Goal: Task Accomplishment & Management: Use online tool/utility

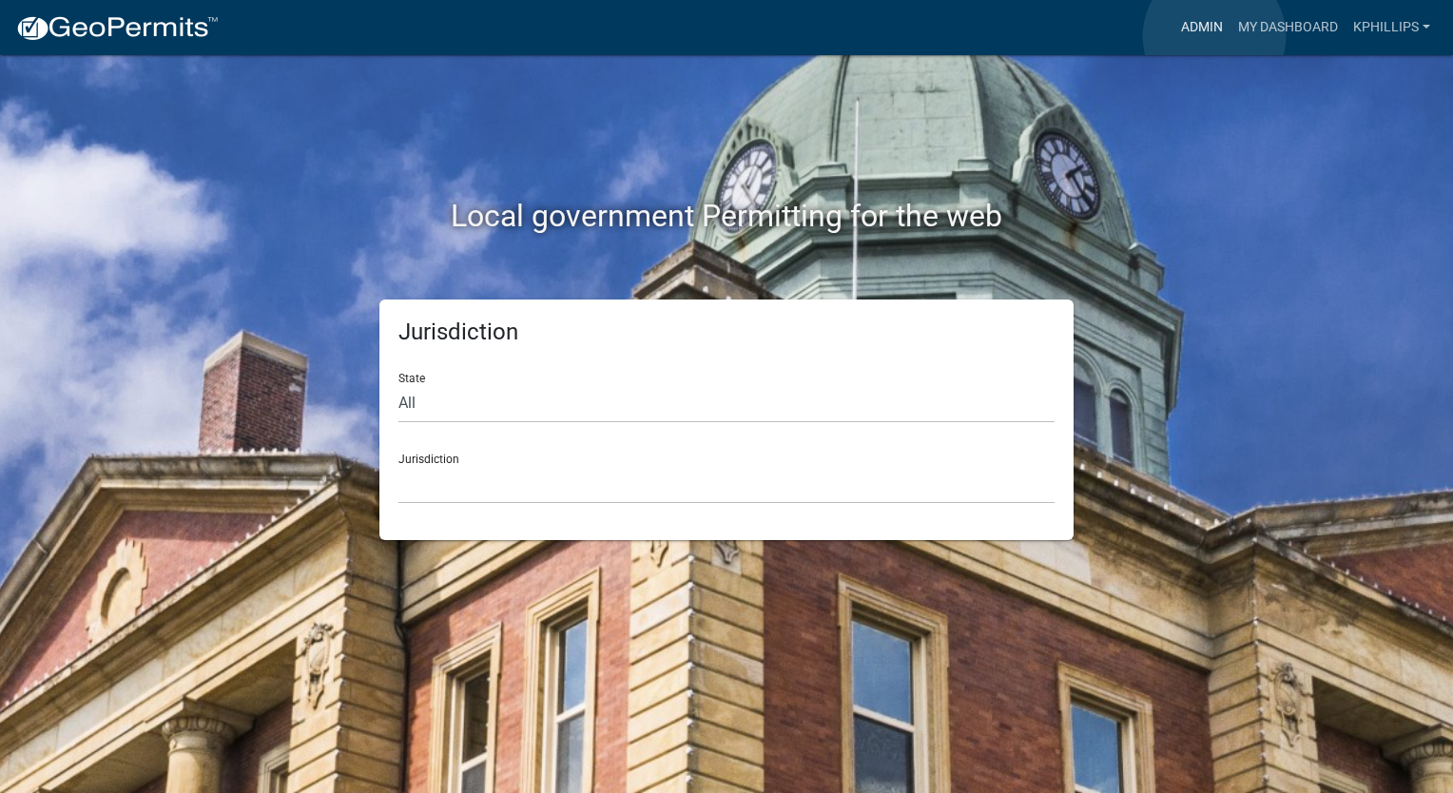
click at [1215, 36] on link "Admin" at bounding box center [1202, 28] width 57 height 36
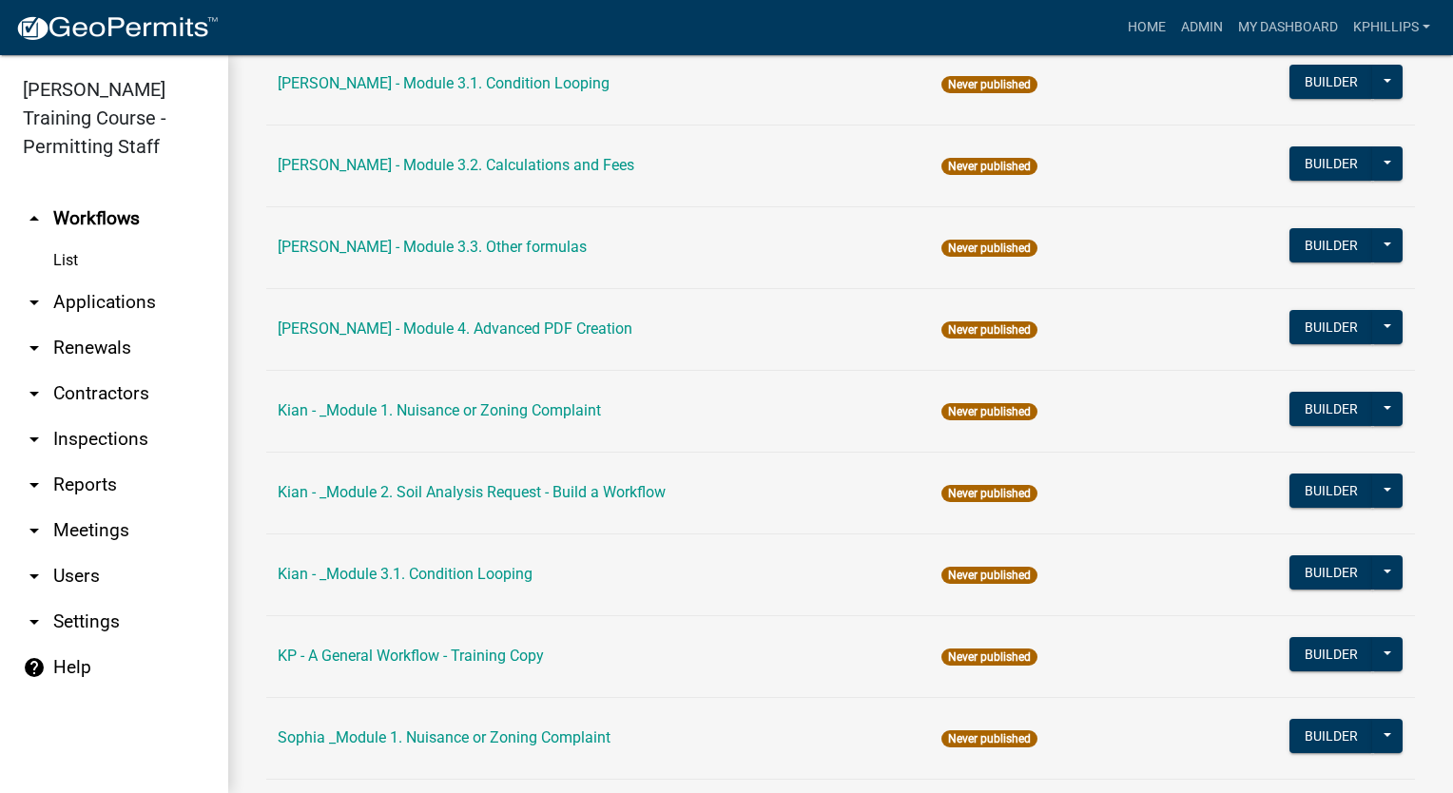
scroll to position [1292, 0]
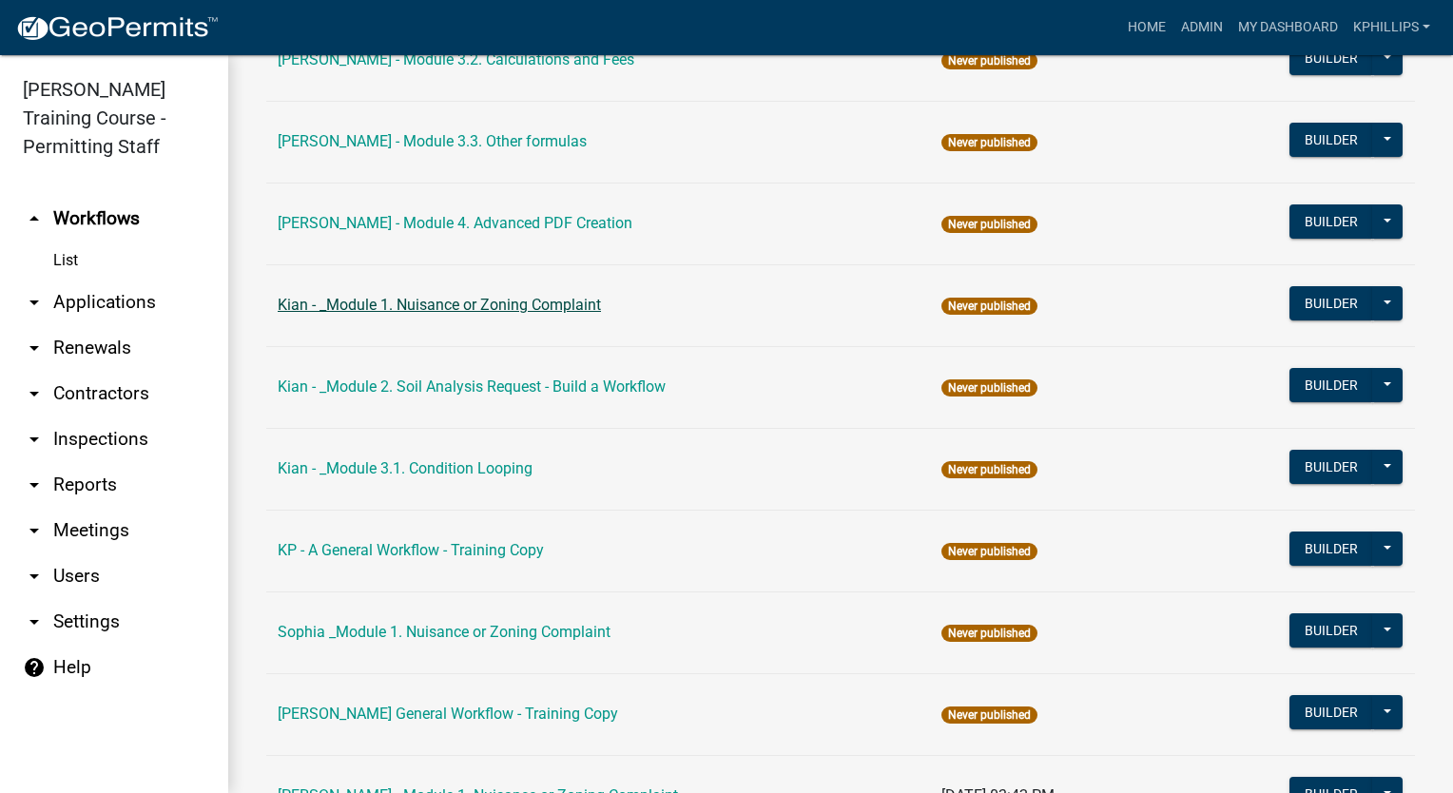
click at [418, 305] on link "Kian - _Module 1. Nuisance or Zoning Complaint" at bounding box center [439, 305] width 323 height 18
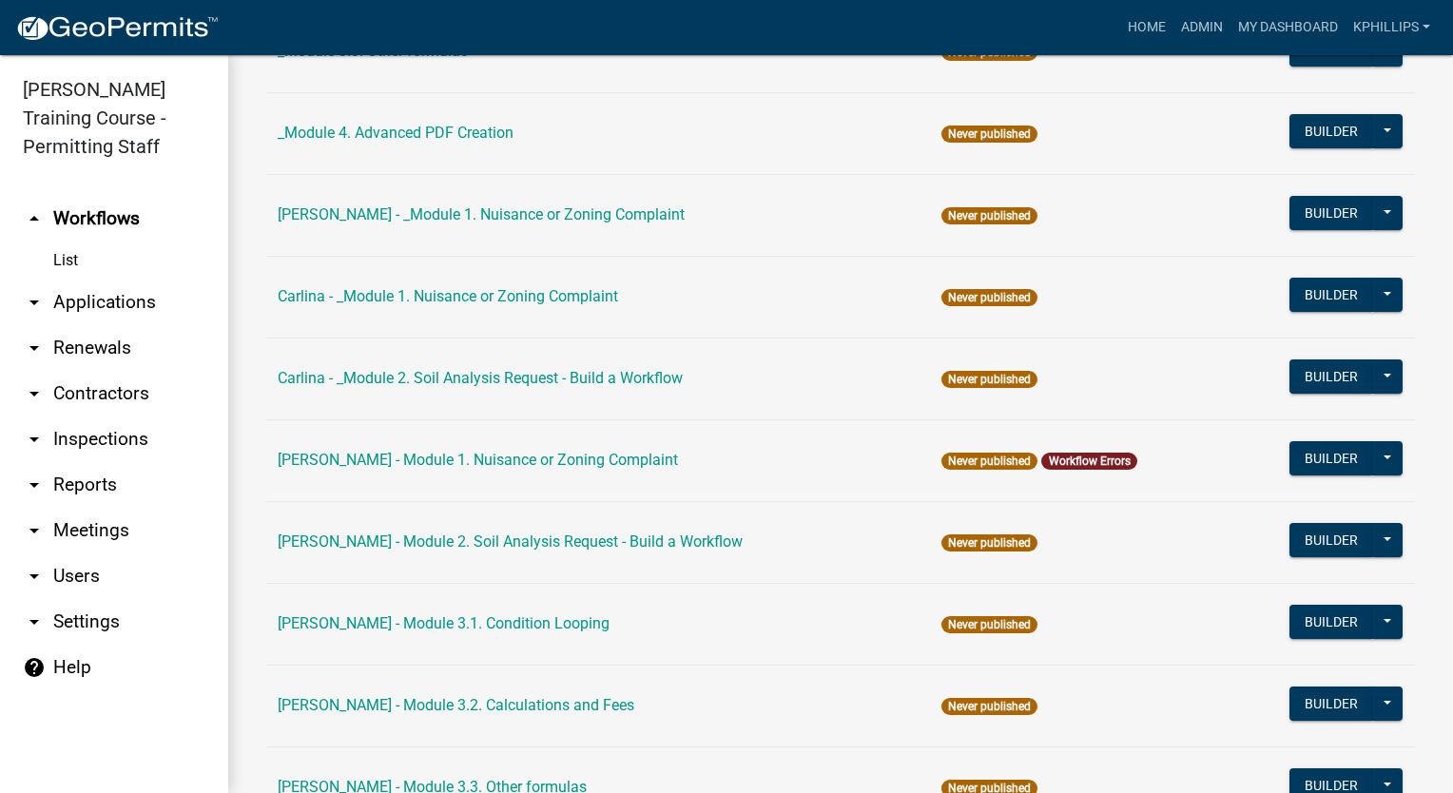
scroll to position [1292, 0]
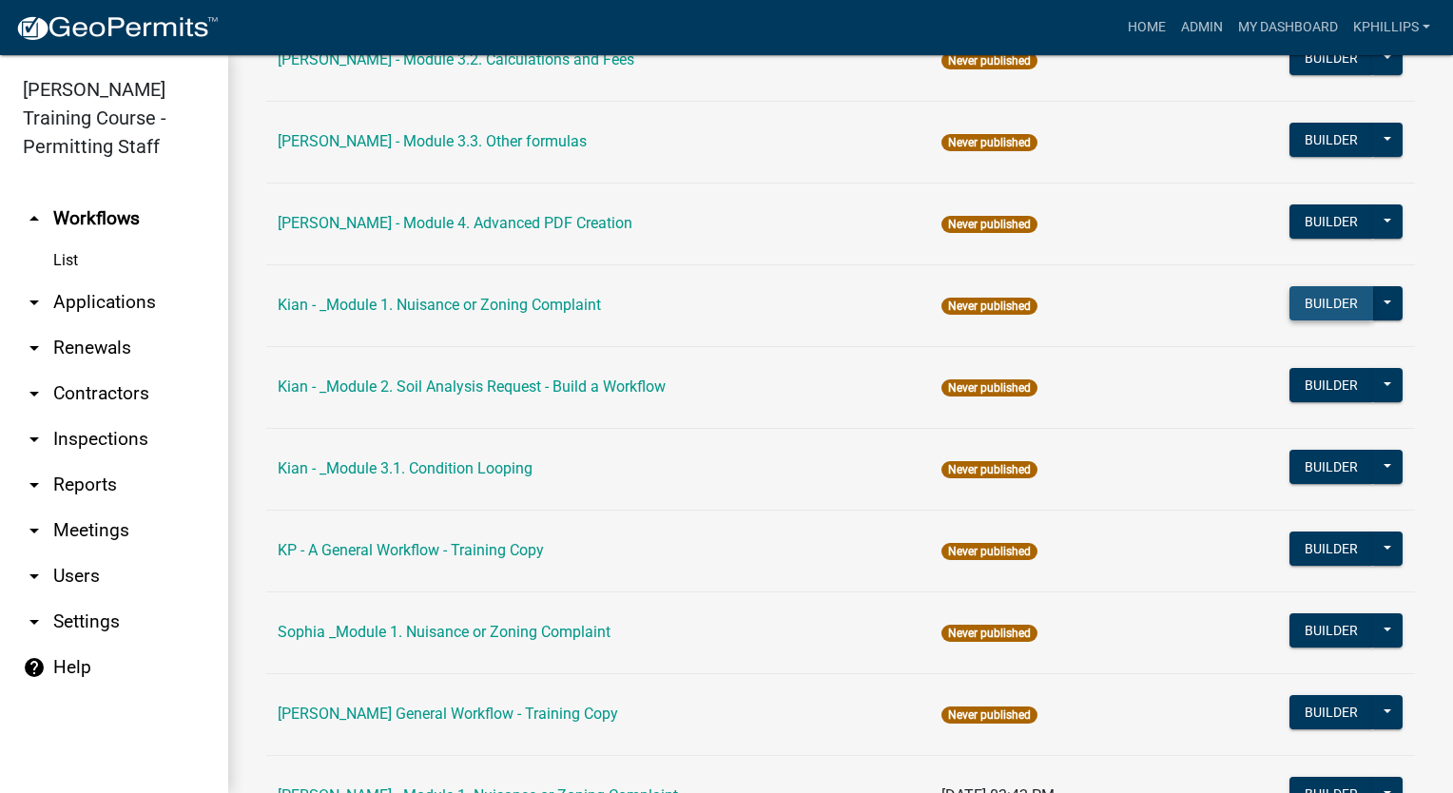
click at [1323, 299] on button "Builder" at bounding box center [1332, 303] width 84 height 34
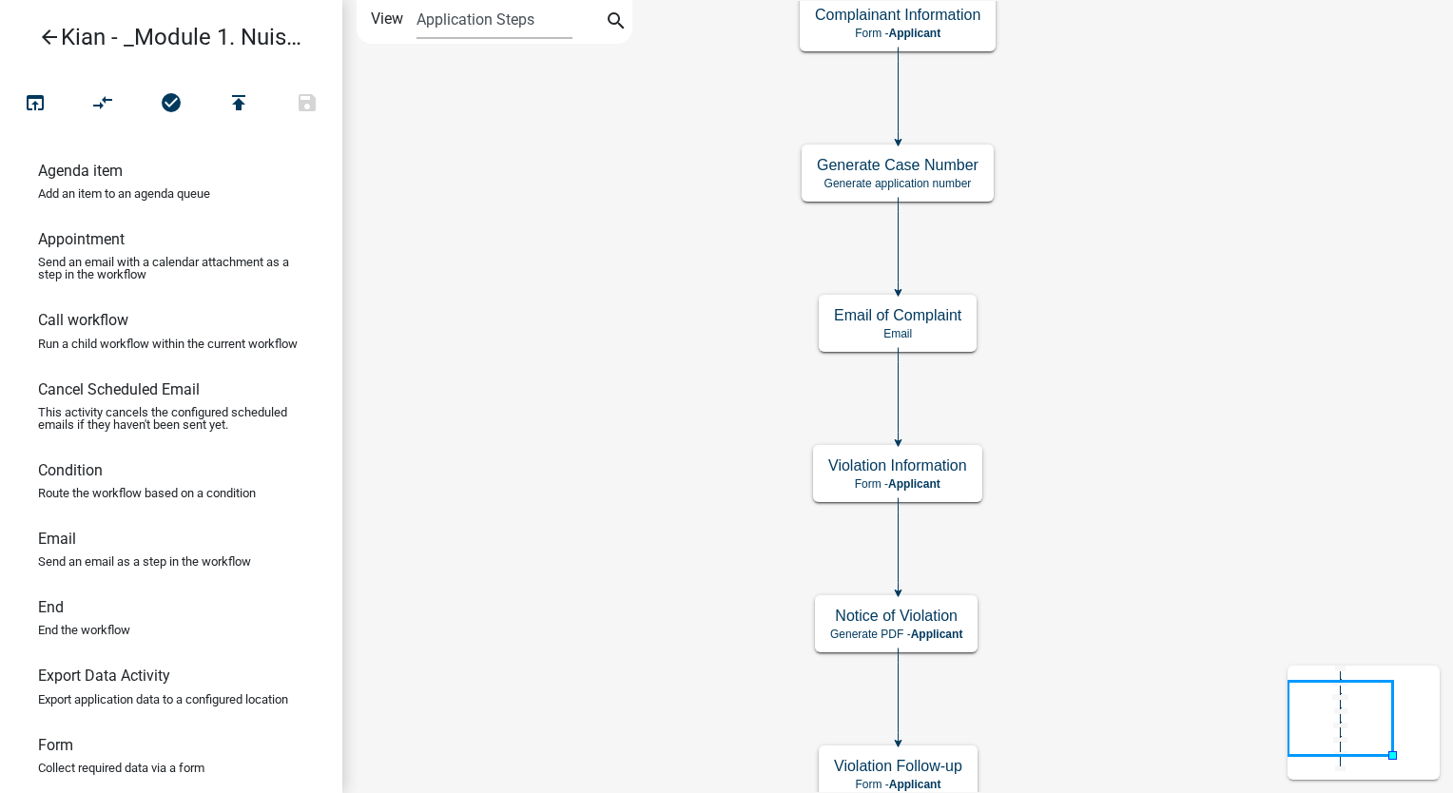
click at [29, 44] on link "arrow_back Kian - _Module 1. Nuisance or Zoning Complaint" at bounding box center [163, 37] width 297 height 44
click at [40, 35] on icon "arrow_back" at bounding box center [49, 39] width 23 height 27
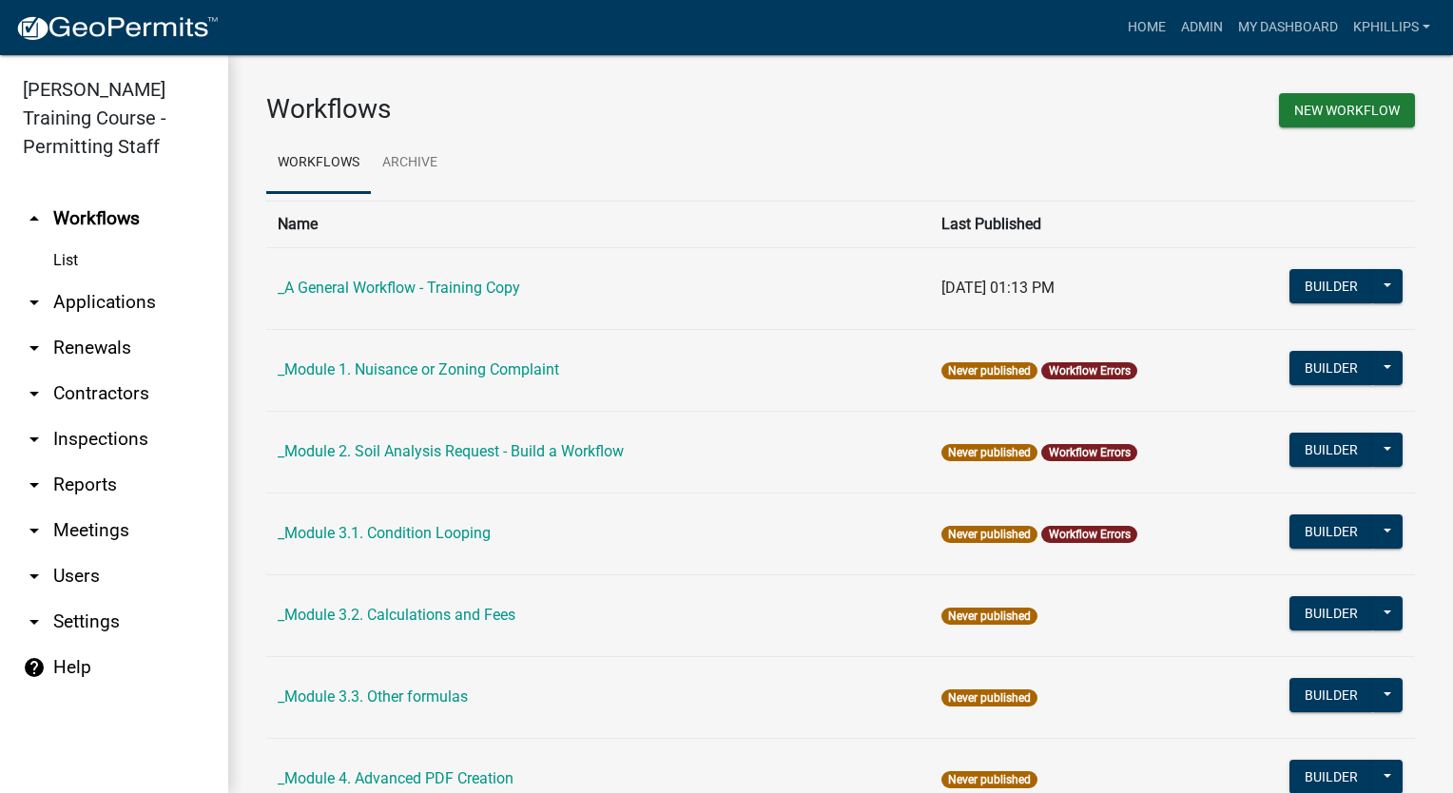
click at [97, 576] on link "arrow_drop_down Users" at bounding box center [114, 577] width 228 height 46
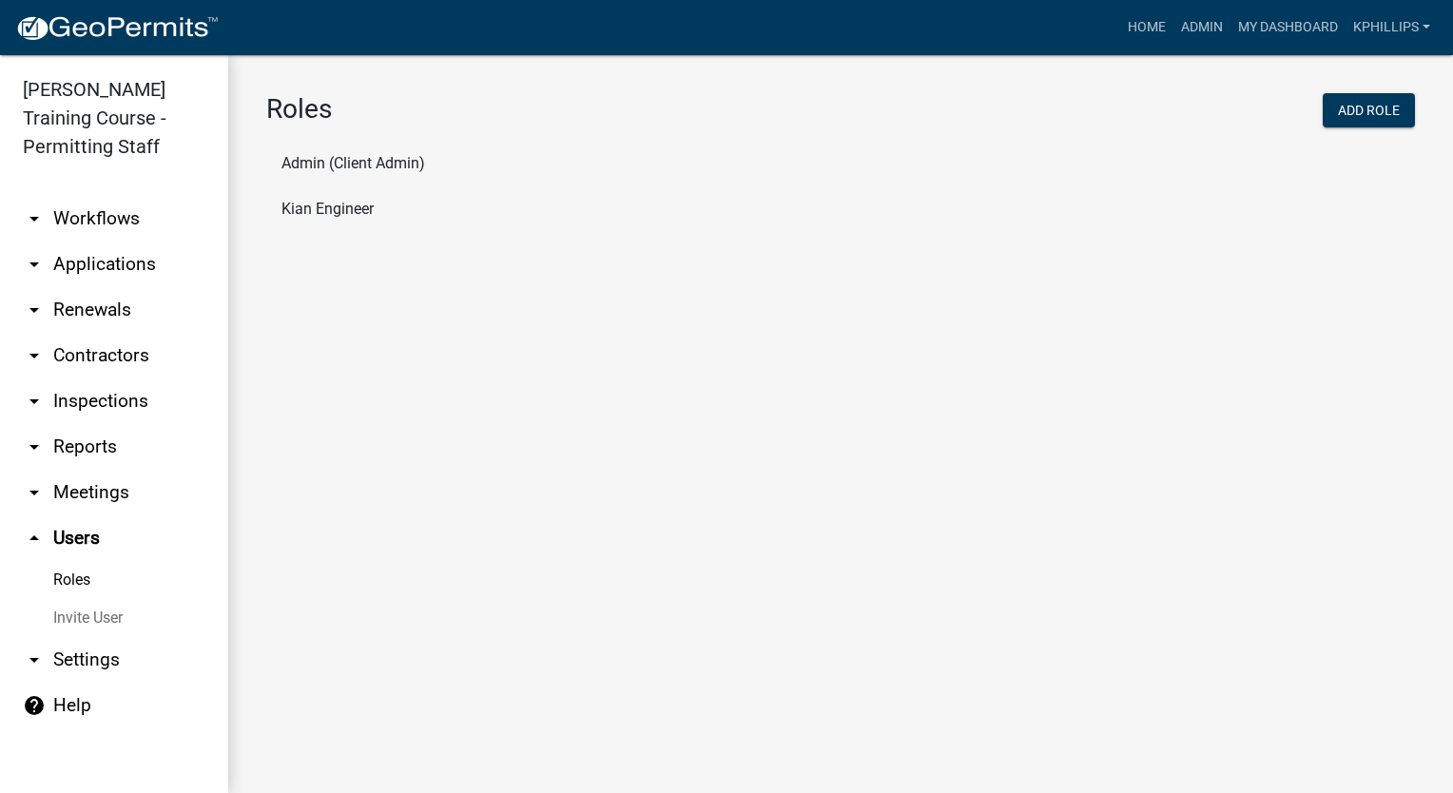
click at [96, 582] on link "Roles" at bounding box center [114, 580] width 228 height 38
click at [94, 660] on link "arrow_drop_down Settings" at bounding box center [114, 660] width 228 height 46
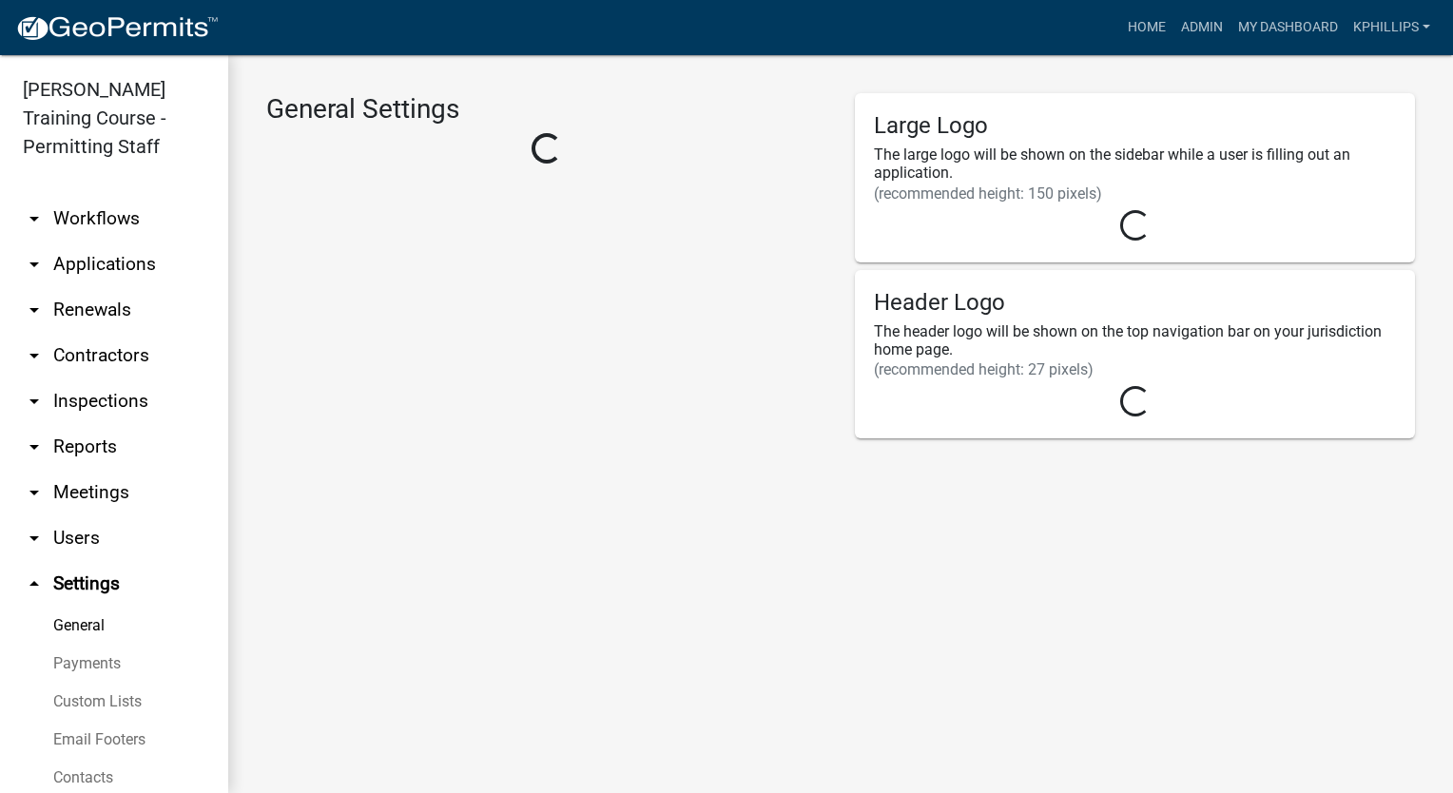
select select "1915ea58-7059-4941-9cac-dbbdee29afec"
select select "IA"
select select "Central Standard Time"
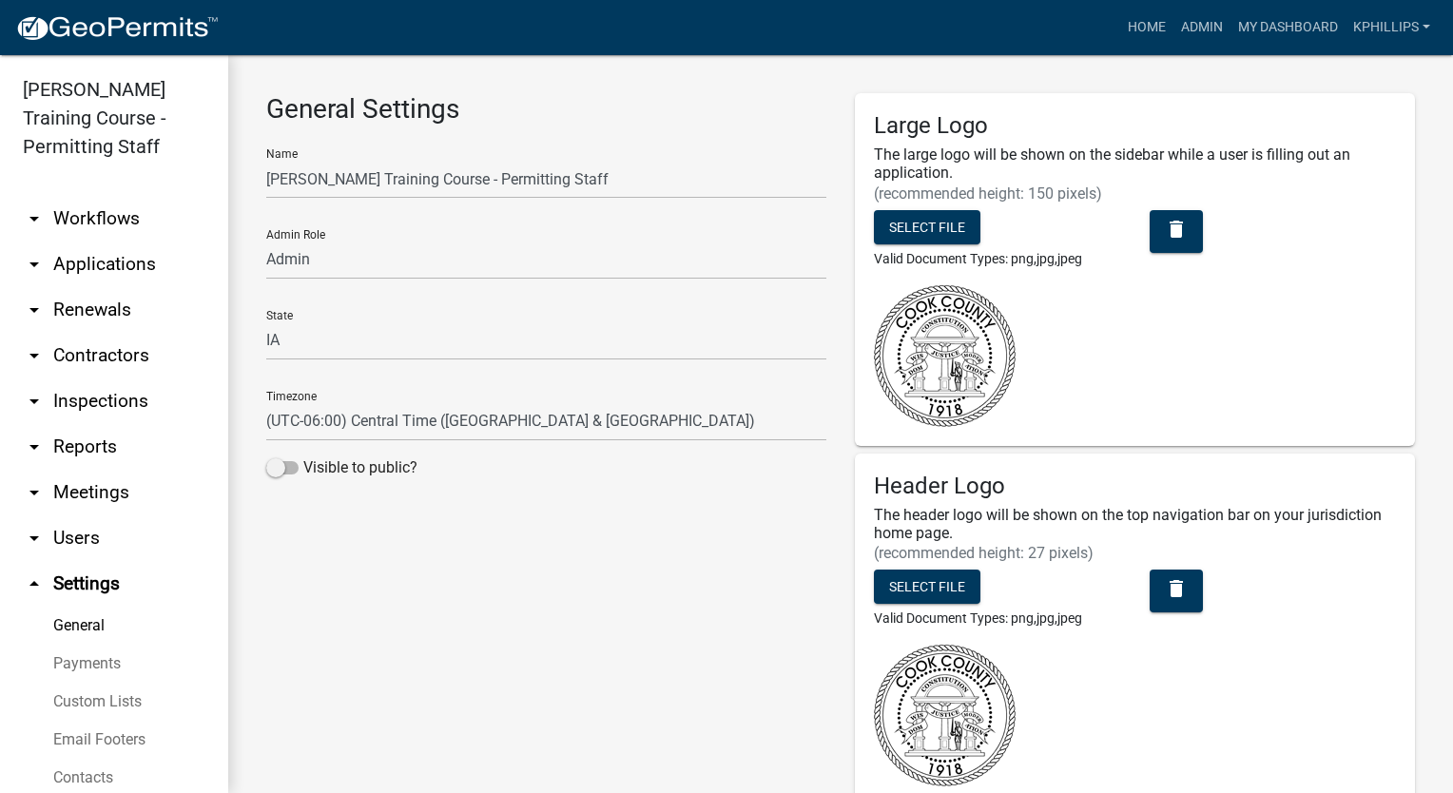
click at [91, 538] on link "arrow_drop_down Users" at bounding box center [114, 538] width 228 height 46
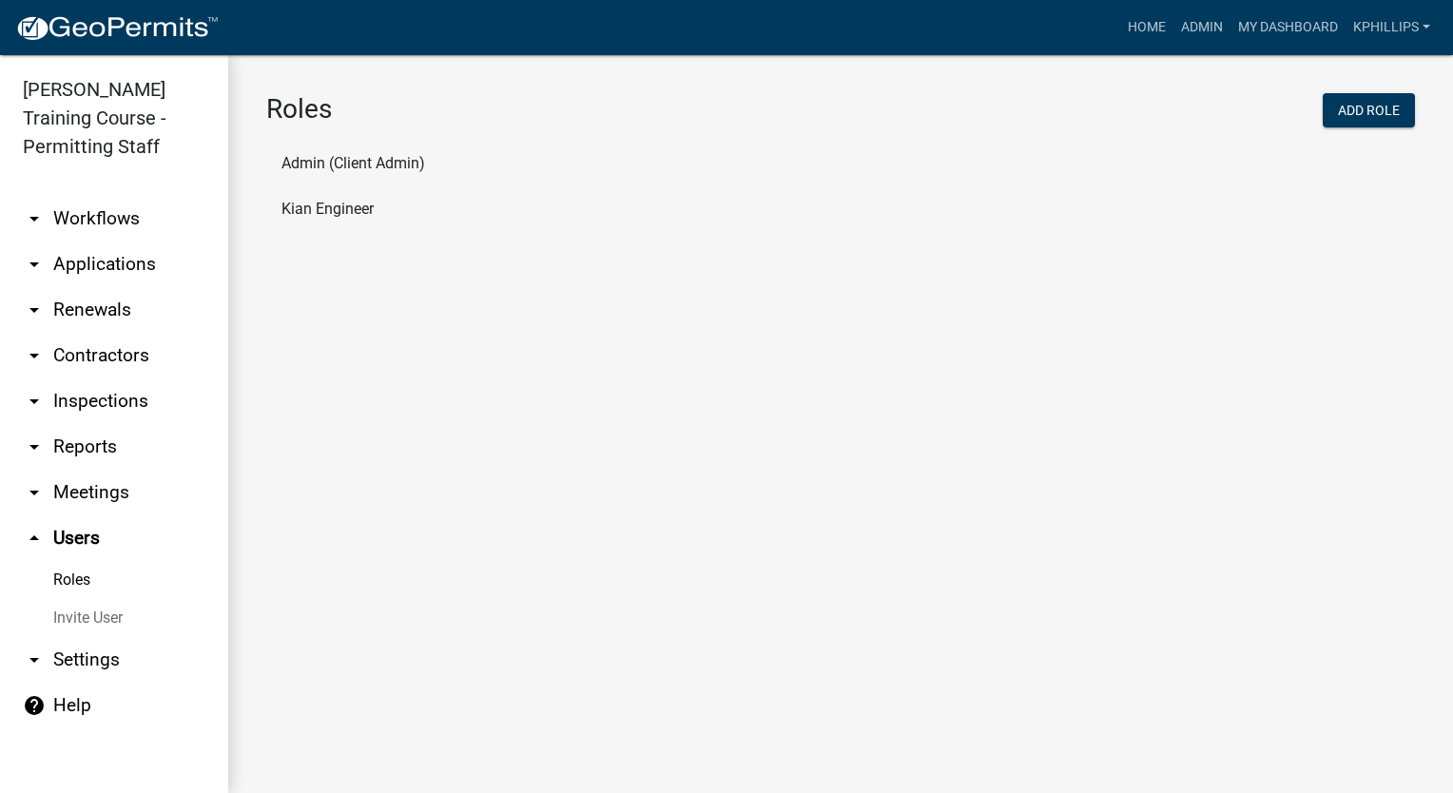
click at [102, 625] on link "Invite User" at bounding box center [114, 618] width 228 height 38
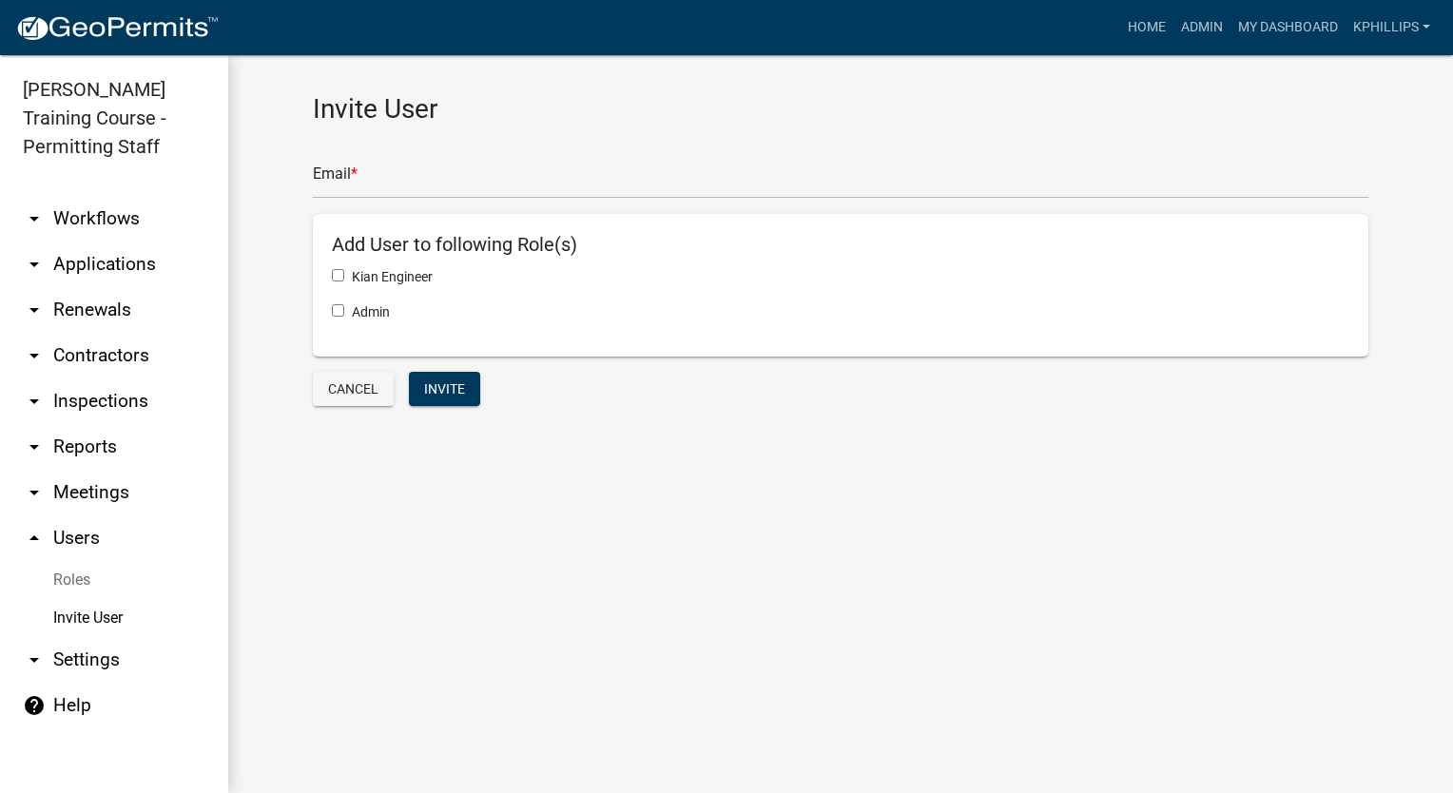
click at [101, 586] on link "Roles" at bounding box center [114, 580] width 228 height 38
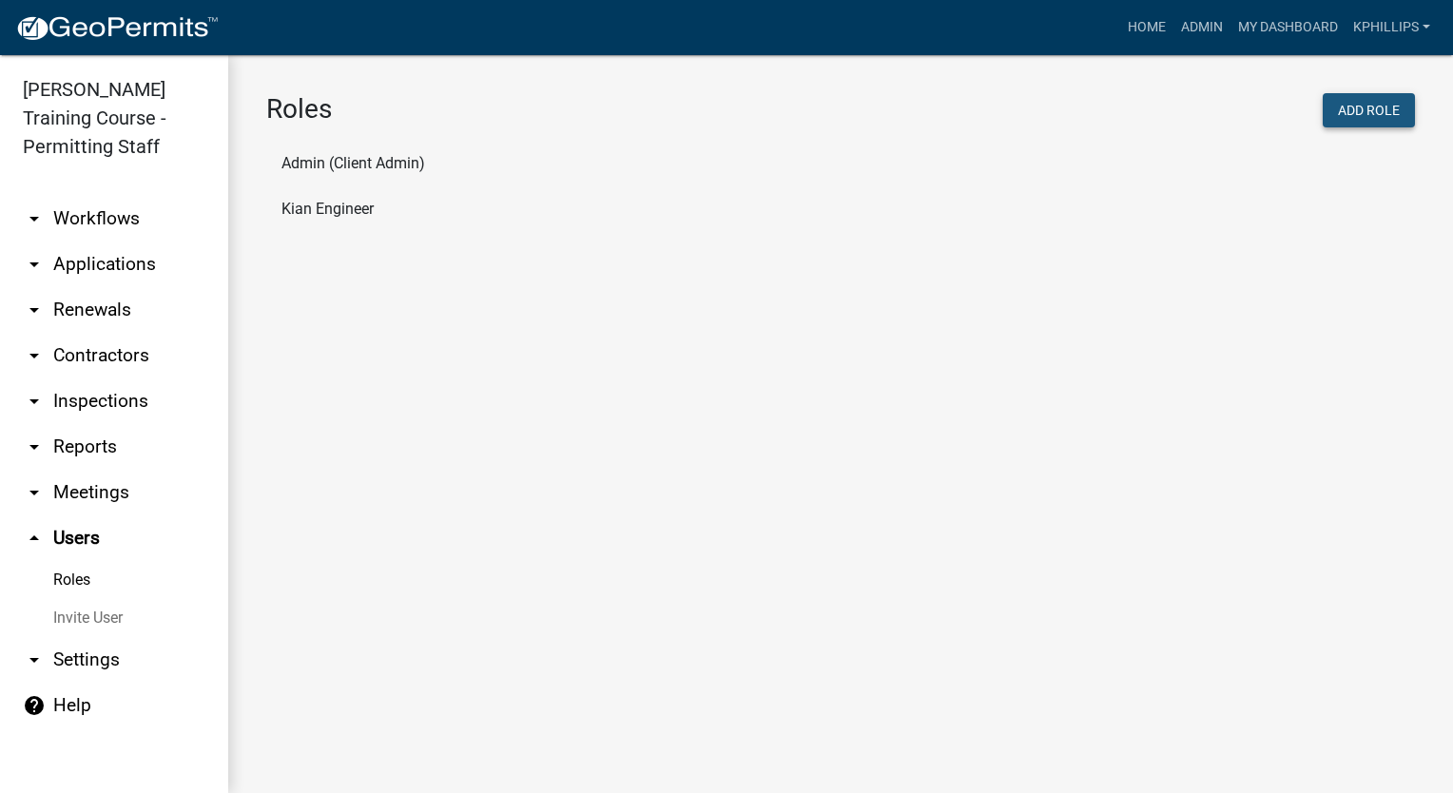
click at [1374, 104] on button "Add Role" at bounding box center [1369, 110] width 92 height 34
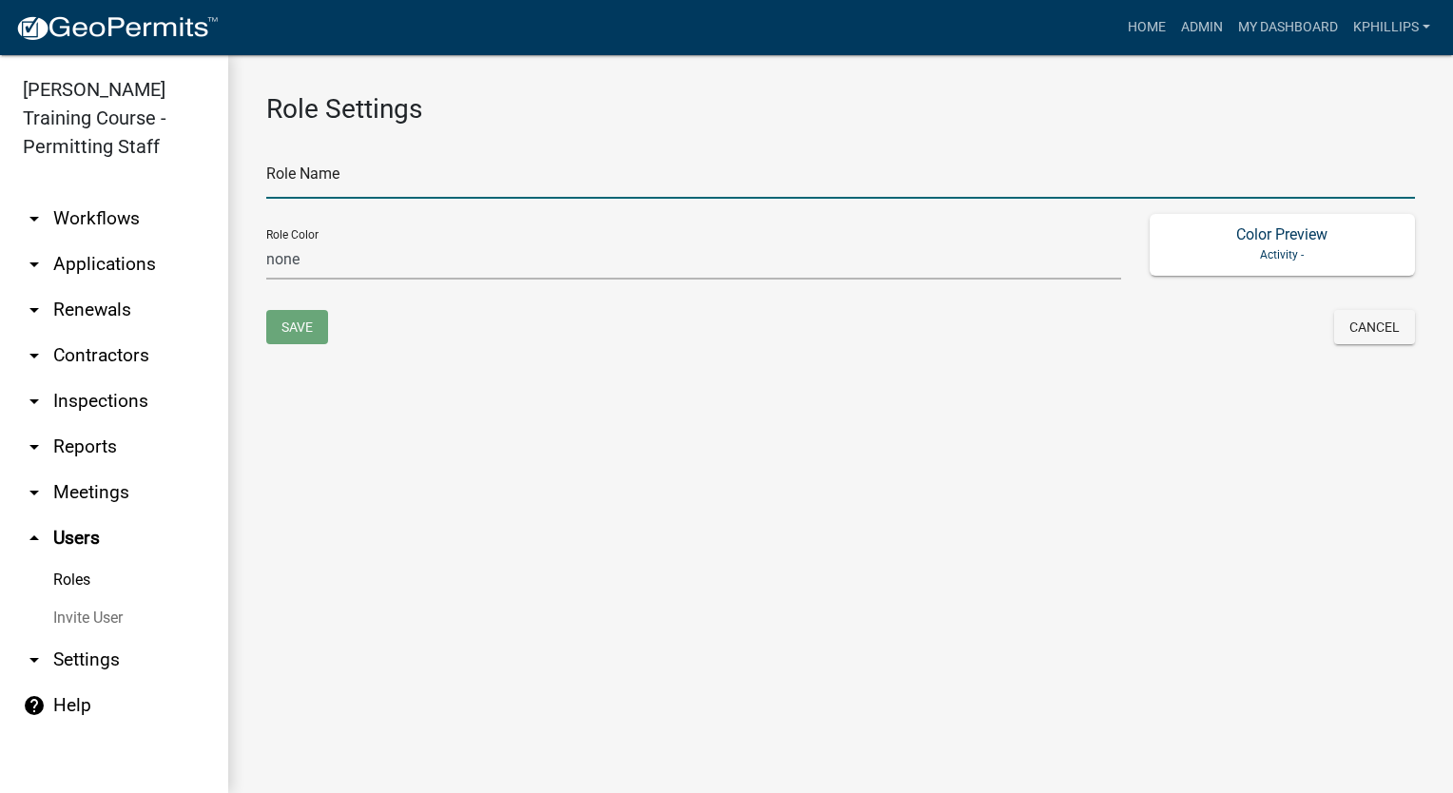
click at [624, 192] on input "text" at bounding box center [840, 179] width 1149 height 39
type input "kiantest"
click at [546, 241] on select "none green yellow orange red purple light-blue light-green light-yellow" at bounding box center [693, 260] width 855 height 39
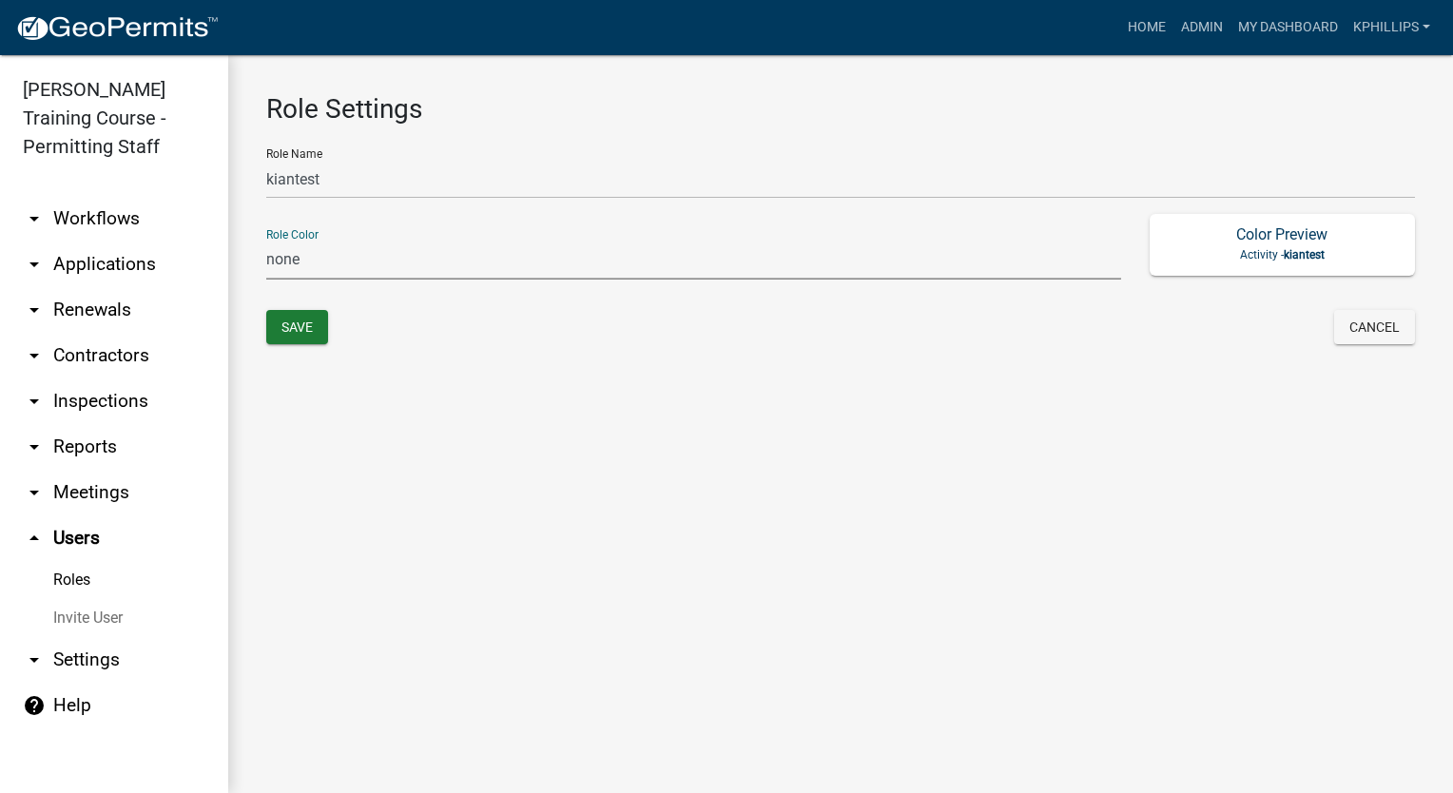
select select "3: orange"
click at [266, 241] on select "none green yellow orange red purple light-blue light-green light-yellow" at bounding box center [693, 260] width 855 height 39
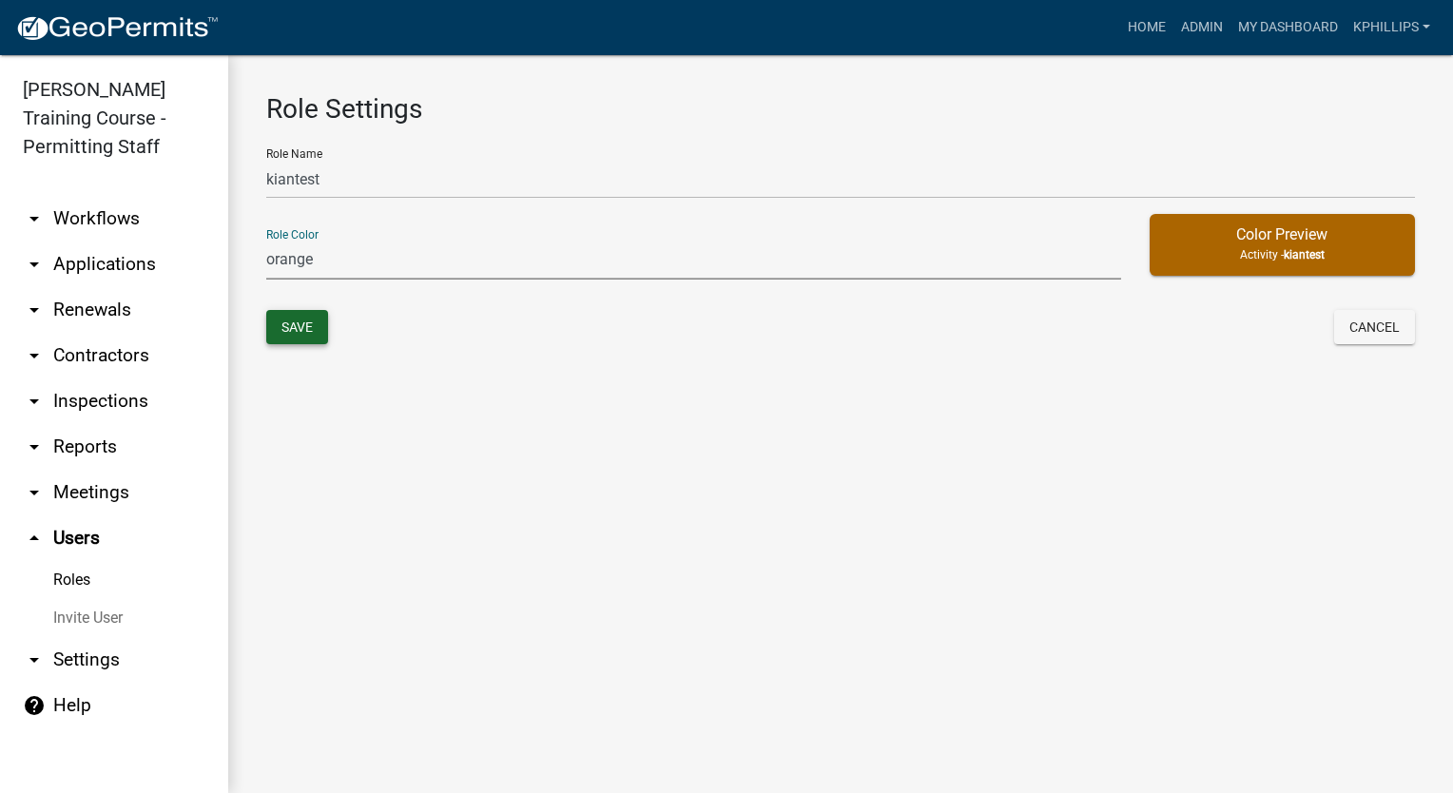
click at [310, 330] on button "Save" at bounding box center [297, 327] width 62 height 34
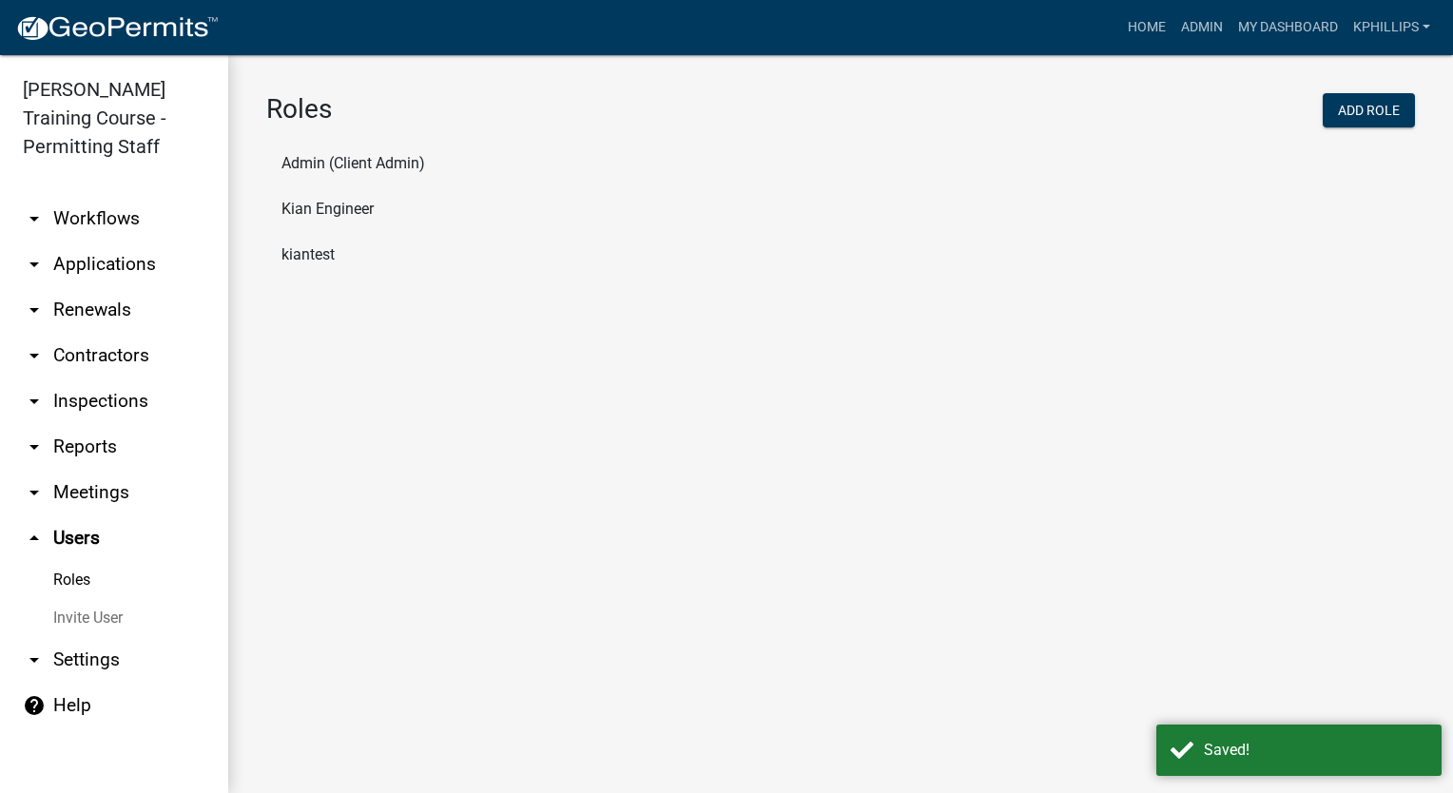
click at [321, 250] on li "kiantest" at bounding box center [840, 255] width 1149 height 46
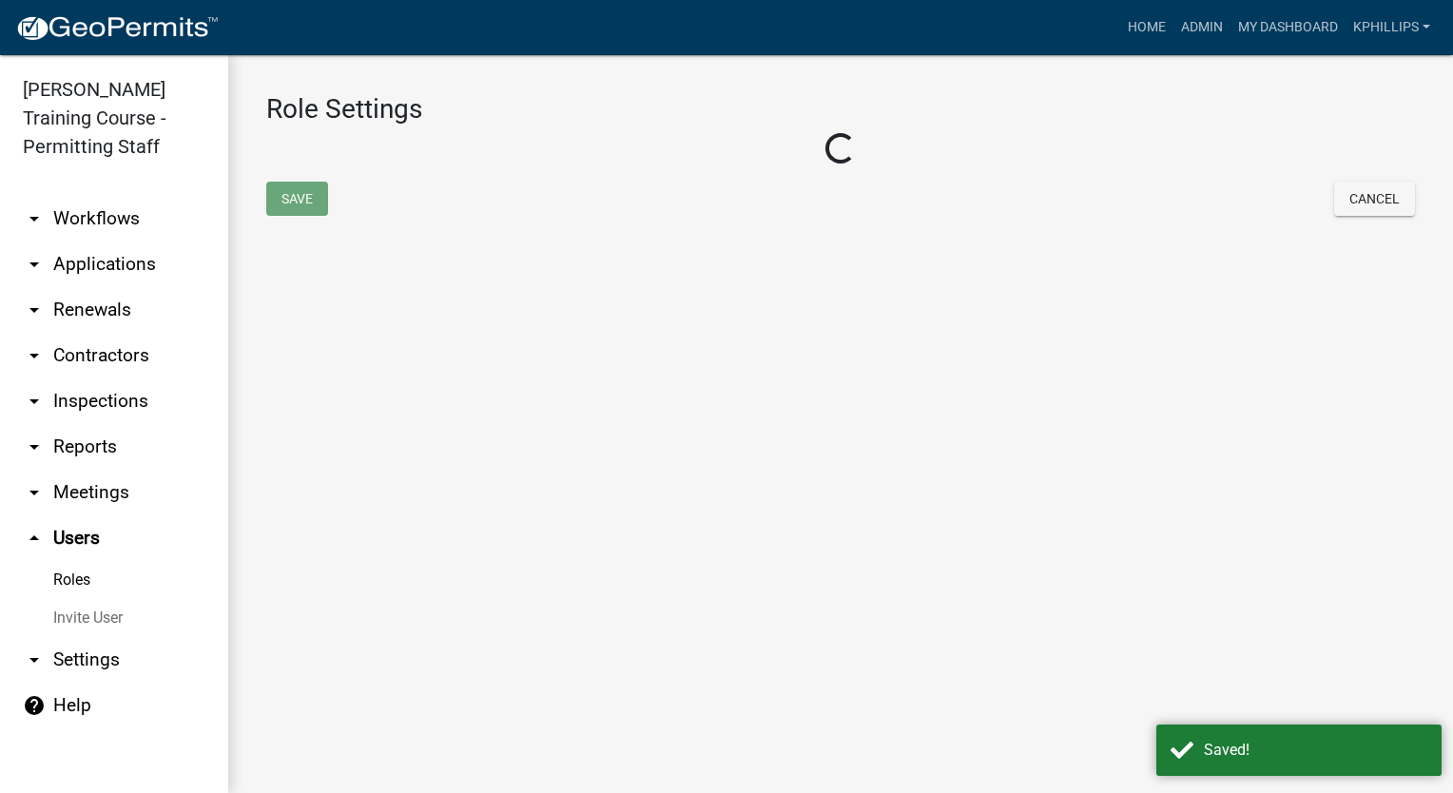
select select "3: orange"
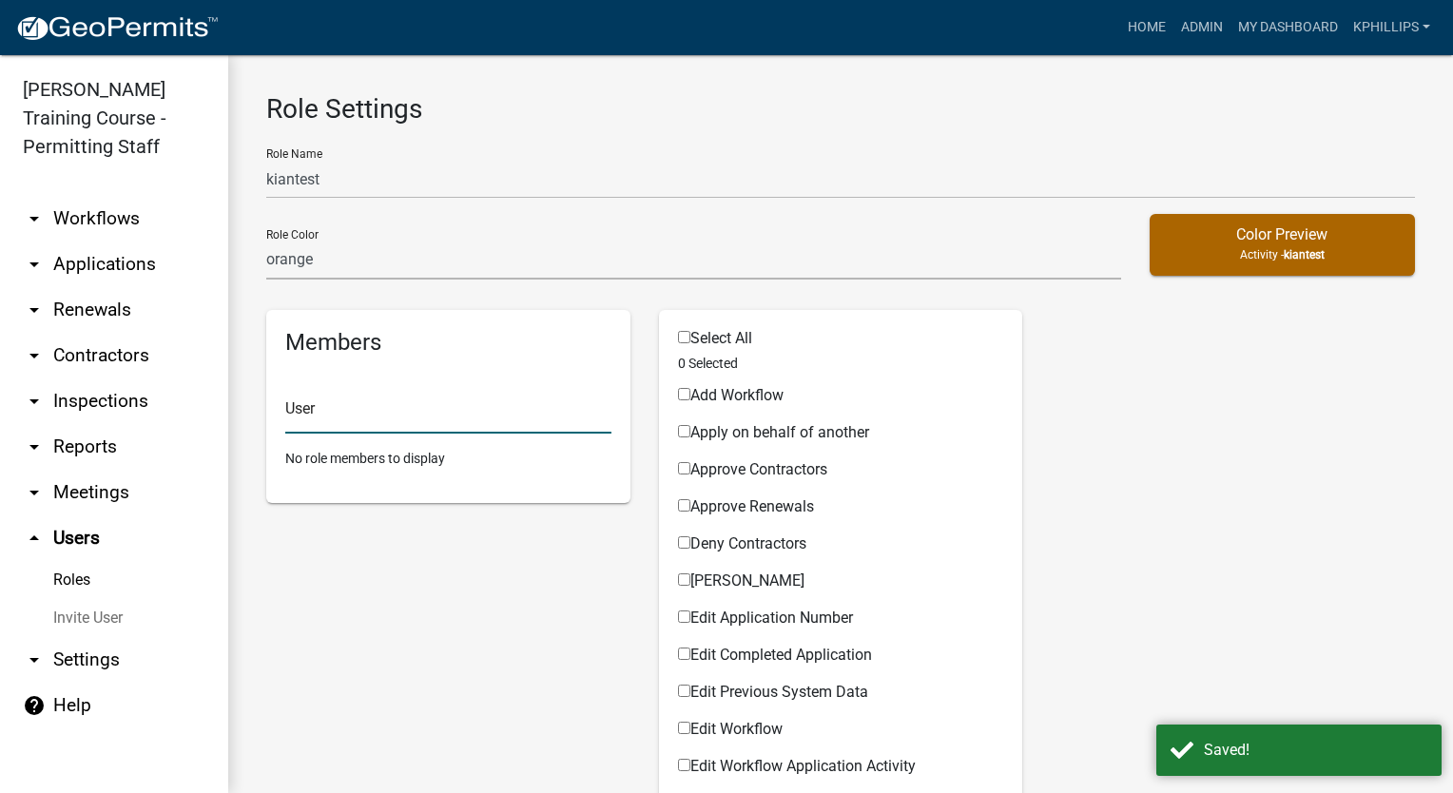
click at [534, 412] on input "text" at bounding box center [448, 414] width 326 height 39
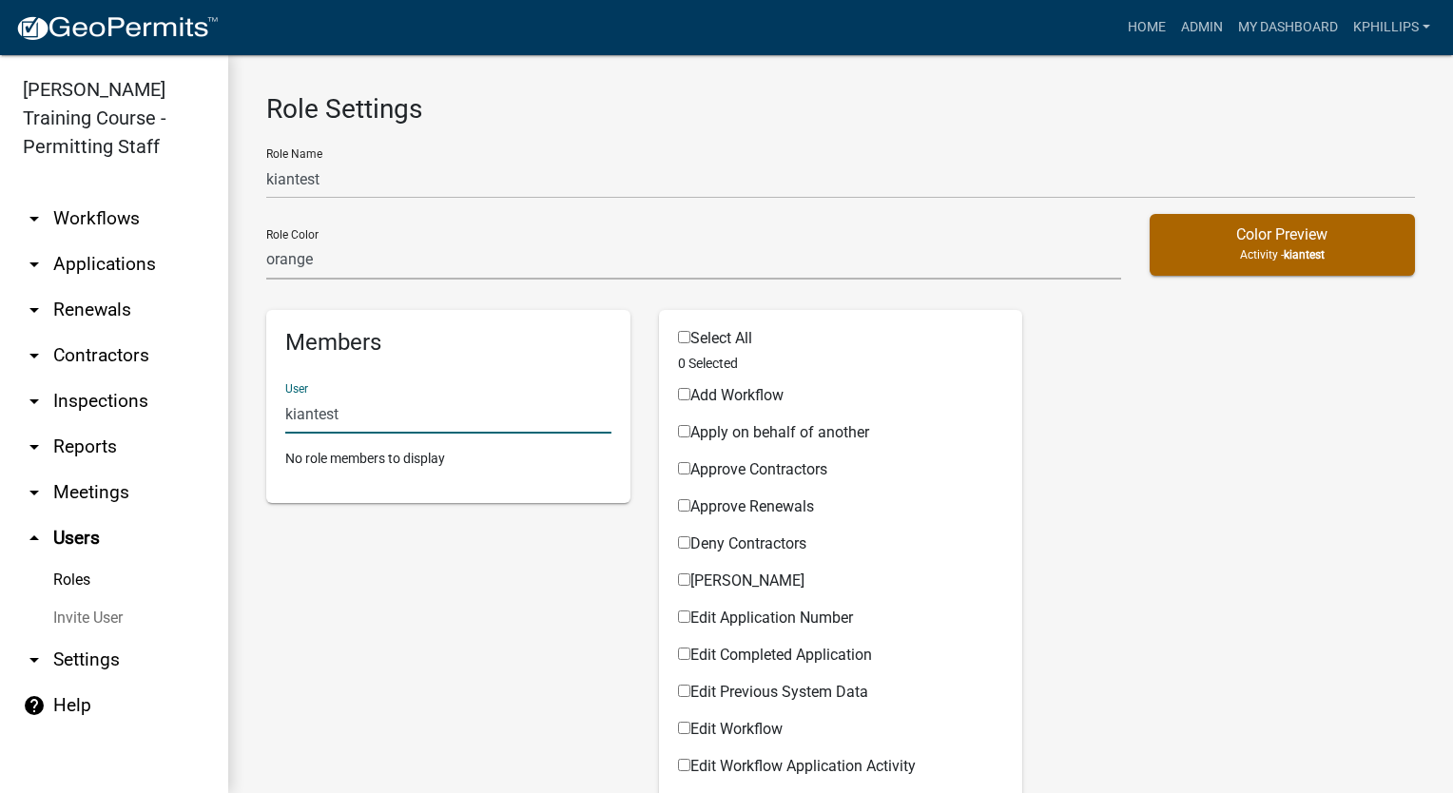
type input "kiantest"
click at [678, 333] on input "Select All" at bounding box center [684, 337] width 12 height 12
checkbox input "true"
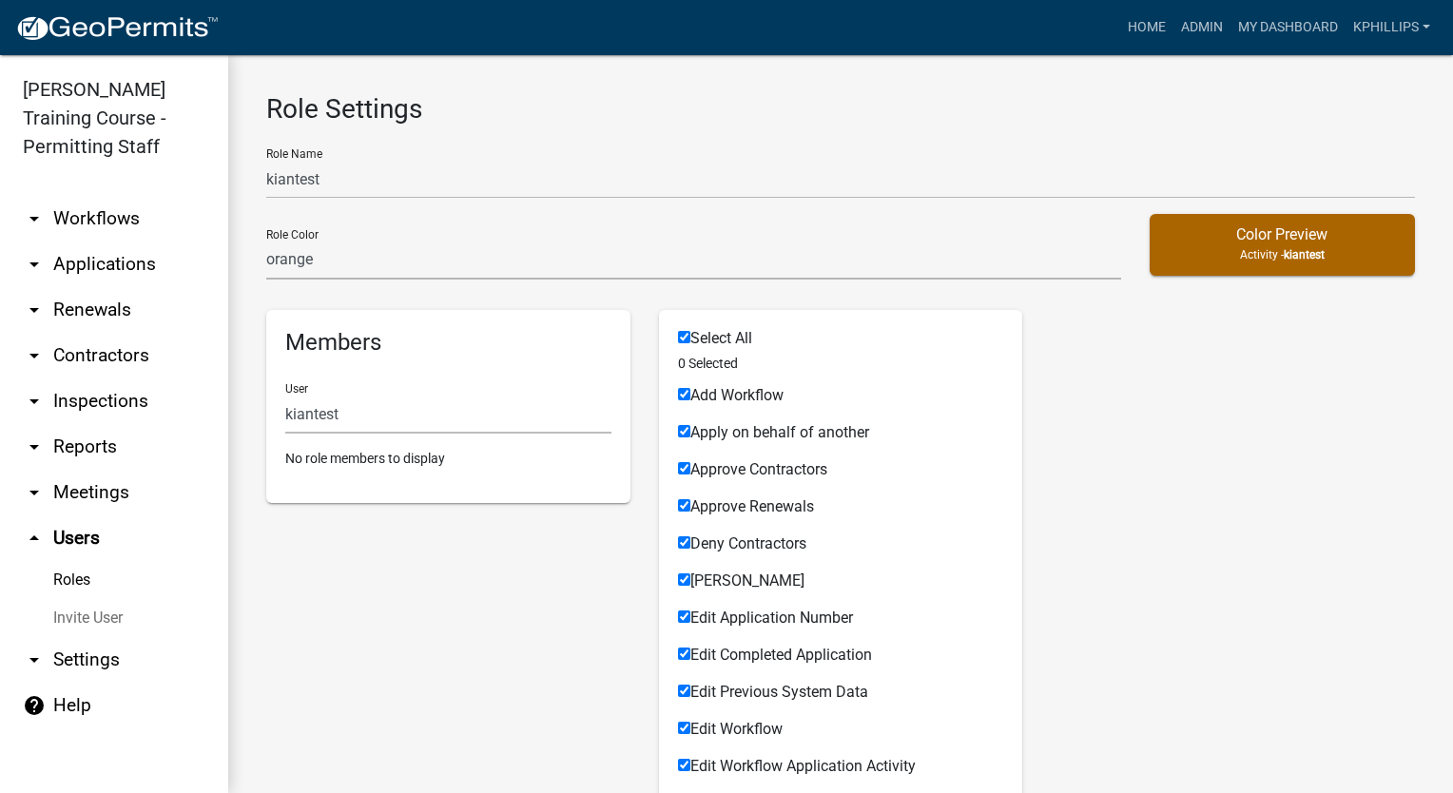
checkbox input "true"
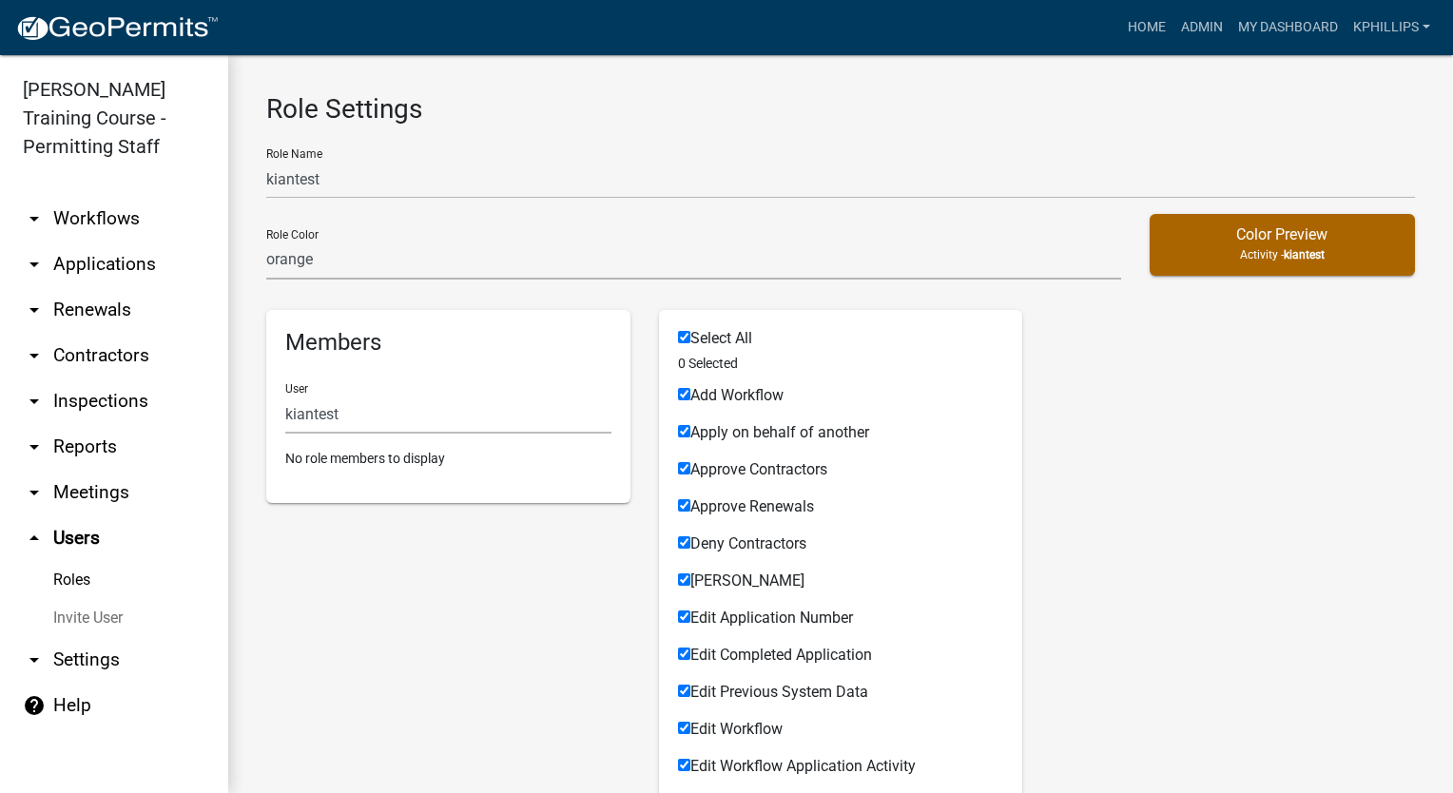
checkbox input "true"
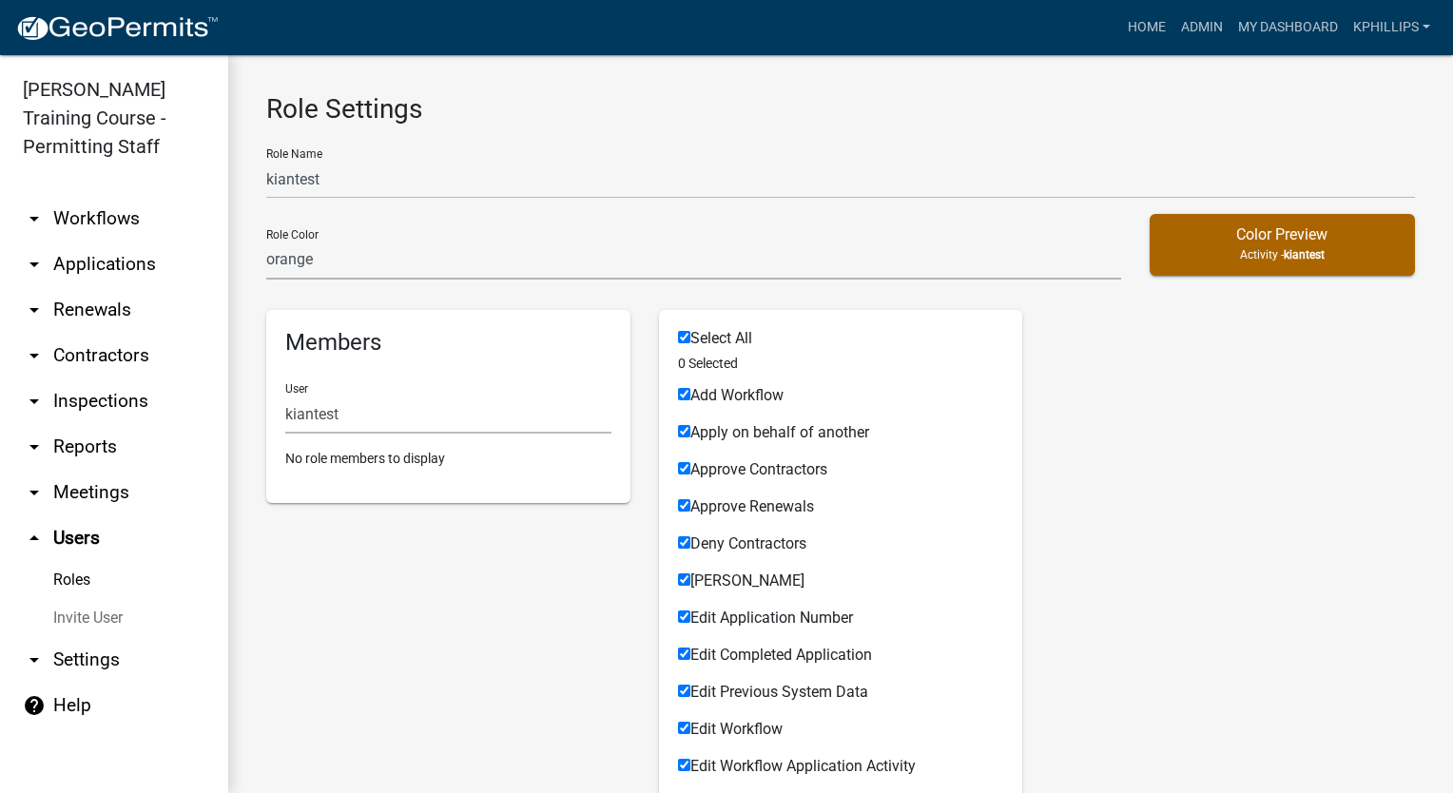
checkbox input "true"
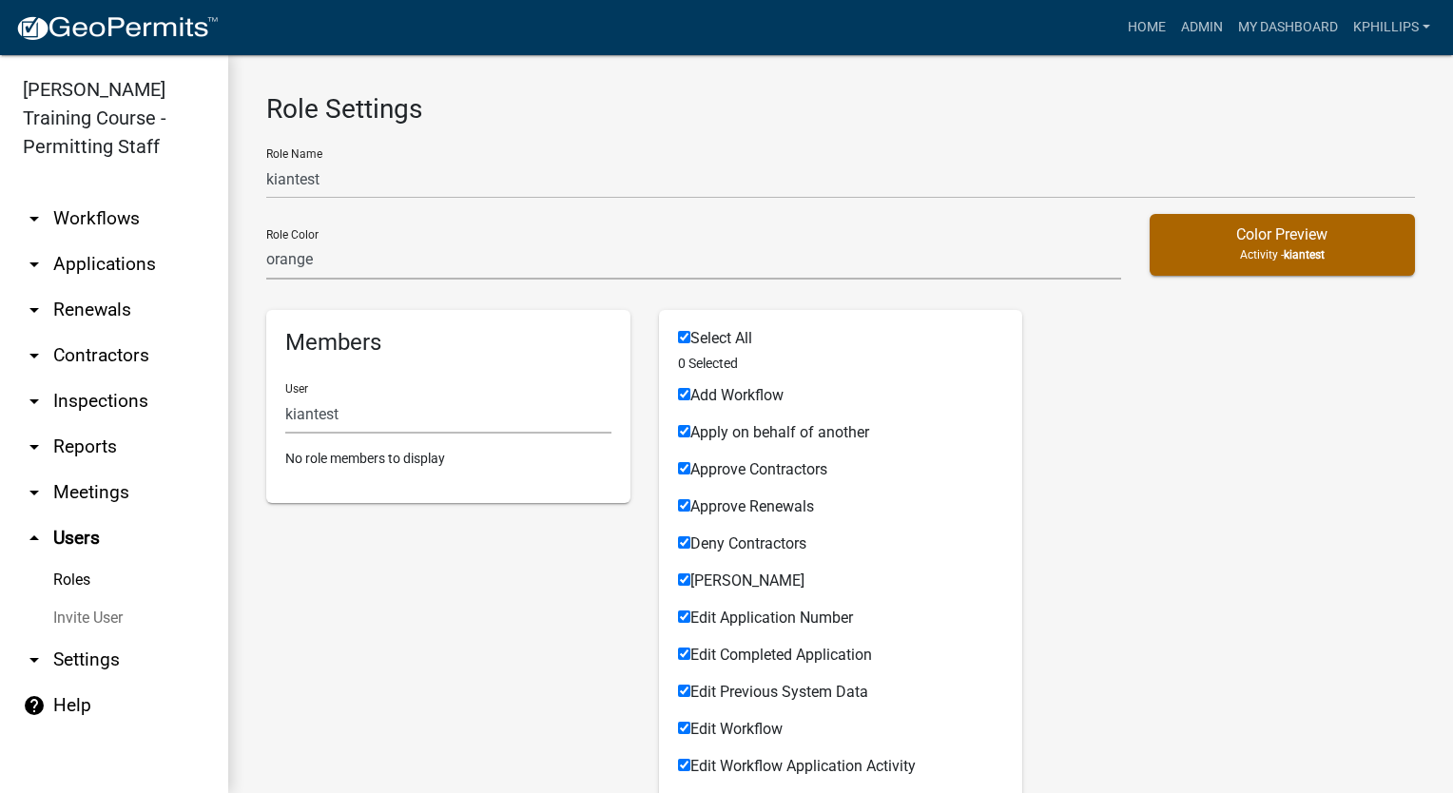
checkbox input "true"
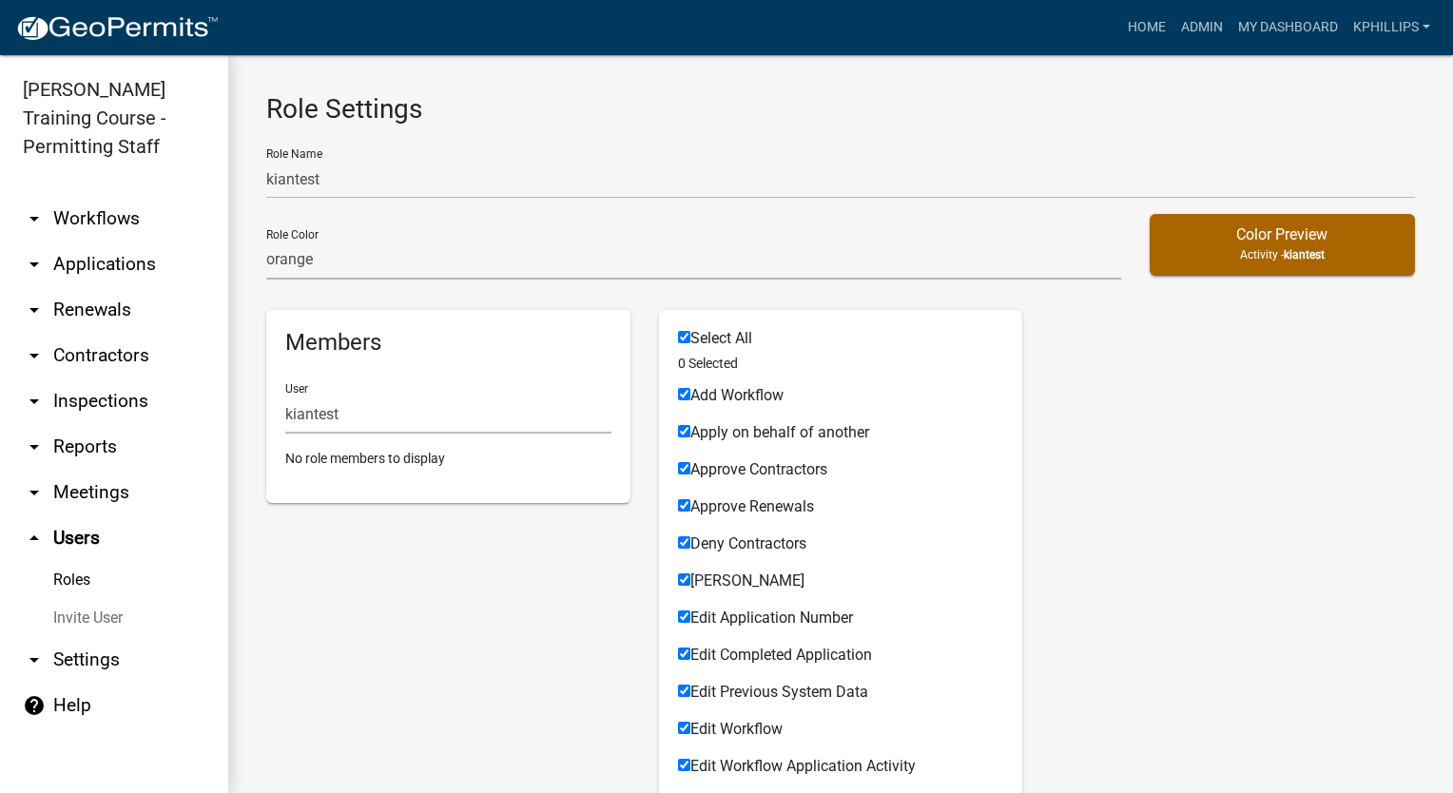
checkbox input "true"
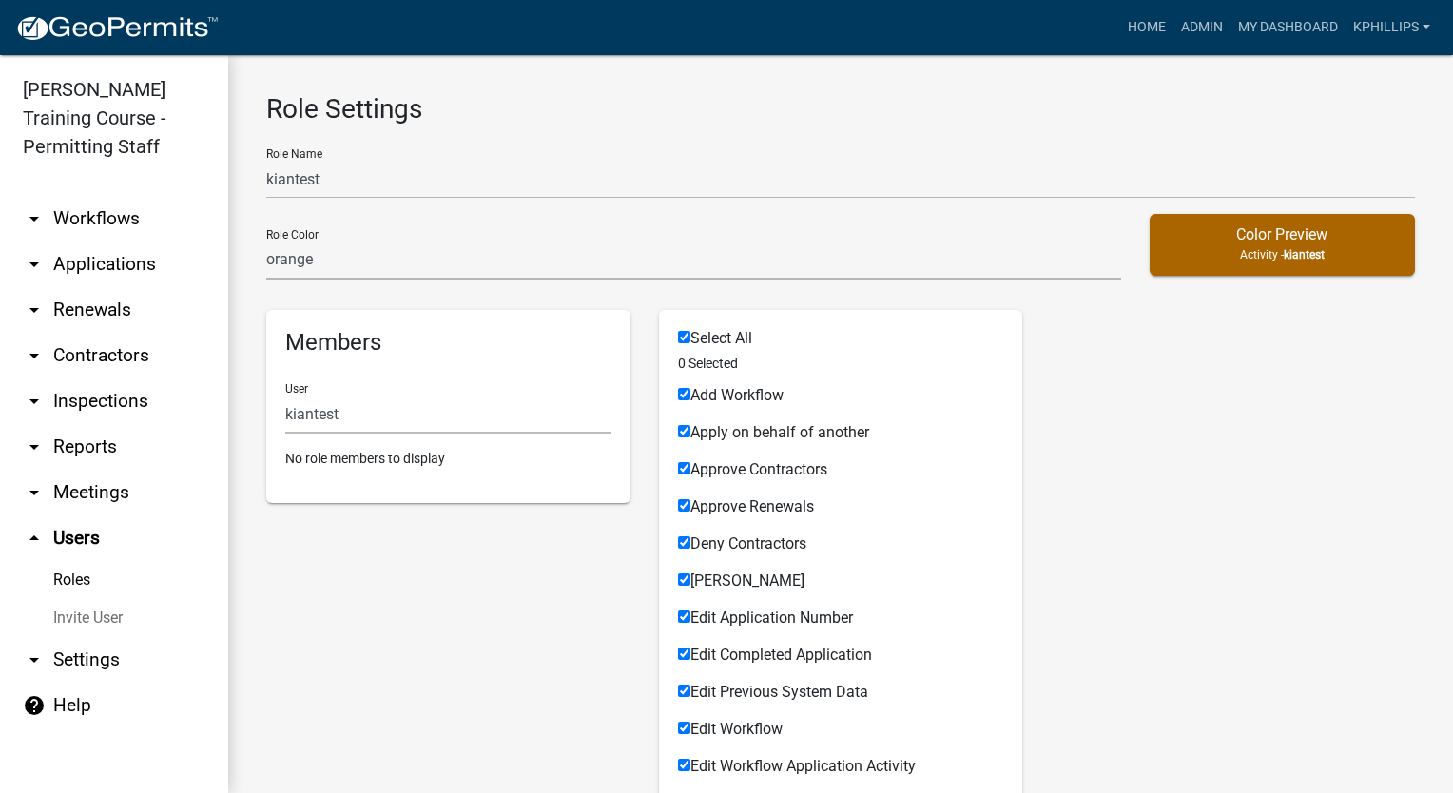
checkbox input "true"
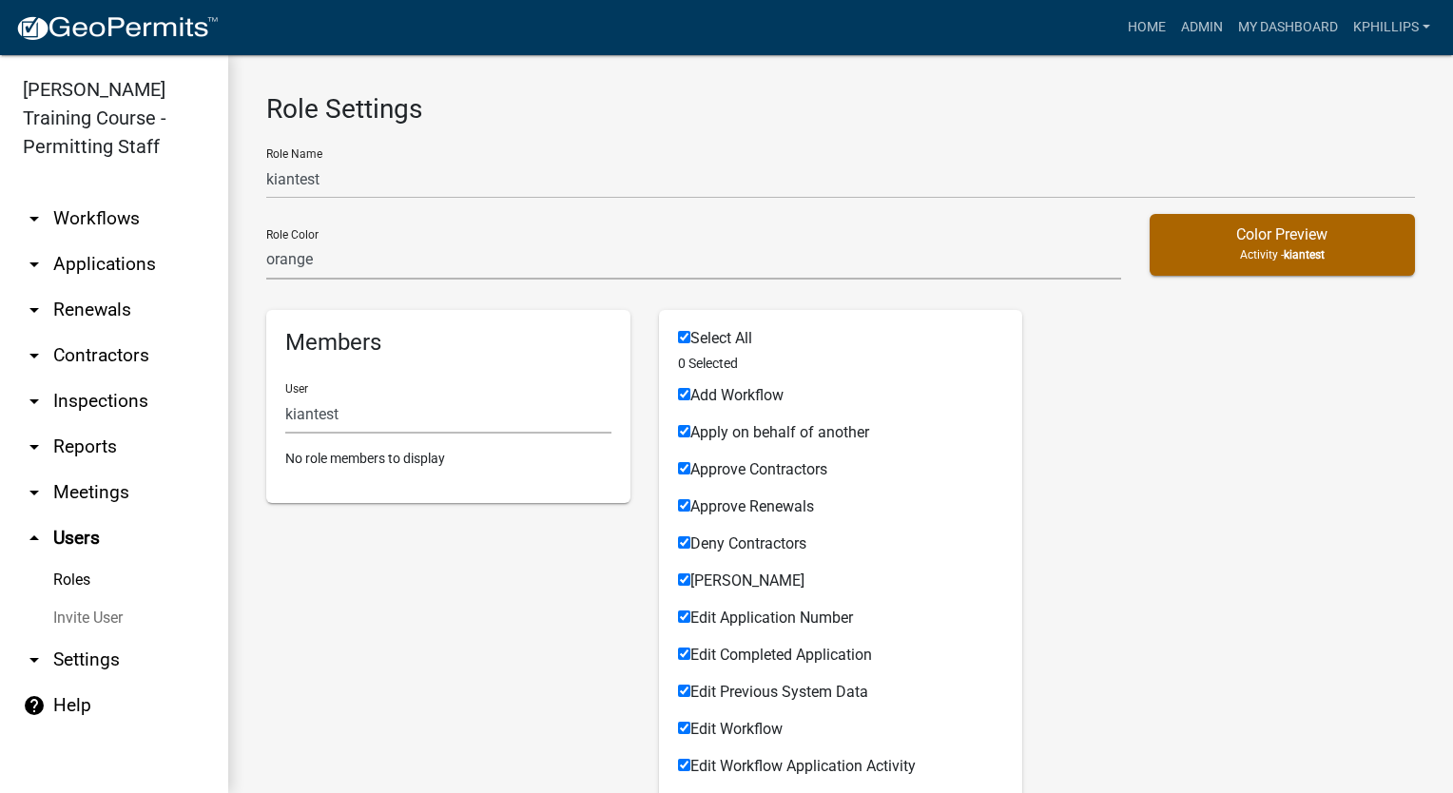
checkbox input "true"
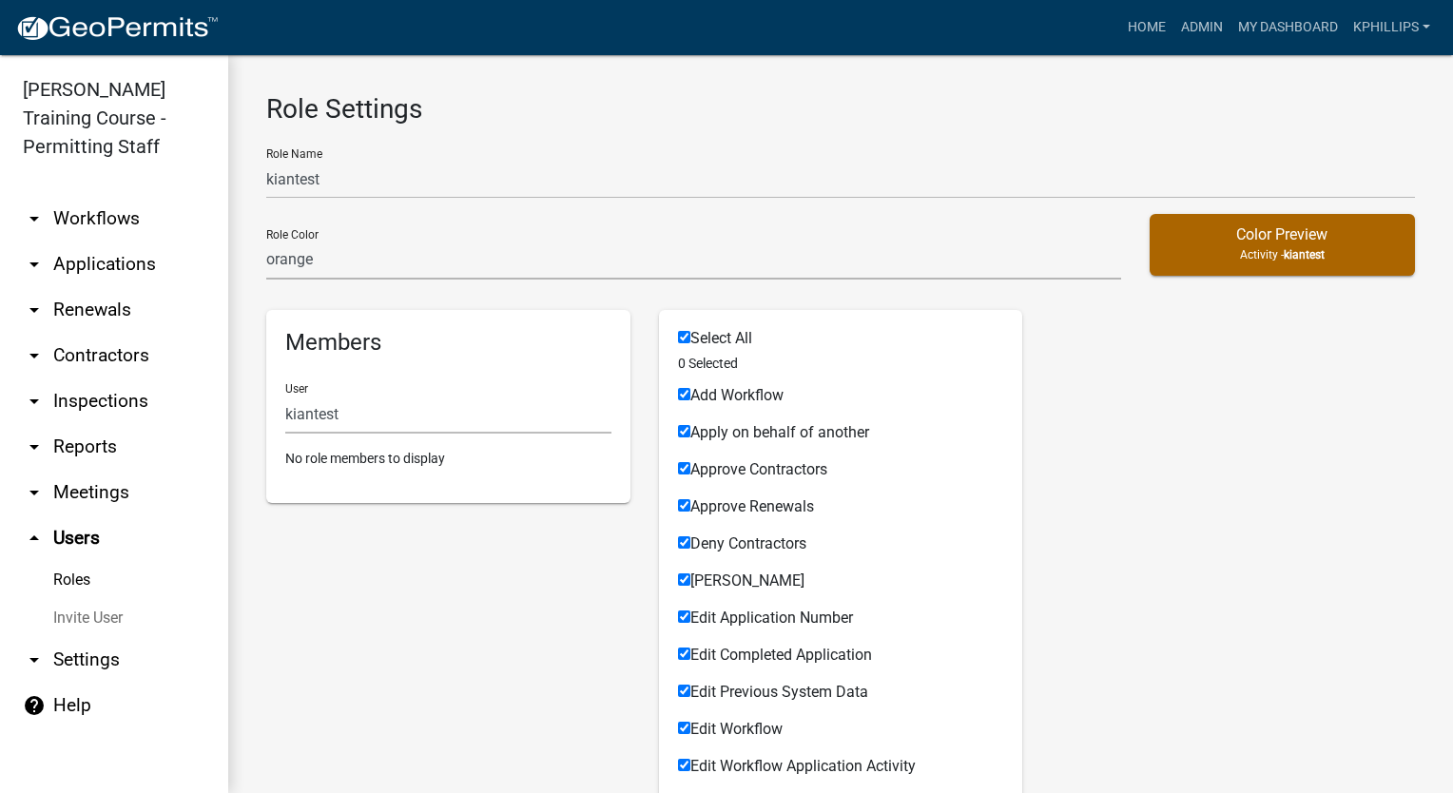
checkbox input "true"
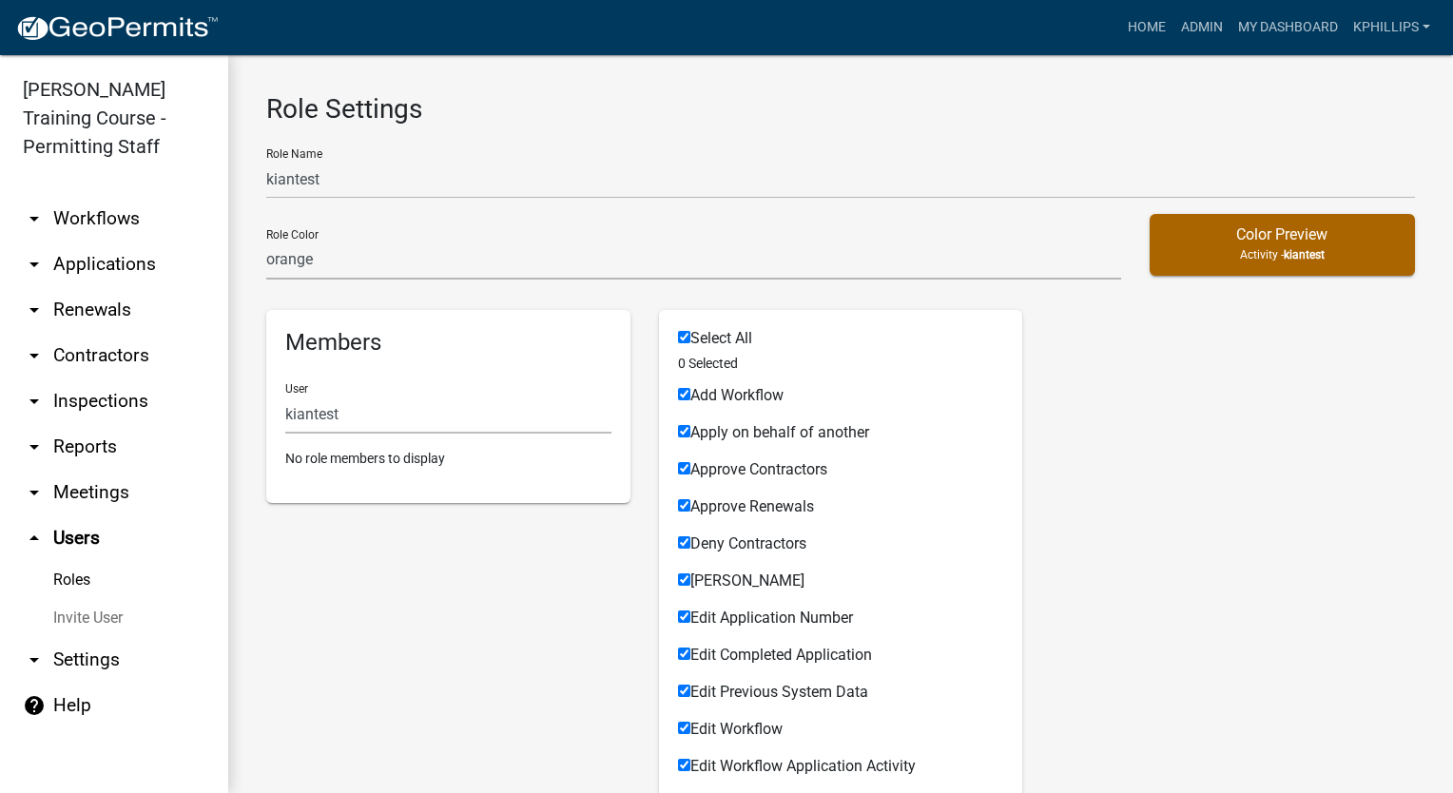
checkbox input "true"
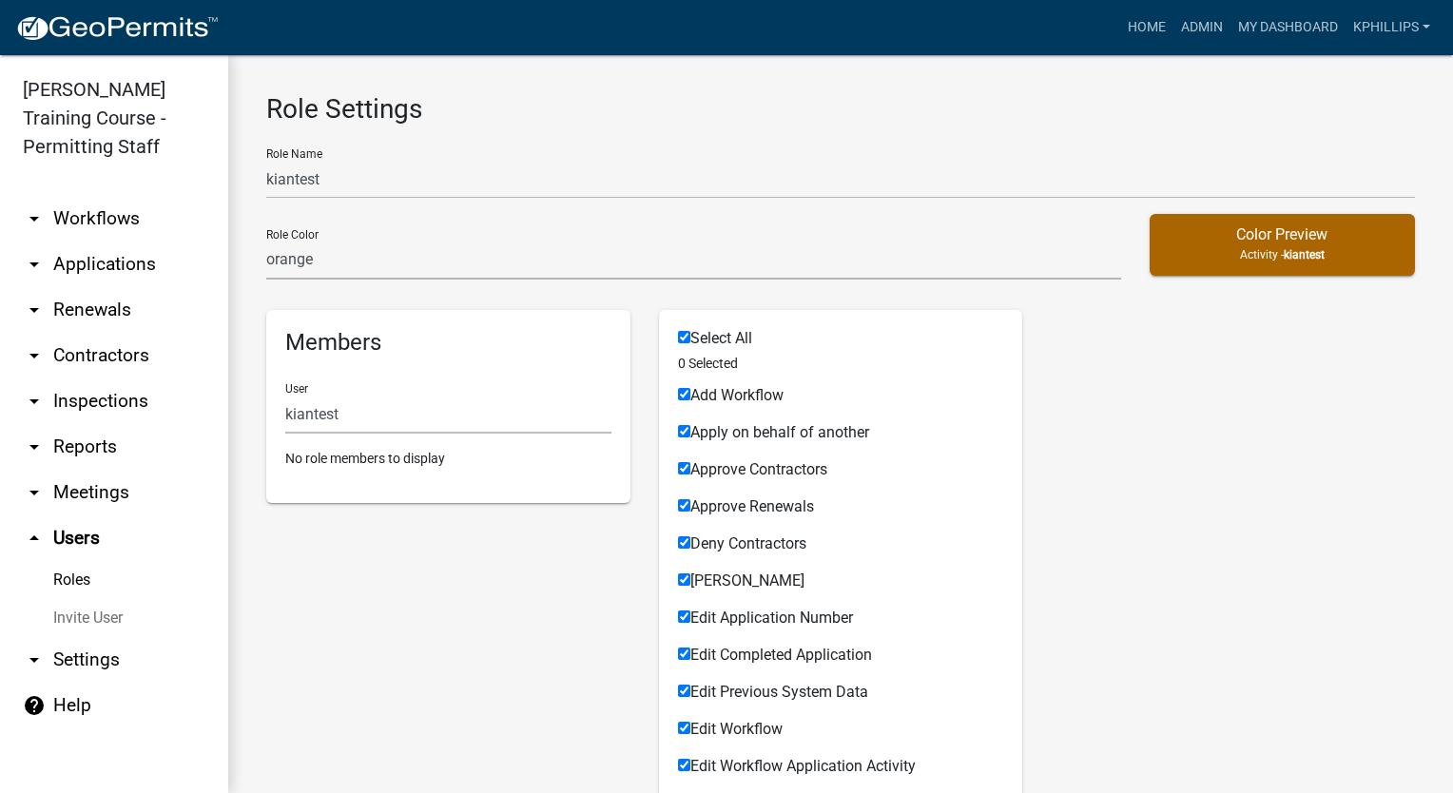
checkbox input "true"
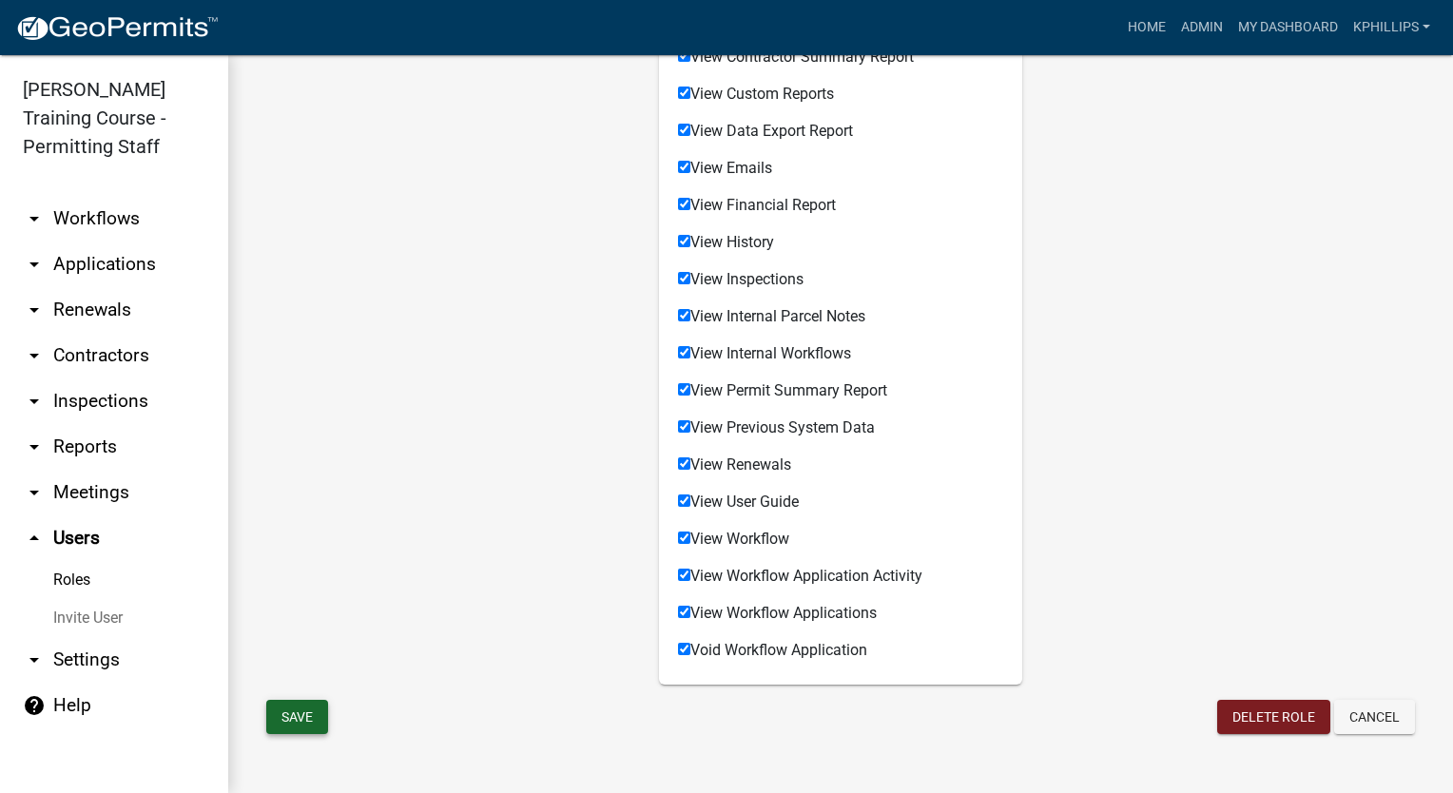
click at [278, 721] on button "Save" at bounding box center [297, 717] width 62 height 34
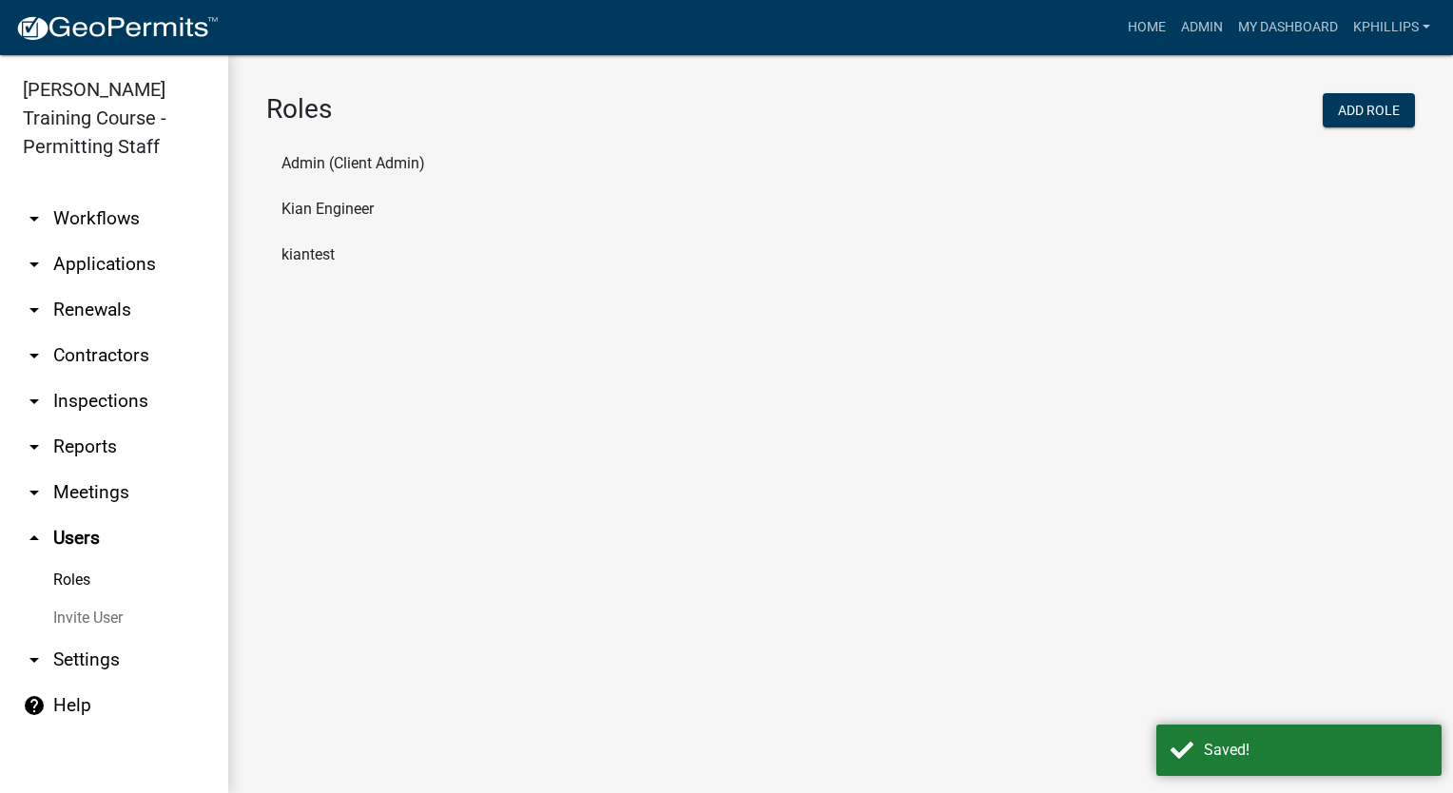
click at [303, 247] on li "kiantest" at bounding box center [840, 255] width 1149 height 46
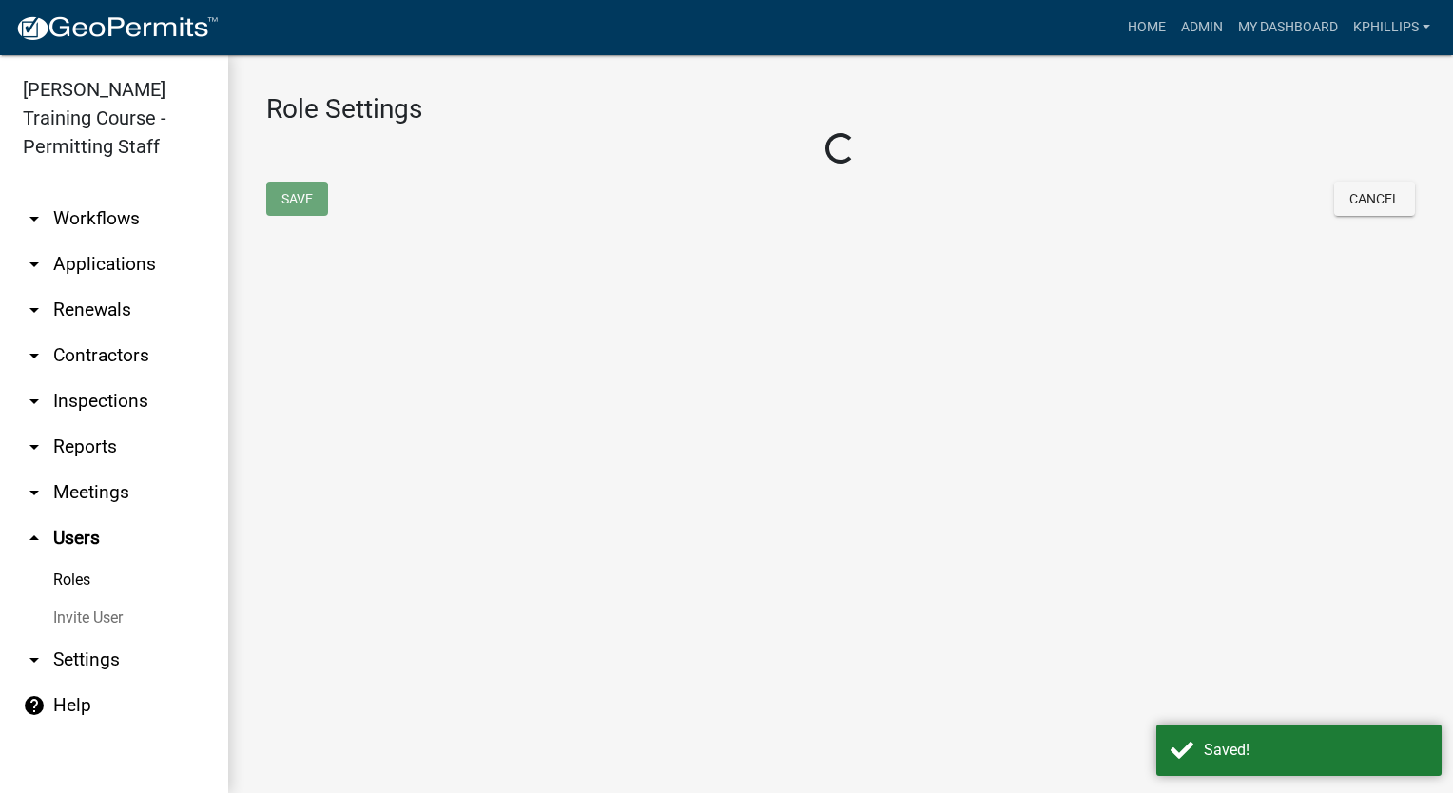
select select "3: orange"
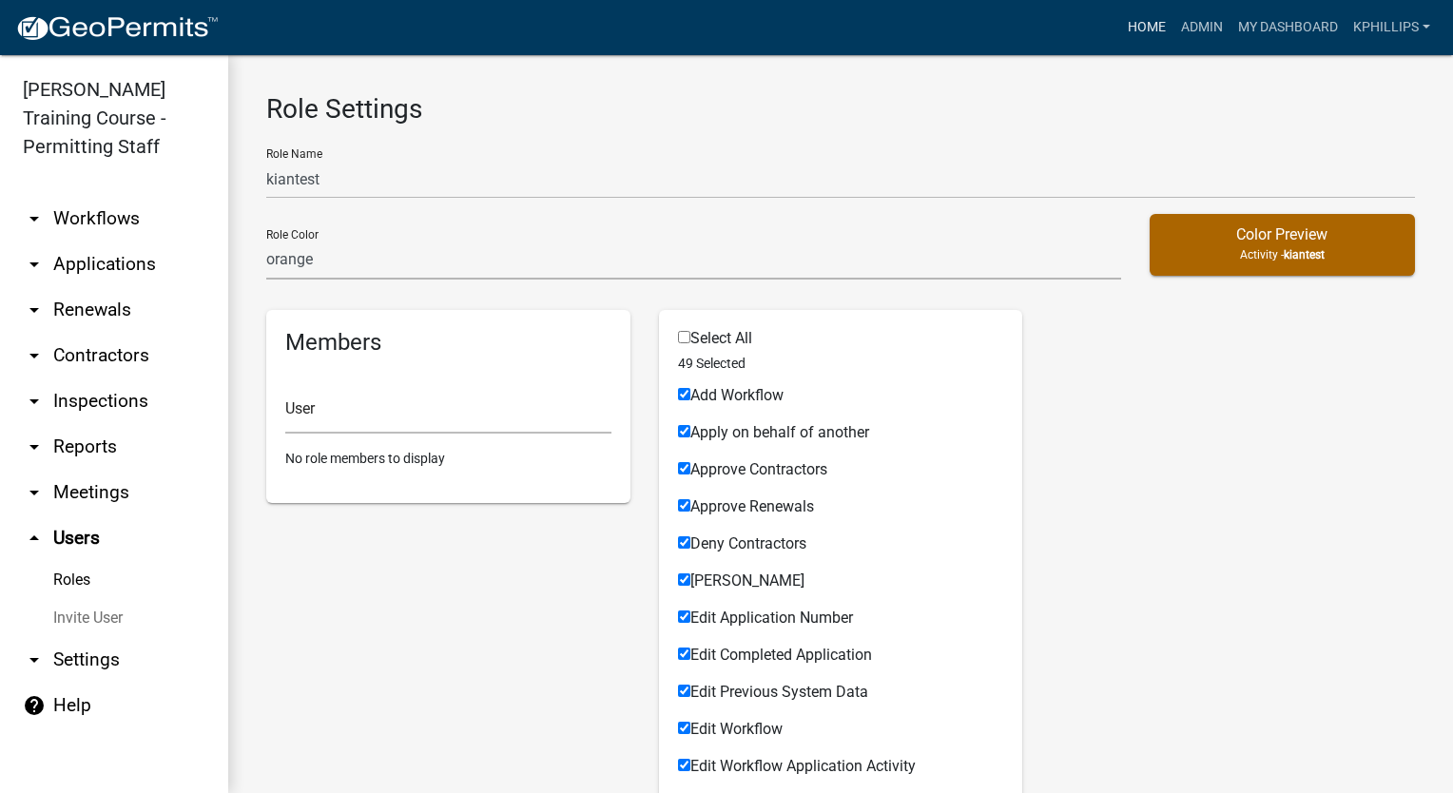
click at [1149, 33] on link "Home" at bounding box center [1146, 28] width 53 height 36
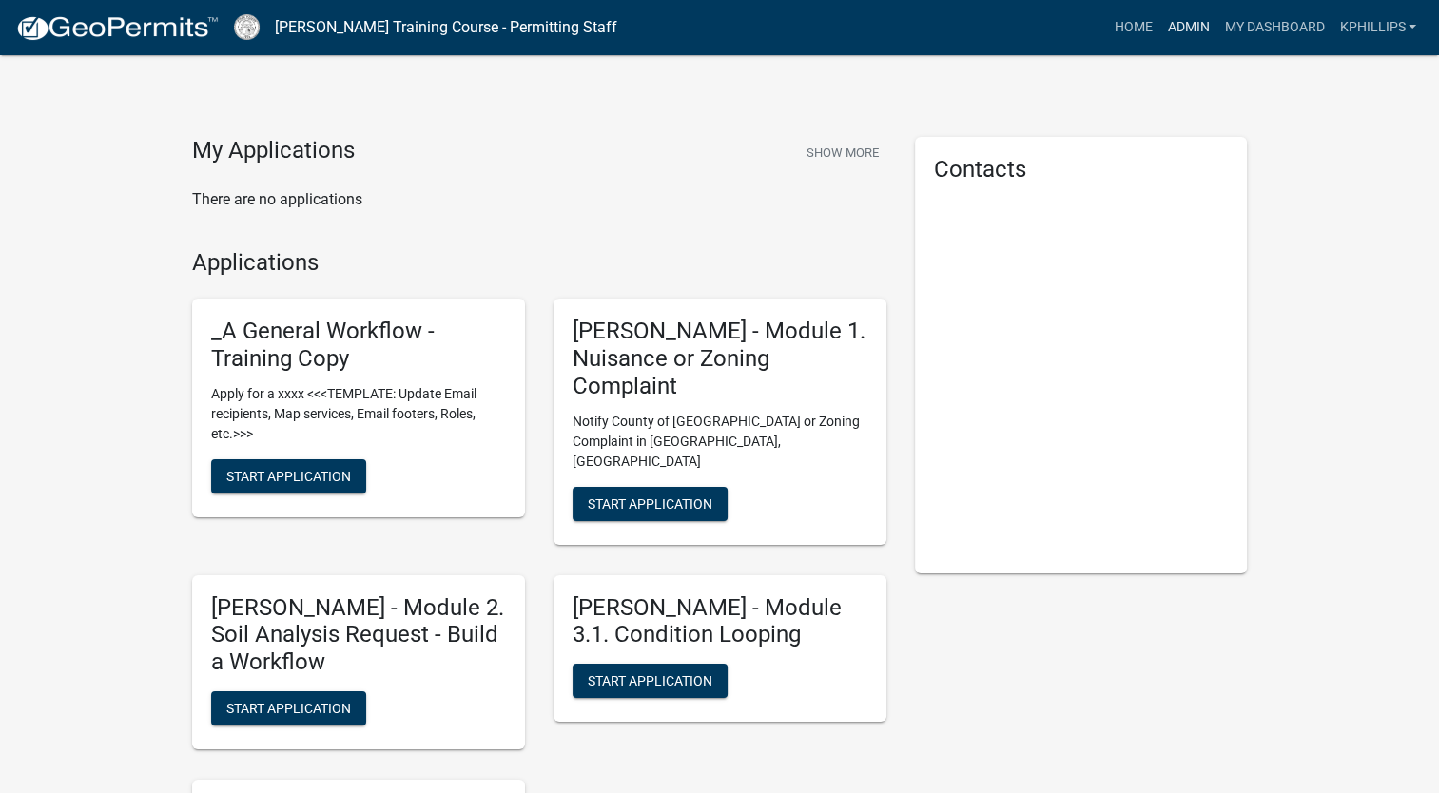
click at [1199, 27] on link "Admin" at bounding box center [1187, 28] width 57 height 36
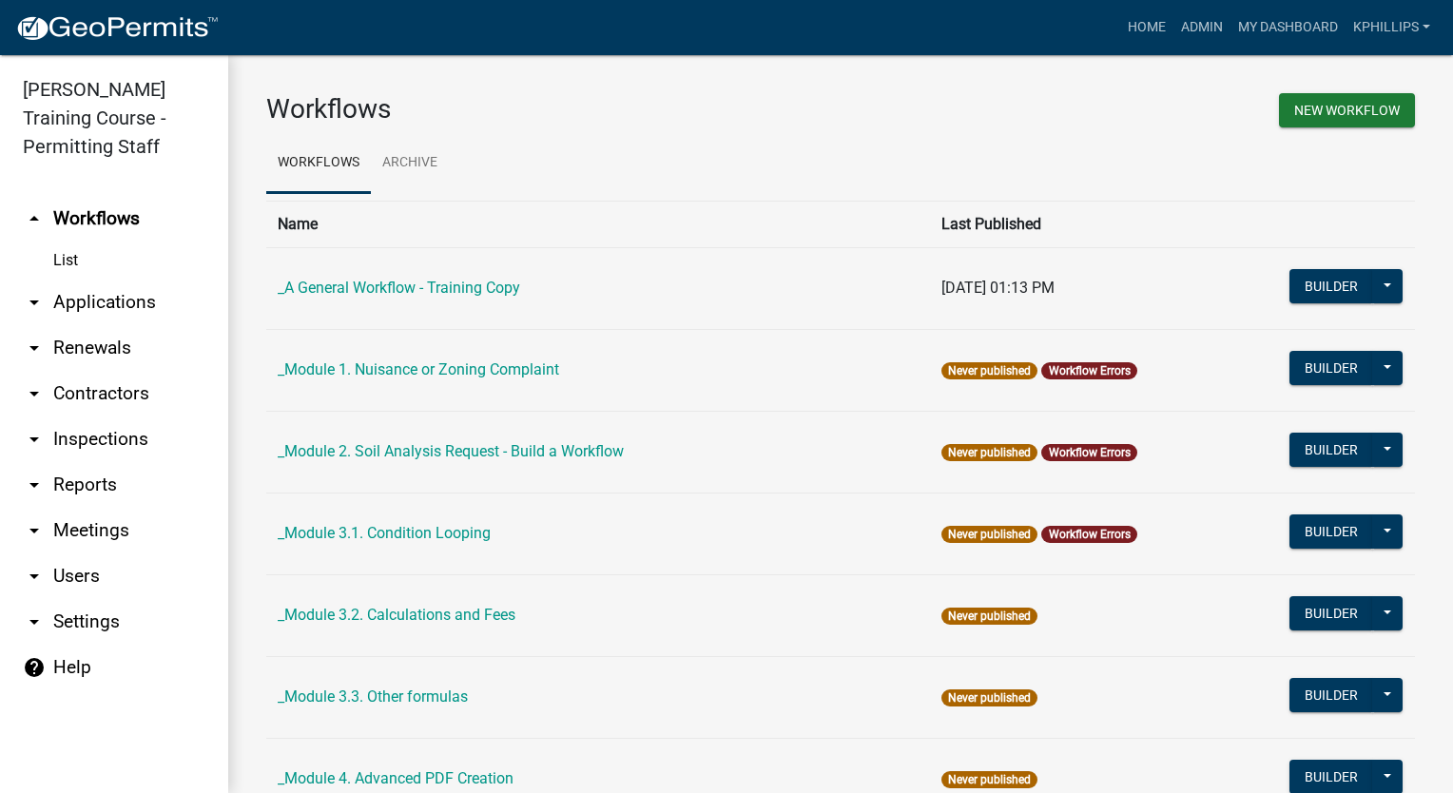
scroll to position [646, 0]
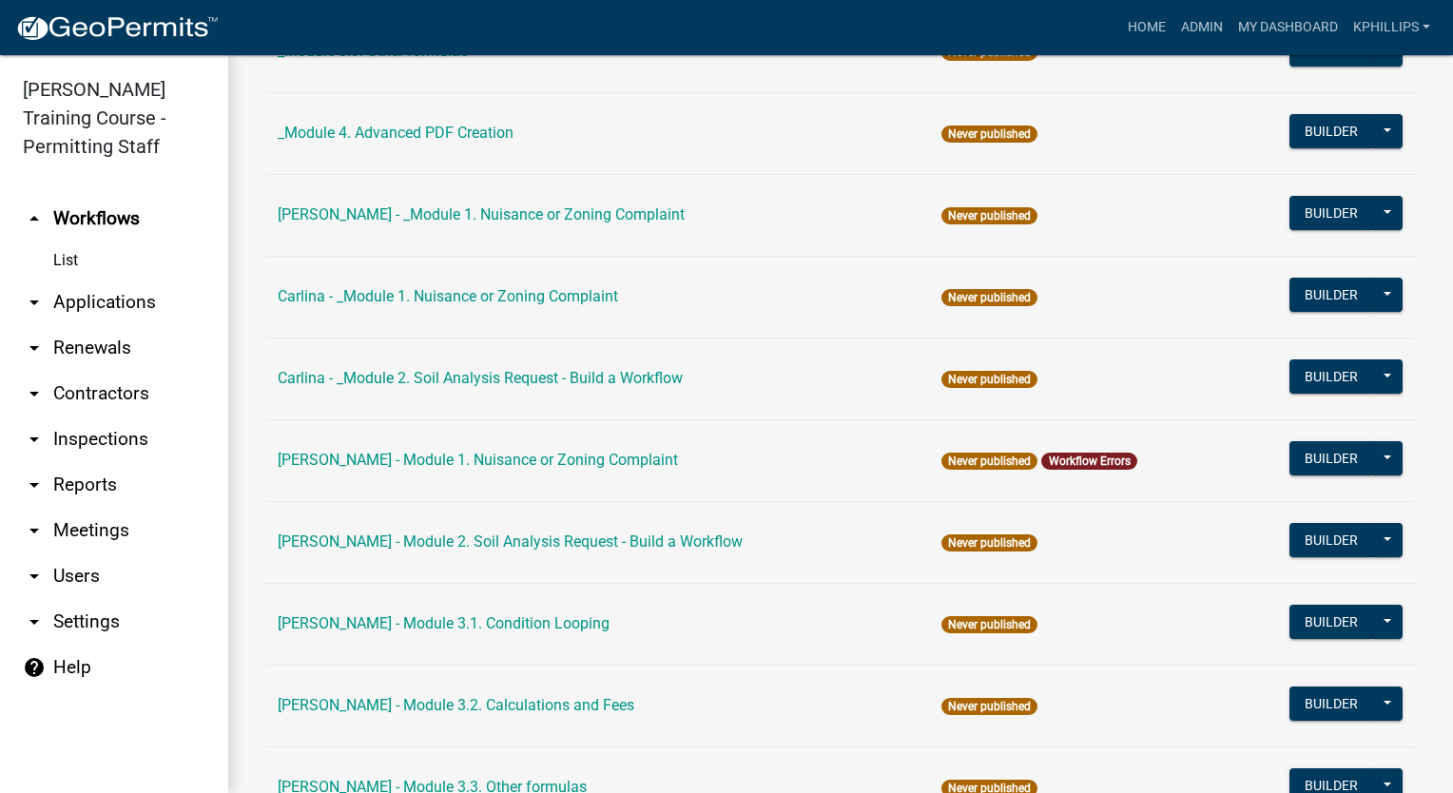
click at [430, 448] on td "[PERSON_NAME] - Module 1. Nuisance or Zoning Complaint" at bounding box center [598, 460] width 664 height 82
click at [430, 462] on link "[PERSON_NAME] - Module 1. Nuisance or Zoning Complaint" at bounding box center [478, 460] width 400 height 18
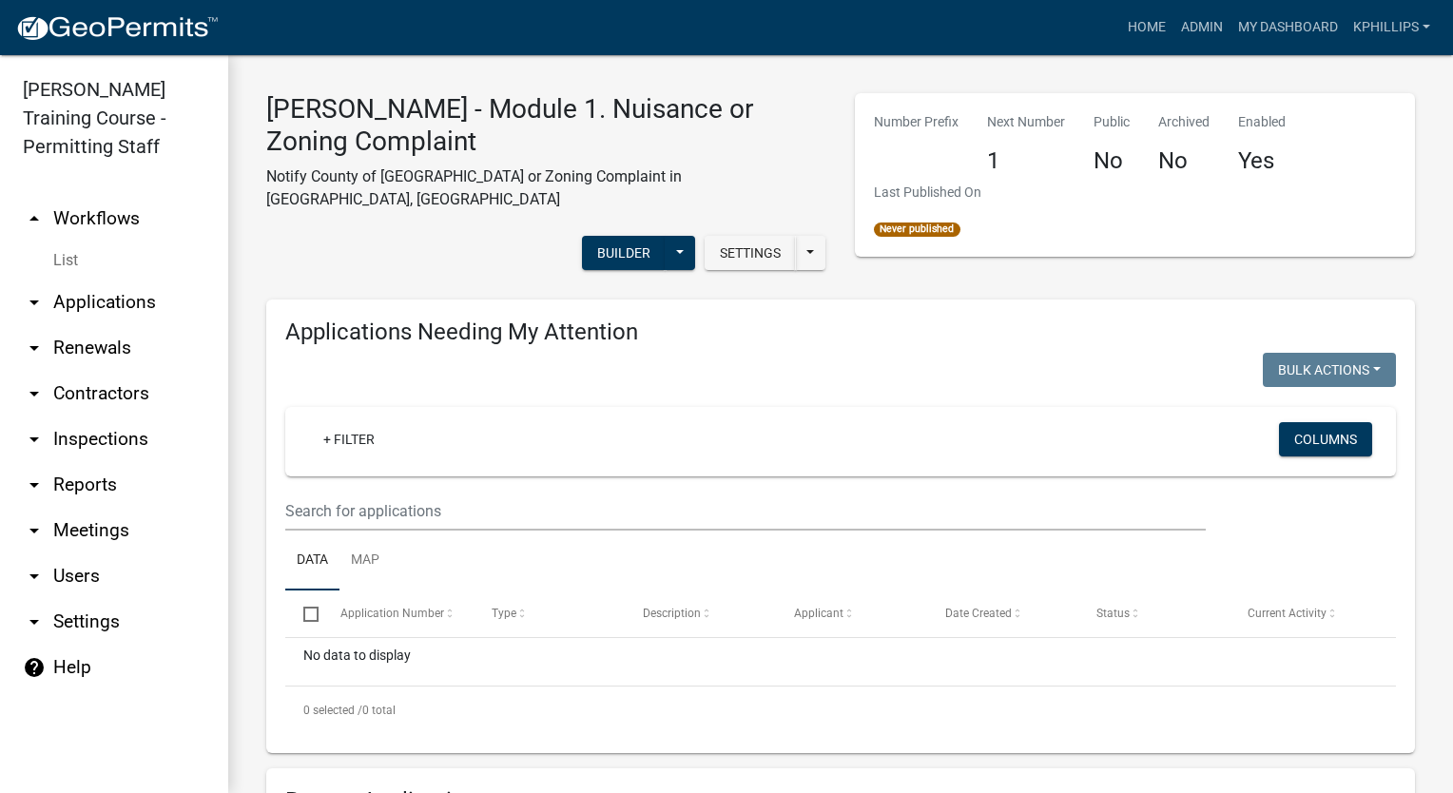
drag, startPoint x: 538, startPoint y: 356, endPoint x: 520, endPoint y: 370, distance: 23.0
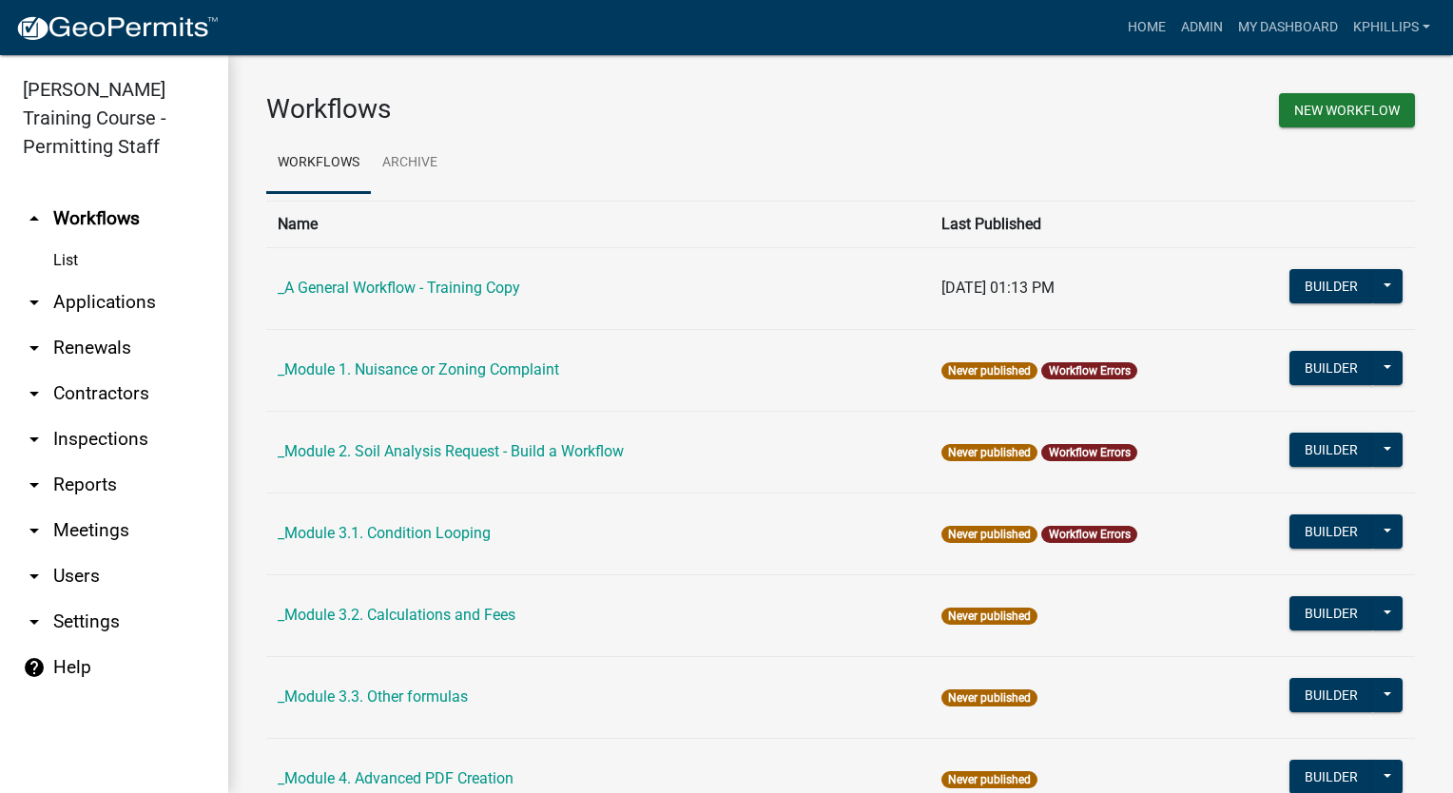
scroll to position [646, 0]
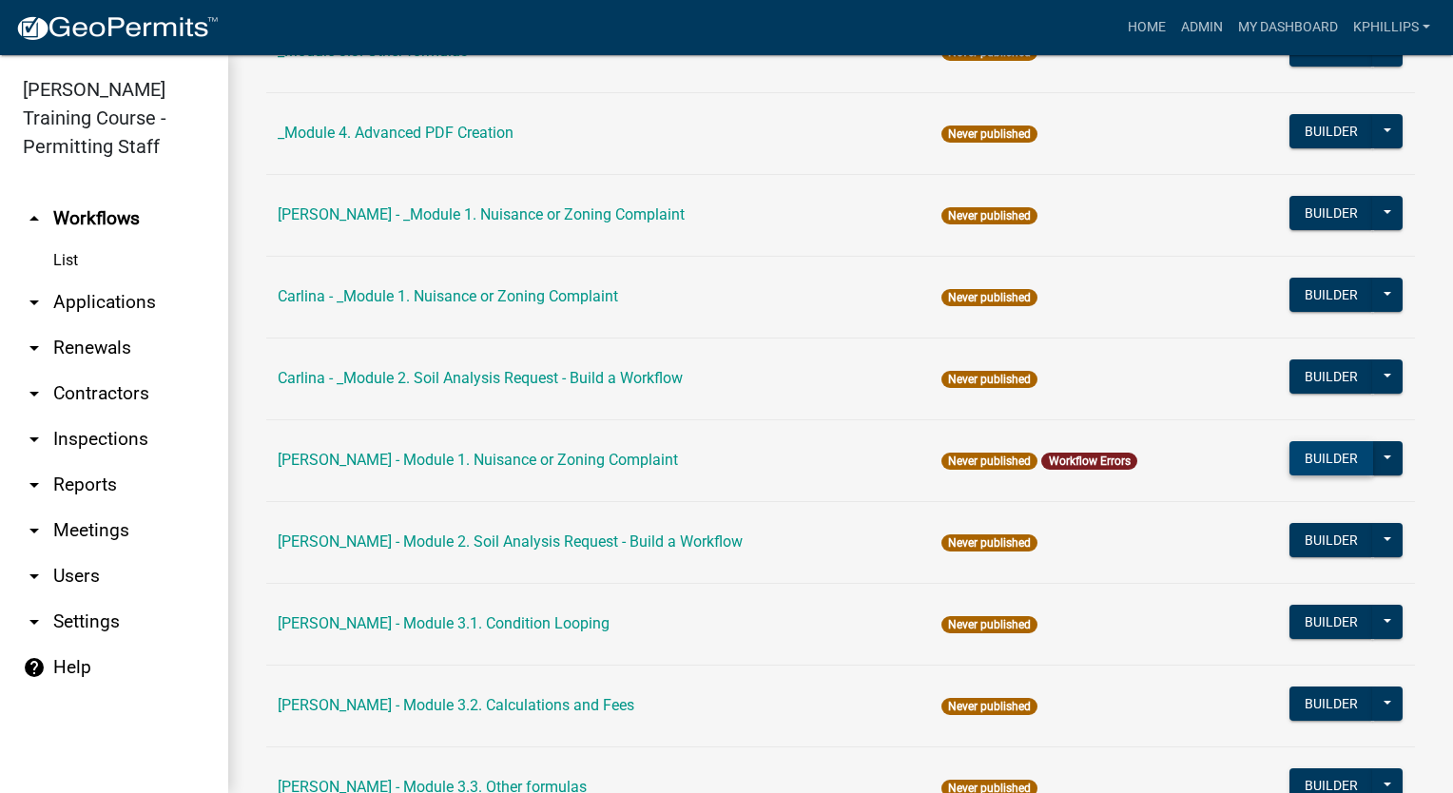
click at [1292, 461] on button "Builder" at bounding box center [1332, 458] width 84 height 34
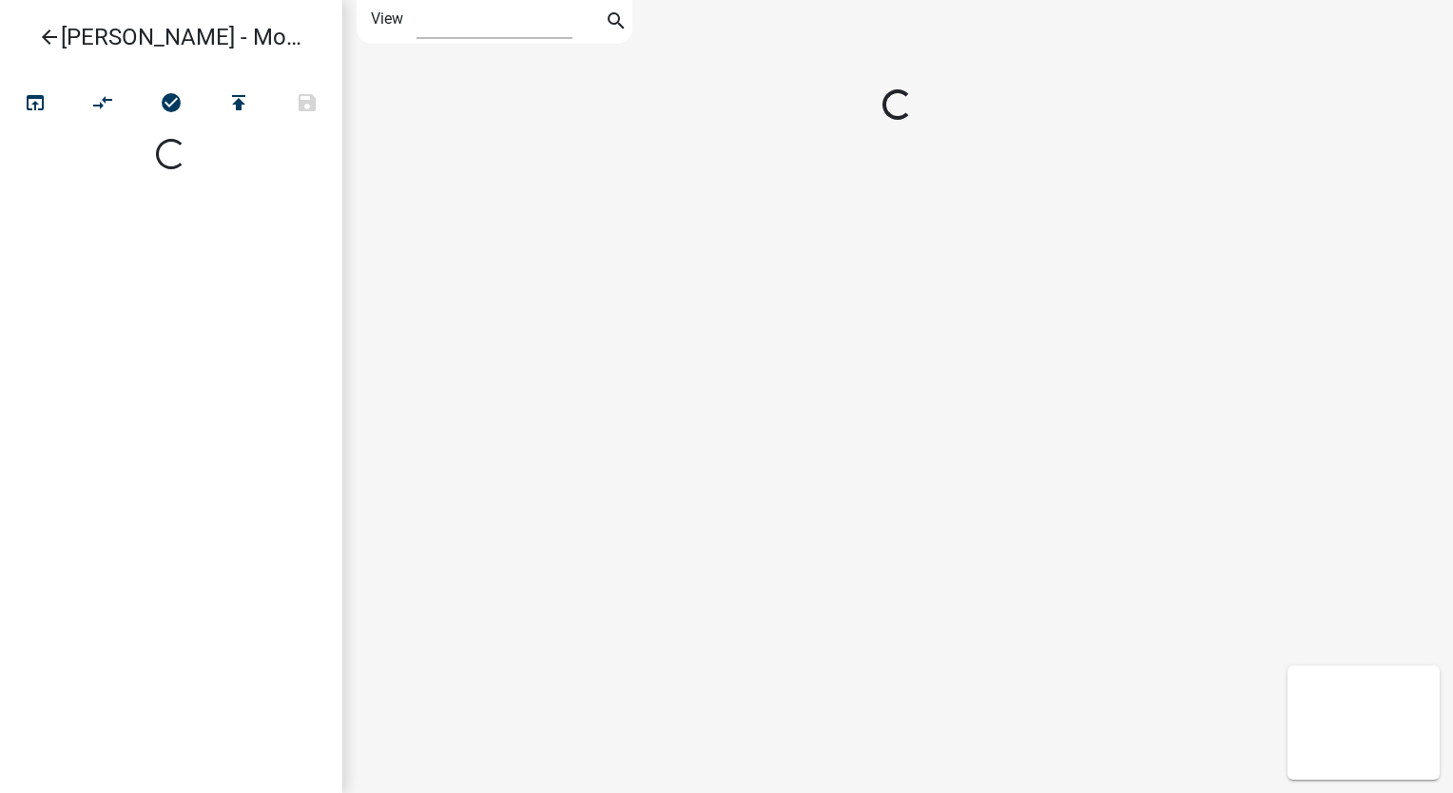
select select "1"
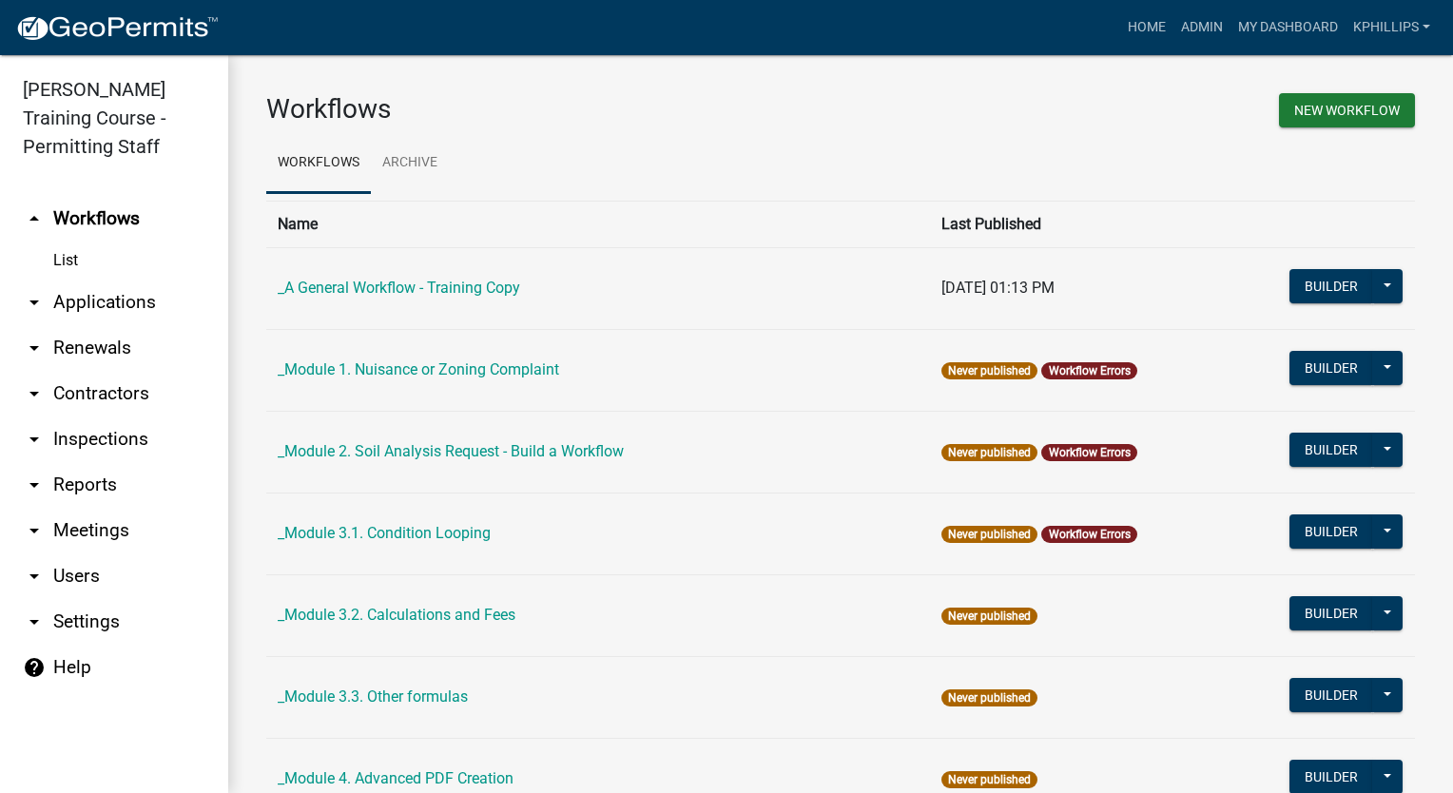
scroll to position [646, 0]
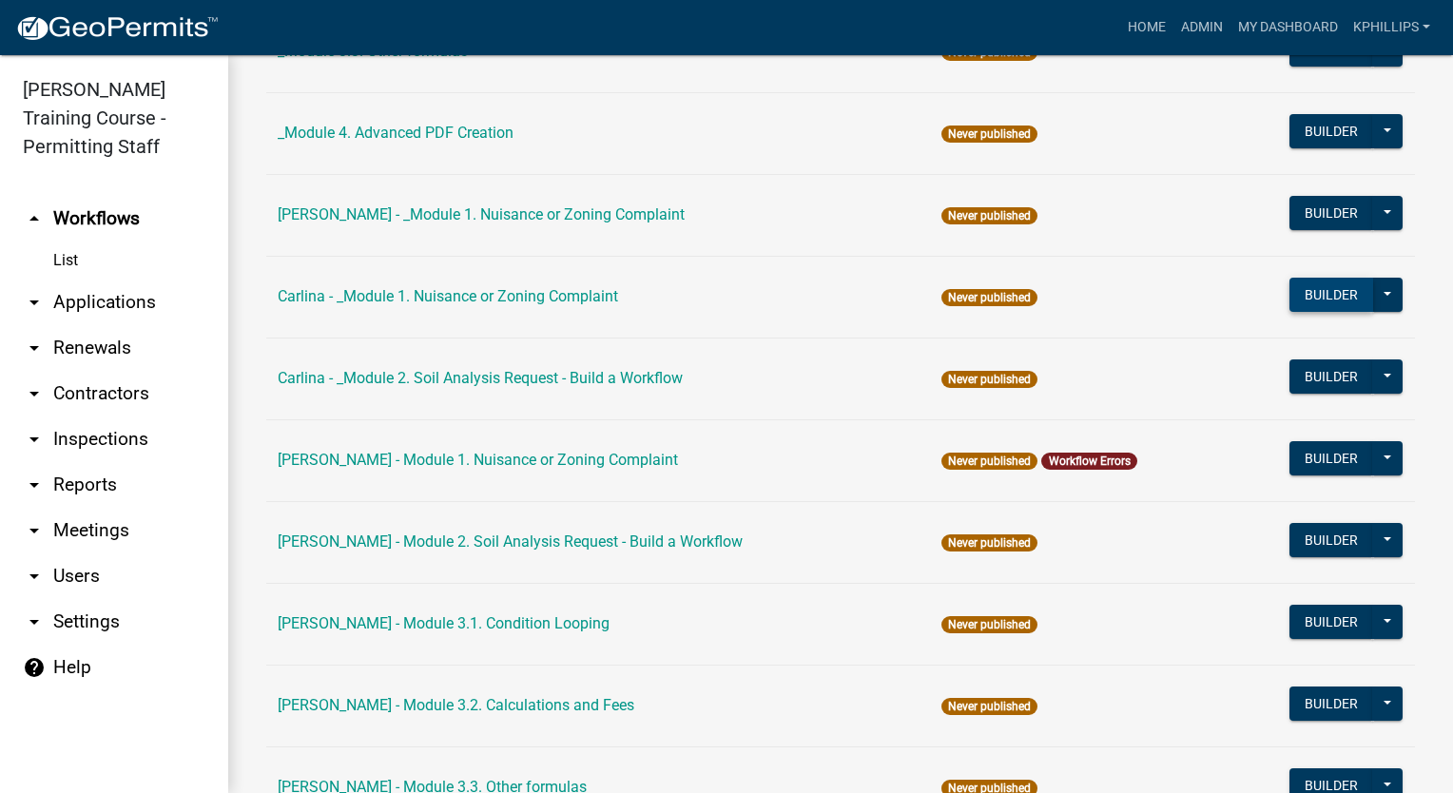
click at [1310, 300] on button "Builder" at bounding box center [1332, 295] width 84 height 34
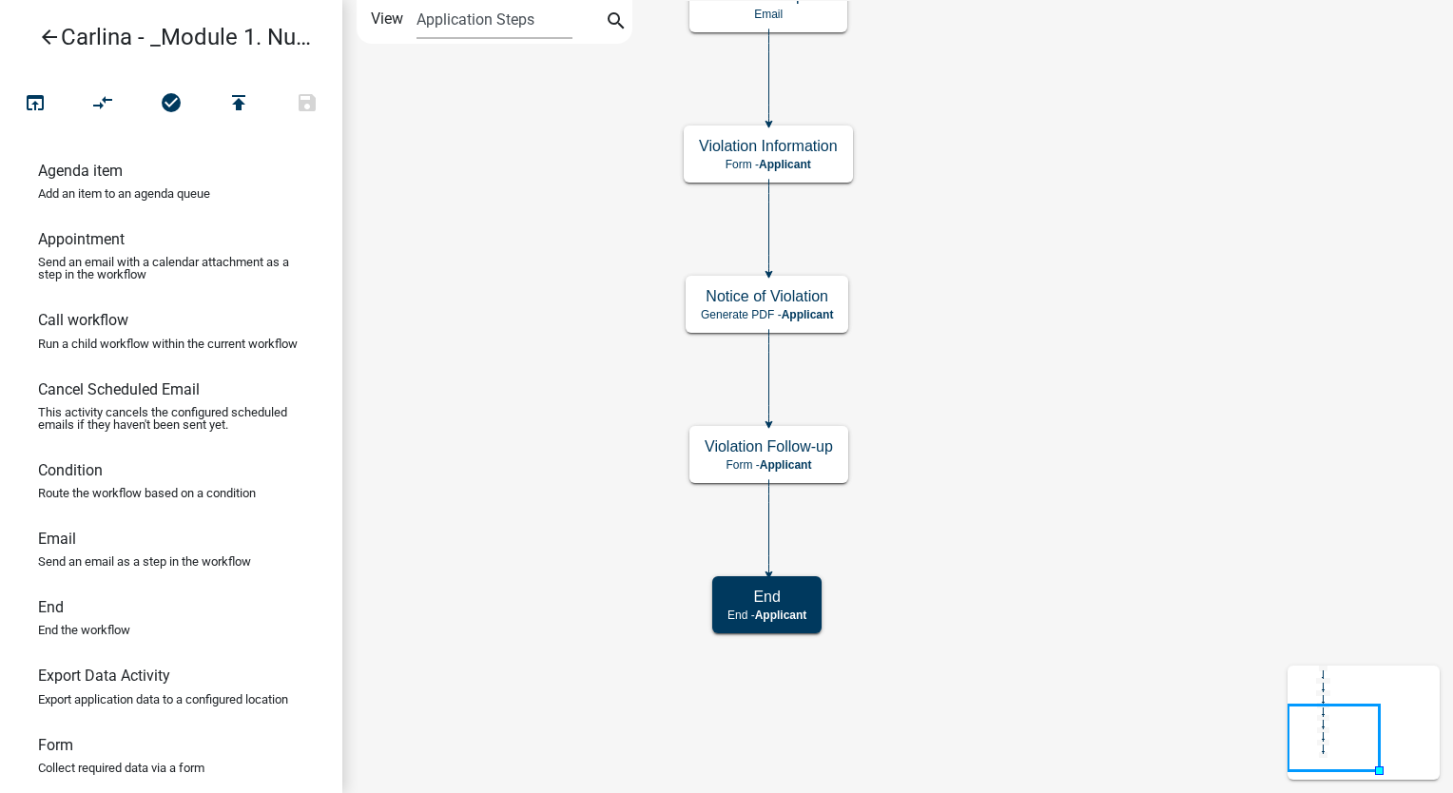
click at [51, 33] on icon "arrow_back" at bounding box center [49, 39] width 23 height 27
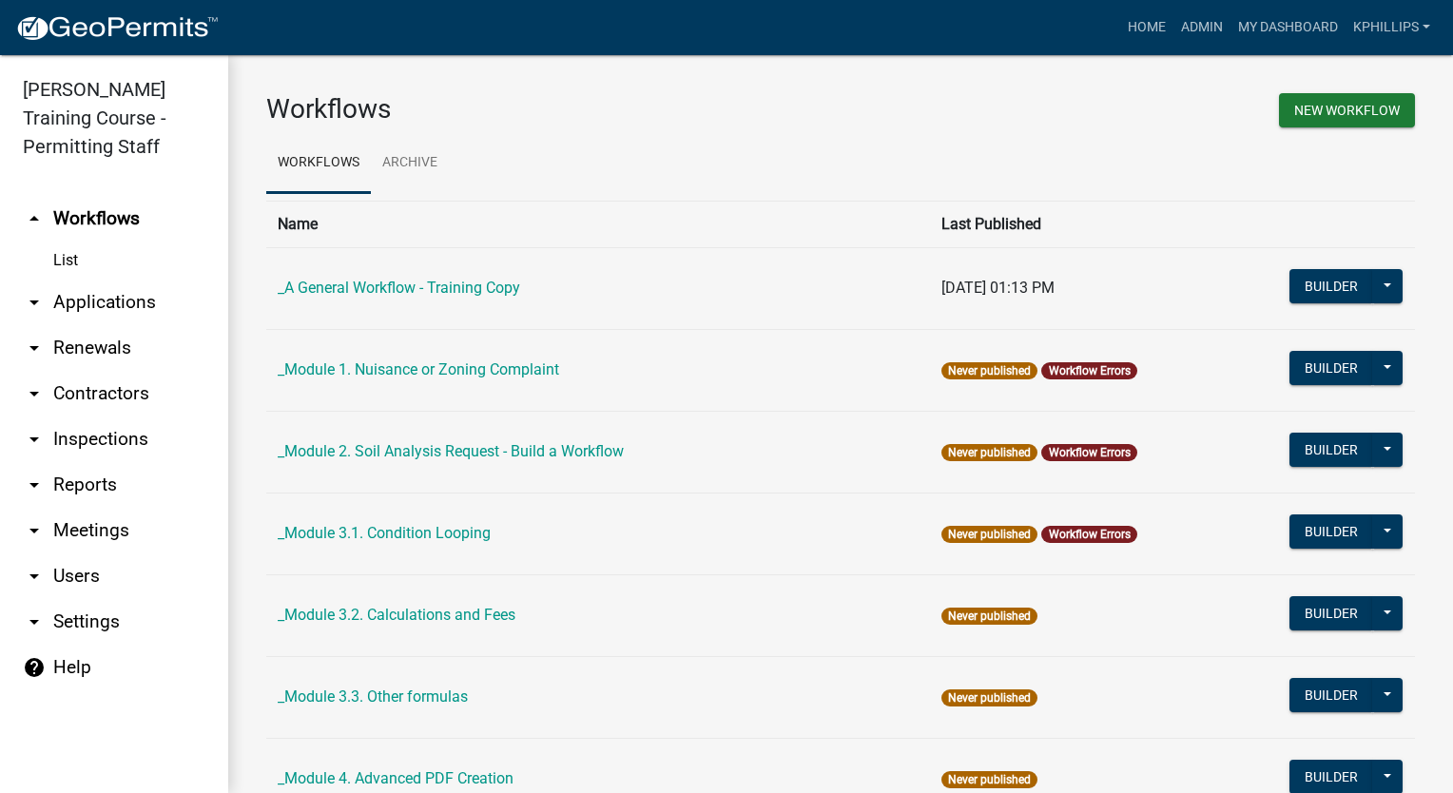
scroll to position [646, 0]
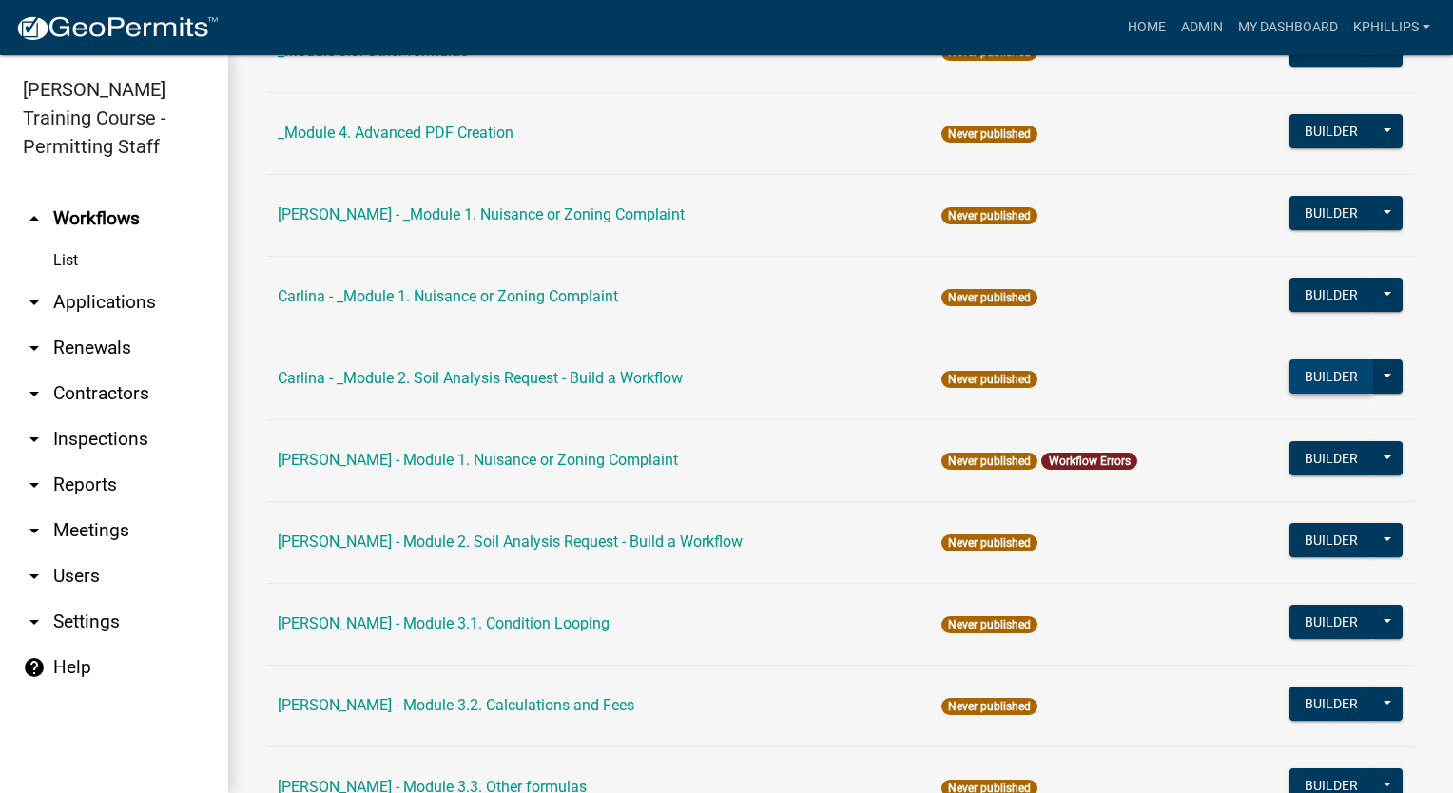
click at [1294, 379] on button "Builder" at bounding box center [1332, 377] width 84 height 34
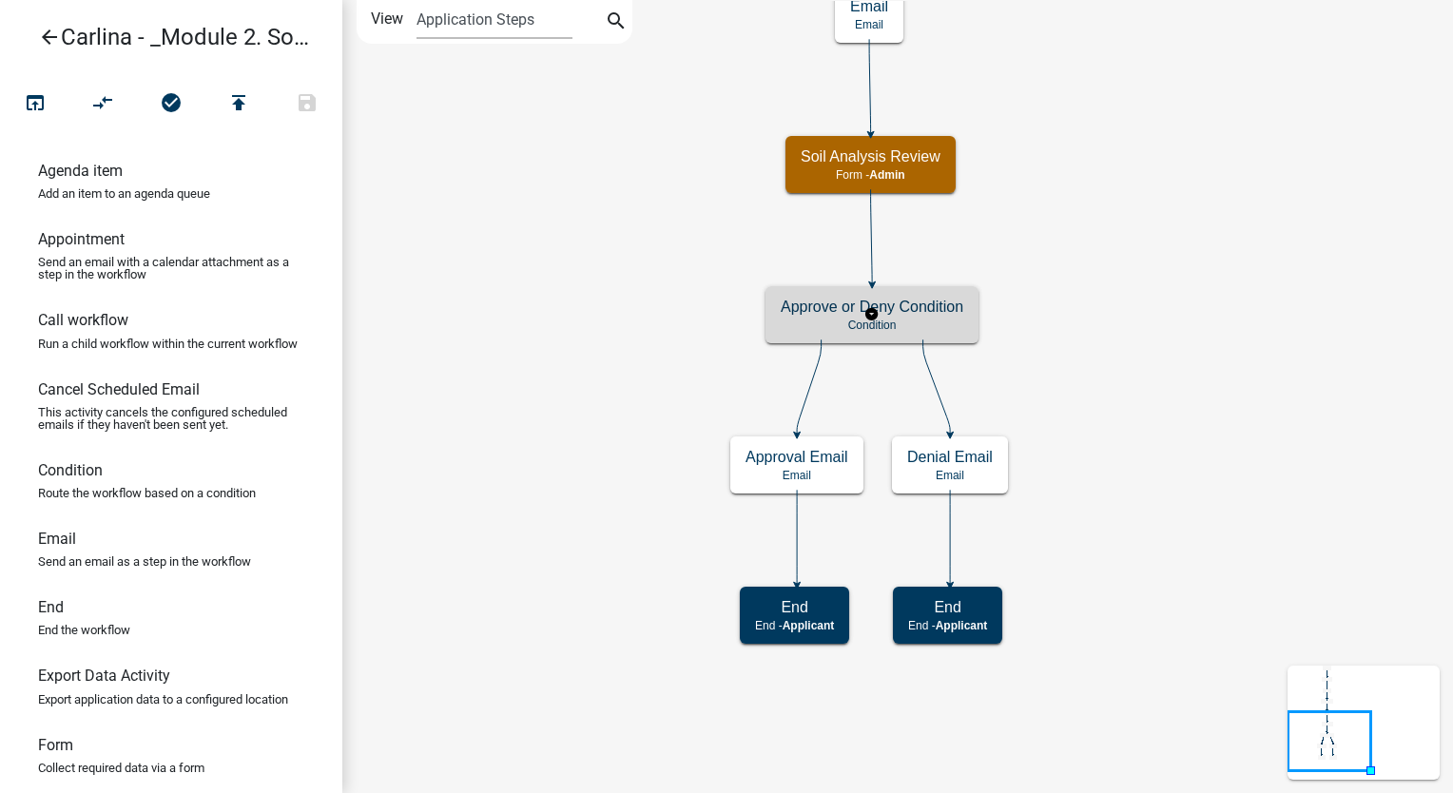
click at [920, 321] on p "Condition" at bounding box center [872, 325] width 183 height 13
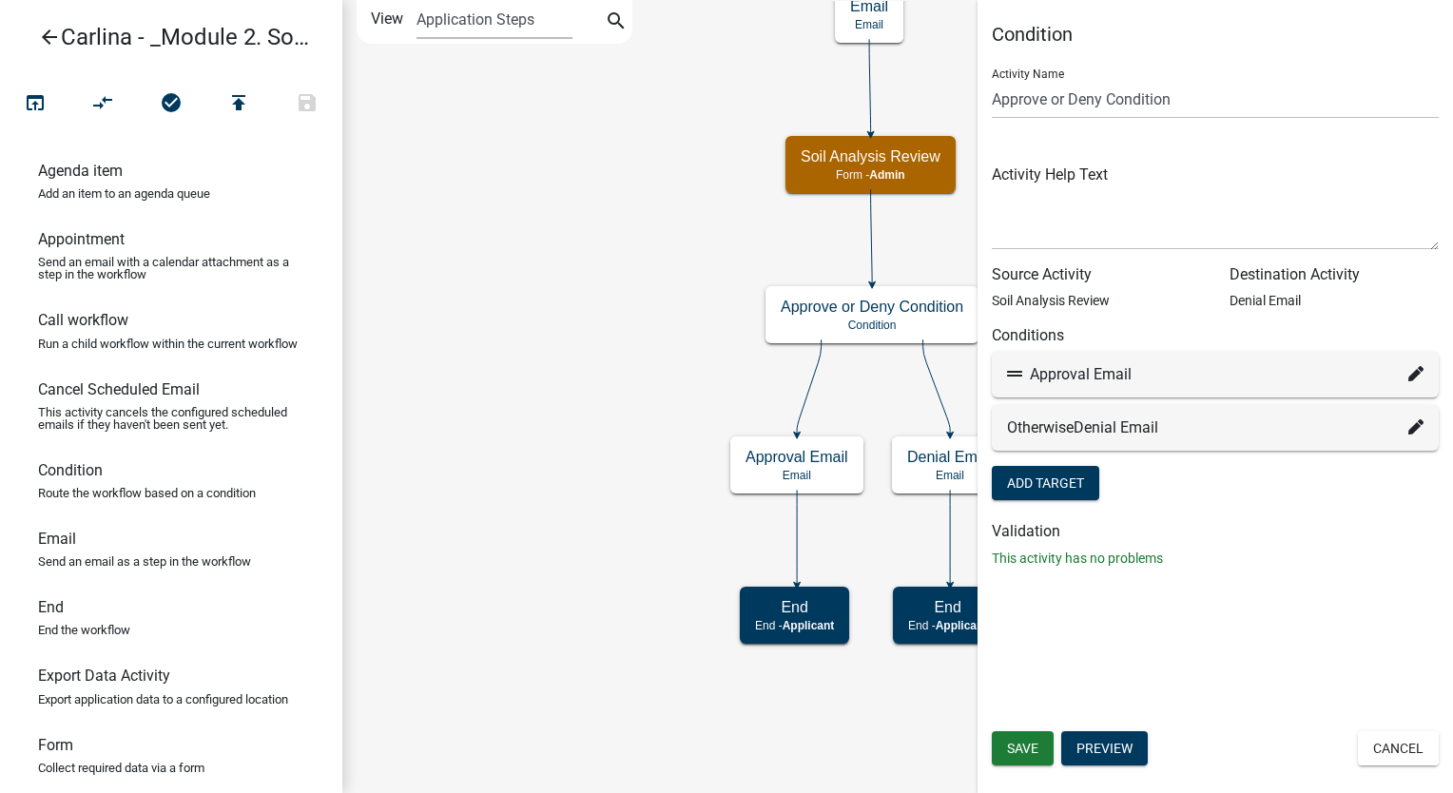
click at [36, 35] on link "arrow_back Carlina - _Module 2. Soil Analysis Request - Build a Workflow" at bounding box center [163, 37] width 297 height 44
click at [1423, 744] on button "Cancel" at bounding box center [1398, 748] width 81 height 34
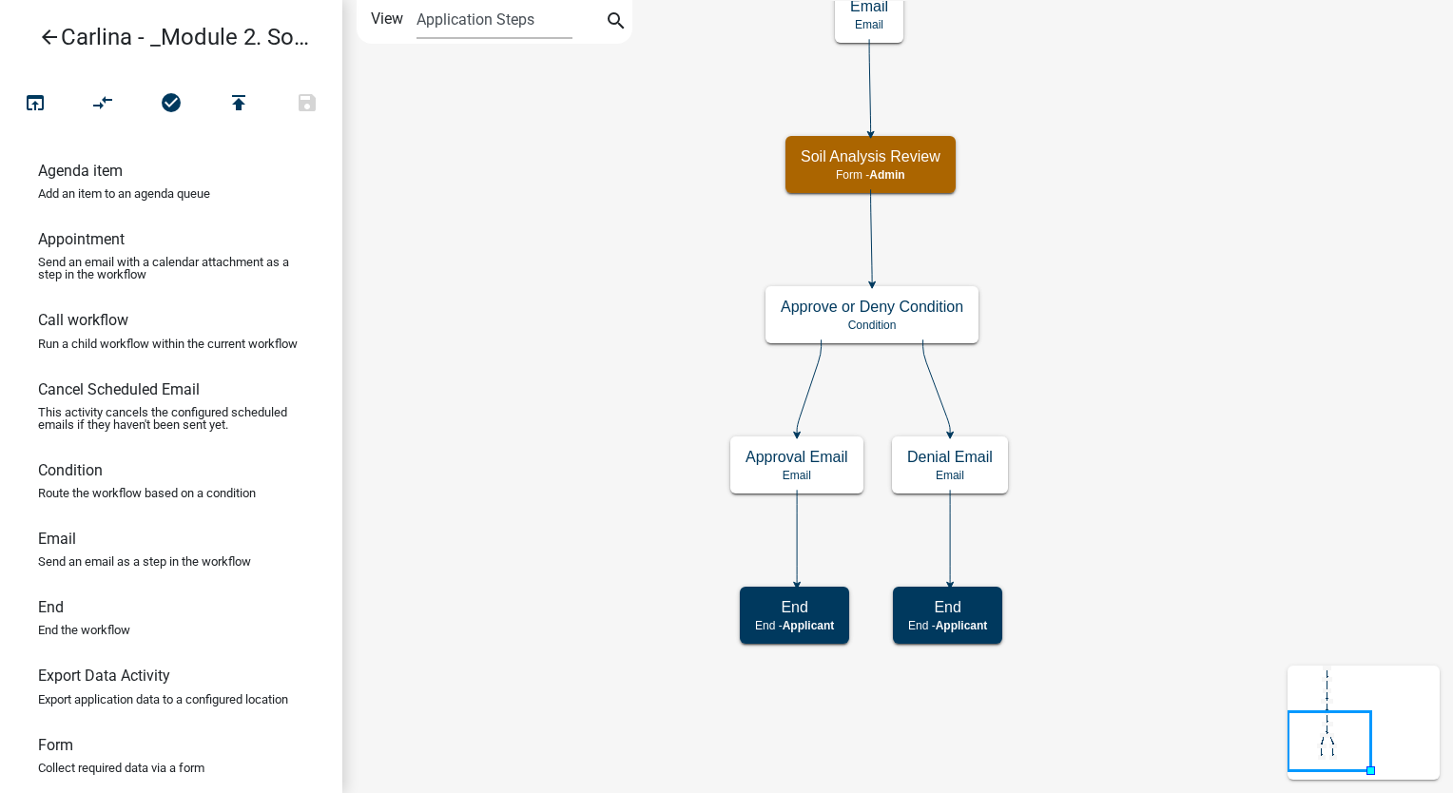
click at [30, 44] on link "arrow_back Carlina - _Module 2. Soil Analysis Request - Build a Workflow" at bounding box center [163, 37] width 297 height 44
click at [49, 35] on icon "arrow_back" at bounding box center [49, 39] width 23 height 27
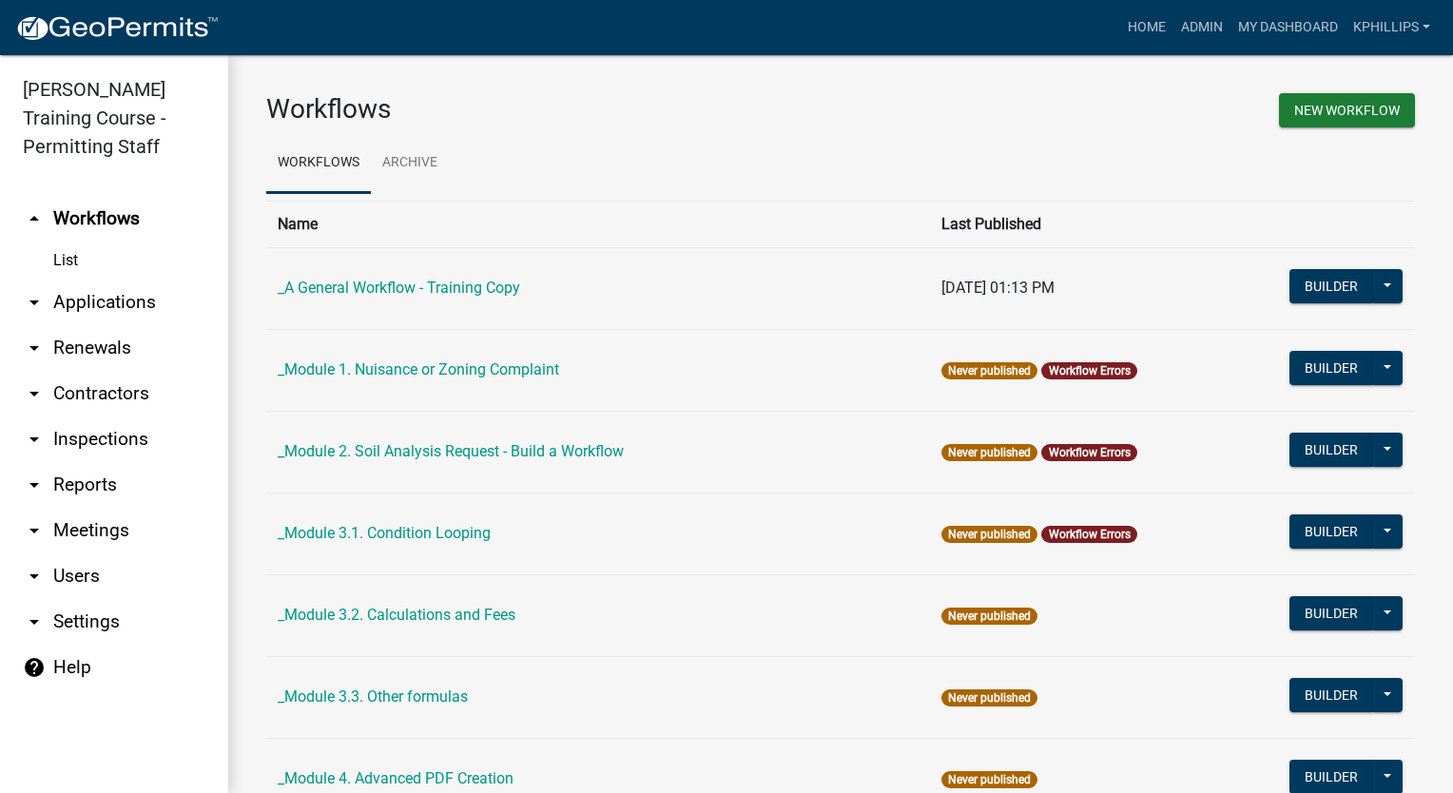
scroll to position [646, 0]
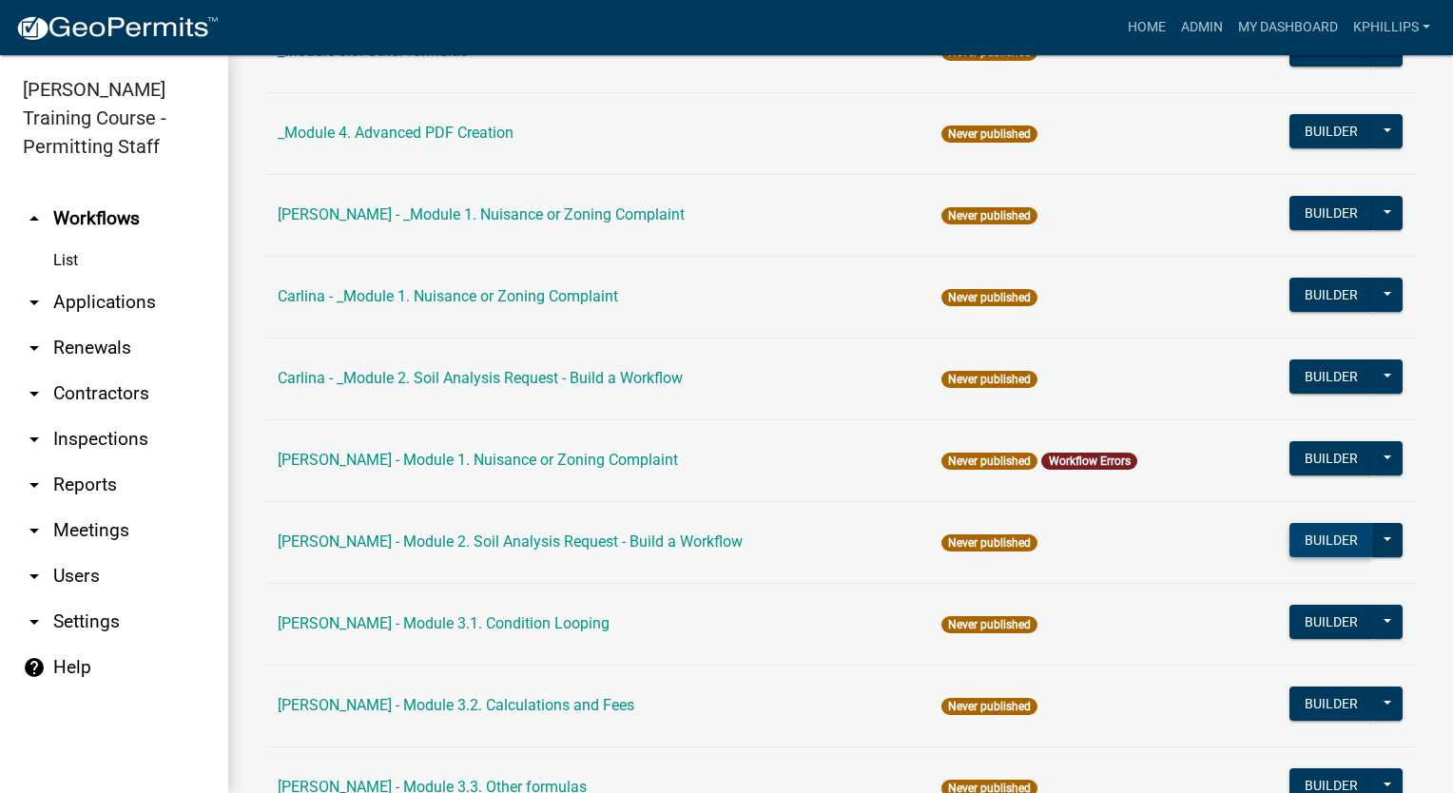
click at [1303, 534] on button "Builder" at bounding box center [1332, 540] width 84 height 34
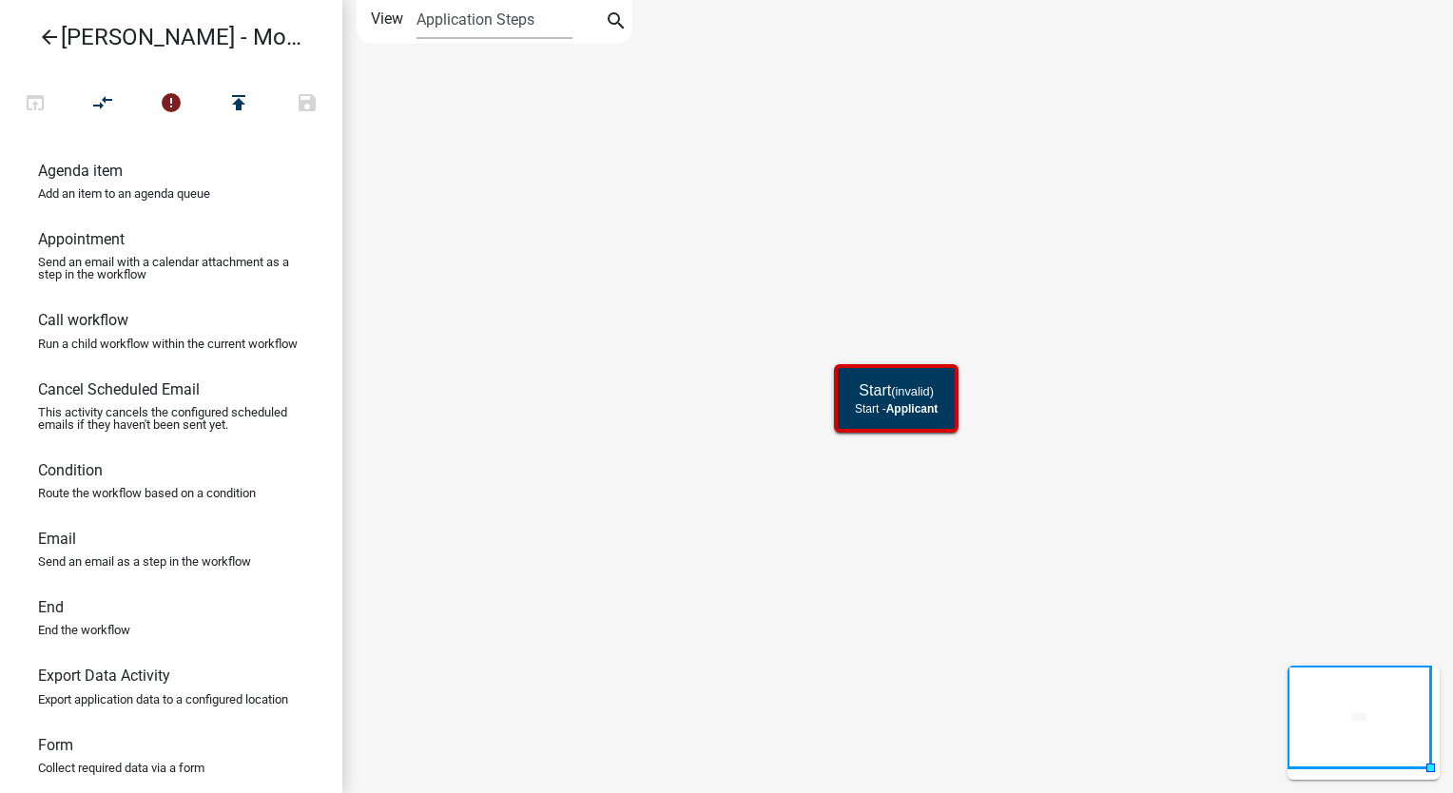
click at [37, 37] on link "arrow_back Holly - Module 2. Soil Analysis Request - Build a Workflow" at bounding box center [163, 37] width 297 height 44
click at [38, 37] on link "arrow_back Holly - Module 2. Soil Analysis Request - Build a Workflow" at bounding box center [163, 37] width 297 height 44
click at [46, 40] on icon "arrow_back" at bounding box center [49, 39] width 23 height 27
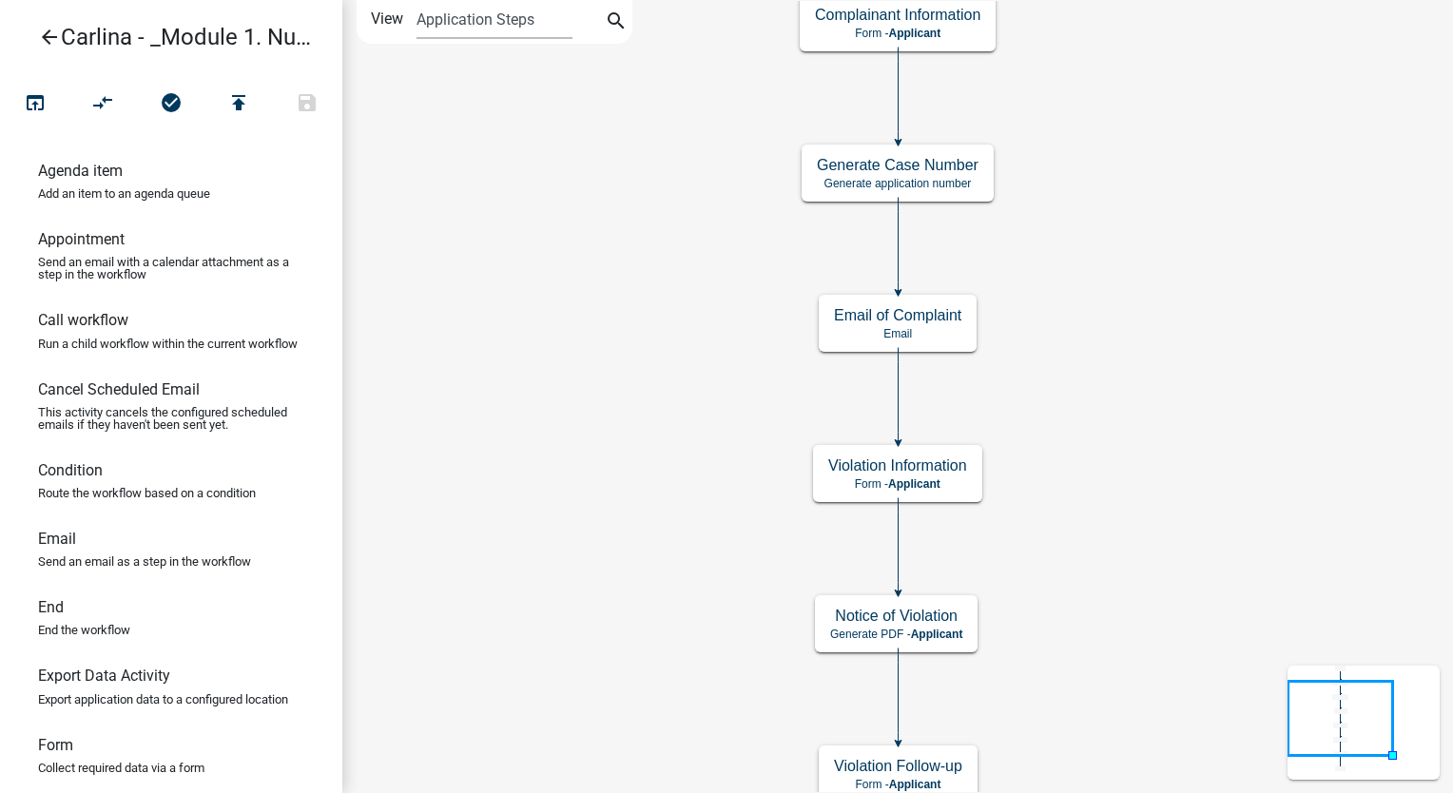
click at [45, 33] on icon "arrow_back" at bounding box center [49, 39] width 23 height 27
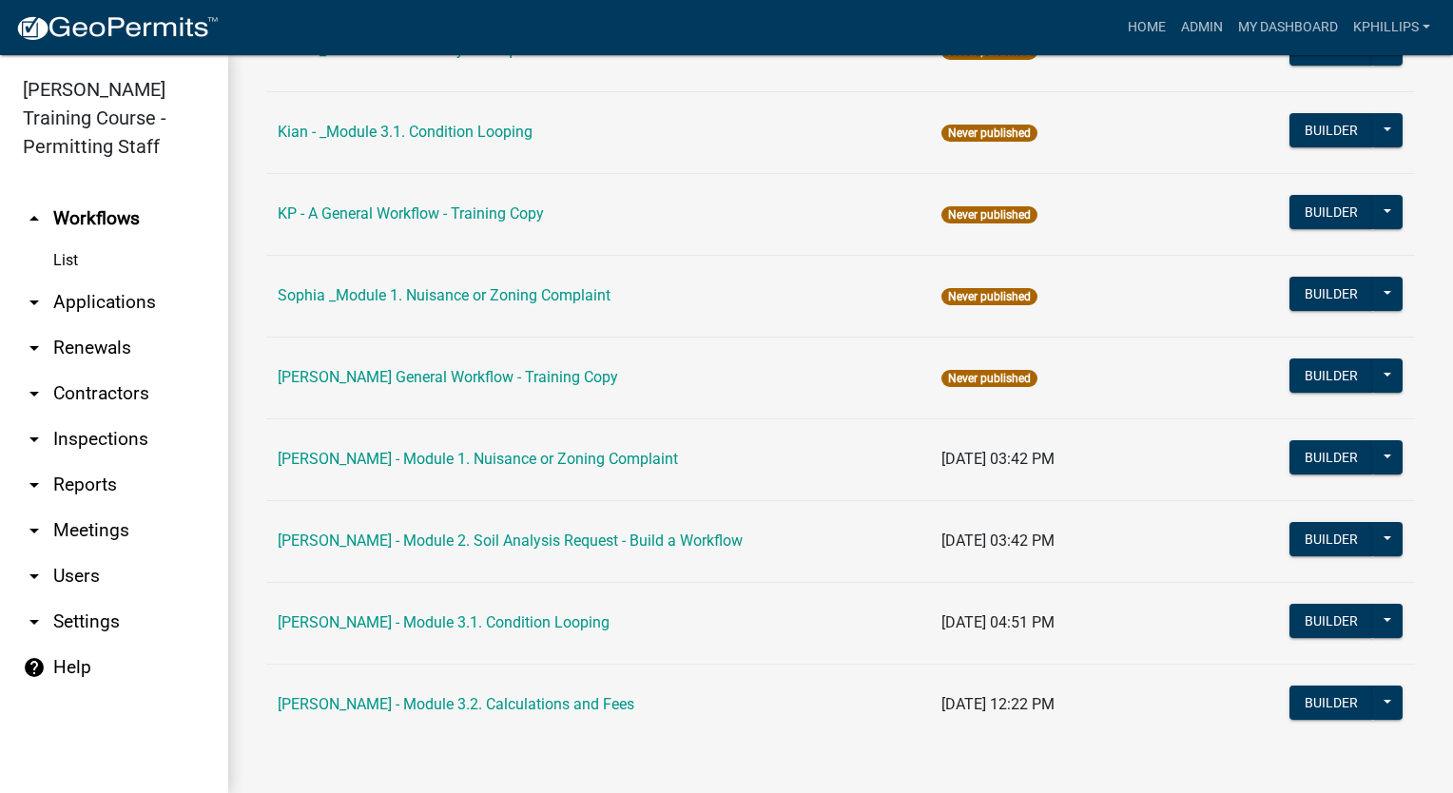
scroll to position [981, 0]
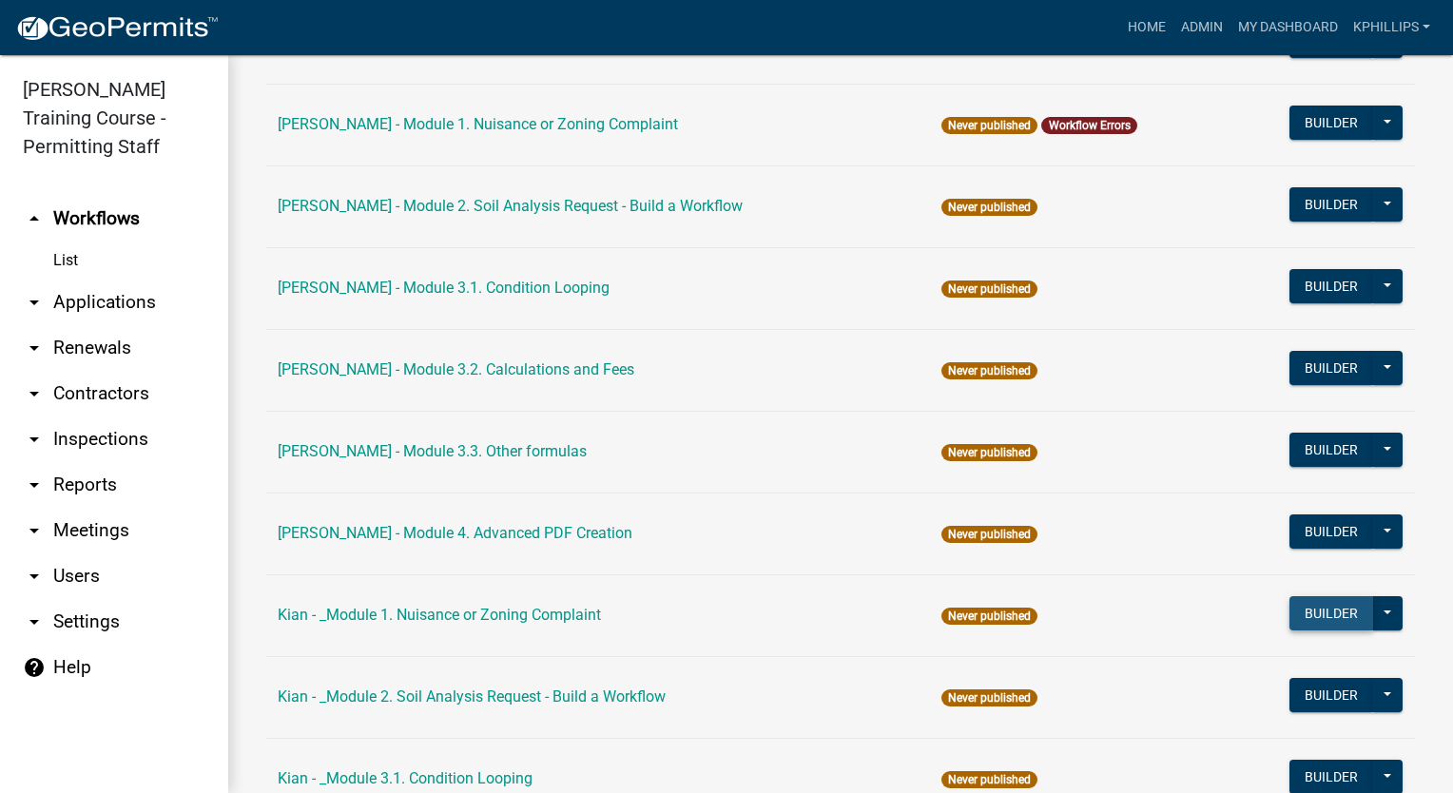
click at [1308, 611] on button "Builder" at bounding box center [1332, 613] width 84 height 34
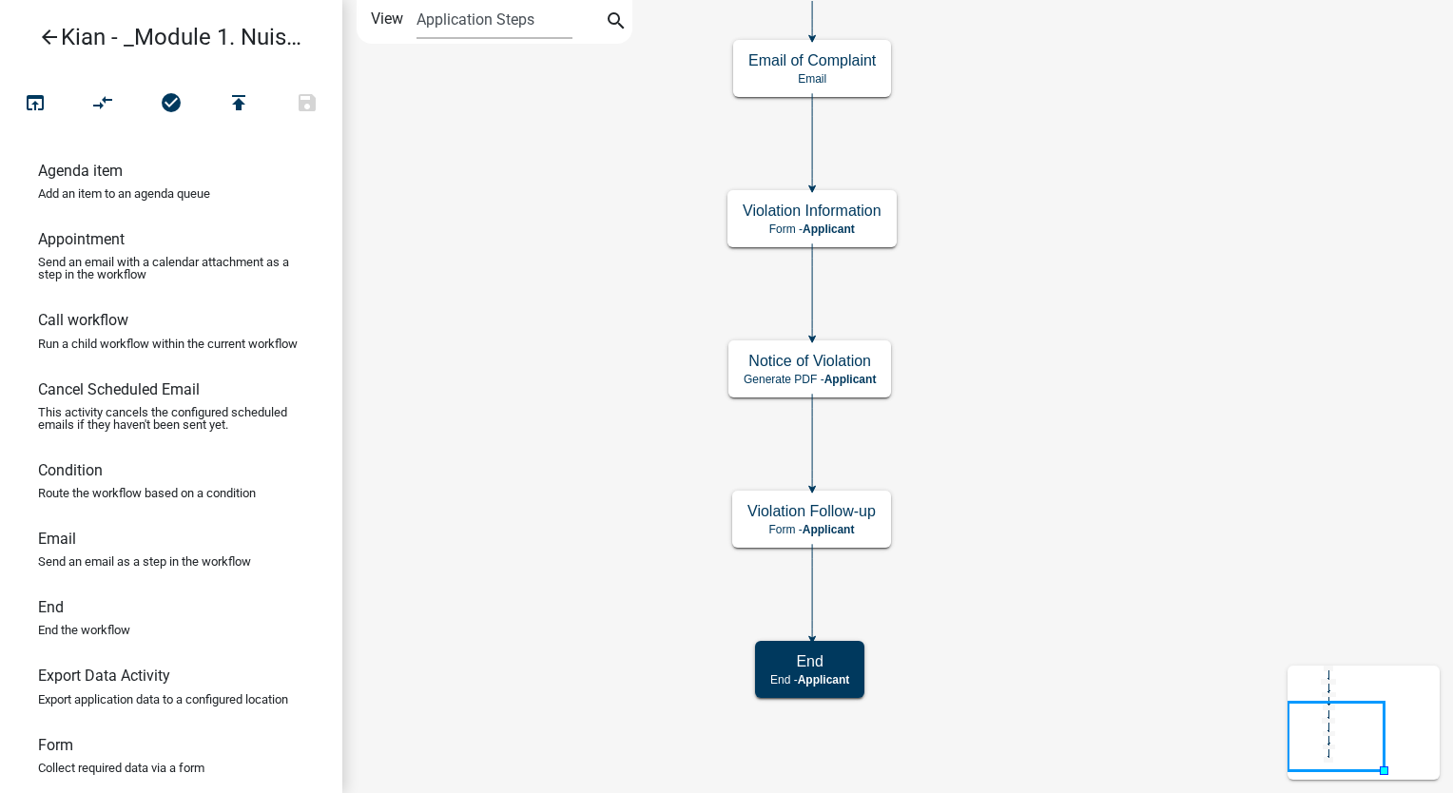
click at [53, 37] on icon "arrow_back" at bounding box center [49, 39] width 23 height 27
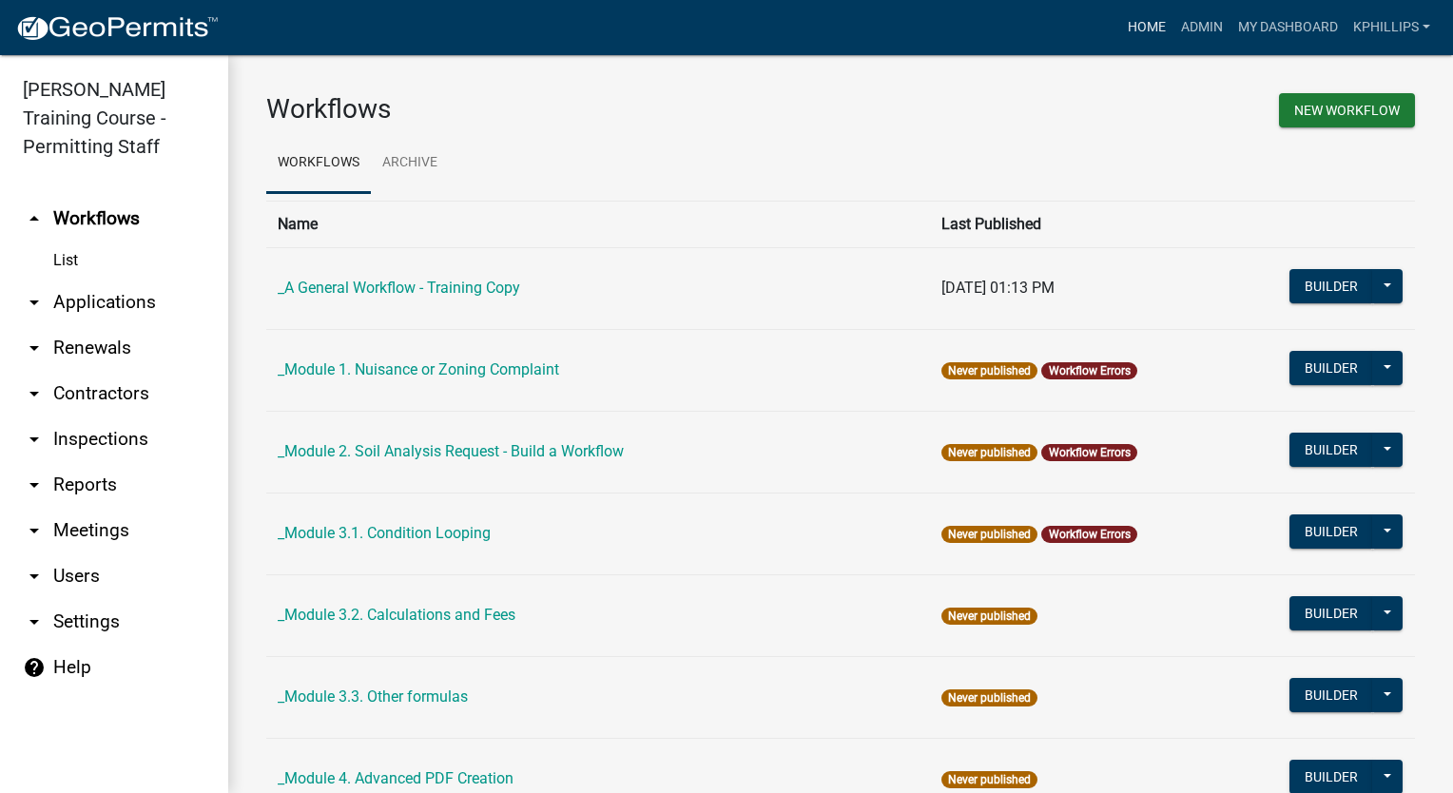
click at [1156, 29] on link "Home" at bounding box center [1146, 28] width 53 height 36
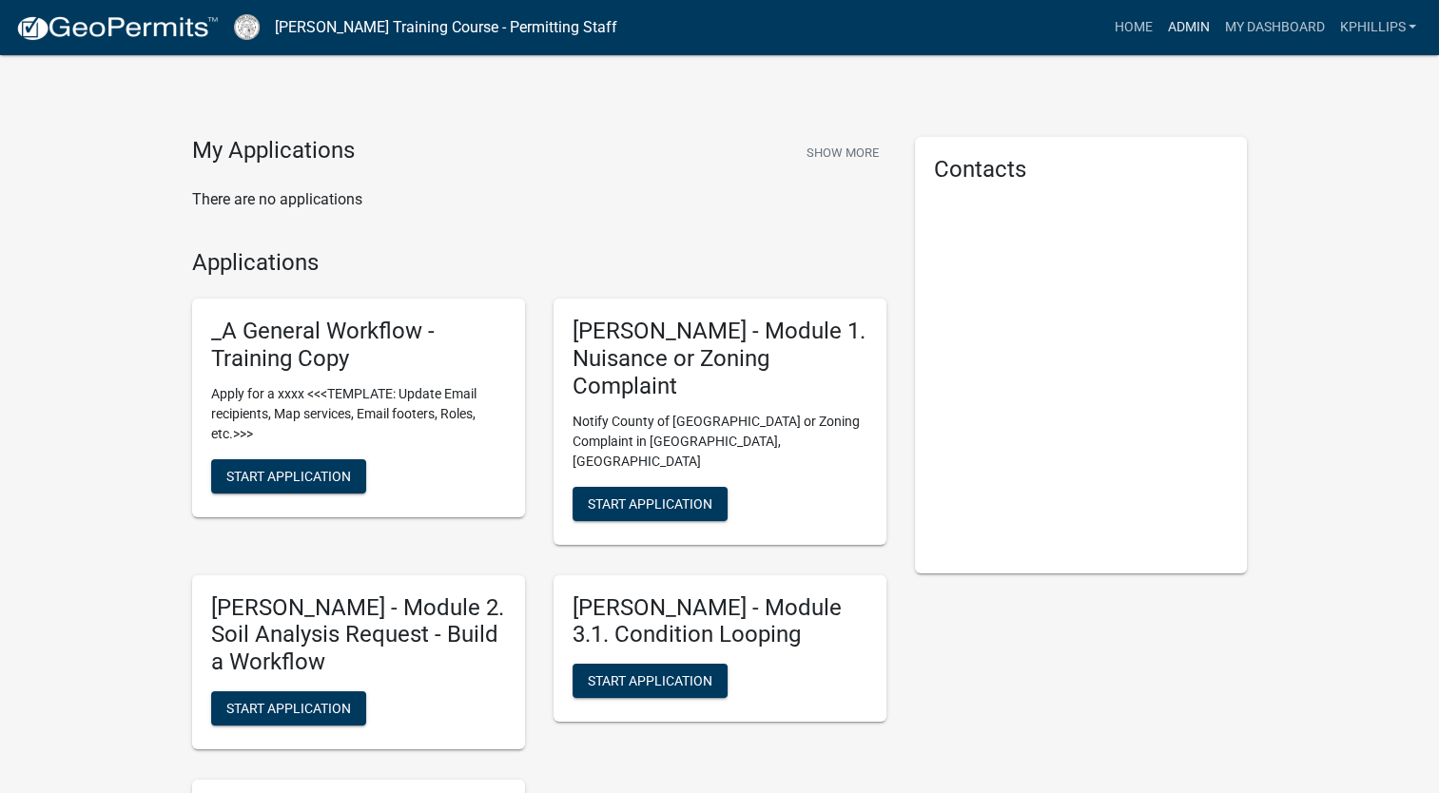
click at [1191, 36] on link "Admin" at bounding box center [1187, 28] width 57 height 36
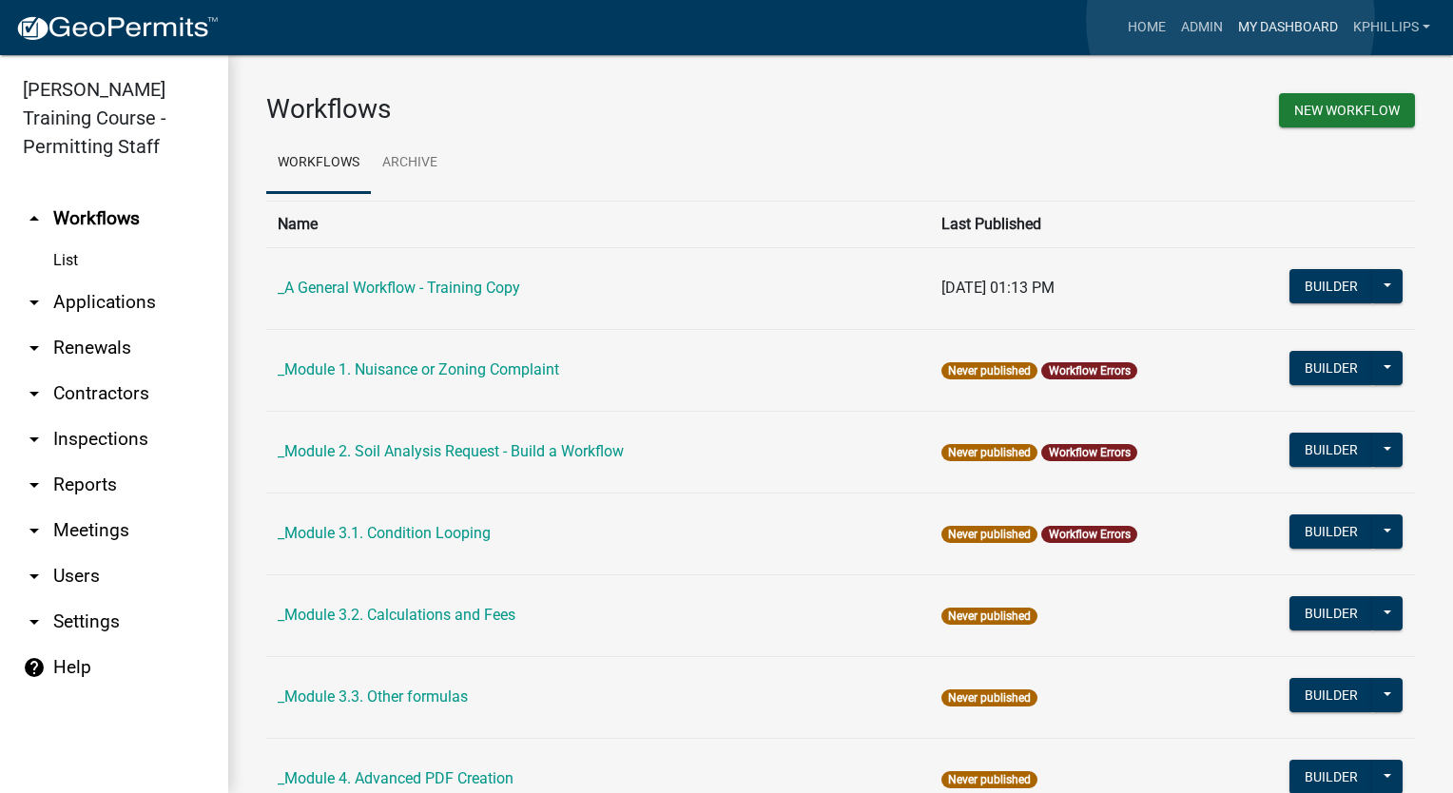
click at [1231, 20] on link "My Dashboard" at bounding box center [1288, 28] width 115 height 36
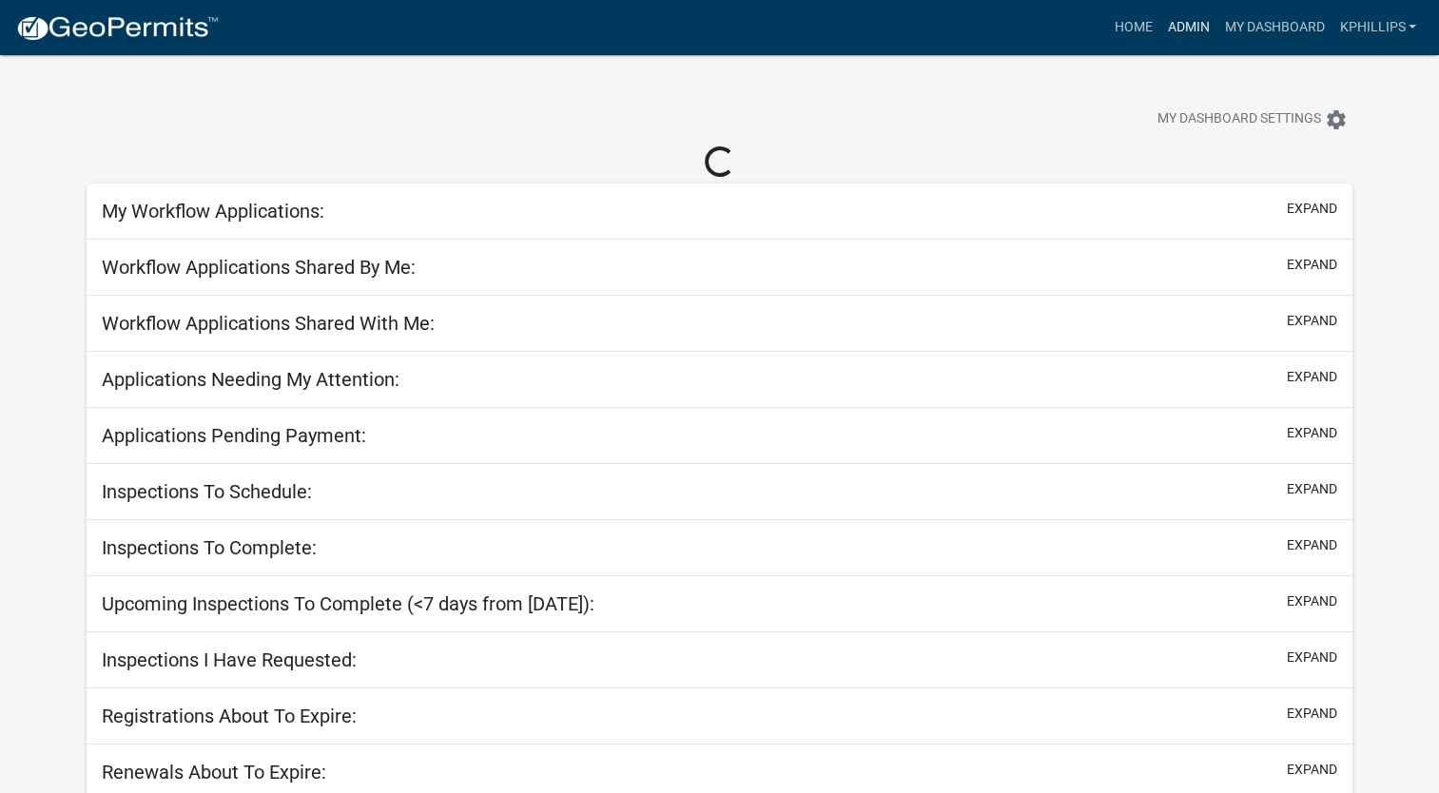
click at [1194, 28] on link "Admin" at bounding box center [1187, 28] width 57 height 36
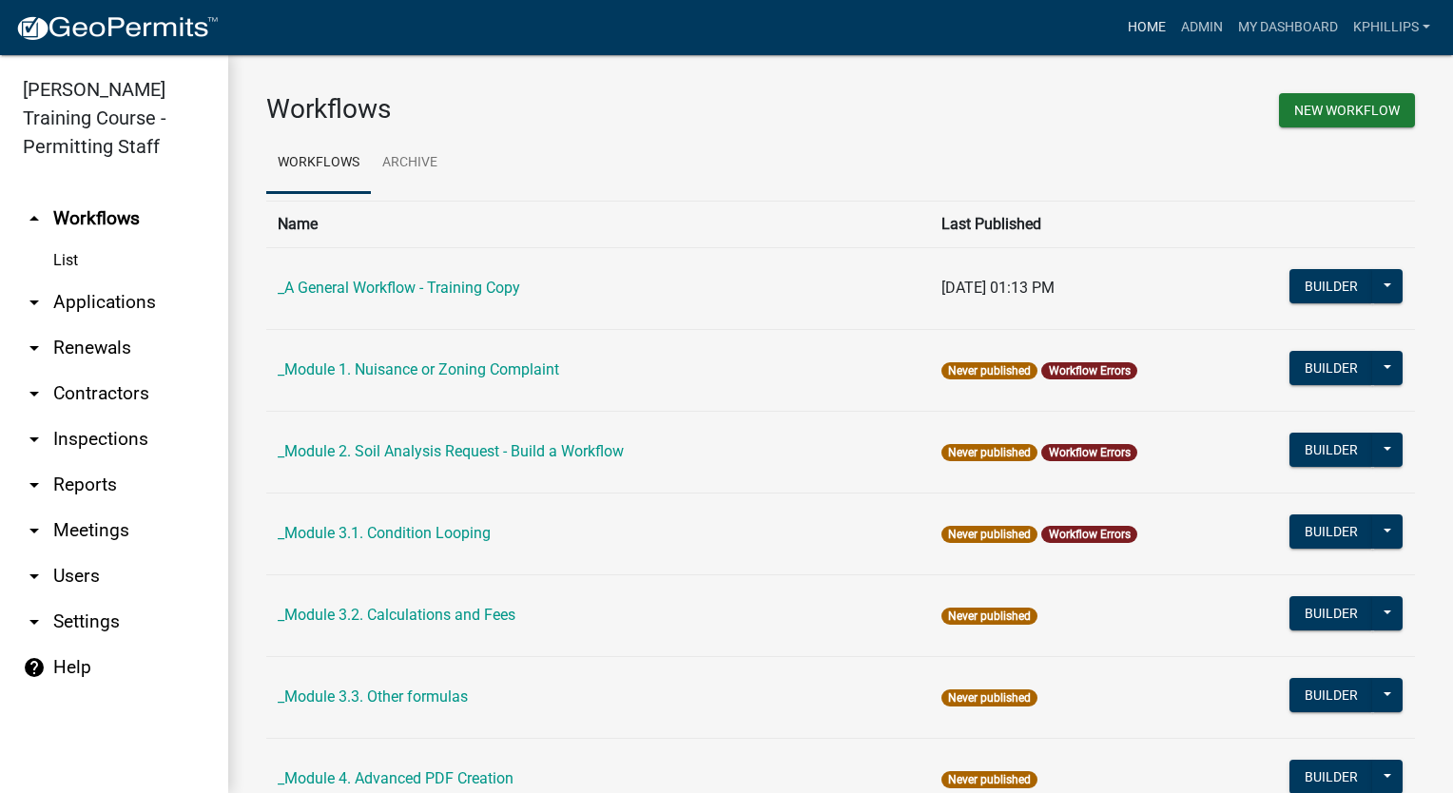
click at [1131, 34] on link "Home" at bounding box center [1146, 28] width 53 height 36
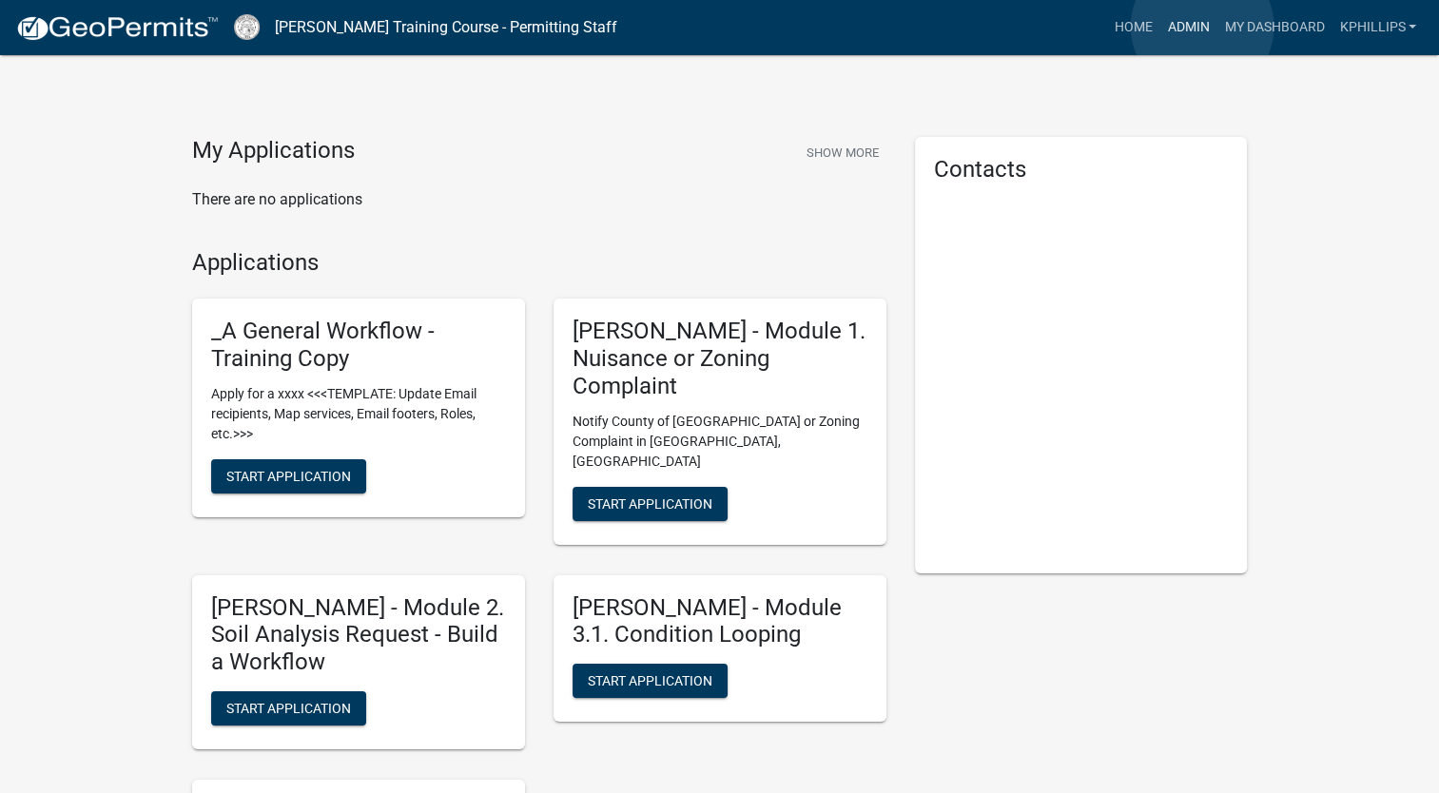
click at [1201, 27] on link "Admin" at bounding box center [1187, 28] width 57 height 36
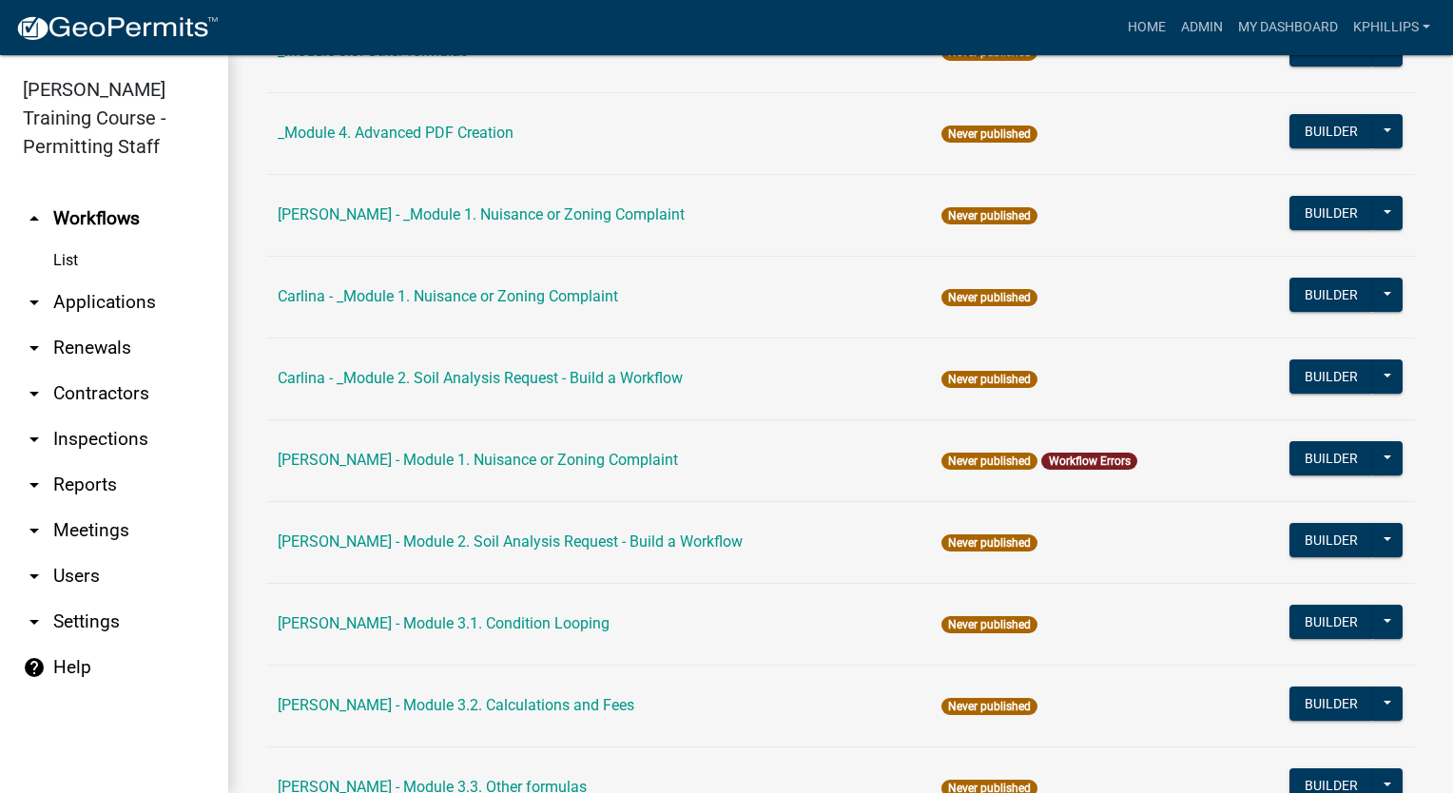
scroll to position [1292, 0]
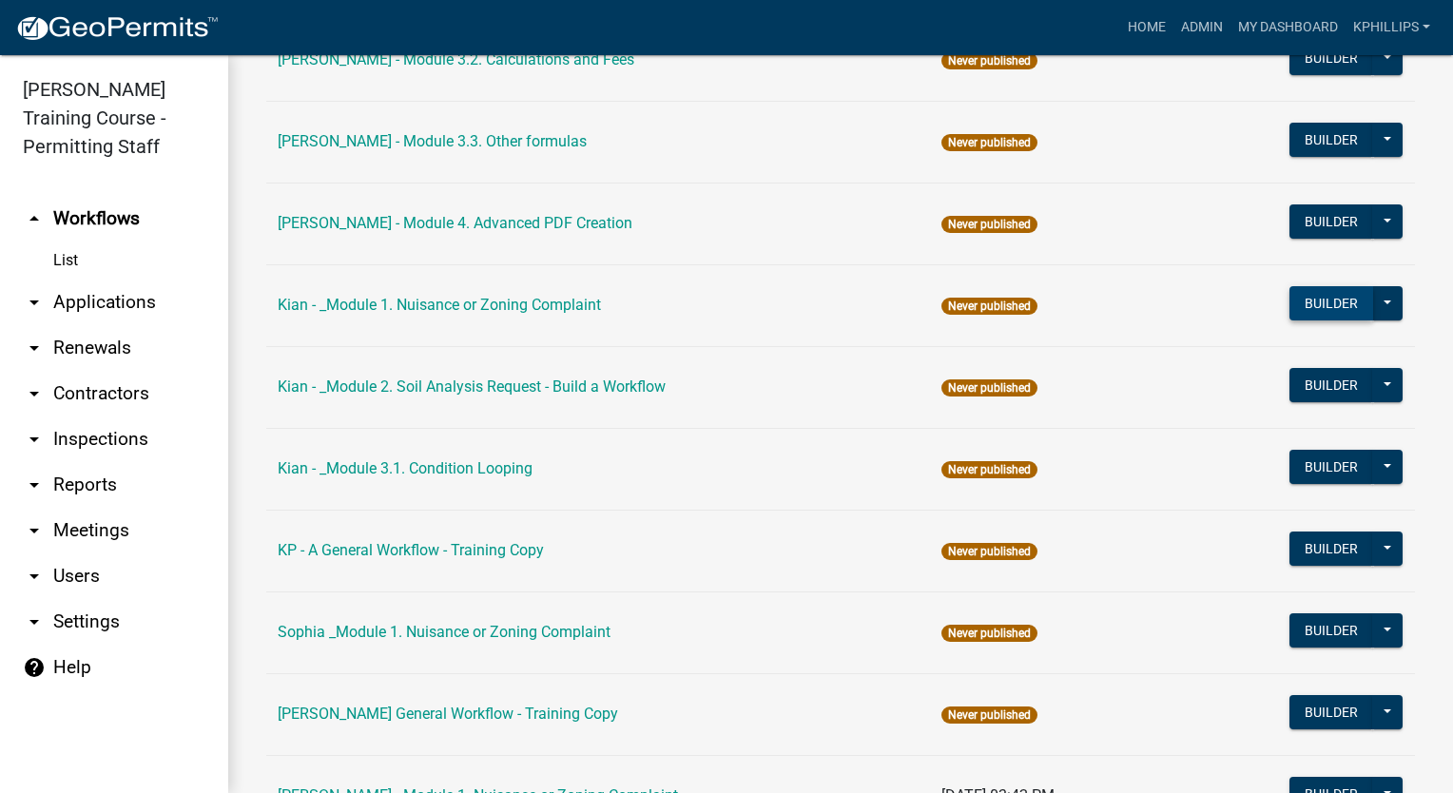
click at [1309, 296] on button "Builder" at bounding box center [1332, 303] width 84 height 34
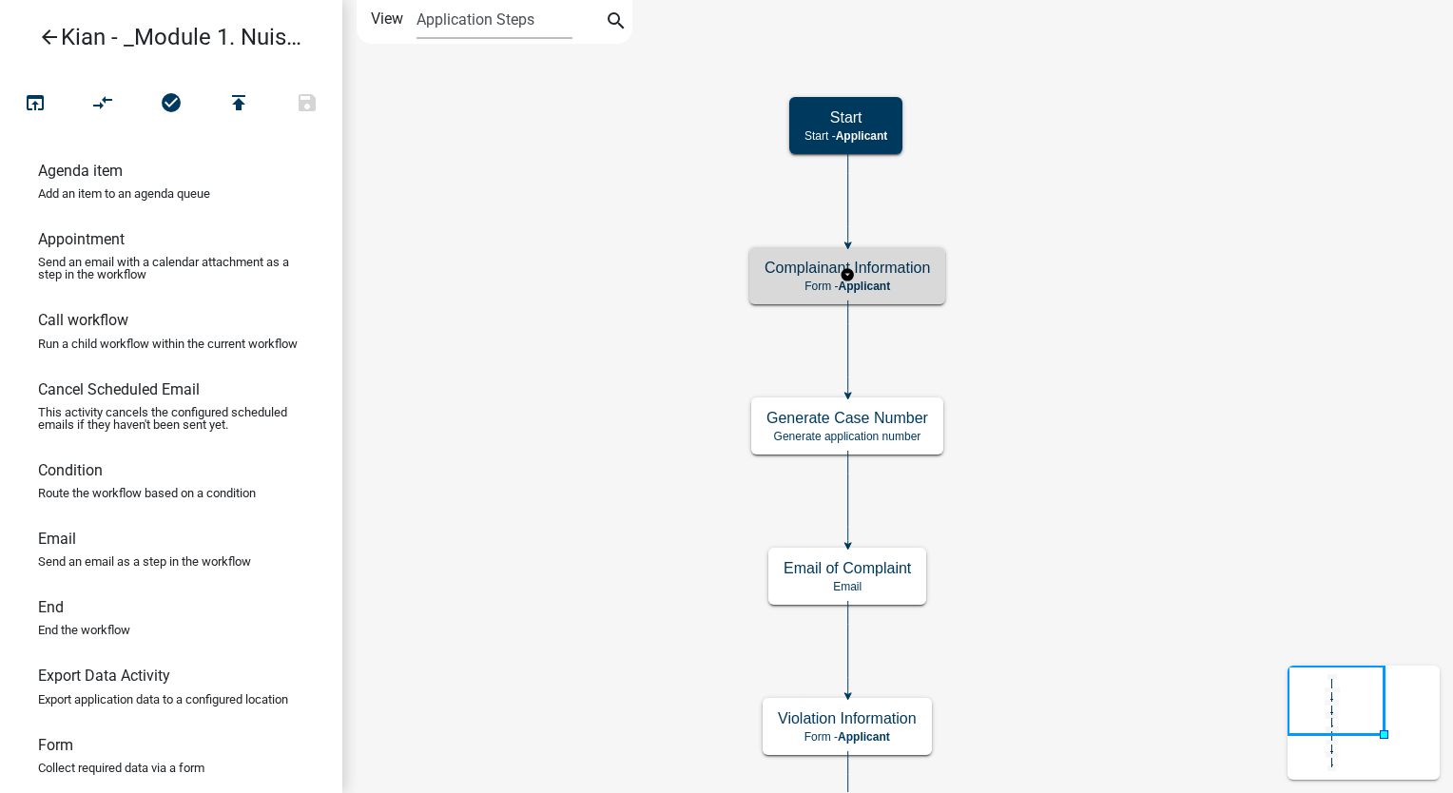
click at [912, 276] on h5 "Complainant Information" at bounding box center [847, 268] width 165 height 18
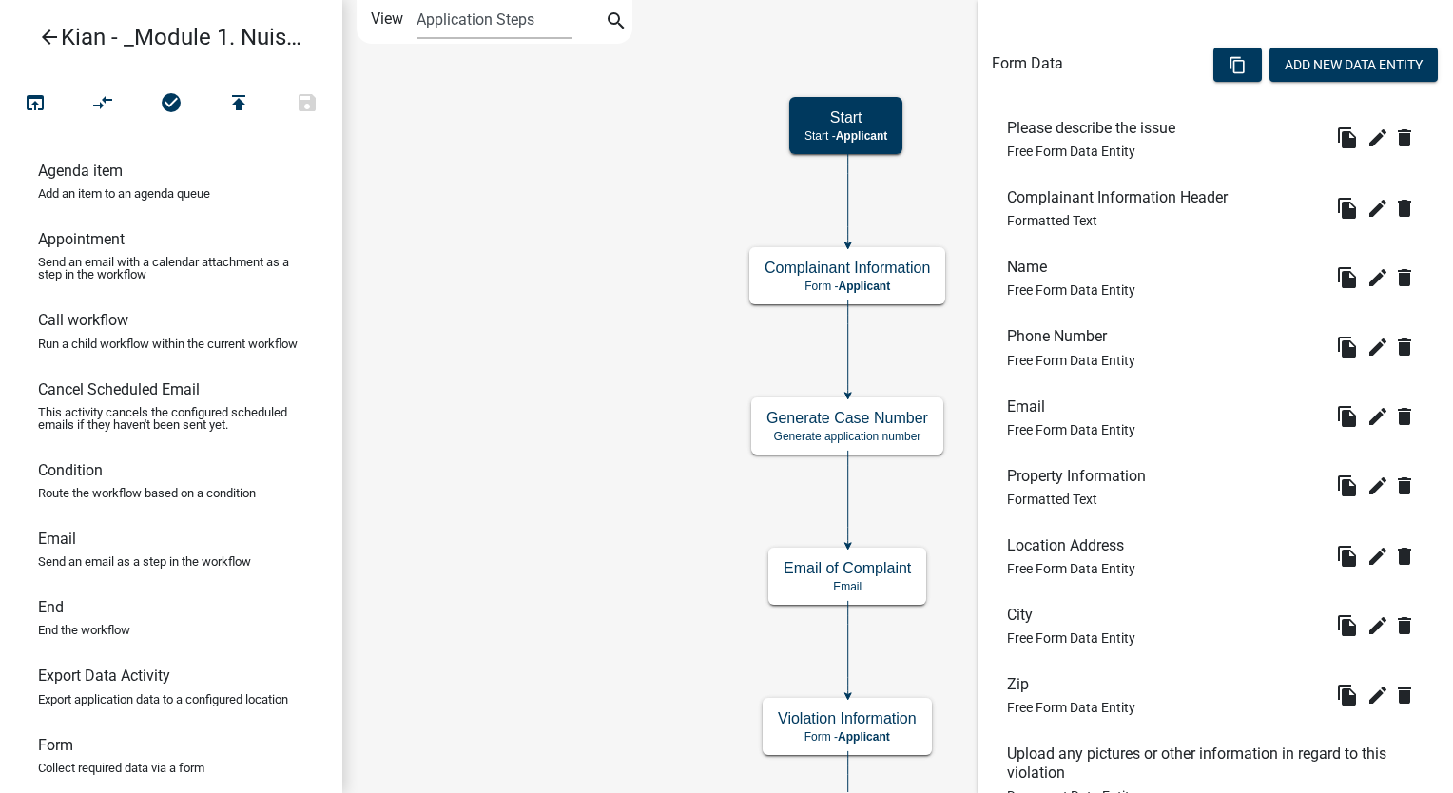
scroll to position [529, 0]
click at [1165, 17] on form "Activity Name Complainant Information Responsible Role Applicant Kian Engineer …" at bounding box center [1215, 225] width 447 height 1403
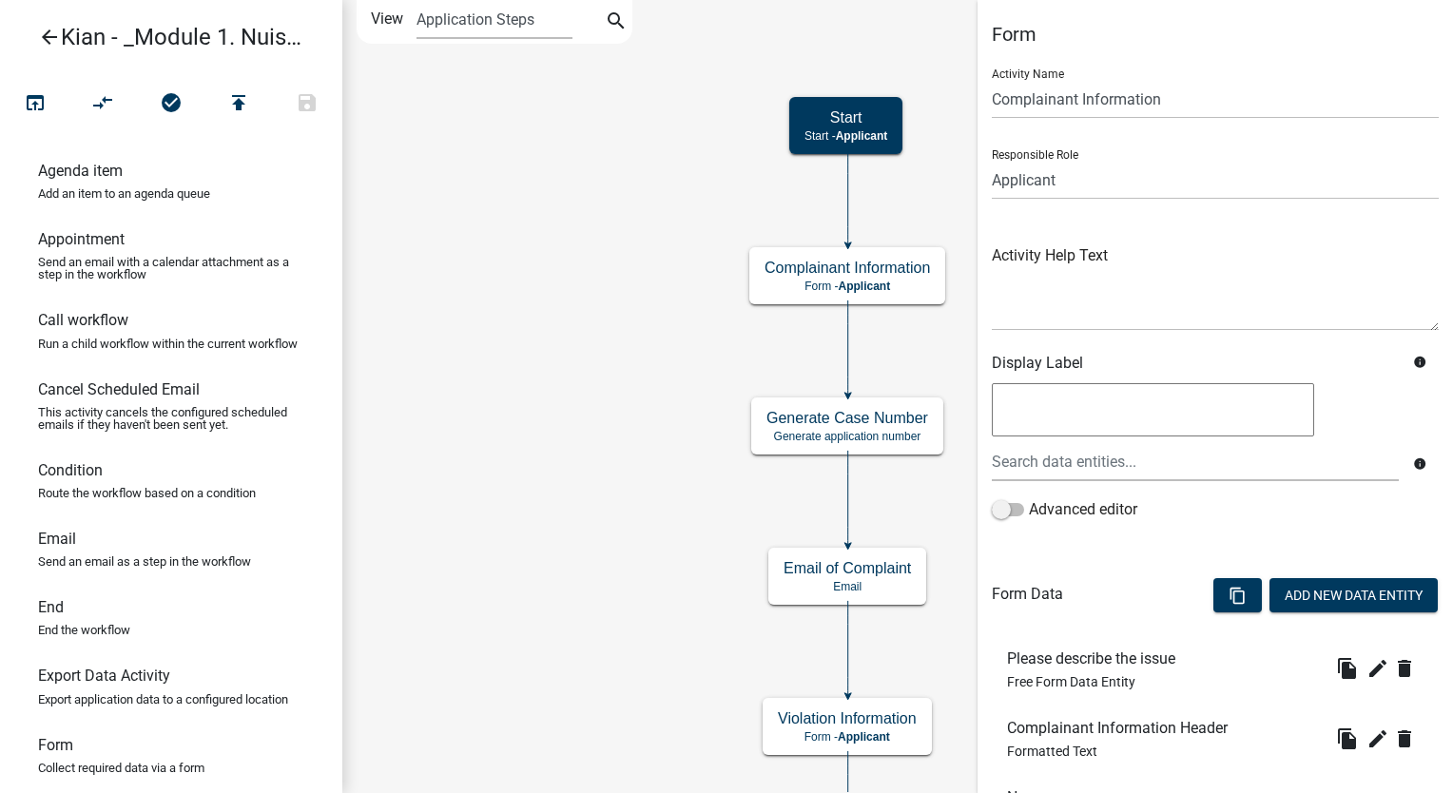
click at [936, 198] on icon "Start Start - Applicant Complainant Information Form - Applicant Notice of Viol…" at bounding box center [897, 602] width 1109 height 1203
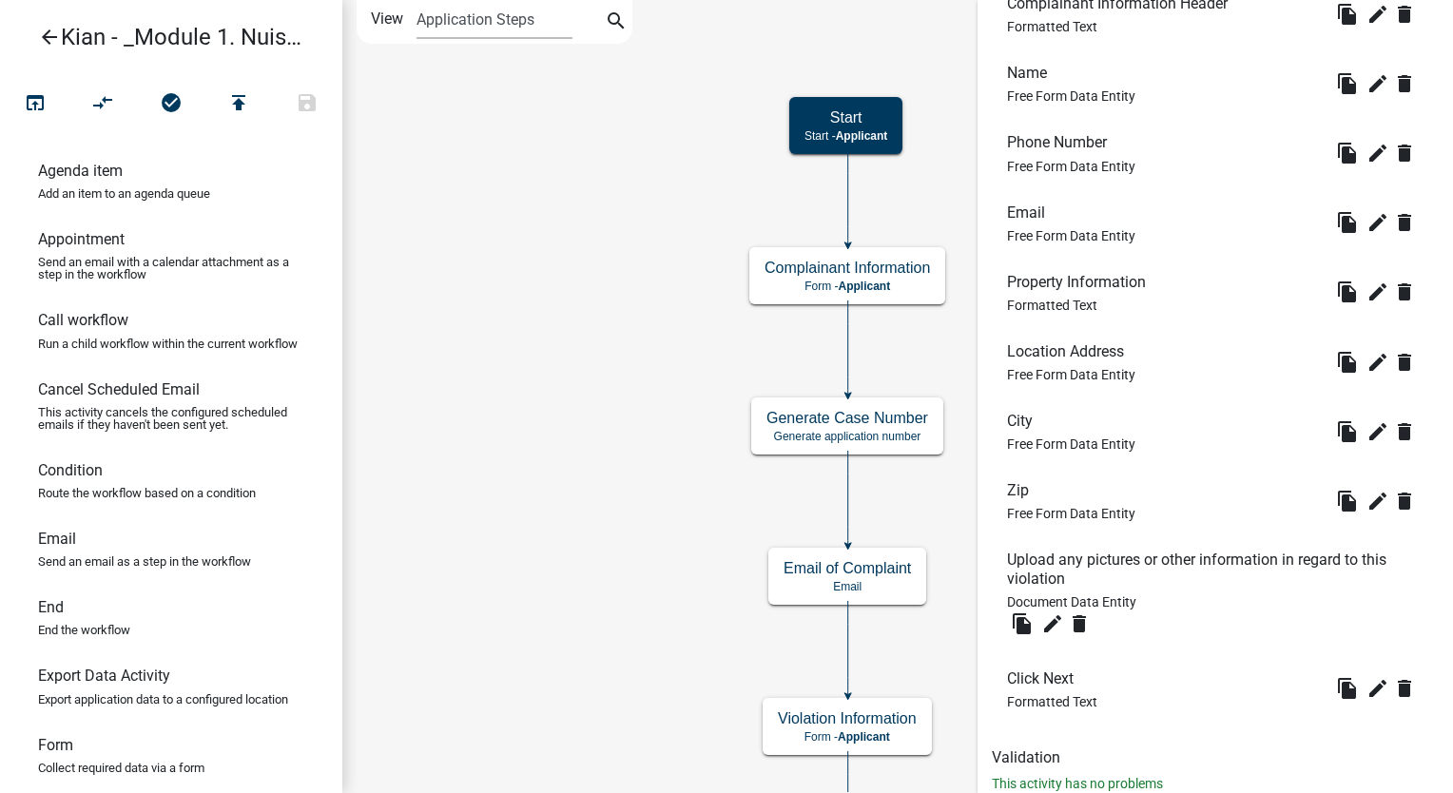
scroll to position [779, 0]
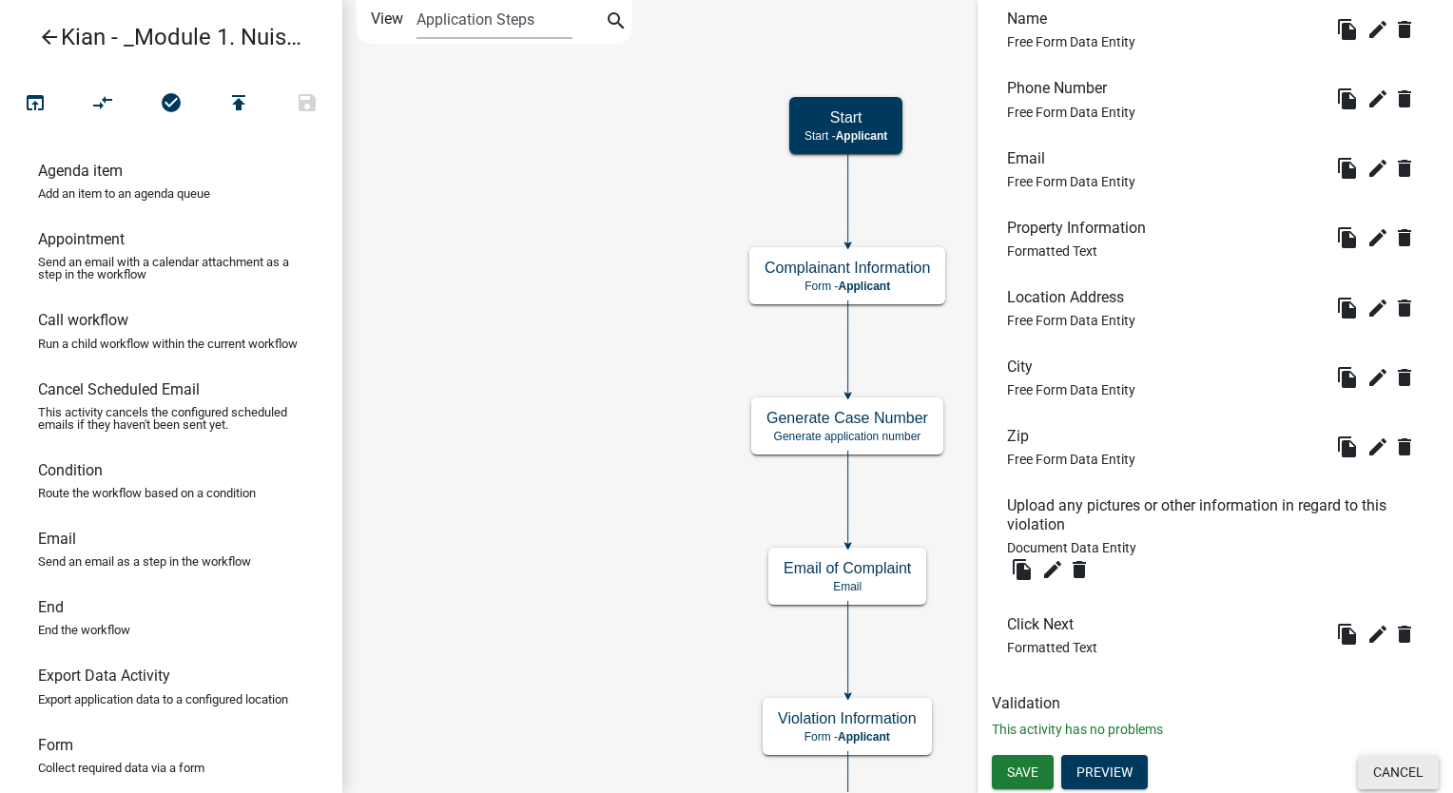
click at [1384, 780] on button "Cancel" at bounding box center [1398, 772] width 81 height 34
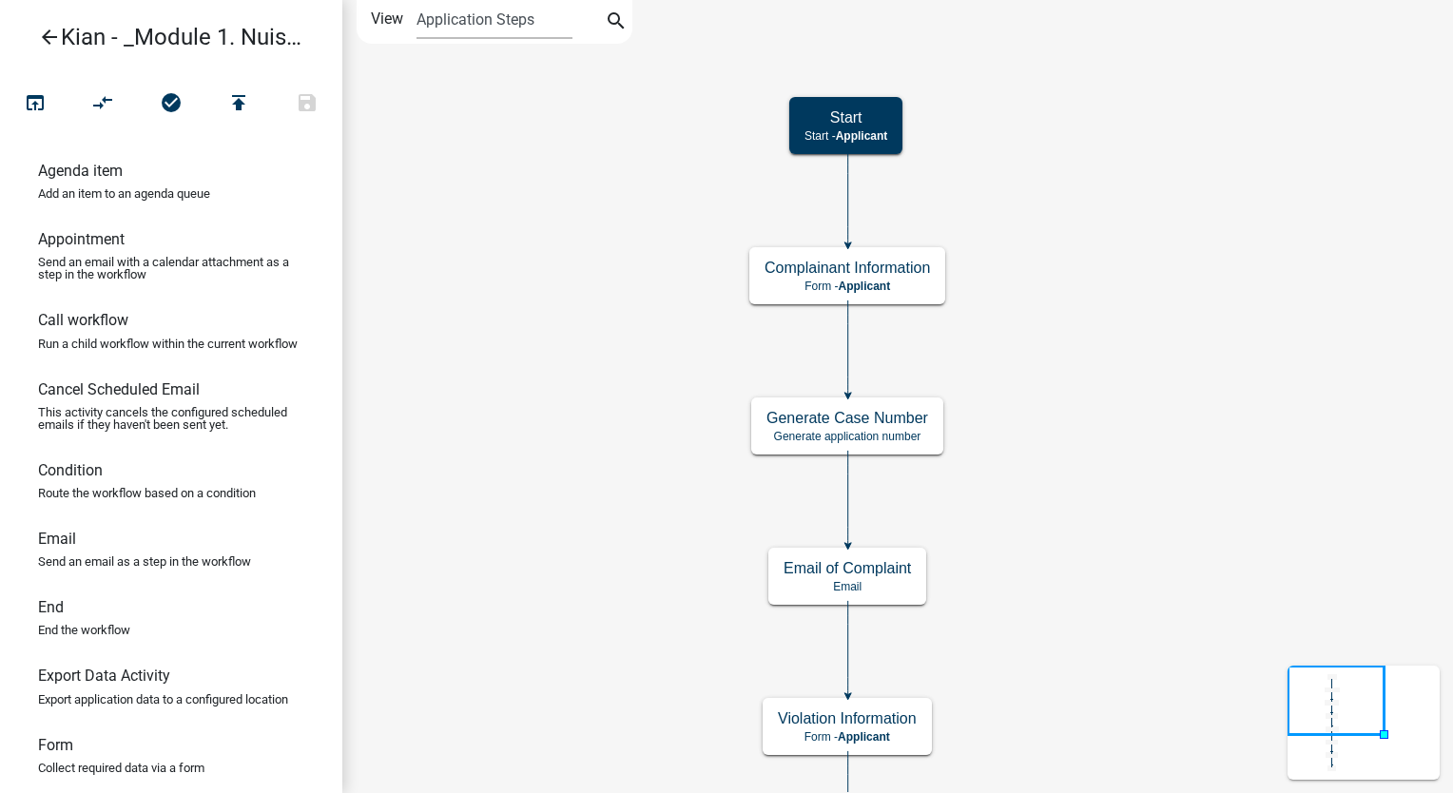
scroll to position [0, 0]
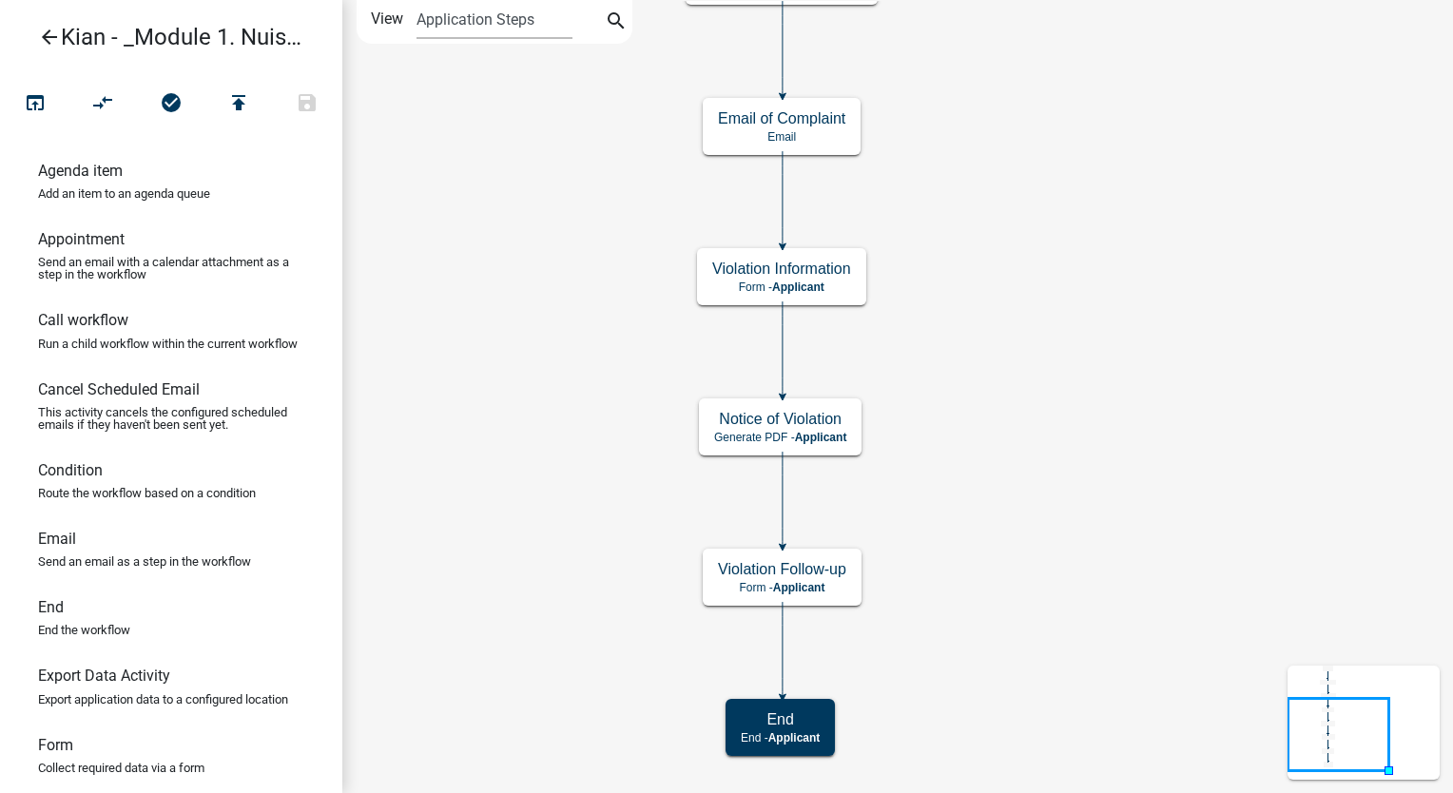
click at [1179, 588] on icon "Start Start - Applicant Complainant Information Form - Applicant Notice of Viol…" at bounding box center [897, 396] width 1109 height 791
click at [841, 416] on h5 "Notice of Violation" at bounding box center [780, 419] width 132 height 18
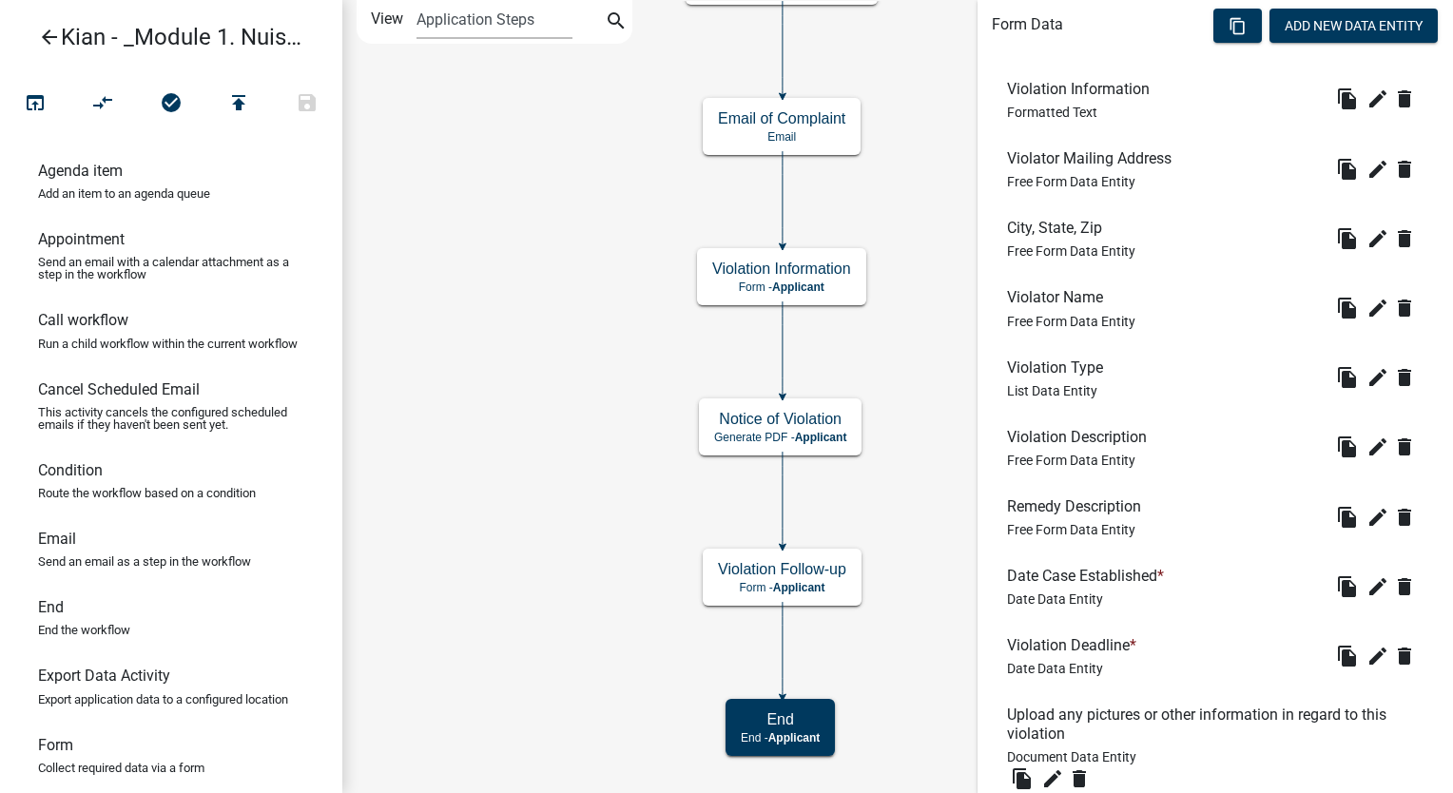
scroll to position [563, 0]
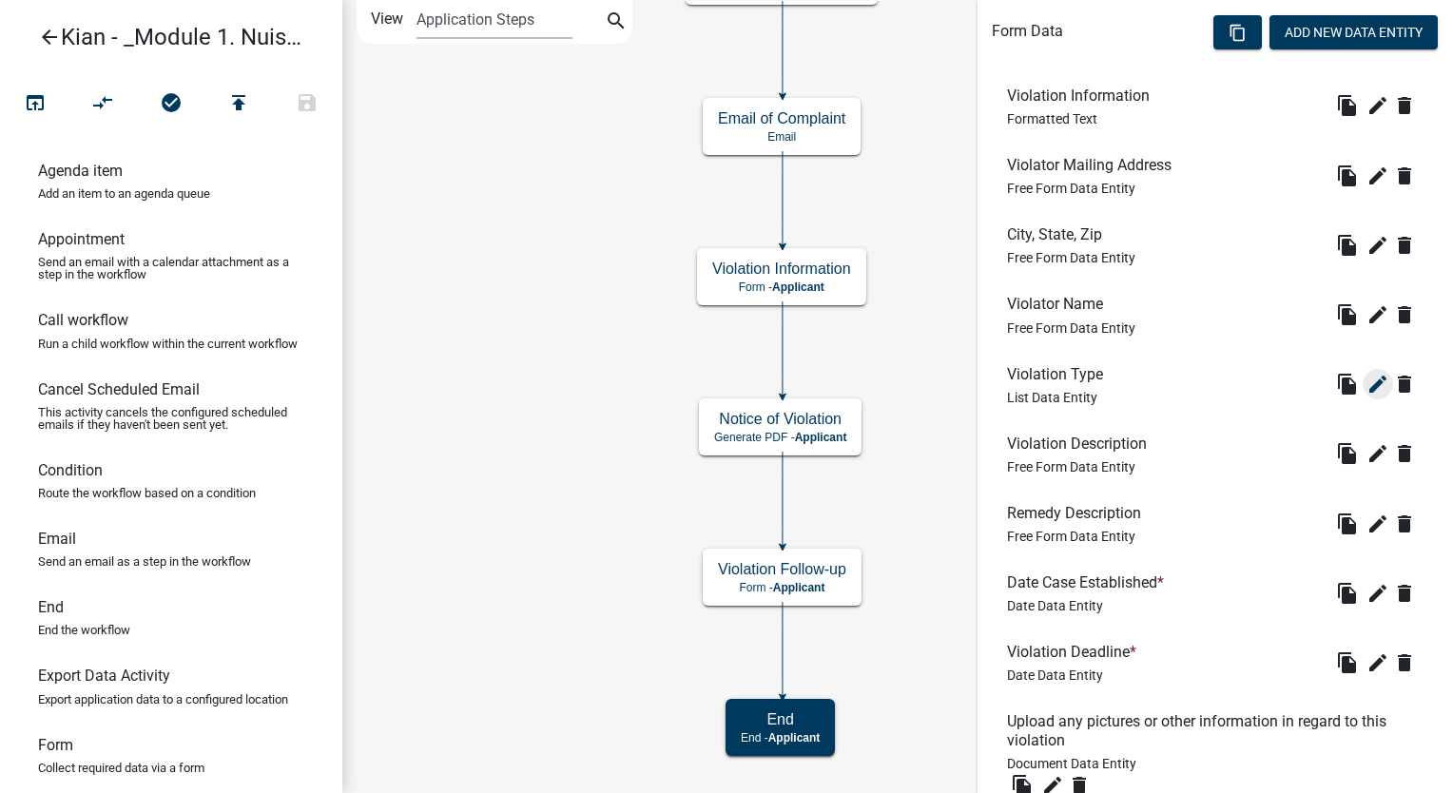
click at [1367, 390] on icon "edit" at bounding box center [1378, 384] width 23 height 23
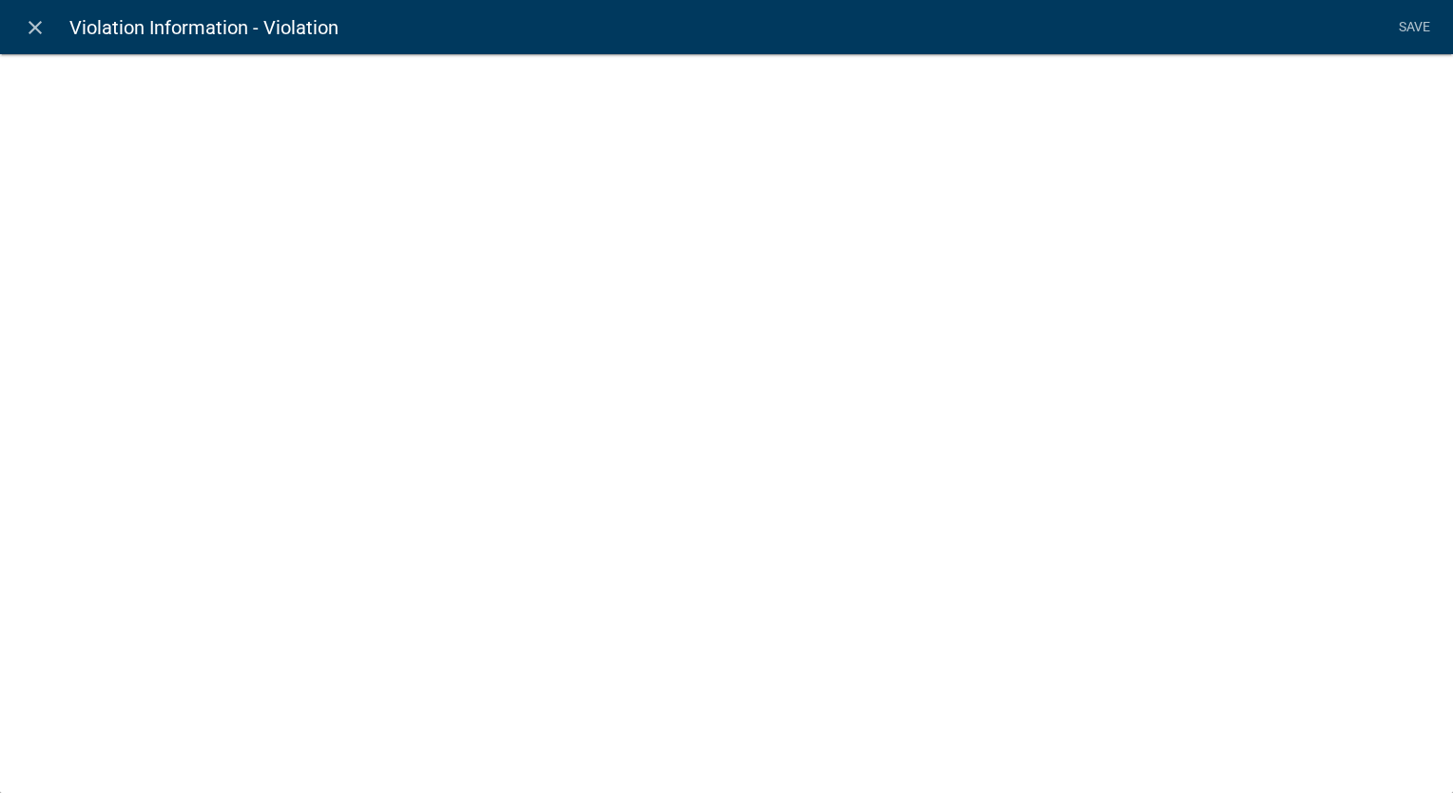
select select "list-data"
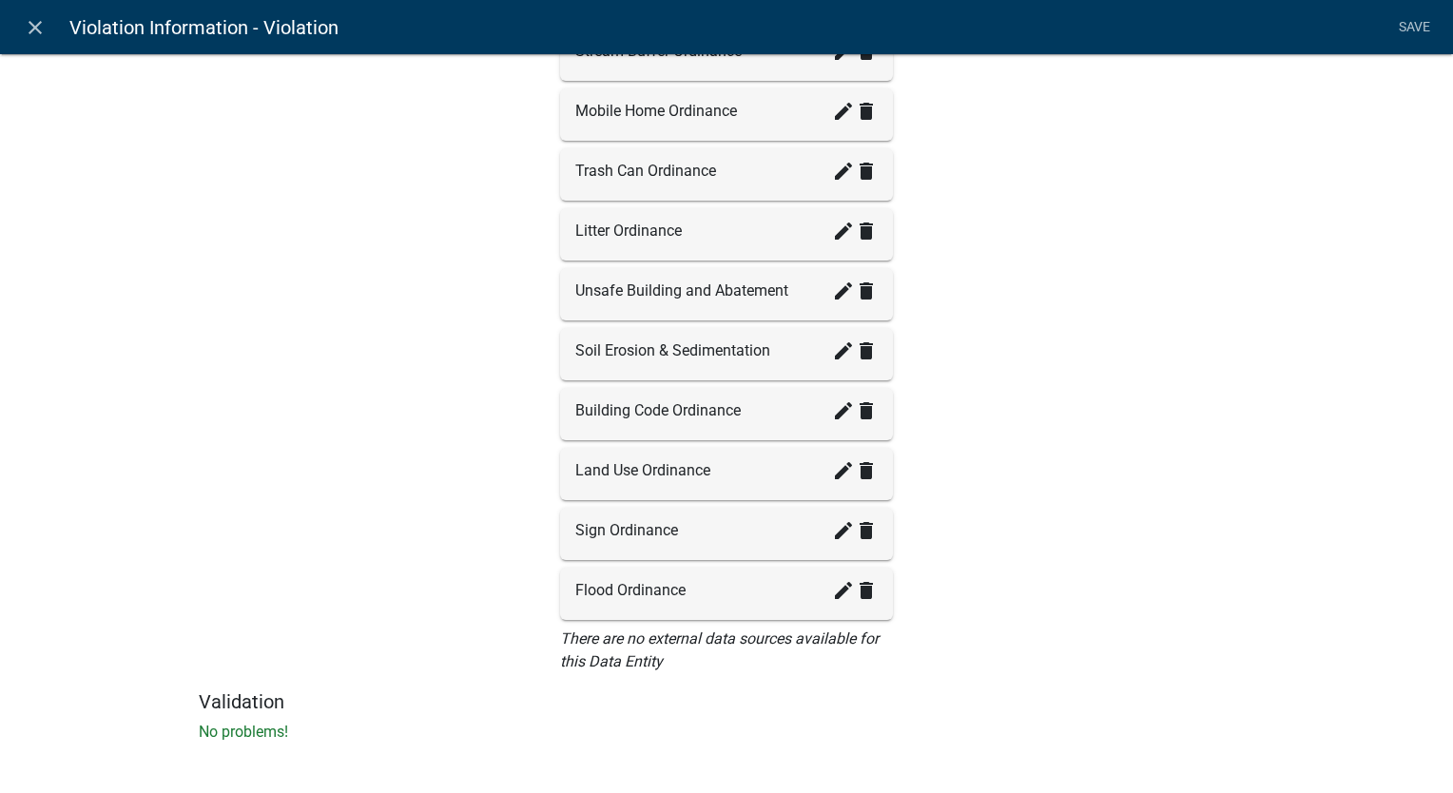
scroll to position [0, 0]
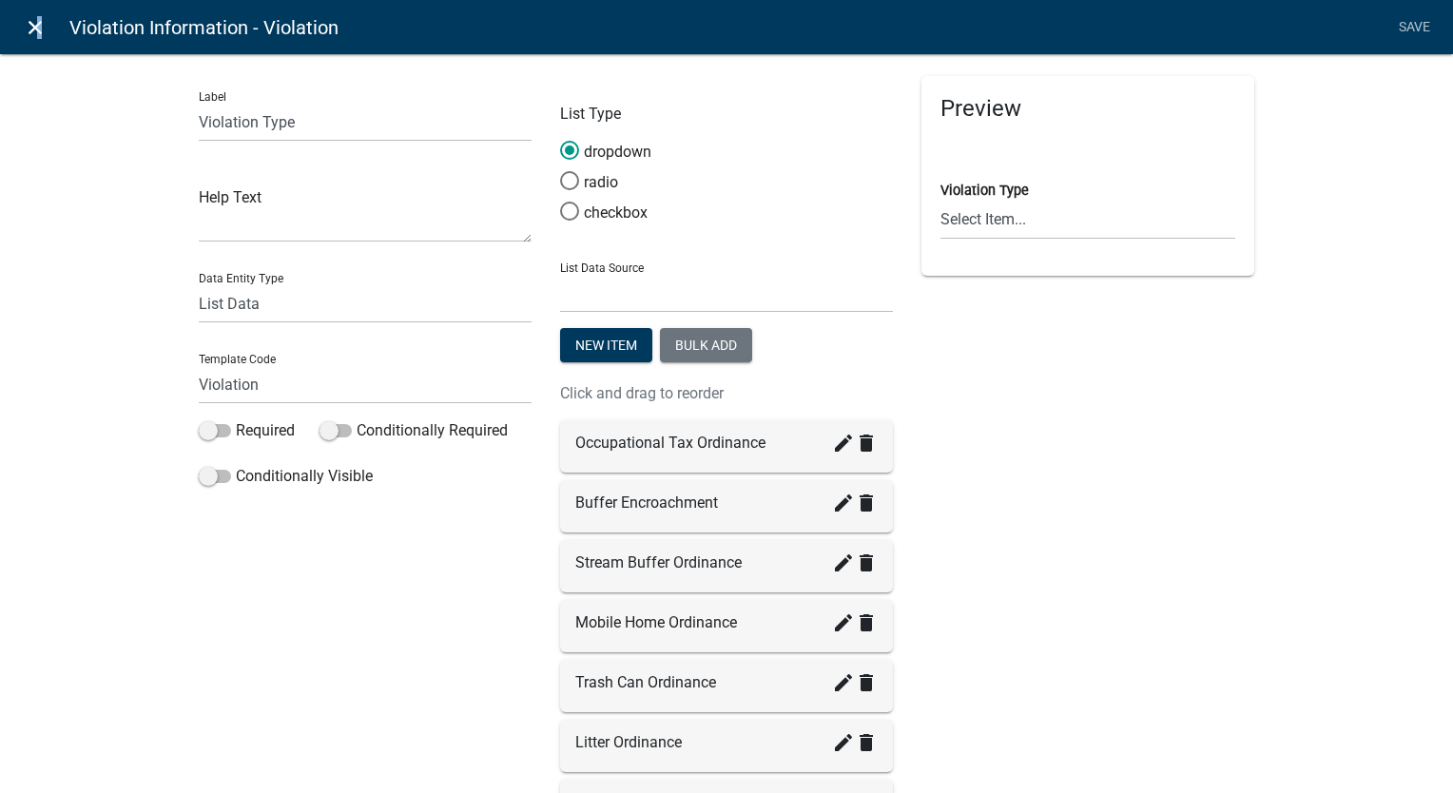
click at [34, 27] on icon "close" at bounding box center [35, 27] width 23 height 23
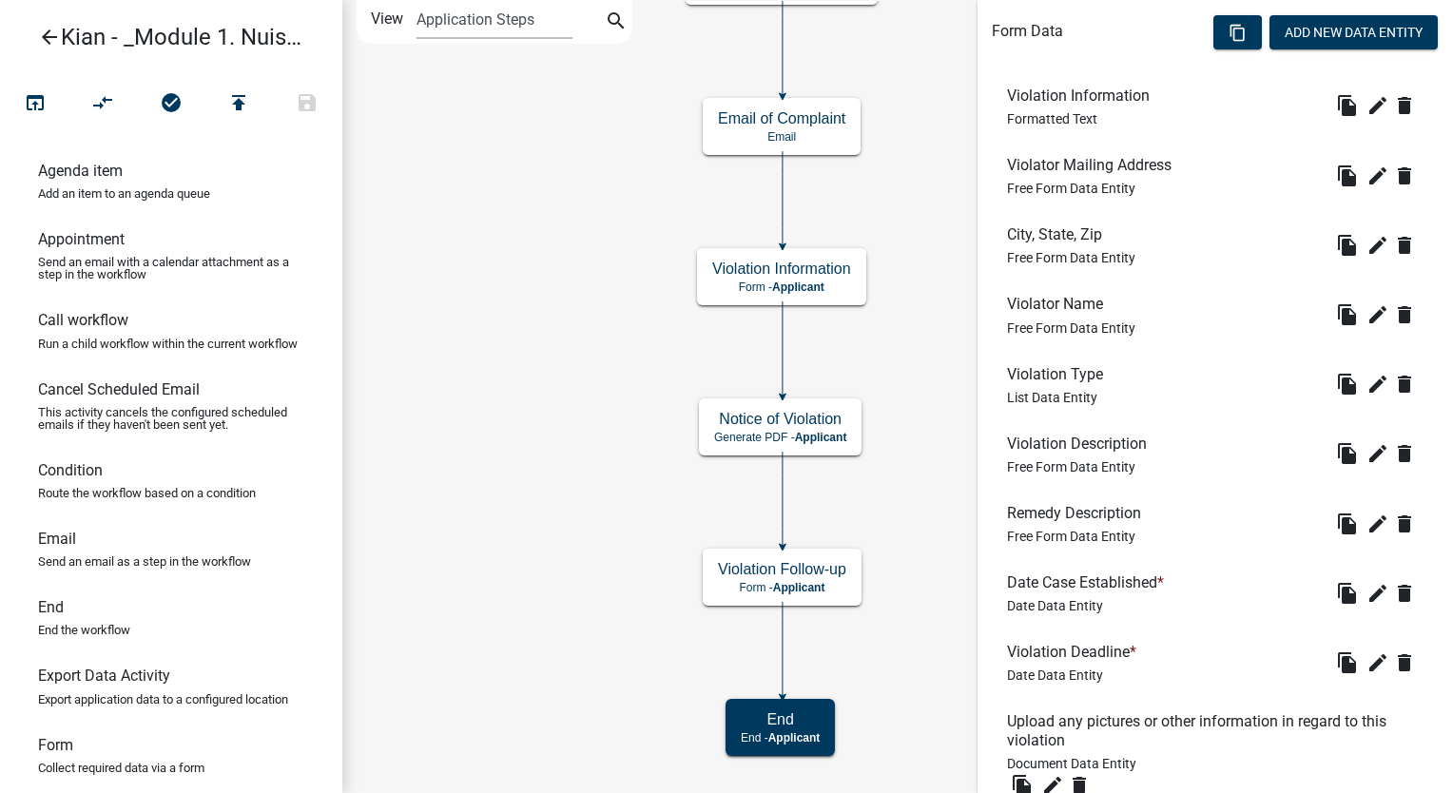
click at [1132, 47] on div "Form Data content_copy Add New Data Entity" at bounding box center [1215, 35] width 447 height 58
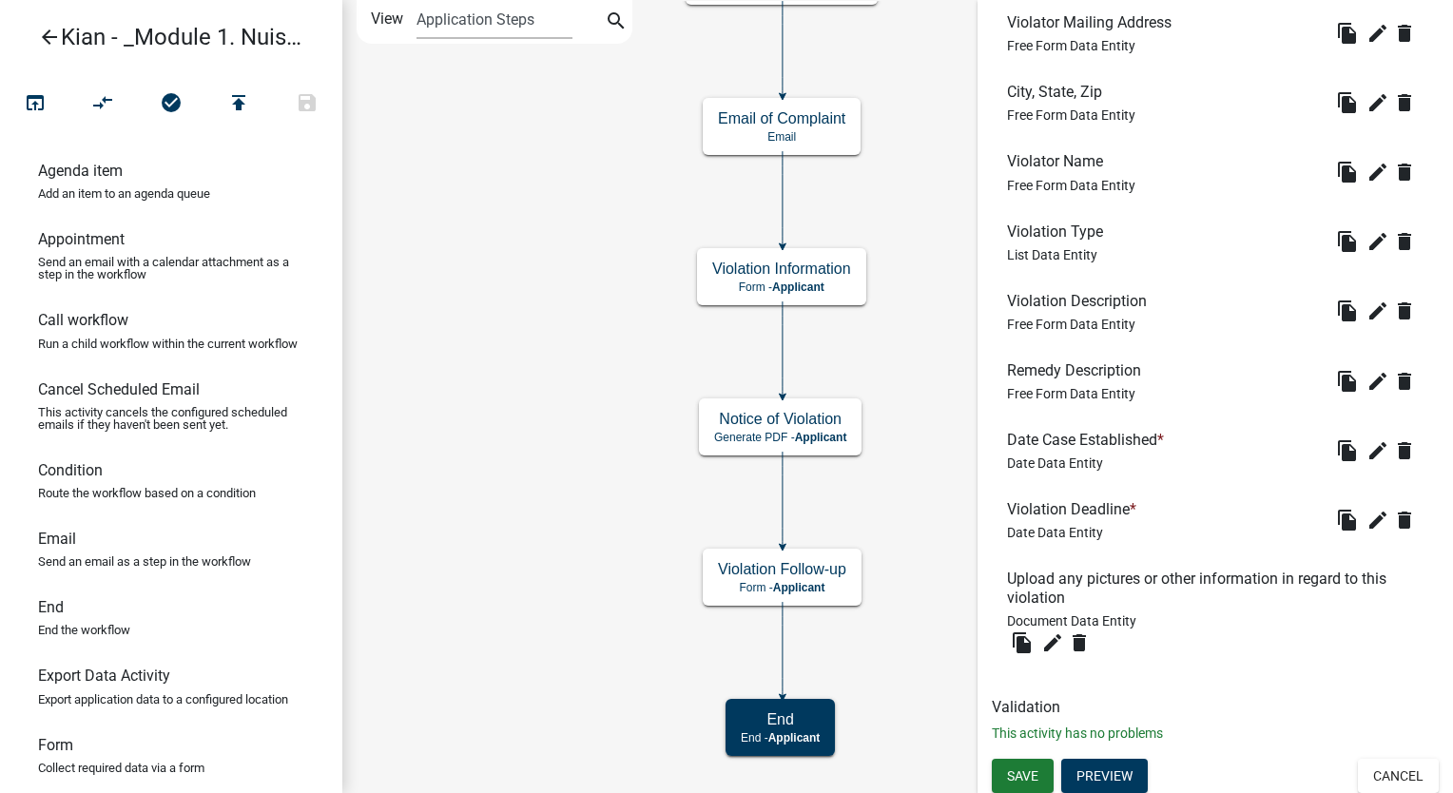
scroll to position [709, 0]
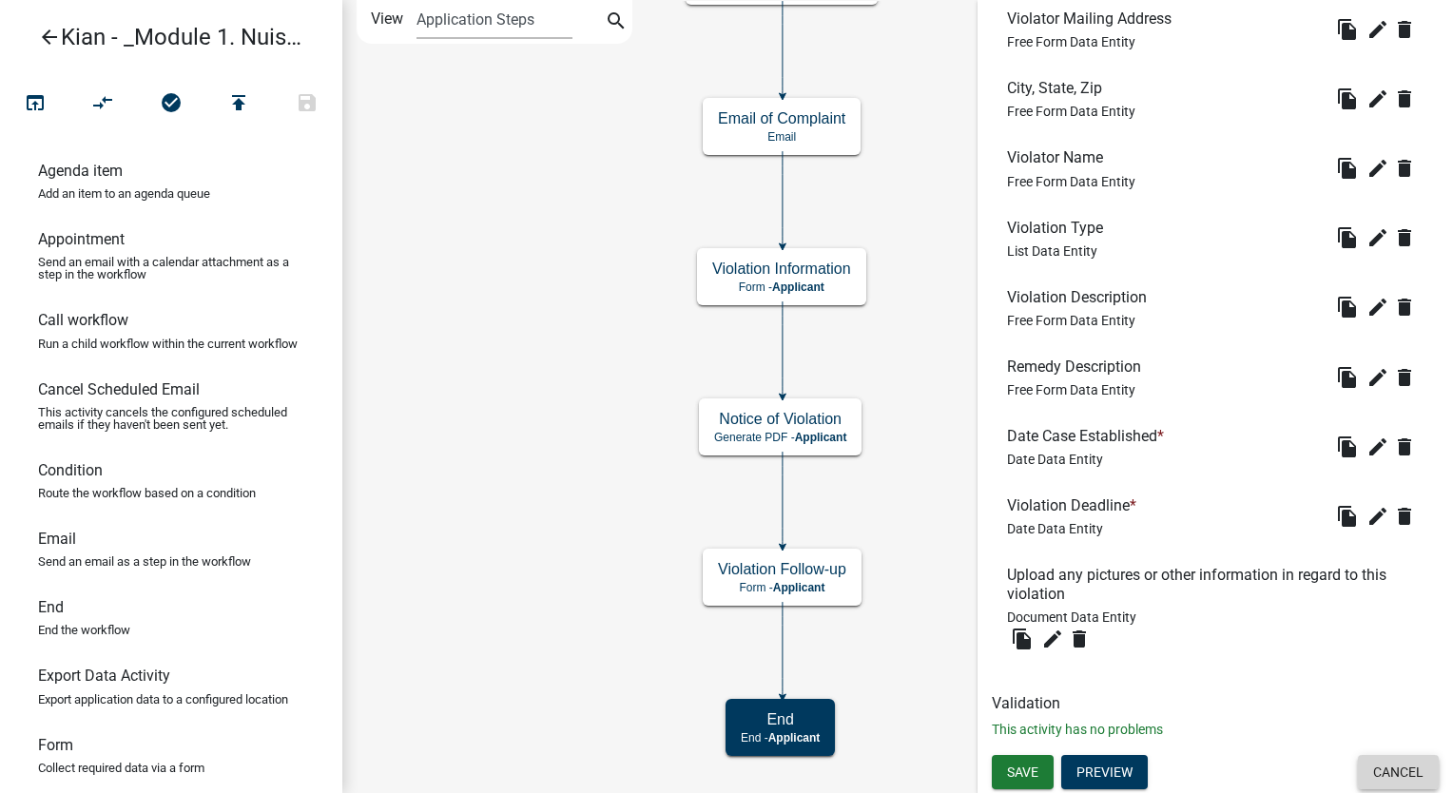
click at [1376, 767] on button "Cancel" at bounding box center [1398, 772] width 81 height 34
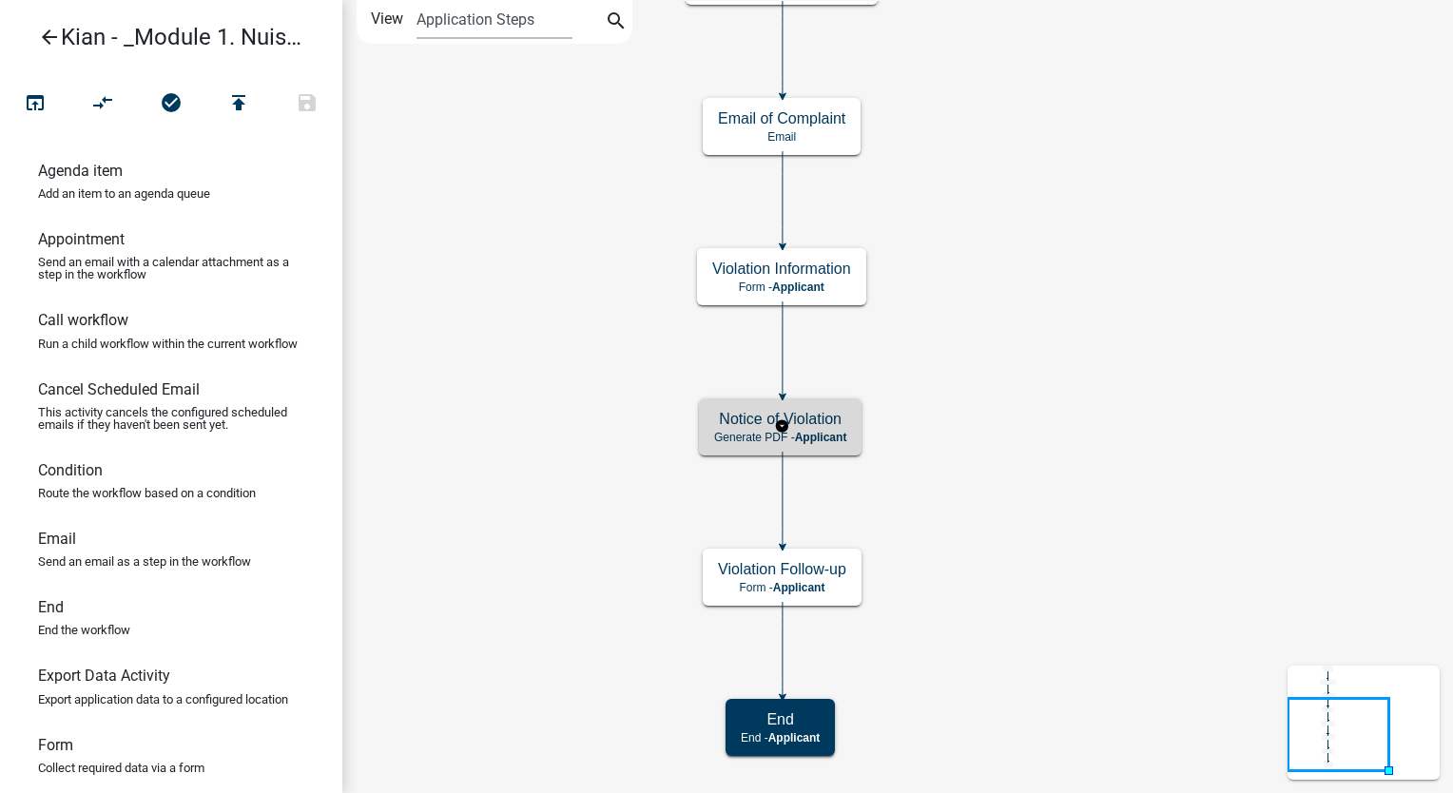
click at [834, 436] on span "Applicant" at bounding box center [821, 437] width 52 height 13
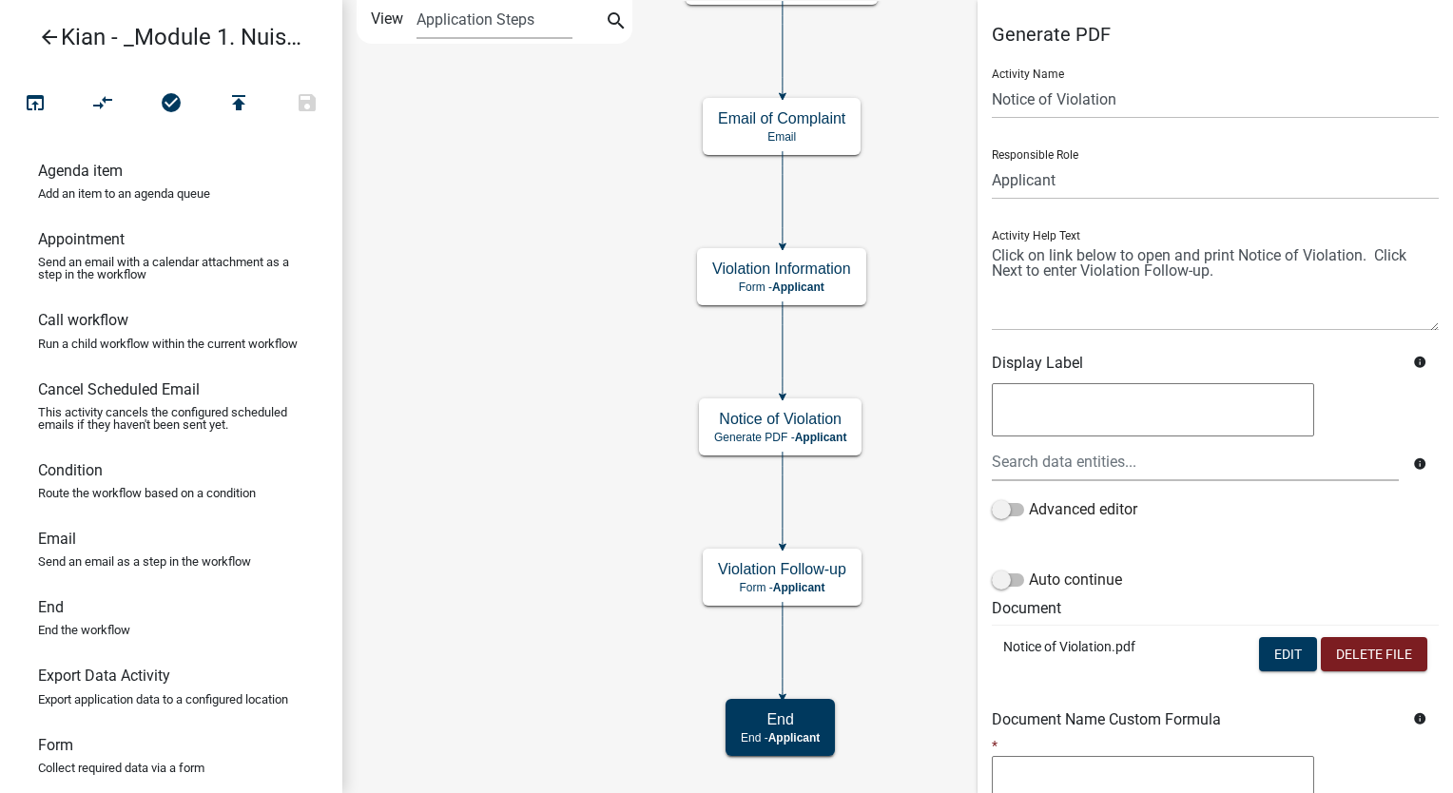
click at [1256, 44] on h5 "Generate PDF" at bounding box center [1215, 34] width 447 height 23
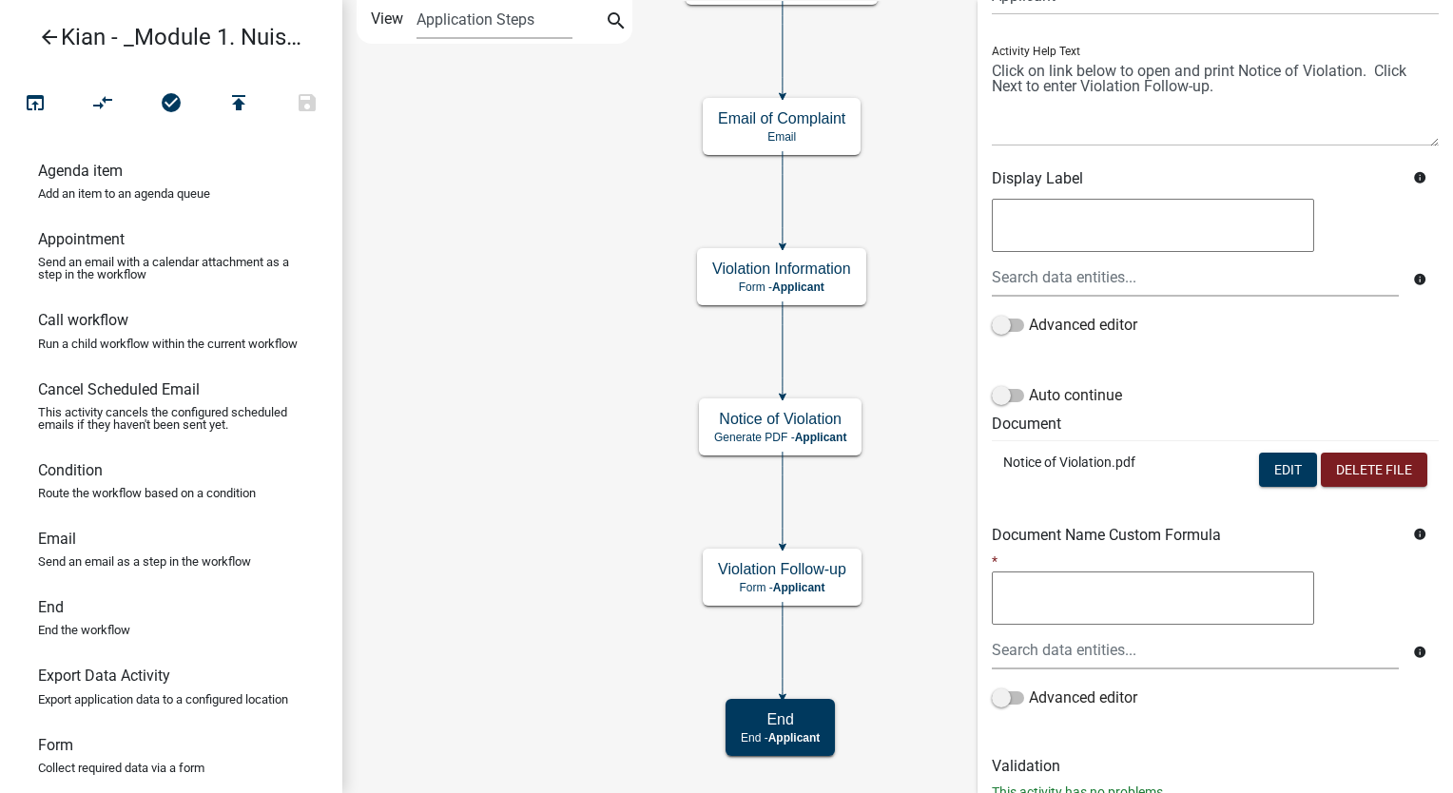
scroll to position [188, 0]
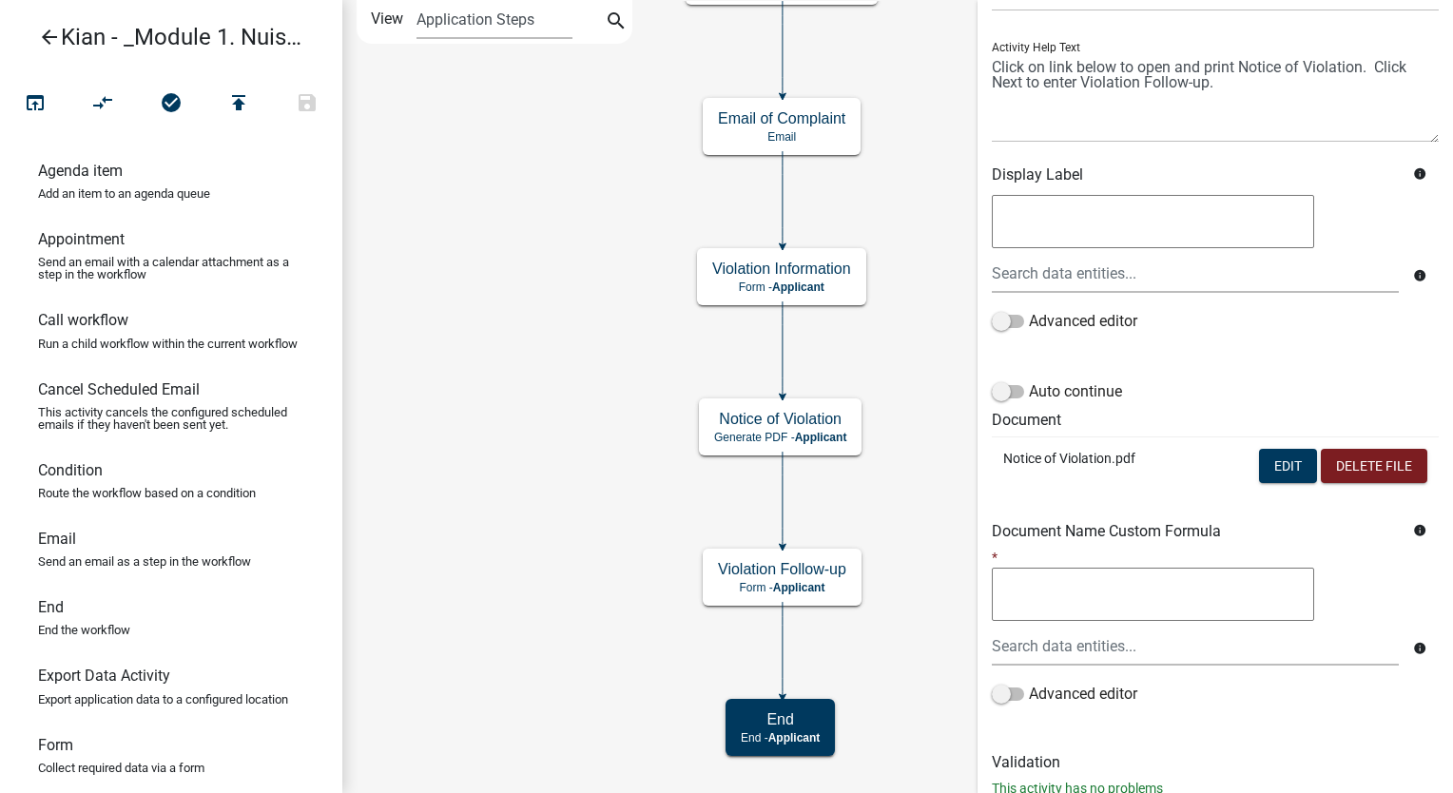
click at [1083, 465] on p "Notice of Violation.pdf" at bounding box center [1091, 459] width 177 height 20
click at [1259, 455] on button "Edit" at bounding box center [1288, 466] width 58 height 34
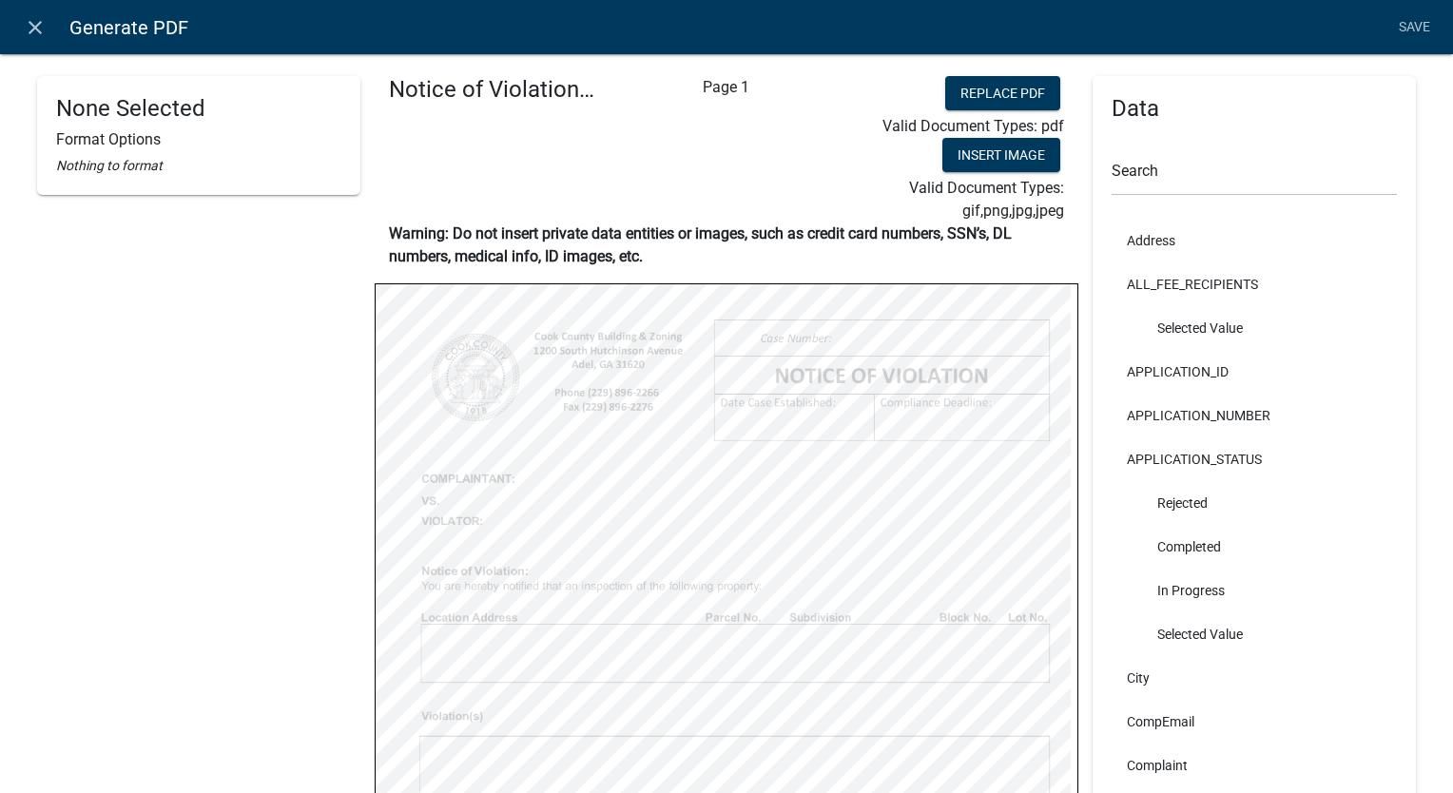
click at [1221, 77] on div "Data Search Address ALL_FEE_RECIPIENTS Selected Value APPLICATION_ID APPLICATIO…" at bounding box center [1254, 546] width 323 height 940
select select "bold"
select select
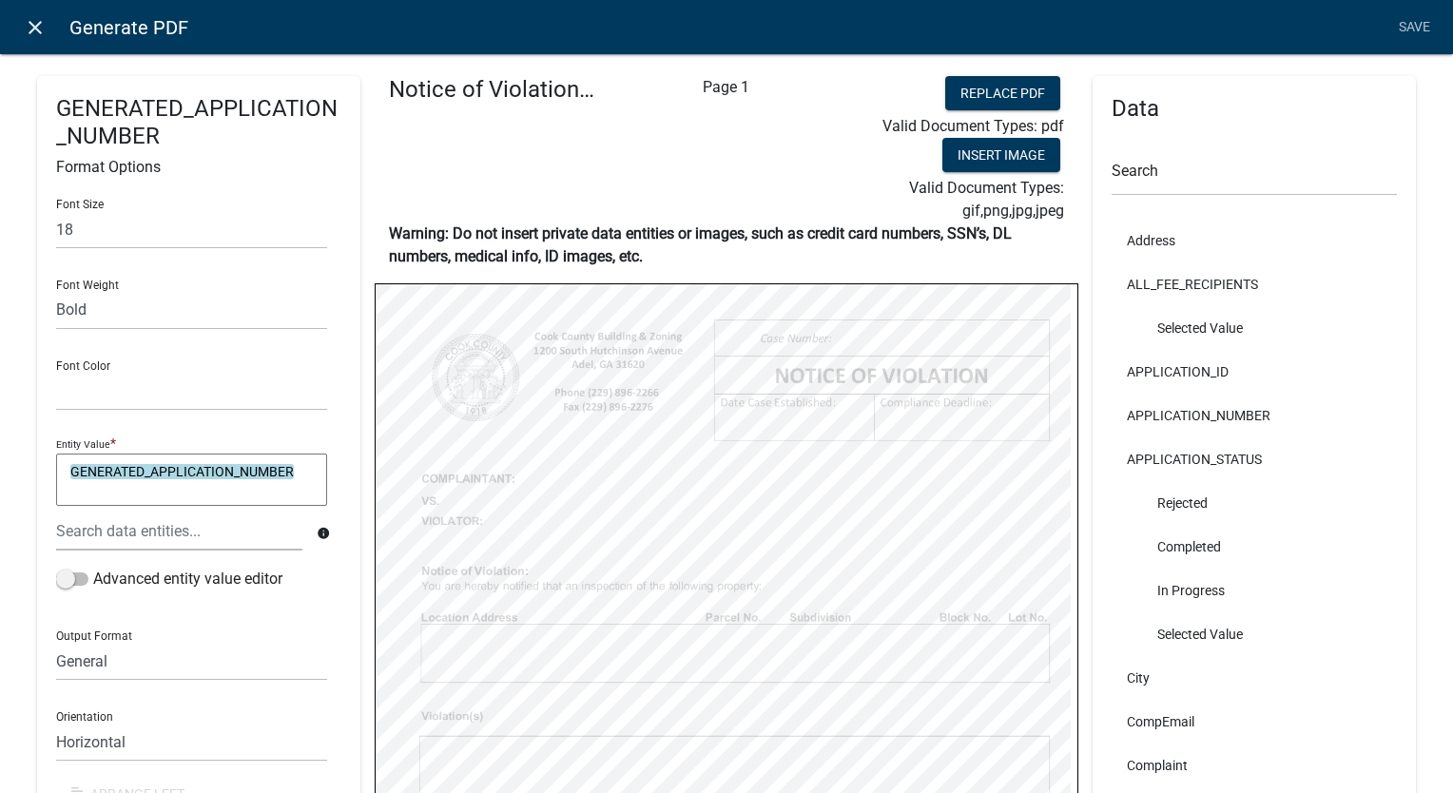
click at [28, 32] on icon "close" at bounding box center [35, 27] width 23 height 23
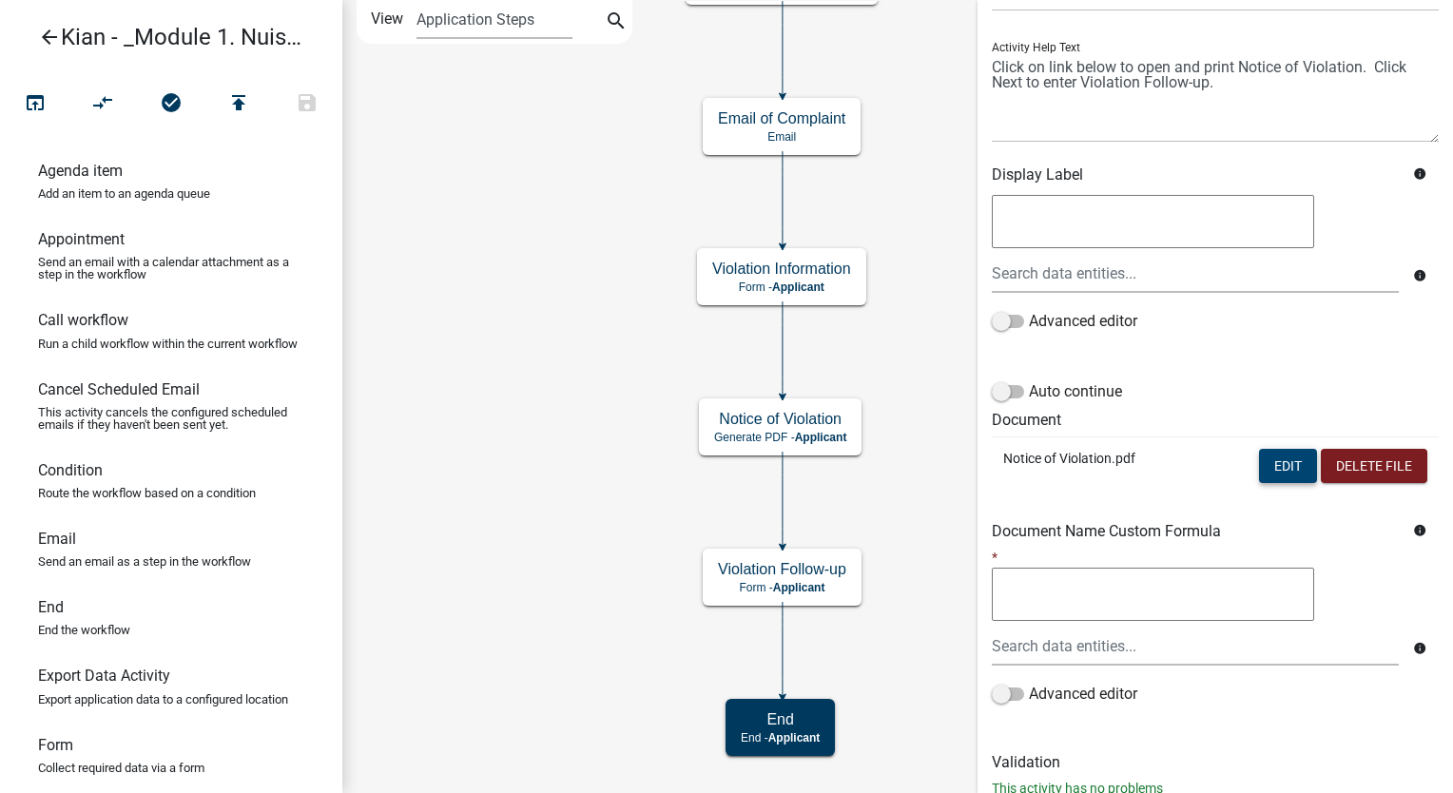
scroll to position [0, 0]
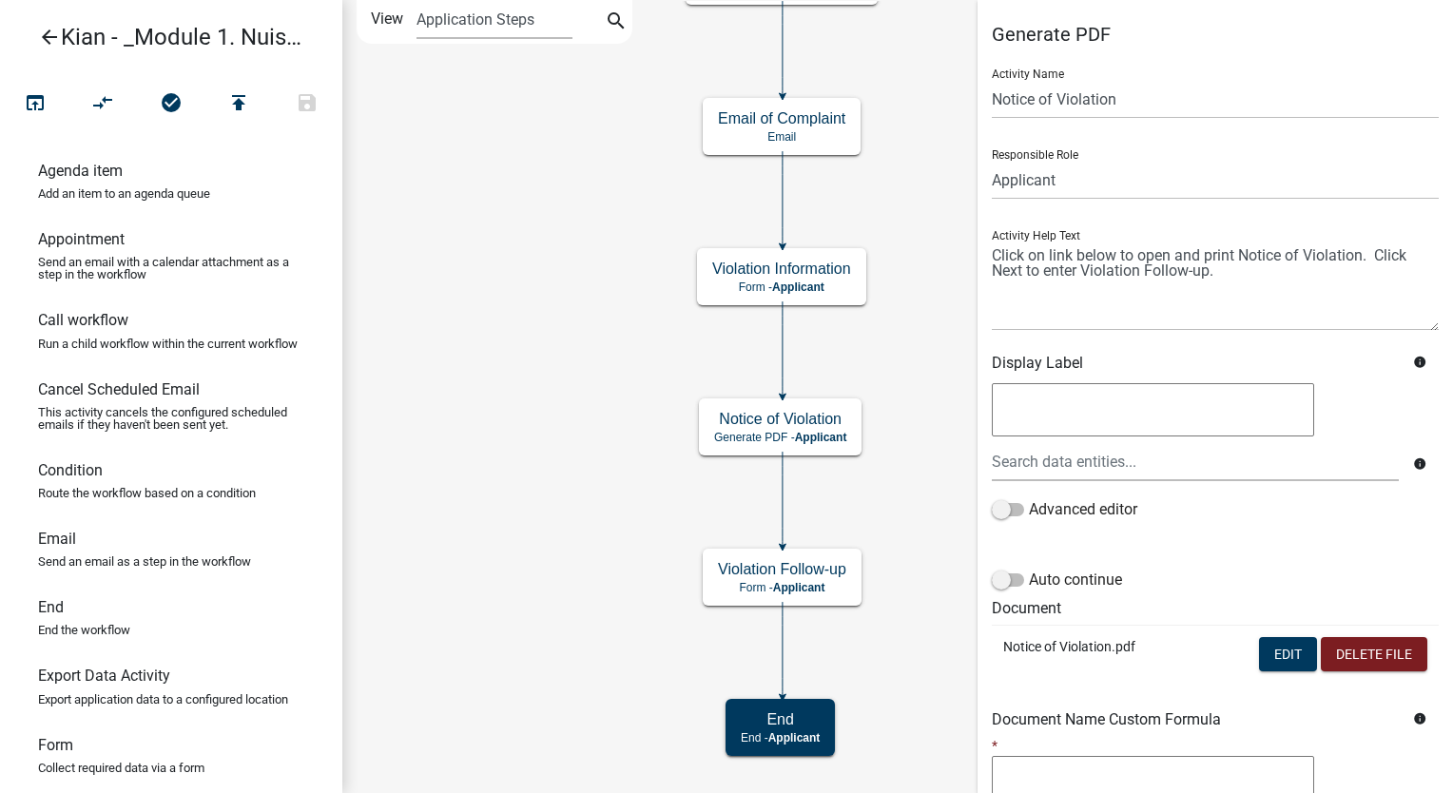
click at [61, 36] on link "arrow_back Kian - _Module 1. Nuisance or Zoning Complaint" at bounding box center [163, 37] width 297 height 44
click at [57, 34] on icon "arrow_back" at bounding box center [49, 39] width 23 height 27
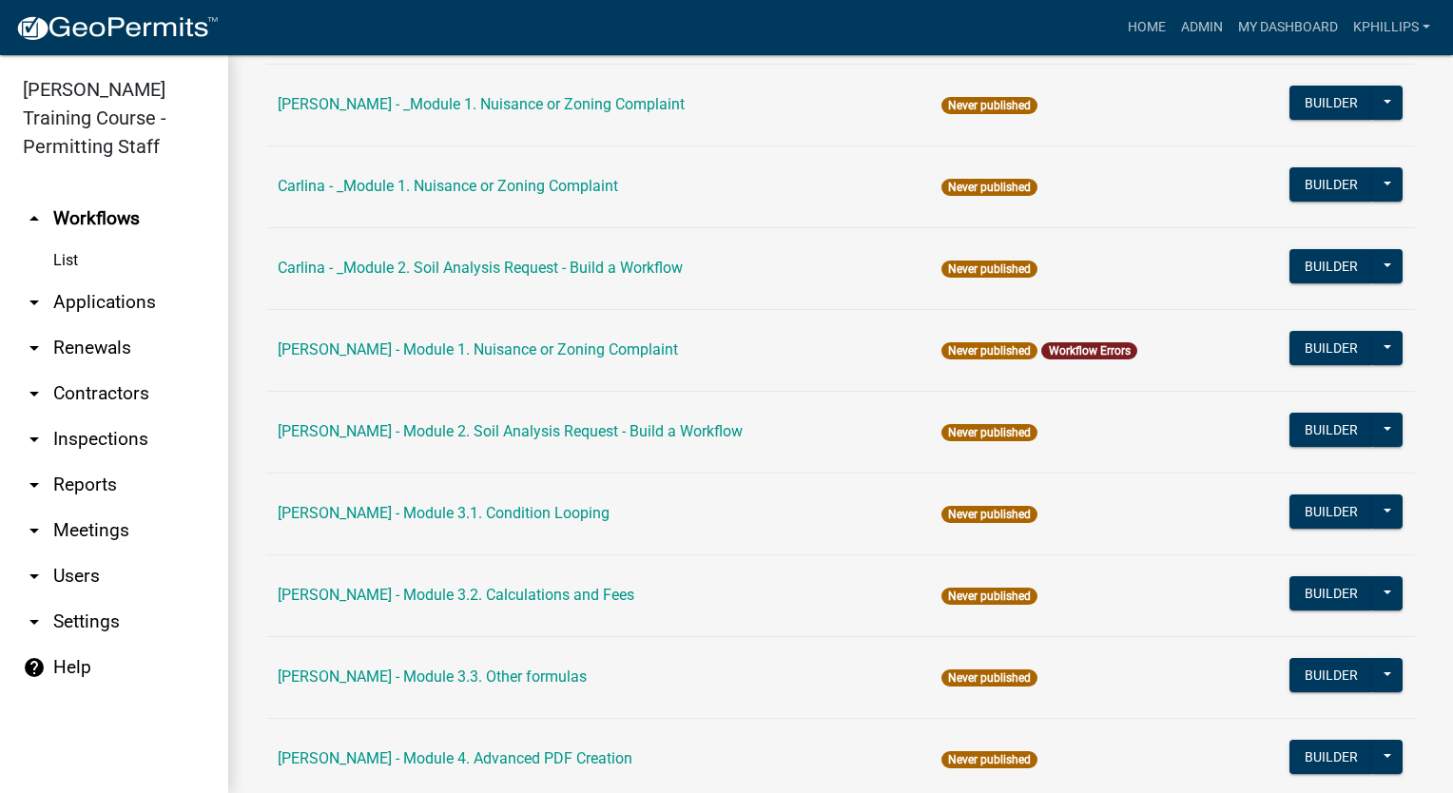
scroll to position [1401, 0]
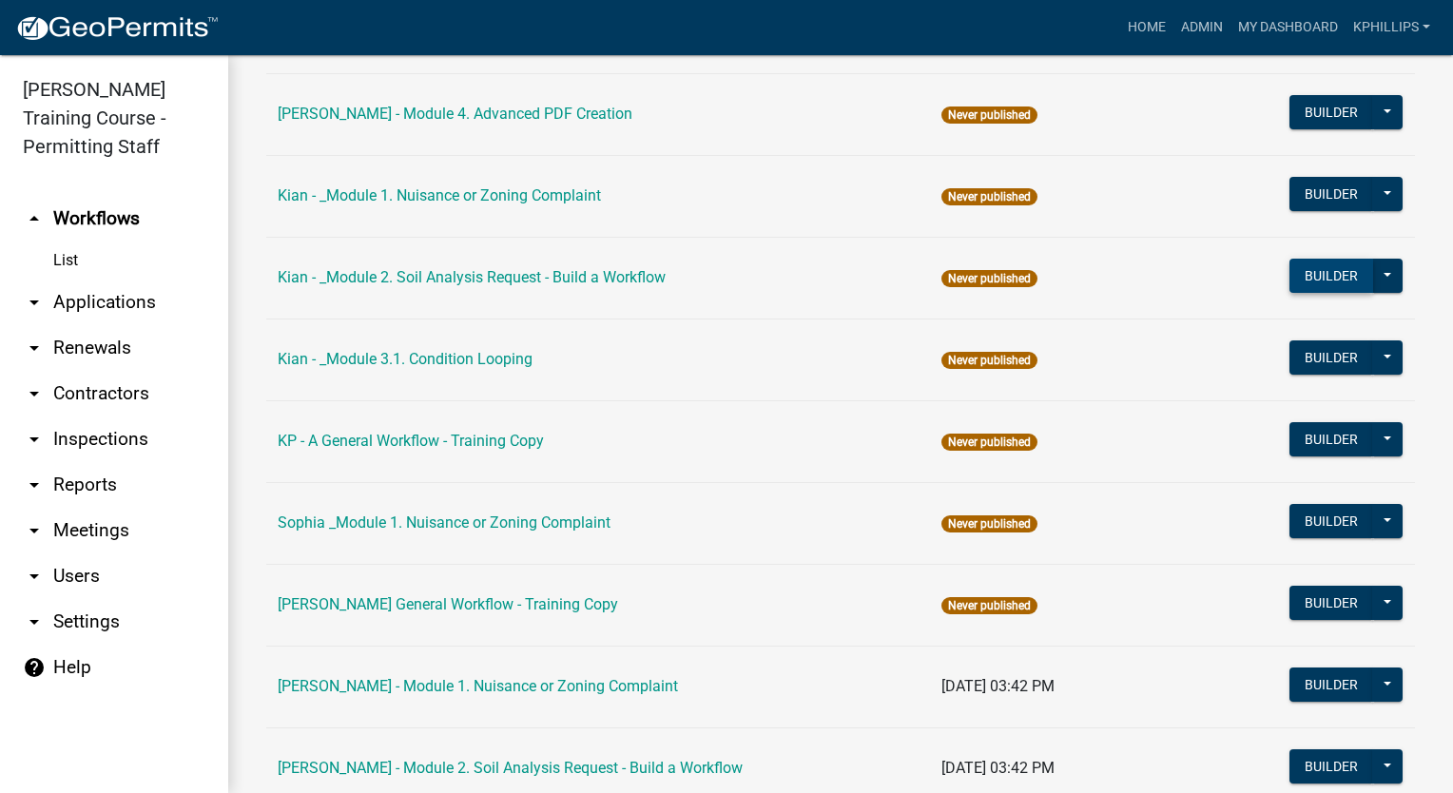
click at [1327, 276] on button "Builder" at bounding box center [1332, 276] width 84 height 34
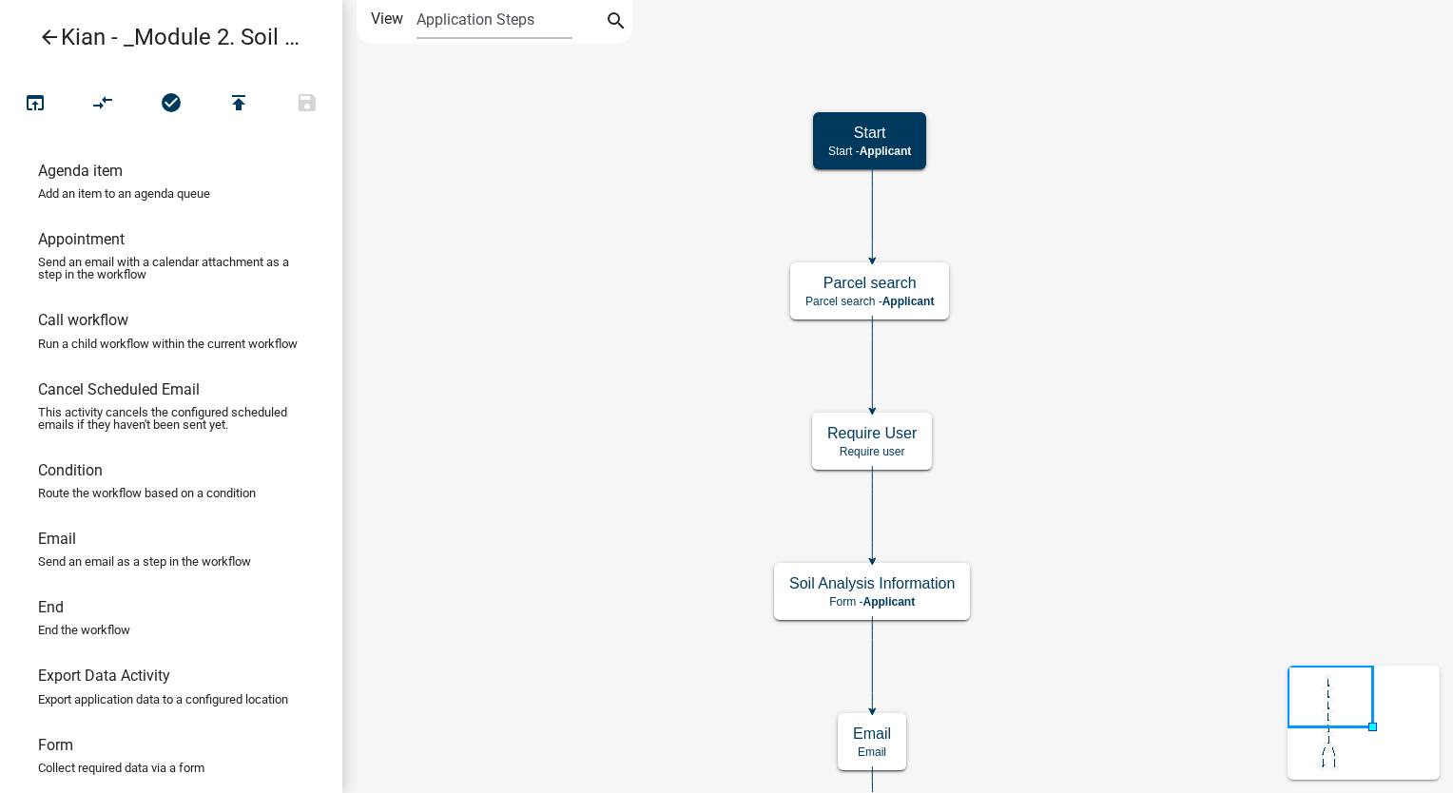
click at [1202, 259] on icon "Start Start - Applicant Parcel search Parcel search - Applicant Require User Re…" at bounding box center [897, 686] width 1109 height 1370
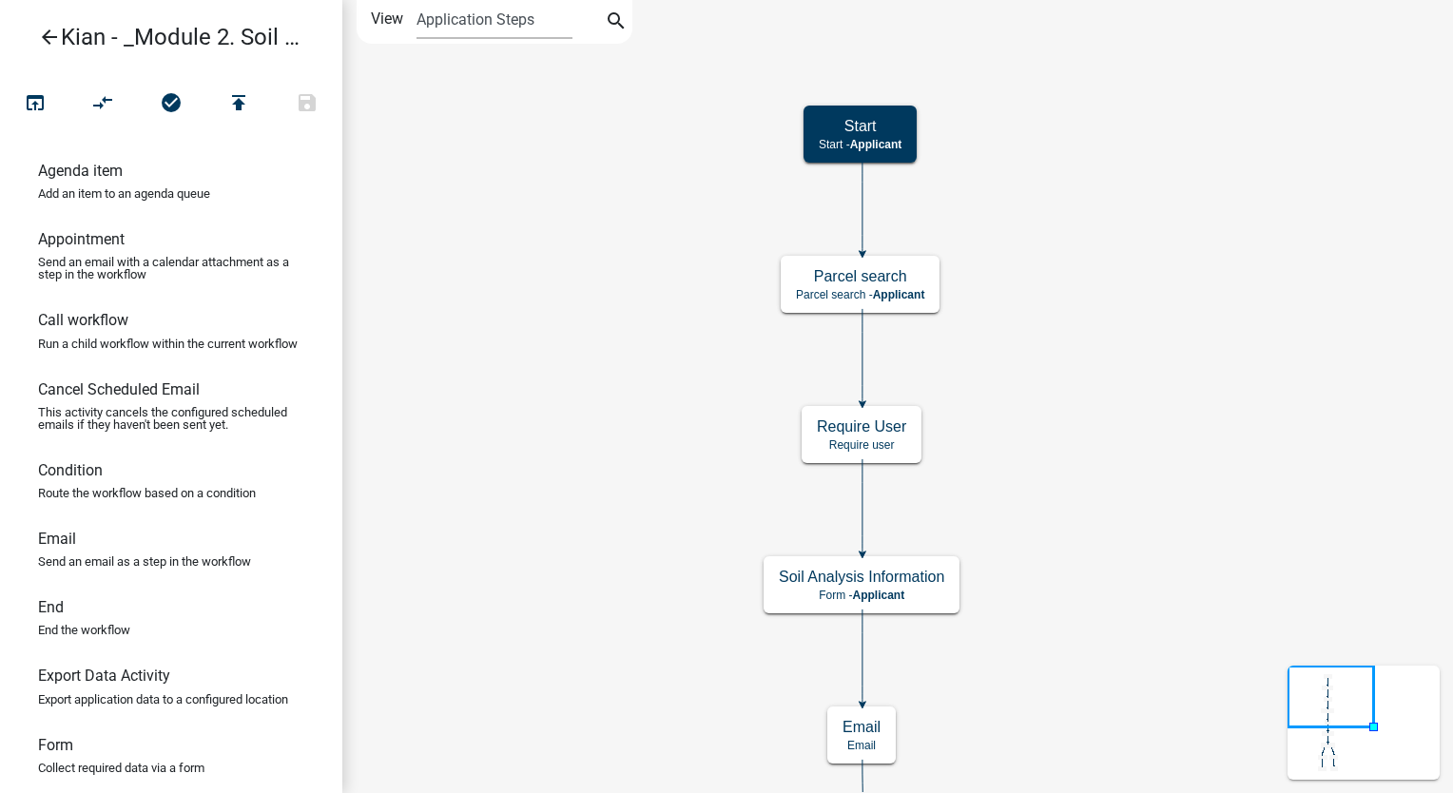
click at [1098, 360] on icon "Start Start - Applicant Parcel search Parcel search - Applicant Require User Re…" at bounding box center [897, 682] width 1109 height 1362
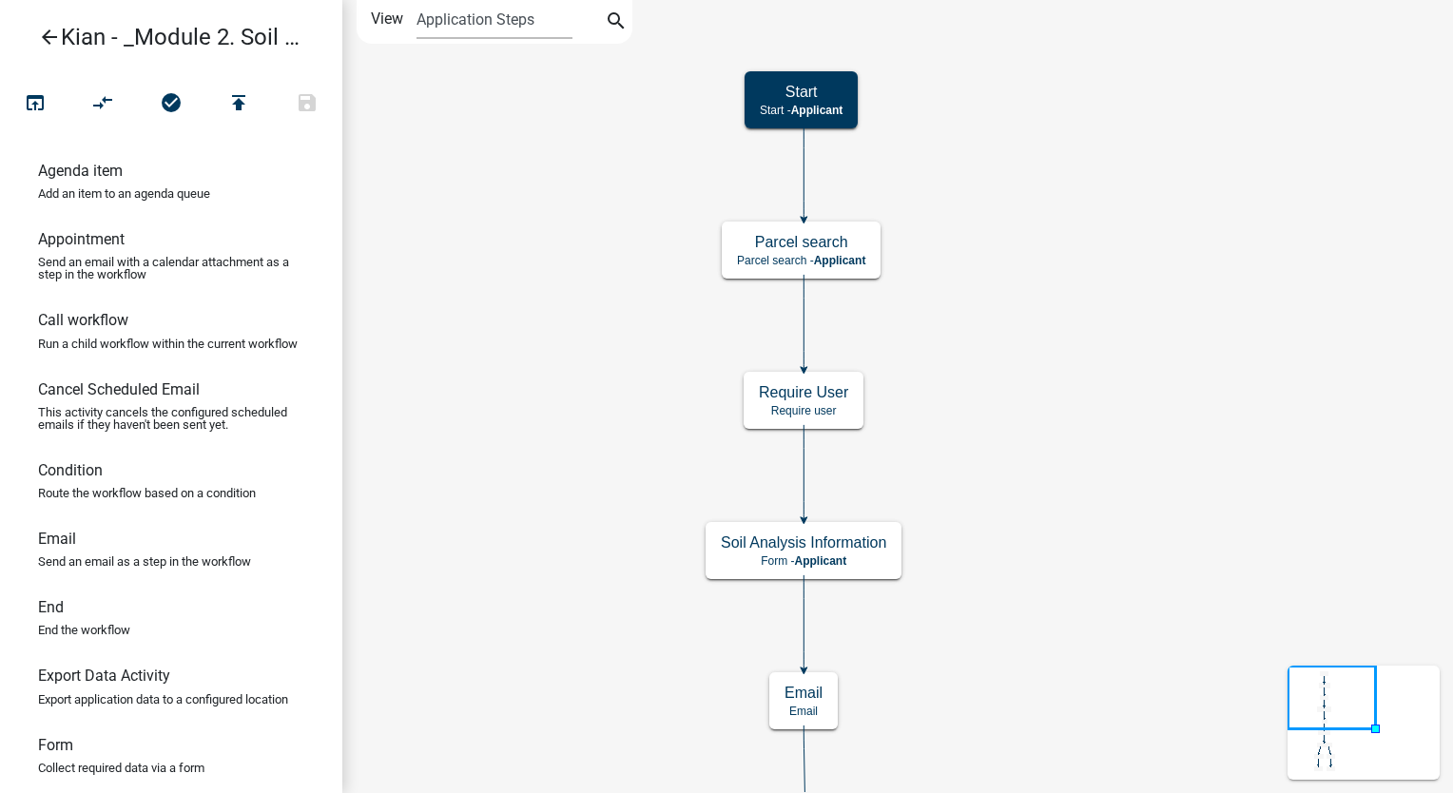
click at [1281, 264] on icon "Start Start - Applicant Parcel search Parcel search - Applicant Require User Re…" at bounding box center [897, 665] width 1109 height 1328
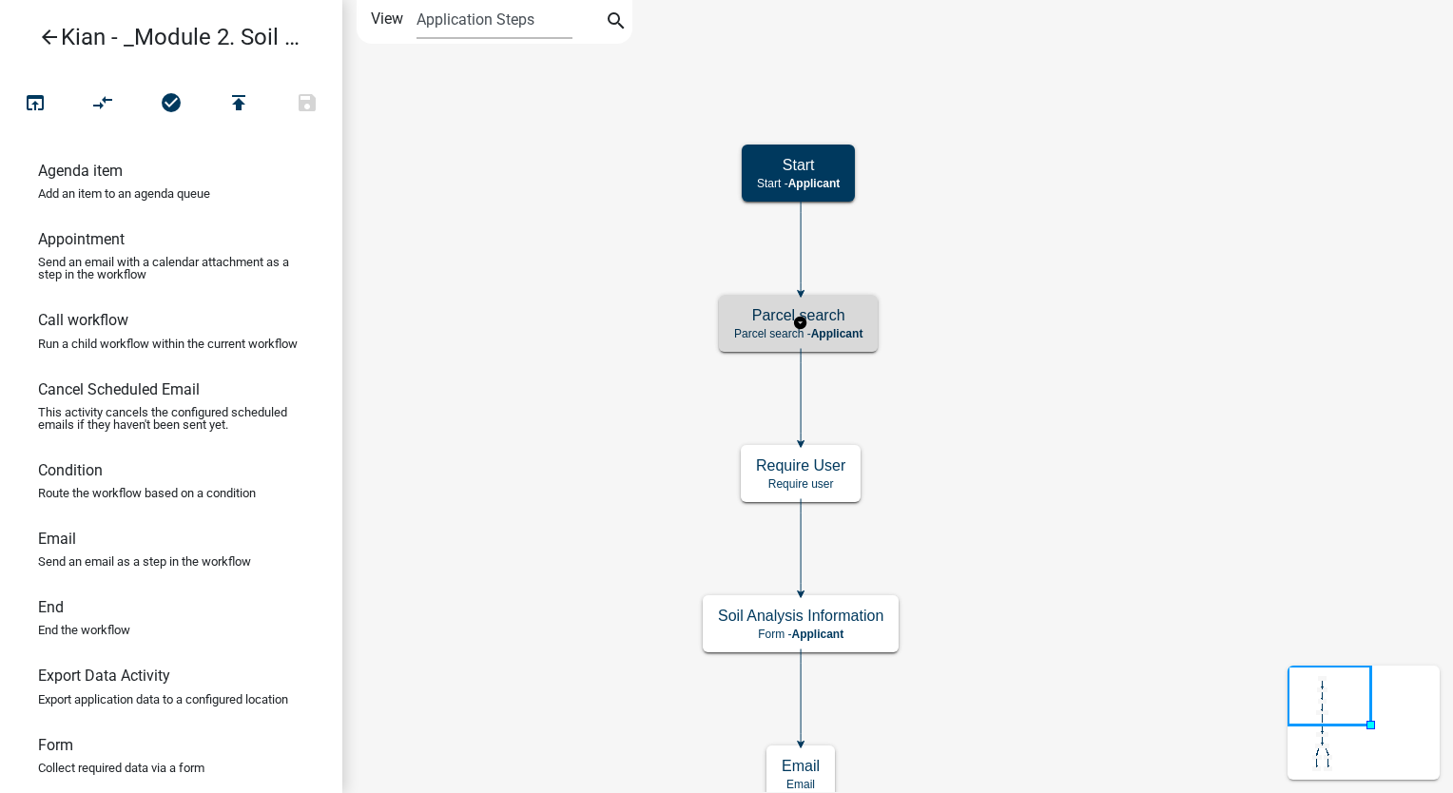
click at [860, 321] on h5 "Parcel search" at bounding box center [798, 315] width 128 height 18
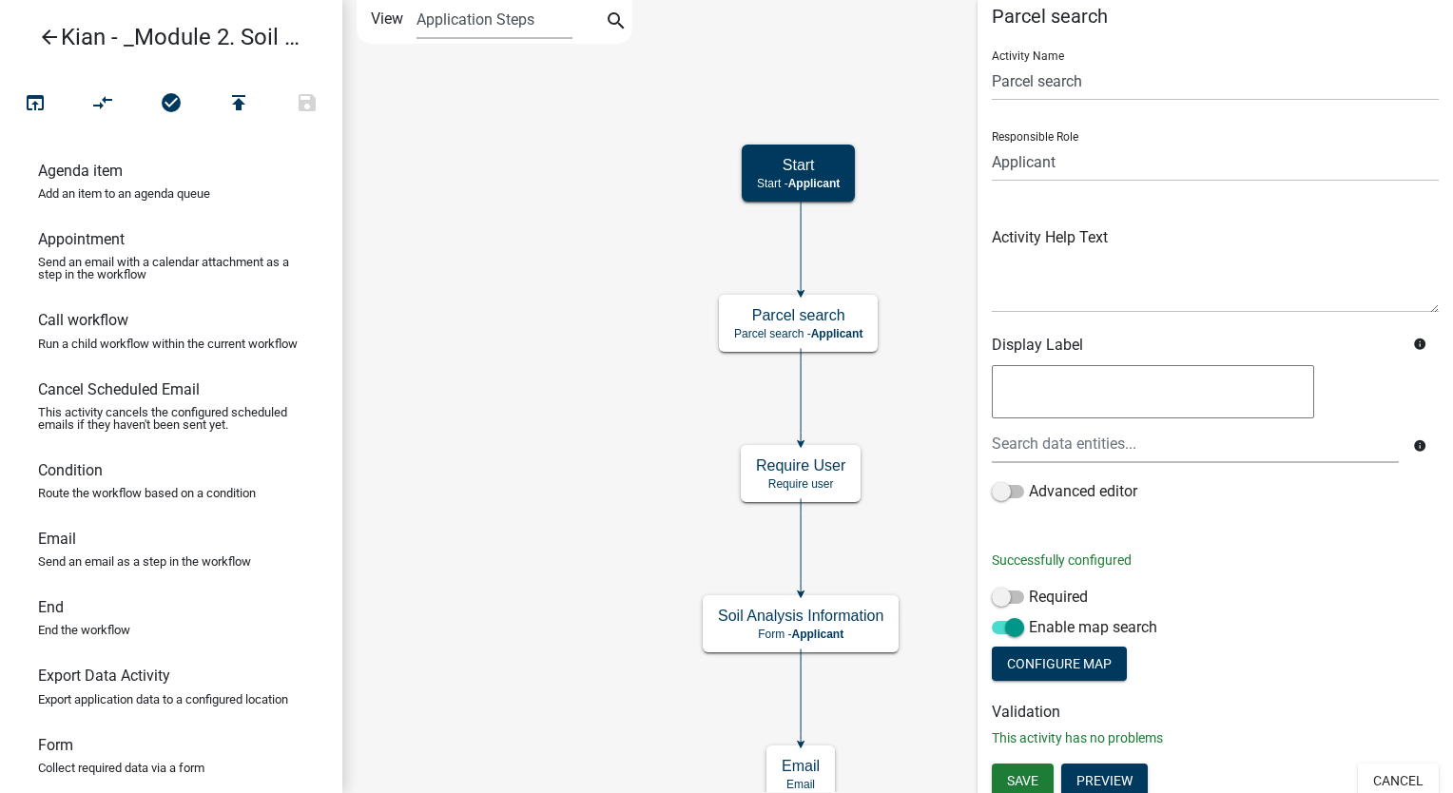
scroll to position [27, 0]
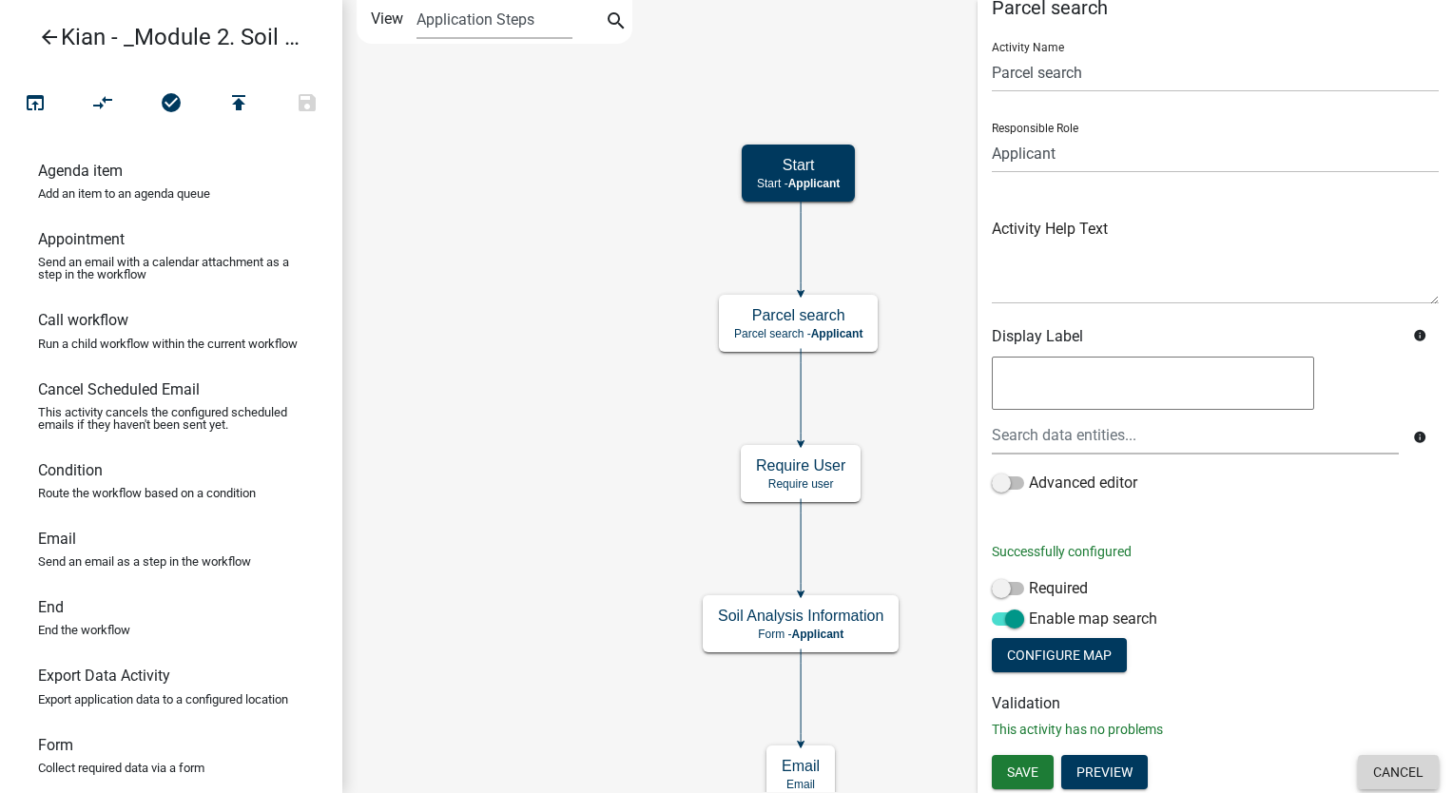
click at [1370, 759] on button "Cancel" at bounding box center [1398, 772] width 81 height 34
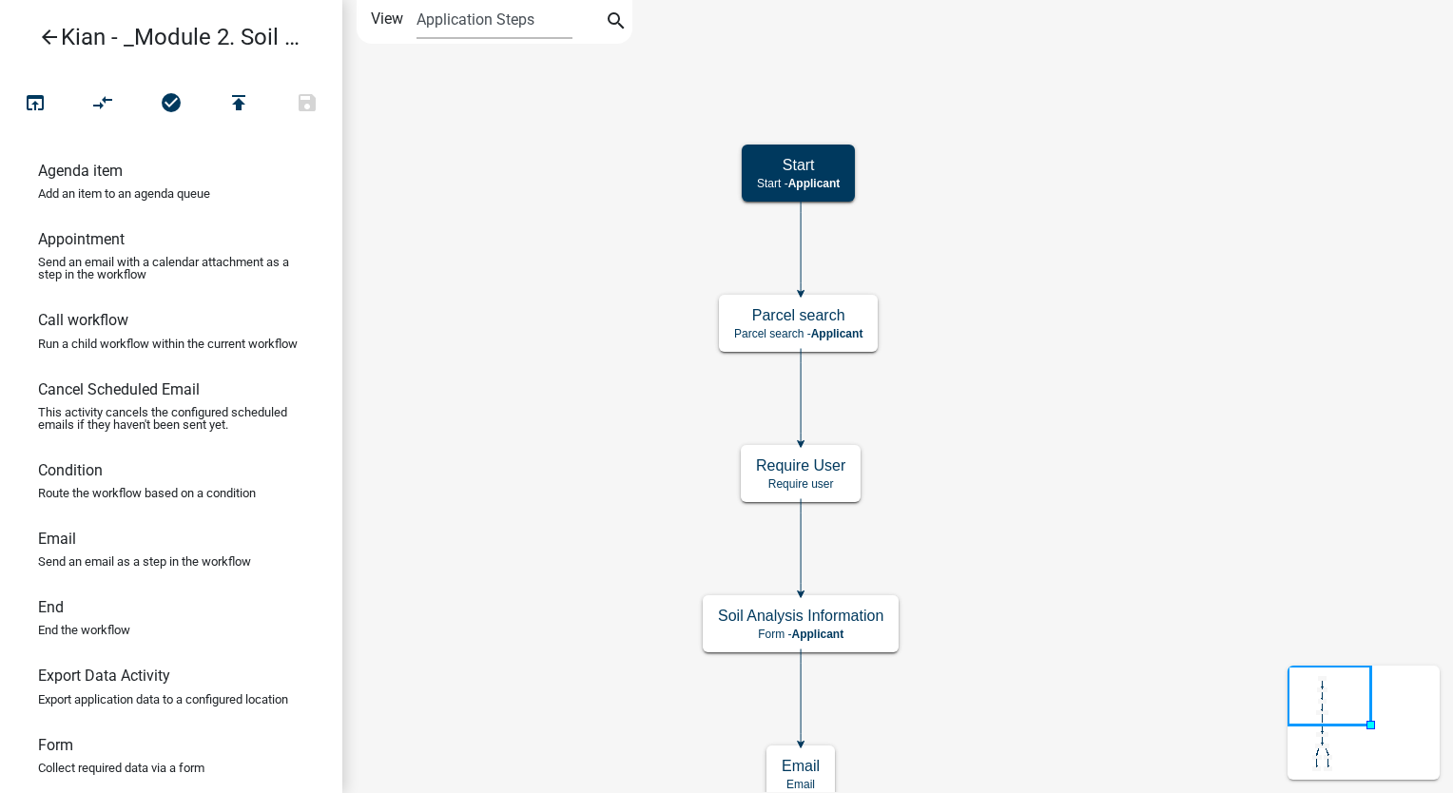
click at [1142, 296] on icon "Start Start - Applicant Parcel search Parcel search - Applicant Require User Re…" at bounding box center [897, 702] width 1109 height 1402
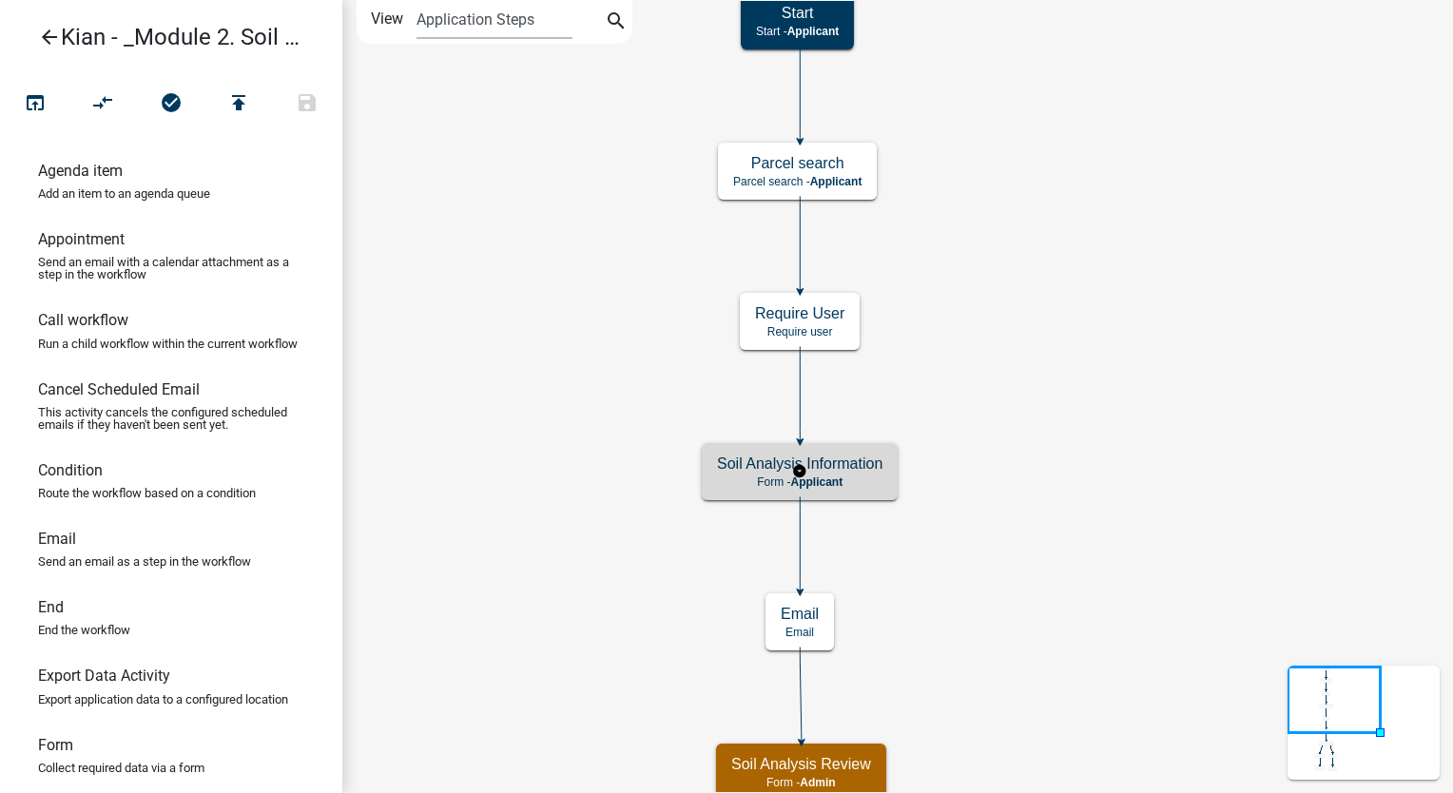
click at [845, 481] on p "Form - Applicant" at bounding box center [799, 482] width 165 height 13
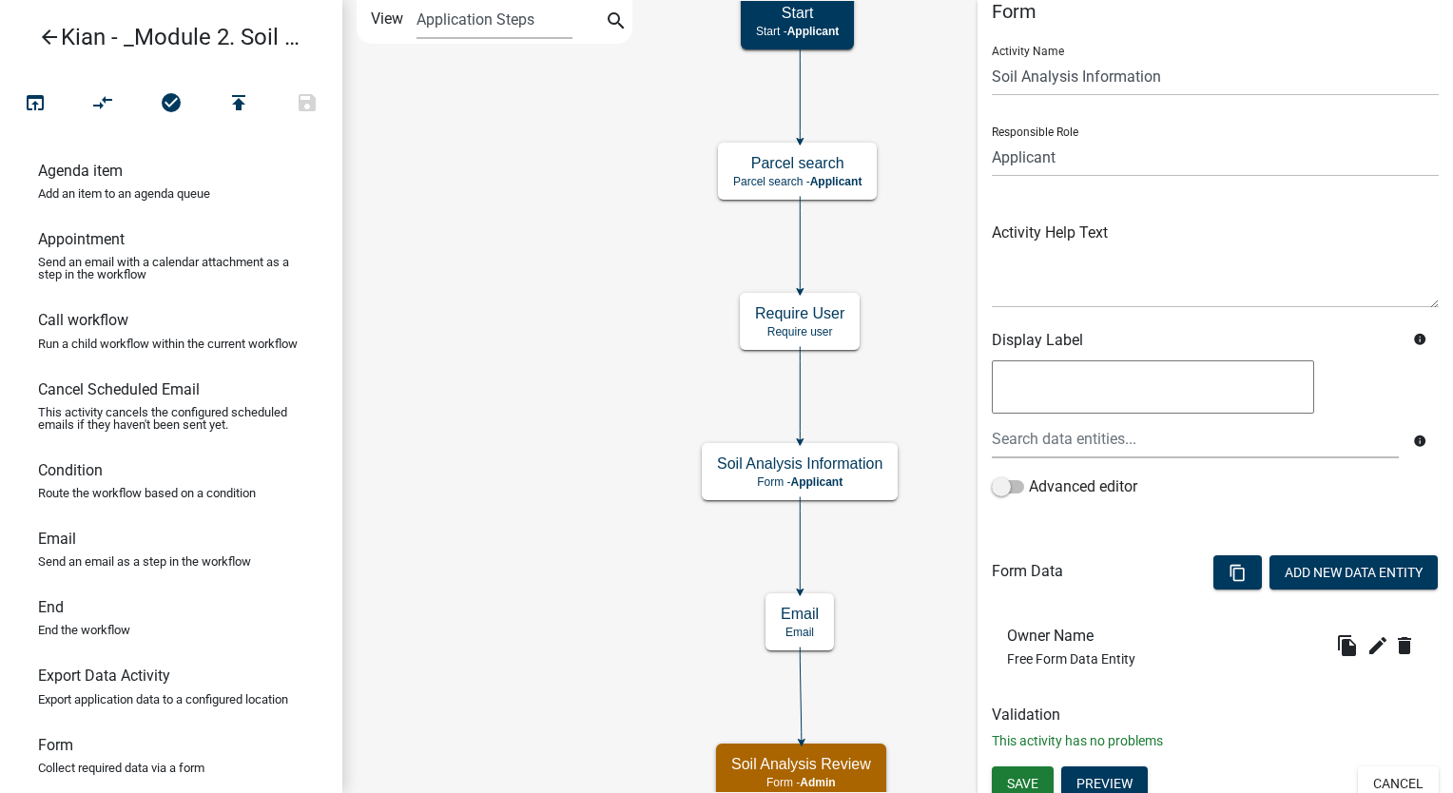
scroll to position [34, 0]
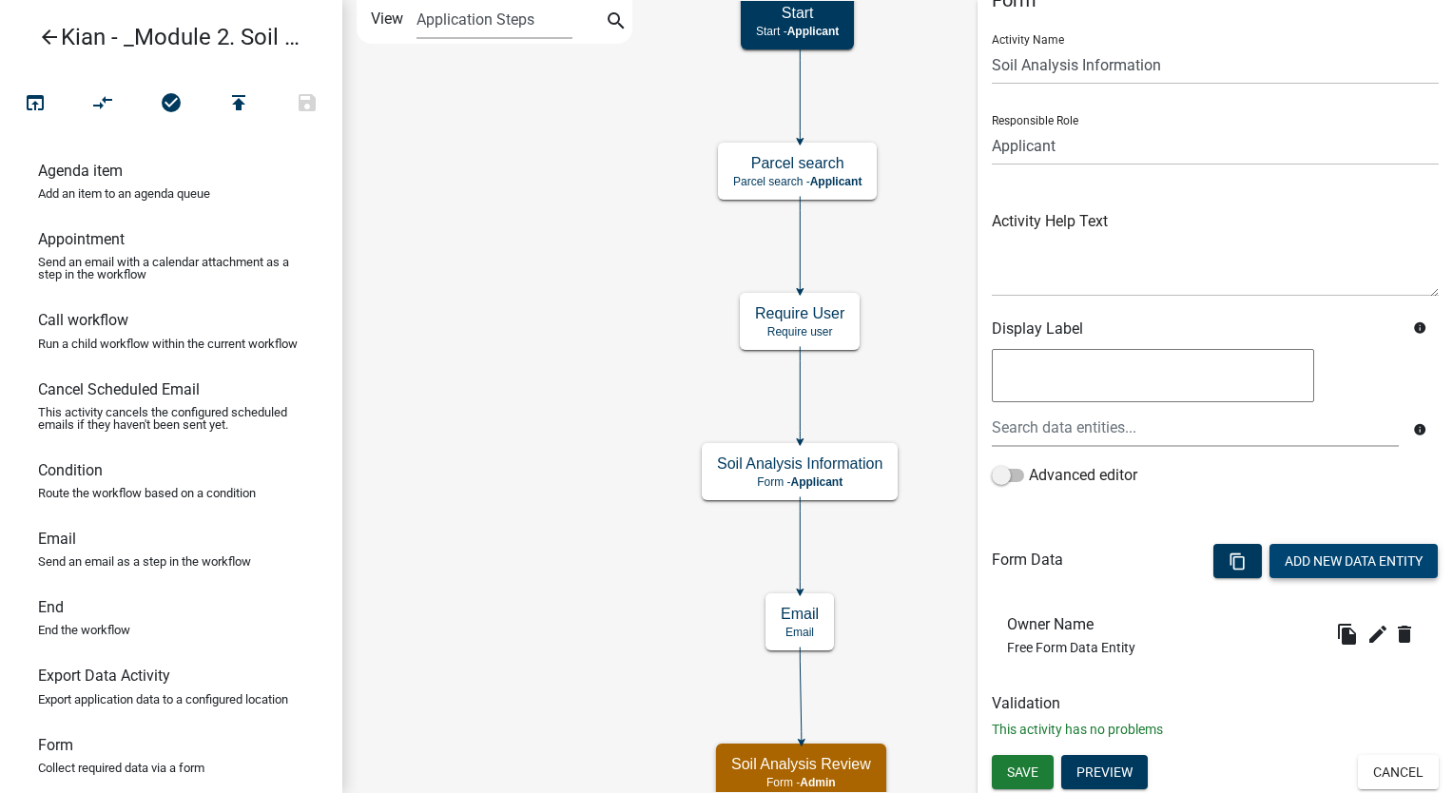
click at [1328, 557] on button "Add New Data Entity" at bounding box center [1354, 561] width 168 height 34
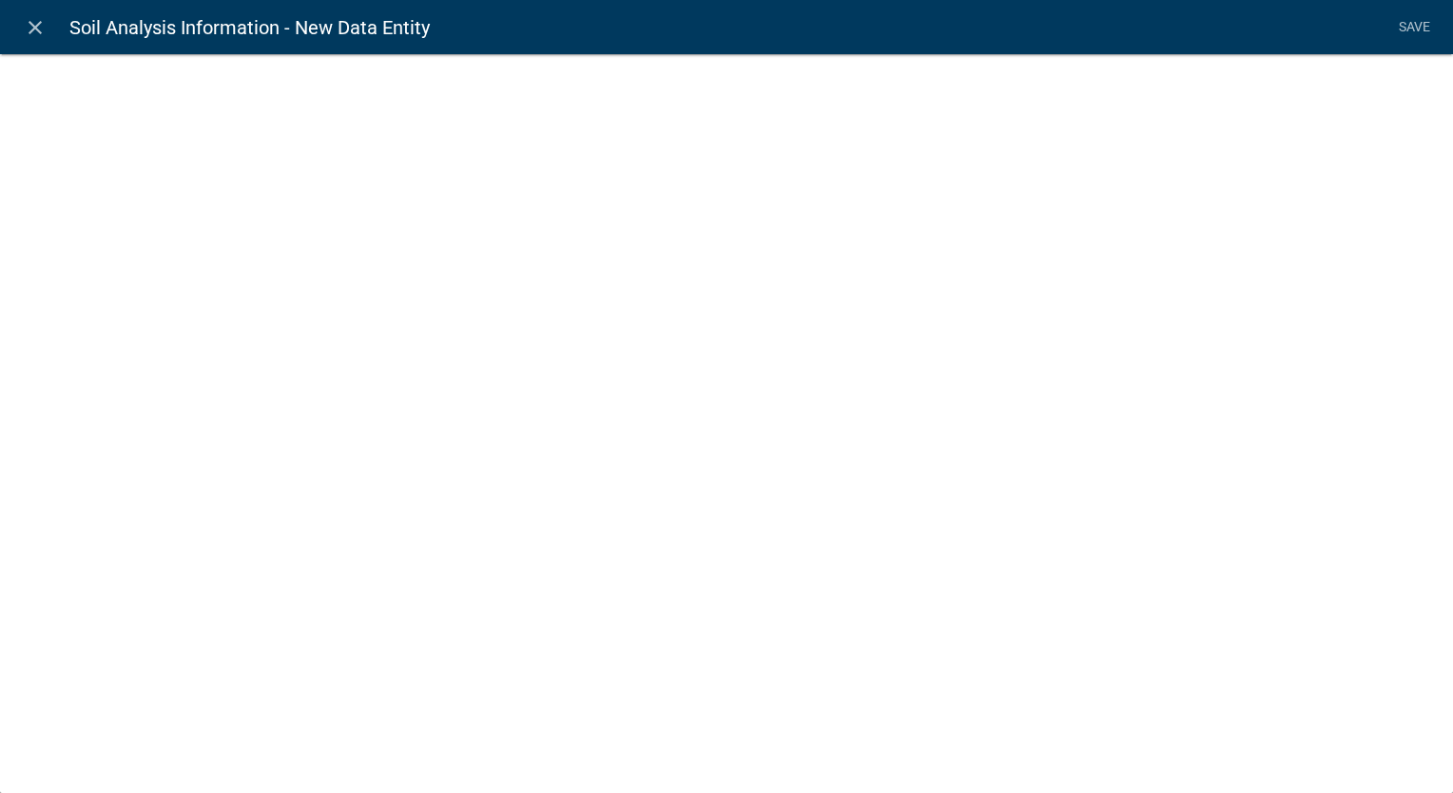
select select
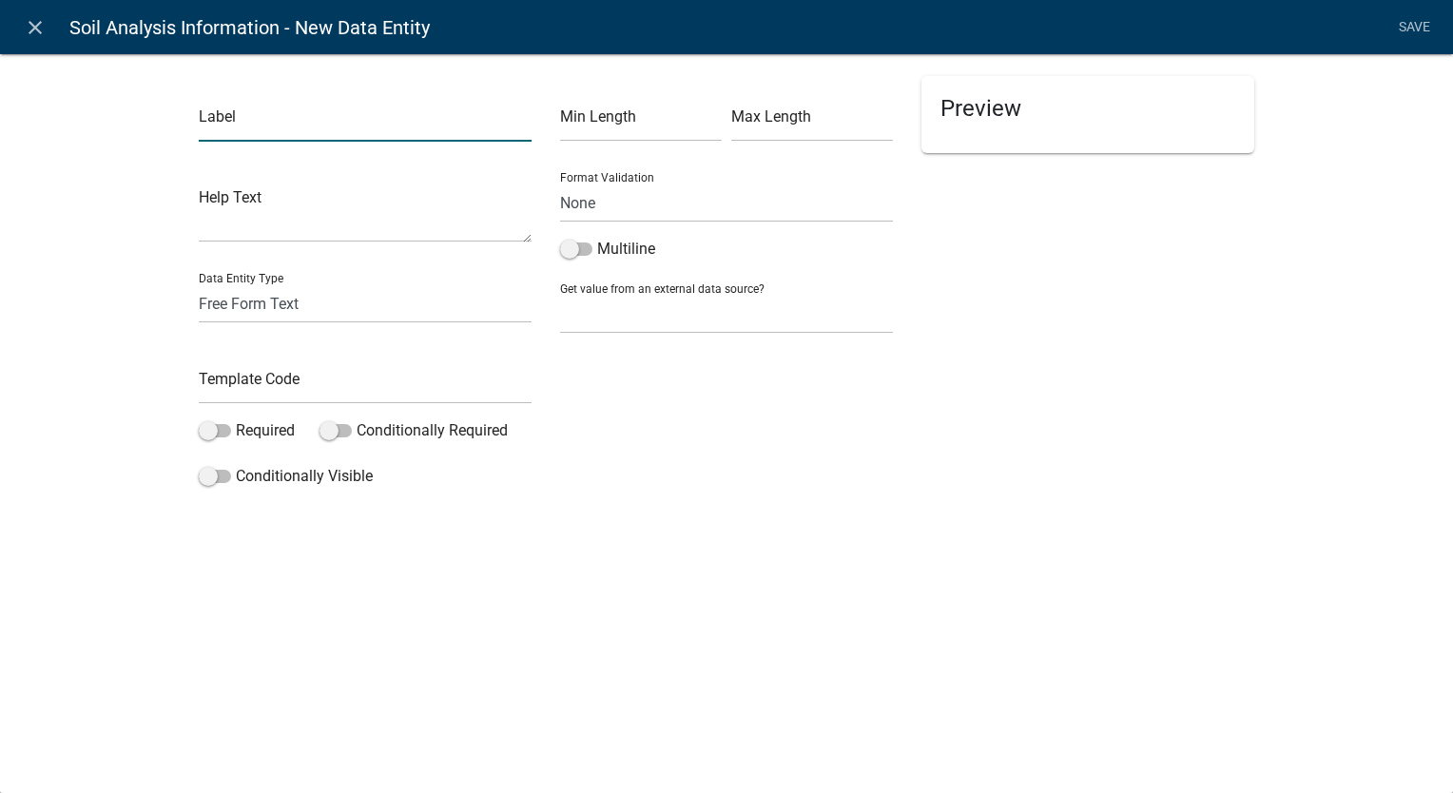
click at [392, 121] on input "text" at bounding box center [365, 122] width 333 height 39
drag, startPoint x: 812, startPoint y: 577, endPoint x: 806, endPoint y: 569, distance: 10.8
click at [812, 576] on div "close Soil Analysis Information - New Data Entity Save Label Help Text Data Ent…" at bounding box center [726, 396] width 1453 height 793
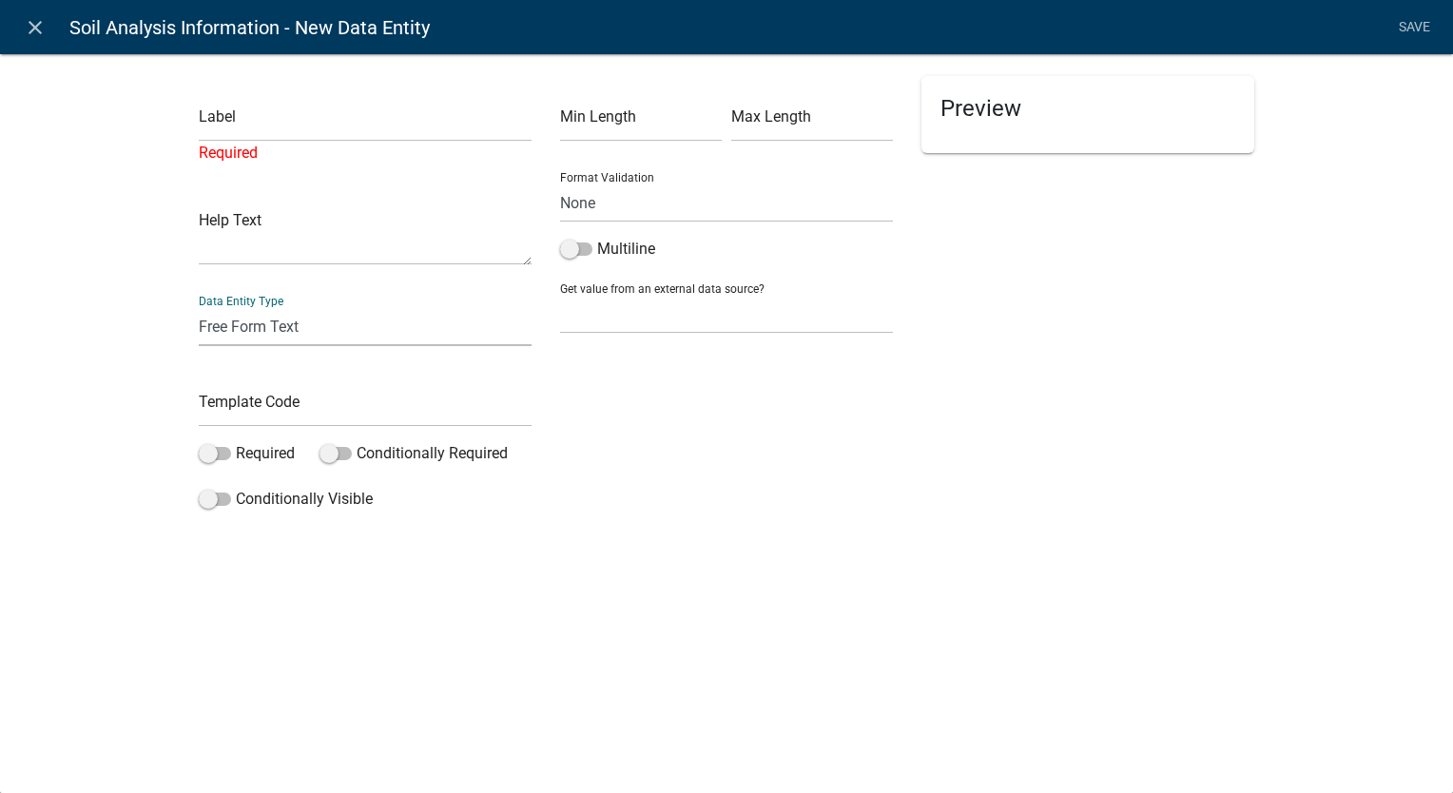
click at [368, 325] on select "Free Form Text Document Display Entity Value Fee Numeric Data Date Map Sketch D…" at bounding box center [365, 326] width 333 height 39
click at [368, 323] on select "Free Form Text Document Display Entity Value Fee Numeric Data Date Map Sketch D…" at bounding box center [365, 326] width 333 height 39
click at [855, 394] on div "Min Length Max Length Format Validation None Email PhoneNumber Multiline Get va…" at bounding box center [726, 297] width 361 height 442
click at [315, 115] on input "text" at bounding box center [365, 122] width 333 height 39
paste input "Address"
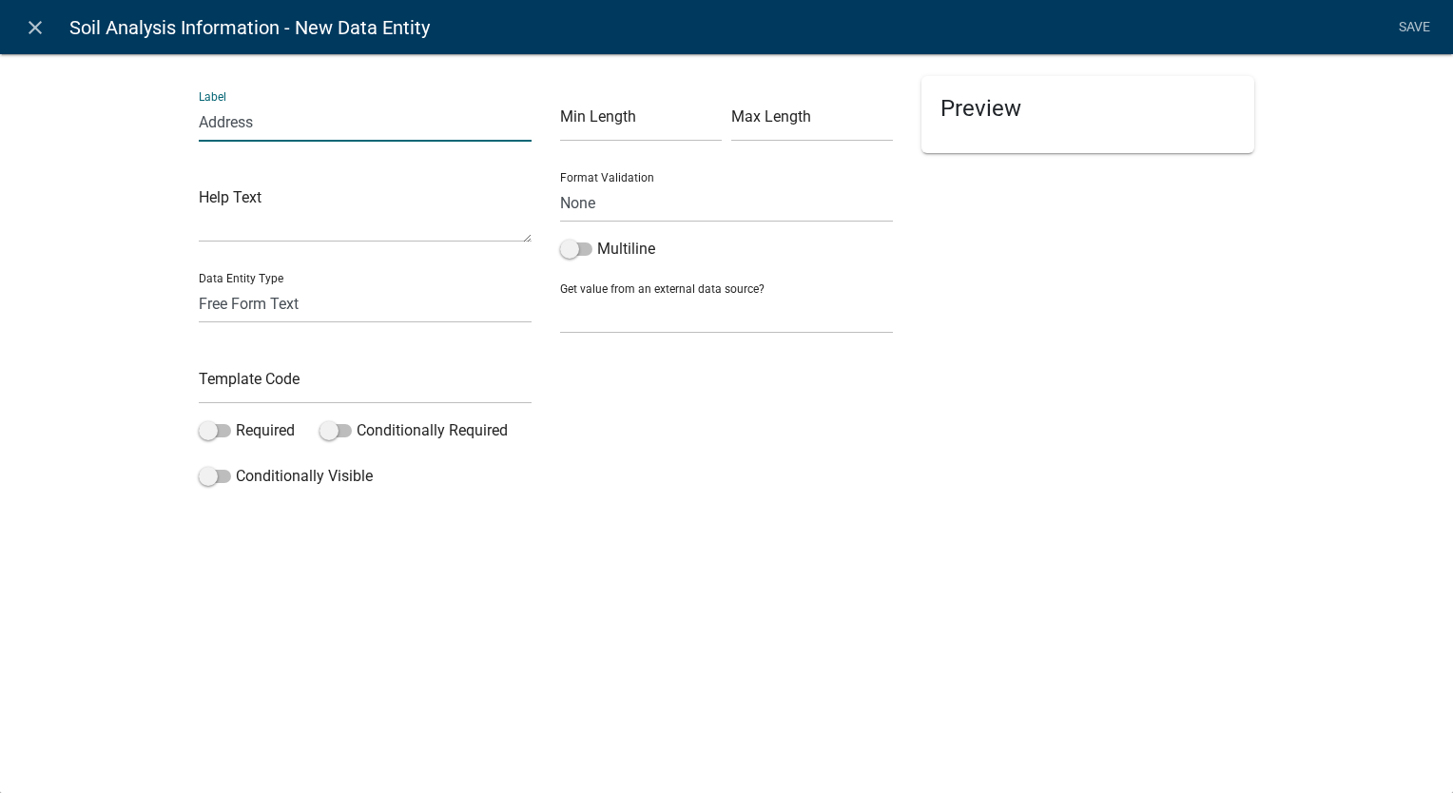
type input "Address"
click at [424, 384] on input "text" at bounding box center [365, 384] width 333 height 39
paste input "Address"
type input "Address"
click at [1404, 20] on li "Save" at bounding box center [1414, 28] width 48 height 36
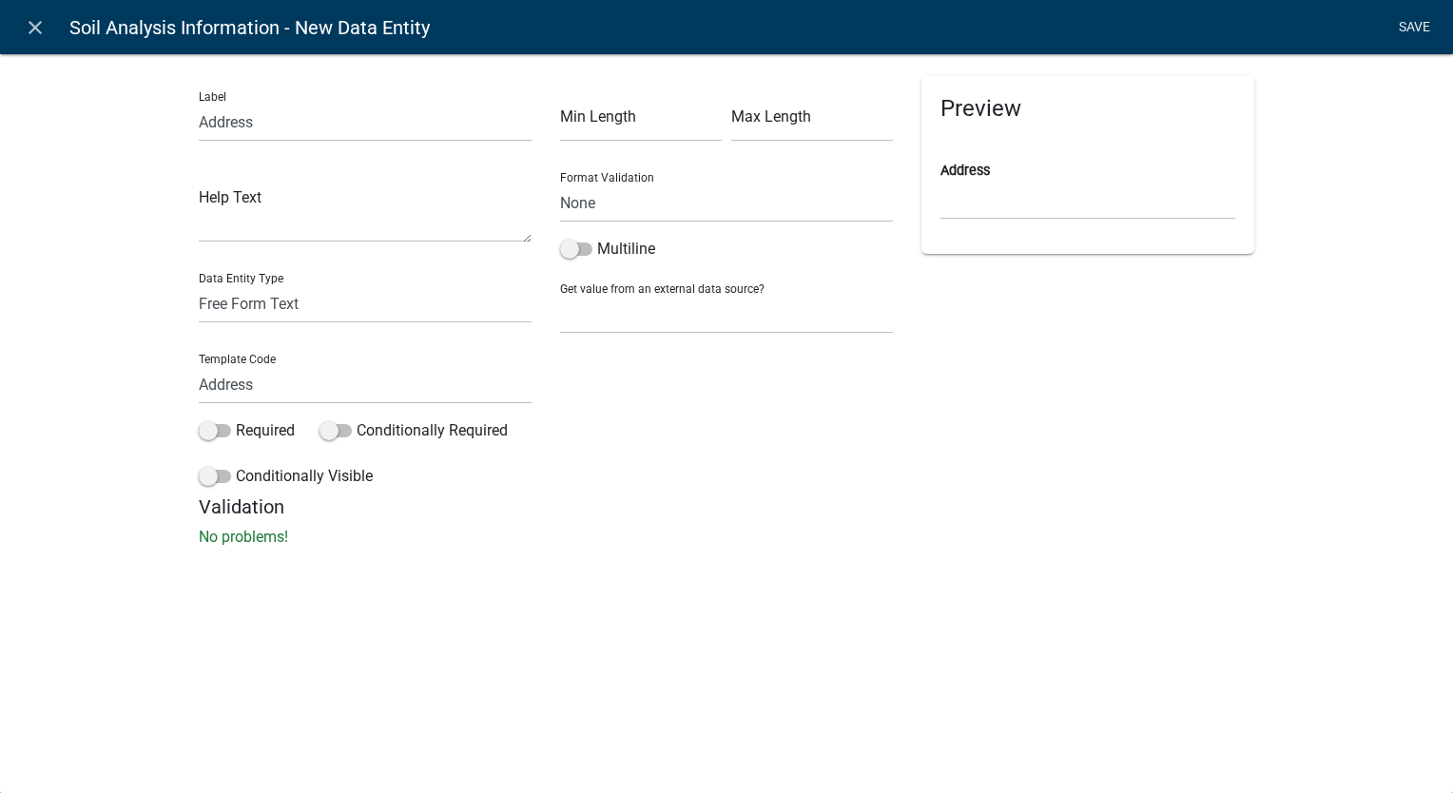
click at [1419, 25] on link "Save" at bounding box center [1414, 28] width 48 height 36
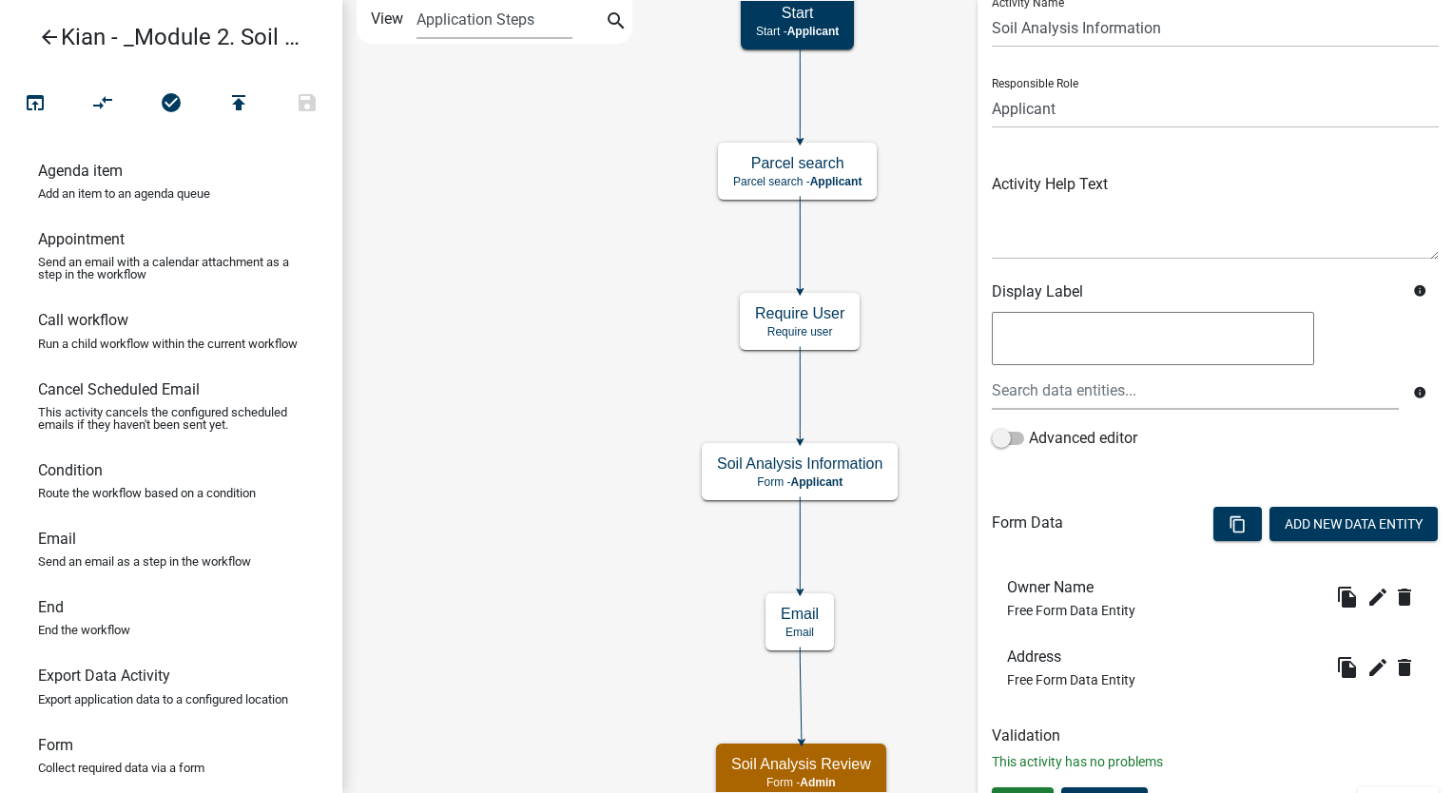
scroll to position [104, 0]
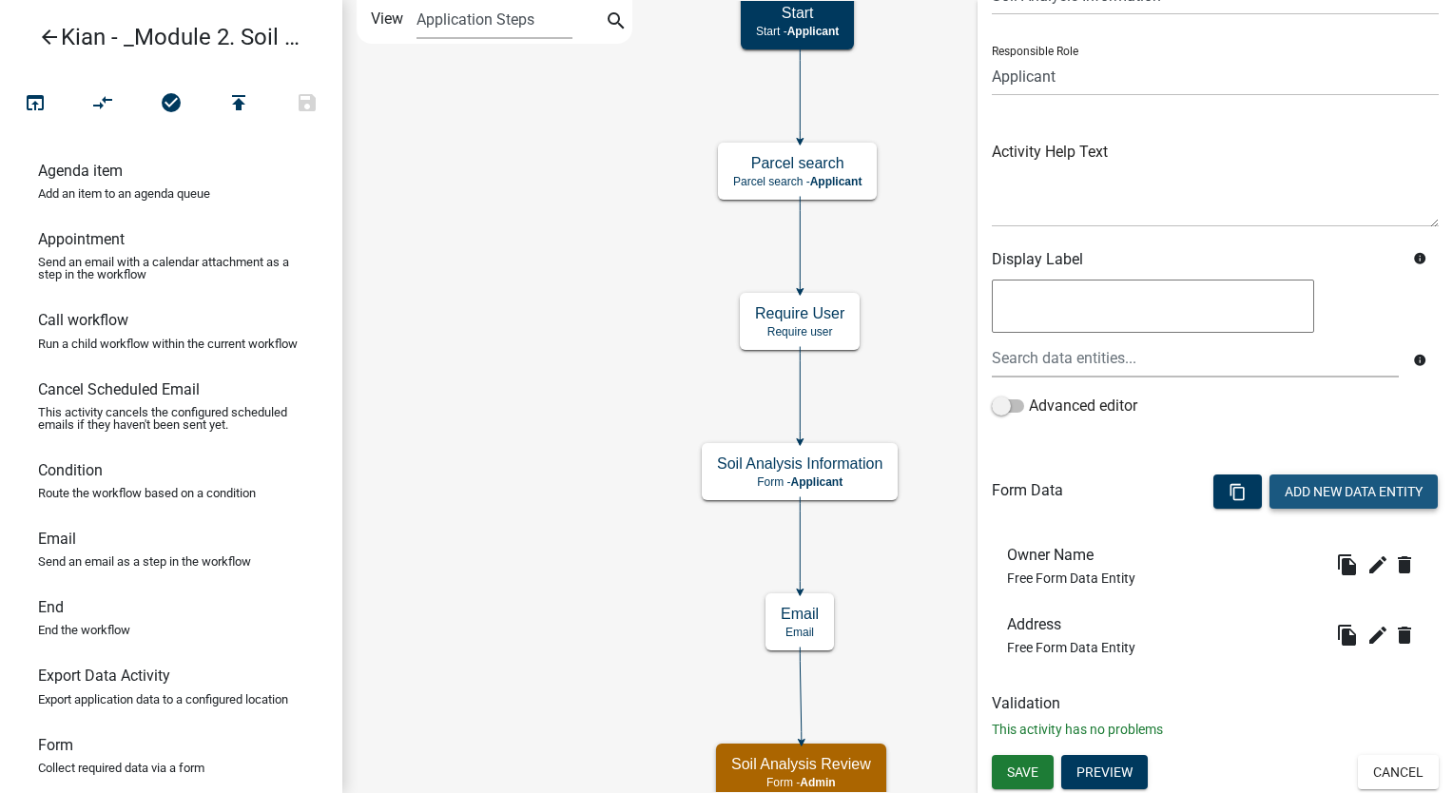
click at [1313, 496] on button "Add New Data Entity" at bounding box center [1354, 492] width 168 height 34
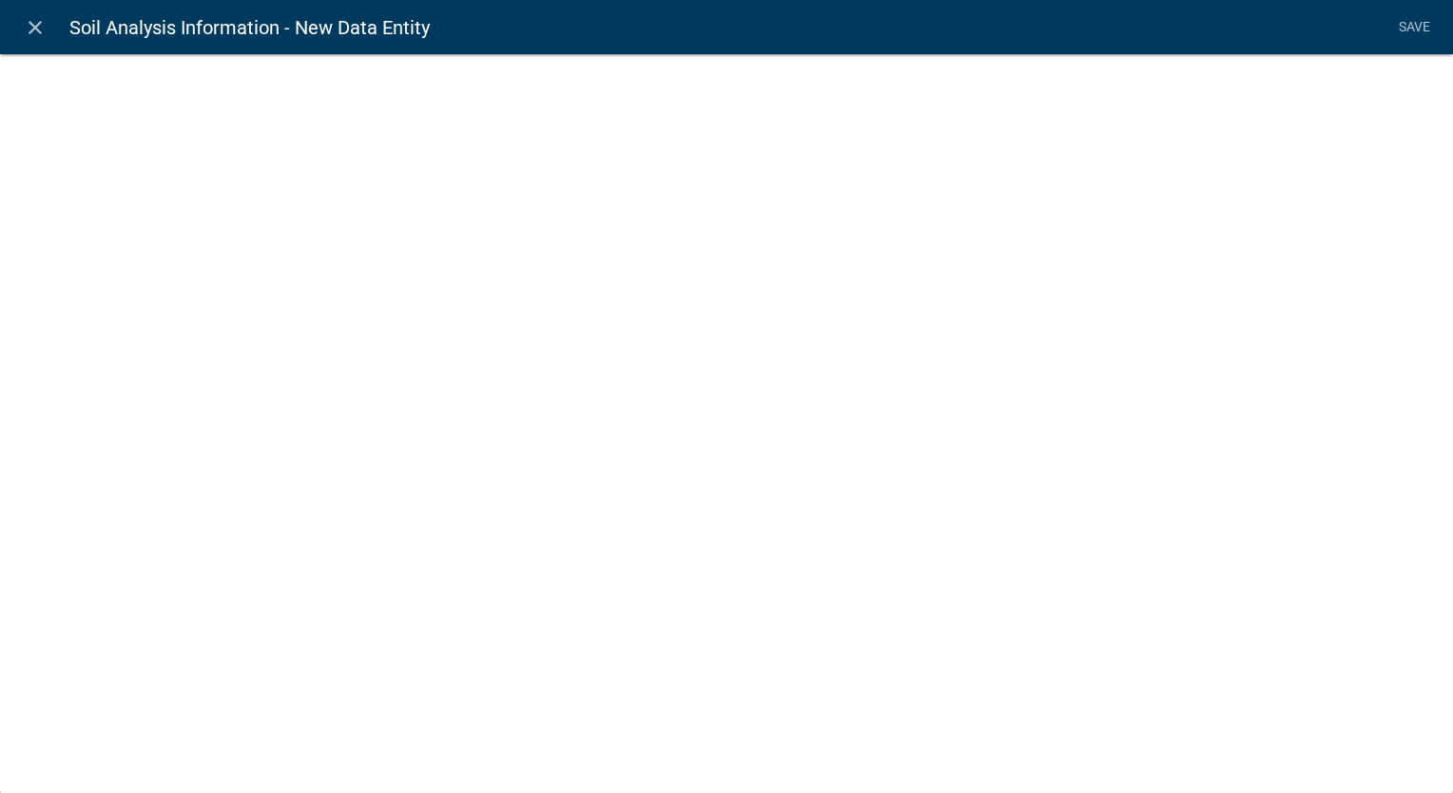
select select
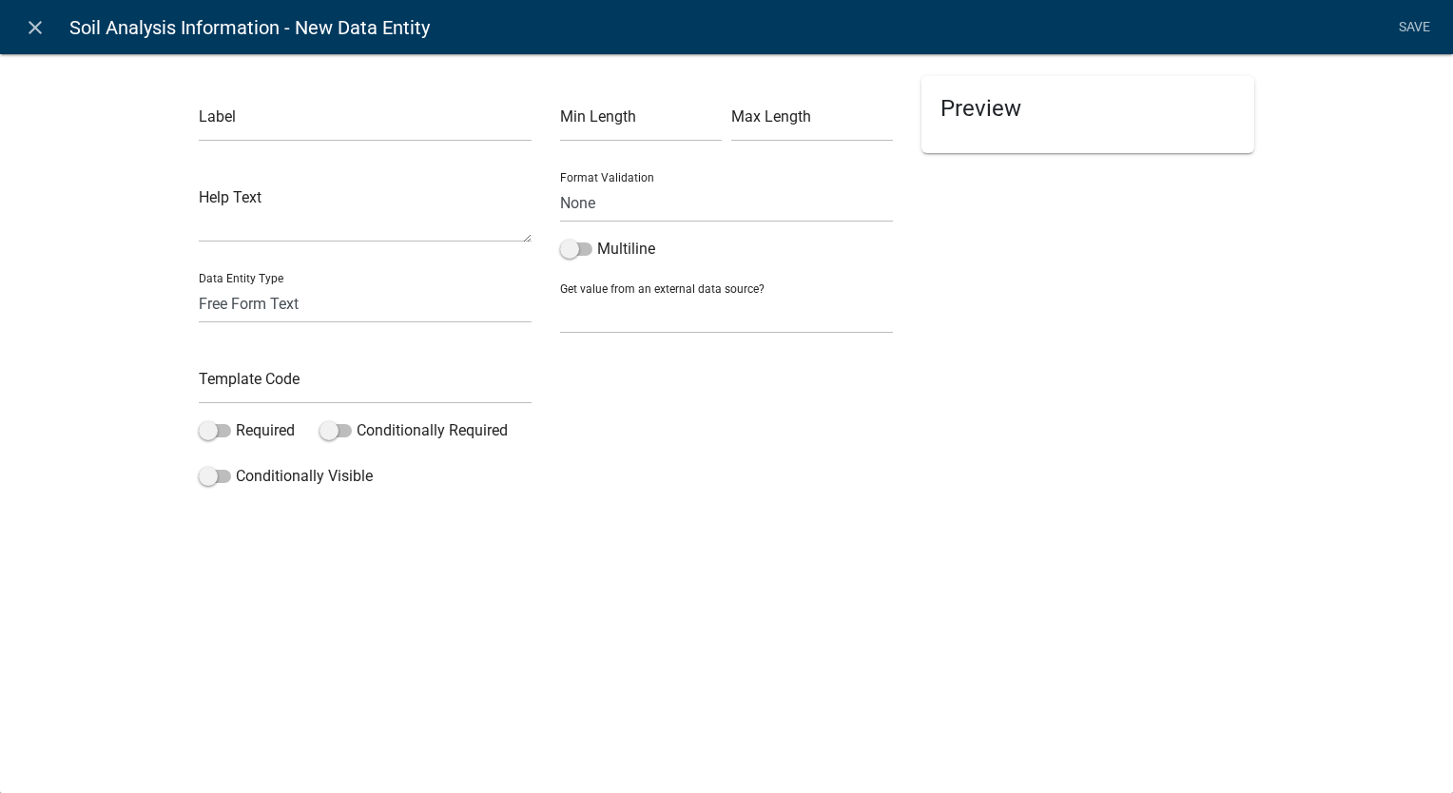
click at [942, 374] on div "Preview" at bounding box center [1087, 285] width 361 height 419
click at [336, 130] on input "text" at bounding box center [365, 122] width 333 height 39
paste input "Parcel Number"
type input "Parcel Number"
click at [1063, 365] on div "Preview" at bounding box center [1087, 285] width 361 height 419
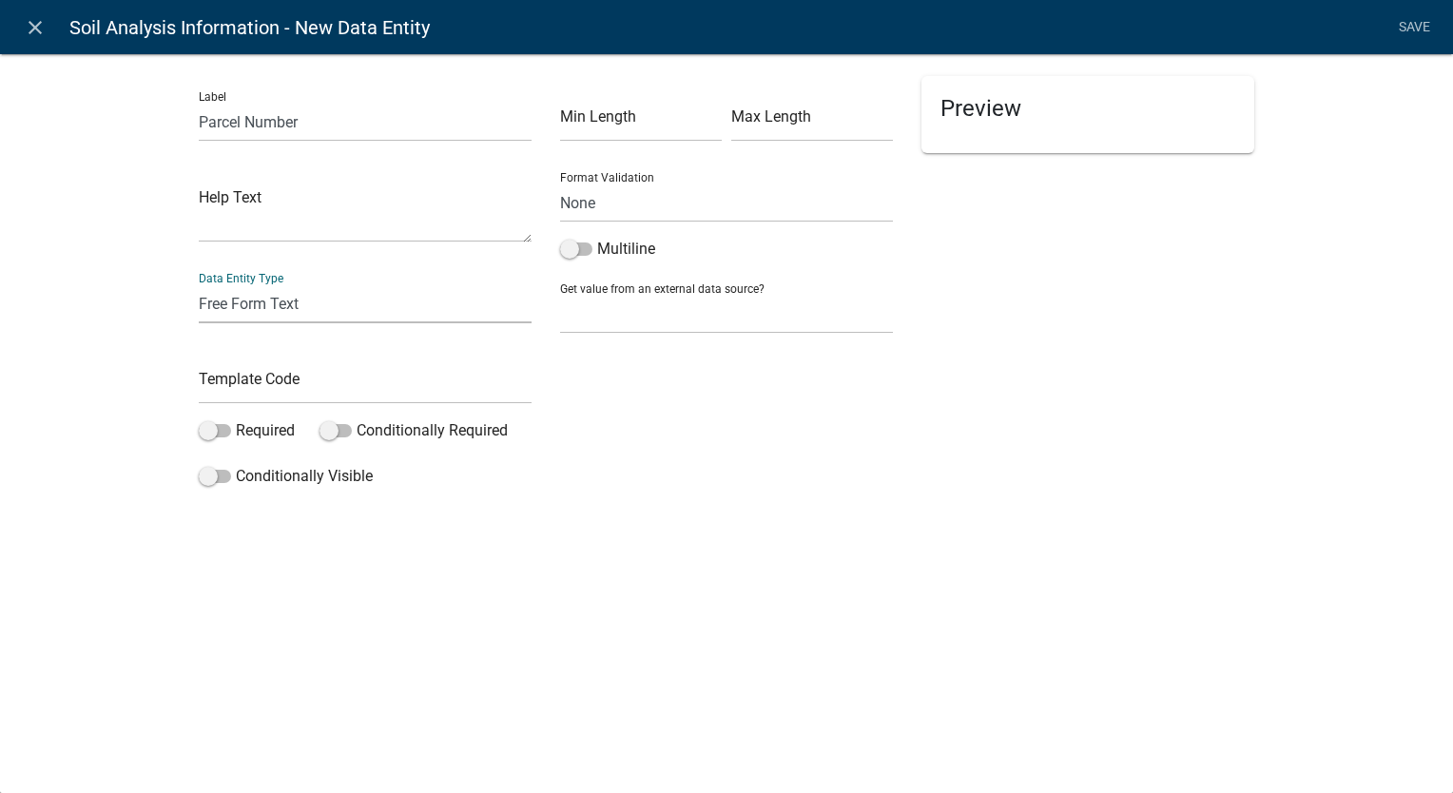
click at [318, 302] on select "Free Form Text Document Display Entity Value Fee Numeric Data Date Map Sketch D…" at bounding box center [365, 303] width 333 height 39
drag, startPoint x: 1076, startPoint y: 369, endPoint x: 998, endPoint y: 383, distance: 79.3
click at [1076, 369] on div "Preview" at bounding box center [1087, 285] width 361 height 419
click at [295, 379] on input "text" at bounding box center [365, 384] width 333 height 39
paste input "ParcelID"
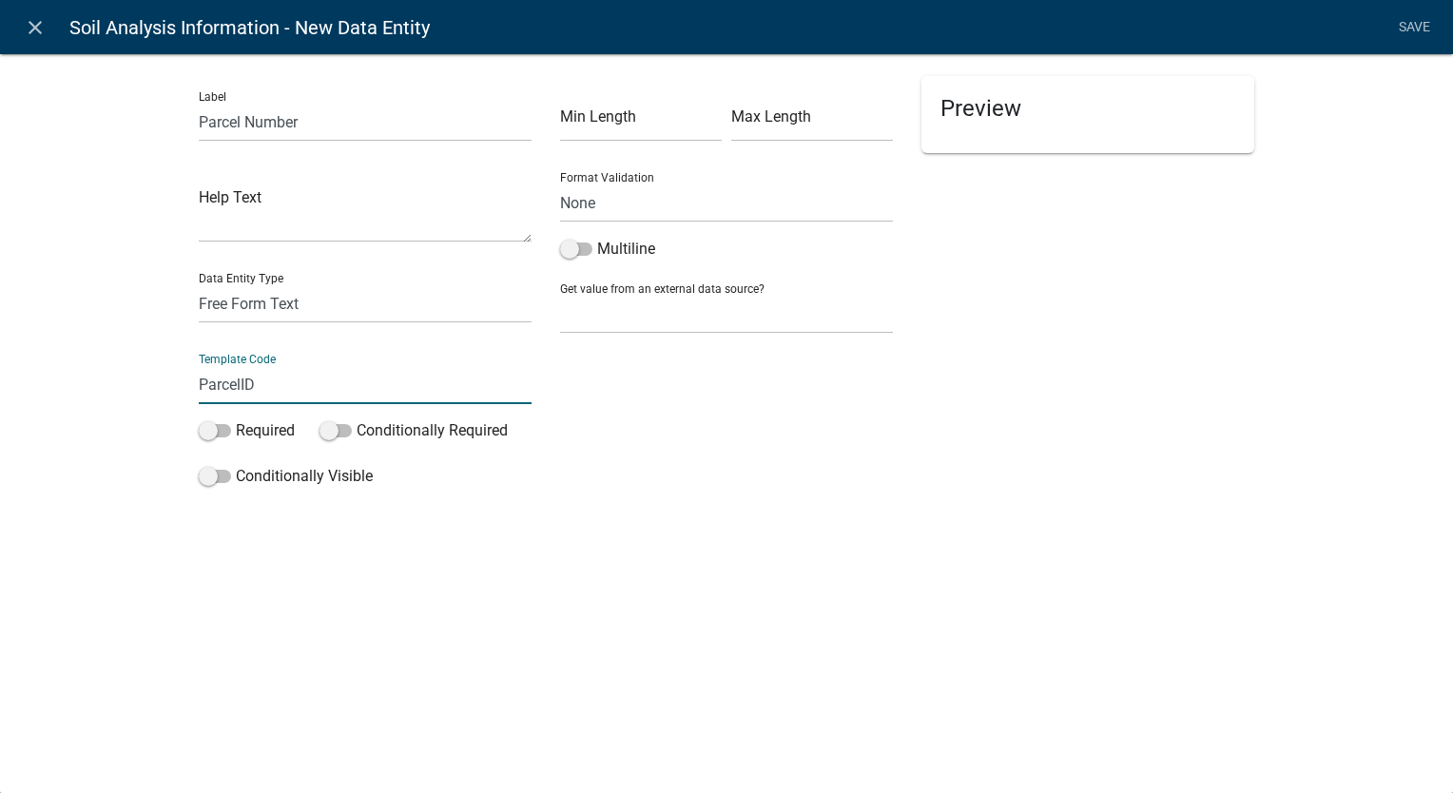
type input "ParcelID"
click at [987, 522] on div "Label Parcel Number Help Text Data Entity Type Free Form Text Document Display …" at bounding box center [726, 306] width 1453 height 566
click at [1432, 32] on link "Save" at bounding box center [1414, 28] width 48 height 36
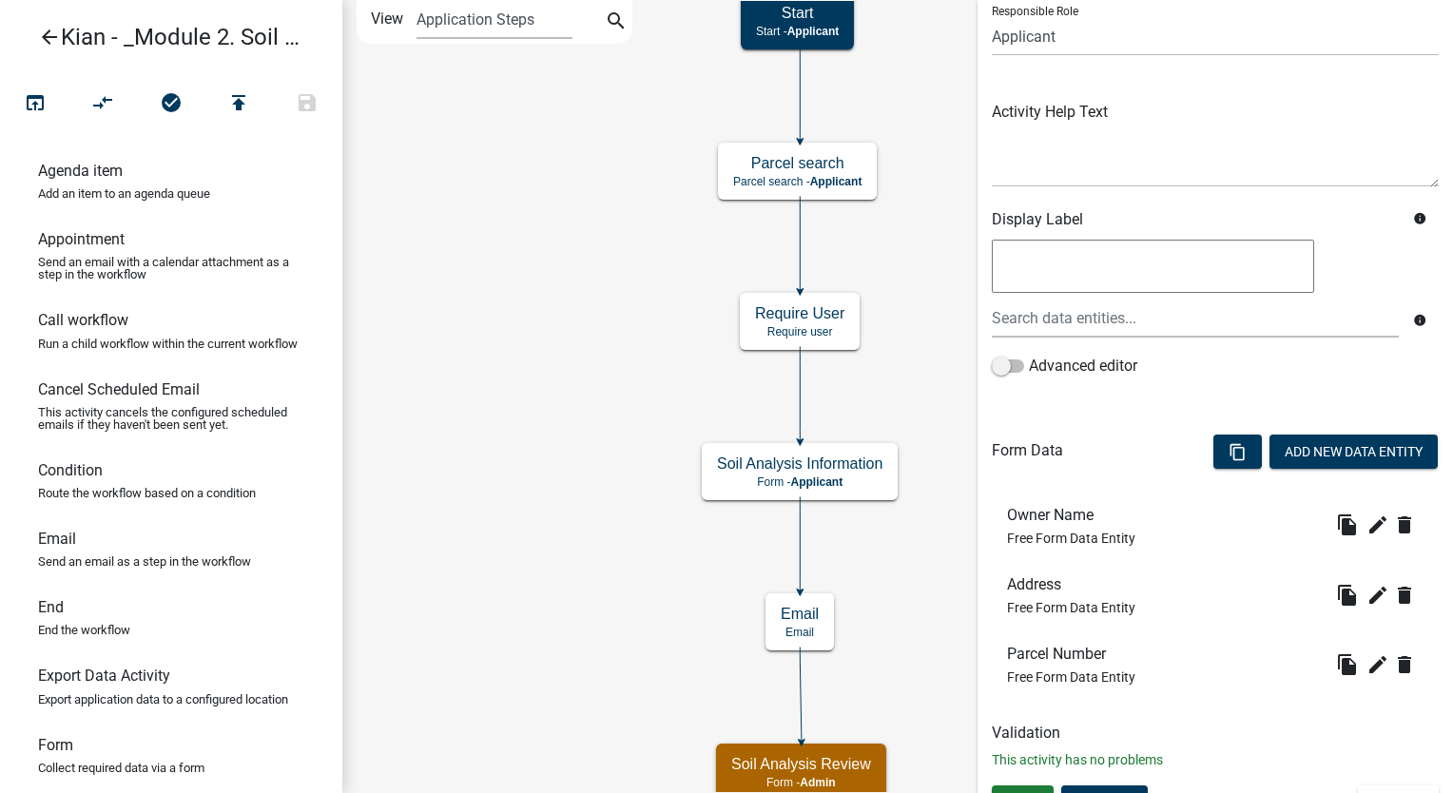
scroll to position [173, 0]
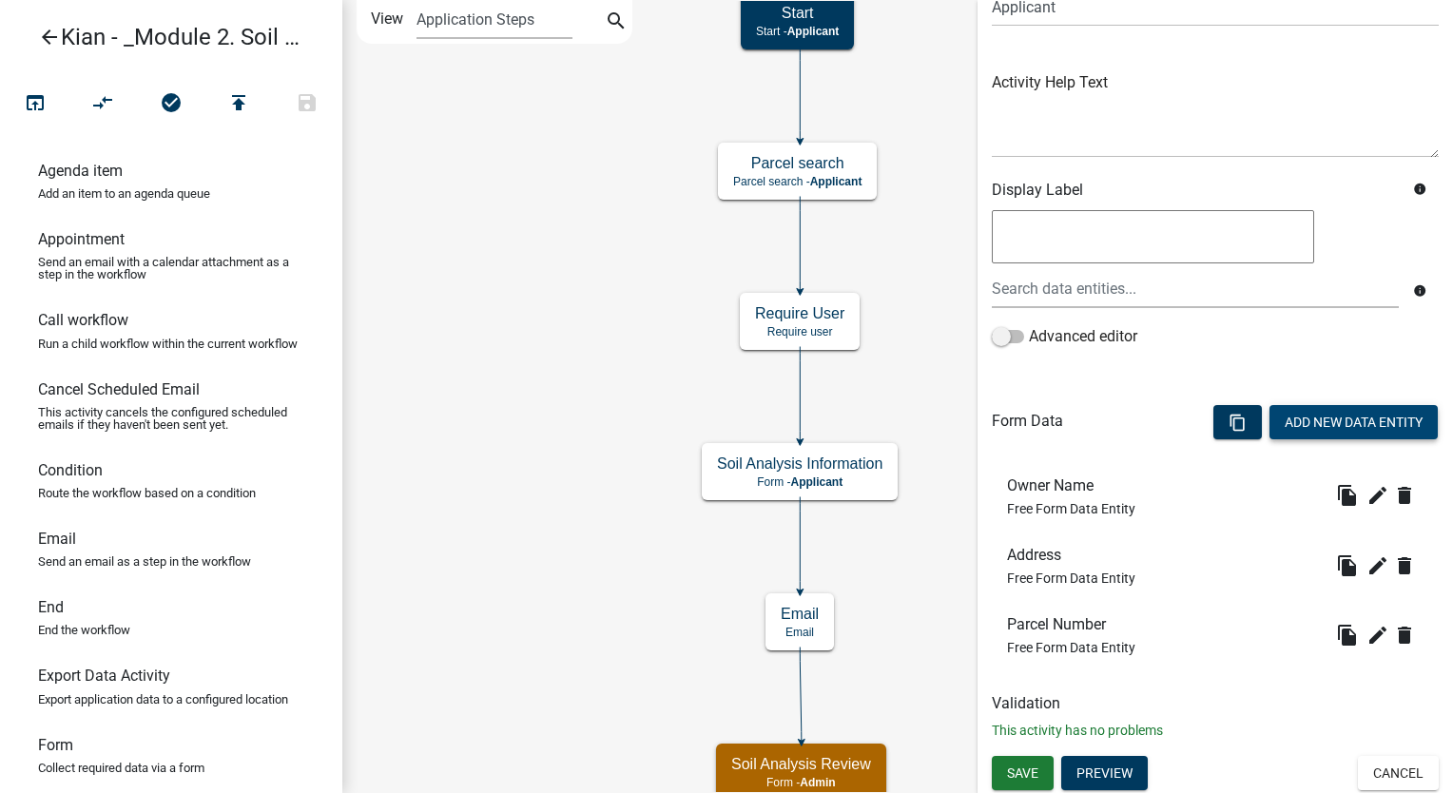
click at [1302, 418] on button "Add New Data Entity" at bounding box center [1354, 422] width 168 height 34
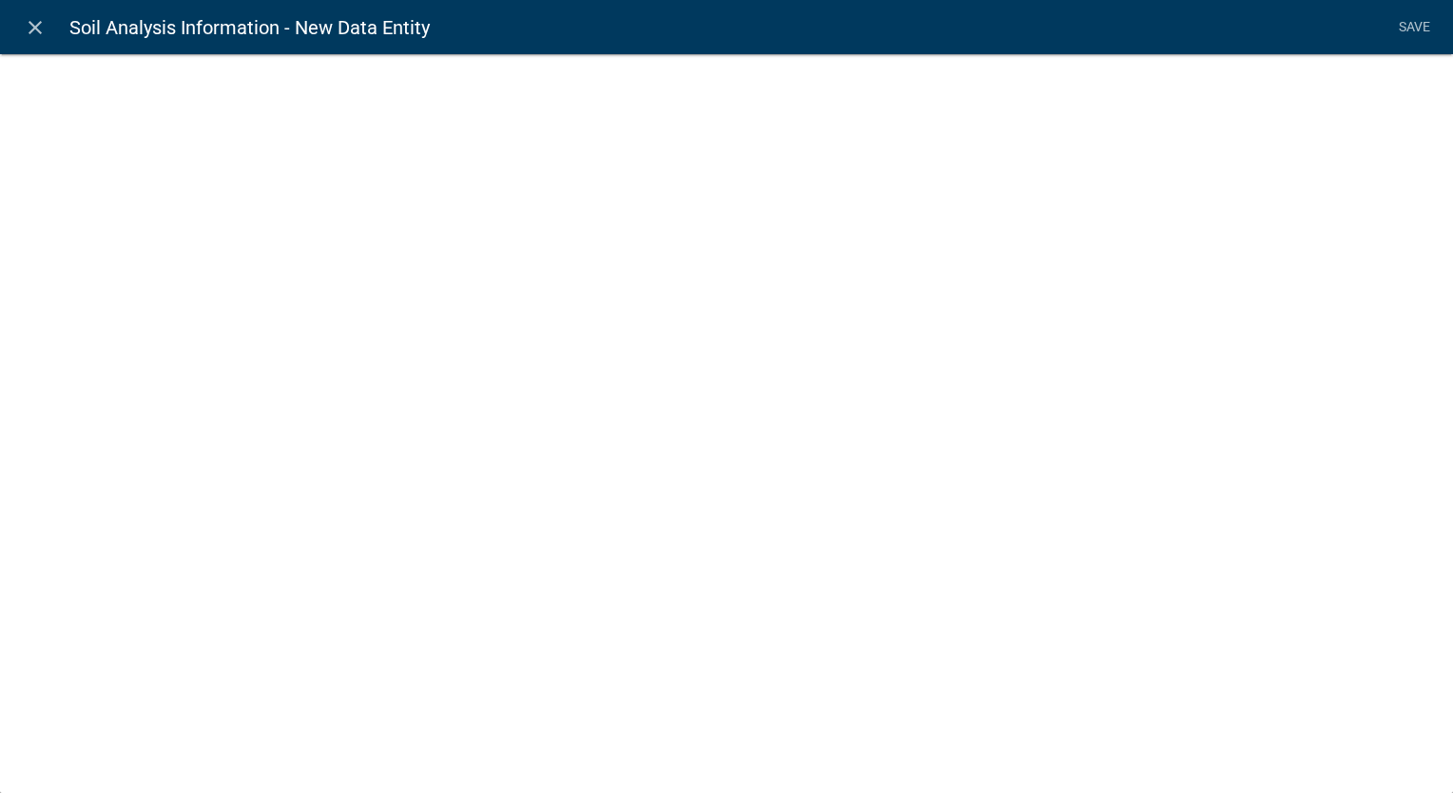
select select
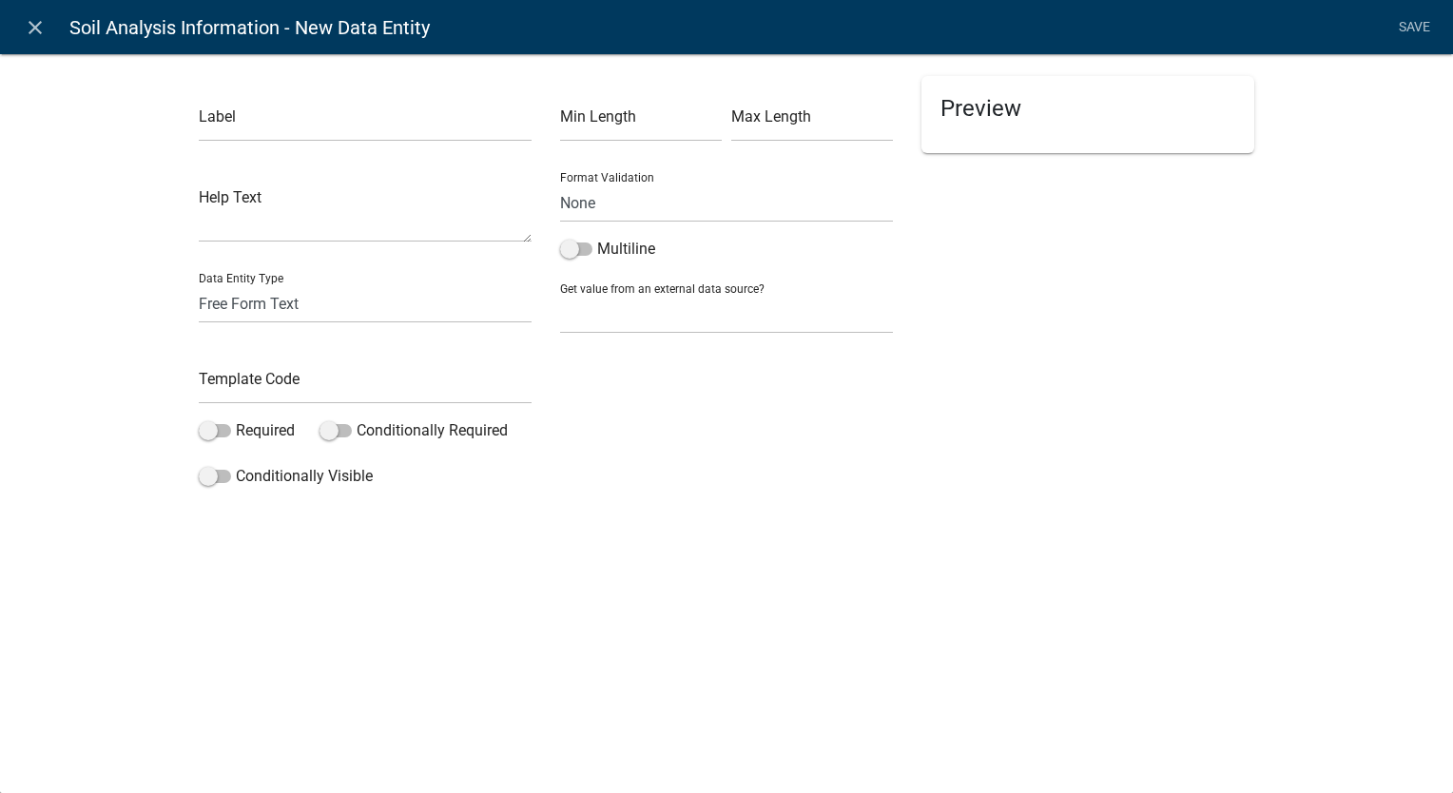
click at [1048, 356] on div "Preview" at bounding box center [1087, 285] width 361 height 419
click at [358, 124] on input "text" at bounding box center [365, 122] width 333 height 39
paste input "Section/Township/Range"
type input "Section/Township/Range"
click at [1099, 374] on div "Preview" at bounding box center [1087, 285] width 361 height 419
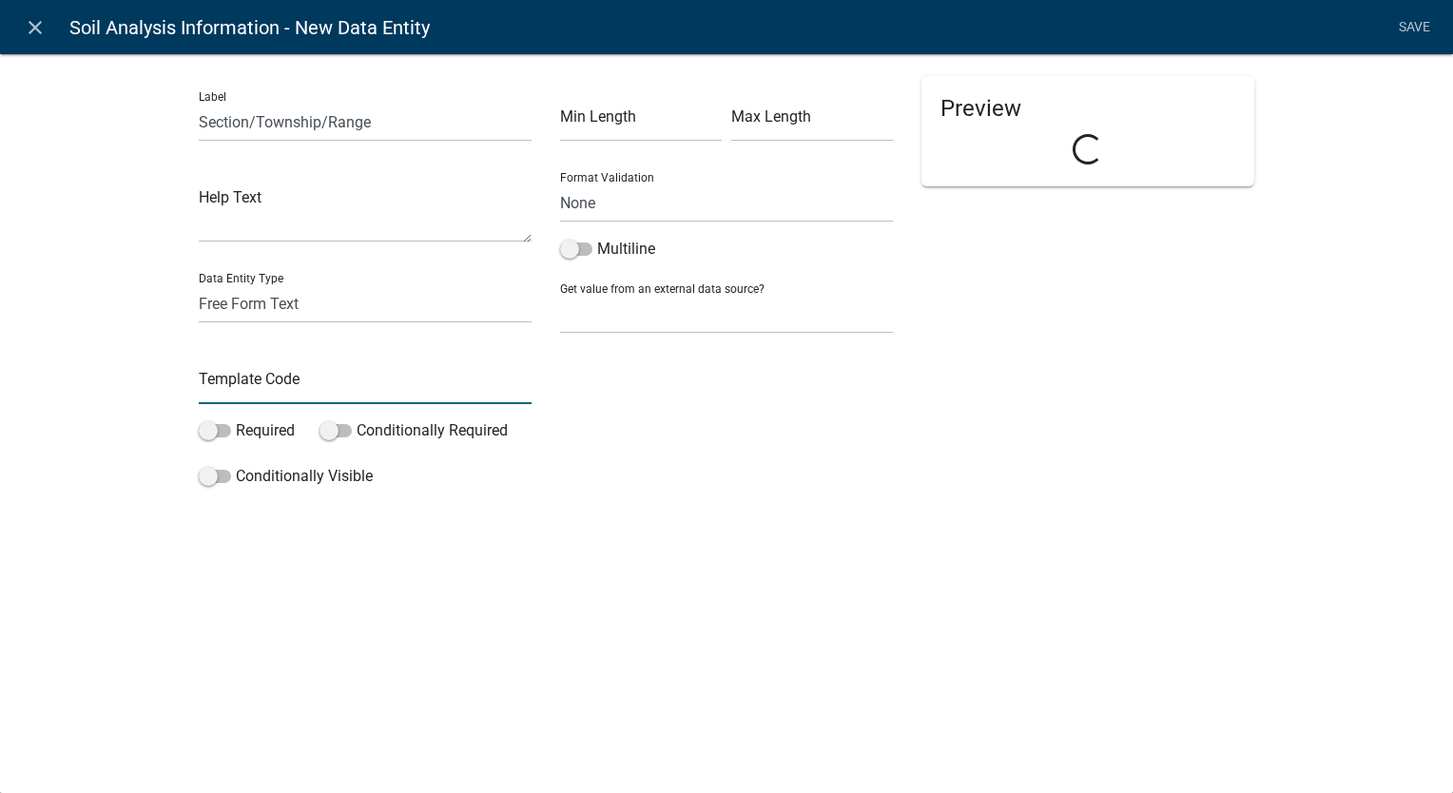
click at [361, 382] on input "text" at bounding box center [365, 384] width 333 height 39
paste input "STR"
type input "STR"
click at [1300, 325] on div "Label Section/Township/Range Help Text Data Entity Type Free Form Text Document…" at bounding box center [726, 306] width 1453 height 566
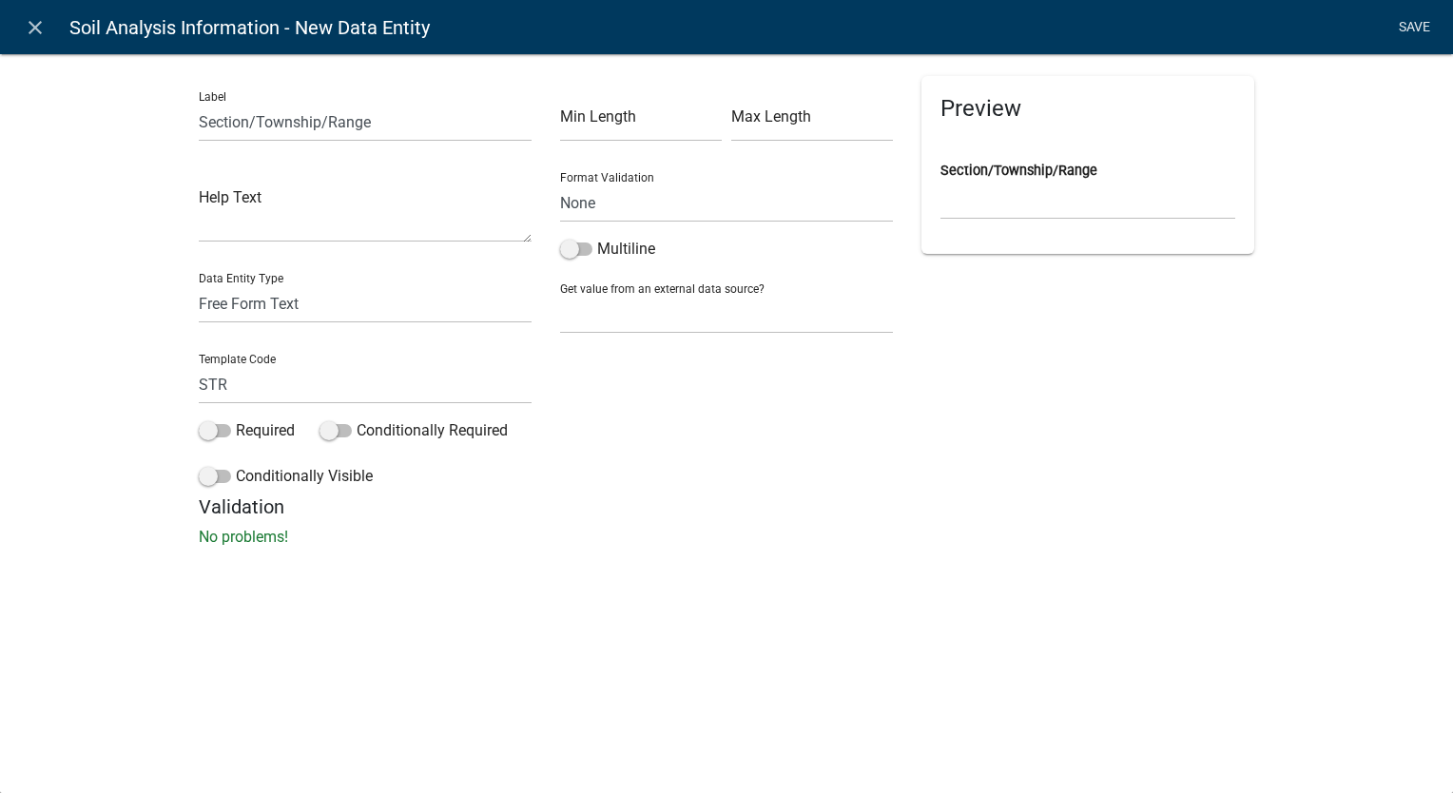
click at [1414, 28] on link "Save" at bounding box center [1414, 28] width 48 height 36
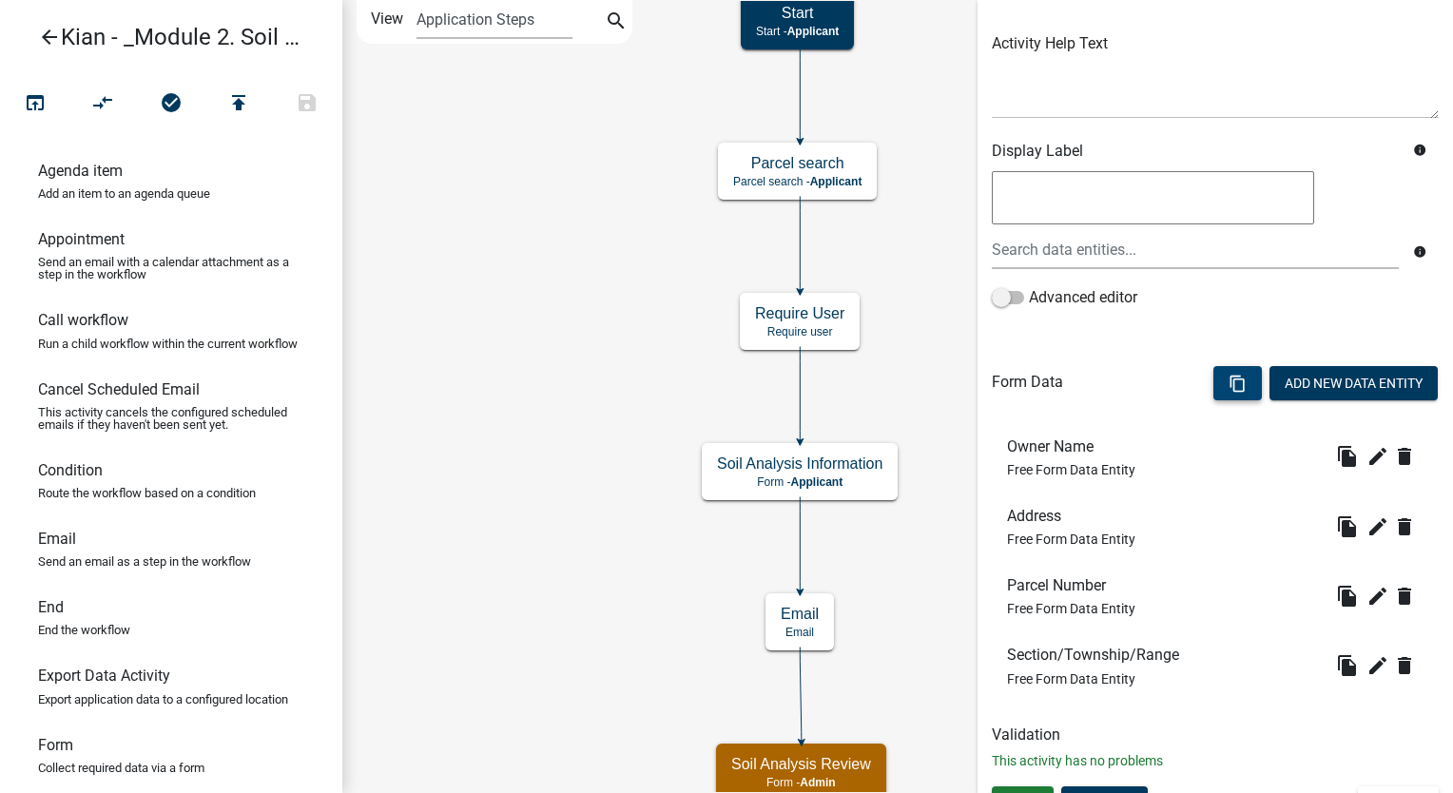
scroll to position [243, 0]
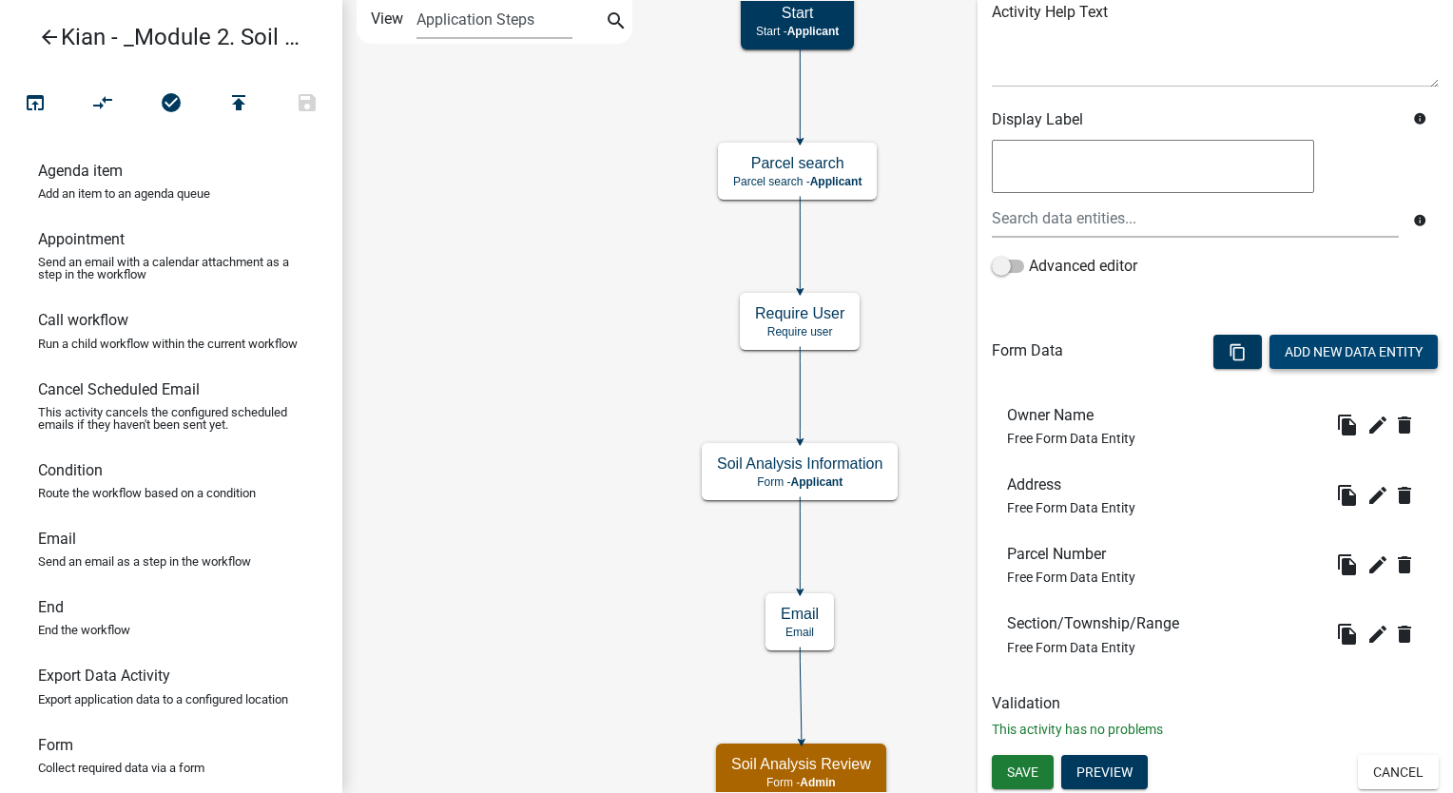
click at [1296, 364] on button "Add New Data Entity" at bounding box center [1354, 352] width 168 height 34
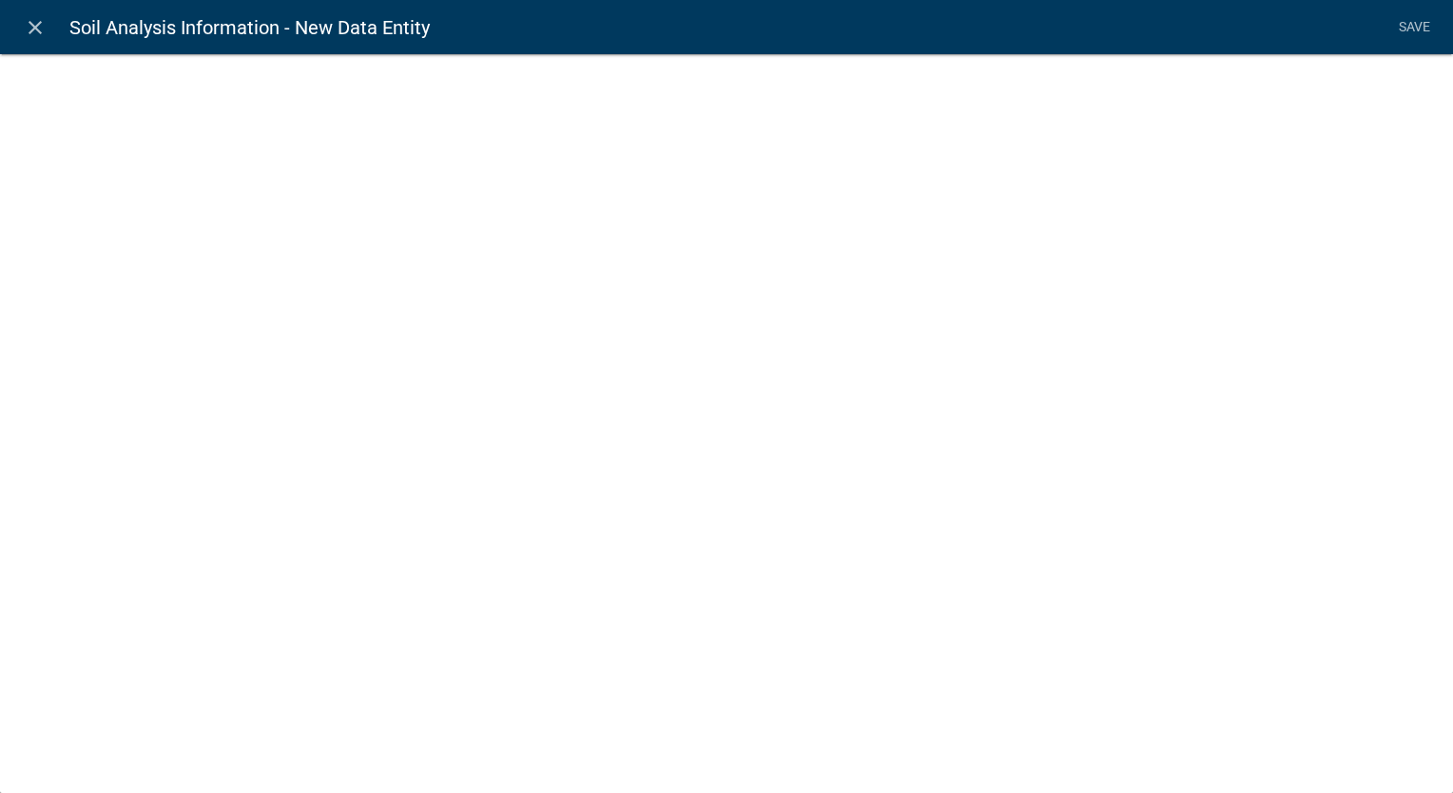
select select
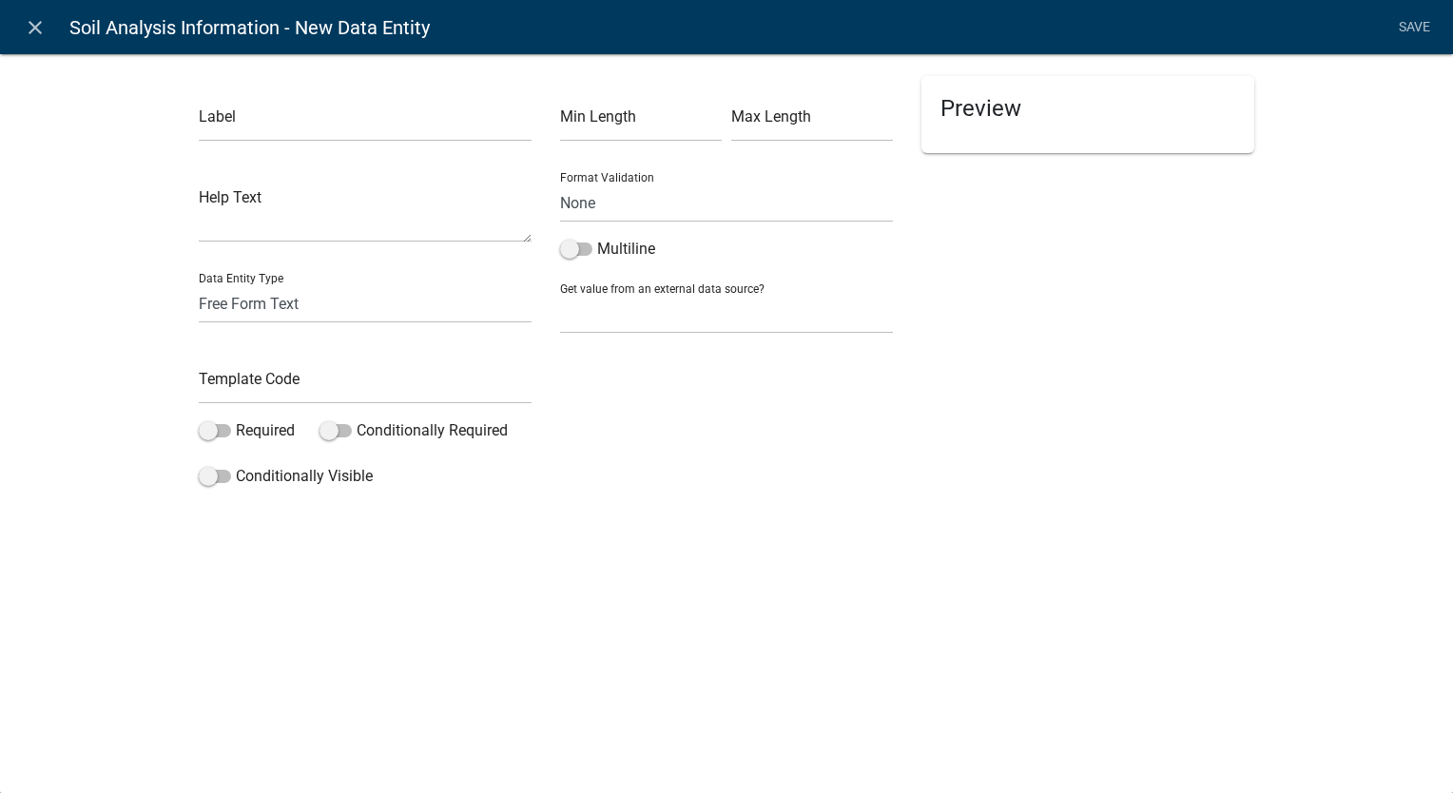
click at [1042, 343] on div "Preview" at bounding box center [1087, 285] width 361 height 419
click at [340, 127] on input "text" at bounding box center [365, 122] width 333 height 39
paste input "Upload Soil Analysis Report"
type input "Upload Soil Analysis Report"
click at [1236, 400] on div "Preview" at bounding box center [1087, 285] width 361 height 419
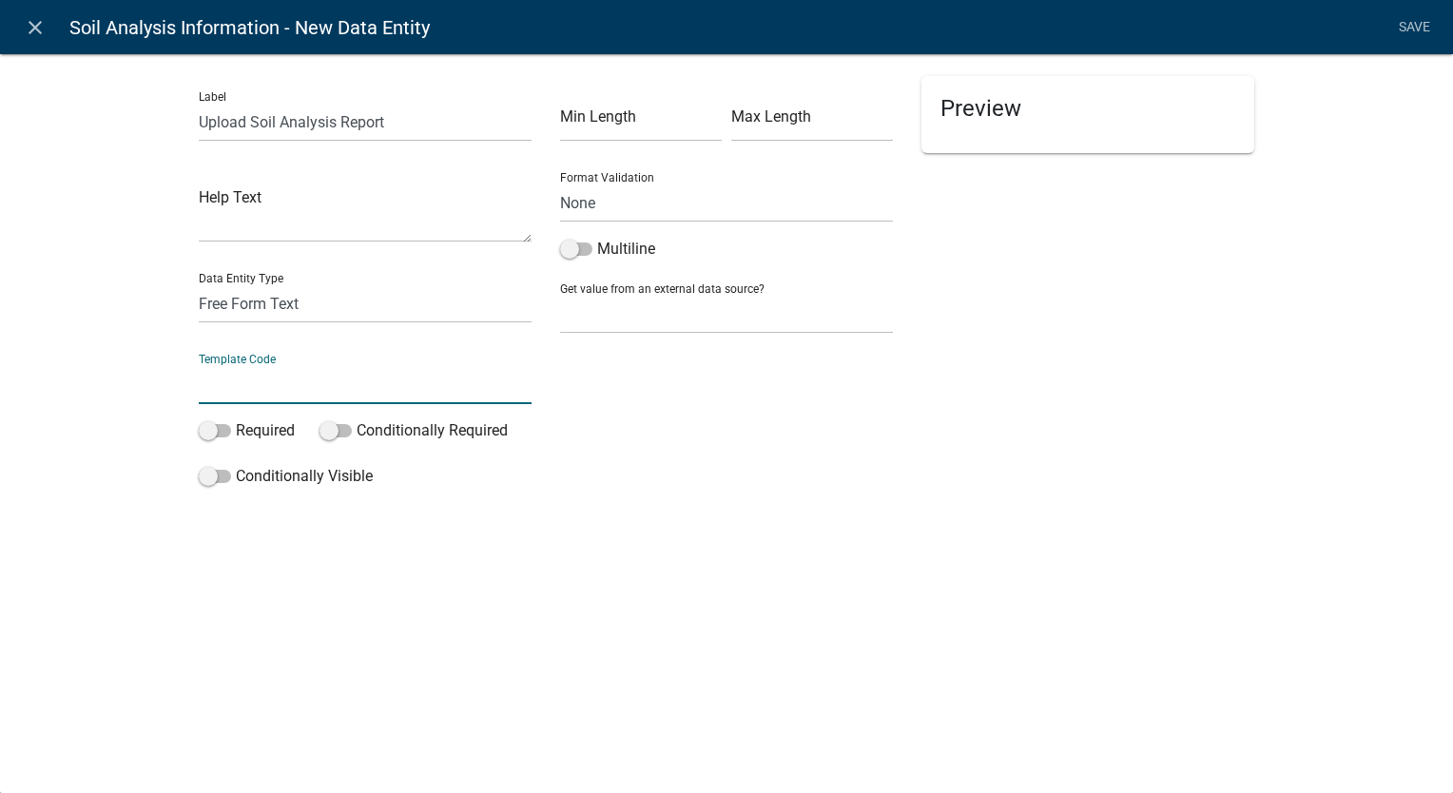
click at [309, 375] on input "text" at bounding box center [365, 384] width 333 height 39
paste input "Report"
type input "Report"
click at [1016, 431] on div "Preview" at bounding box center [1087, 285] width 361 height 419
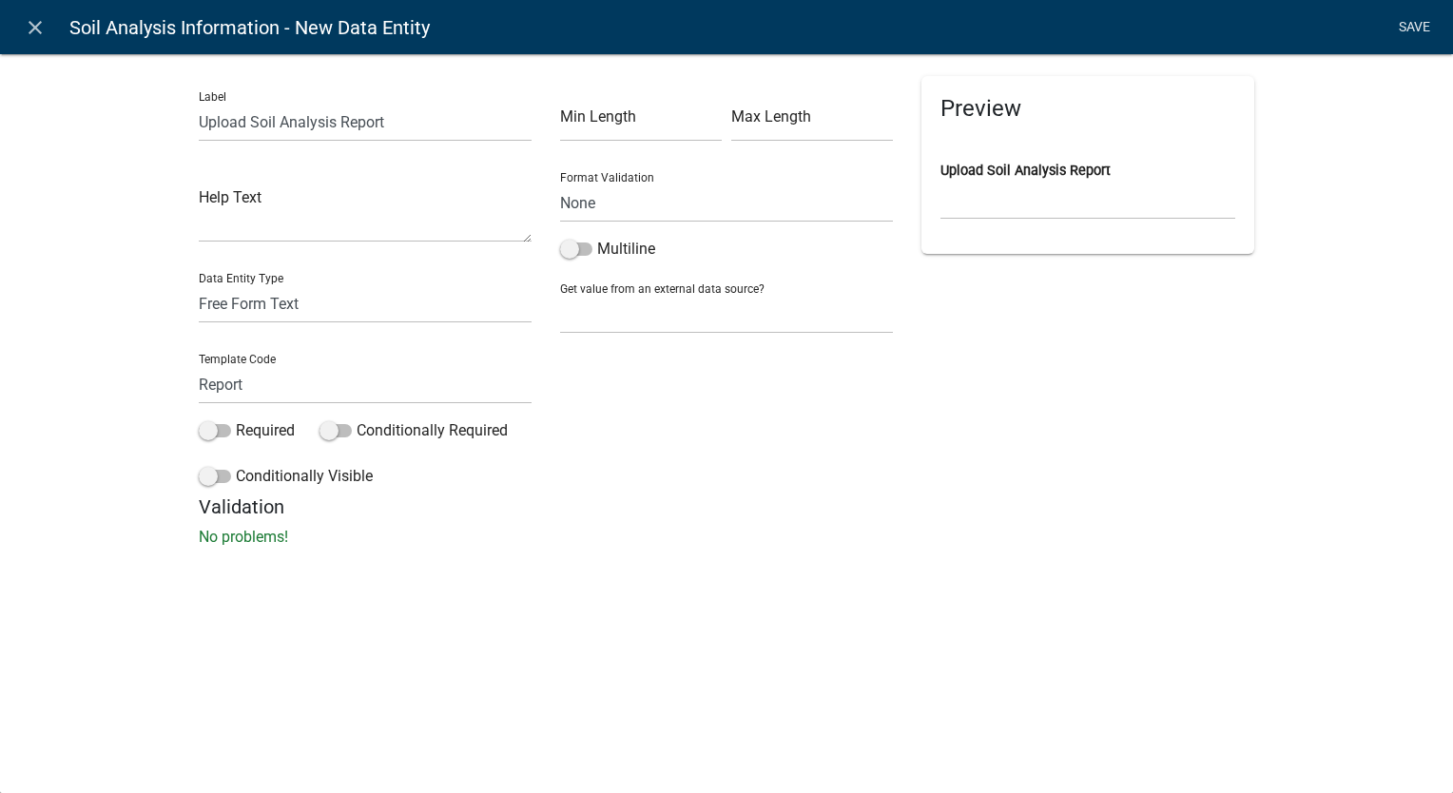
click at [1409, 33] on link "Save" at bounding box center [1414, 28] width 48 height 36
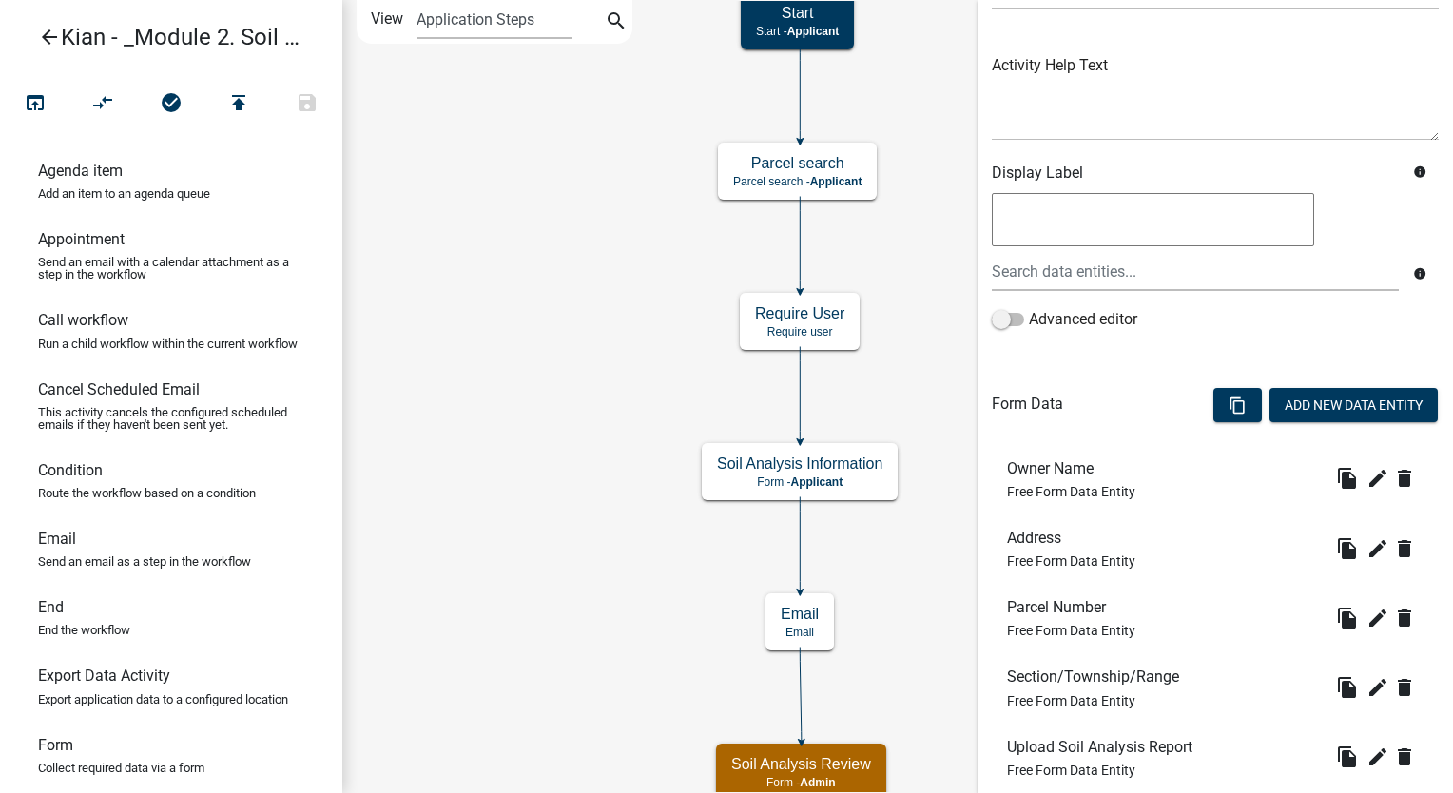
scroll to position [312, 0]
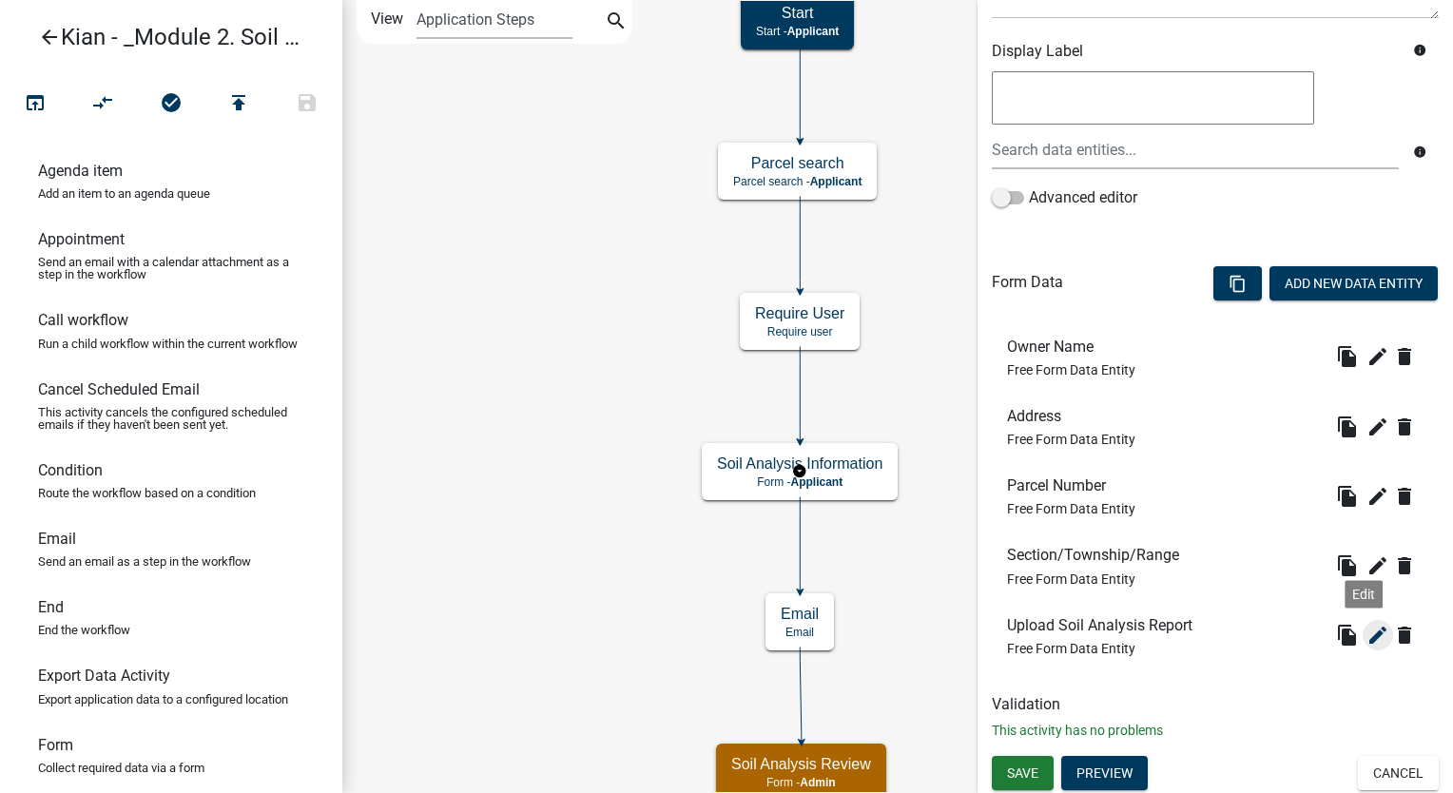
click at [1363, 639] on button "edit" at bounding box center [1378, 635] width 30 height 30
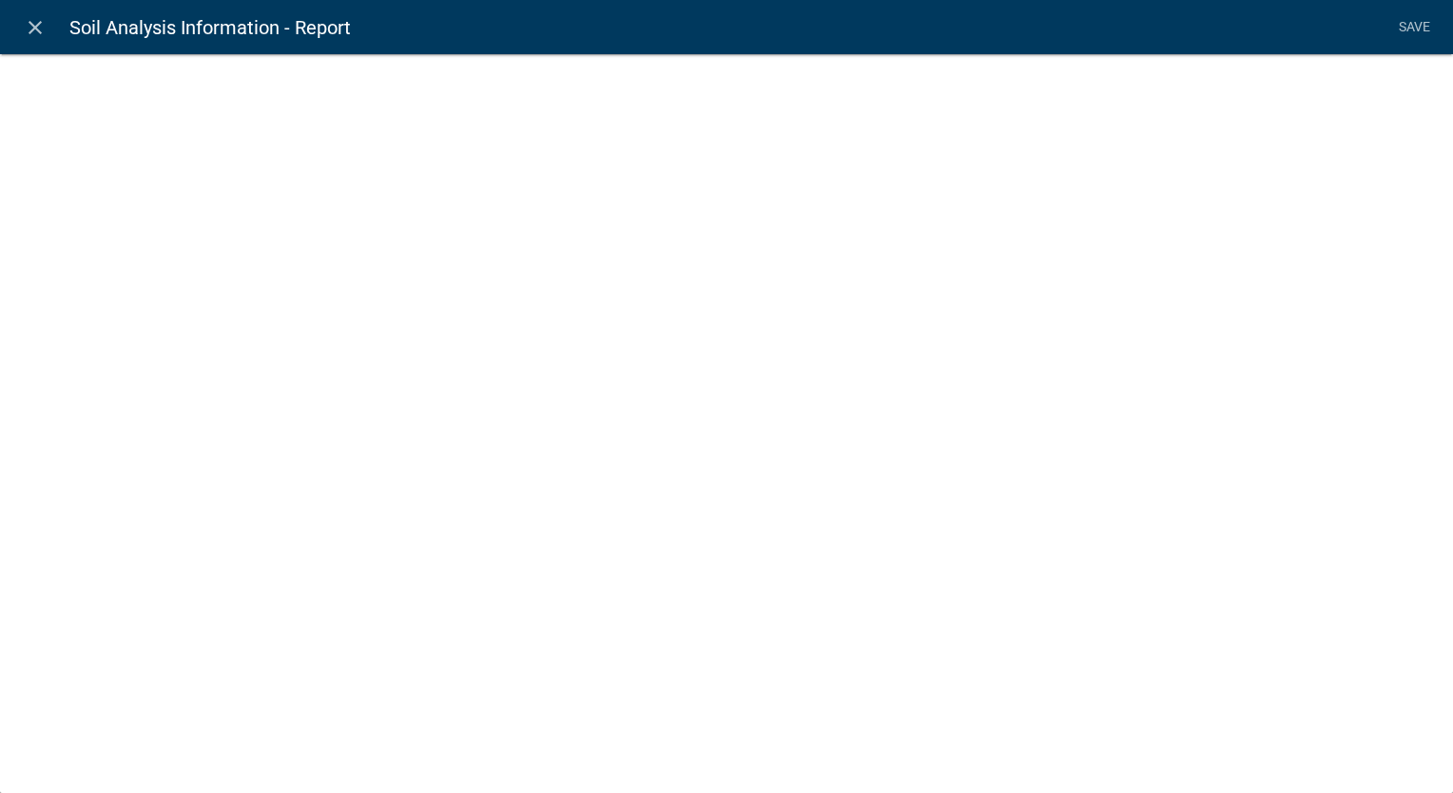
select select
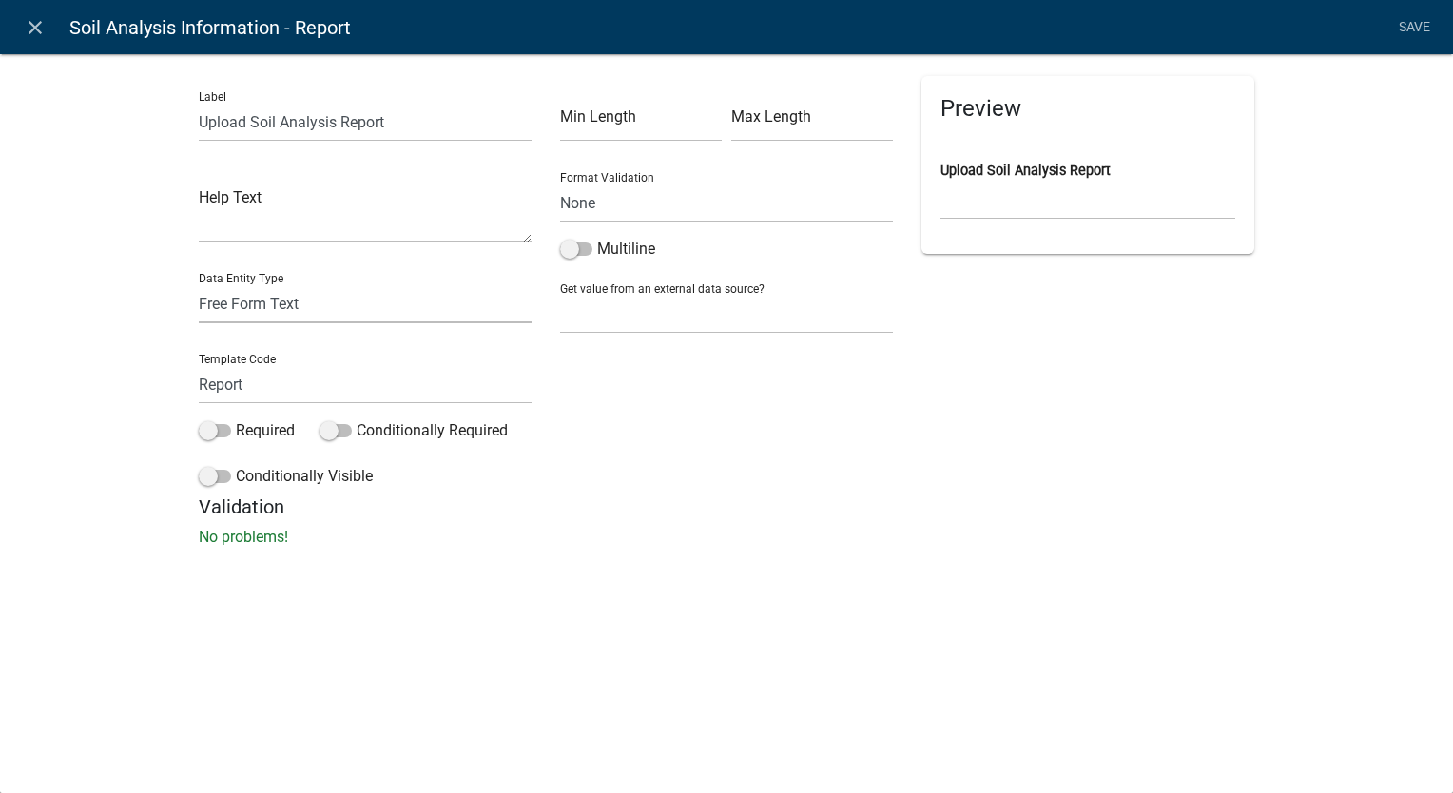
click at [368, 317] on select "Free Form Text Document Display Entity Value Fee Numeric Data Date Map Sketch D…" at bounding box center [365, 303] width 333 height 39
click at [1115, 452] on div "Preview Upload Soil Analysis Report" at bounding box center [1087, 285] width 361 height 419
click at [299, 379] on input "Report" at bounding box center [365, 384] width 333 height 39
click at [877, 408] on div "Min Length Max Length Format Validation None Email PhoneNumber Multiline Get va…" at bounding box center [726, 285] width 361 height 419
click at [734, 203] on select "None Email PhoneNumber" at bounding box center [726, 203] width 333 height 39
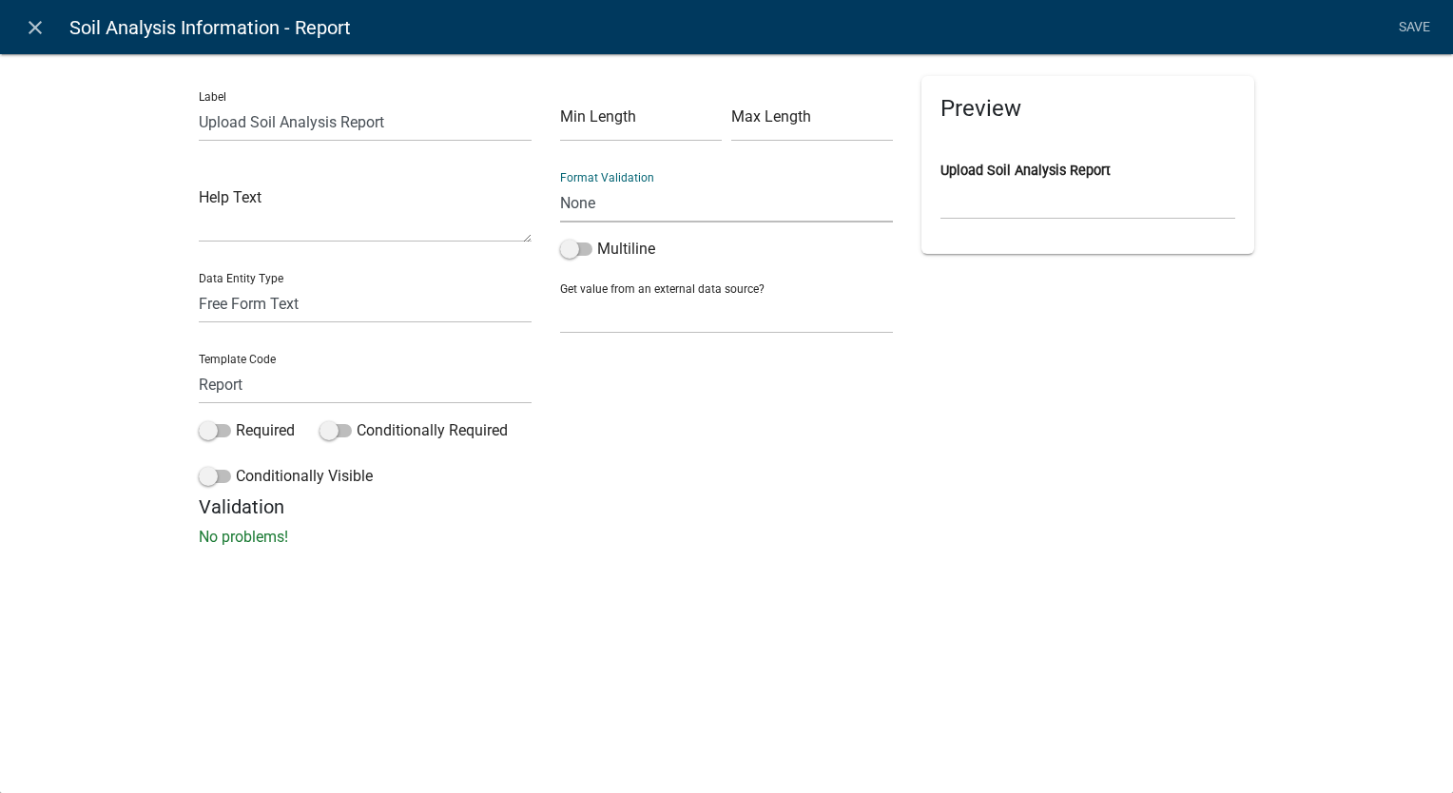
drag, startPoint x: 1072, startPoint y: 367, endPoint x: 1061, endPoint y: 356, distance: 15.5
click at [1072, 367] on div "Preview Upload Soil Analysis Report" at bounding box center [1087, 285] width 361 height 419
click at [1031, 414] on div "Preview Upload Soil Analysis Report" at bounding box center [1087, 285] width 361 height 419
click at [364, 394] on input "Report" at bounding box center [365, 384] width 333 height 39
click at [378, 305] on select "Free Form Text Document Display Entity Value Fee Numeric Data Date Map Sketch D…" at bounding box center [365, 303] width 333 height 39
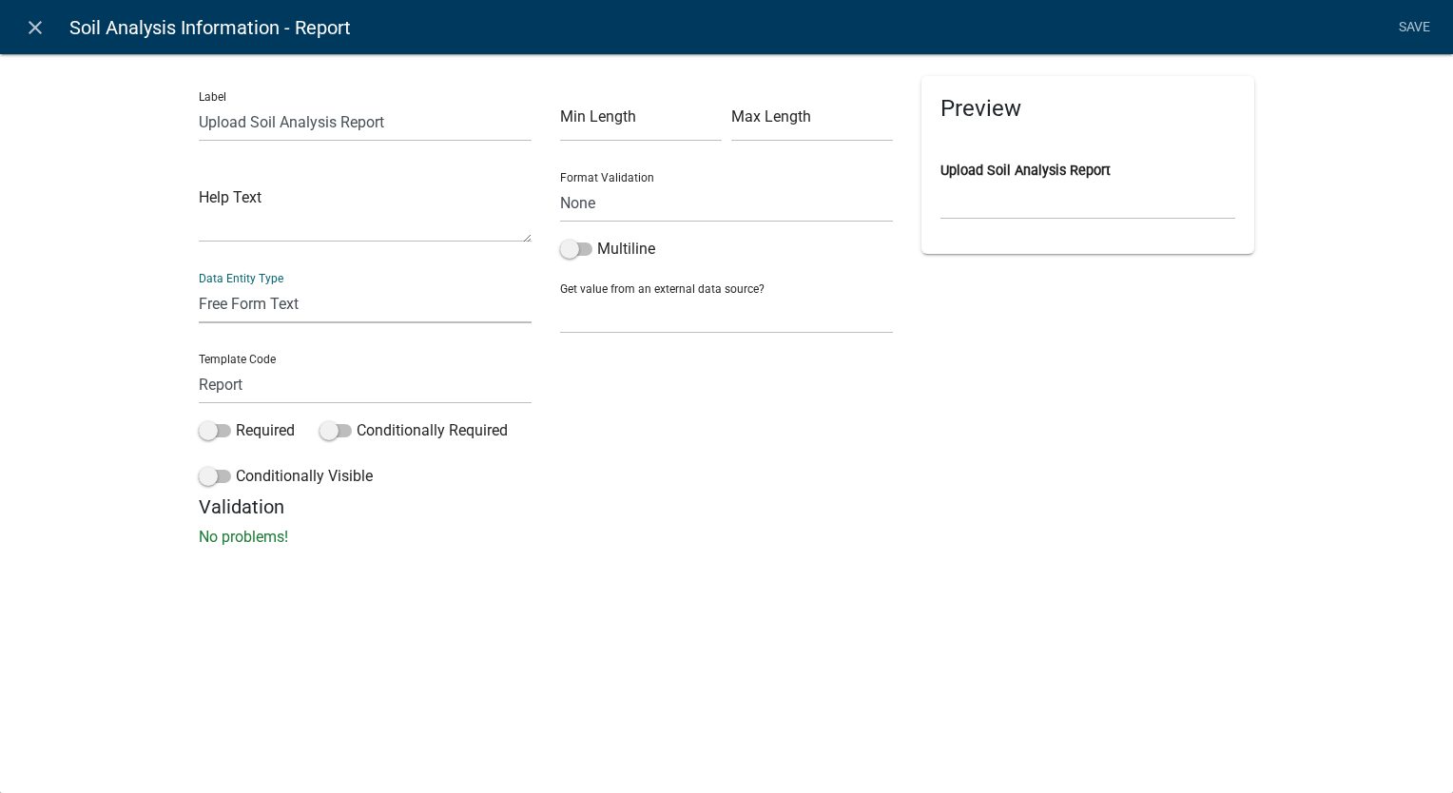
select select "document"
click at [199, 284] on select "Free Form Text Document Display Entity Value Fee Numeric Data Date Map Sketch D…" at bounding box center [365, 303] width 333 height 39
select select "document"
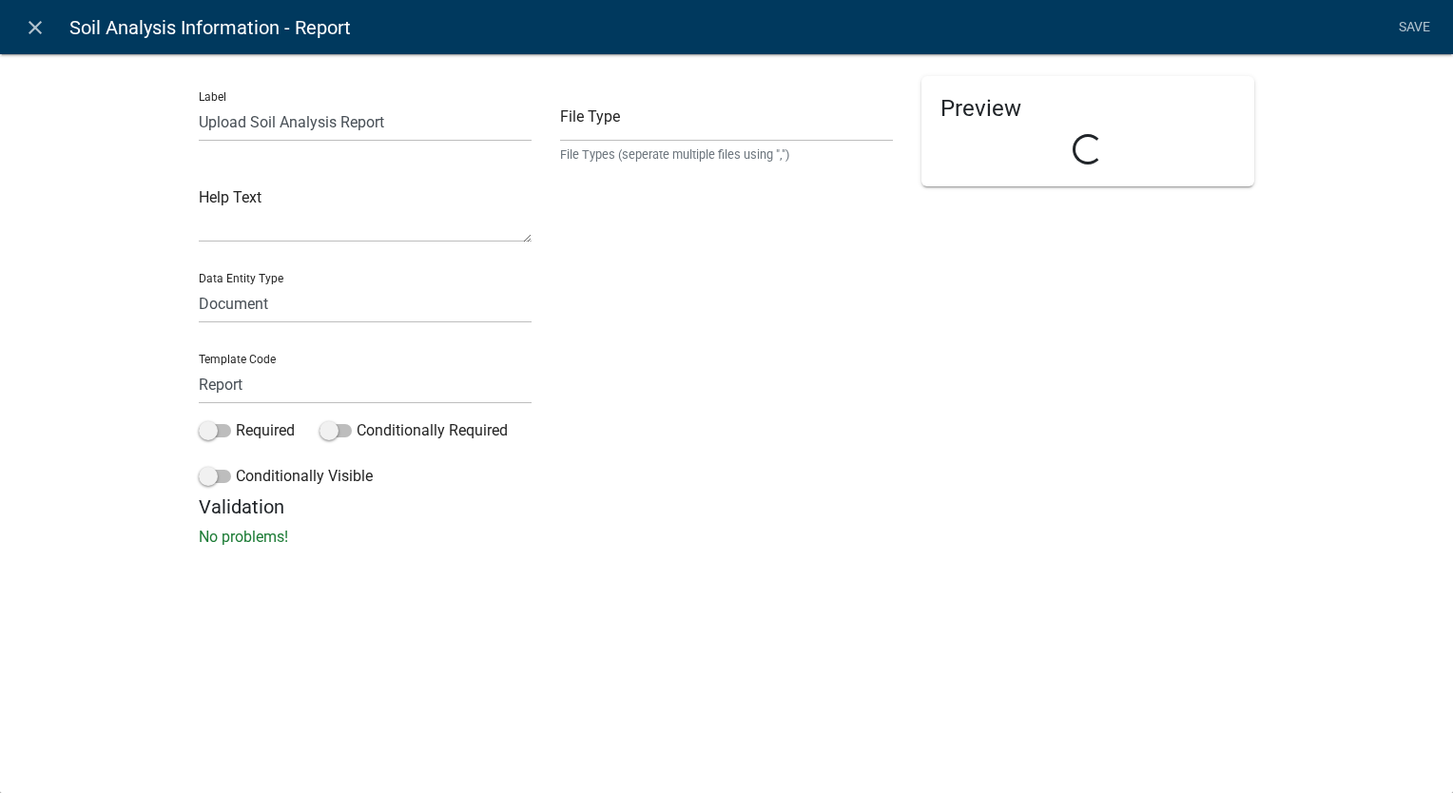
click at [743, 426] on div "File Type File Types (seperate multiple files using ",")" at bounding box center [726, 285] width 361 height 419
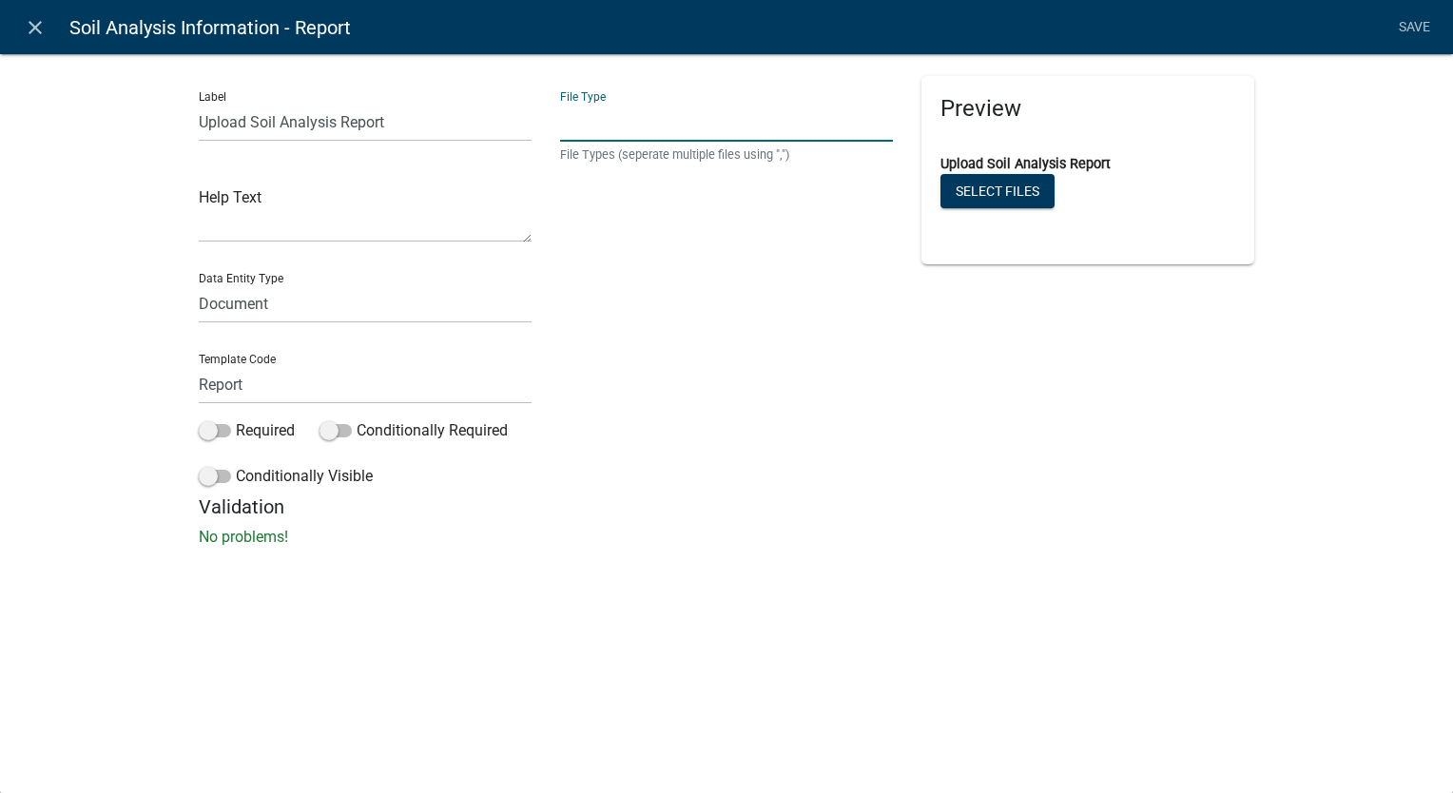
click at [746, 136] on input "text" at bounding box center [726, 122] width 333 height 39
type input "PDF"
click at [814, 318] on div "File Type PDF File Types (seperate multiple files using ",")" at bounding box center [726, 285] width 361 height 419
click at [1122, 496] on h5 "Validation" at bounding box center [727, 507] width 1056 height 23
click at [1400, 33] on link "Save" at bounding box center [1414, 28] width 48 height 36
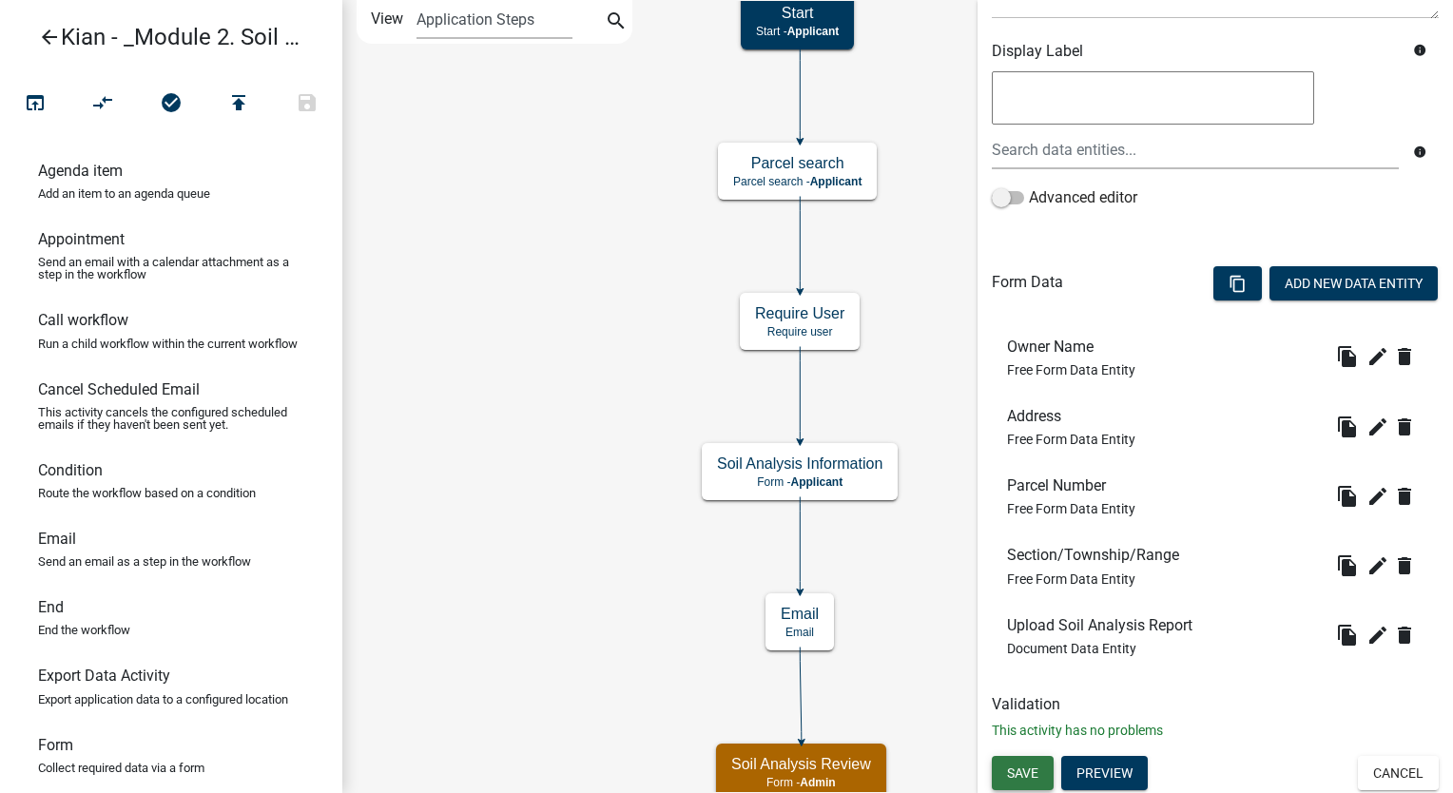
click at [1016, 762] on button "Save" at bounding box center [1023, 773] width 62 height 34
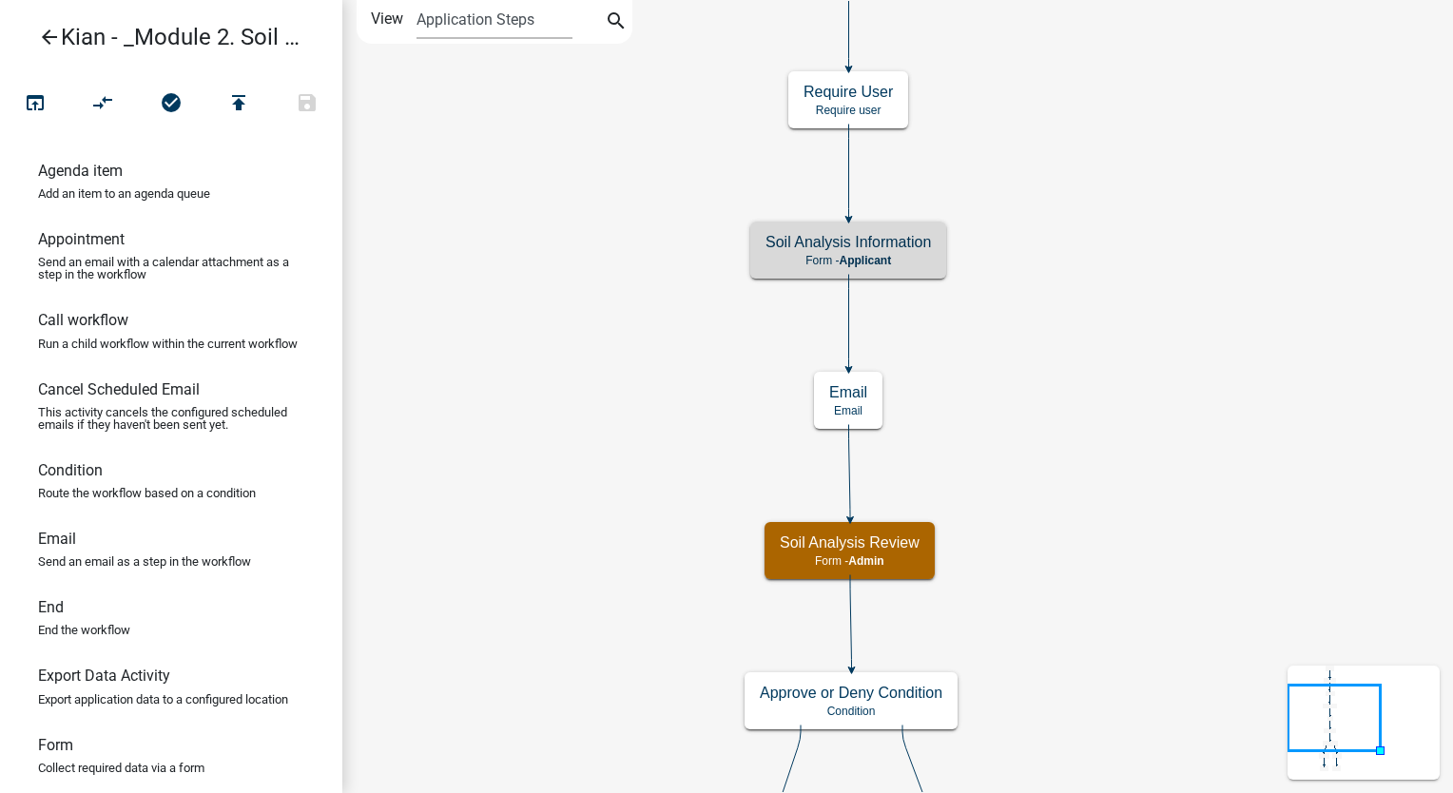
click at [1129, 398] on icon "Start Start - Applicant Parcel search Parcel search - Applicant Require User Re…" at bounding box center [897, 514] width 1109 height 1027
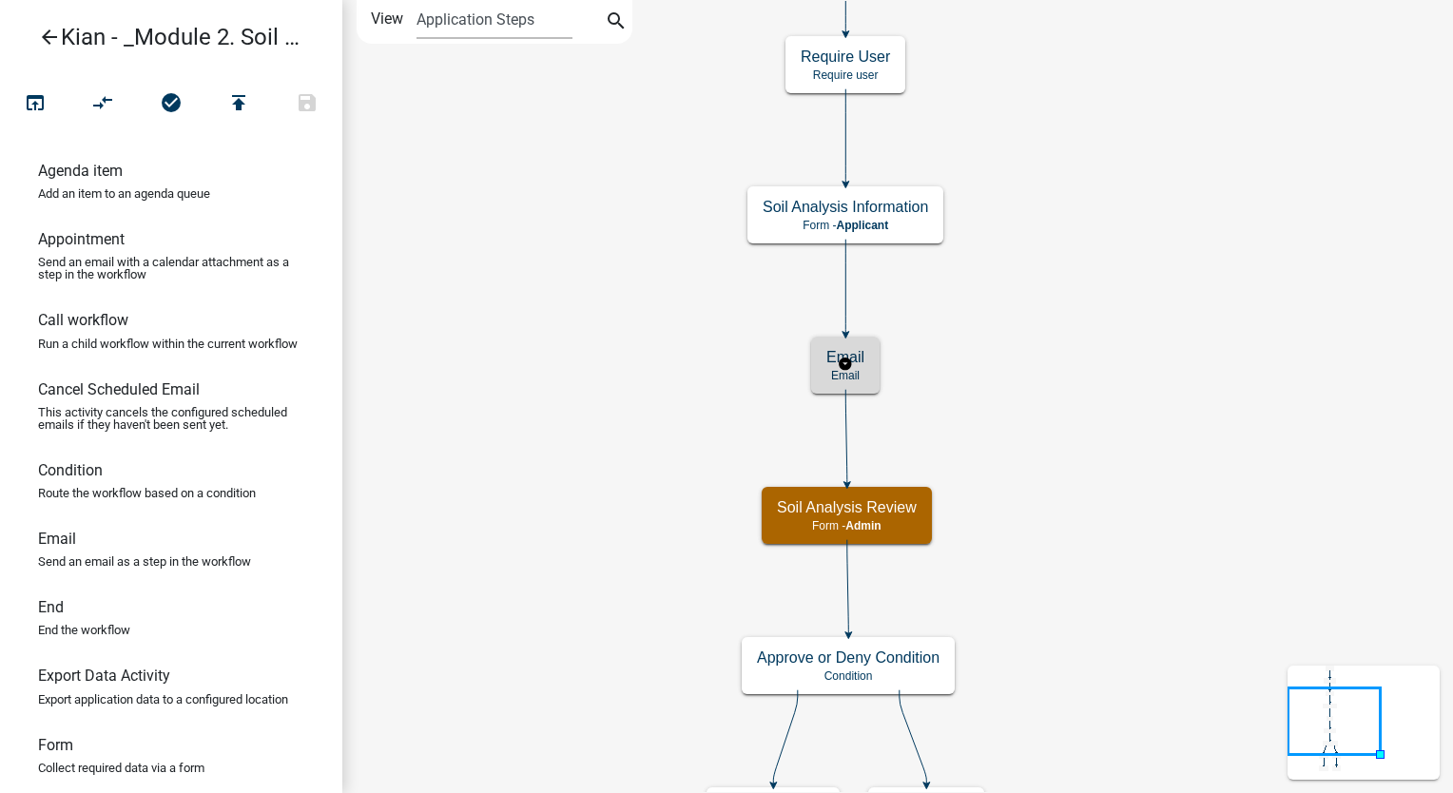
click at [855, 361] on h5 "Email" at bounding box center [845, 357] width 38 height 18
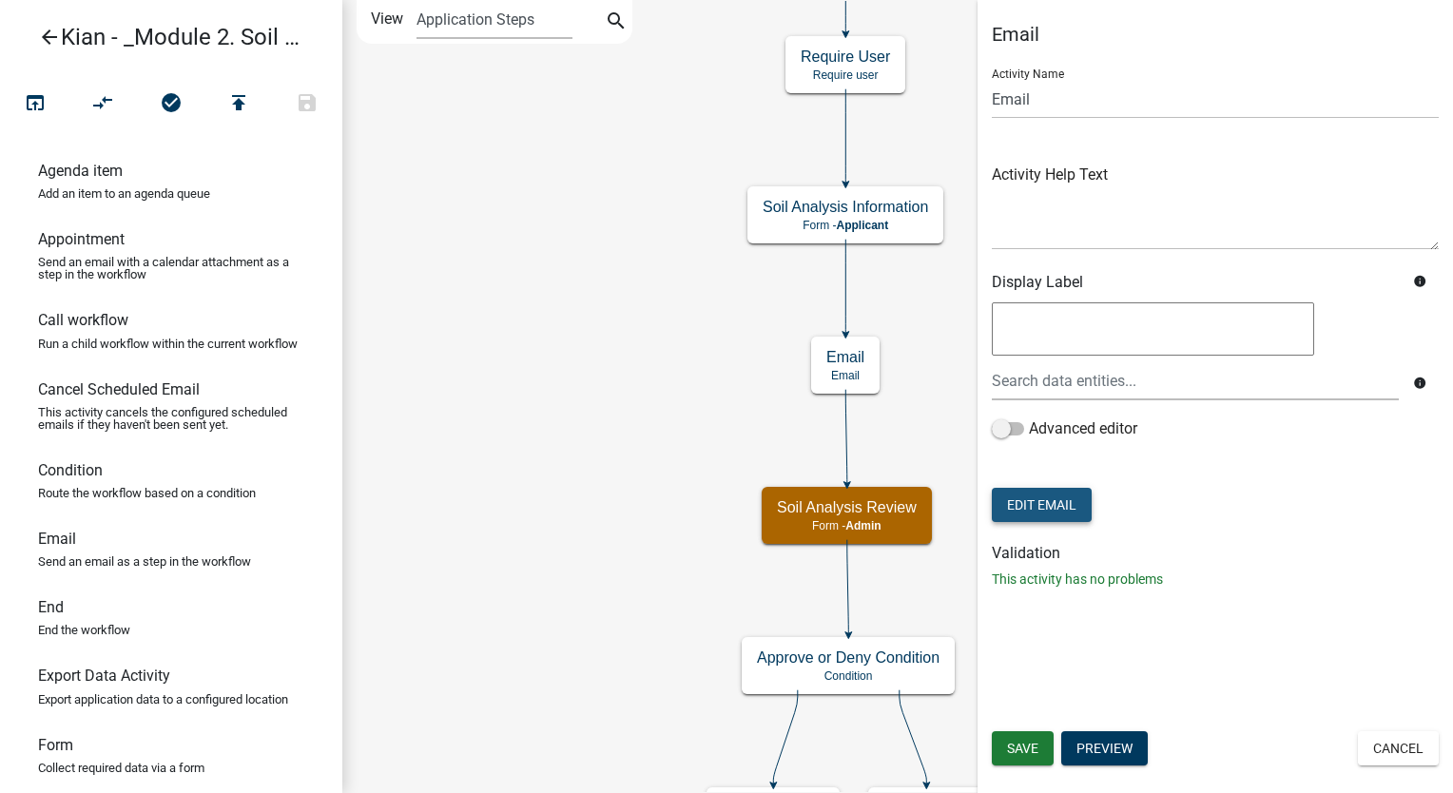
click at [1058, 509] on button "Edit Email" at bounding box center [1042, 505] width 100 height 34
select select "449e7f15-9044-4288-888a-26b624ffaf70"
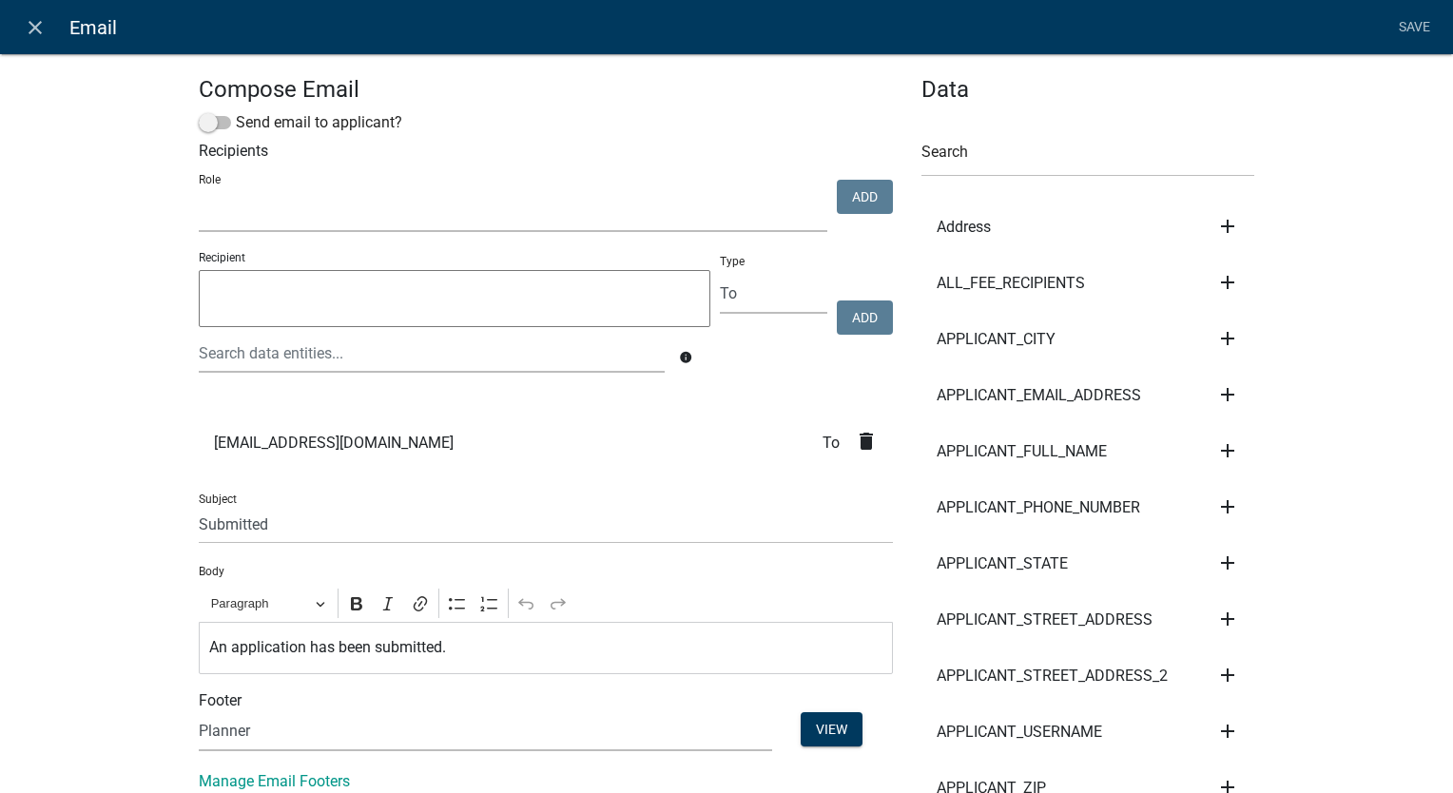
click at [450, 209] on select "kiantest Kian Engineer Admin" at bounding box center [513, 212] width 629 height 39
select select "1915ea58-7059-4941-9cac-dbbdee29afec"
click at [199, 194] on select "kiantest Kian Engineer Admin" at bounding box center [513, 212] width 629 height 39
click at [845, 196] on button "Add" at bounding box center [865, 197] width 56 height 34
select select
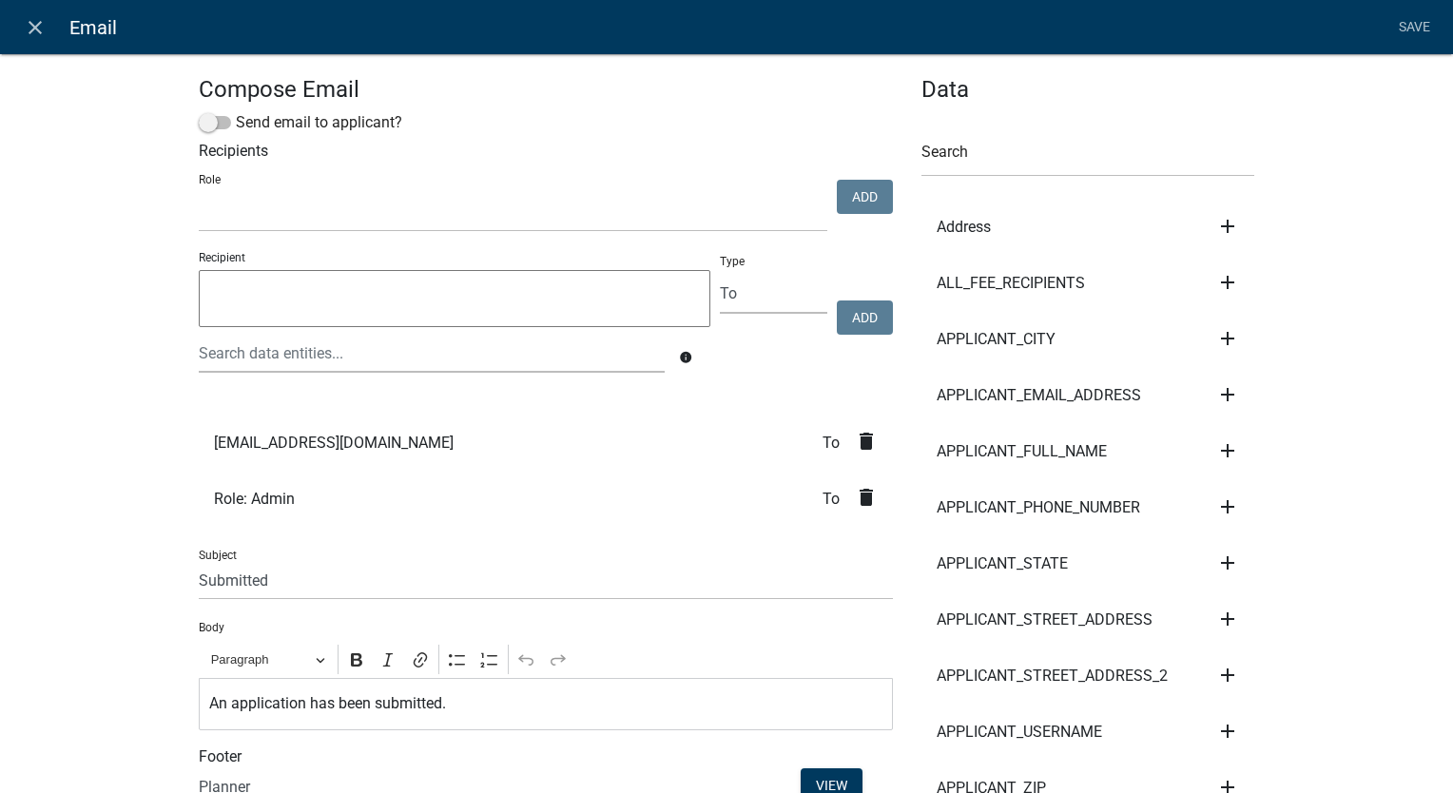
click at [855, 451] on icon "delete" at bounding box center [866, 441] width 23 height 23
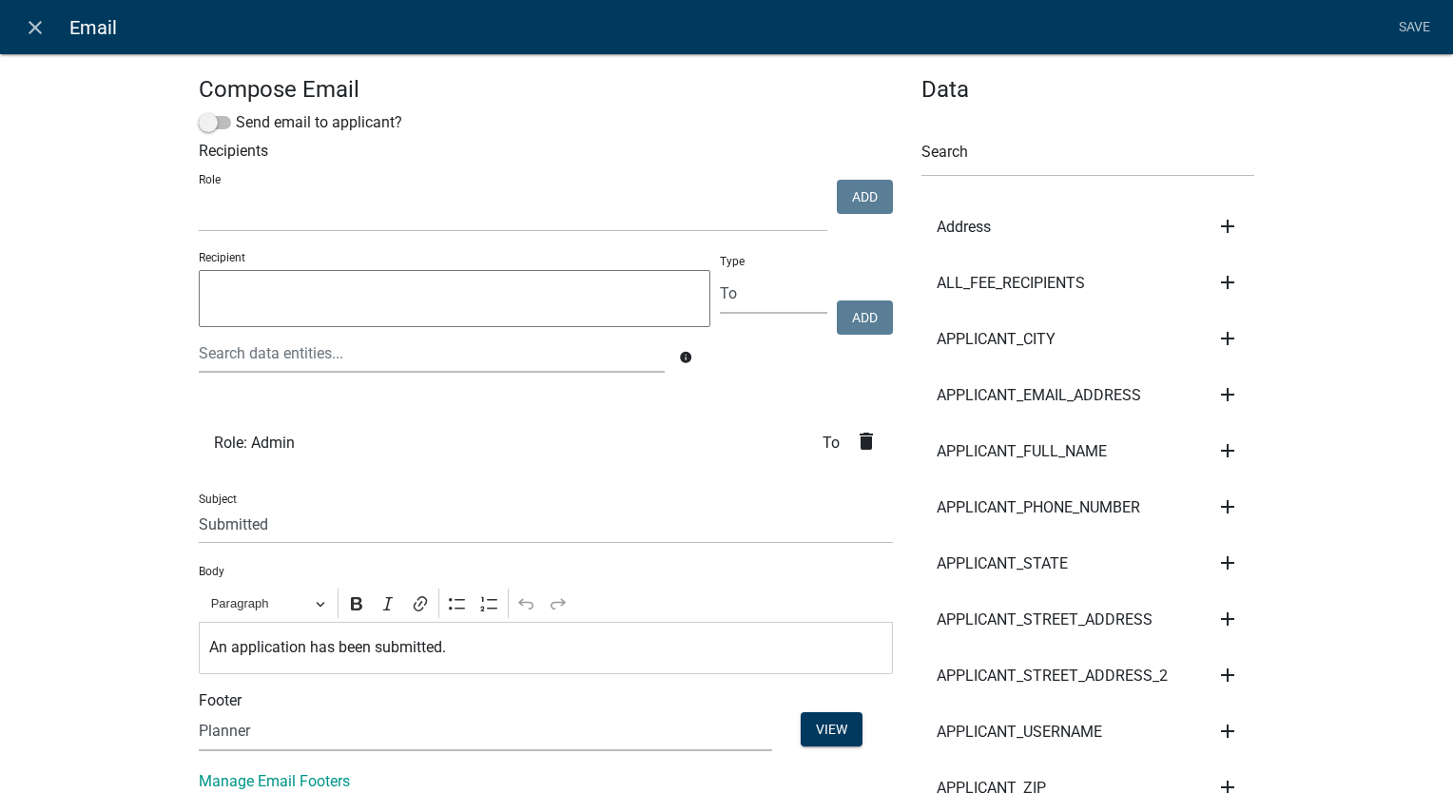
click at [277, 535] on input "Submitted" at bounding box center [546, 524] width 694 height 39
paste input "Soil Analysis Request"
drag, startPoint x: 338, startPoint y: 499, endPoint x: 320, endPoint y: 513, distance: 22.4
click at [321, 513] on input "SubmittedSoil Analysis Request" at bounding box center [546, 524] width 694 height 39
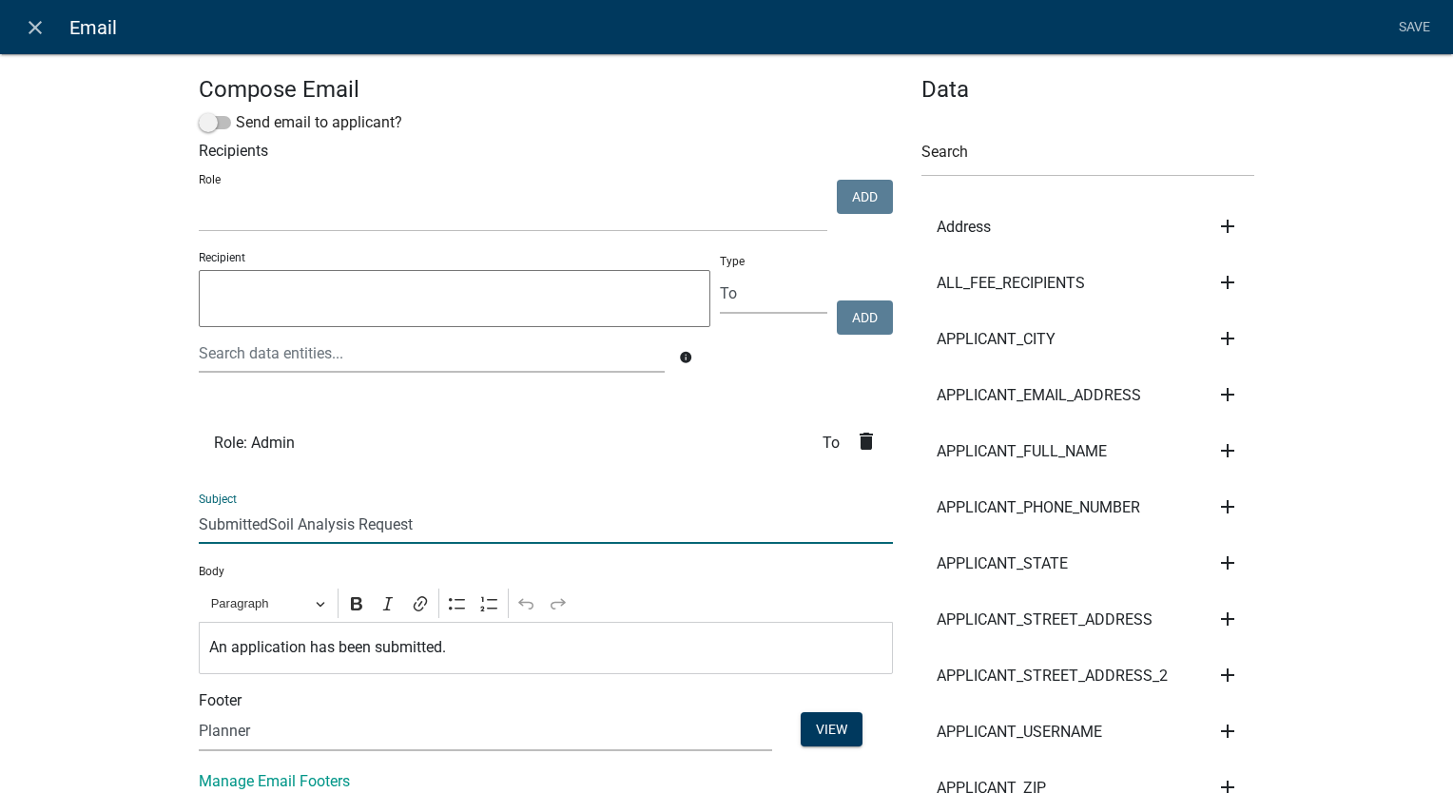
click at [320, 513] on input "SubmittedSoil Analysis Request" at bounding box center [546, 524] width 694 height 39
paste input "text"
type input "Soil Analysis Request"
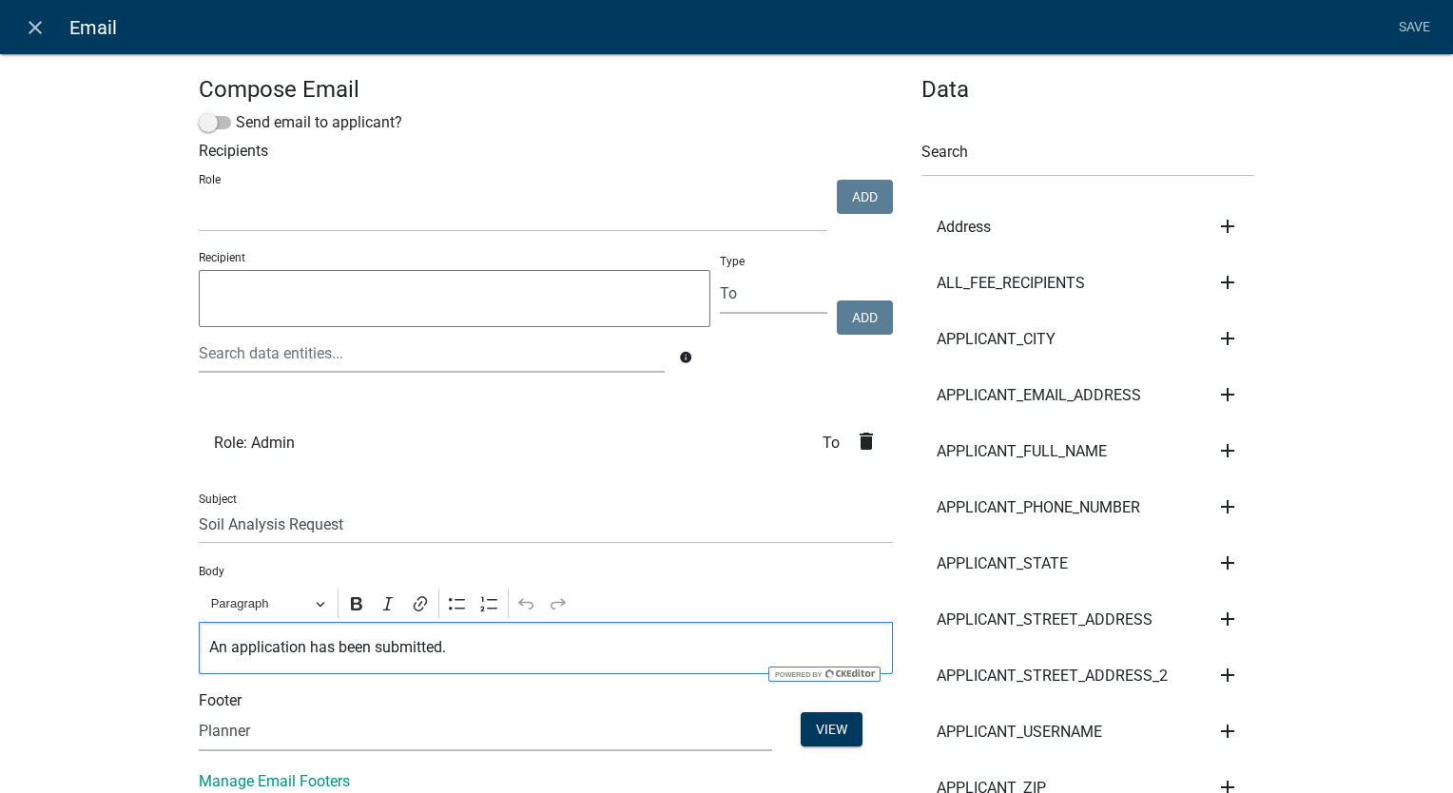
click at [353, 660] on div "An application has been submitted." at bounding box center [546, 648] width 694 height 52
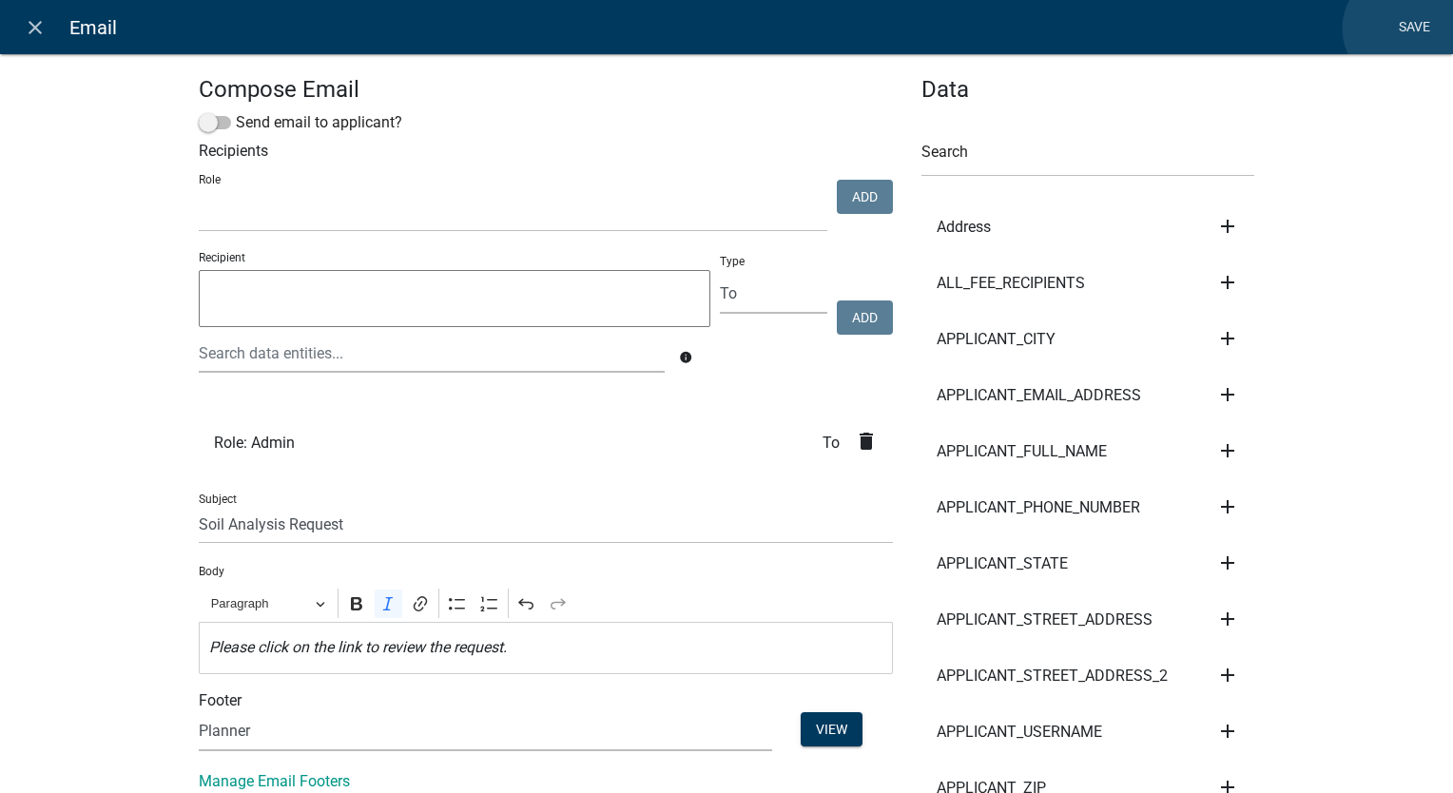
click at [1403, 29] on link "Save" at bounding box center [1414, 28] width 48 height 36
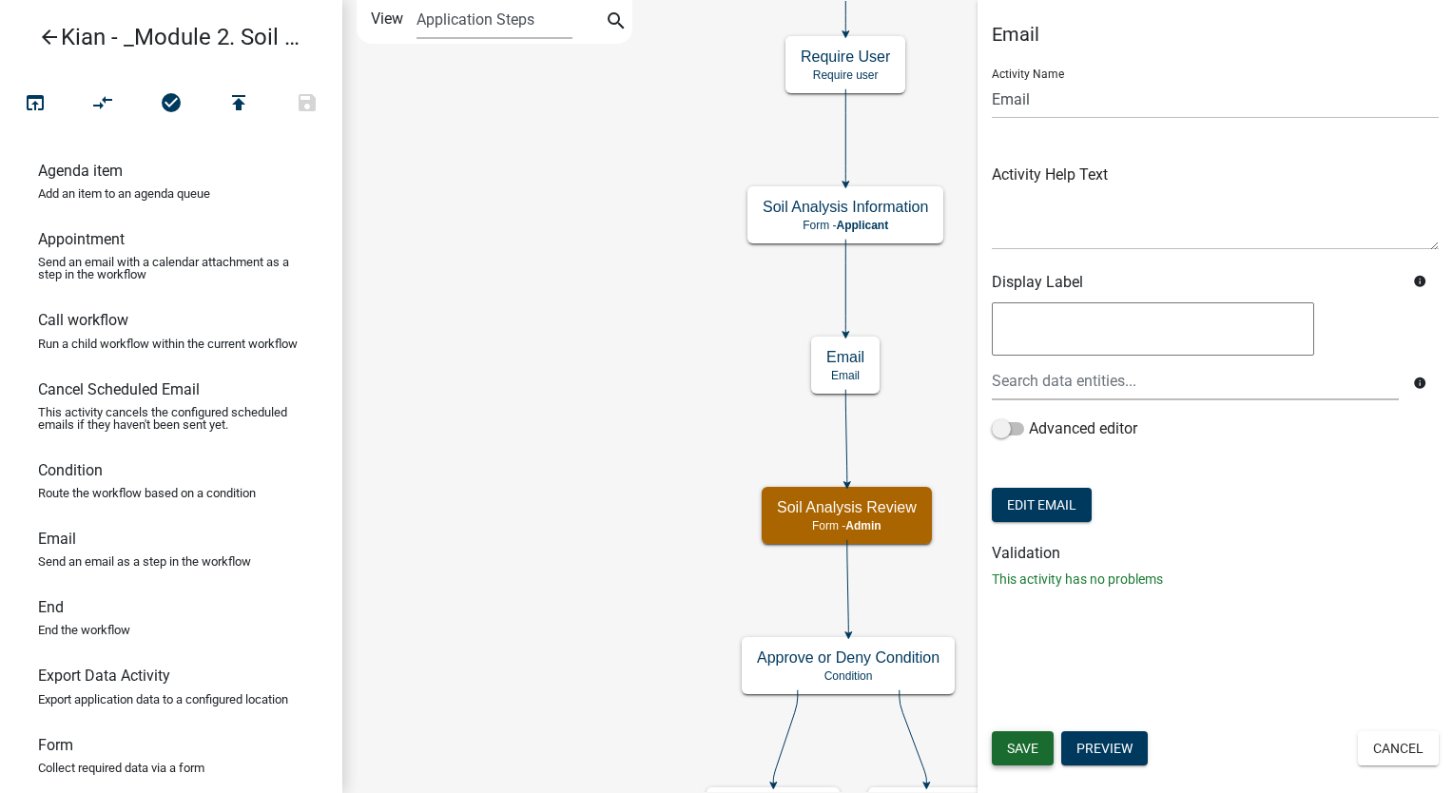
drag, startPoint x: 1035, startPoint y: 753, endPoint x: 1050, endPoint y: 737, distance: 22.2
click at [1034, 753] on span "Save" at bounding box center [1022, 748] width 31 height 15
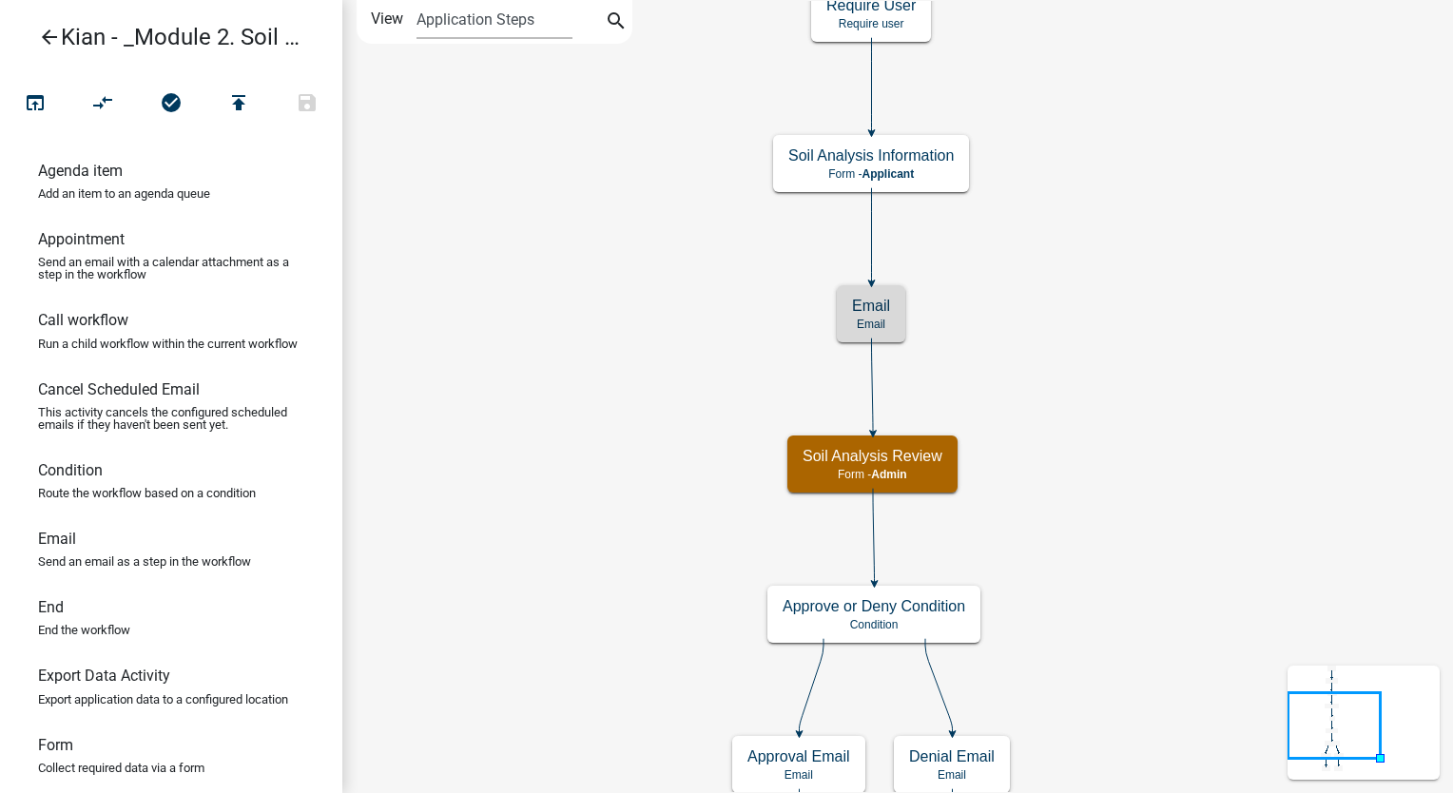
click at [1099, 367] on icon "Start Start - Applicant Parcel search Parcel search - Applicant Require User Re…" at bounding box center [897, 471] width 1109 height 941
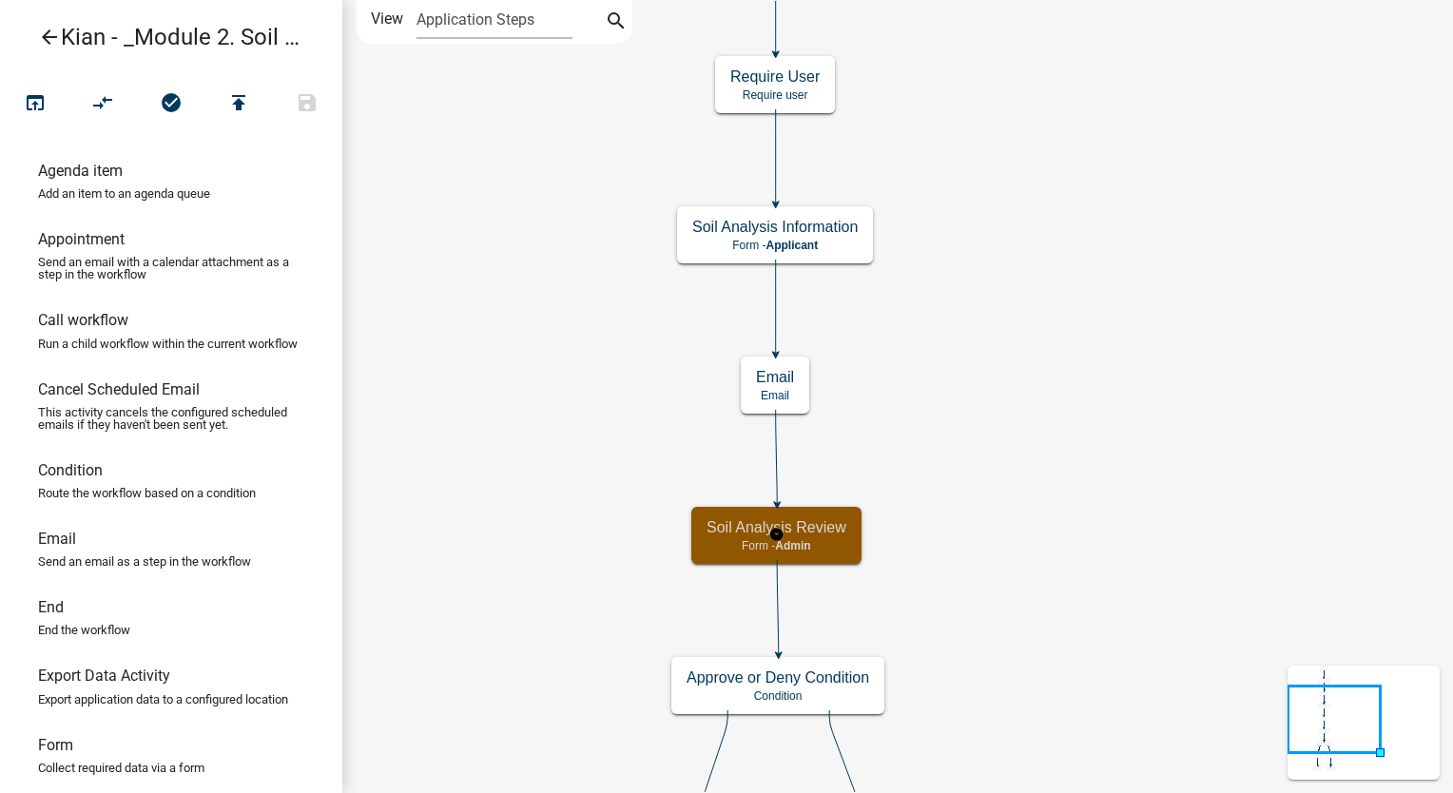
click at [841, 549] on p "Form - Admin" at bounding box center [777, 545] width 140 height 13
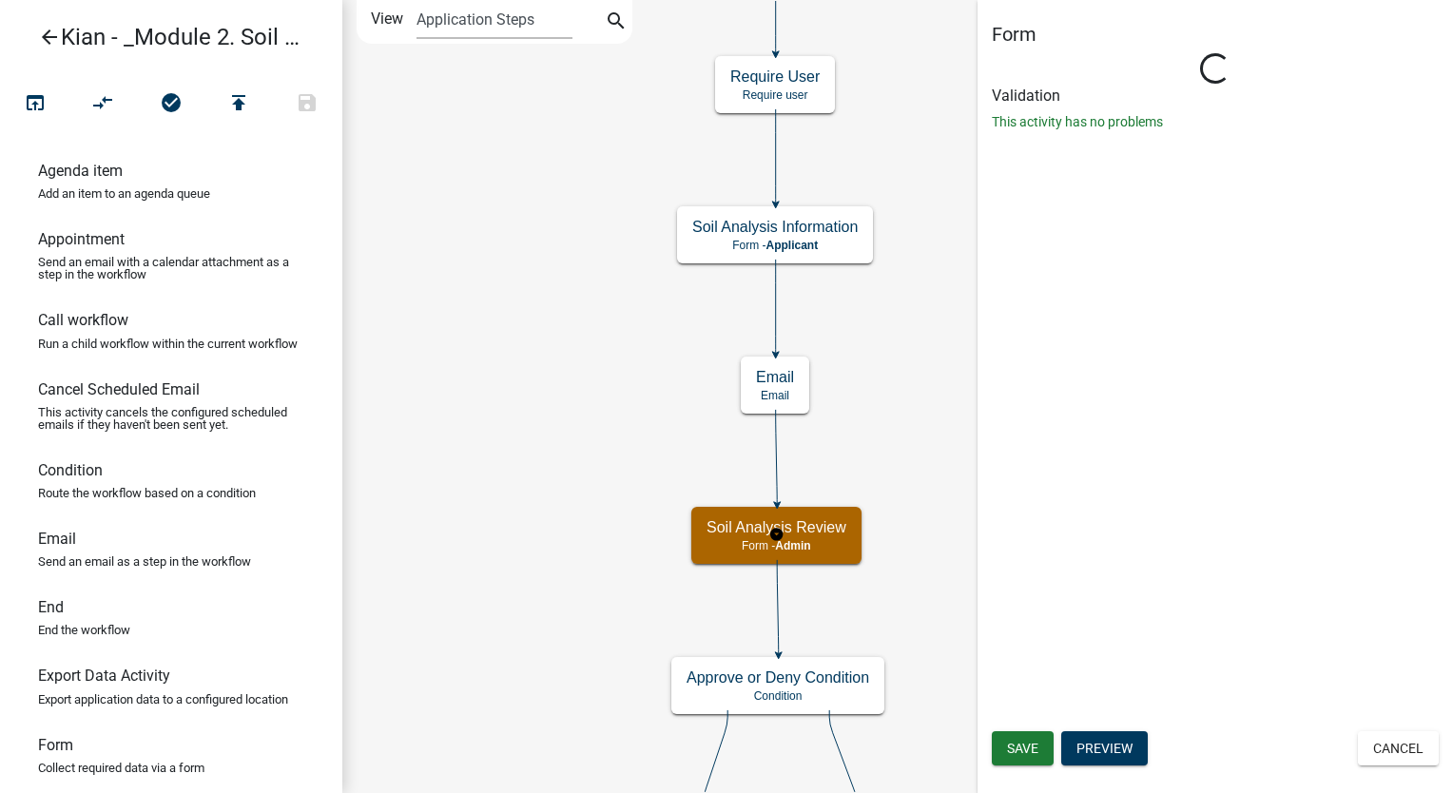
select select "1915EA58-7059-4941-9CAC-DBBDEE29AFEC"
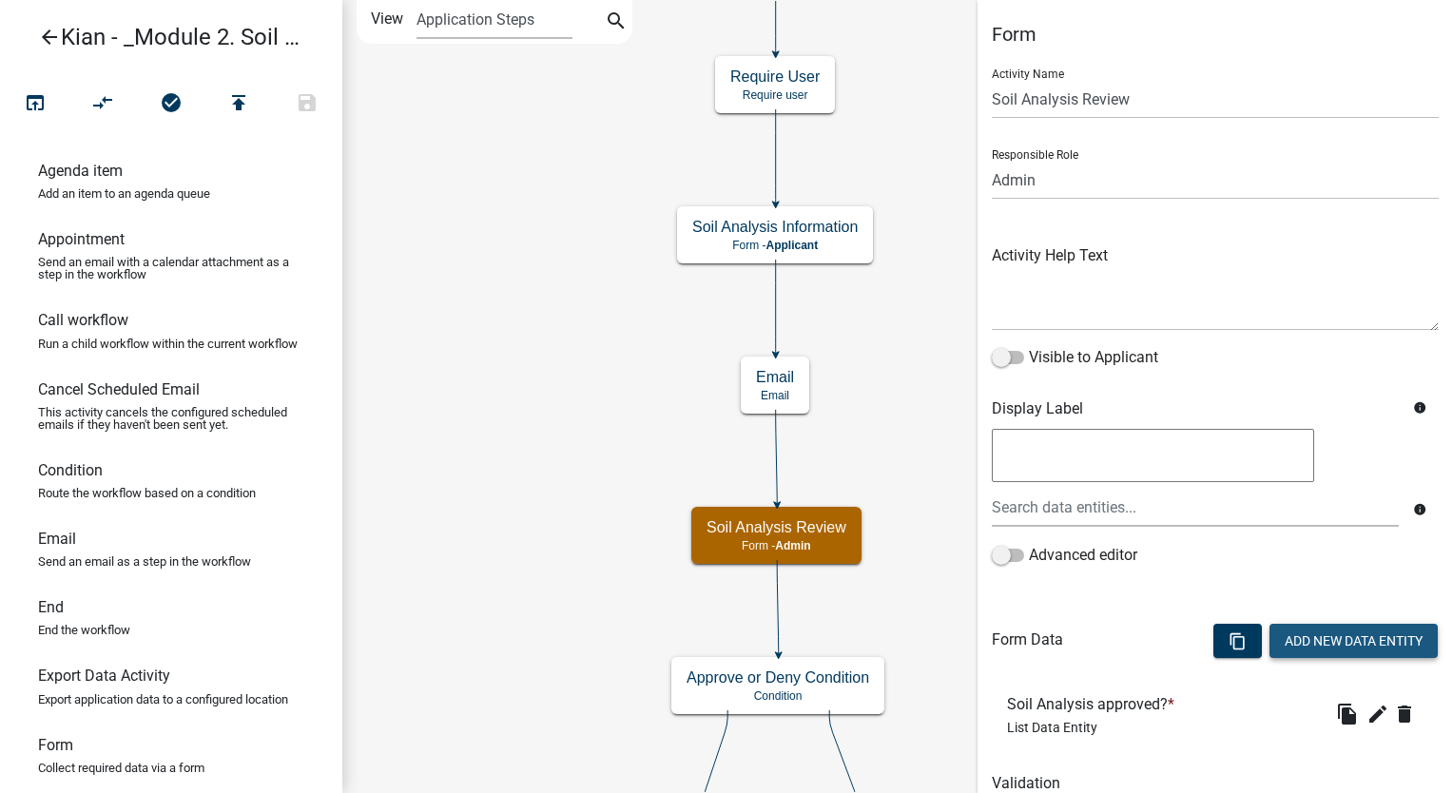
click at [1301, 629] on button "Add New Data Entity" at bounding box center [1354, 641] width 168 height 34
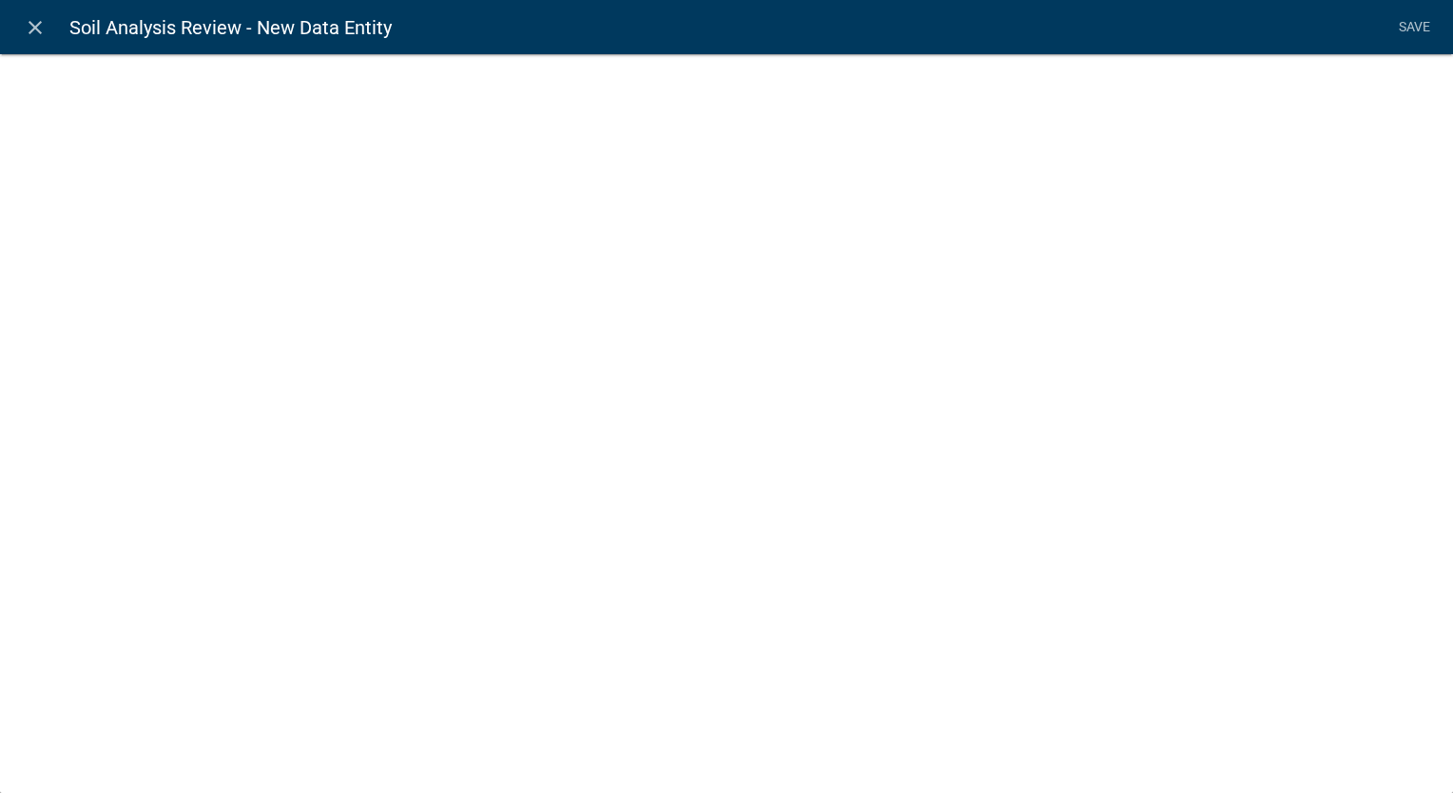
select select
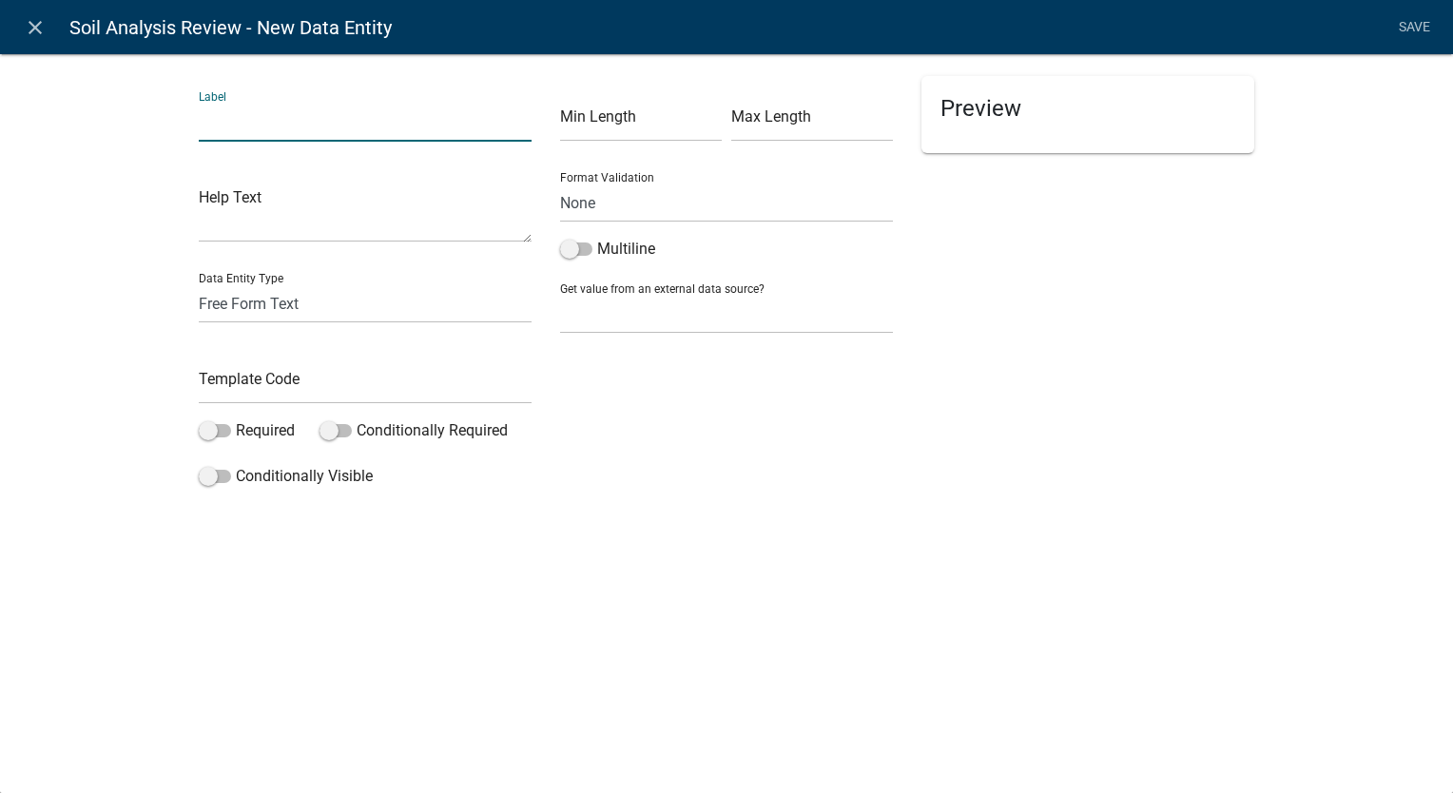
click at [297, 128] on input "text" at bounding box center [365, 122] width 333 height 39
paste input "Percolation or Soil Analysis Test?"
type input "Percolation or Soil Analysis Test?"
drag, startPoint x: 998, startPoint y: 360, endPoint x: 951, endPoint y: 361, distance: 46.6
click at [999, 359] on div "Preview" at bounding box center [1087, 285] width 361 height 419
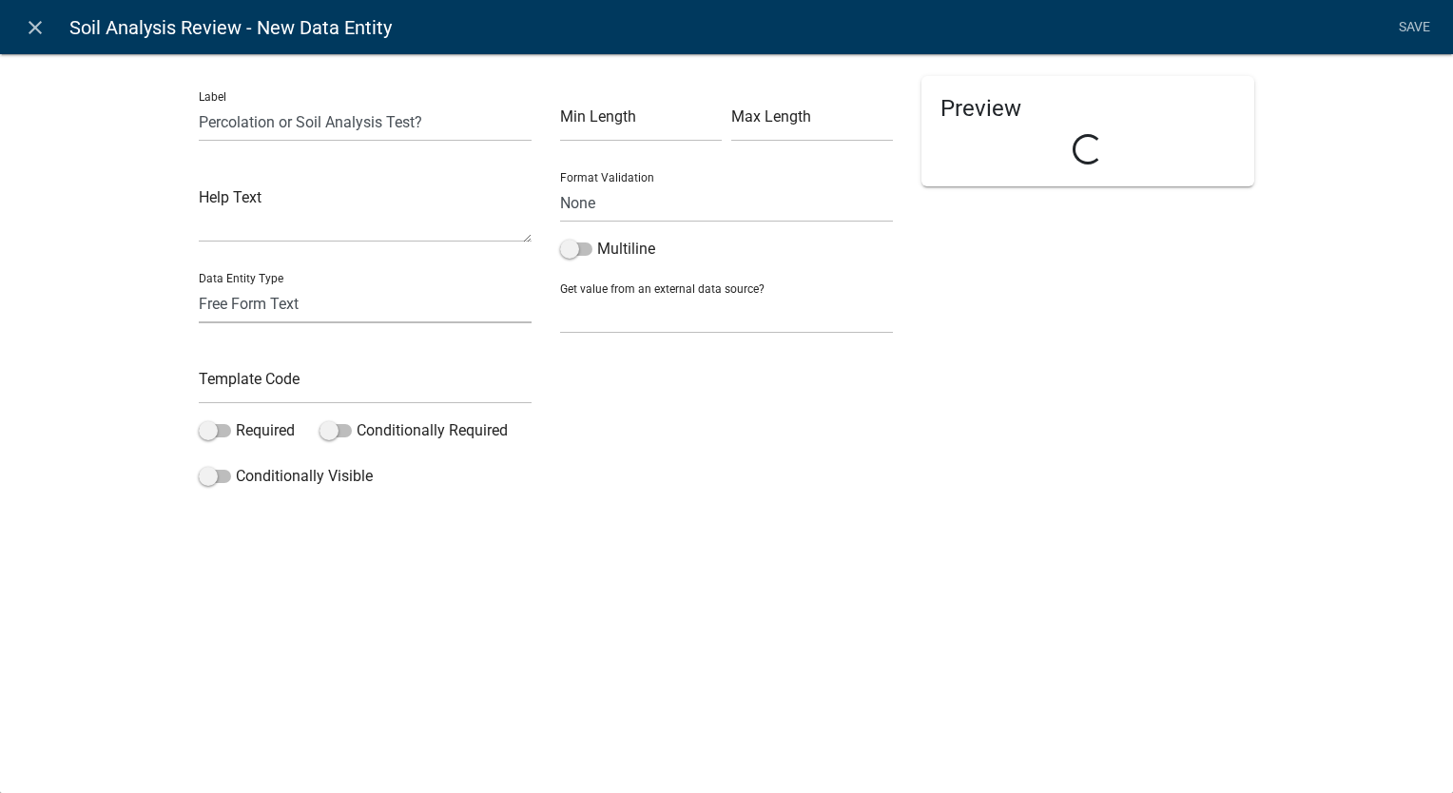
click at [360, 308] on select "Free Form Text Document Display Entity Value Fee Numeric Data Date Map Sketch D…" at bounding box center [365, 303] width 333 height 39
click at [848, 512] on div "Label Percolation or Soil Analysis Test? Help Text Data Entity Type Free Form T…" at bounding box center [726, 279] width 1453 height 513
click at [382, 375] on input "text" at bounding box center [365, 384] width 333 height 39
paste input "PercSoilTest"
type input "PercSoilTest"
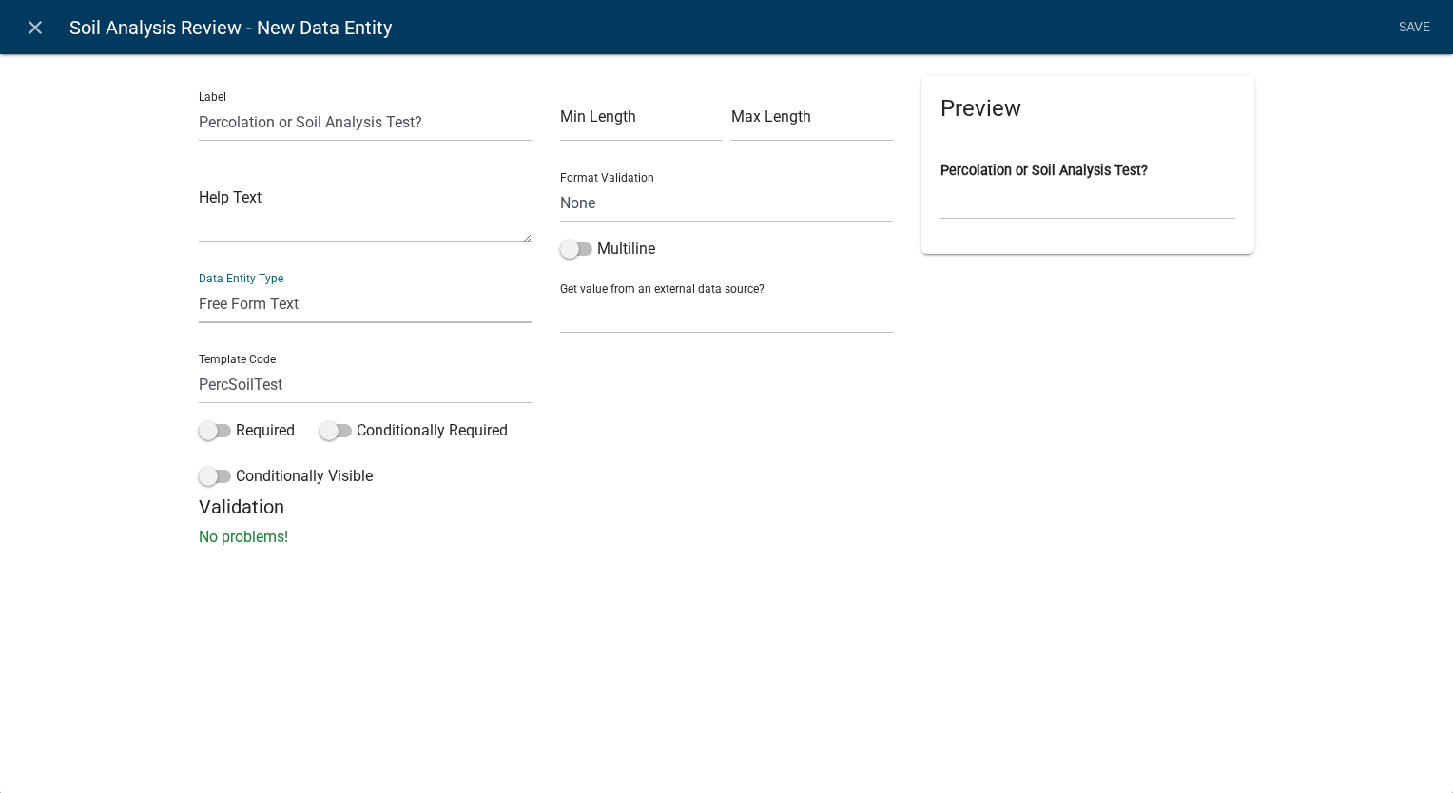
click at [310, 309] on select "Free Form Text Document Display Entity Value Fee Numeric Data Date Map Sketch D…" at bounding box center [365, 303] width 333 height 39
select select "list-data"
click at [199, 284] on select "Free Form Text Document Display Entity Value Fee Numeric Data Date Map Sketch D…" at bounding box center [365, 303] width 333 height 39
select select "list-data"
select select
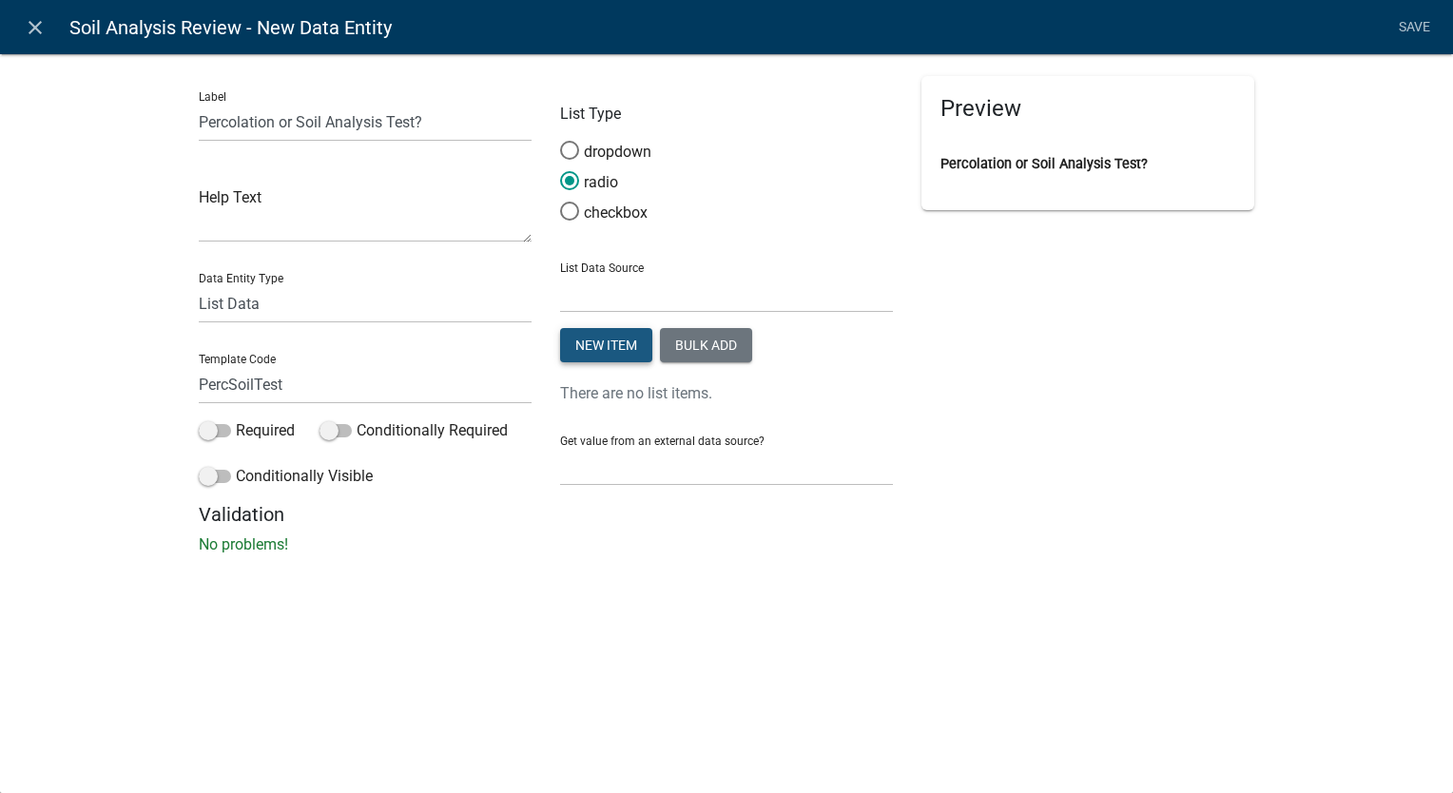
click at [597, 336] on button "New item" at bounding box center [606, 345] width 92 height 34
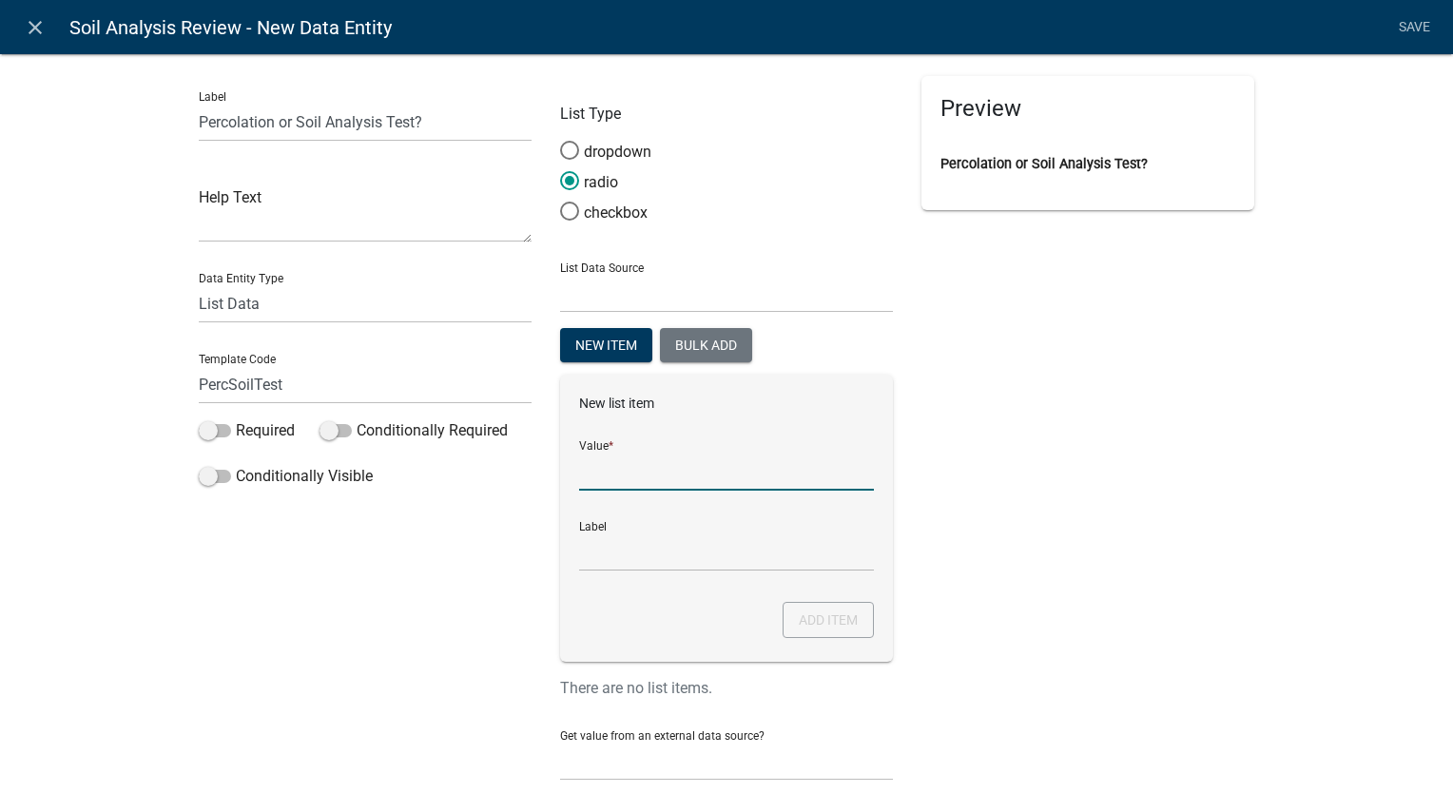
click at [647, 472] on input "List Data Source" at bounding box center [726, 471] width 295 height 39
type input "Yes"
click at [824, 618] on button "Add item" at bounding box center [828, 620] width 91 height 36
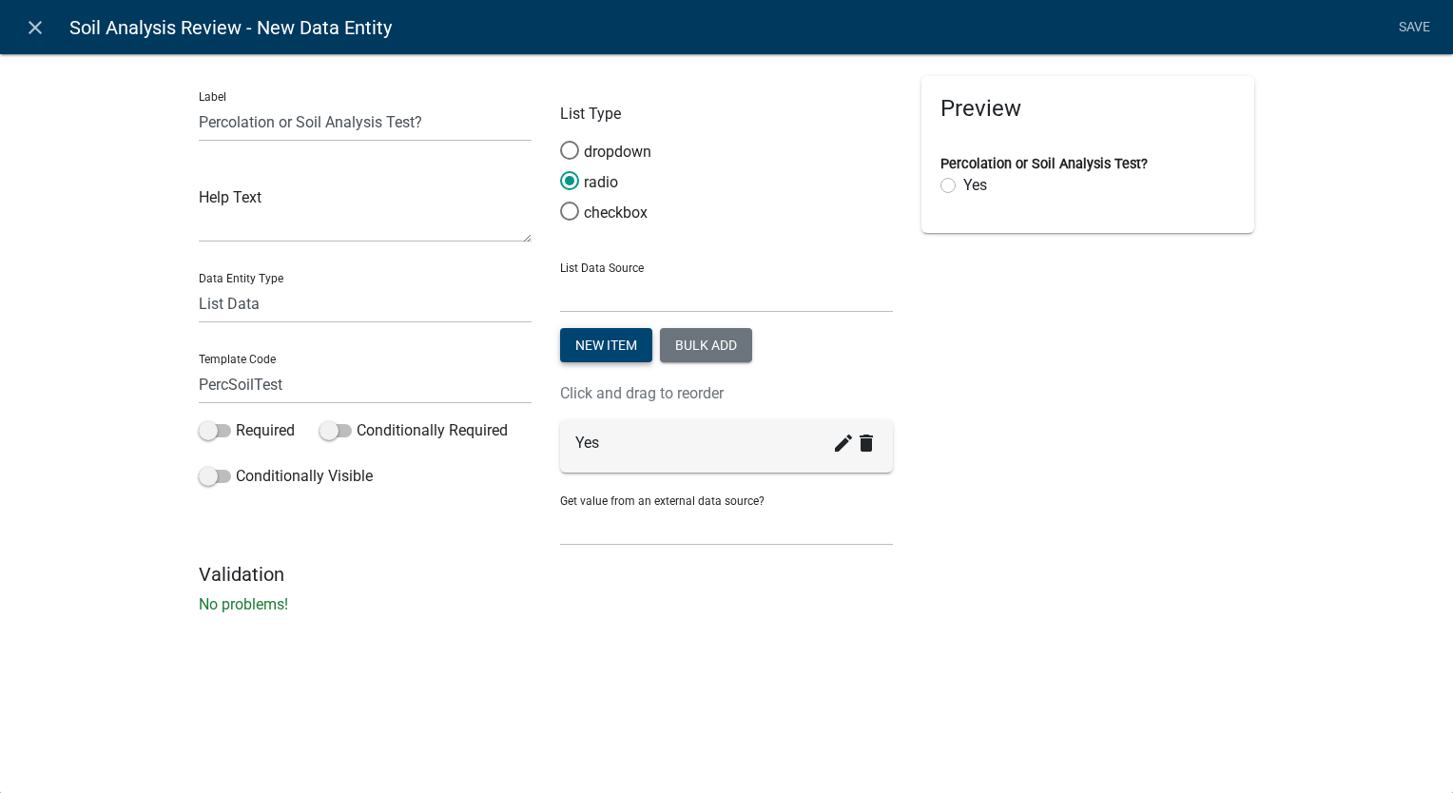
click at [627, 345] on button "New item" at bounding box center [606, 345] width 92 height 34
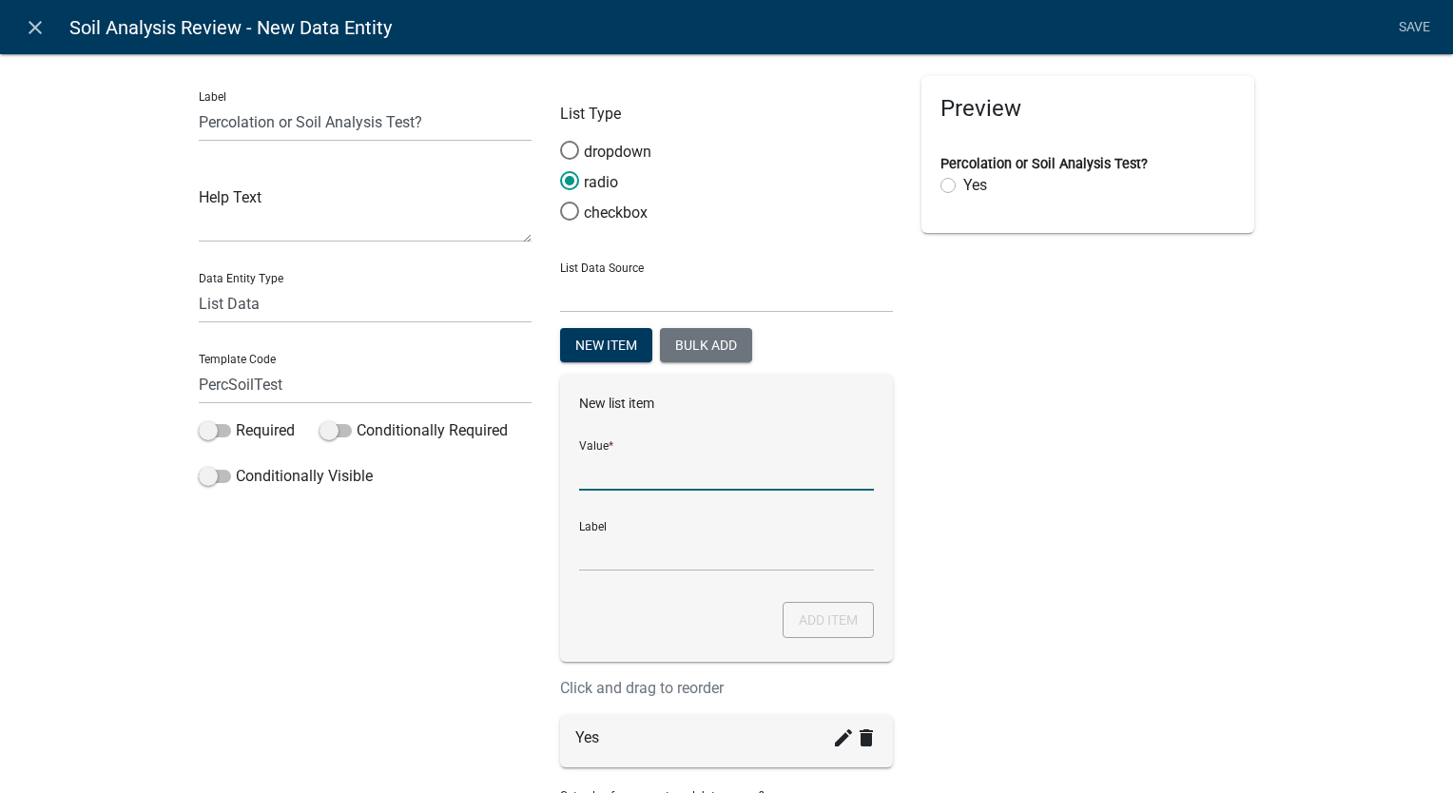
click at [613, 469] on input "List Data Source" at bounding box center [726, 471] width 295 height 39
type input "No"
click at [858, 622] on button "Add item" at bounding box center [828, 620] width 91 height 36
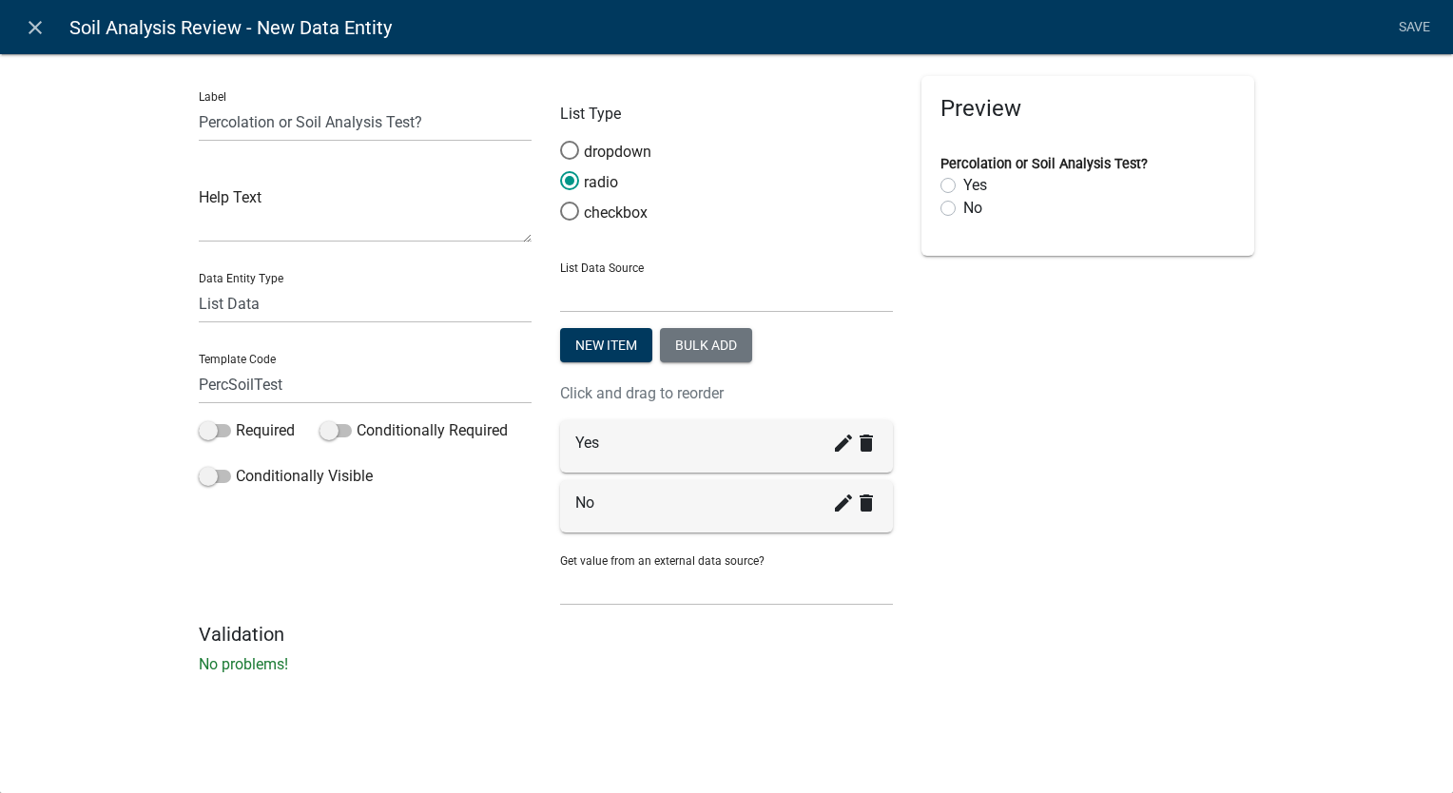
click at [1411, 46] on nav "close Soil Analysis Review - New Data Entity Save" at bounding box center [726, 27] width 1453 height 54
click at [1412, 37] on link "Save" at bounding box center [1414, 28] width 48 height 36
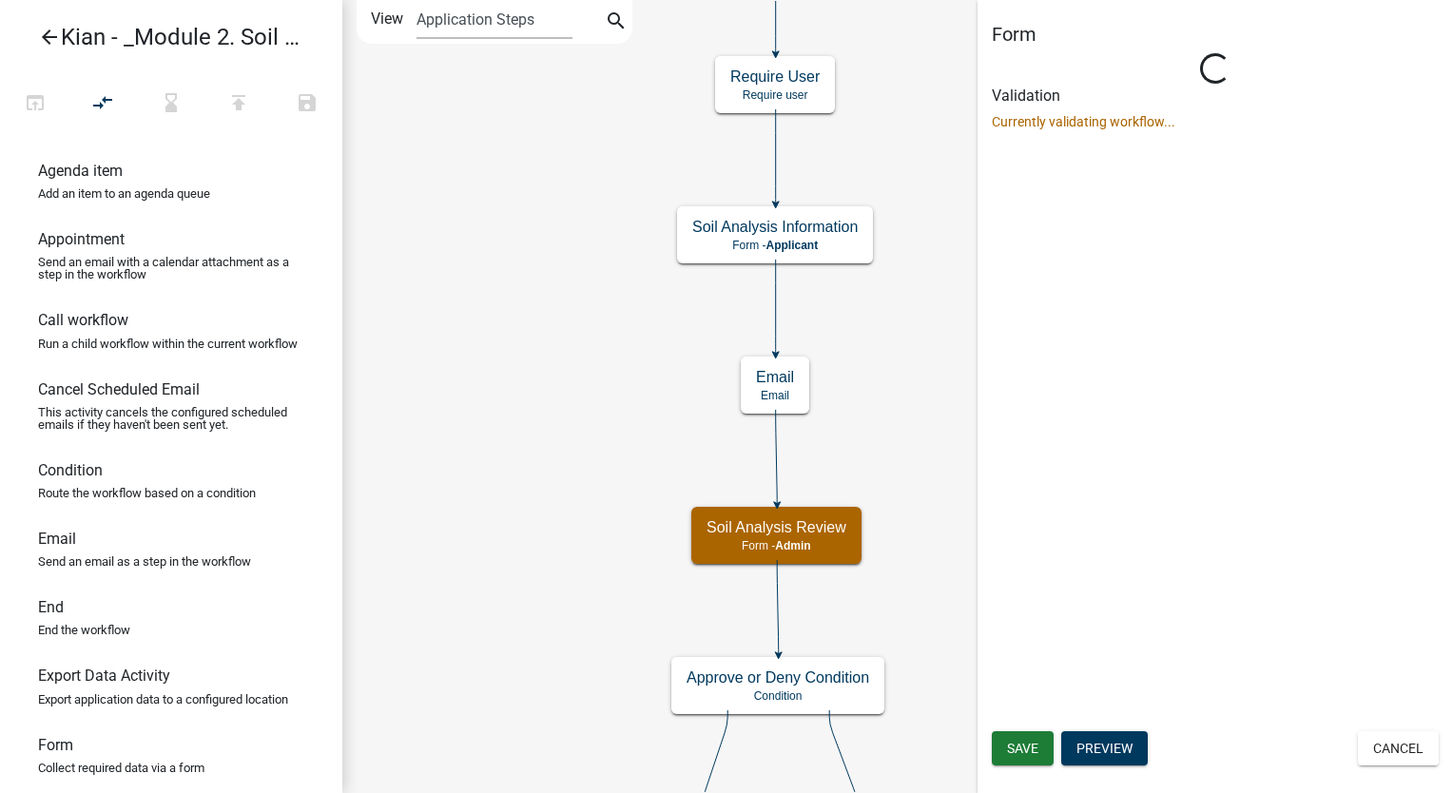
select select "1915EA58-7059-4941-9CAC-DBBDEE29AFEC"
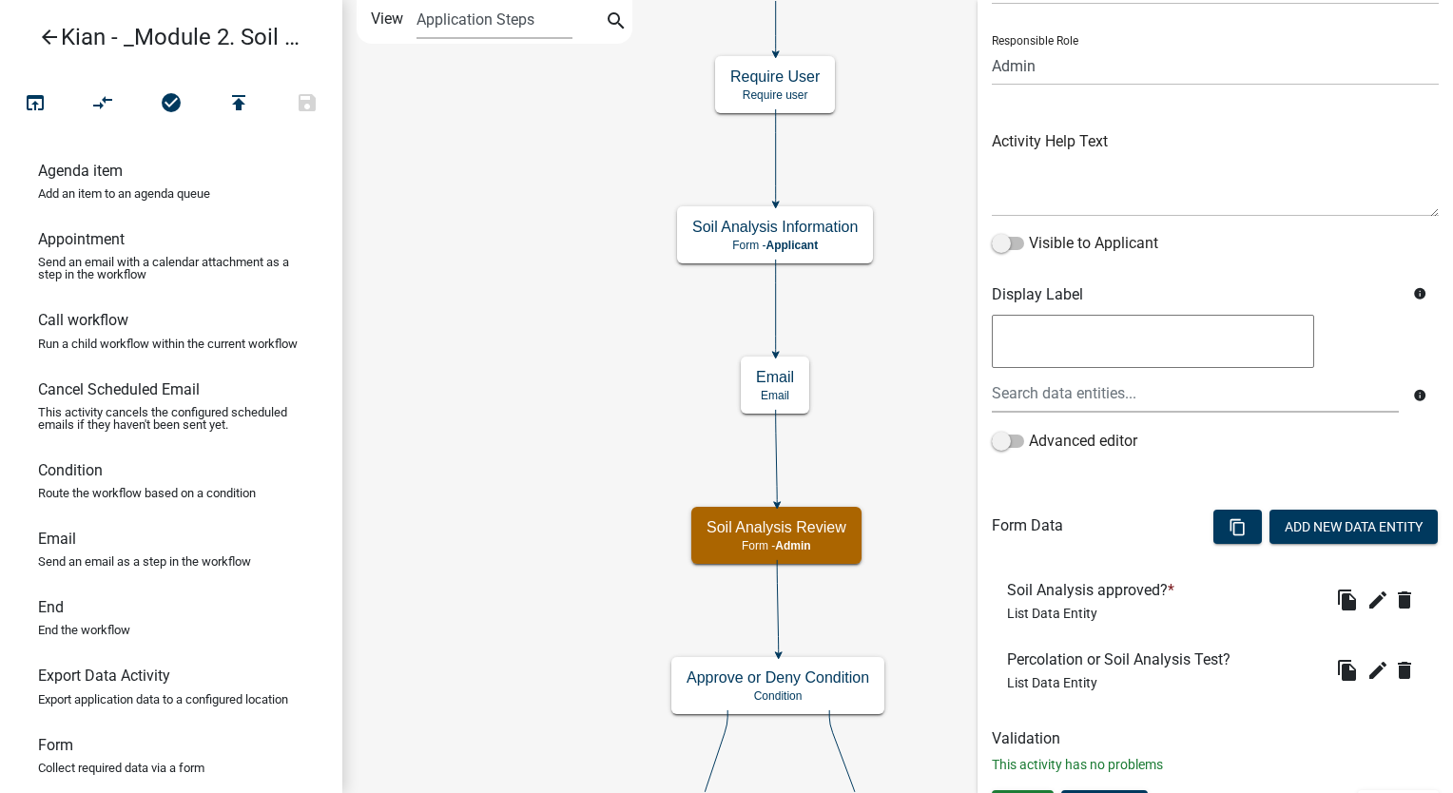
scroll to position [149, 0]
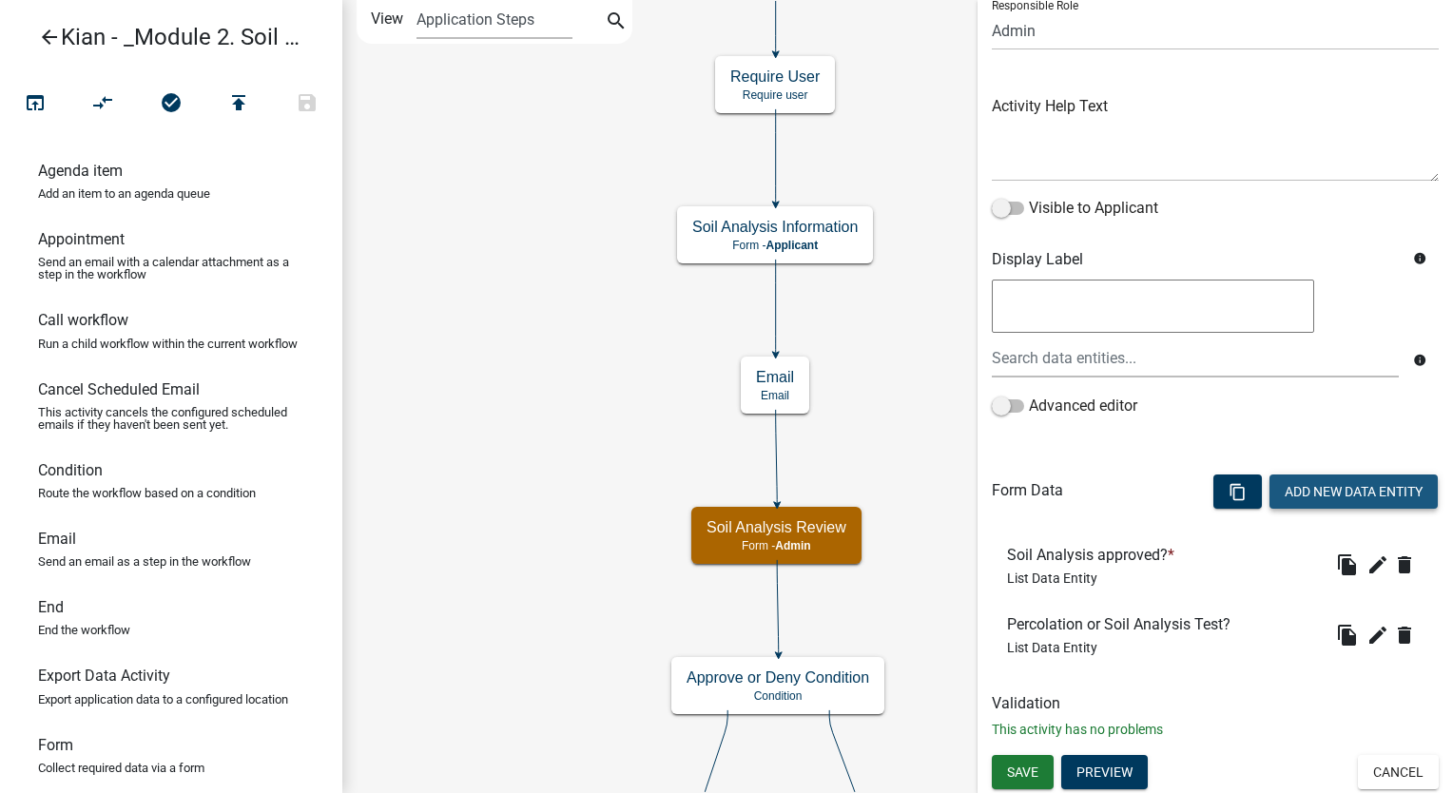
click at [1328, 485] on button "Add New Data Entity" at bounding box center [1354, 492] width 168 height 34
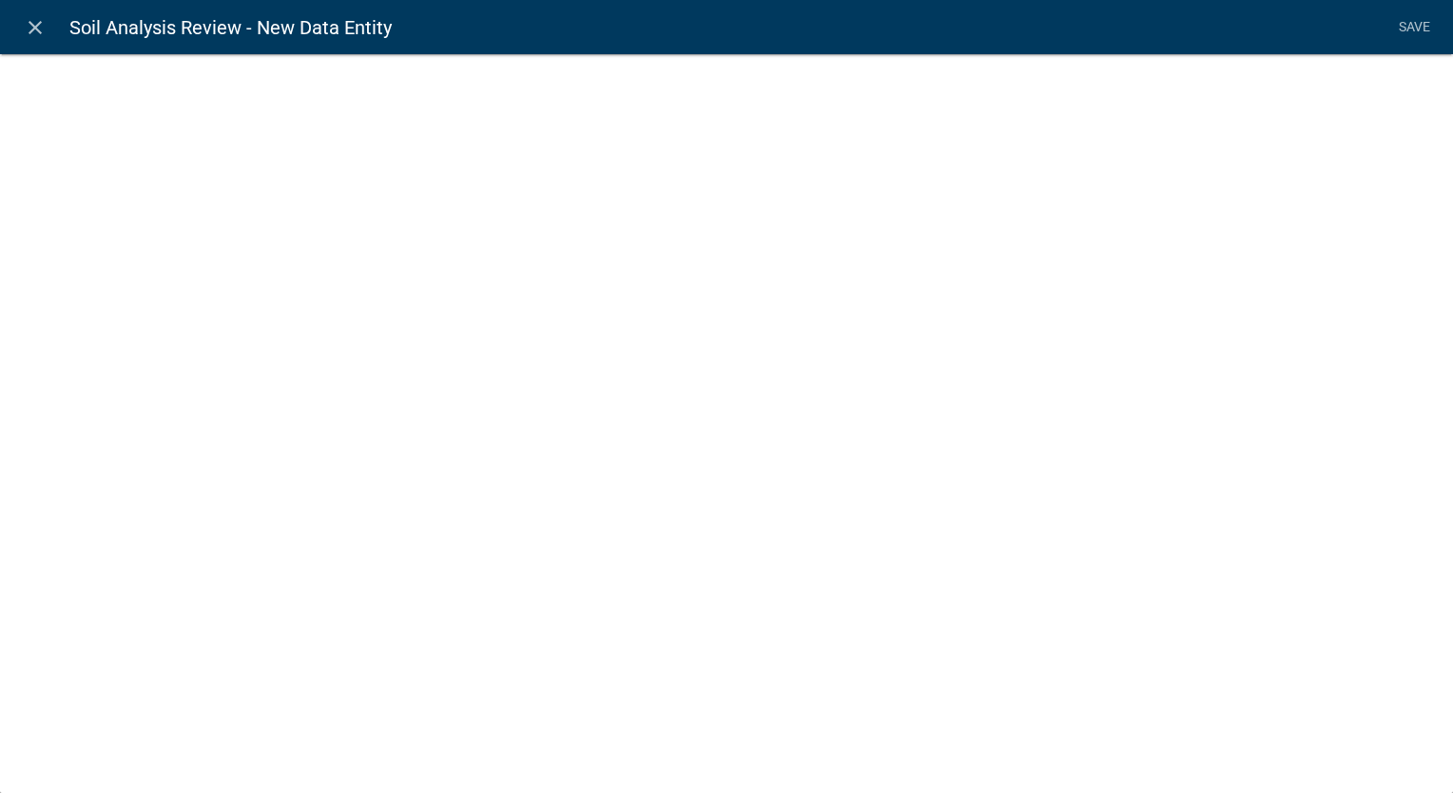
select select
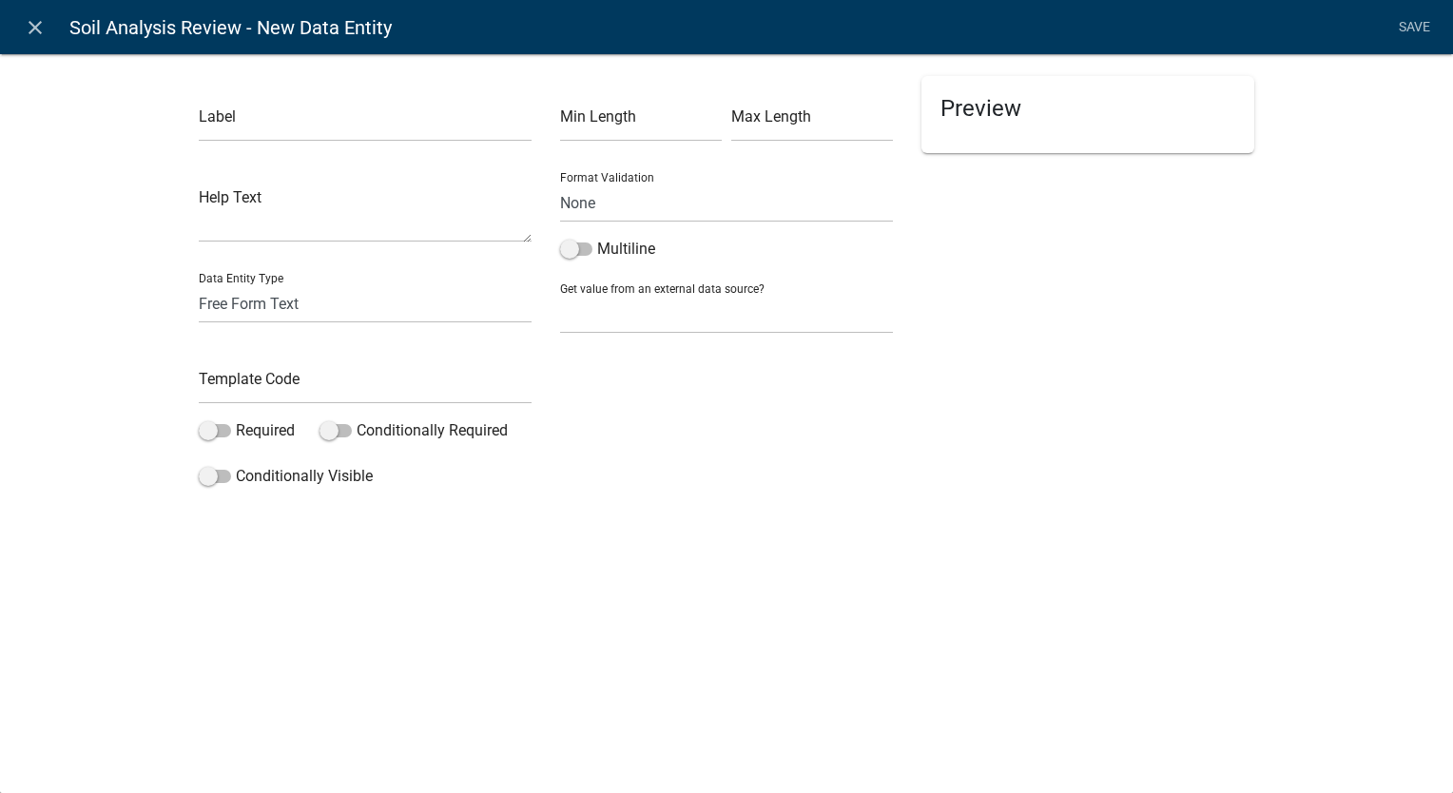
click at [990, 420] on div "Preview" at bounding box center [1087, 285] width 361 height 419
click at [273, 132] on input "text" at bounding box center [365, 122] width 333 height 39
paste input "Compliance with IAC Chapter 567-69 & [US_STATE] Code?"
type input "Compliance with IAC Chapter 567-69 & [US_STATE] Code?"
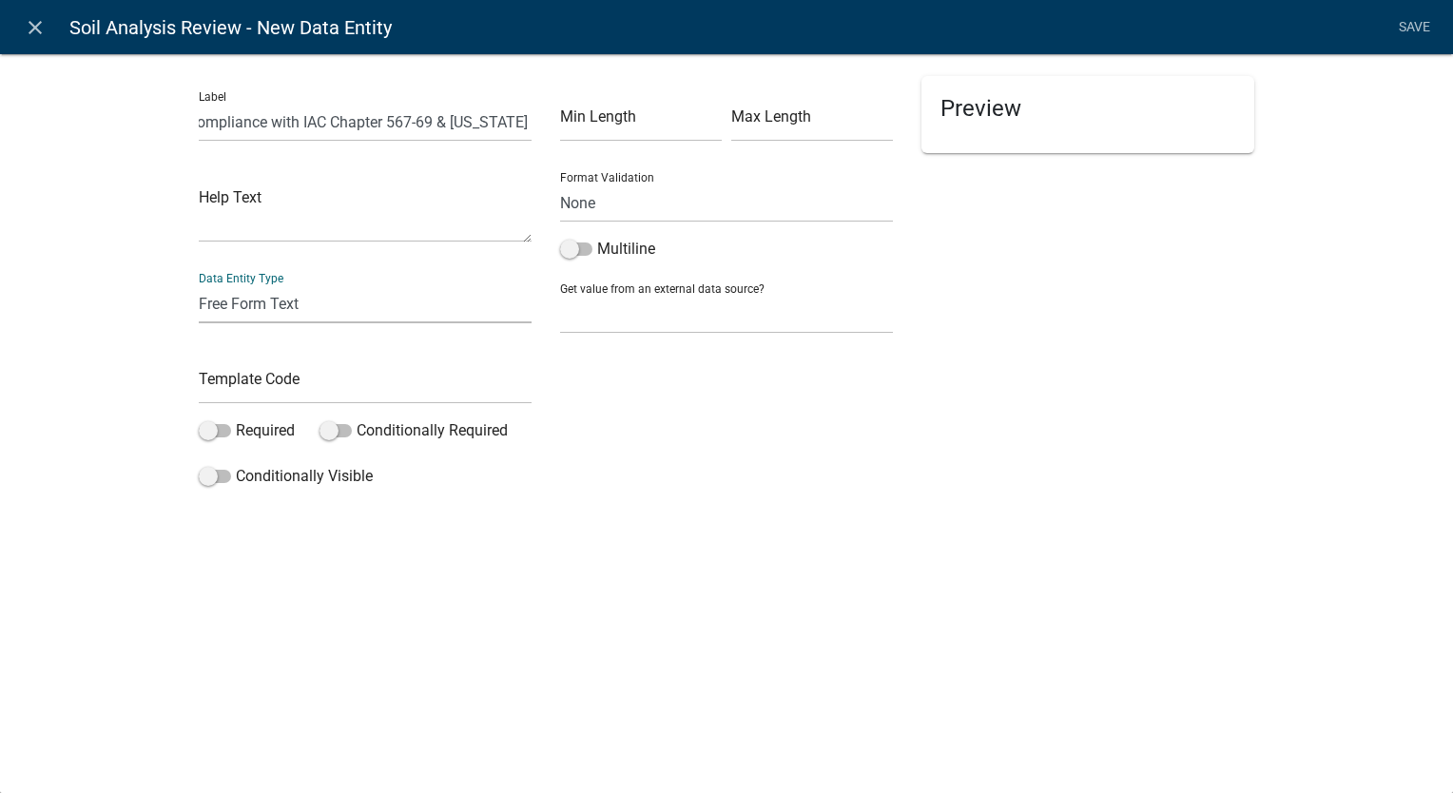
click at [421, 309] on select "Free Form Text Document Display Entity Value Fee Numeric Data Date Map Sketch D…" at bounding box center [365, 303] width 333 height 39
select select "list-data"
click at [199, 284] on select "Free Form Text Document Display Entity Value Fee Numeric Data Date Map Sketch D…" at bounding box center [365, 303] width 333 height 39
select select "list-data"
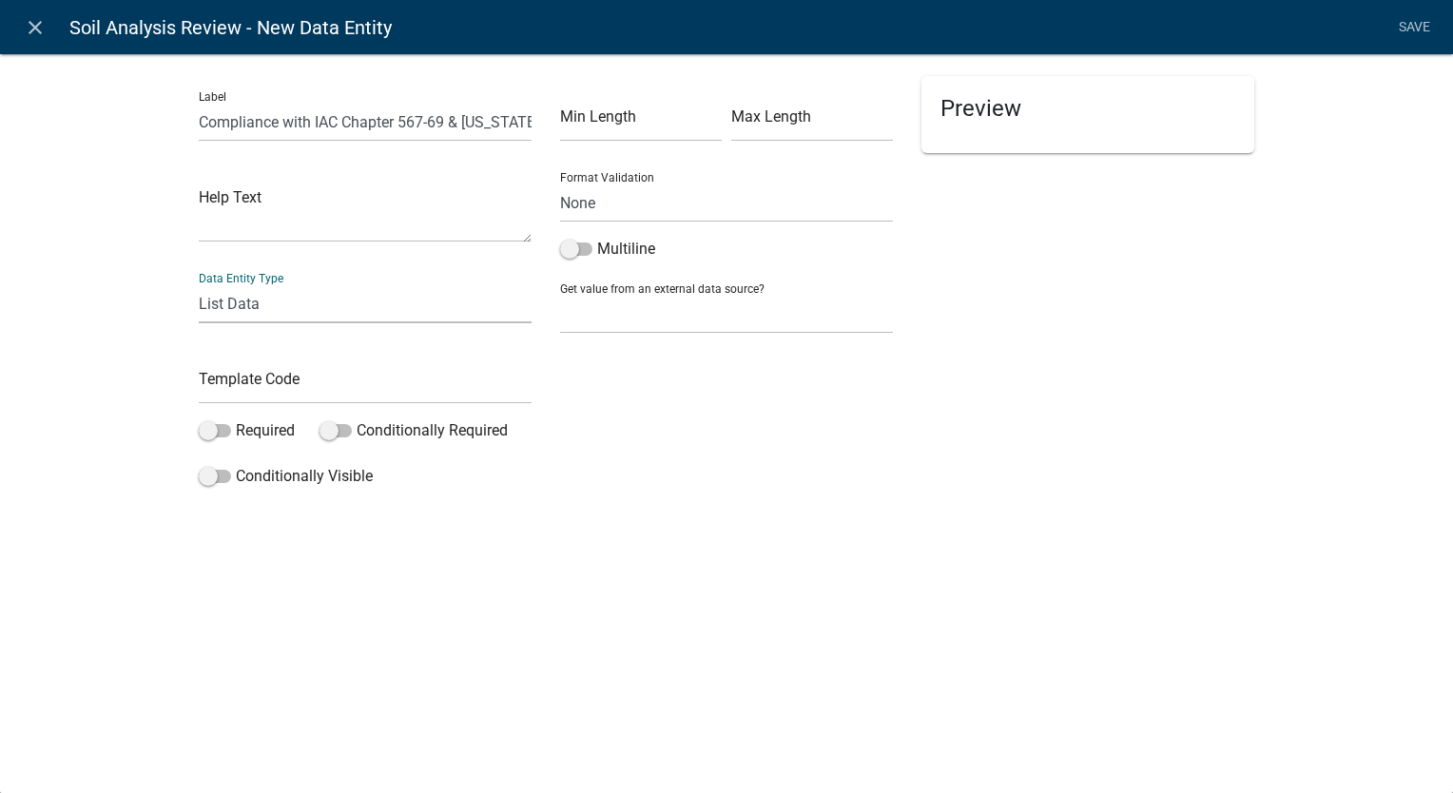
select select
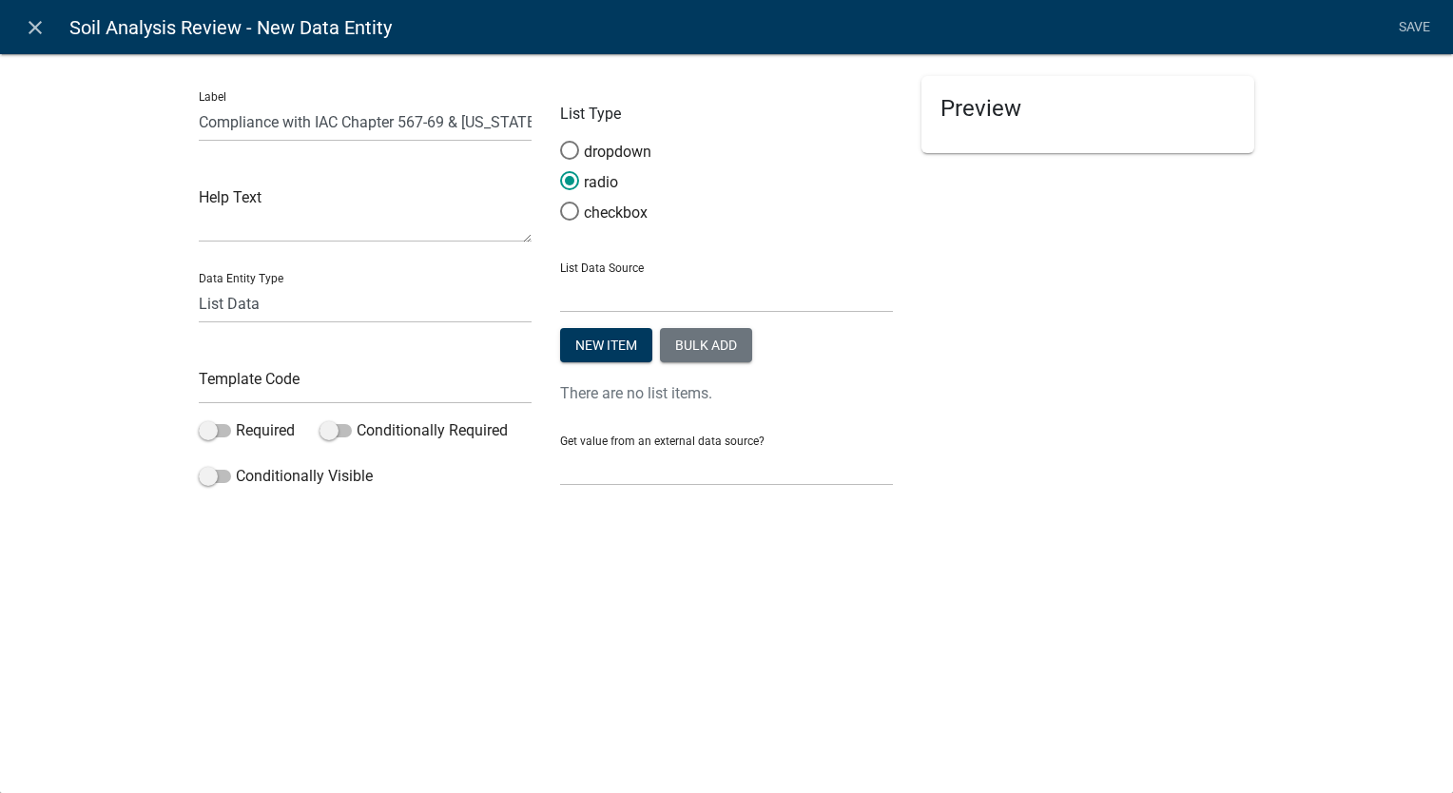
click at [588, 551] on div "close Soil Analysis Review - New Data Entity Save Label Compliance with IAC Cha…" at bounding box center [726, 396] width 1453 height 793
drag, startPoint x: 1082, startPoint y: 451, endPoint x: 819, endPoint y: 470, distance: 264.1
click at [1082, 451] on div "Preview" at bounding box center [1087, 289] width 361 height 427
click at [386, 389] on input "text" at bounding box center [365, 384] width 333 height 39
paste input "CodeCompliance"
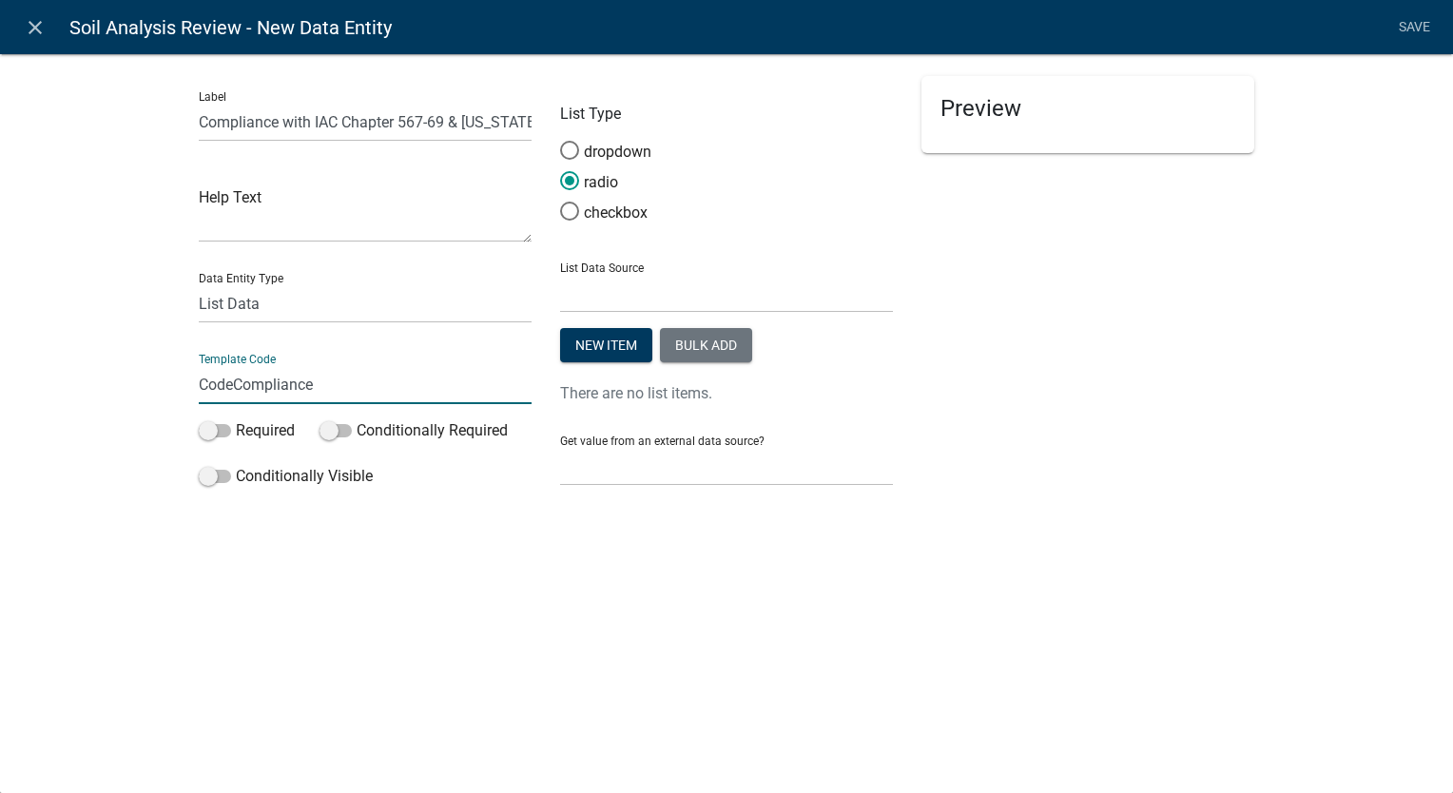
type input "CodeCompliance"
click at [996, 493] on div "Preview" at bounding box center [1087, 289] width 361 height 427
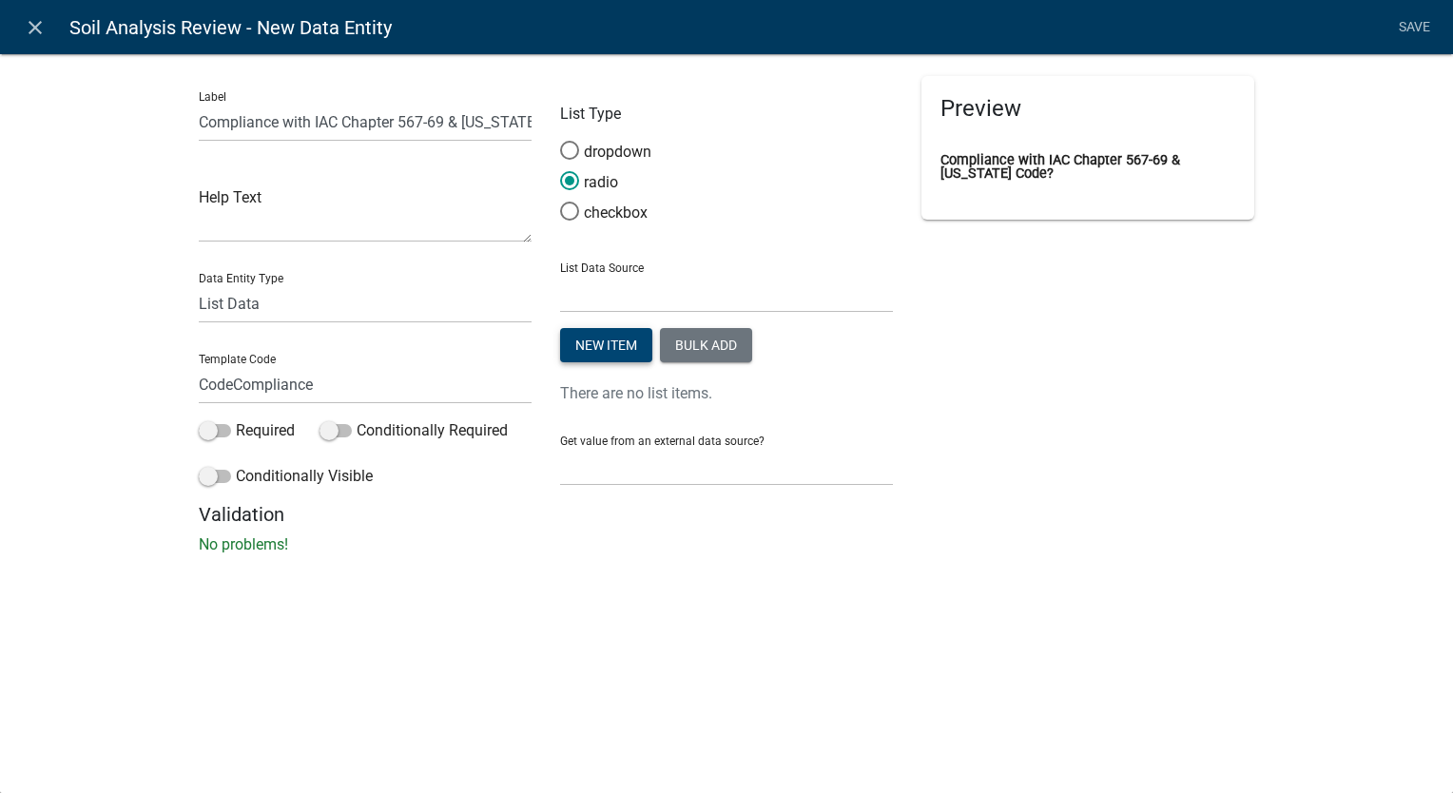
click at [629, 340] on button "New item" at bounding box center [606, 345] width 92 height 34
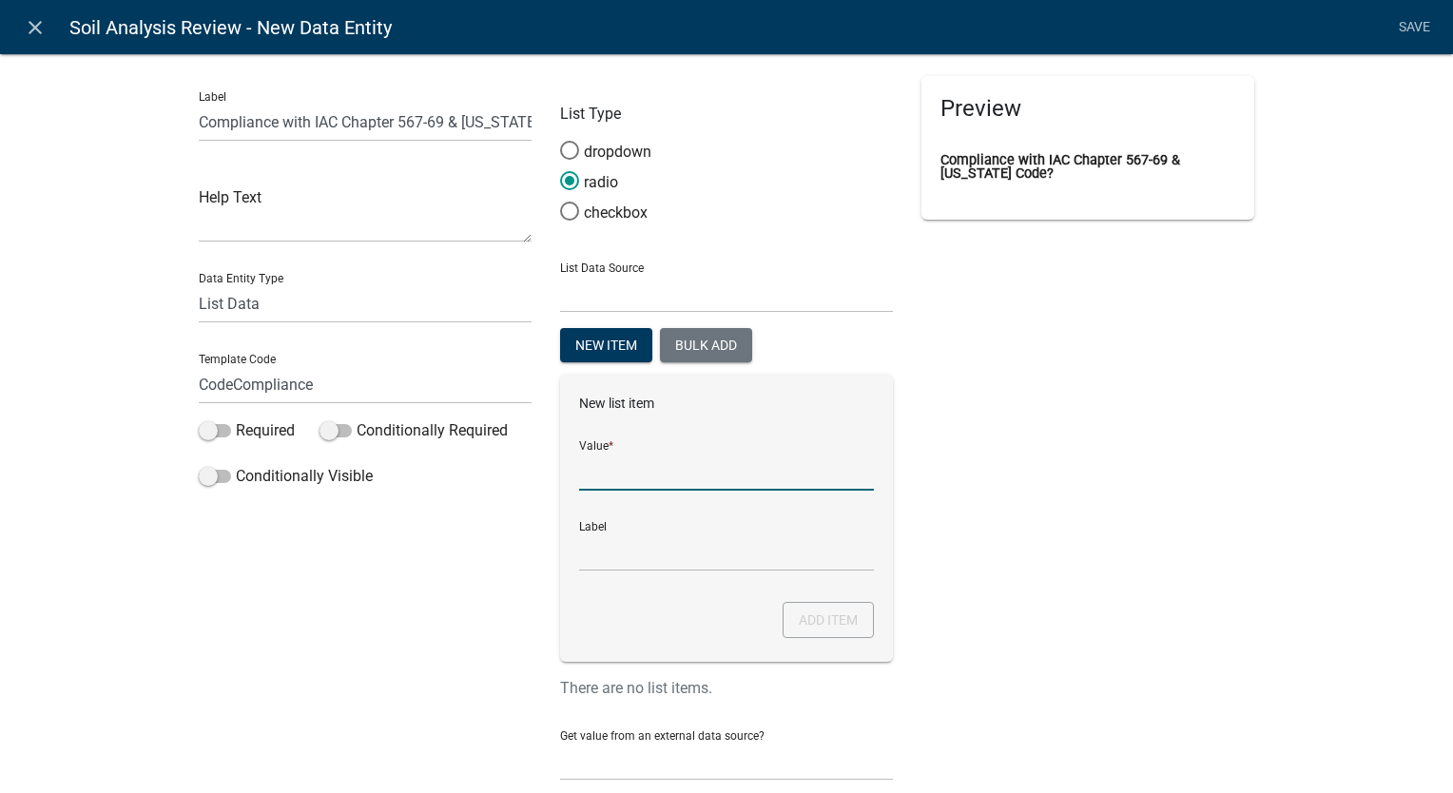
click at [656, 462] on input "List Data Source" at bounding box center [726, 471] width 295 height 39
type input "Yes"
click at [840, 612] on button "Add item" at bounding box center [828, 620] width 91 height 36
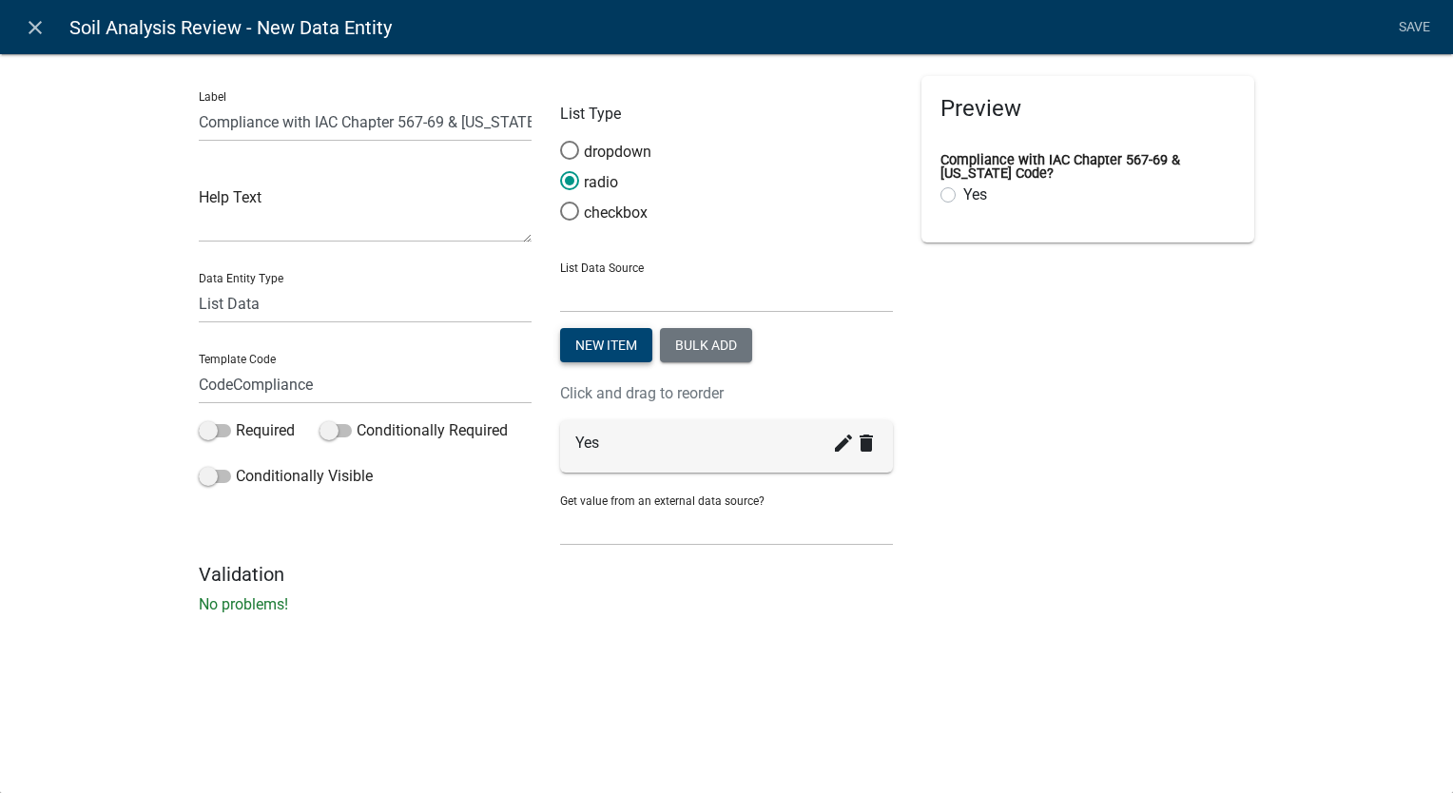
click at [632, 335] on button "New item" at bounding box center [606, 345] width 92 height 34
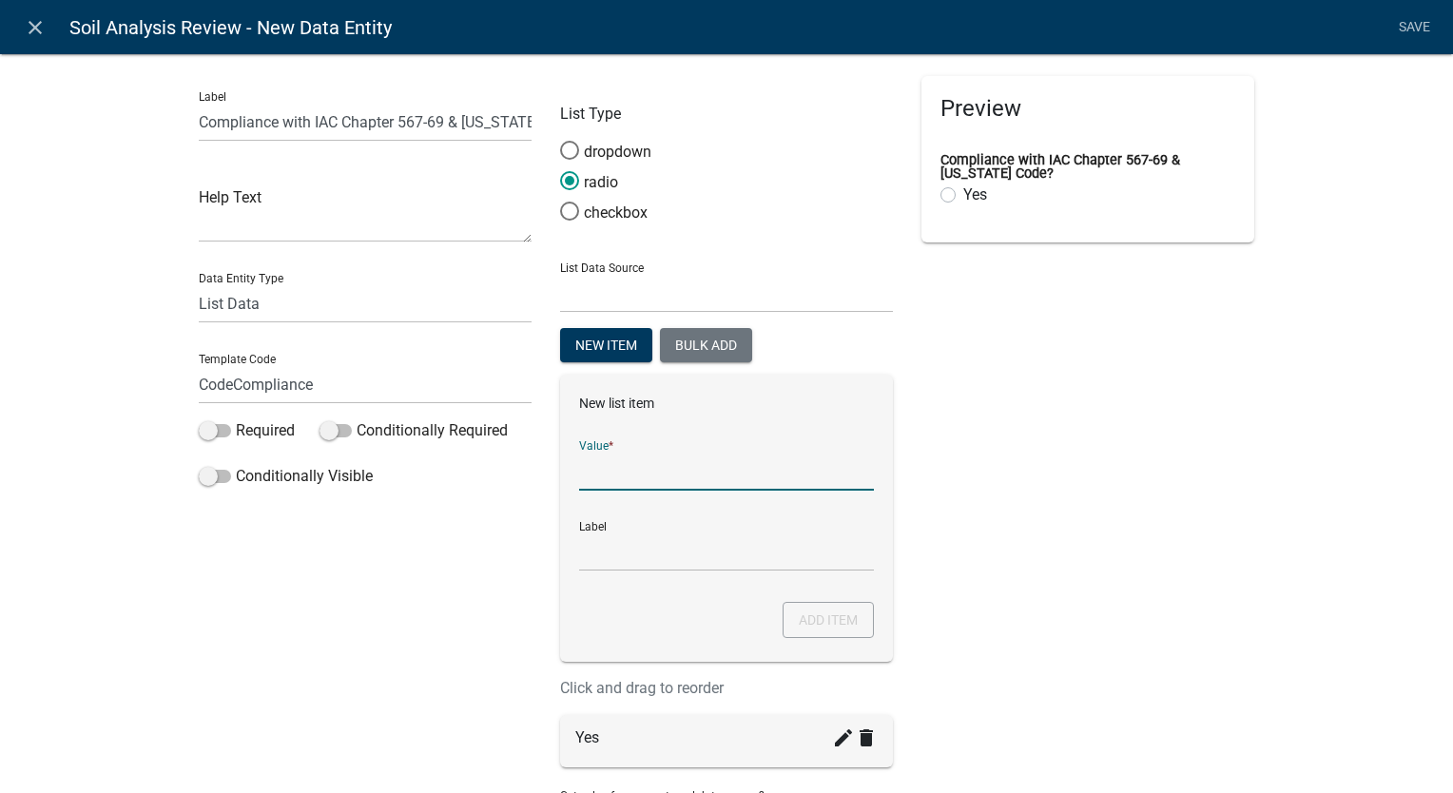
click at [620, 477] on input "List Data Source" at bounding box center [726, 471] width 295 height 39
type input "No"
click at [814, 623] on button "Add item" at bounding box center [828, 620] width 91 height 36
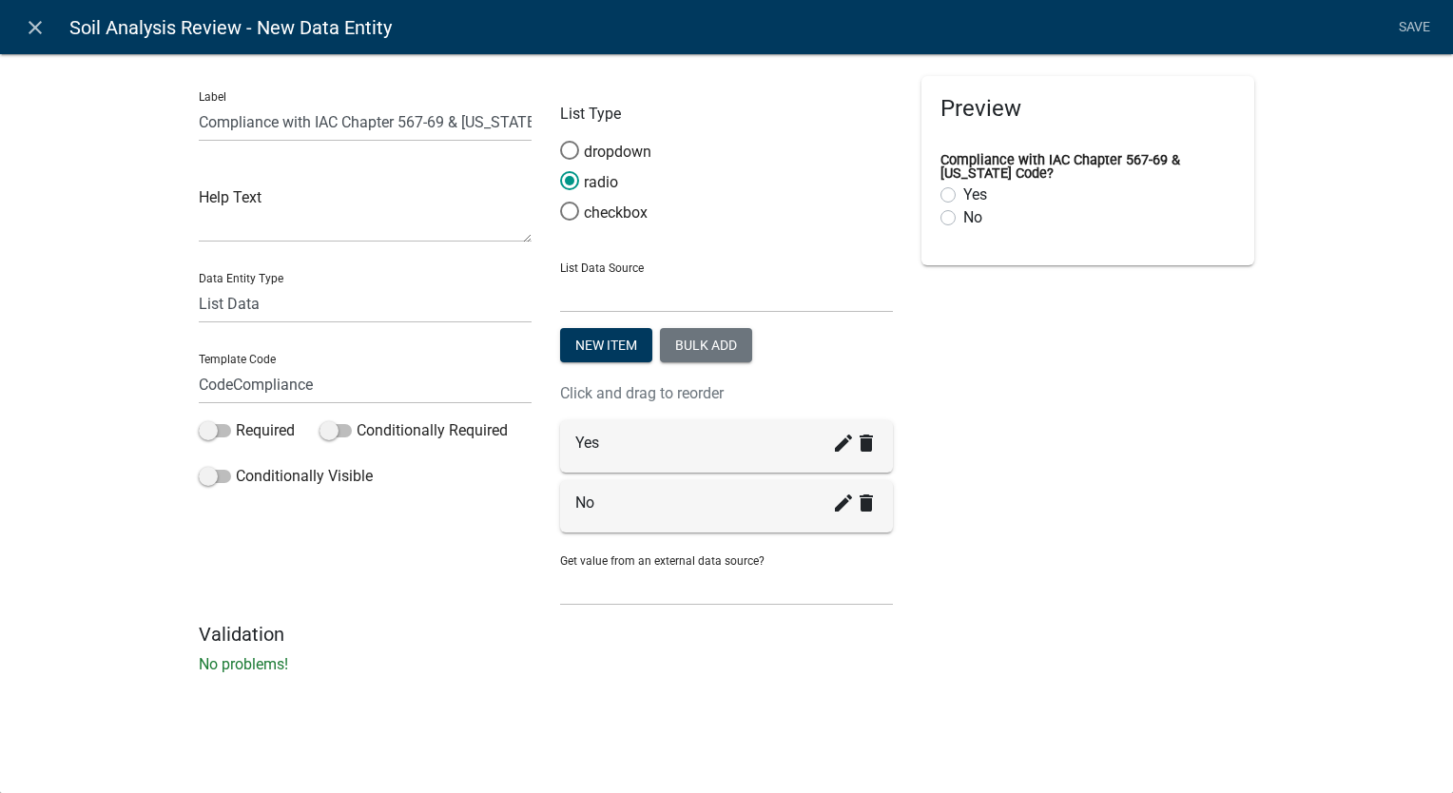
click at [1405, 56] on div "Label Compliance with IAC Chapter 567-69 & [US_STATE] Code? Help Text Data Enti…" at bounding box center [726, 369] width 1453 height 693
click at [1408, 21] on link "Save" at bounding box center [1414, 28] width 48 height 36
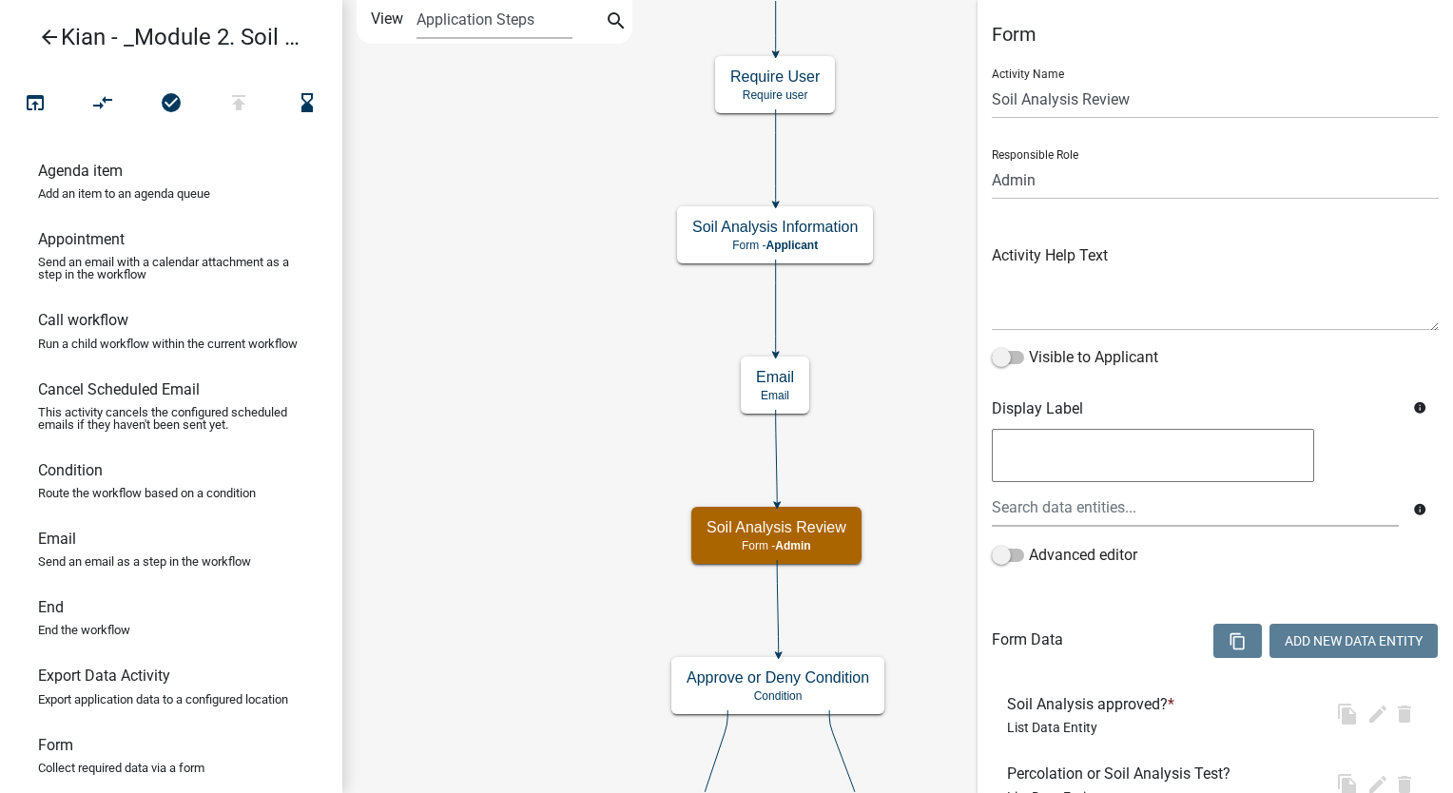
select select "1915EA58-7059-4941-9CAC-DBBDEE29AFEC"
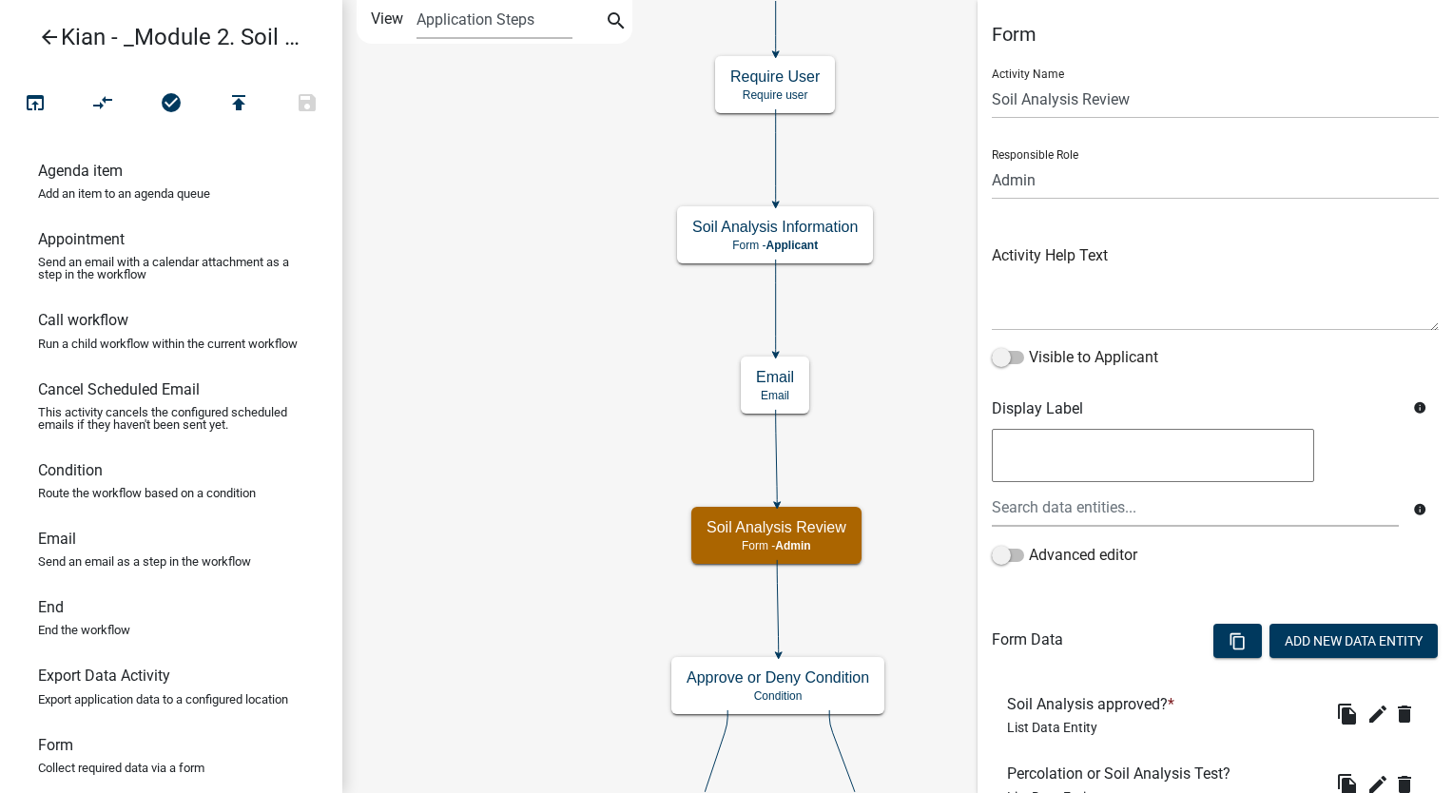
scroll to position [249, 0]
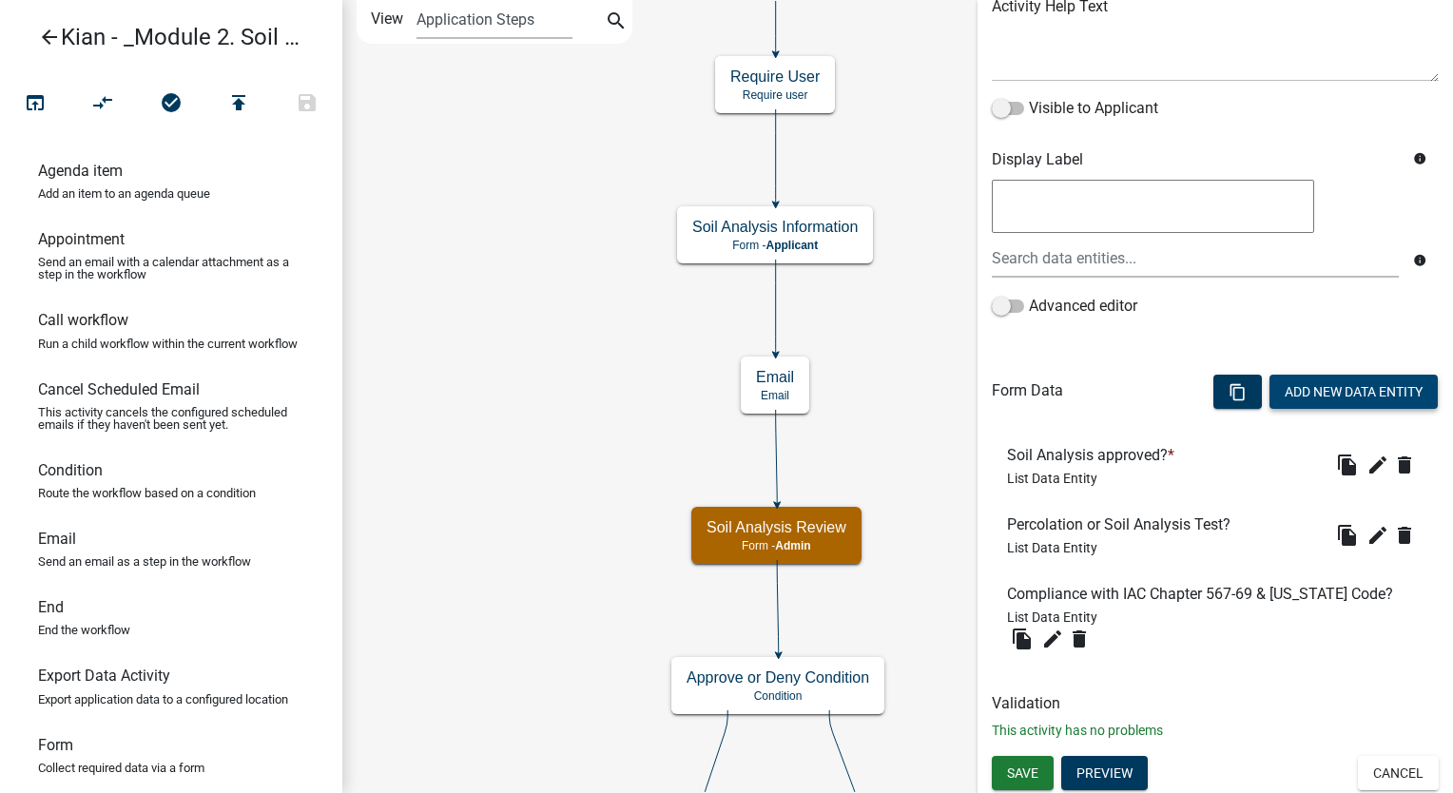
click at [1291, 391] on button "Add New Data Entity" at bounding box center [1354, 392] width 168 height 34
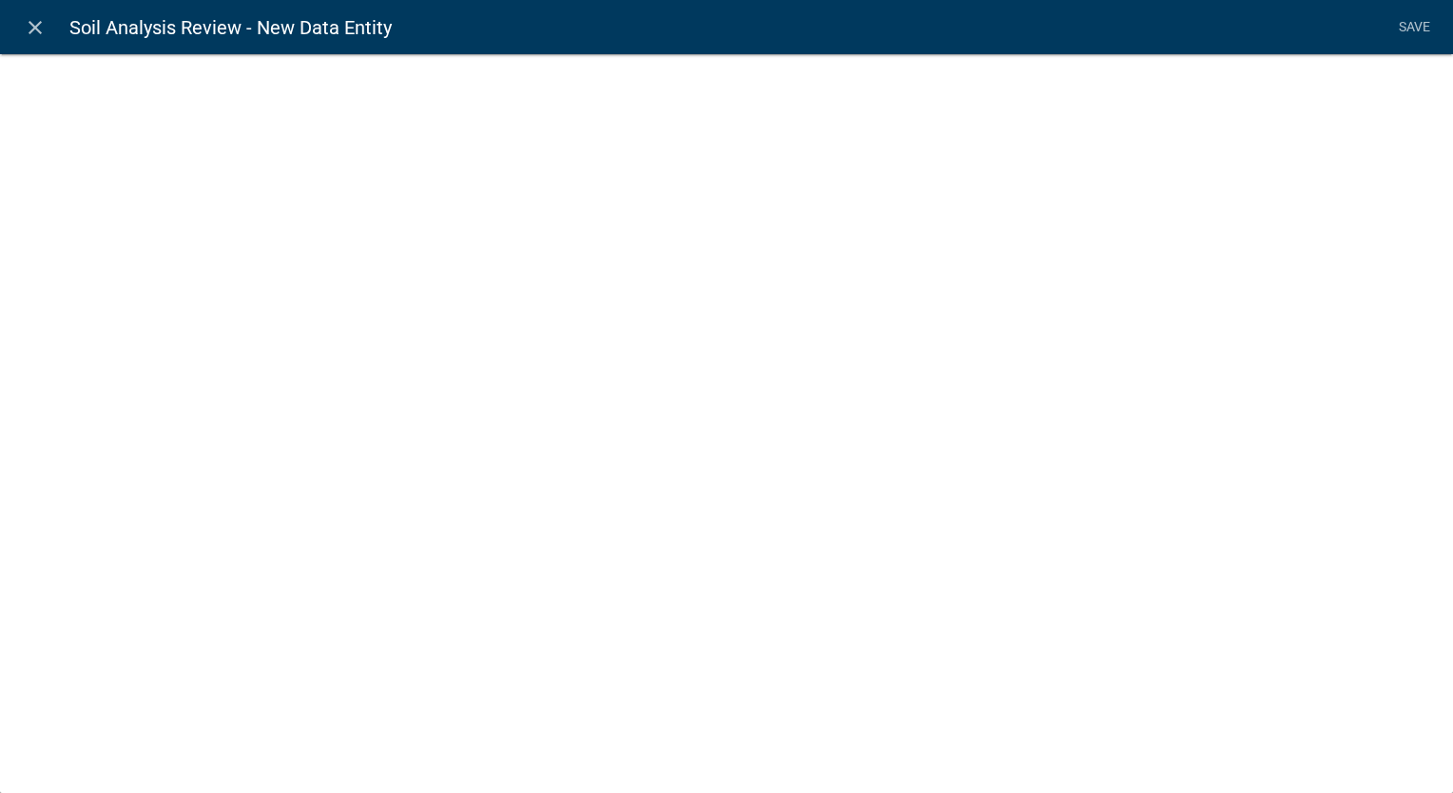
select select
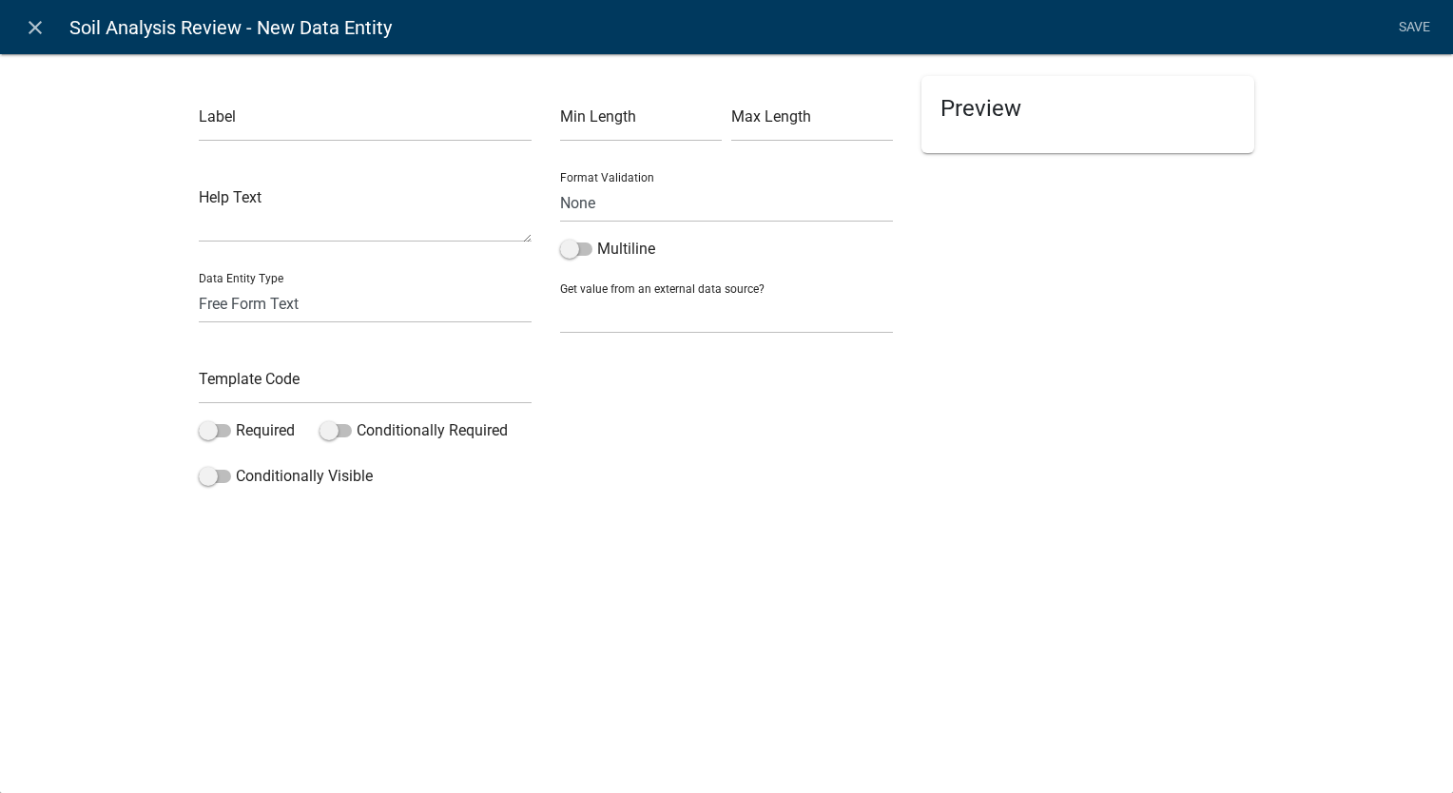
click at [1077, 352] on div "Preview" at bounding box center [1087, 285] width 361 height 419
click at [323, 127] on input "text" at bounding box center [365, 122] width 333 height 39
paste input "Approved for Septic Permit?"
type input "Approved for Septic Permit?"
click at [1069, 396] on div "Preview" at bounding box center [1087, 285] width 361 height 419
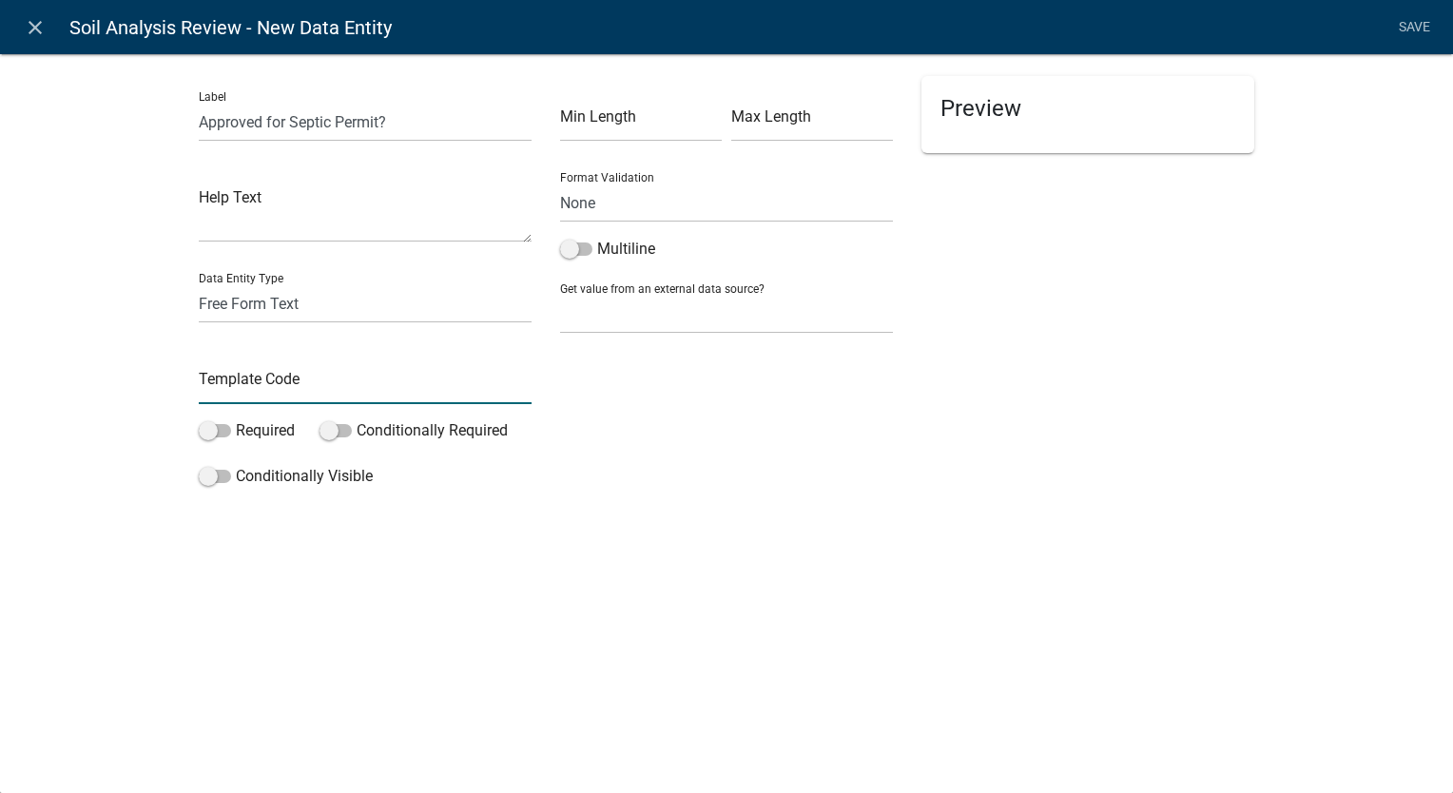
click at [277, 370] on input "text" at bounding box center [365, 384] width 333 height 39
paste input "Approval"
type input "Approval"
click at [364, 298] on select "Free Form Text Document Display Entity Value Fee Numeric Data Date Map Sketch D…" at bounding box center [365, 303] width 333 height 39
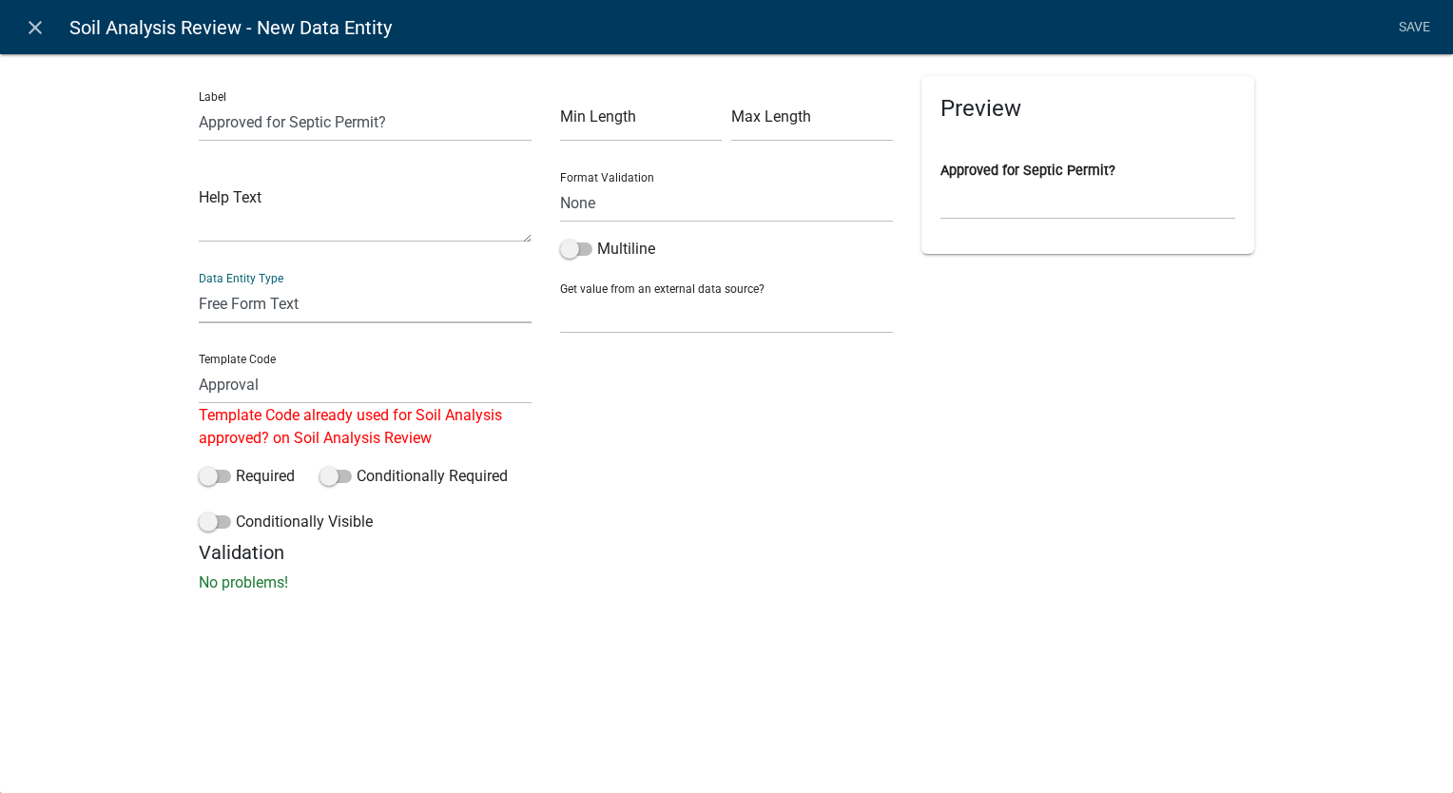
select select "date"
click at [199, 284] on select "Free Form Text Document Display Entity Value Fee Numeric Data Date Map Sketch D…" at bounding box center [365, 303] width 333 height 39
select select "date"
select select
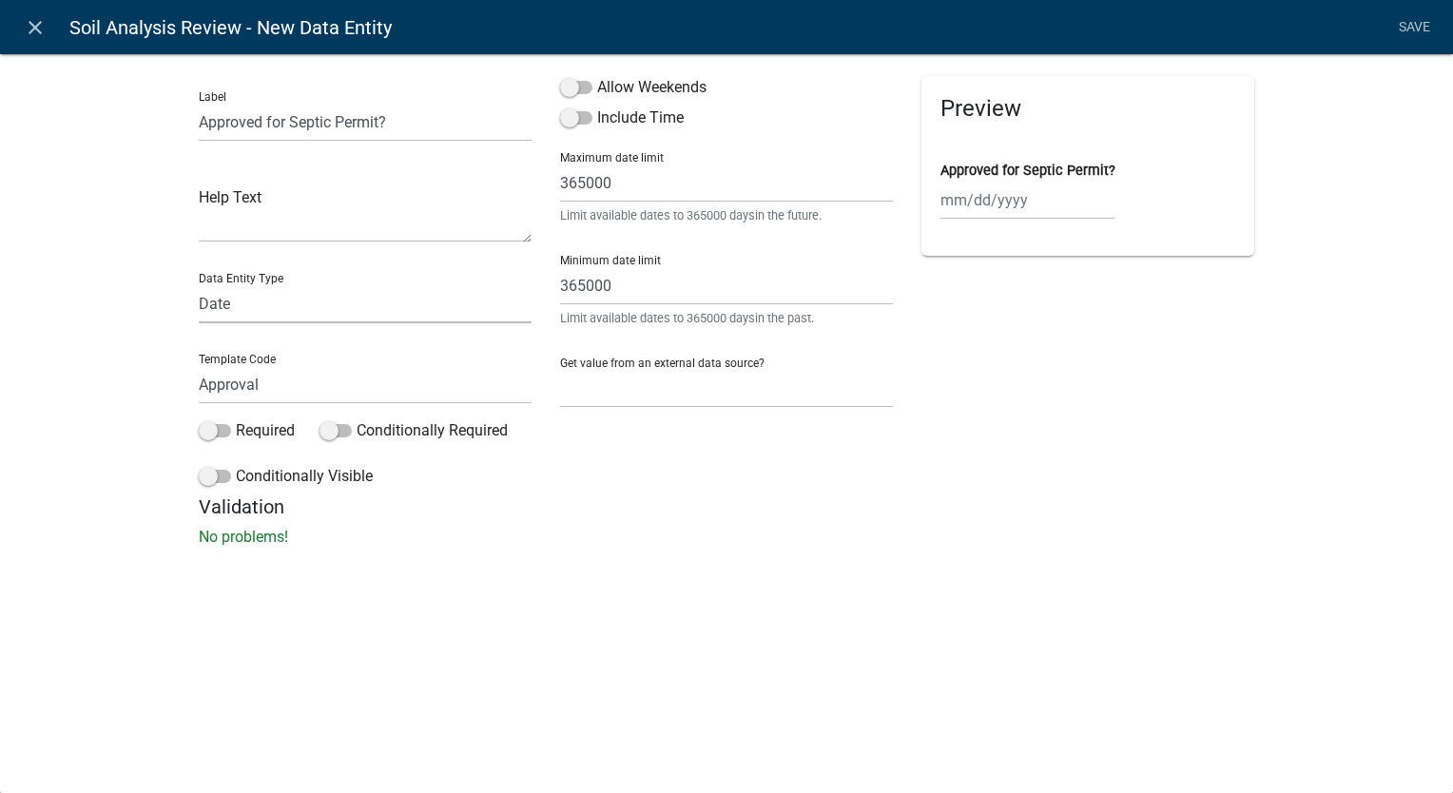
click at [374, 313] on select "Free Form Text Document Display Entity Value Fee Numeric Data Date Map Sketch D…" at bounding box center [365, 303] width 333 height 39
select select "list-data"
click at [199, 284] on select "Free Form Text Document Display Entity Value Fee Numeric Data Date Map Sketch D…" at bounding box center [365, 303] width 333 height 39
select select "list-data"
select select
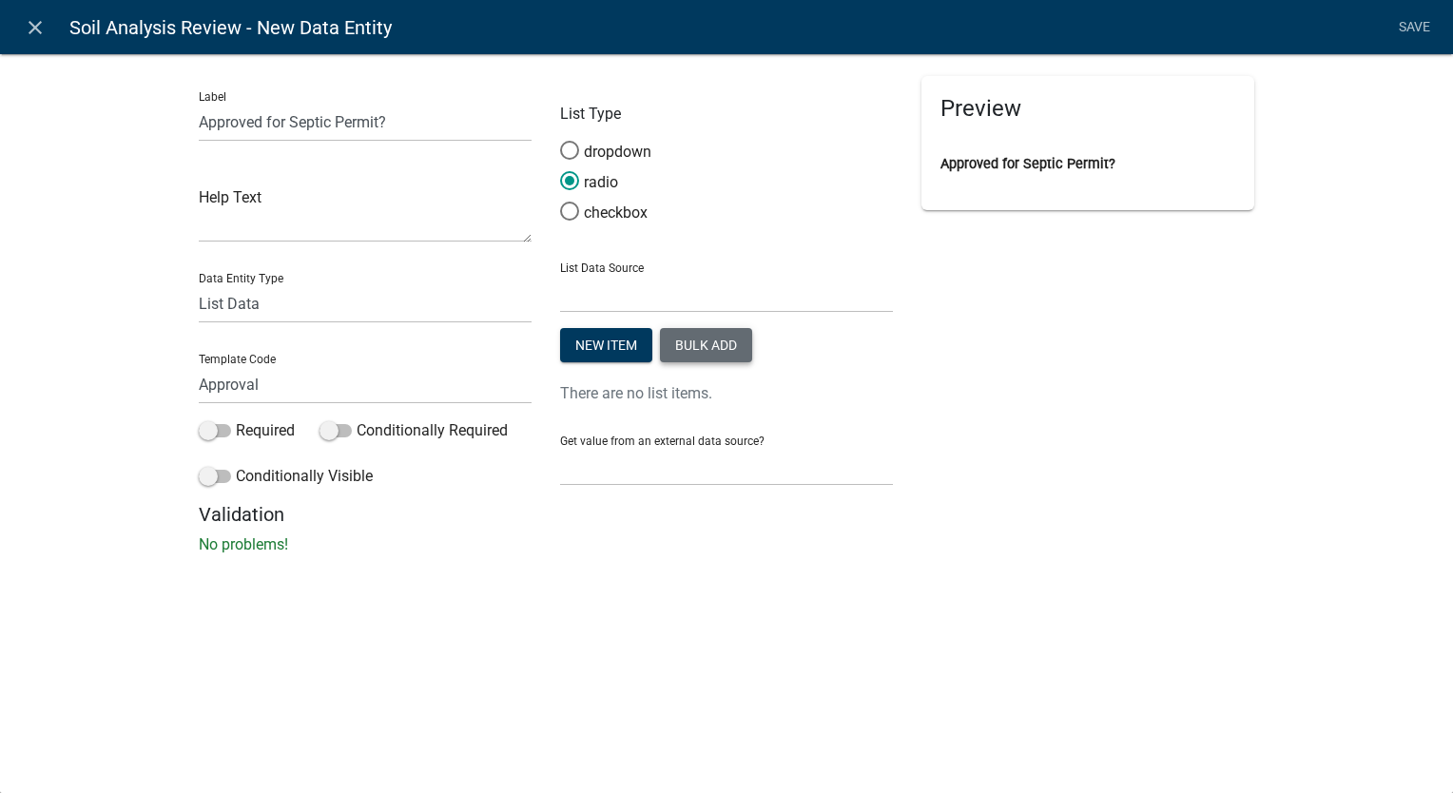
click at [680, 337] on button "Bulk add" at bounding box center [706, 345] width 92 height 34
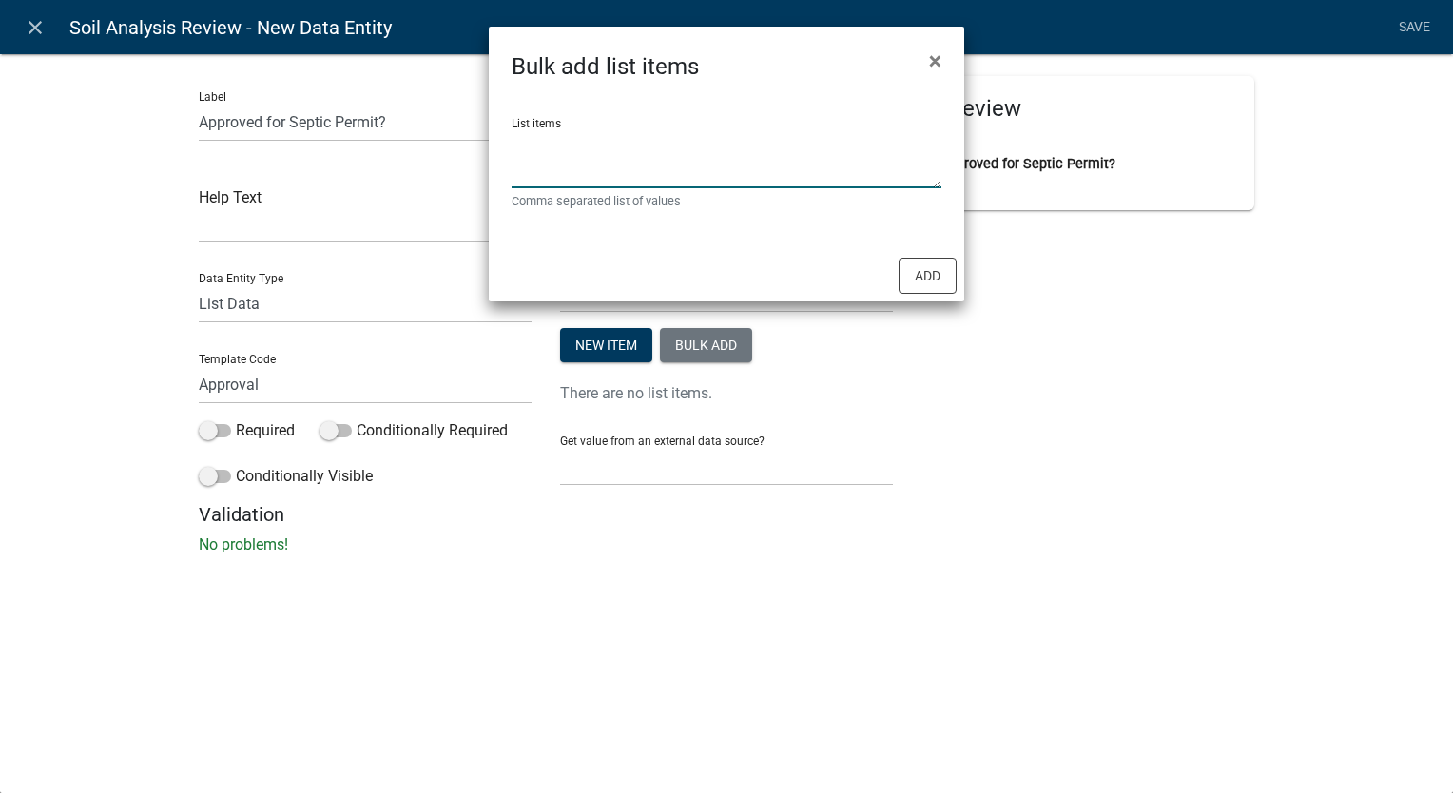
click at [701, 146] on textarea "List items" at bounding box center [727, 158] width 430 height 59
type textarea "Yes, No"
click at [926, 268] on button "Add" at bounding box center [928, 276] width 58 height 36
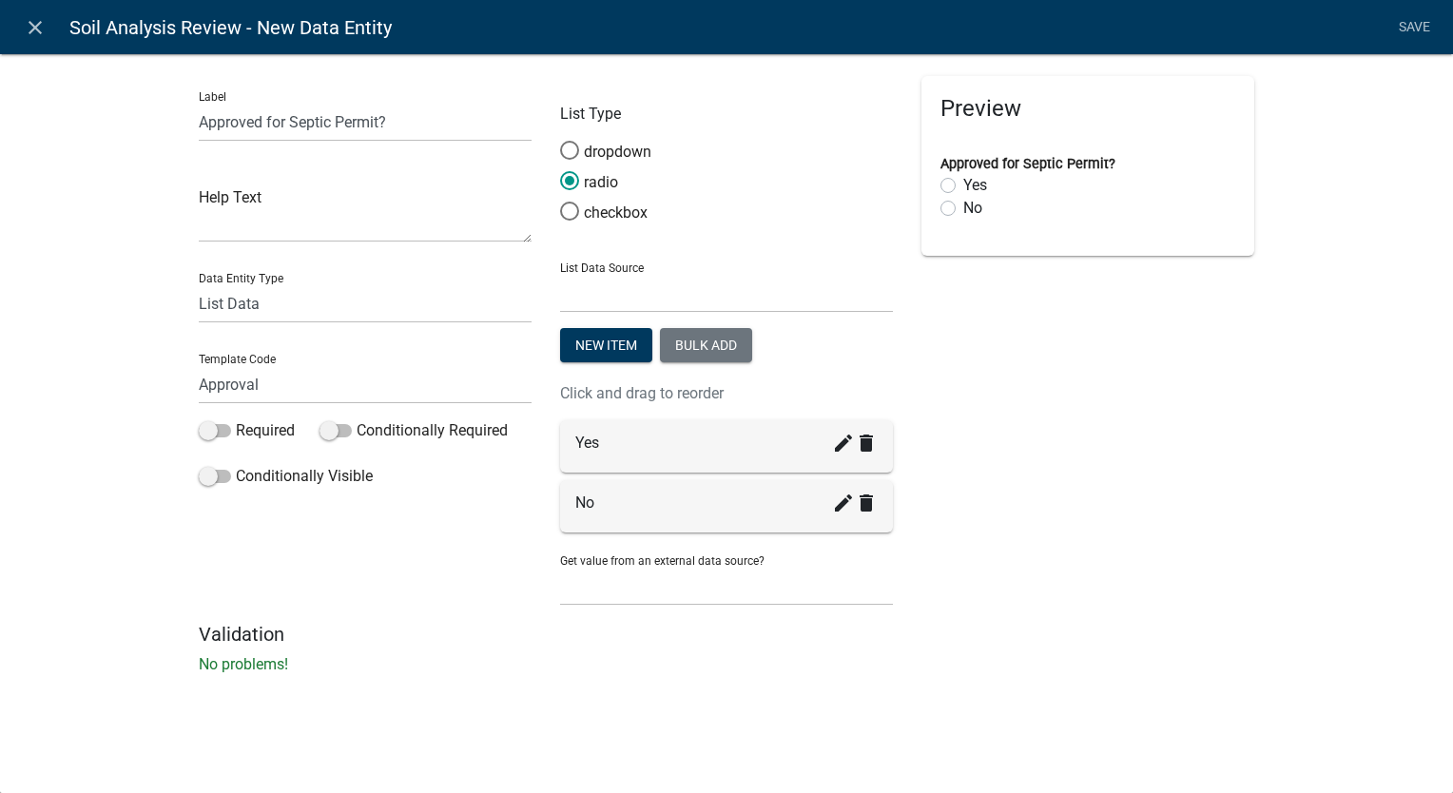
click at [1407, 30] on li "Save" at bounding box center [1414, 28] width 48 height 36
click at [1293, 294] on div "Label Approved for Septic Permit? Help Text Data Entity Type Free Form Text Doc…" at bounding box center [726, 369] width 1453 height 693
click at [434, 137] on input "Approved for Septic Permit?" at bounding box center [365, 122] width 333 height 39
click at [1398, 29] on li "Save" at bounding box center [1414, 28] width 48 height 36
click at [1408, 29] on li "Save" at bounding box center [1414, 28] width 48 height 36
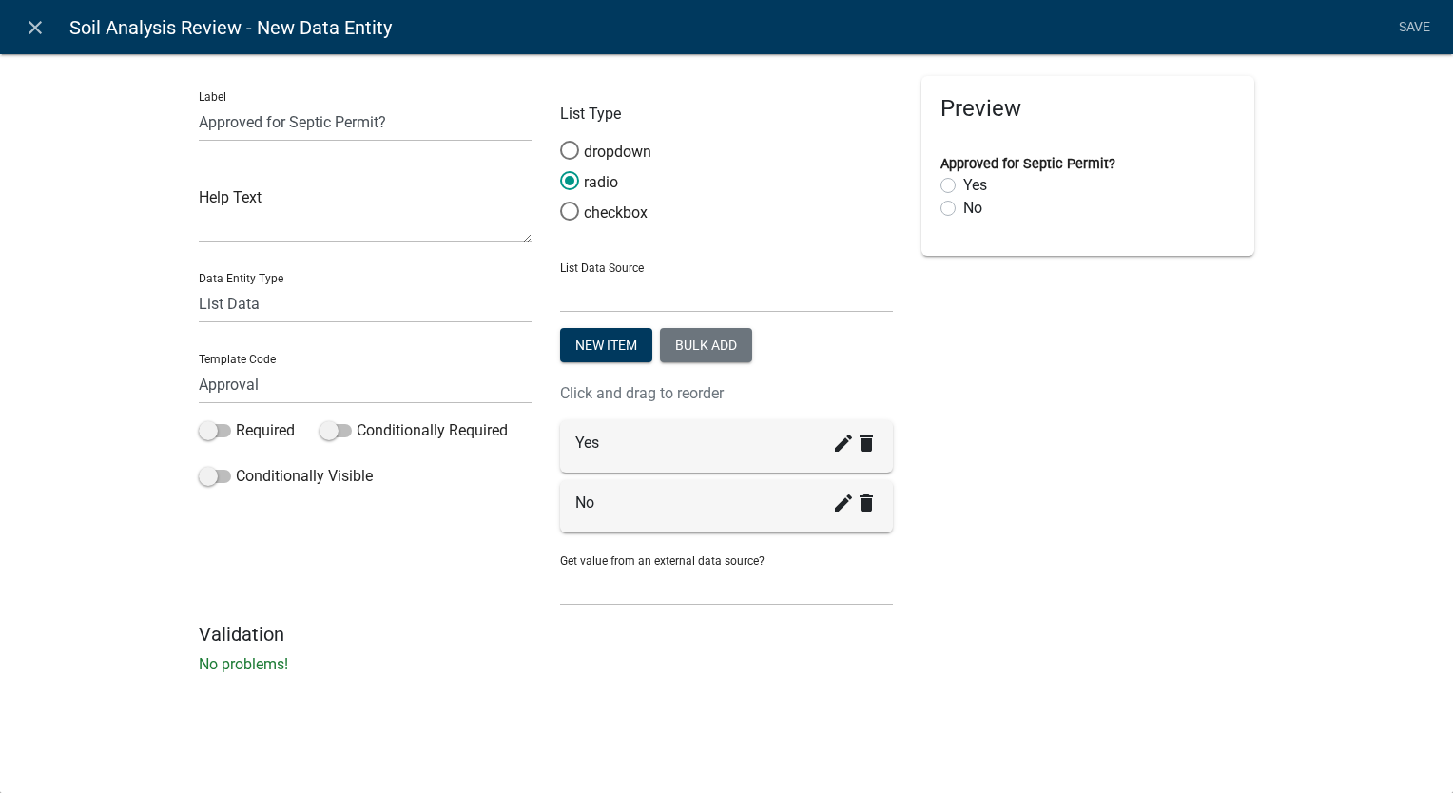
click at [1391, 34] on li "Save" at bounding box center [1414, 28] width 48 height 36
click at [1406, 28] on li "Save" at bounding box center [1414, 28] width 48 height 36
click at [1400, 32] on li "Save" at bounding box center [1414, 28] width 48 height 36
click at [1273, 459] on div "Label Approved for Septic Permit? Help Text Data Entity Type Free Form Text Doc…" at bounding box center [726, 369] width 1453 height 693
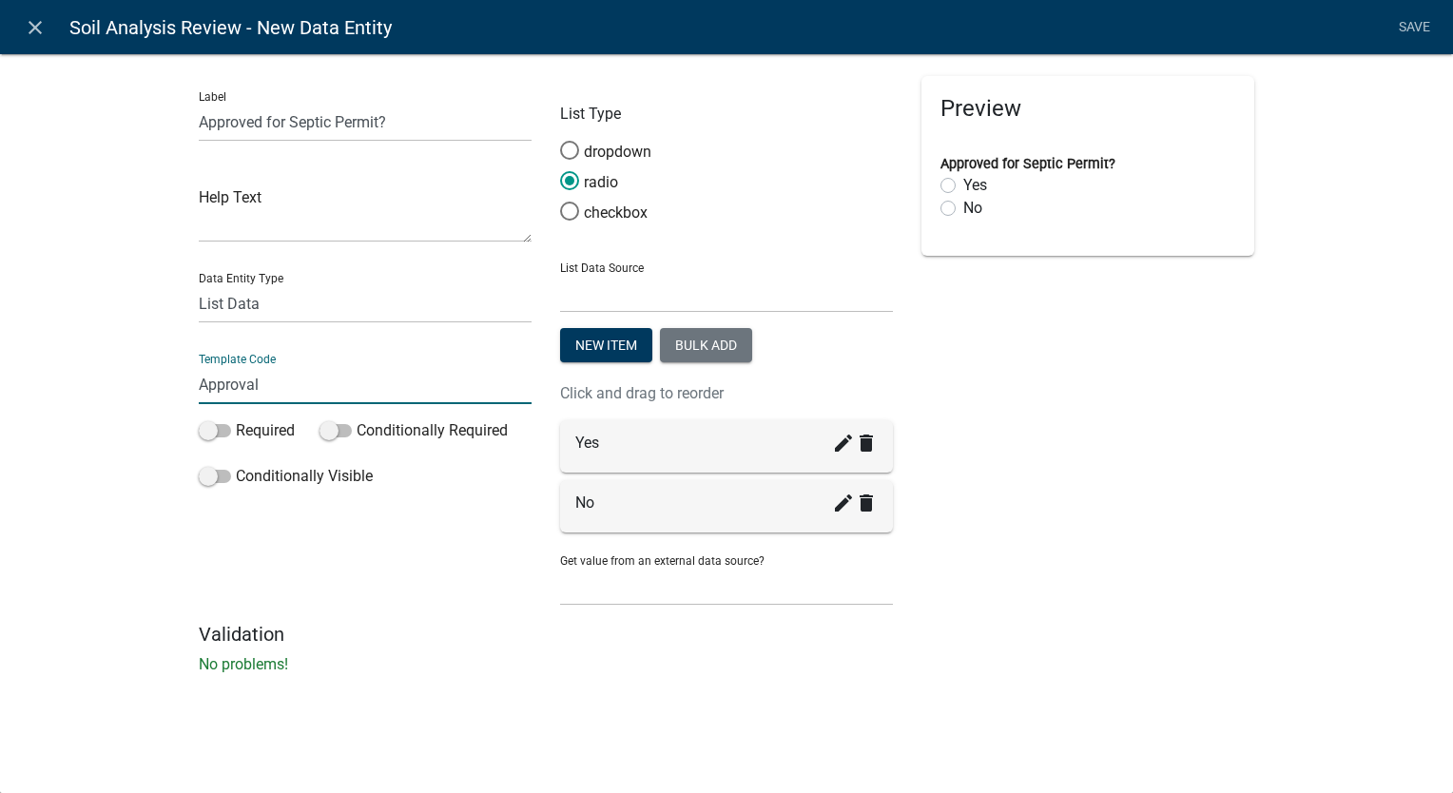
click at [298, 394] on input "Approval" at bounding box center [365, 384] width 333 height 39
click at [412, 110] on input "Approved for Septic Permit?" at bounding box center [365, 122] width 333 height 39
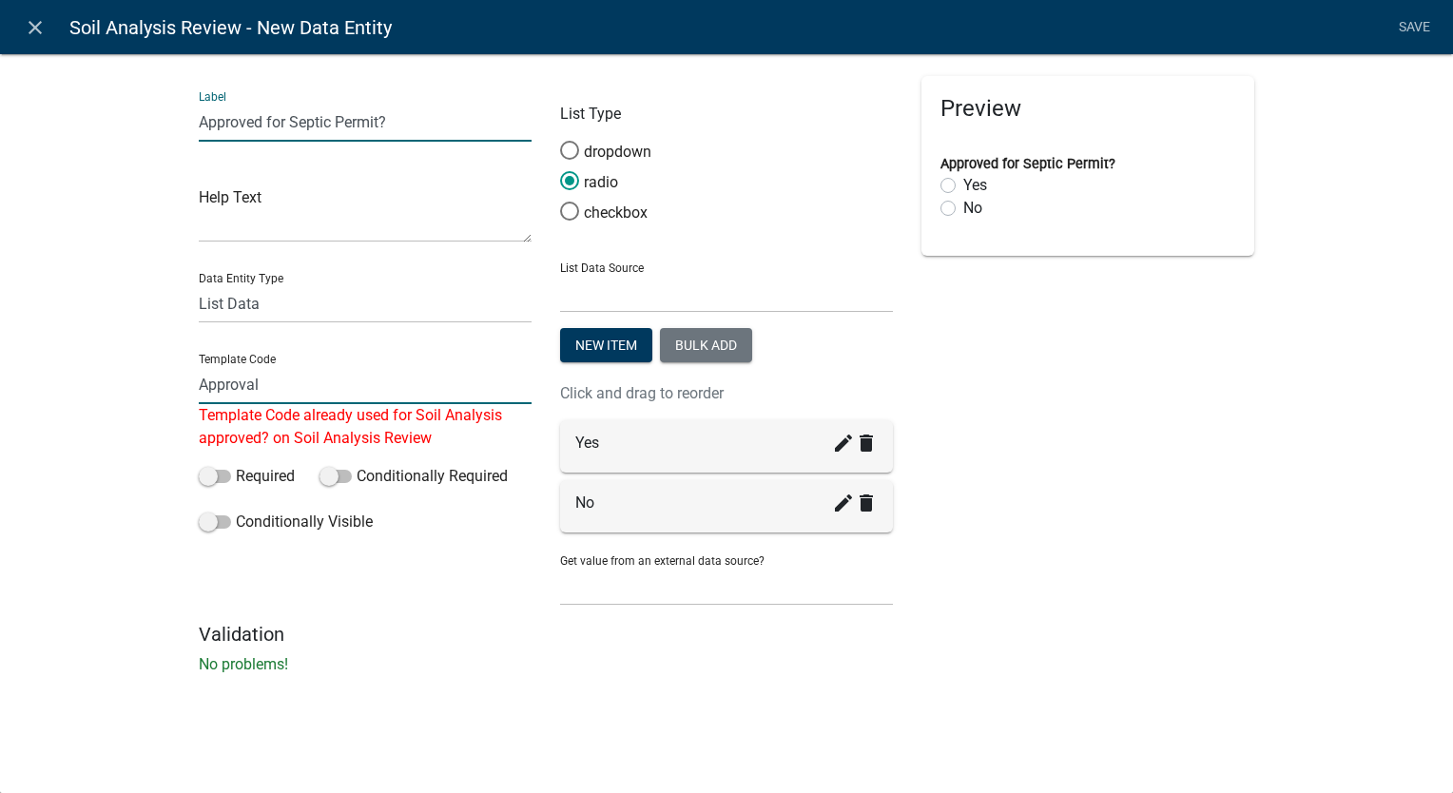
click at [378, 376] on input "Approval" at bounding box center [365, 384] width 333 height 39
click at [1093, 506] on div "Preview Approved for Septic Permit? Yes No" at bounding box center [1087, 349] width 361 height 547
click at [299, 378] on input "Approval" at bounding box center [365, 384] width 333 height 39
click at [299, 377] on input "Approval" at bounding box center [365, 384] width 333 height 39
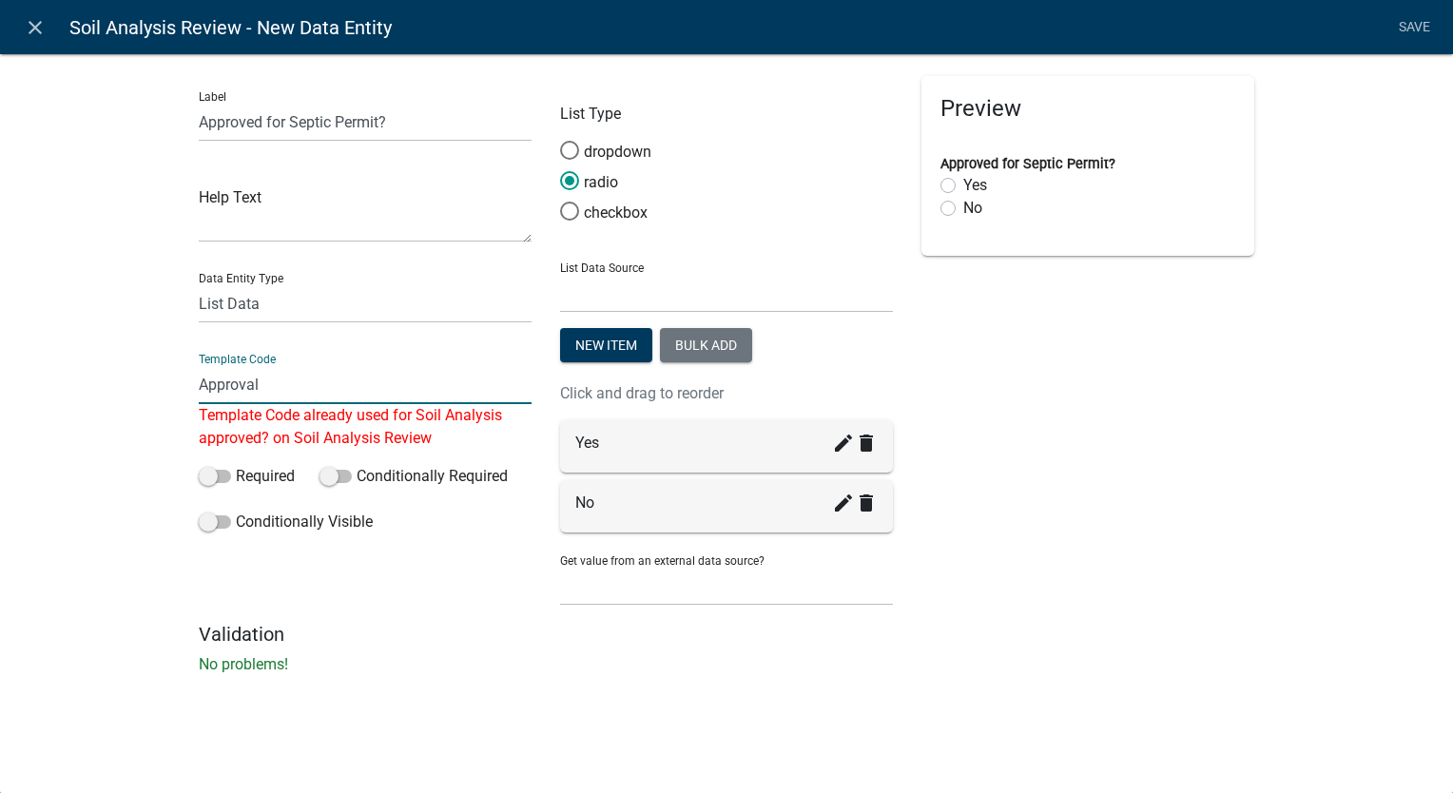
click at [1054, 399] on div "Preview Approved for Septic Permit? Yes No" at bounding box center [1087, 349] width 361 height 547
click at [1273, 440] on div "Label Approved for Septic Permit? Help Text Data Entity Type Free Form Text Doc…" at bounding box center [726, 369] width 1453 height 693
click at [24, 22] on icon "close" at bounding box center [35, 27] width 23 height 23
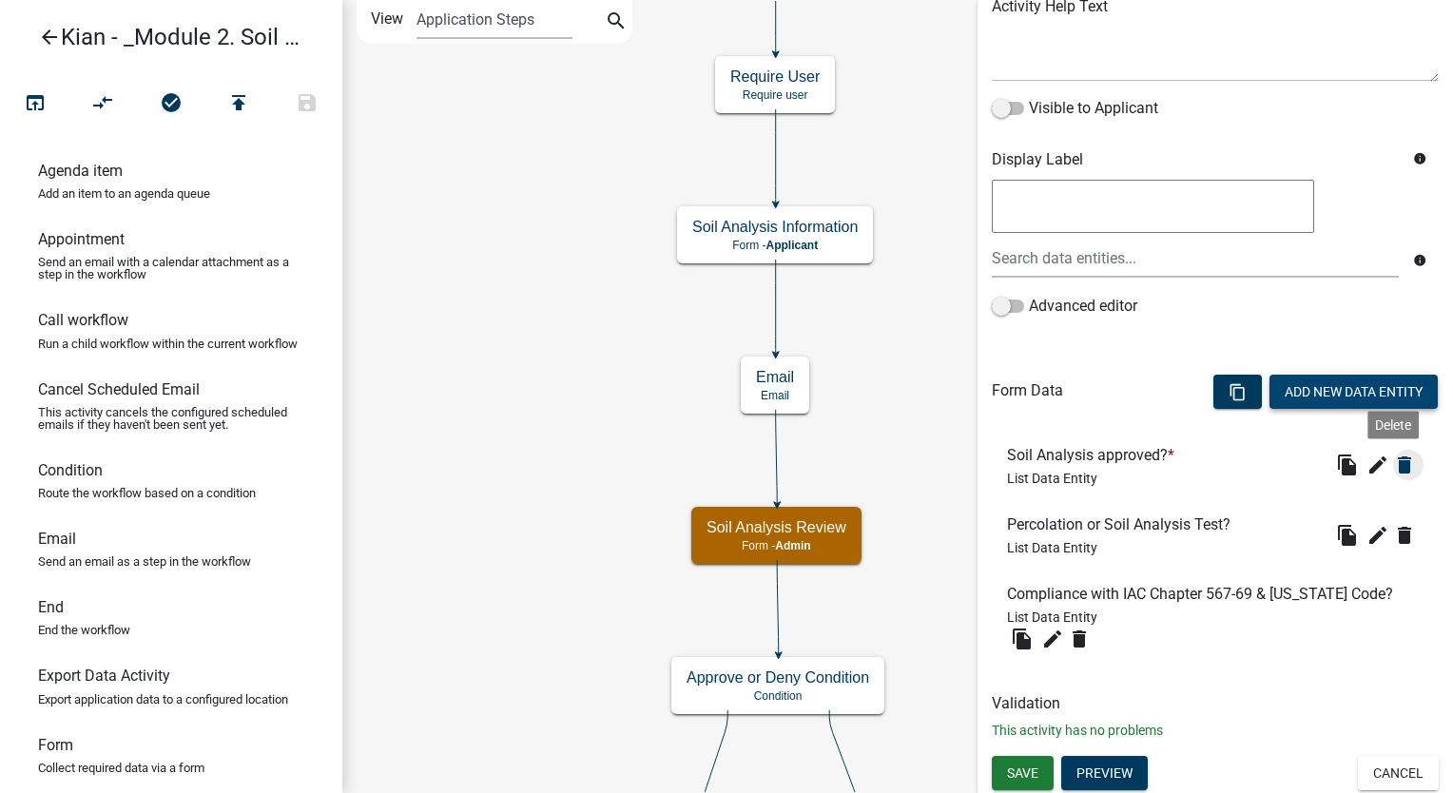
click at [1393, 466] on icon "delete" at bounding box center [1404, 465] width 23 height 23
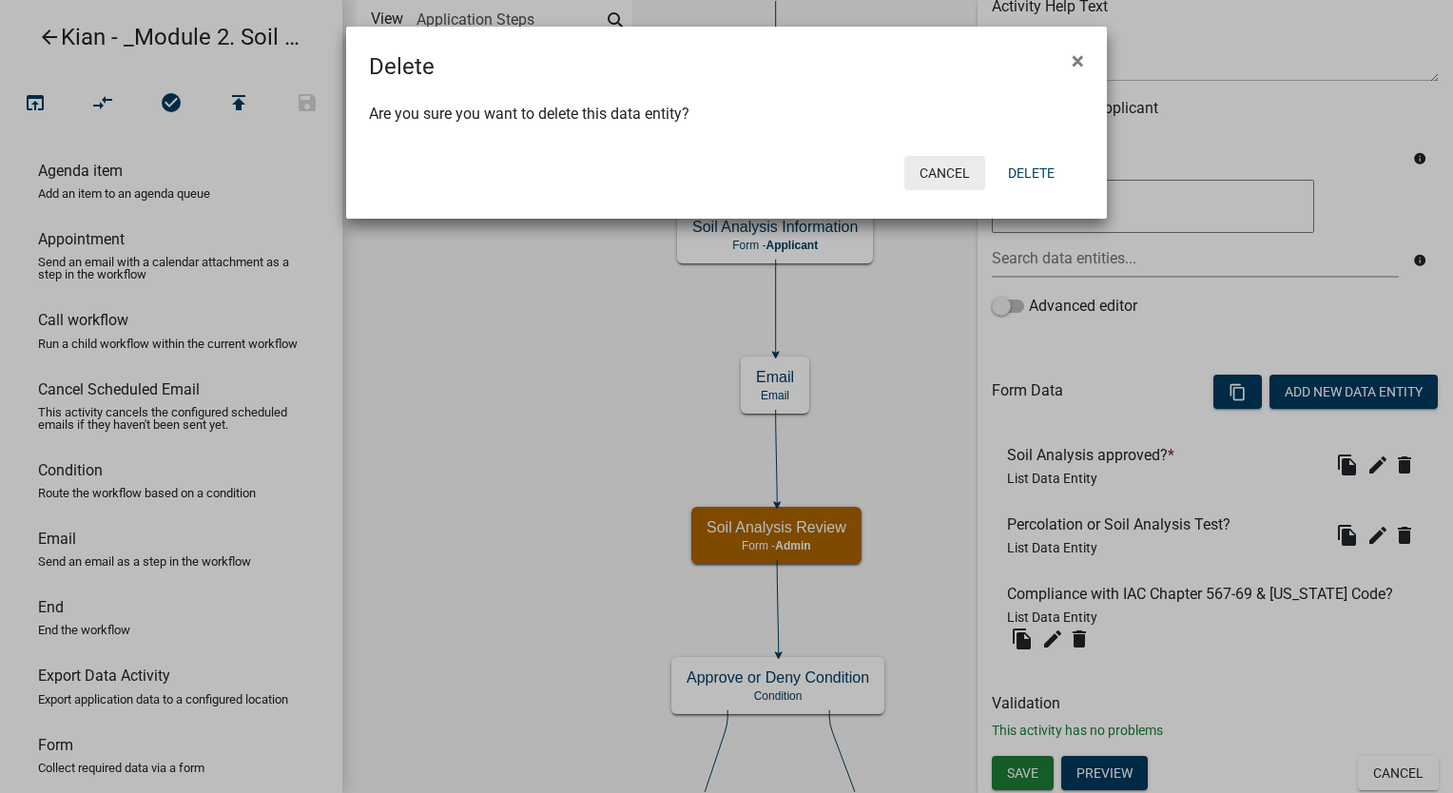
click at [961, 173] on button "Cancel" at bounding box center [944, 173] width 81 height 34
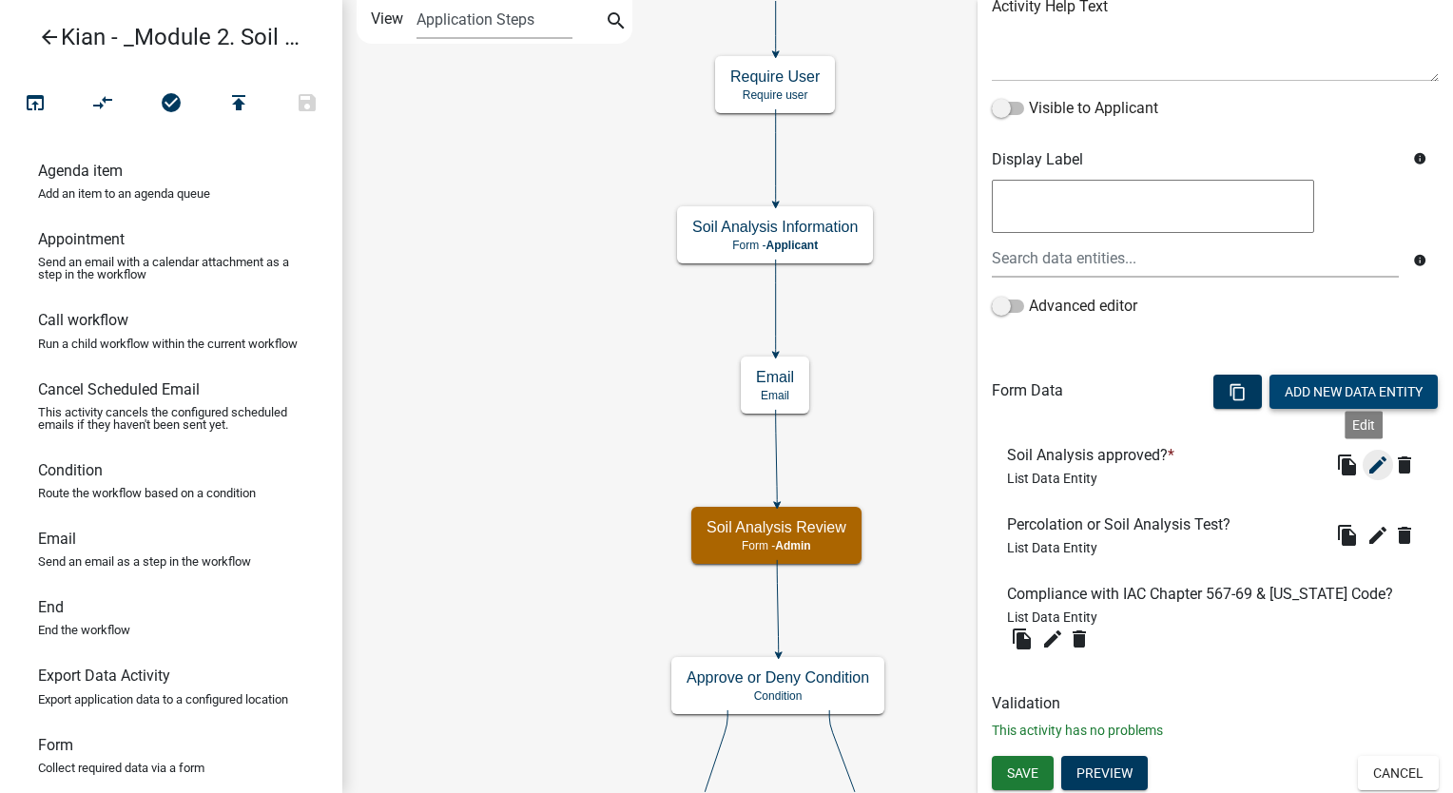
click at [1367, 458] on icon "edit" at bounding box center [1378, 465] width 23 height 23
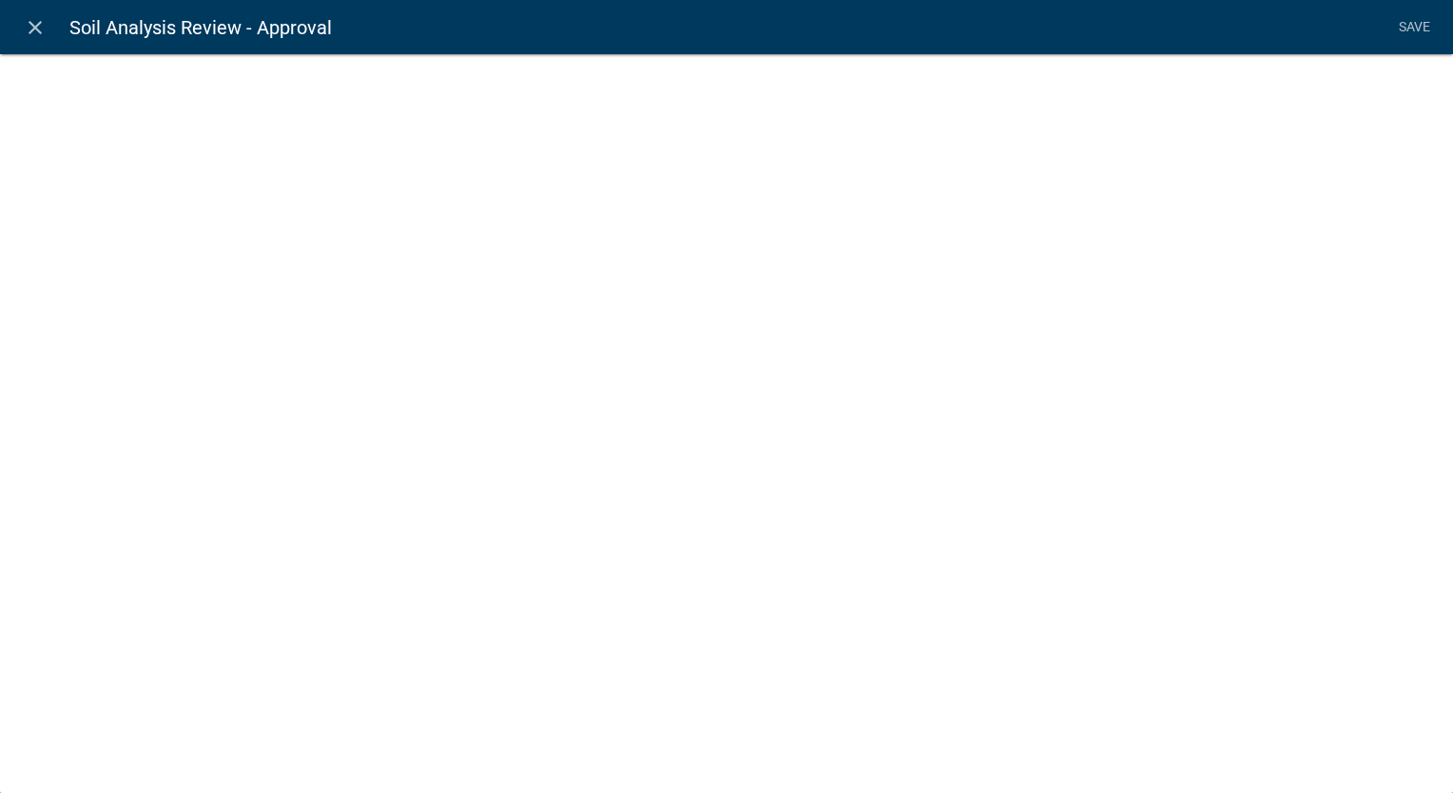
select select "list-data"
select select
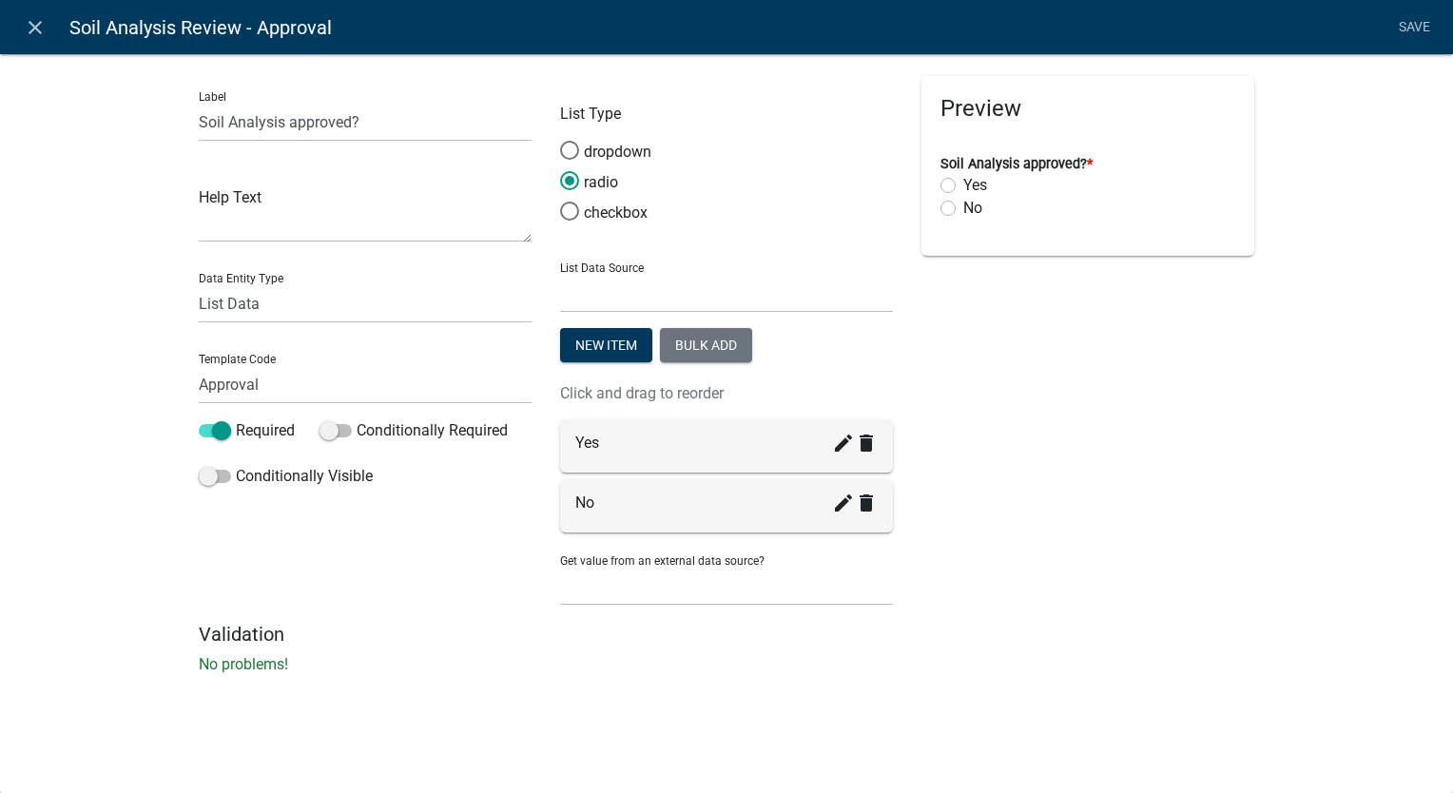
click at [1001, 418] on div "Preview Soil Analysis approved? * Yes No" at bounding box center [1087, 349] width 361 height 547
click at [329, 130] on input "Soil Analysis approved?" at bounding box center [365, 122] width 333 height 39
paste input "Approved for Septic Permit"
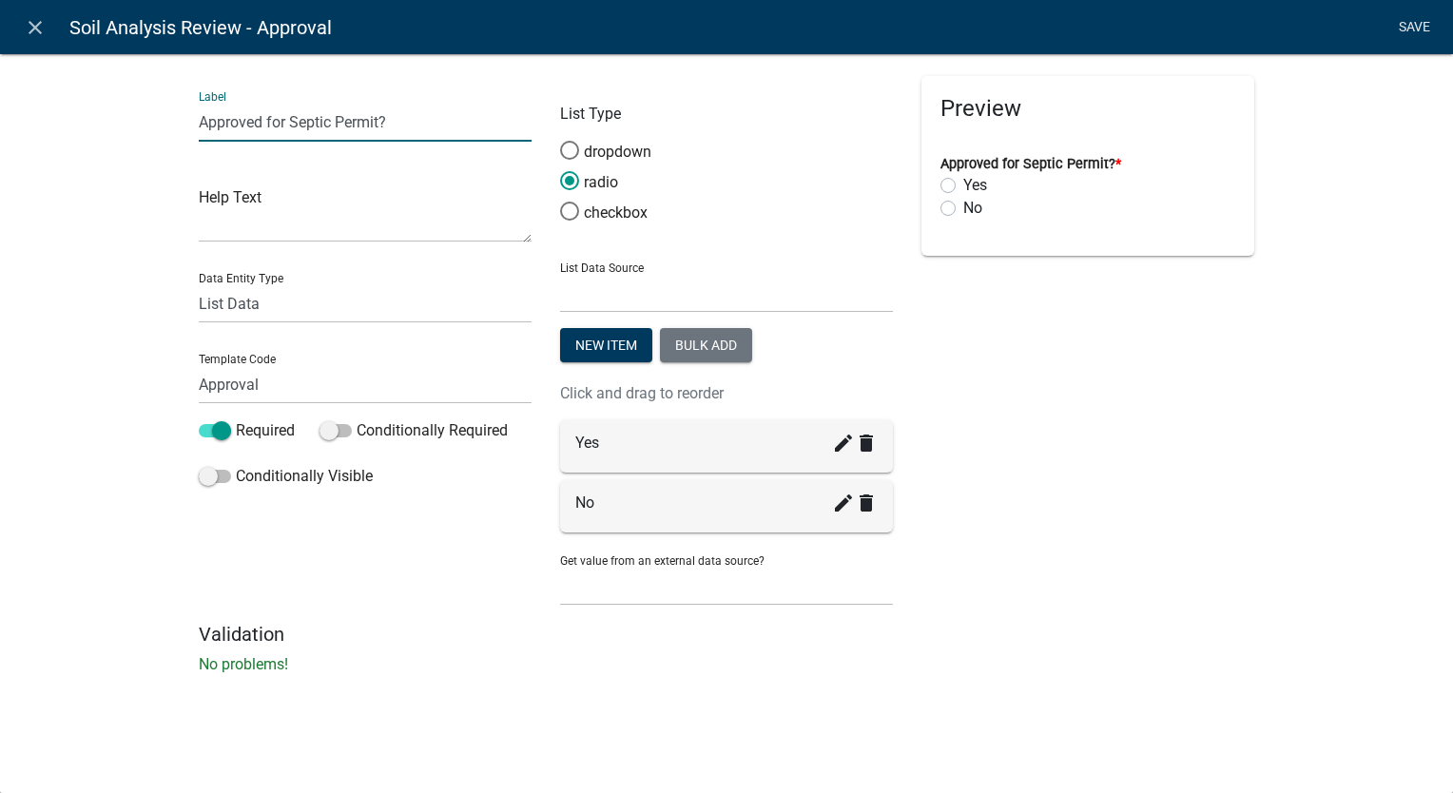
type input "Approved for Septic Permit?"
click at [1407, 28] on link "Save" at bounding box center [1414, 28] width 48 height 36
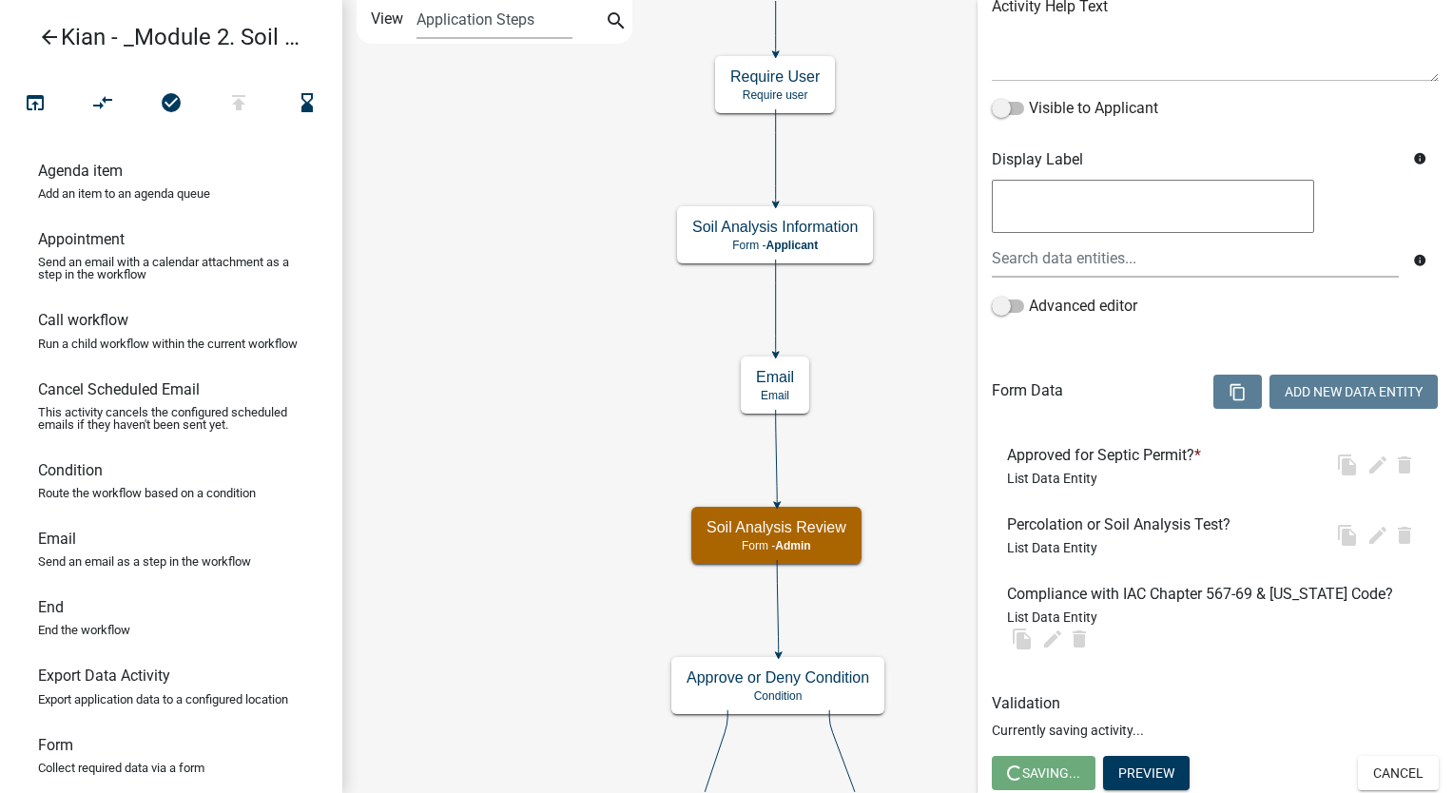
scroll to position [0, 0]
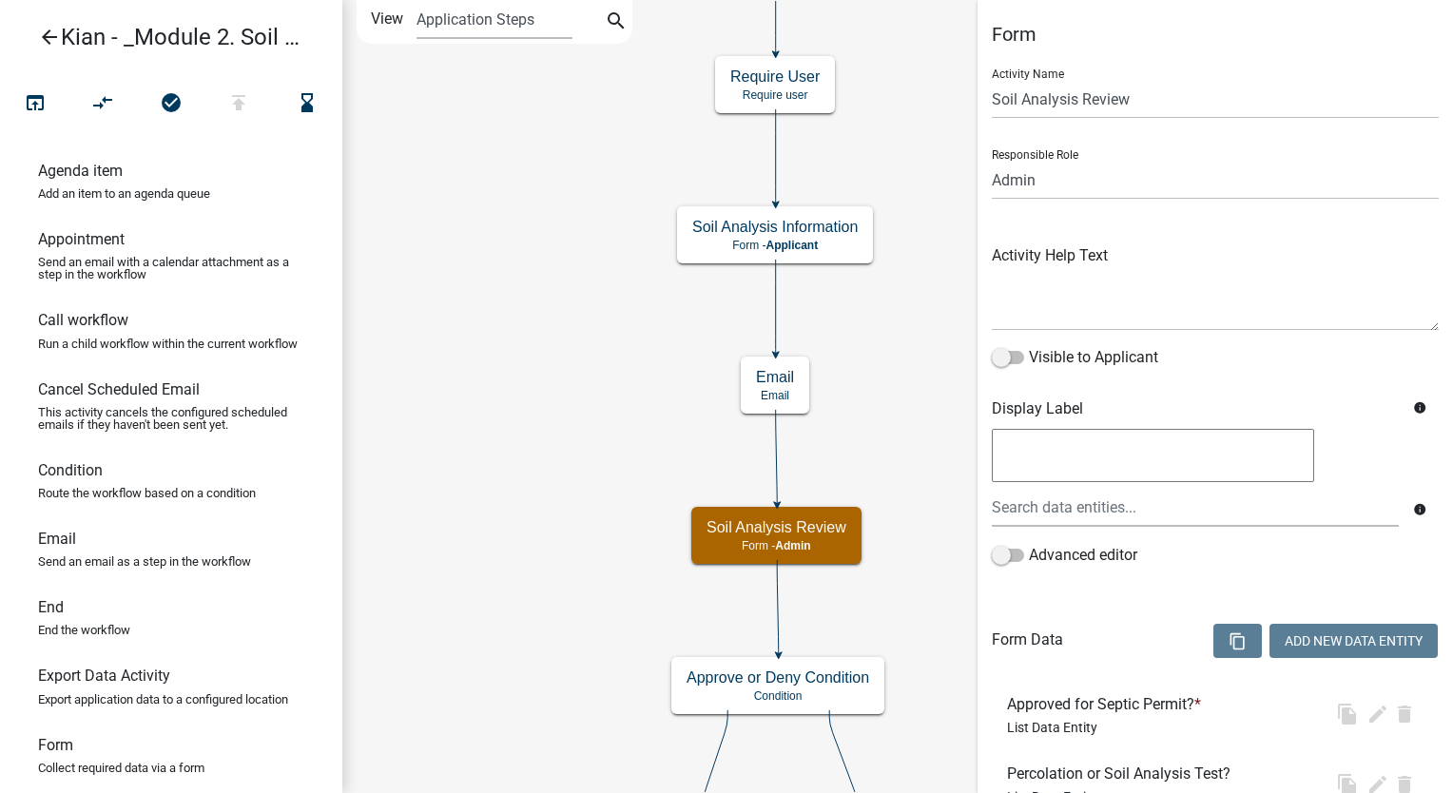
select select "1915EA58-7059-4941-9CAC-DBBDEE29AFEC"
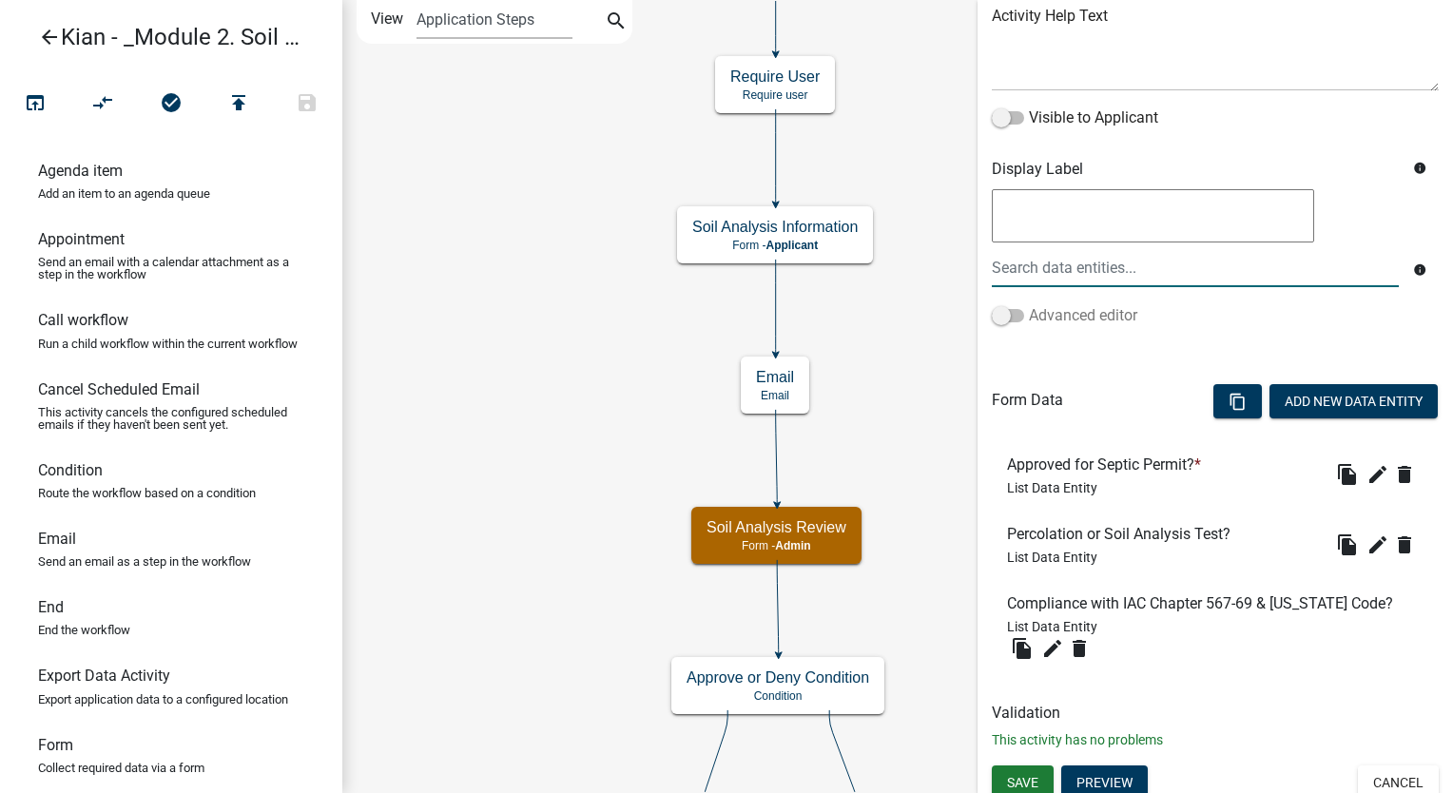
scroll to position [249, 0]
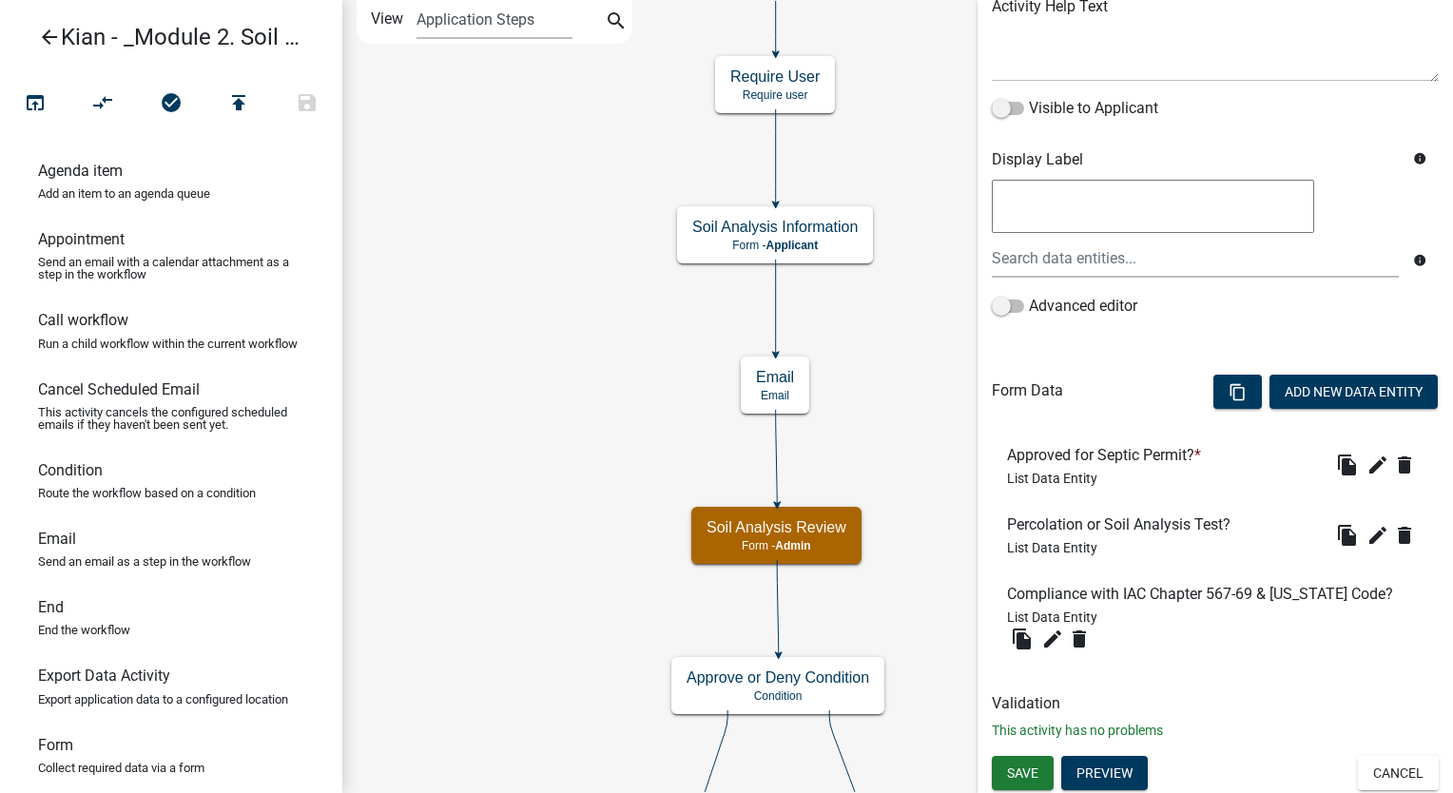
click at [1030, 424] on ul "Approved for Septic Permit? * List Data Entity file_copy edit delete Percolatio…" at bounding box center [1215, 550] width 447 height 255
click at [1039, 446] on h6 "Approved for Septic Permit? *" at bounding box center [1108, 455] width 202 height 18
click at [1335, 386] on button "Add New Data Entity" at bounding box center [1354, 392] width 168 height 34
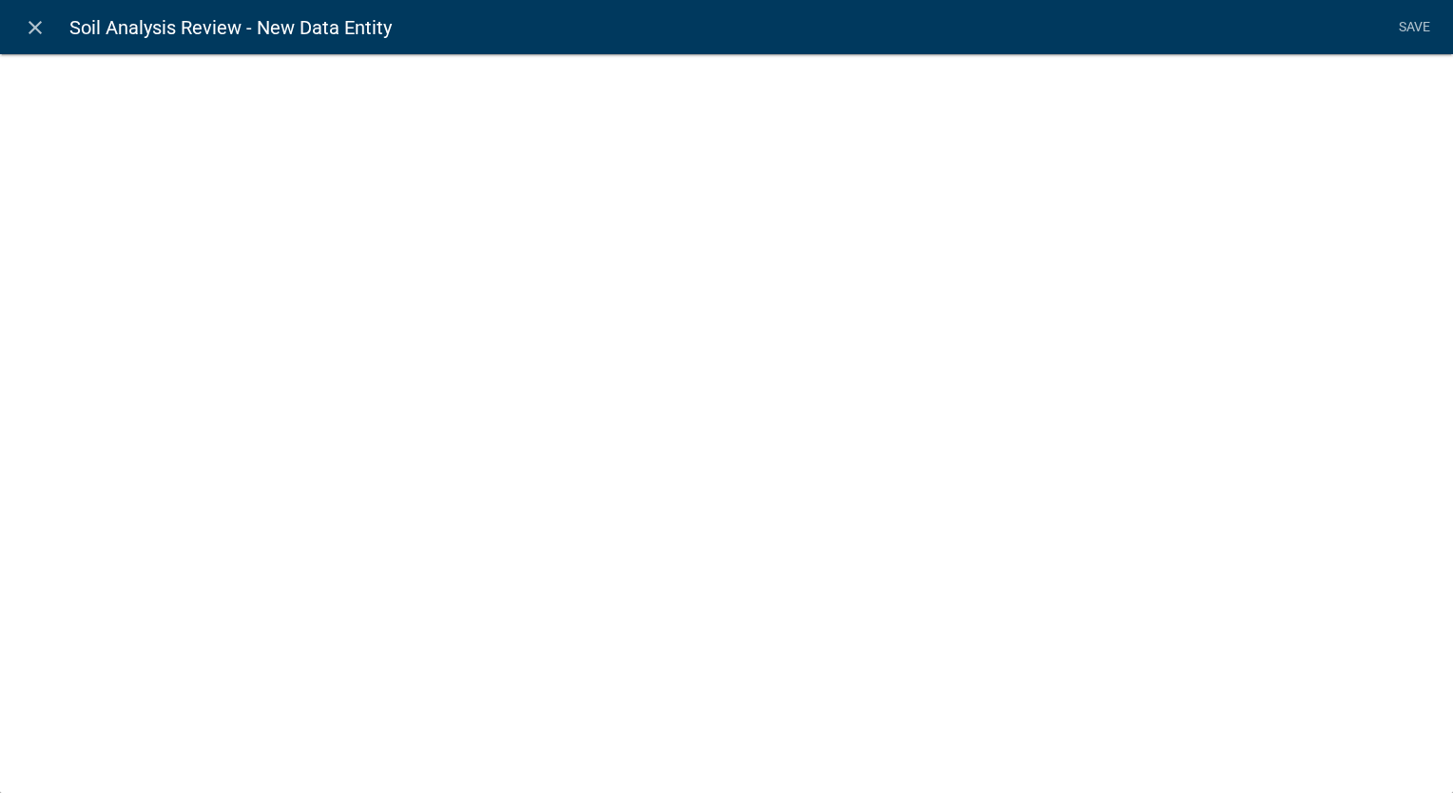
select select
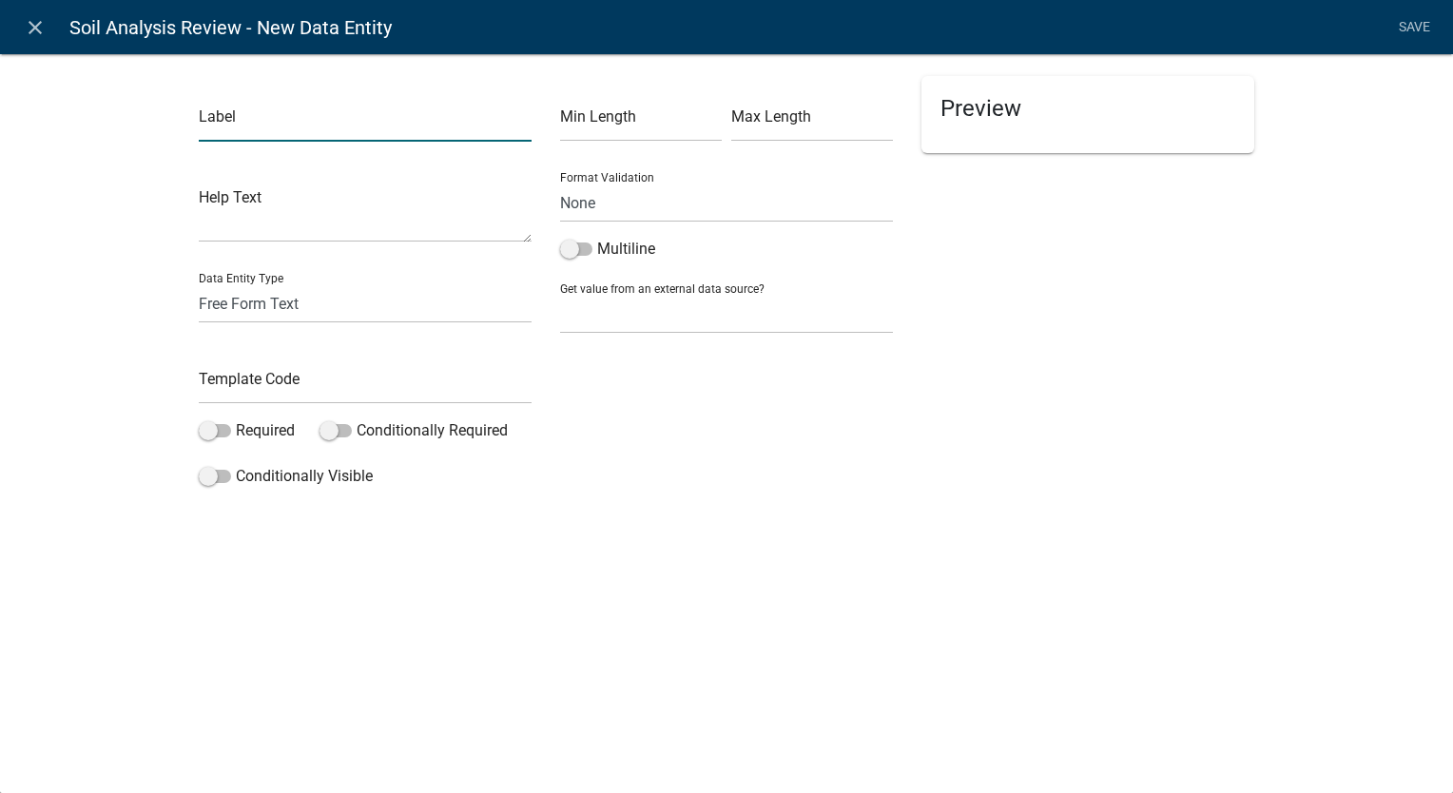
click at [321, 133] on input "text" at bounding box center [365, 122] width 333 height 39
paste input "Notes for Applicant"
type input "Notes for Applicant"
click at [1042, 246] on div "Preview" at bounding box center [1087, 285] width 361 height 419
click at [336, 375] on input "text" at bounding box center [365, 384] width 333 height 39
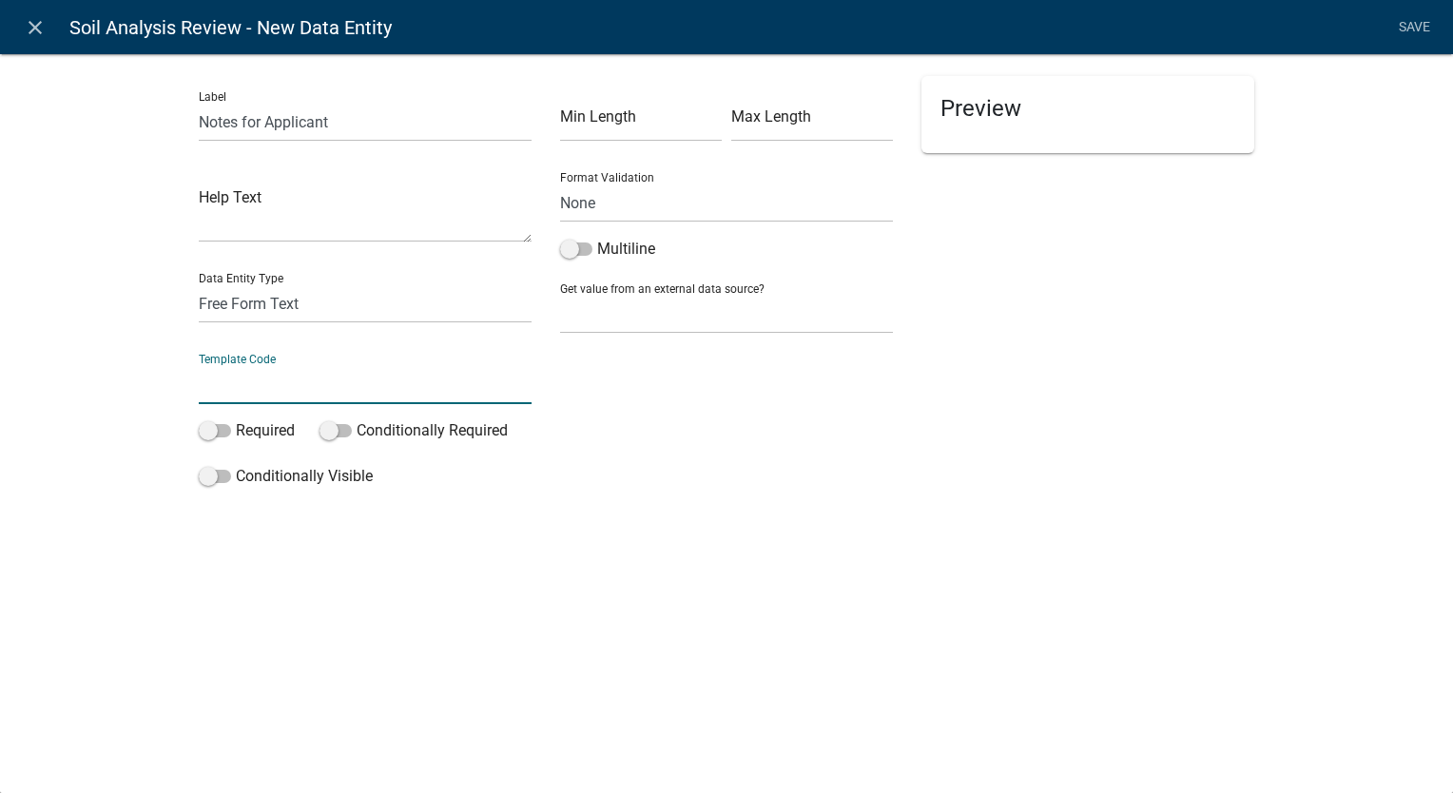
paste input "Notes"
type input "Notes"
drag, startPoint x: 395, startPoint y: 302, endPoint x: 384, endPoint y: 305, distance: 10.8
click at [392, 303] on select "Free Form Text Document Display Entity Value Fee Numeric Data Date Map Sketch D…" at bounding box center [365, 303] width 333 height 39
select select "list-data"
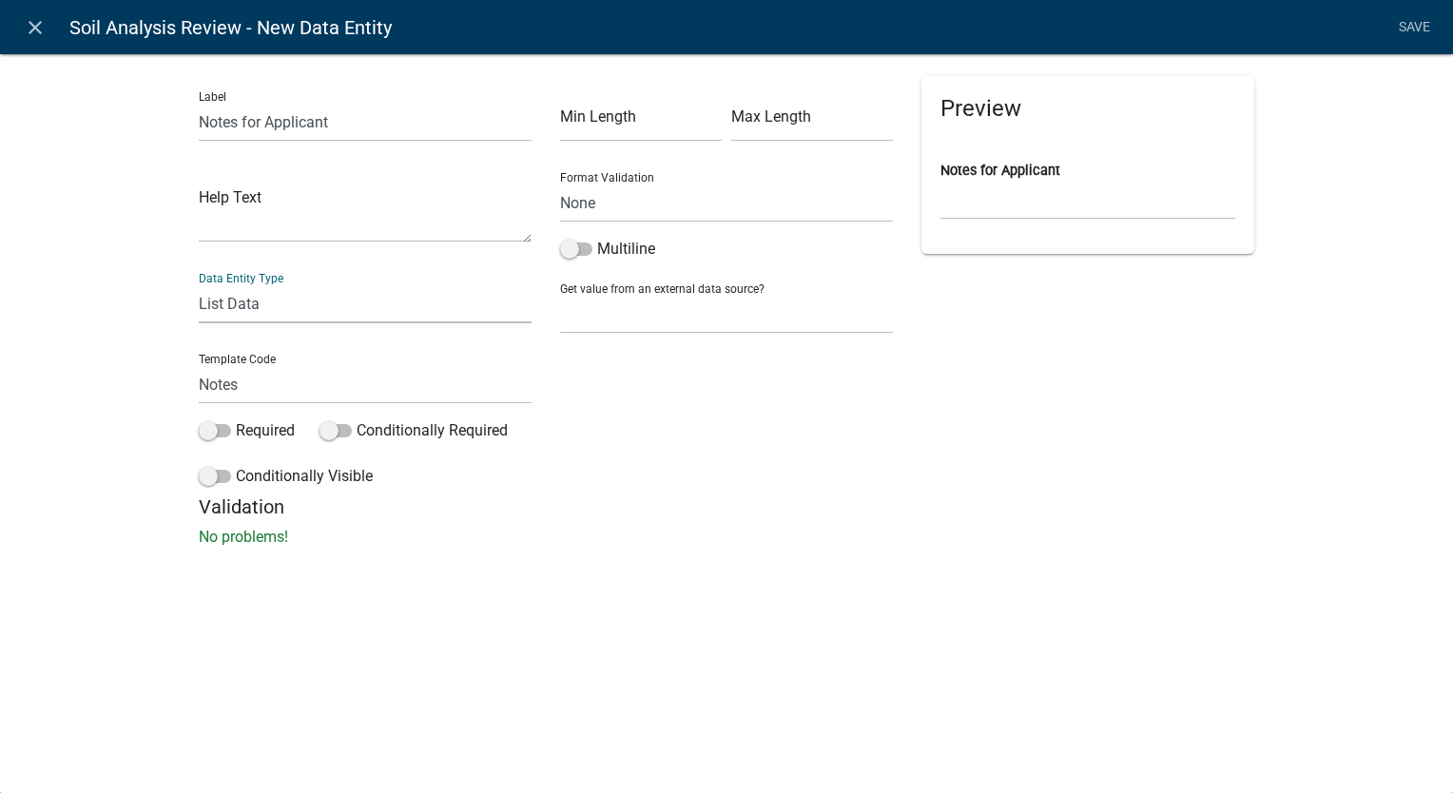
click at [199, 284] on select "Free Form Text Document Display Entity Value Fee Numeric Data Date Map Sketch D…" at bounding box center [365, 303] width 333 height 39
select select "list-data"
select select
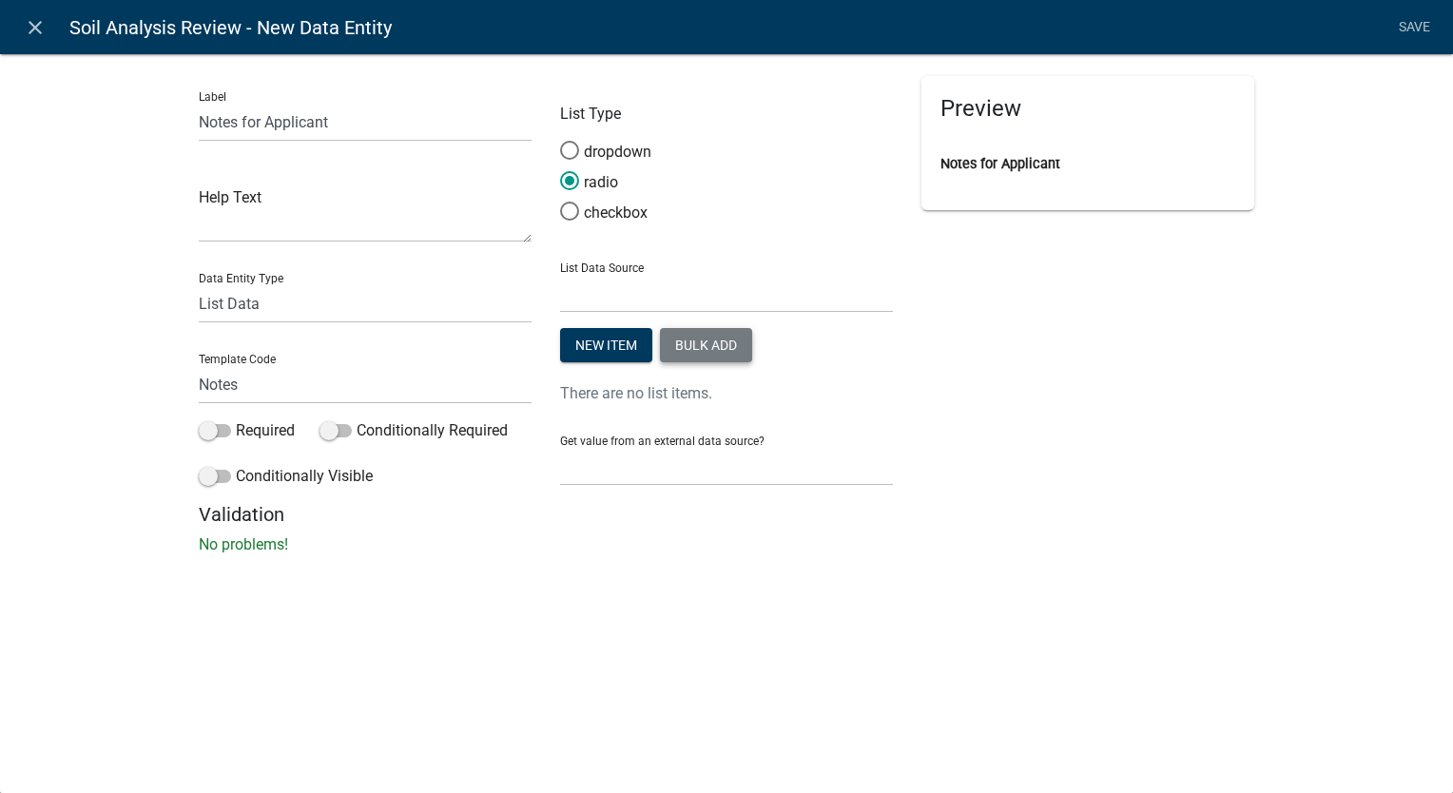
click at [690, 329] on button "Bulk add" at bounding box center [706, 345] width 92 height 34
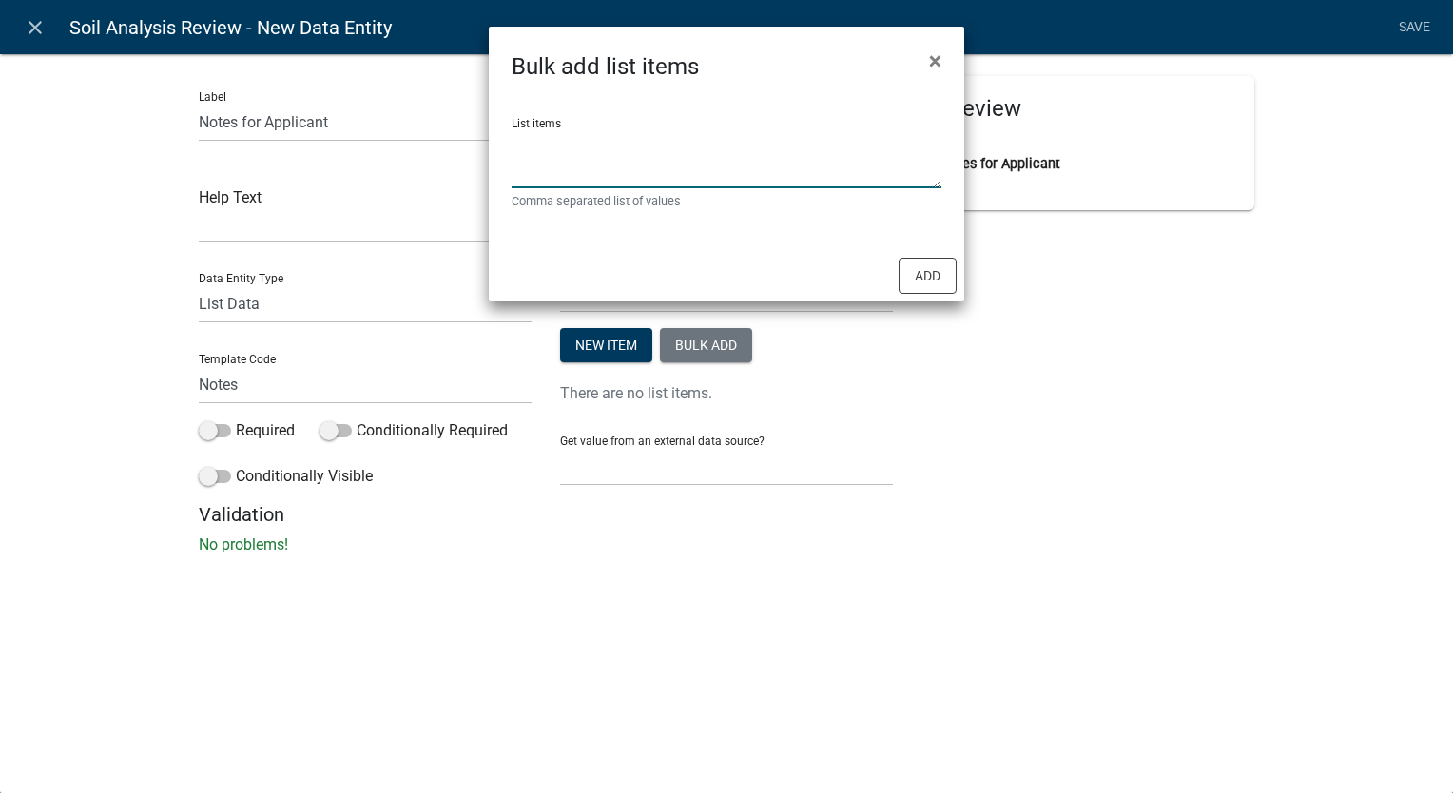
click at [874, 158] on textarea "List items" at bounding box center [727, 158] width 430 height 59
click at [931, 63] on span "×" at bounding box center [935, 61] width 12 height 27
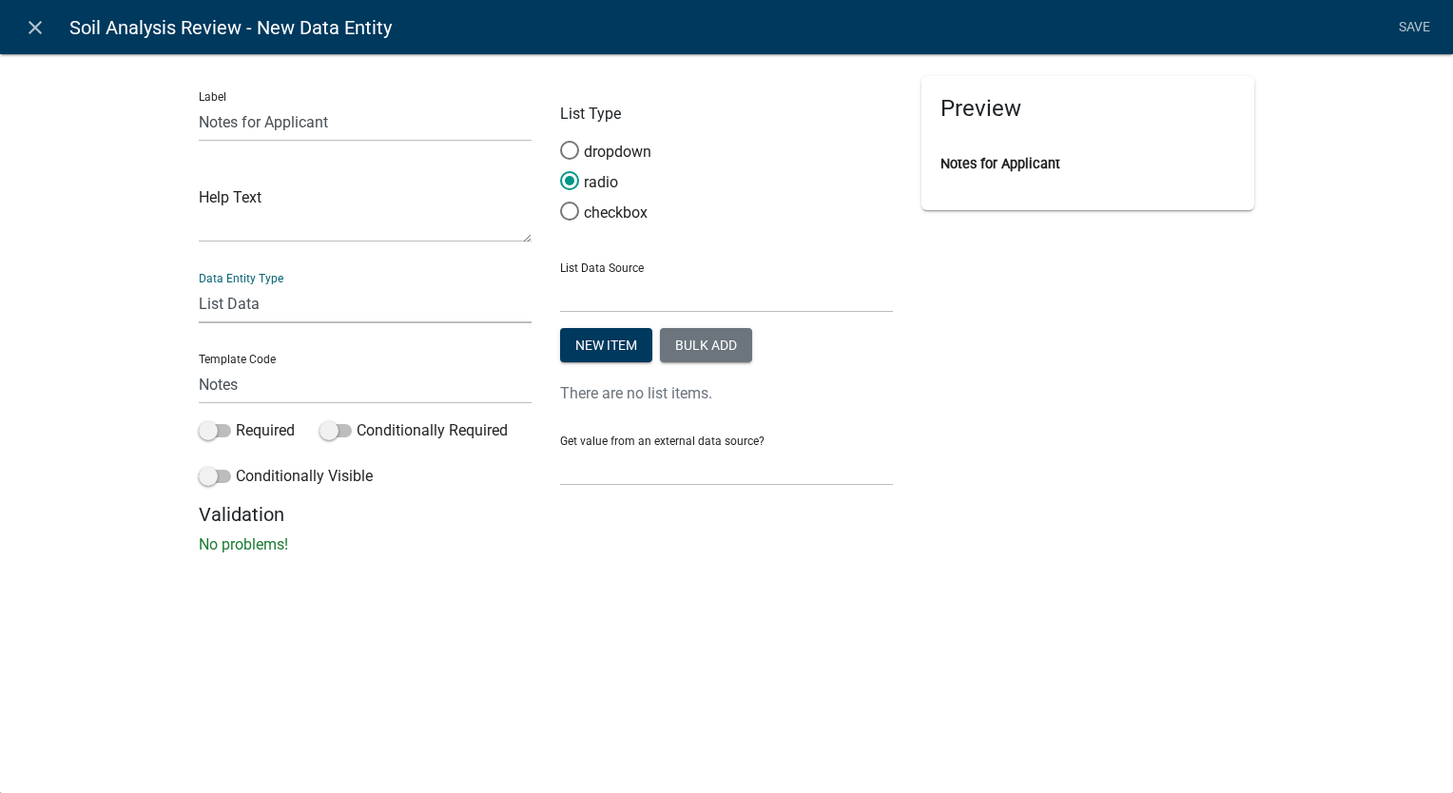
click at [319, 309] on select "Free Form Text Document Display Entity Value Fee Numeric Data Date Map Sketch D…" at bounding box center [365, 303] width 333 height 39
select select "free-form-text"
click at [199, 284] on select "Free Form Text Document Display Entity Value Fee Numeric Data Date Map Sketch D…" at bounding box center [365, 303] width 333 height 39
select select
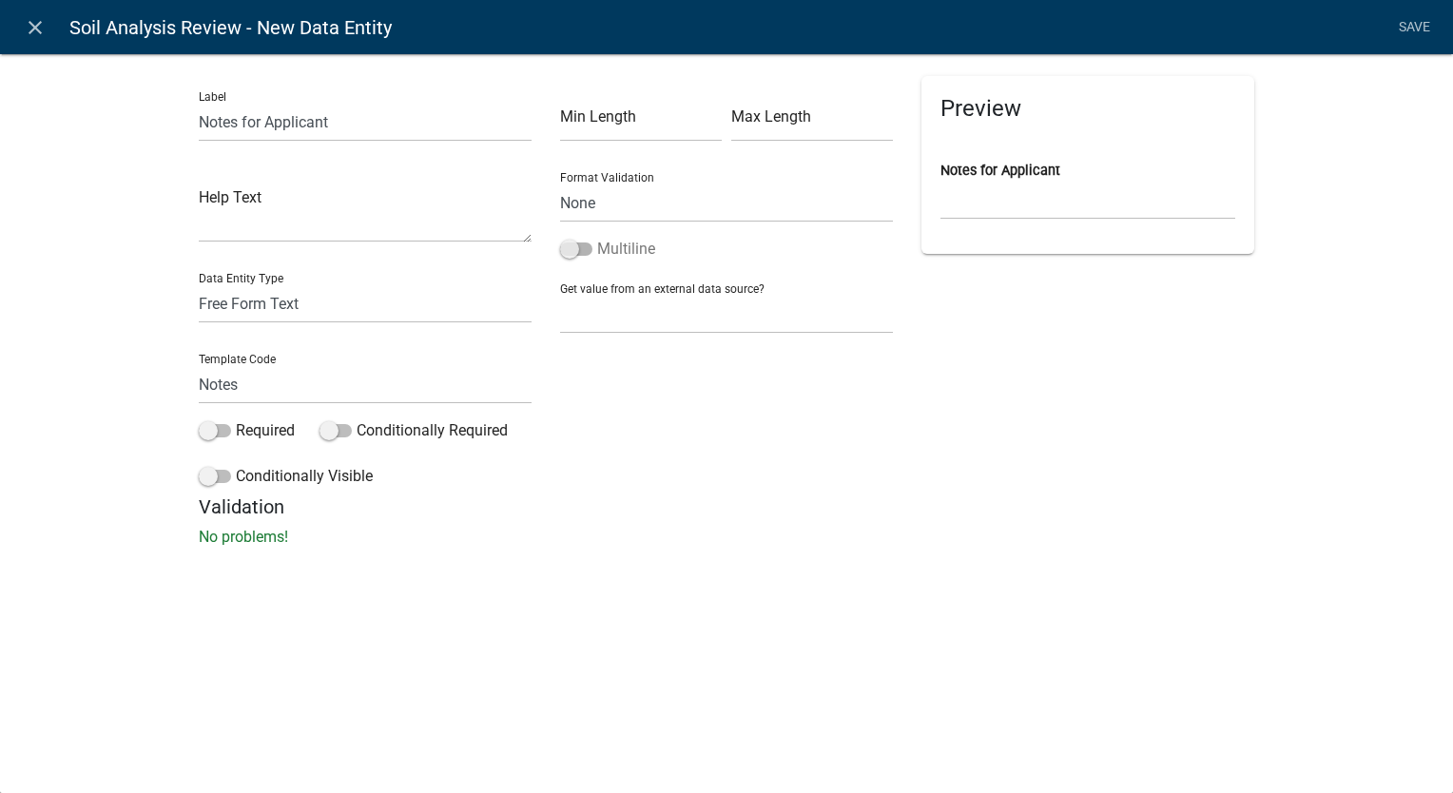
click at [582, 242] on label "Multiline" at bounding box center [607, 249] width 95 height 23
click at [573, 243] on span at bounding box center [576, 249] width 32 height 13
click at [597, 238] on input "Multiline" at bounding box center [597, 238] width 0 height 0
click at [1404, 32] on link "Save" at bounding box center [1414, 28] width 48 height 36
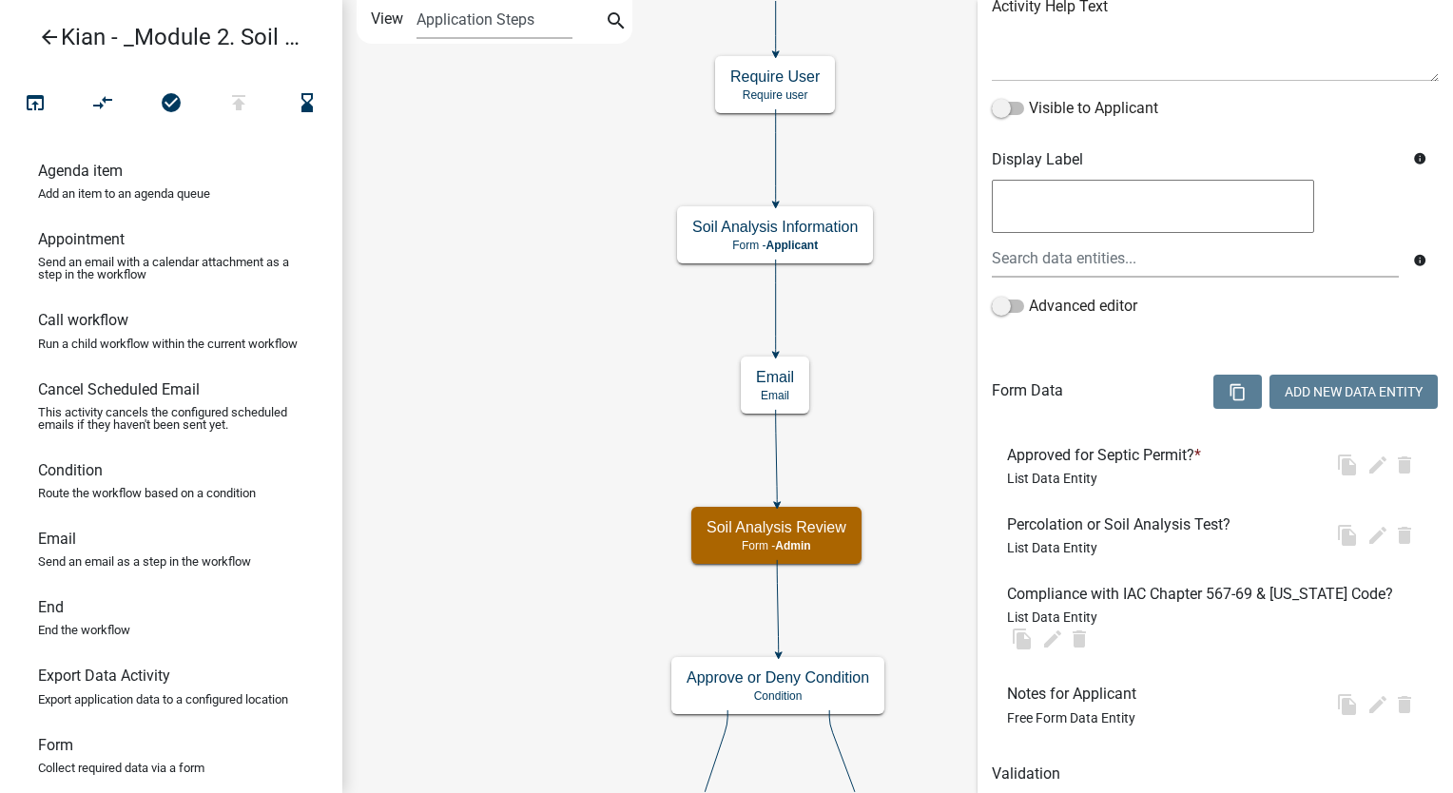
scroll to position [0, 0]
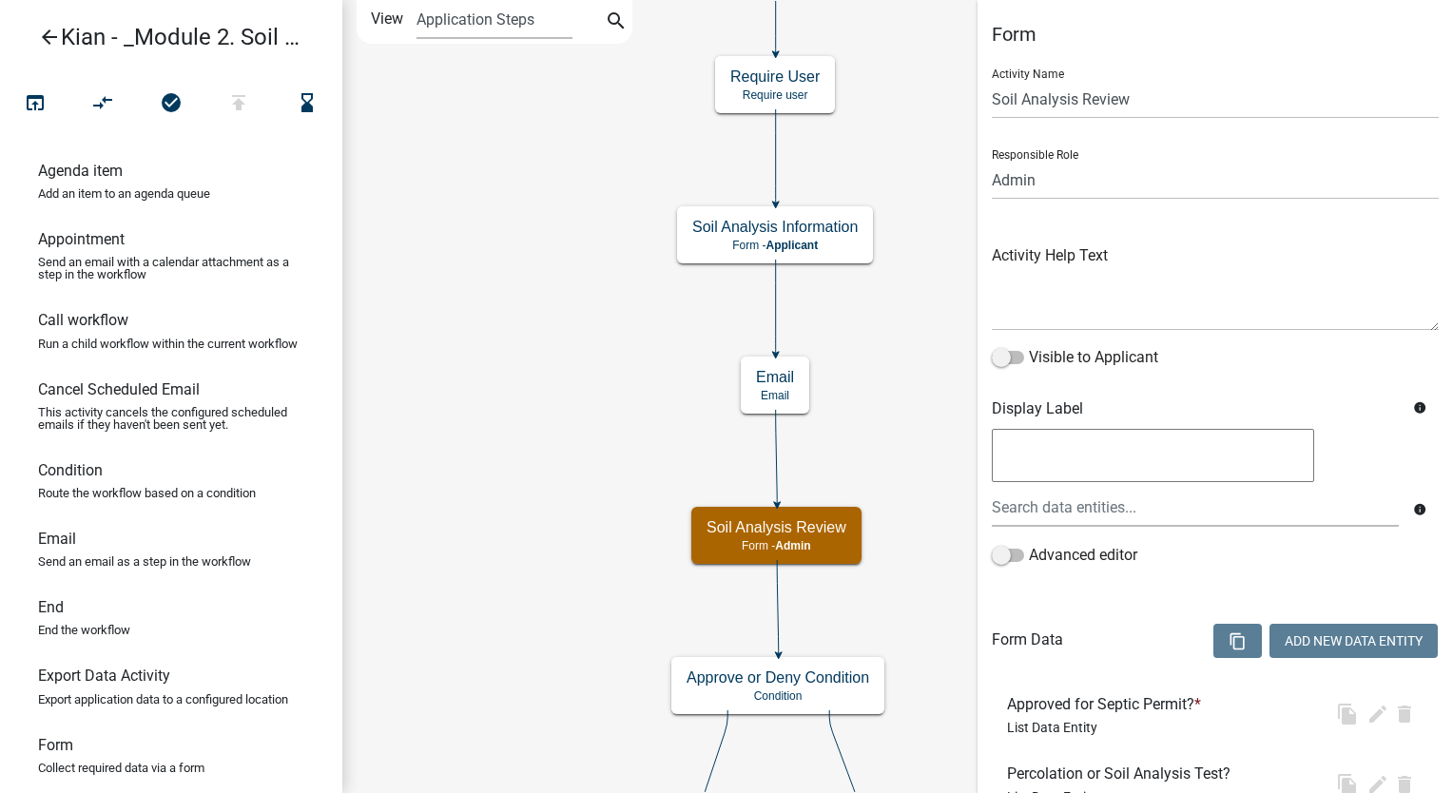
select select "1915EA58-7059-4941-9CAC-DBBDEE29AFEC"
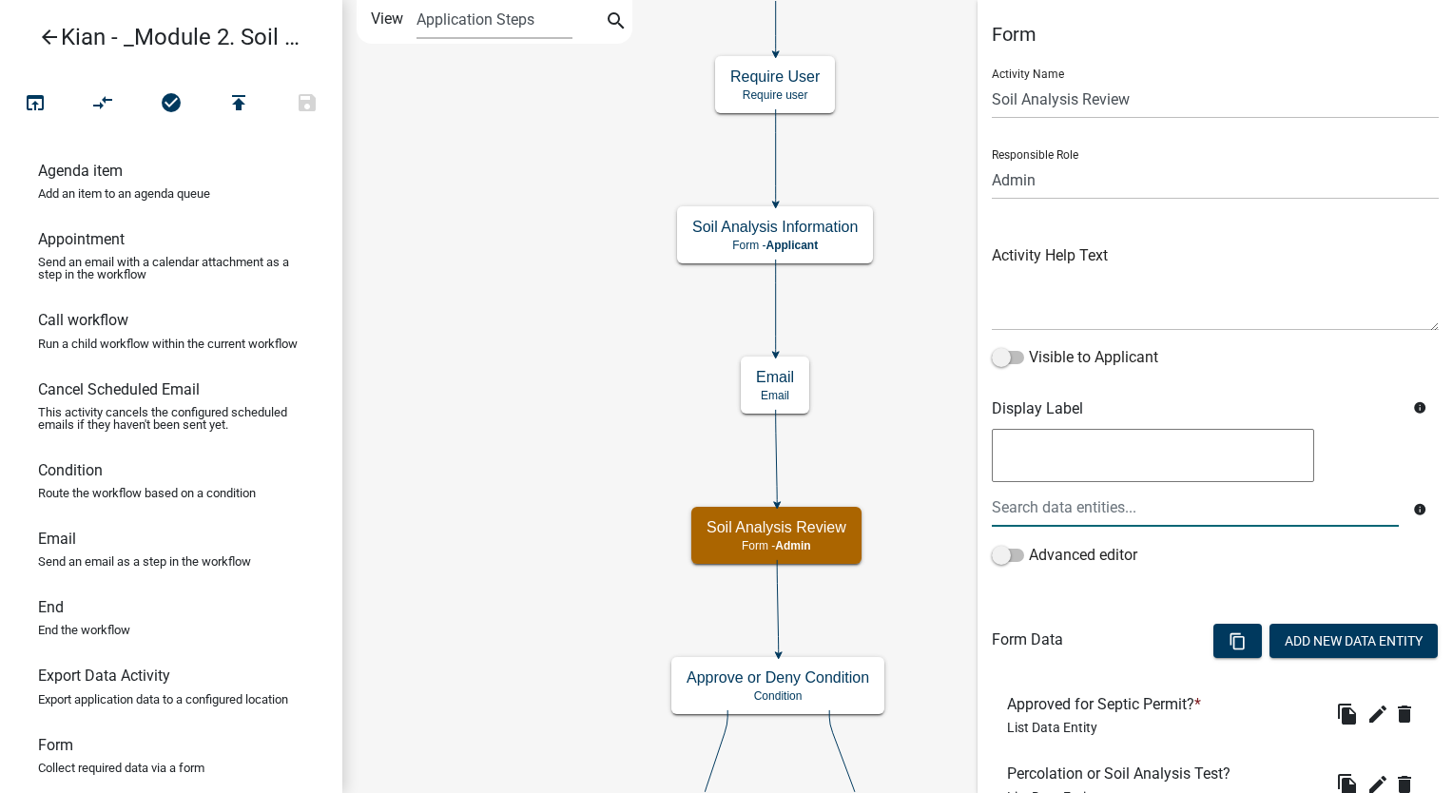
scroll to position [320, 0]
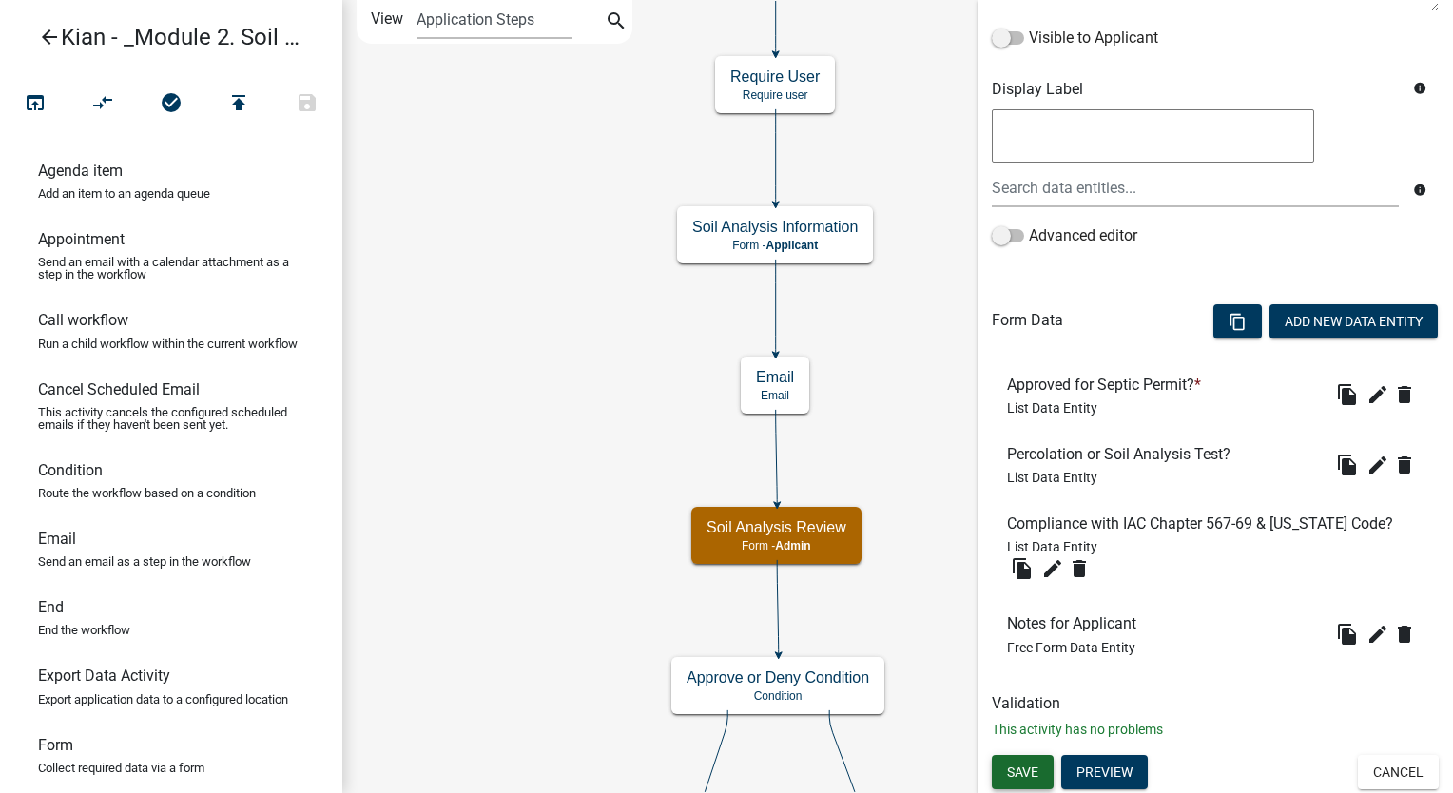
click at [1013, 771] on span "Save" at bounding box center [1022, 771] width 31 height 15
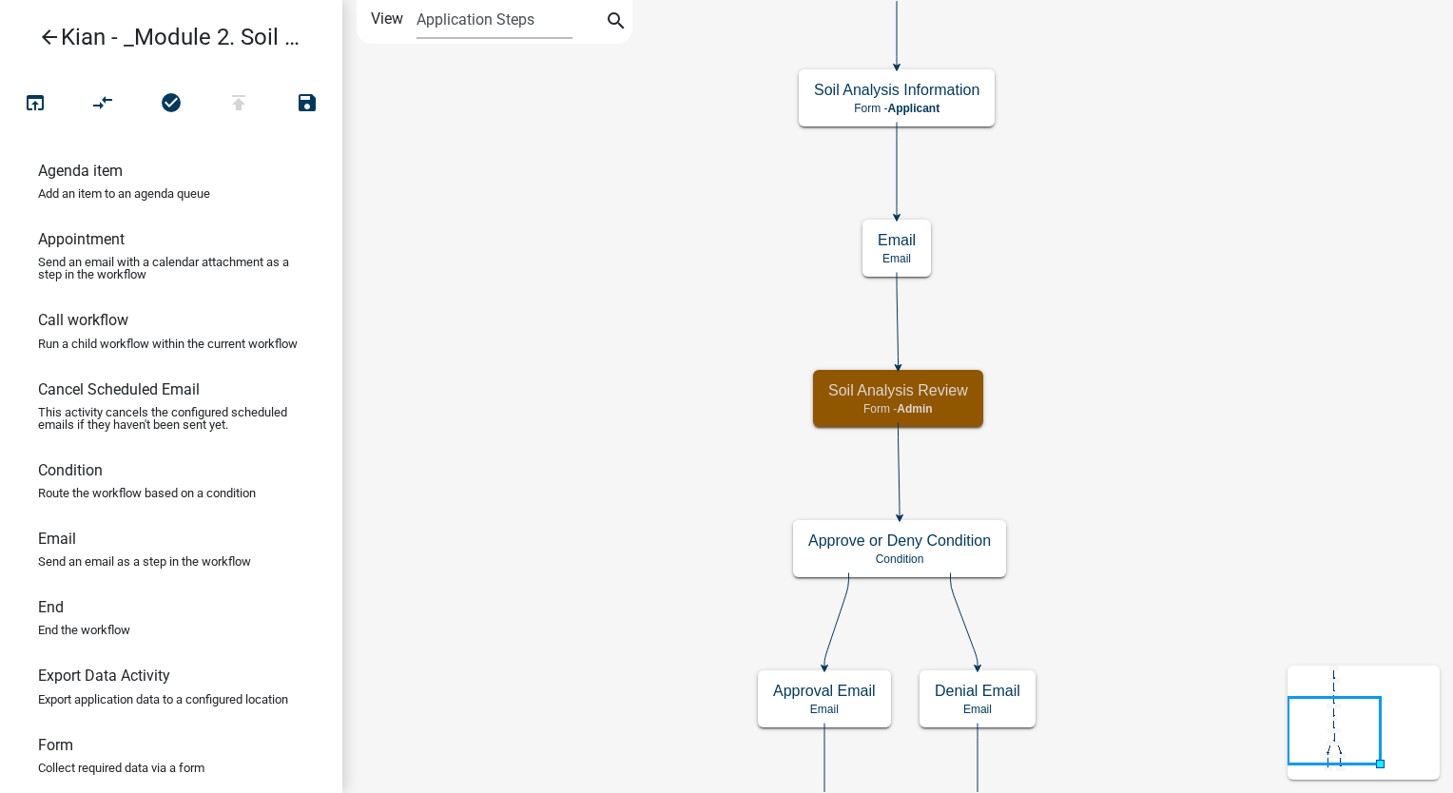
scroll to position [0, 0]
click at [1121, 388] on icon "Start Start - Applicant Parcel search Parcel search - Applicant Require User Re…" at bounding box center [897, 438] width 1109 height 875
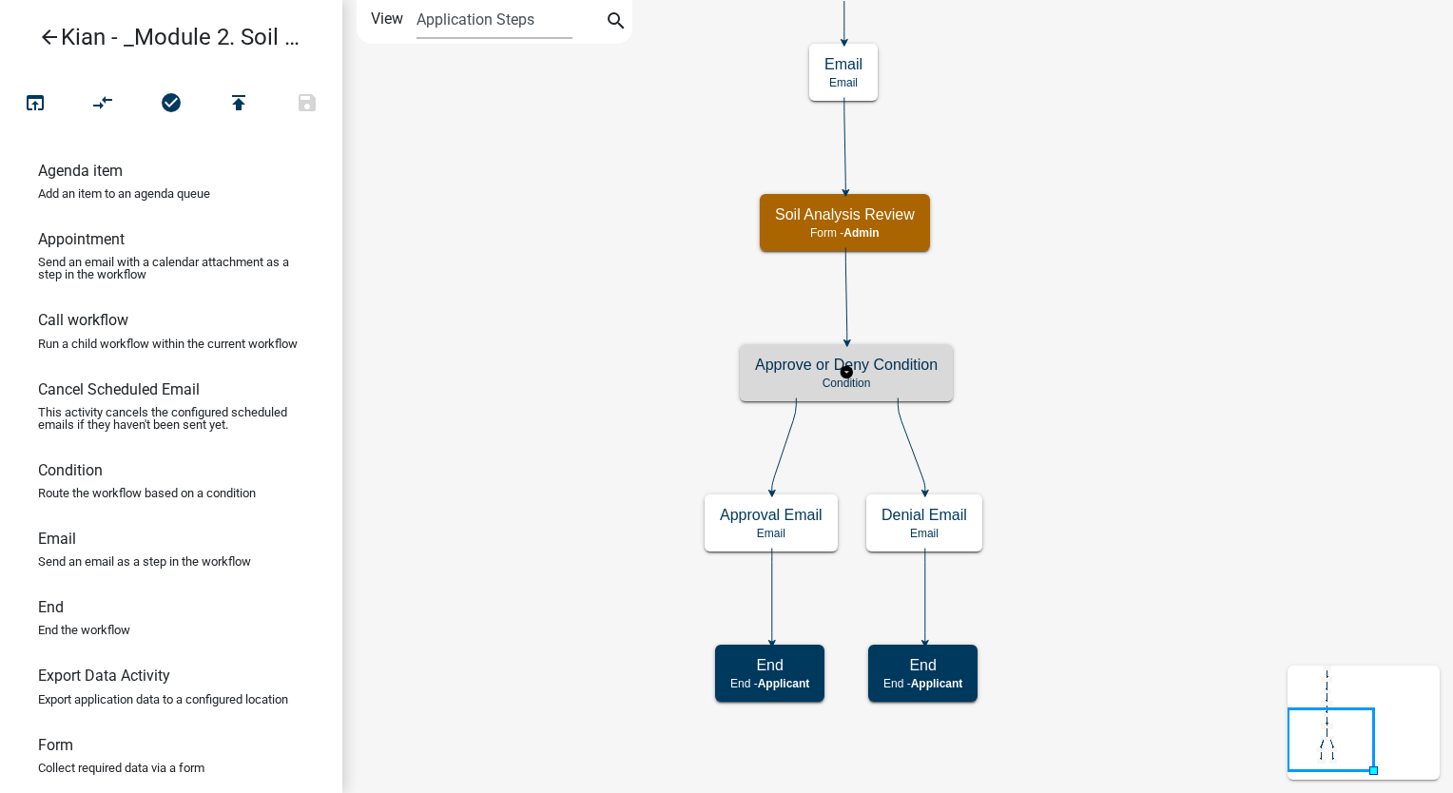
click at [919, 379] on p "Condition" at bounding box center [846, 383] width 183 height 13
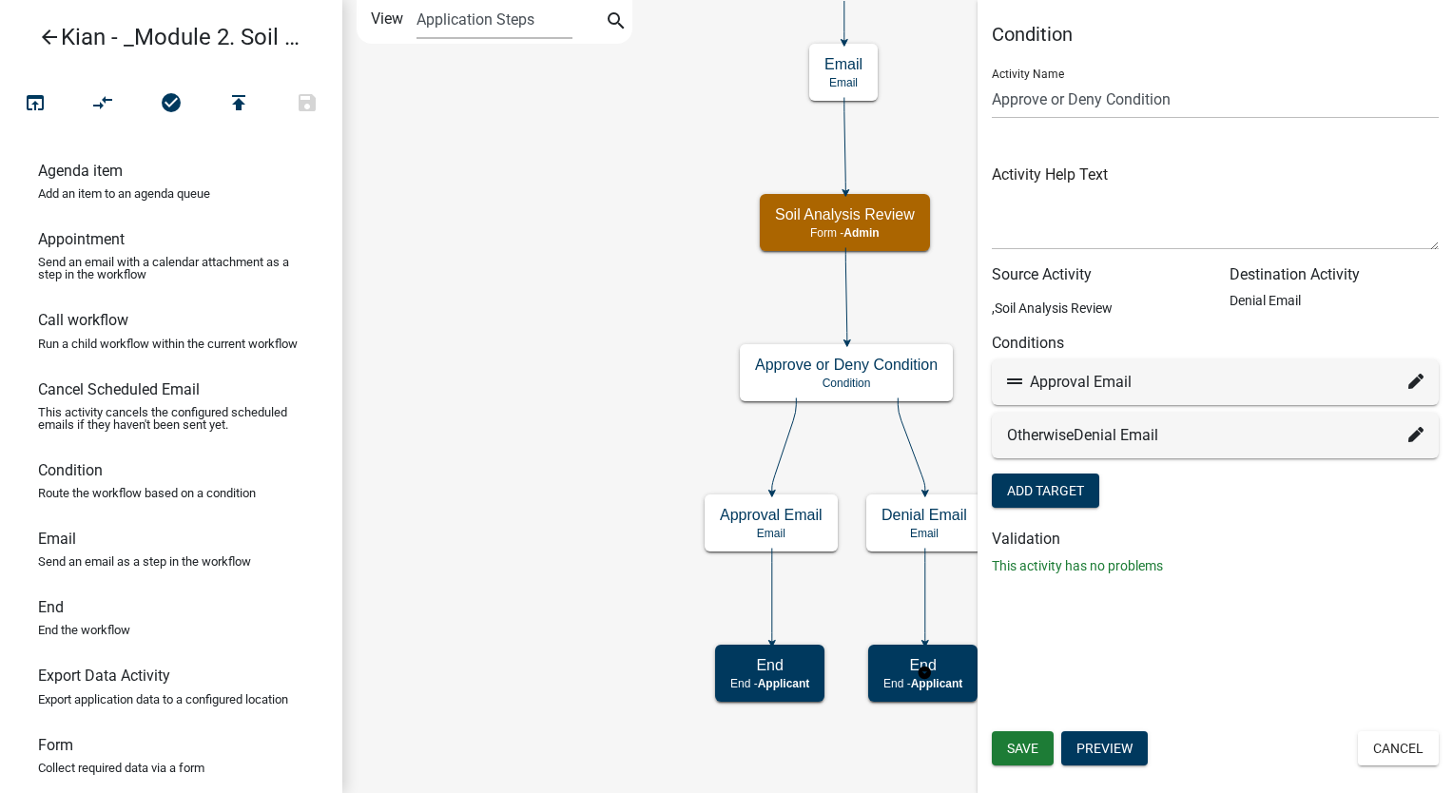
click at [1412, 379] on icon at bounding box center [1416, 381] width 15 height 15
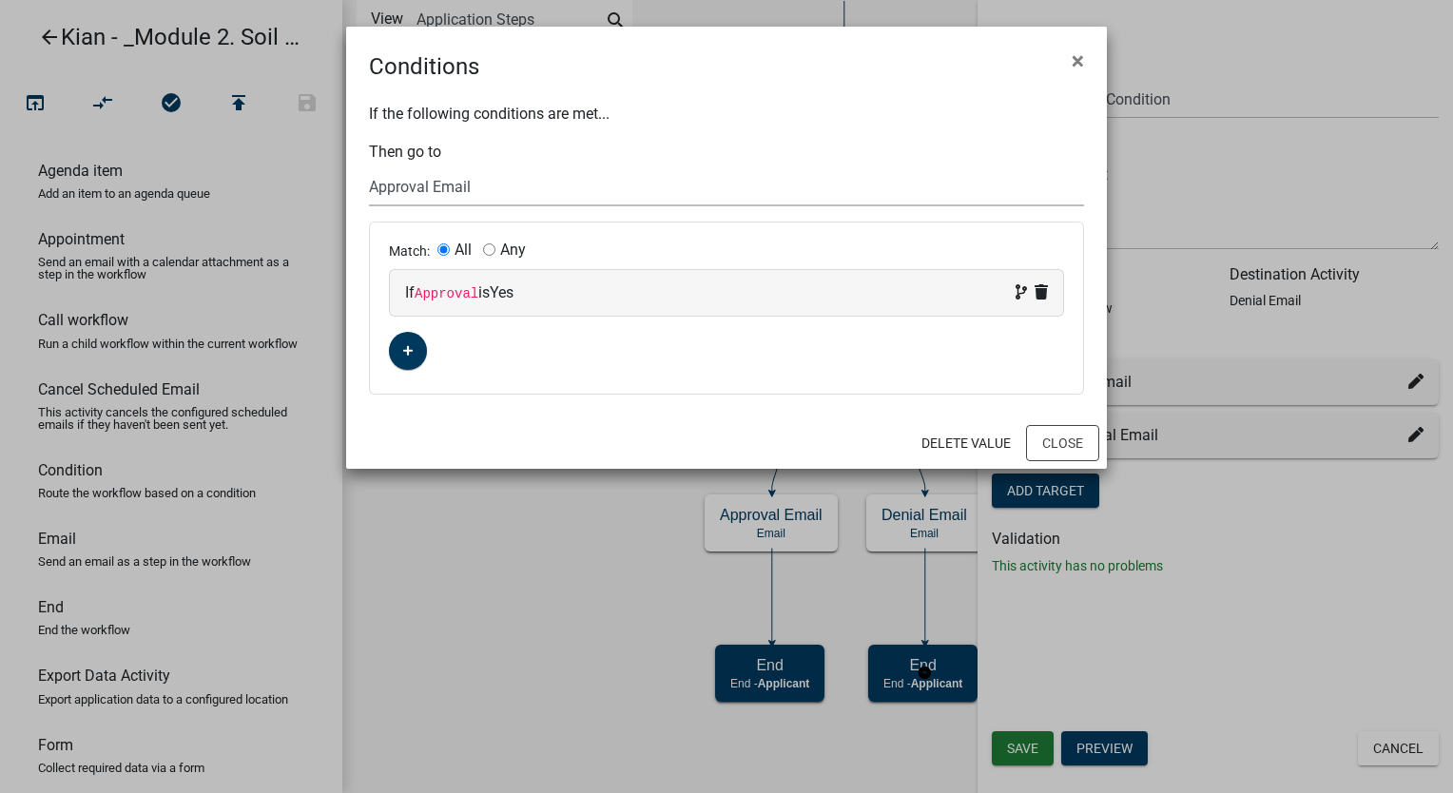
click at [441, 192] on select "Choose... Start Parcel search Require User Soil Analysis Information Email Appr…" at bounding box center [726, 186] width 715 height 39
select select "4: 184d379b-cdd1-40ae-977c-3d0fefd381b8"
click at [369, 167] on select "Choose... Start Parcel search Require User Soil Analysis Information Email Appr…" at bounding box center [726, 186] width 715 height 39
click at [1074, 56] on span "×" at bounding box center [1078, 61] width 12 height 27
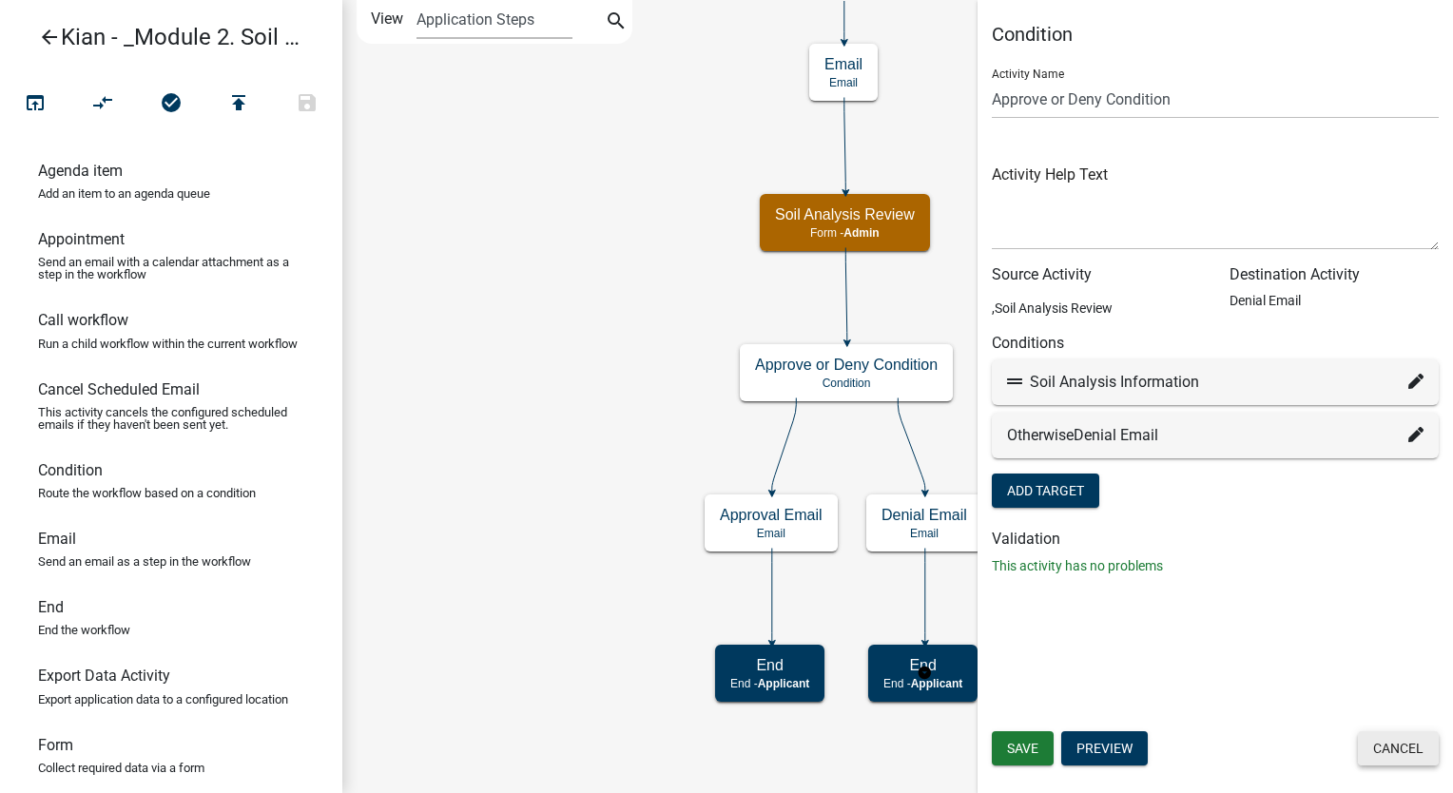
click at [1370, 741] on button "Cancel" at bounding box center [1398, 748] width 81 height 34
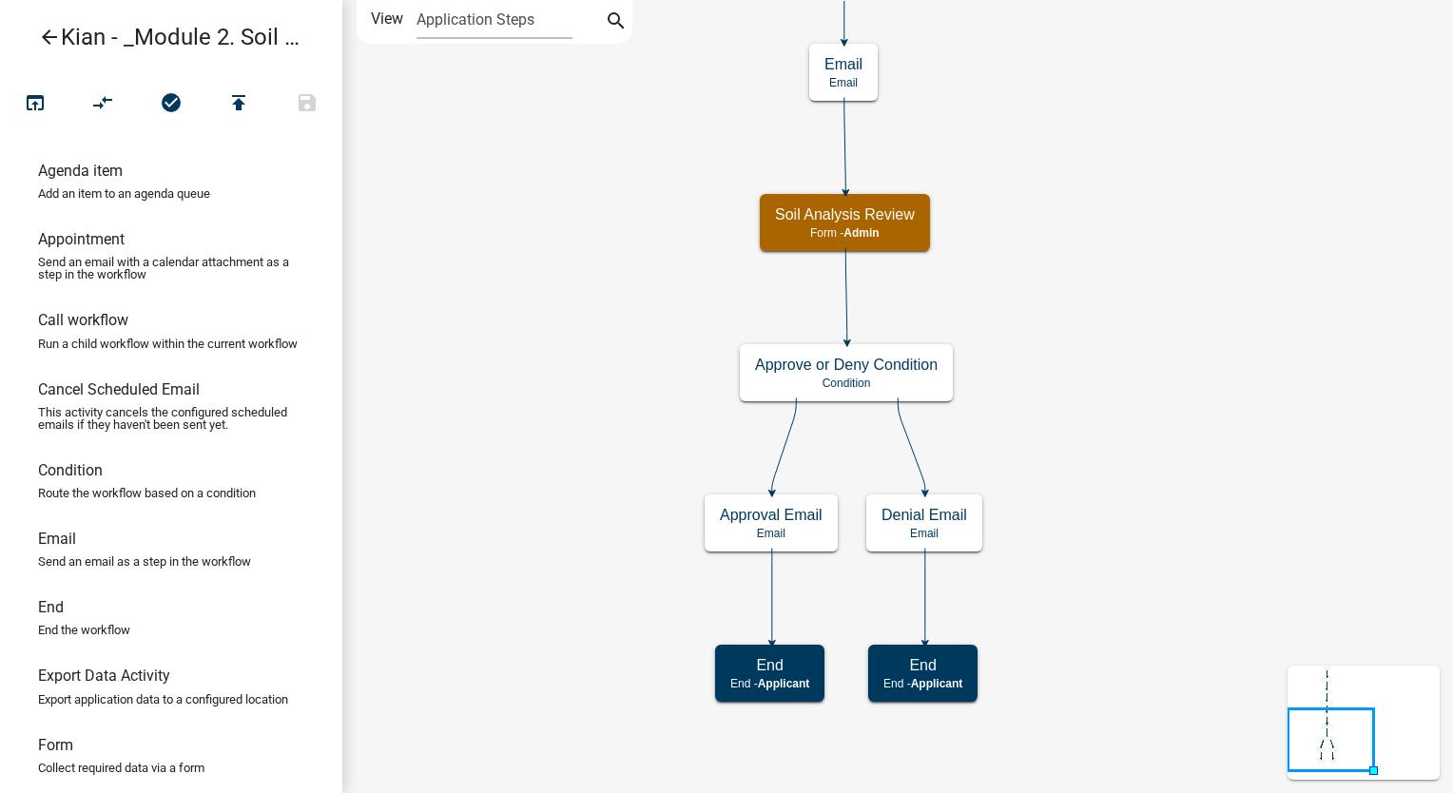
click at [1179, 419] on icon "Start Start - Applicant Parcel search Parcel search - Applicant Require User Re…" at bounding box center [897, 396] width 1109 height 791
click at [906, 369] on h5 "Approve or Deny Condition" at bounding box center [846, 365] width 183 height 18
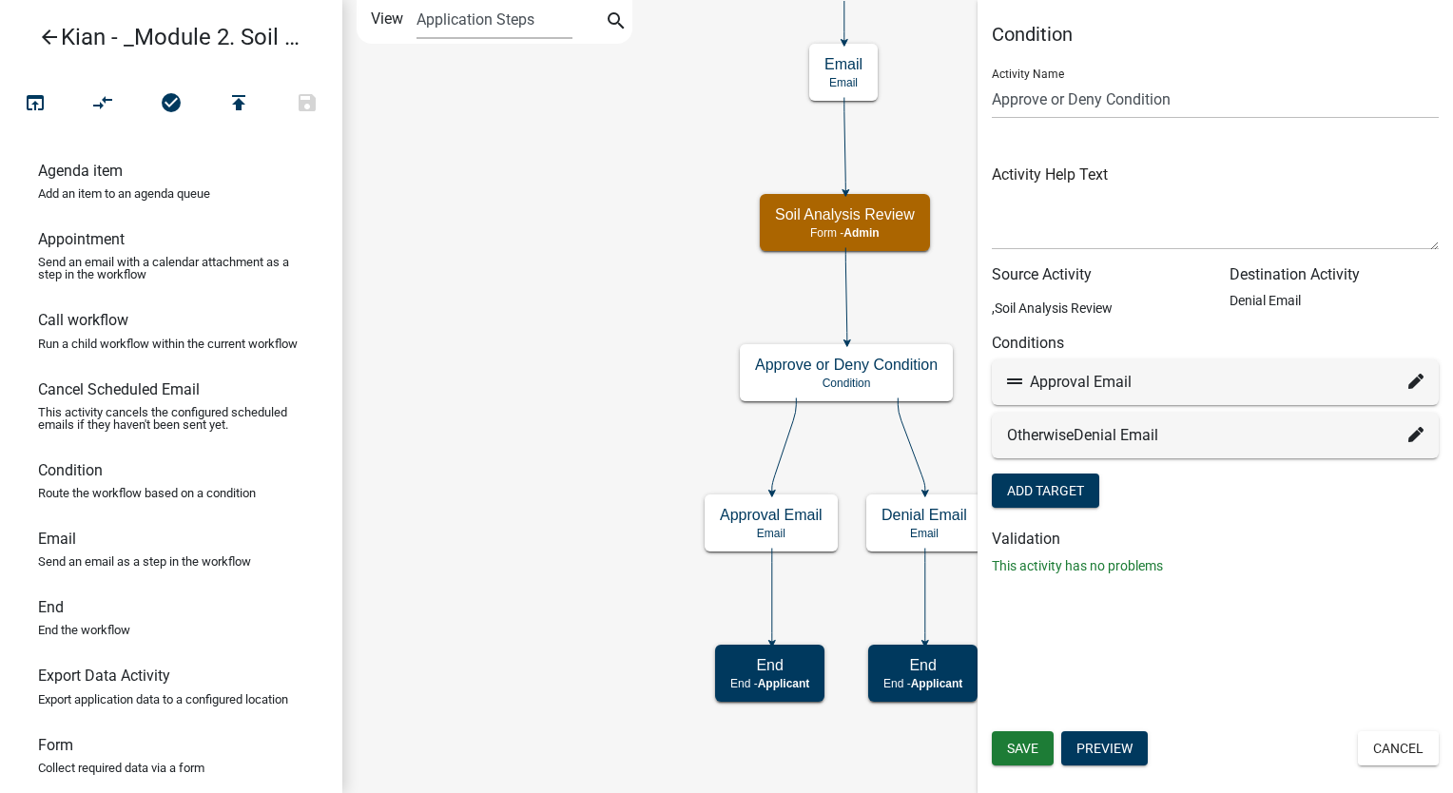
click at [1093, 314] on p ",Soil Analysis Review" at bounding box center [1096, 309] width 209 height 20
click at [1411, 437] on icon at bounding box center [1416, 434] width 15 height 15
select select "7: 1763a703-0cc7-44a8-91b2-cedbdea436ba"
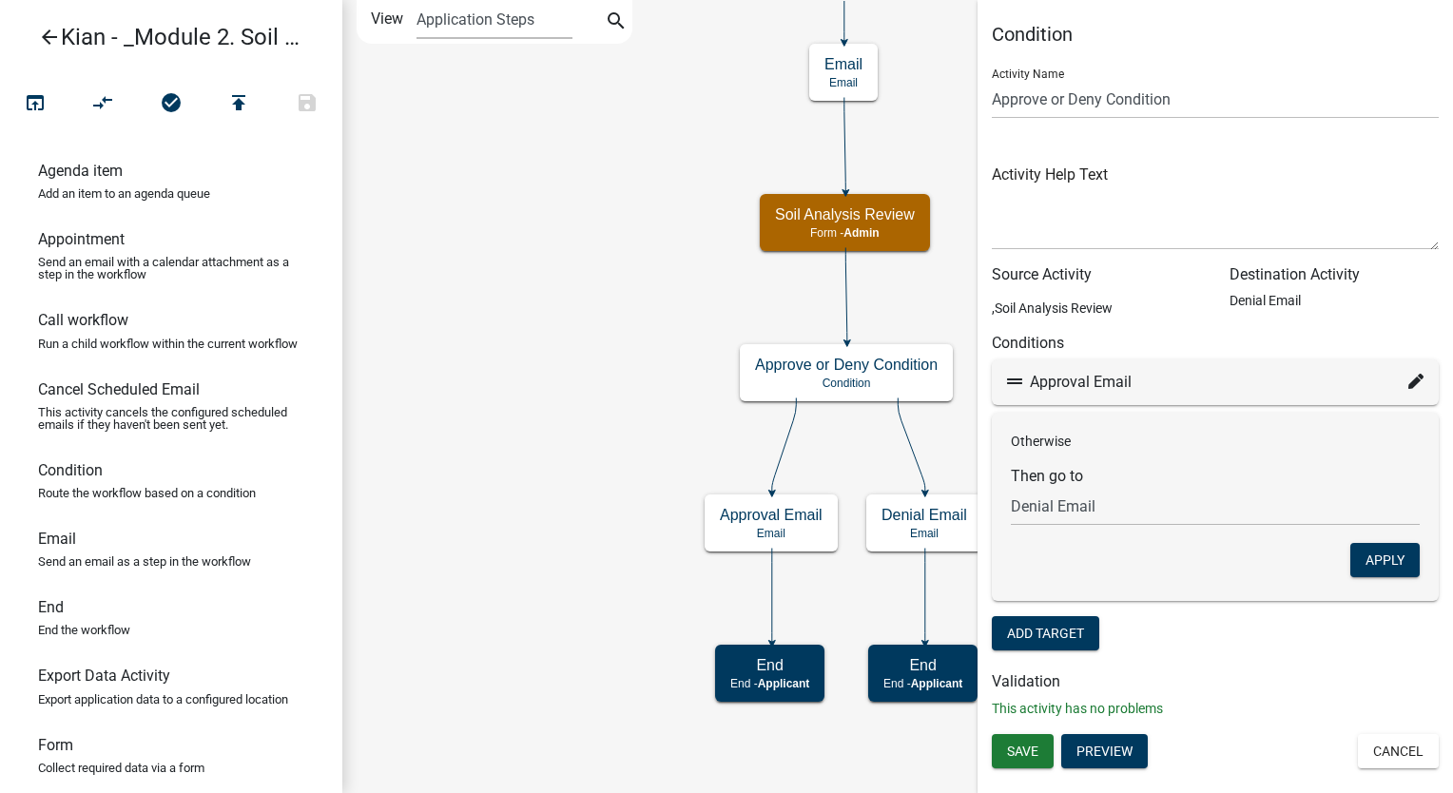
click at [1261, 627] on form "Activity Name Approve or Deny Condition Activity Help Text Source Activity ,Soi…" at bounding box center [1215, 354] width 447 height 602
click at [1390, 741] on button "Cancel" at bounding box center [1398, 751] width 81 height 34
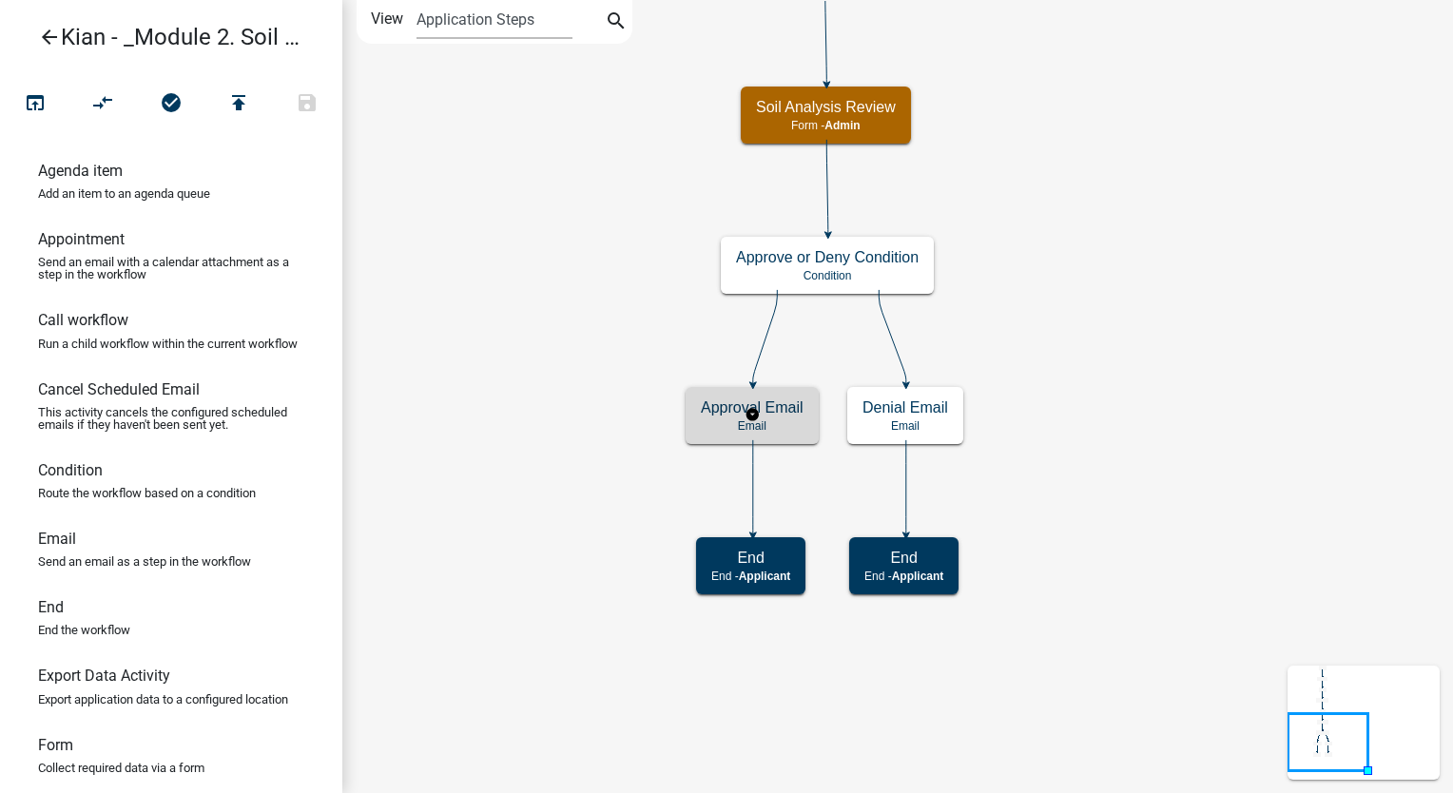
click at [781, 434] on div "Approval Email Email" at bounding box center [752, 415] width 133 height 57
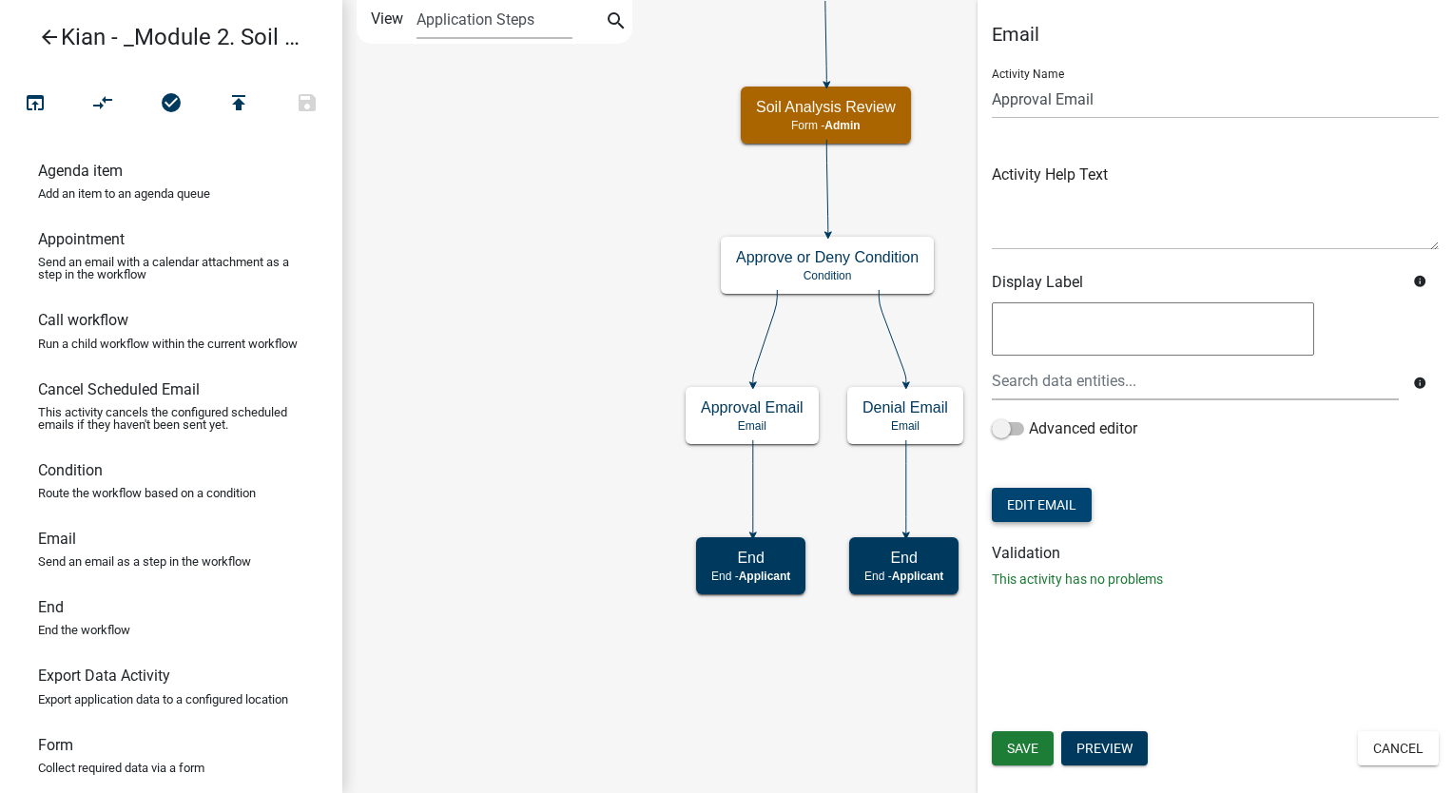
click at [1023, 498] on button "Edit Email" at bounding box center [1042, 505] width 100 height 34
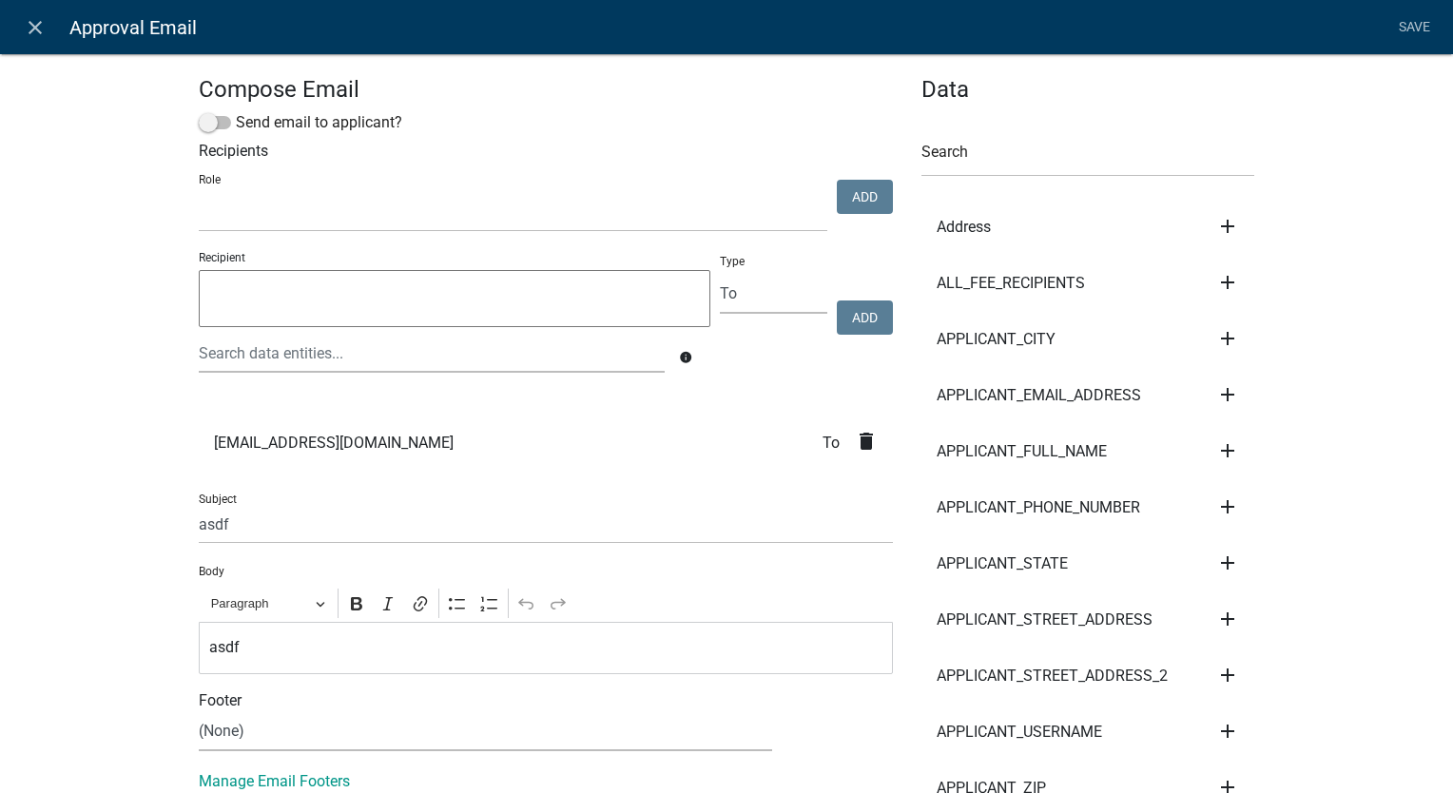
click at [289, 519] on input "asdf" at bounding box center [546, 524] width 694 height 39
paste input "Soil Analysis Approved"
type input "Soil Analysis Approved"
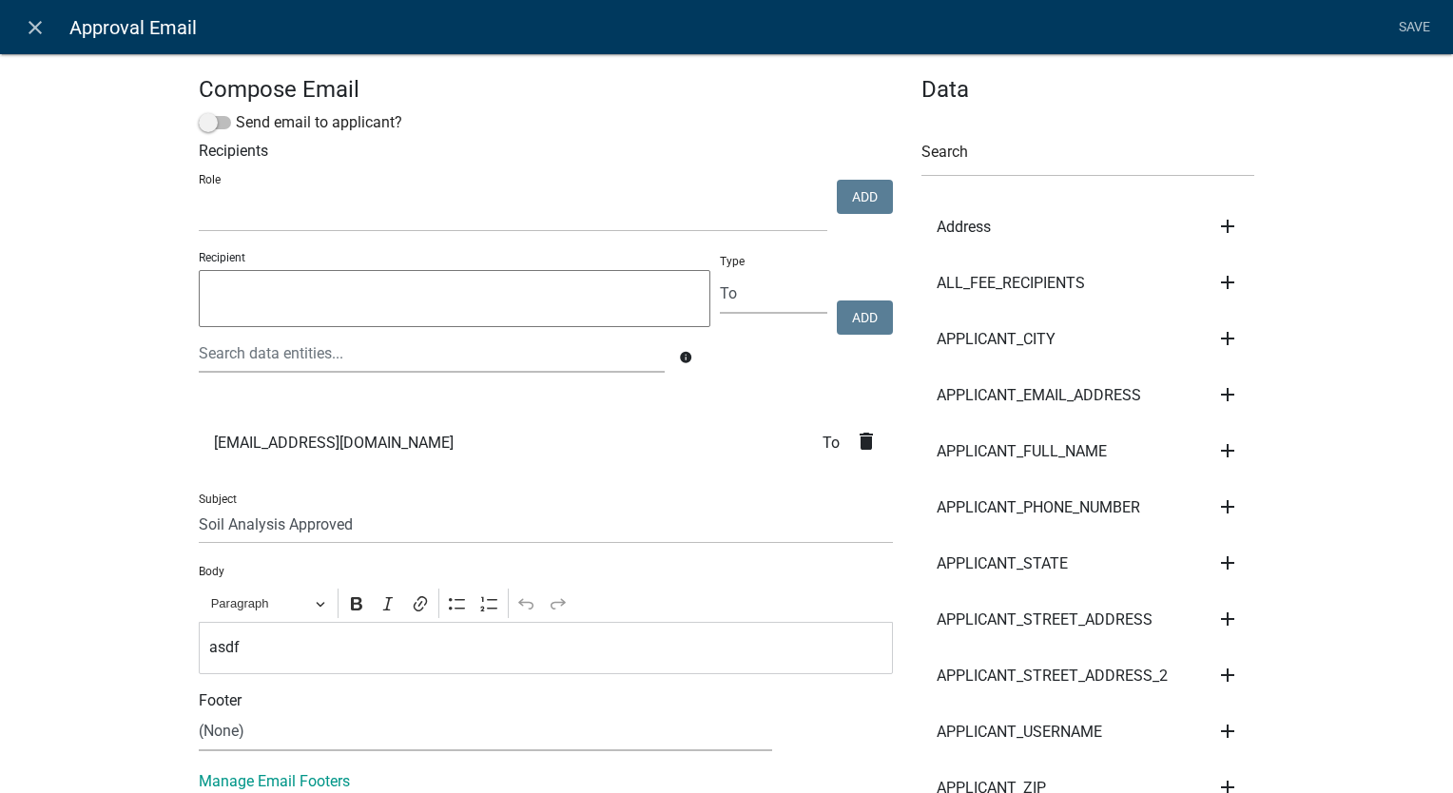
drag, startPoint x: 49, startPoint y: 689, endPoint x: 171, endPoint y: 684, distance: 121.8
click at [316, 660] on div "asdf" at bounding box center [546, 648] width 694 height 52
click at [316, 658] on div "asdf" at bounding box center [546, 648] width 694 height 52
click at [316, 658] on p "asdf" at bounding box center [546, 647] width 674 height 23
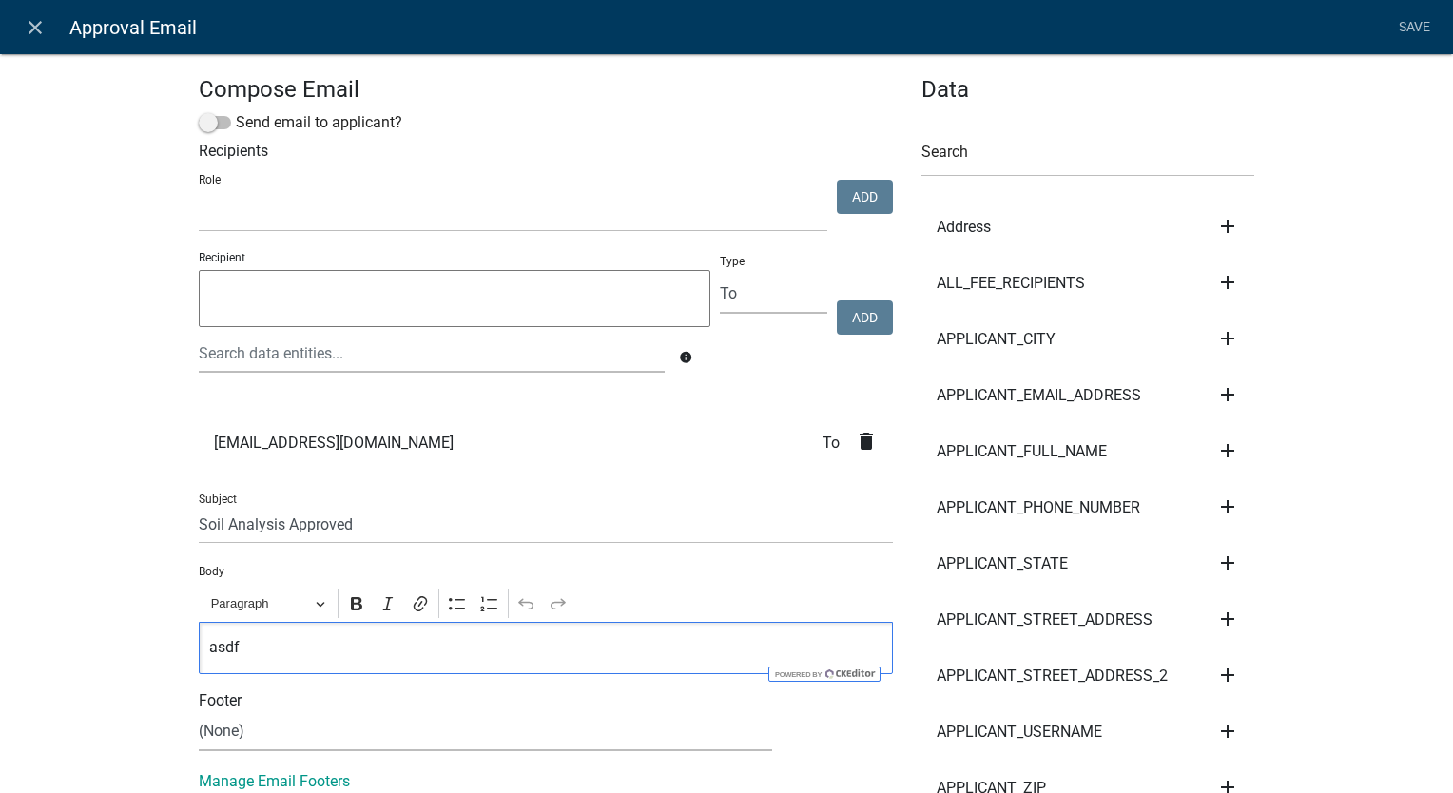
click at [316, 657] on p "asdf" at bounding box center [546, 647] width 674 height 23
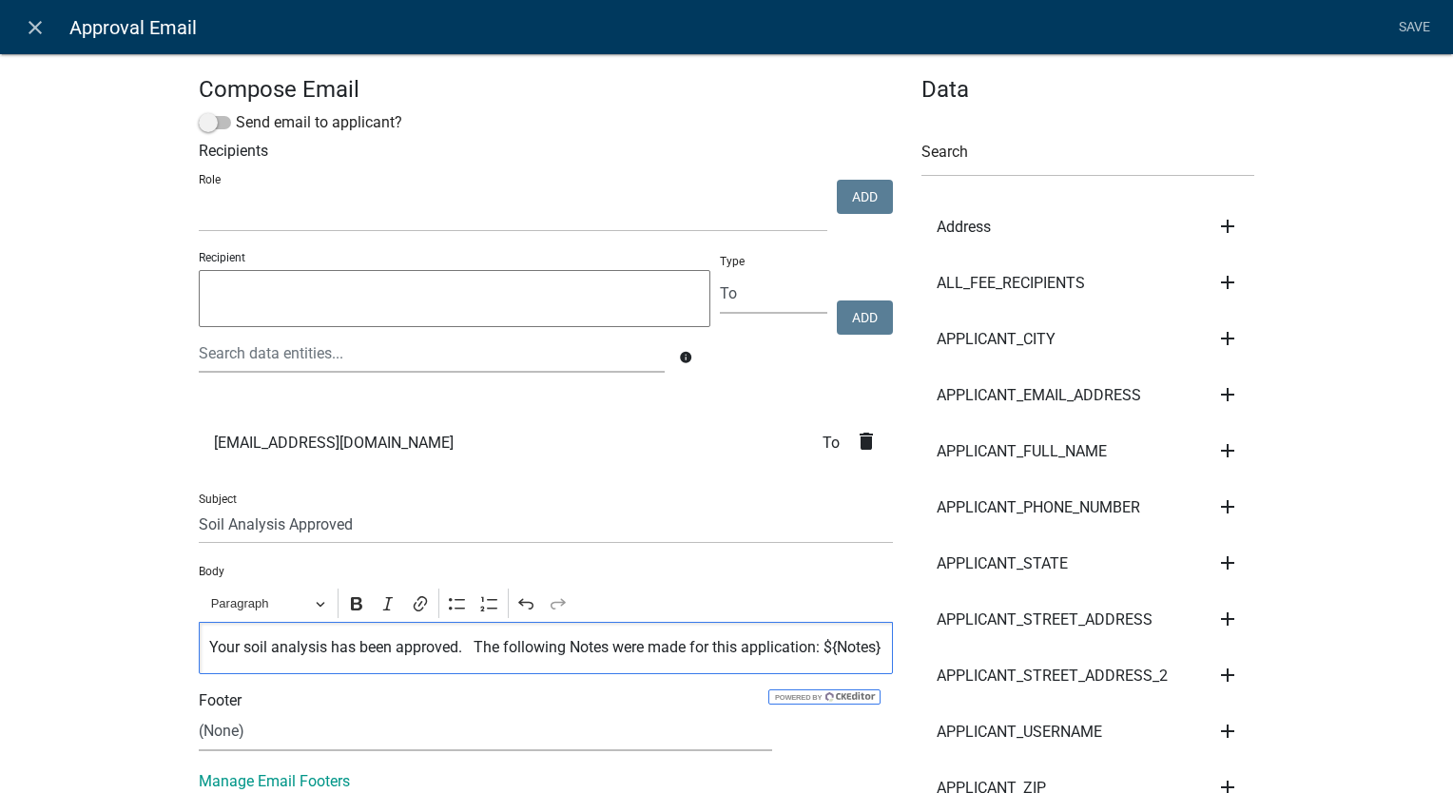
click at [860, 444] on icon "delete" at bounding box center [866, 441] width 23 height 23
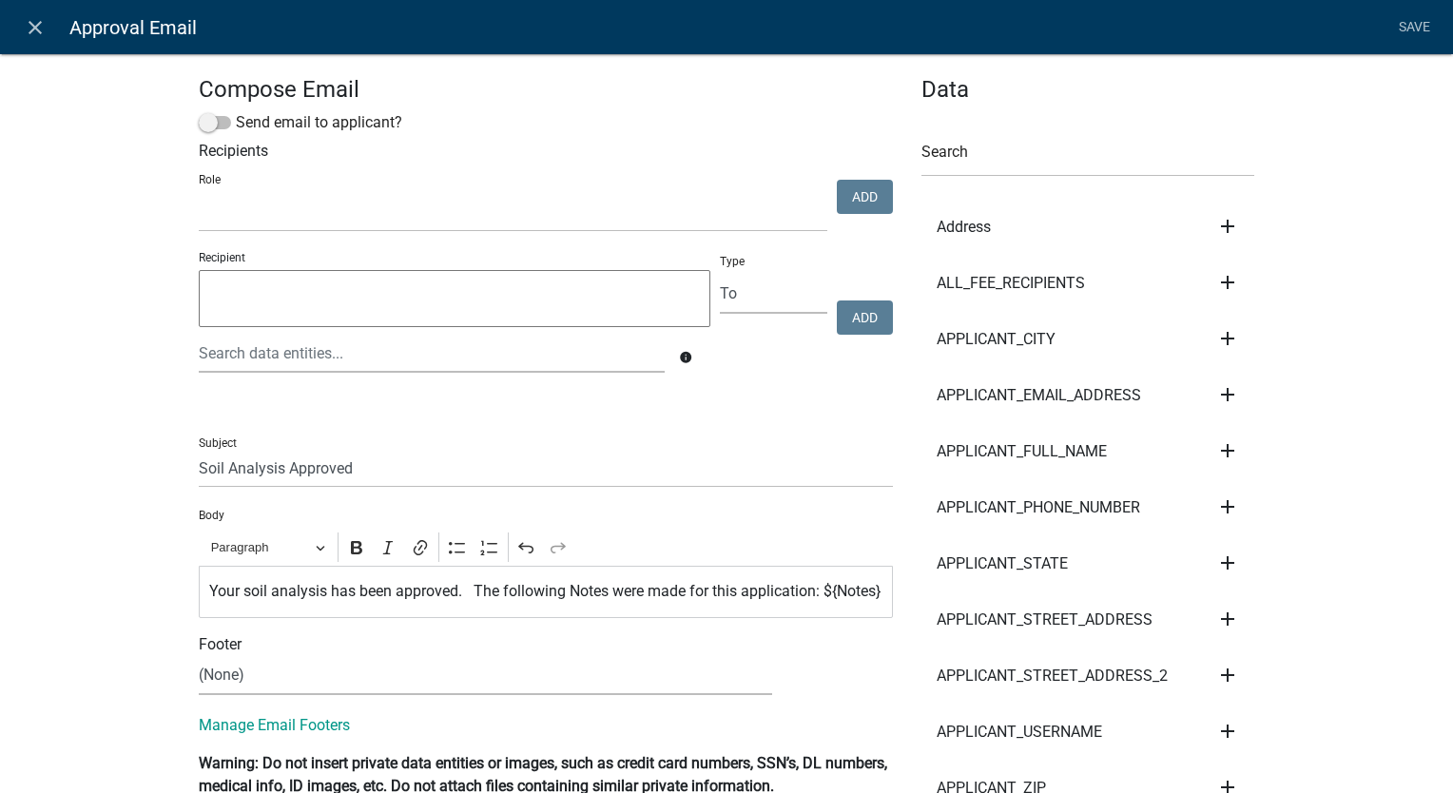
click at [625, 303] on textarea at bounding box center [455, 298] width 512 height 57
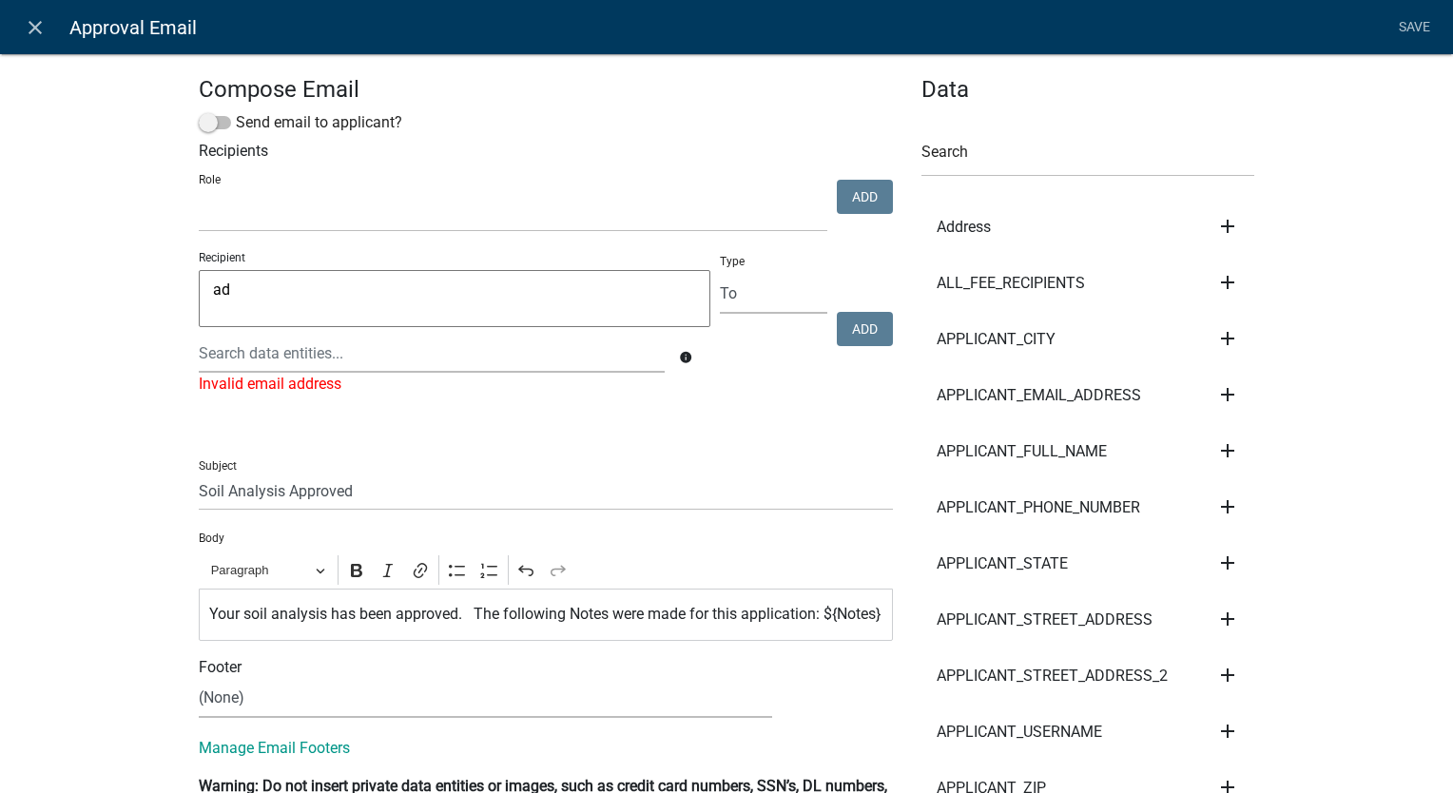
type textarea "a"
click at [653, 207] on select "kiantest Kian Engineer Admin" at bounding box center [513, 212] width 629 height 39
select select "1915ea58-7059-4941-9cac-dbbdee29afec"
click at [199, 194] on select "kiantest Kian Engineer Admin" at bounding box center [513, 212] width 629 height 39
click at [845, 205] on button "Add" at bounding box center [865, 197] width 56 height 34
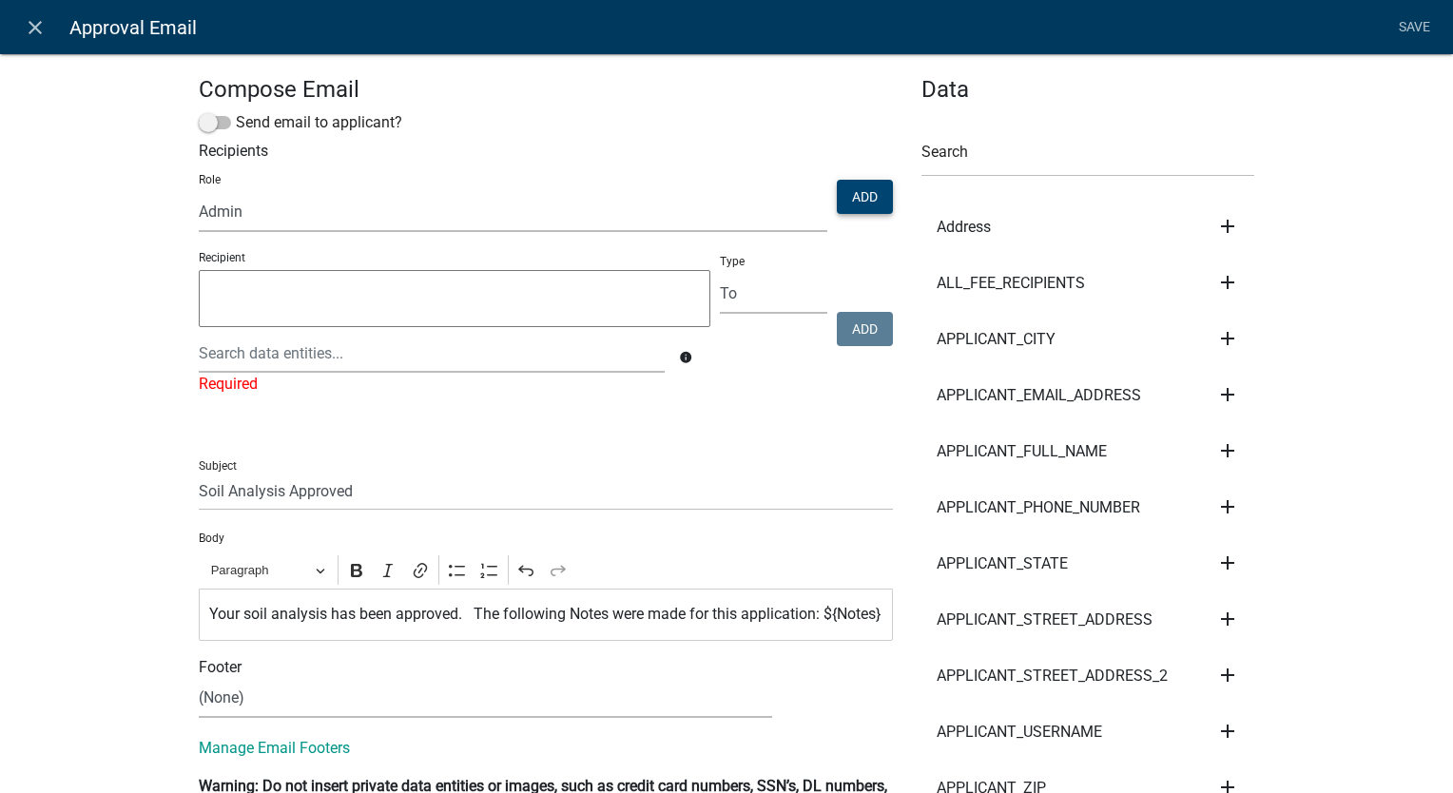
select select
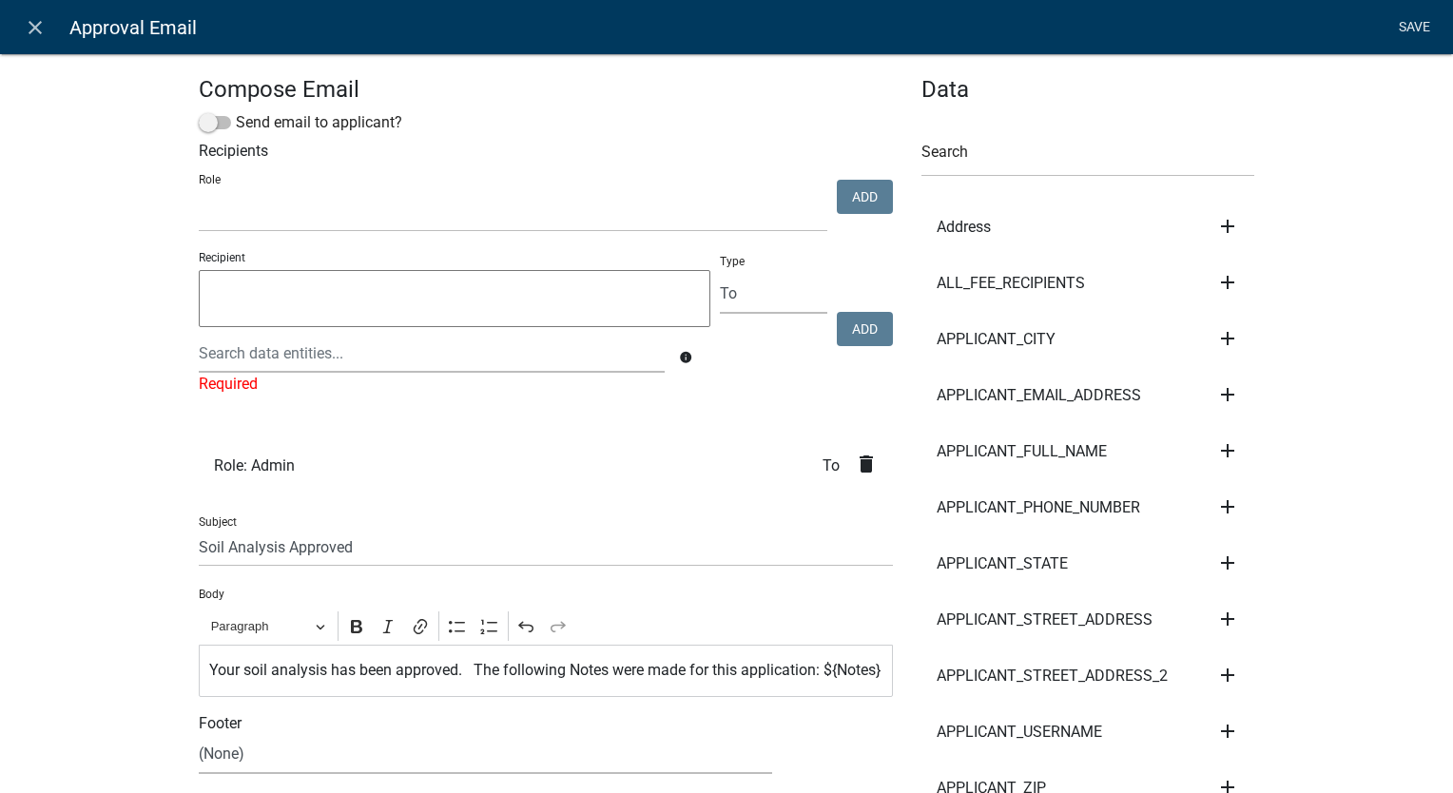
click at [1405, 33] on link "Save" at bounding box center [1414, 28] width 48 height 36
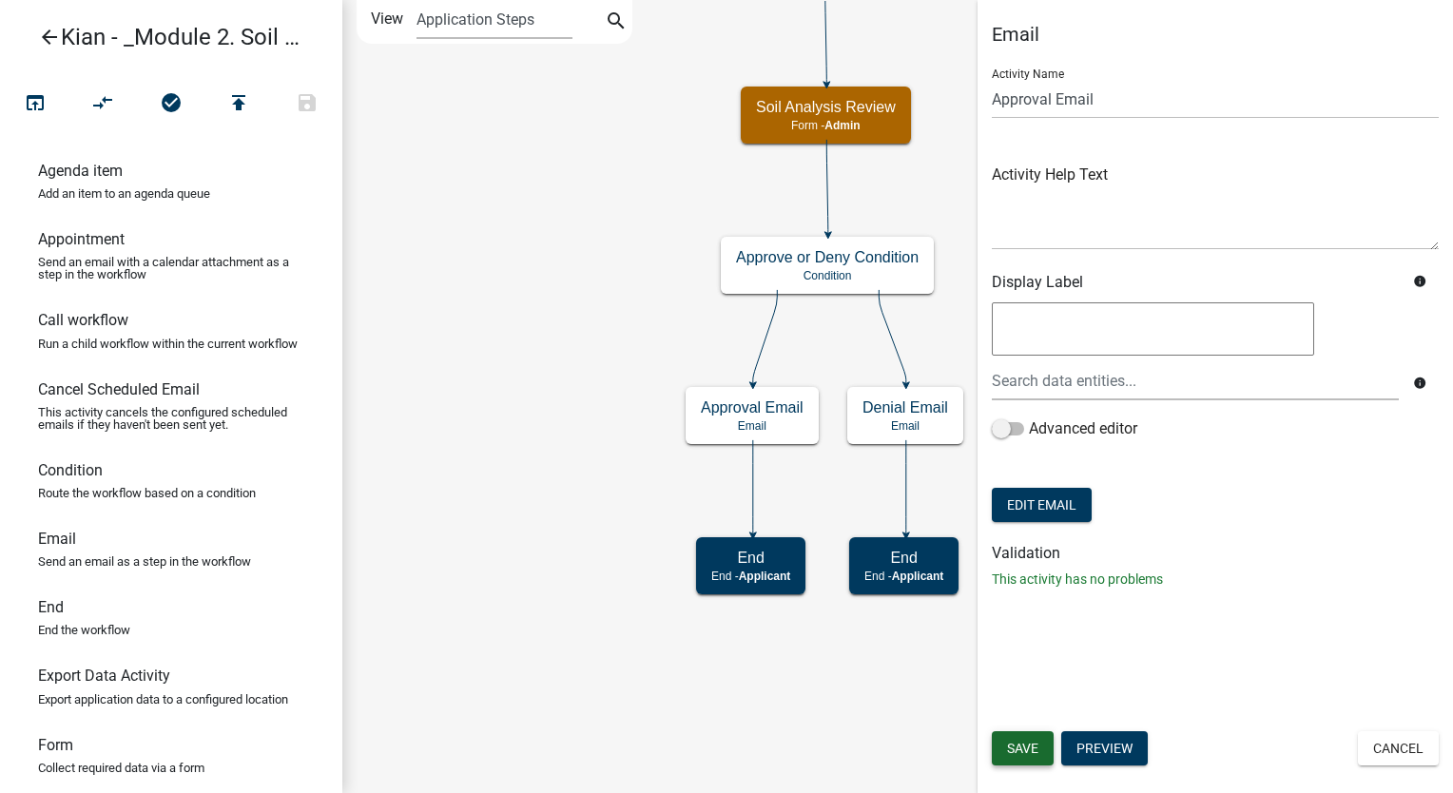
click at [1040, 753] on button "Save" at bounding box center [1023, 748] width 62 height 34
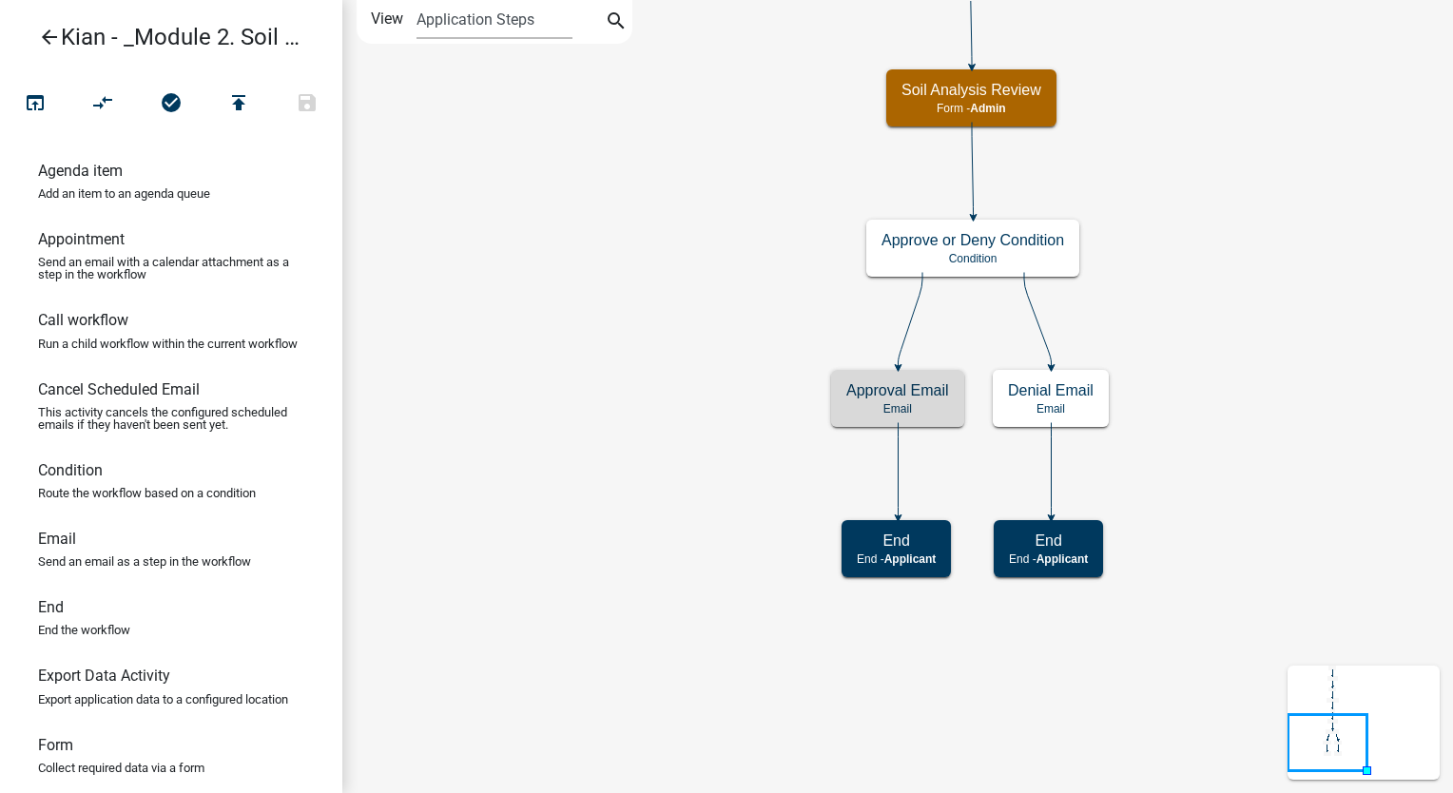
click at [1211, 427] on icon "Start Start - Applicant Parcel search Parcel search - Applicant Require User Re…" at bounding box center [897, 396] width 1109 height 791
click at [1073, 394] on h5 "Denial Email" at bounding box center [1051, 390] width 86 height 18
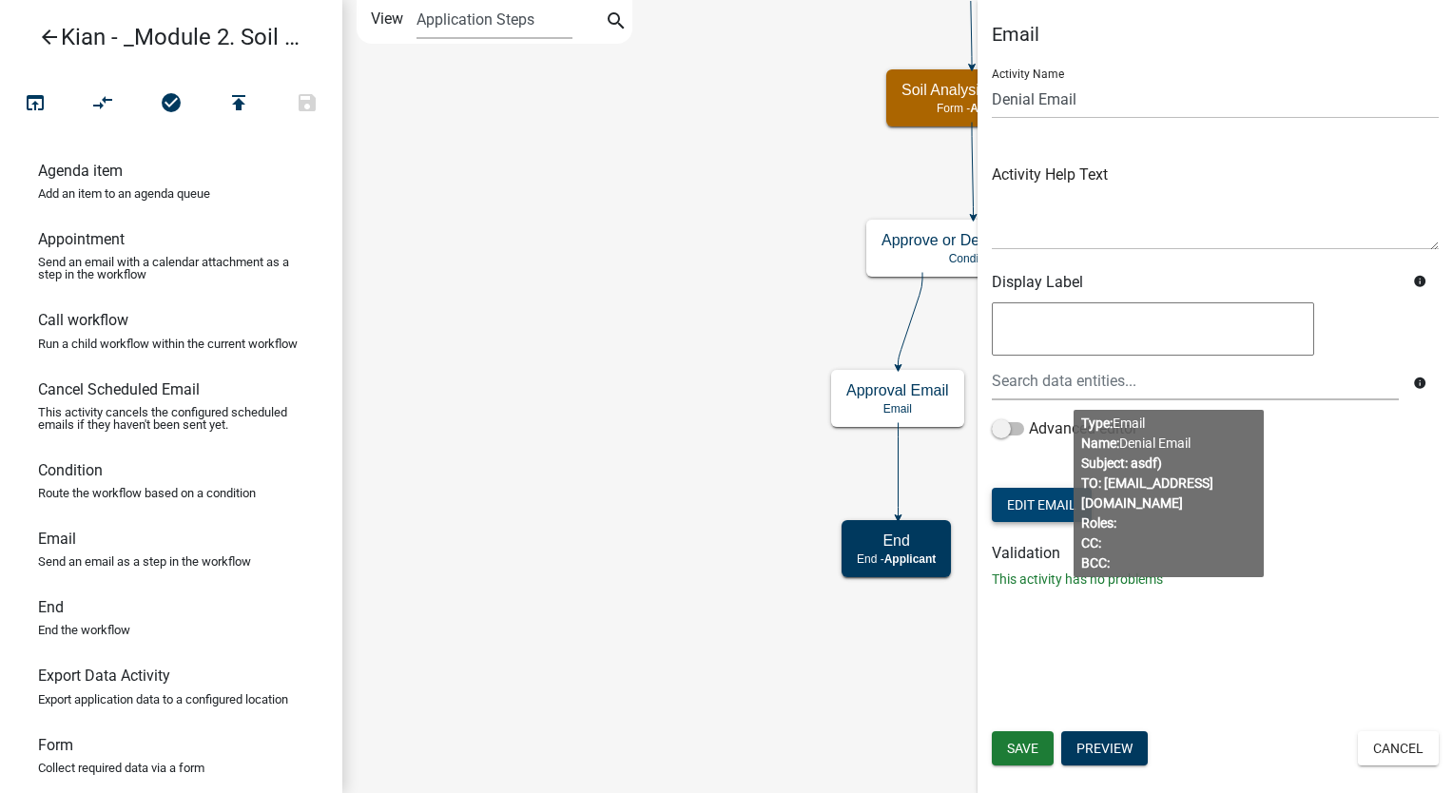
click at [1040, 490] on button "Edit Email" at bounding box center [1042, 505] width 100 height 34
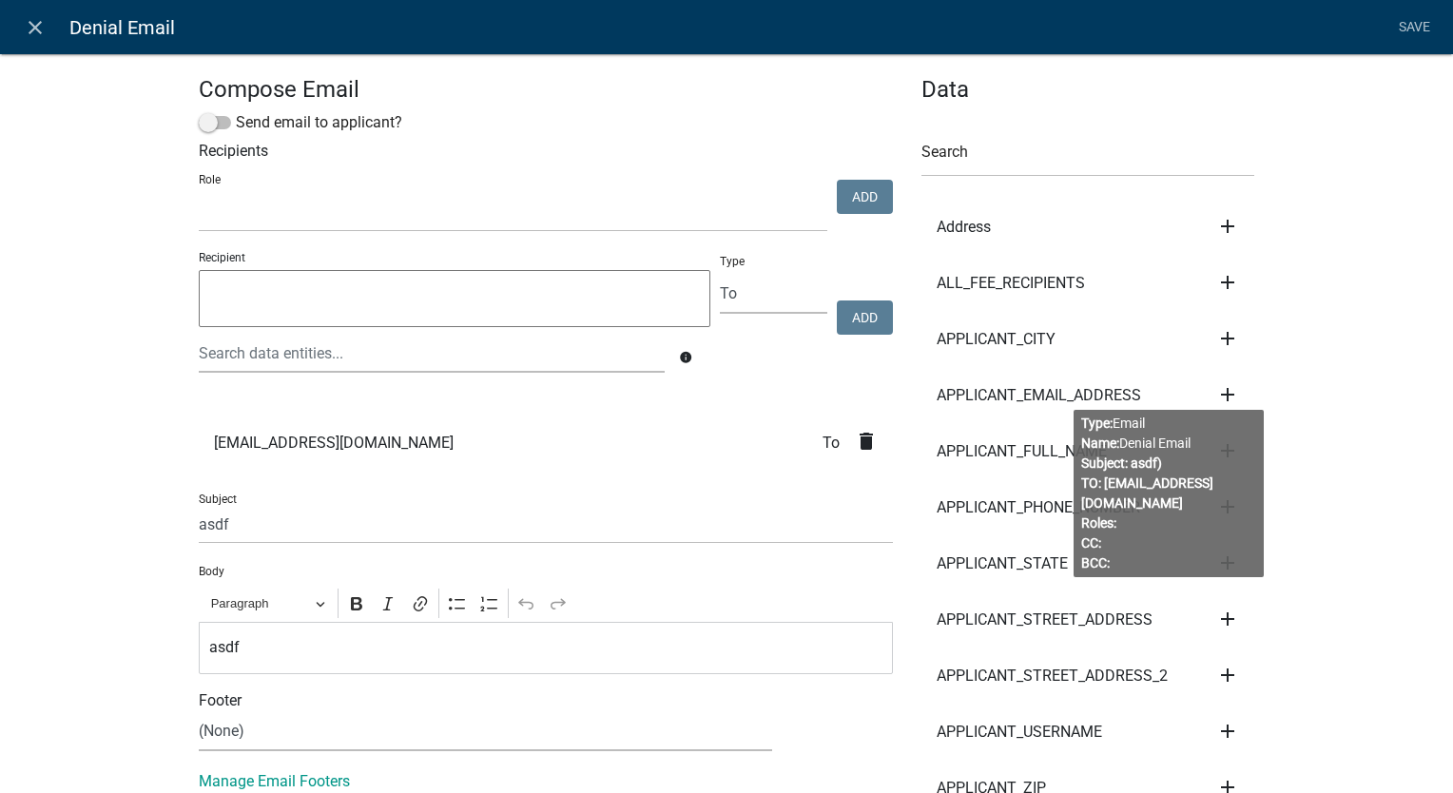
click at [300, 436] on span "[EMAIL_ADDRESS][DOMAIN_NAME]" at bounding box center [334, 443] width 240 height 15
click at [865, 439] on icon "delete" at bounding box center [866, 441] width 23 height 23
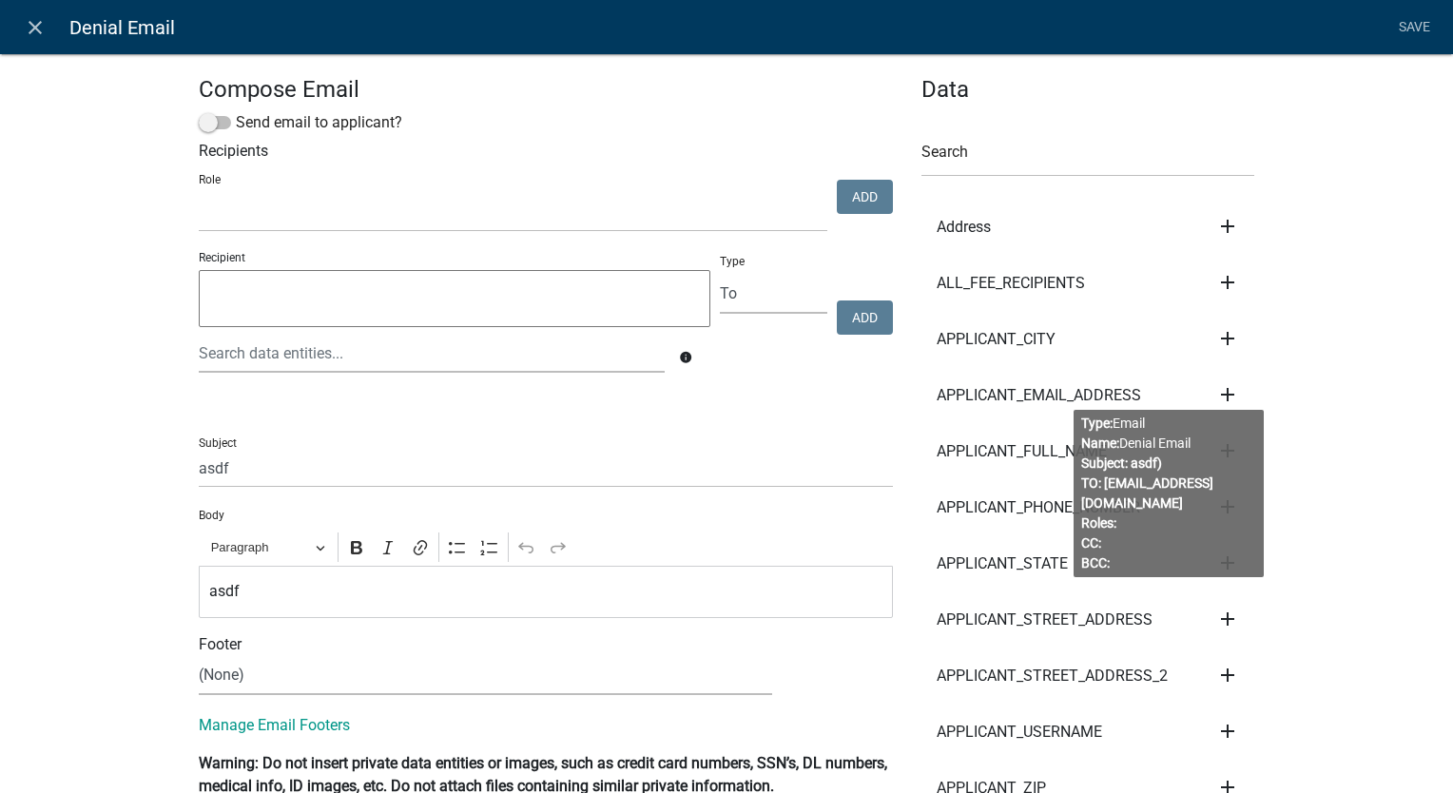
click at [579, 228] on select "kiantest Kian Engineer Admin" at bounding box center [513, 212] width 629 height 39
select select "1915ea58-7059-4941-9cac-dbbdee29afec"
click at [199, 194] on select "kiantest Kian Engineer Admin" at bounding box center [513, 212] width 629 height 39
click at [883, 191] on button "Add" at bounding box center [865, 197] width 56 height 34
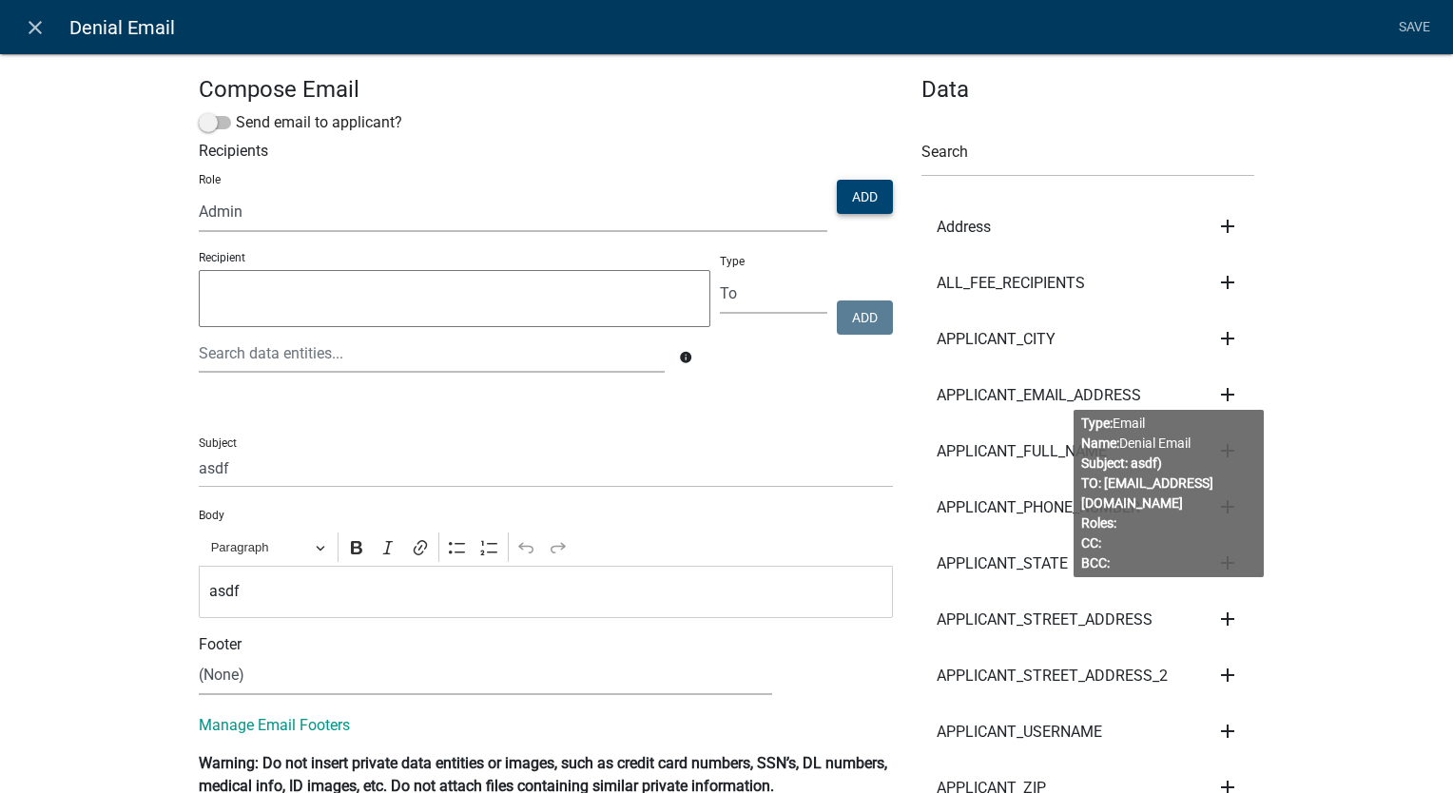
select select
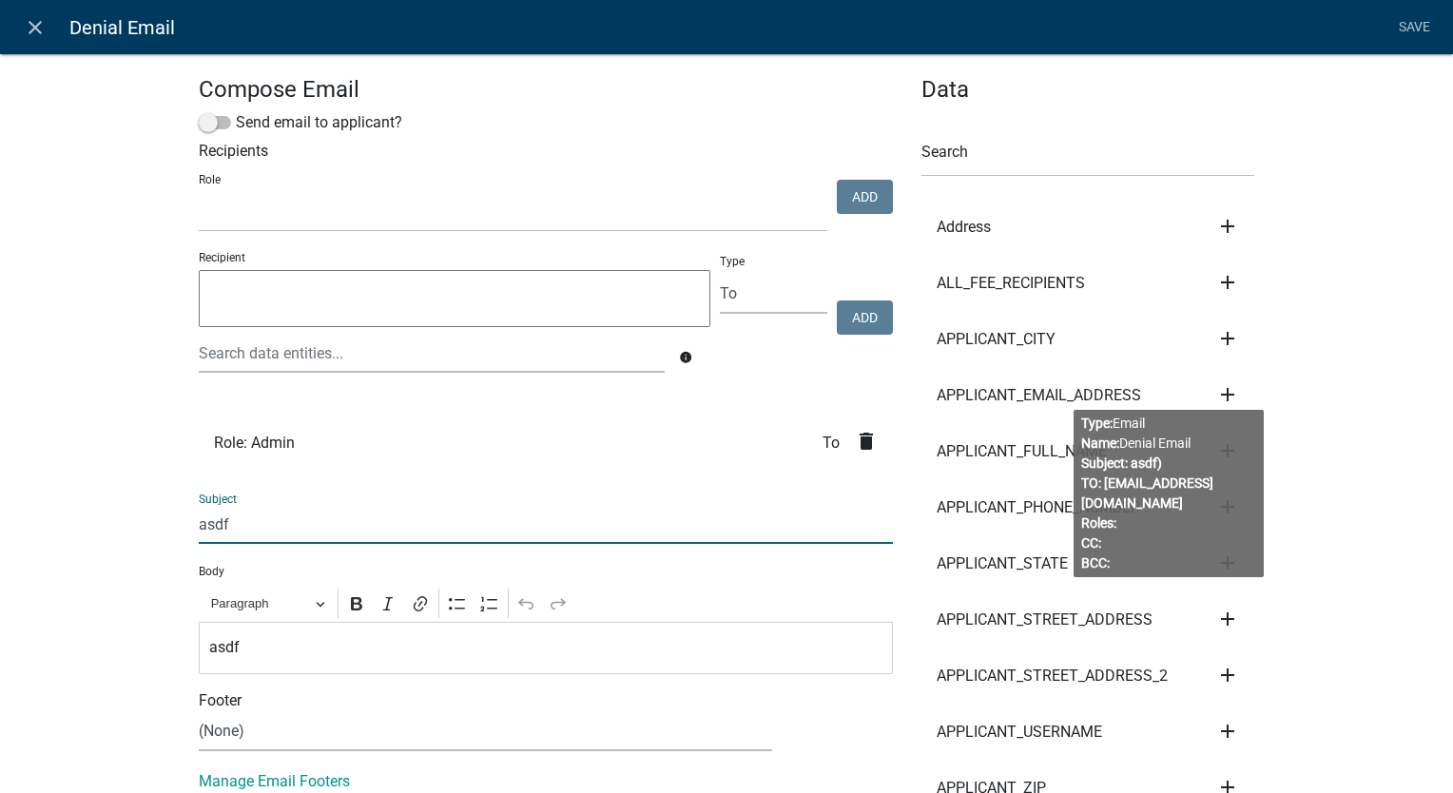
click at [301, 524] on input "asdf" at bounding box center [546, 524] width 694 height 39
paste input "Soil Analysis Denied"
type input "Soil Analysis Denied"
drag, startPoint x: 266, startPoint y: 629, endPoint x: 222, endPoint y: 660, distance: 54.6
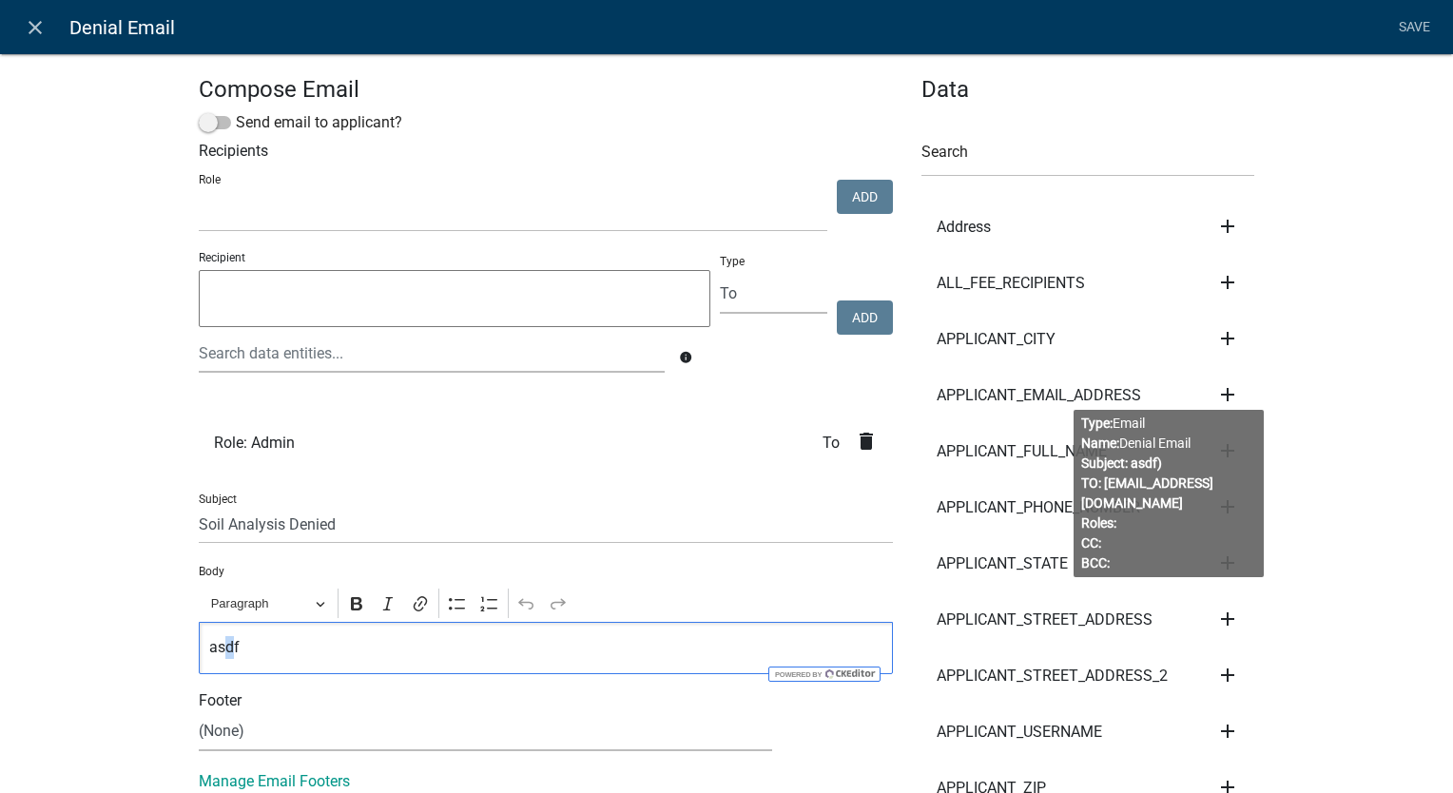
click at [222, 660] on div "asdf" at bounding box center [546, 648] width 694 height 52
click at [247, 651] on span "Your soil analysis has been denied for the following reason: ${Notes}" at bounding box center [565, 647] width 636 height 23
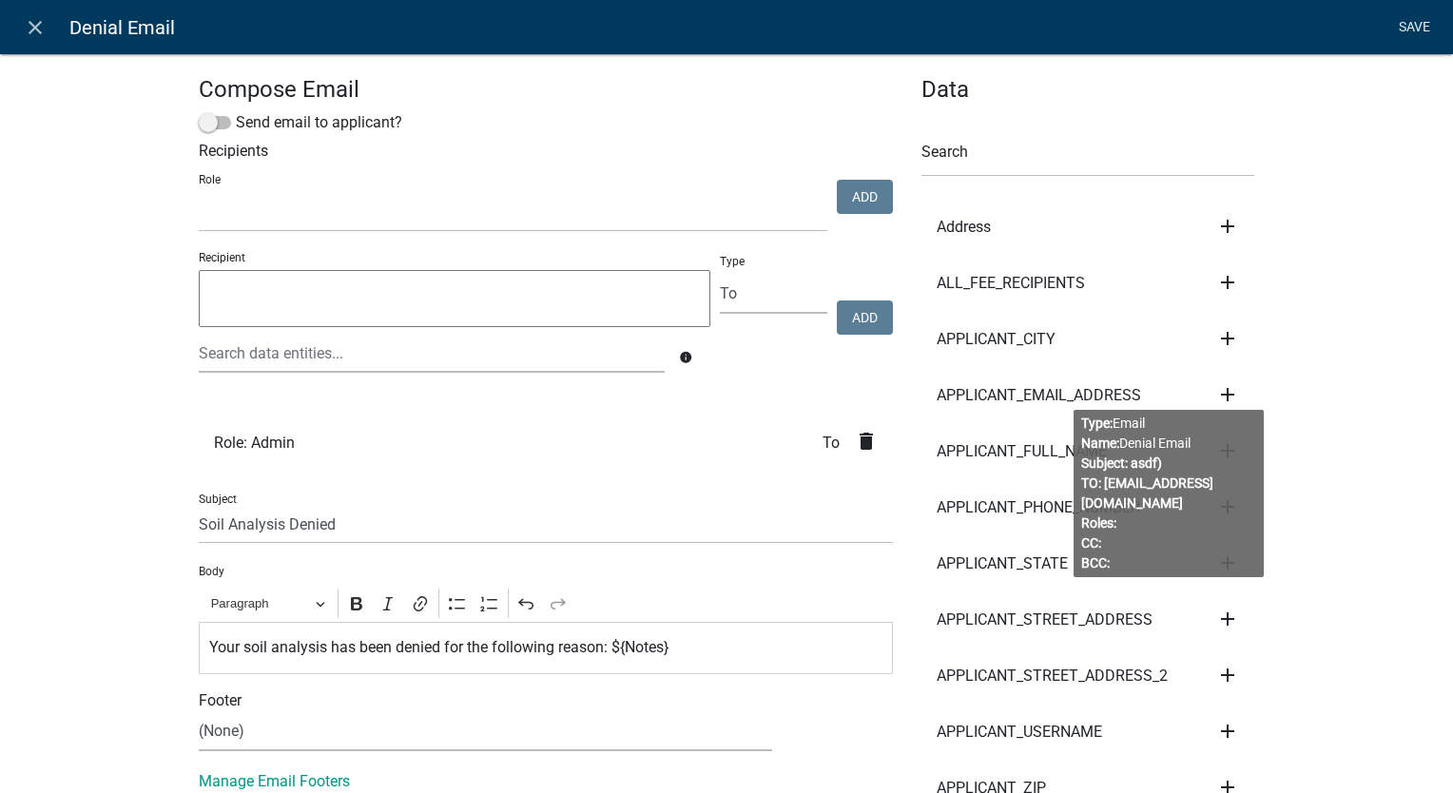
click at [1423, 40] on link "Save" at bounding box center [1414, 28] width 48 height 36
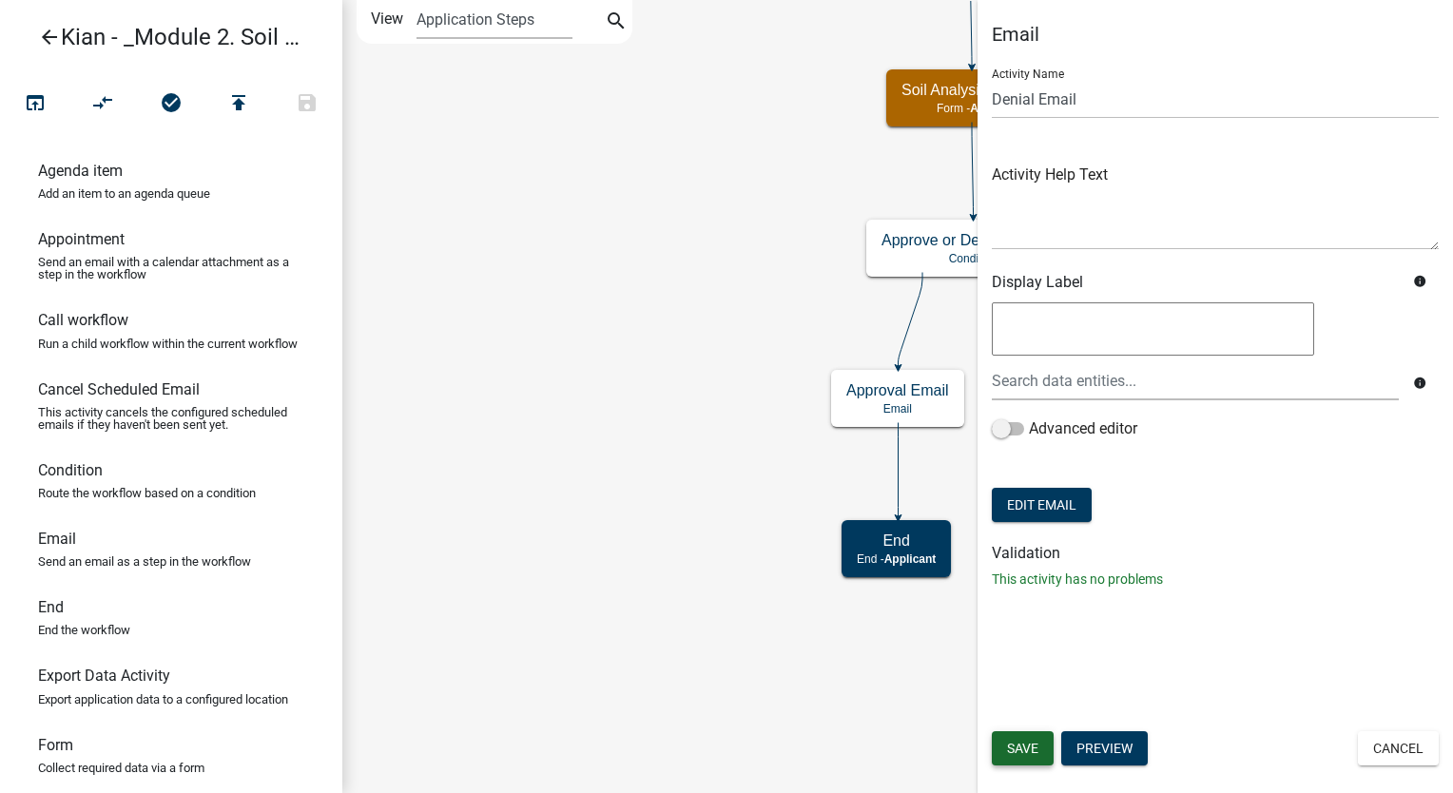
click at [1036, 742] on span "Save" at bounding box center [1022, 748] width 31 height 15
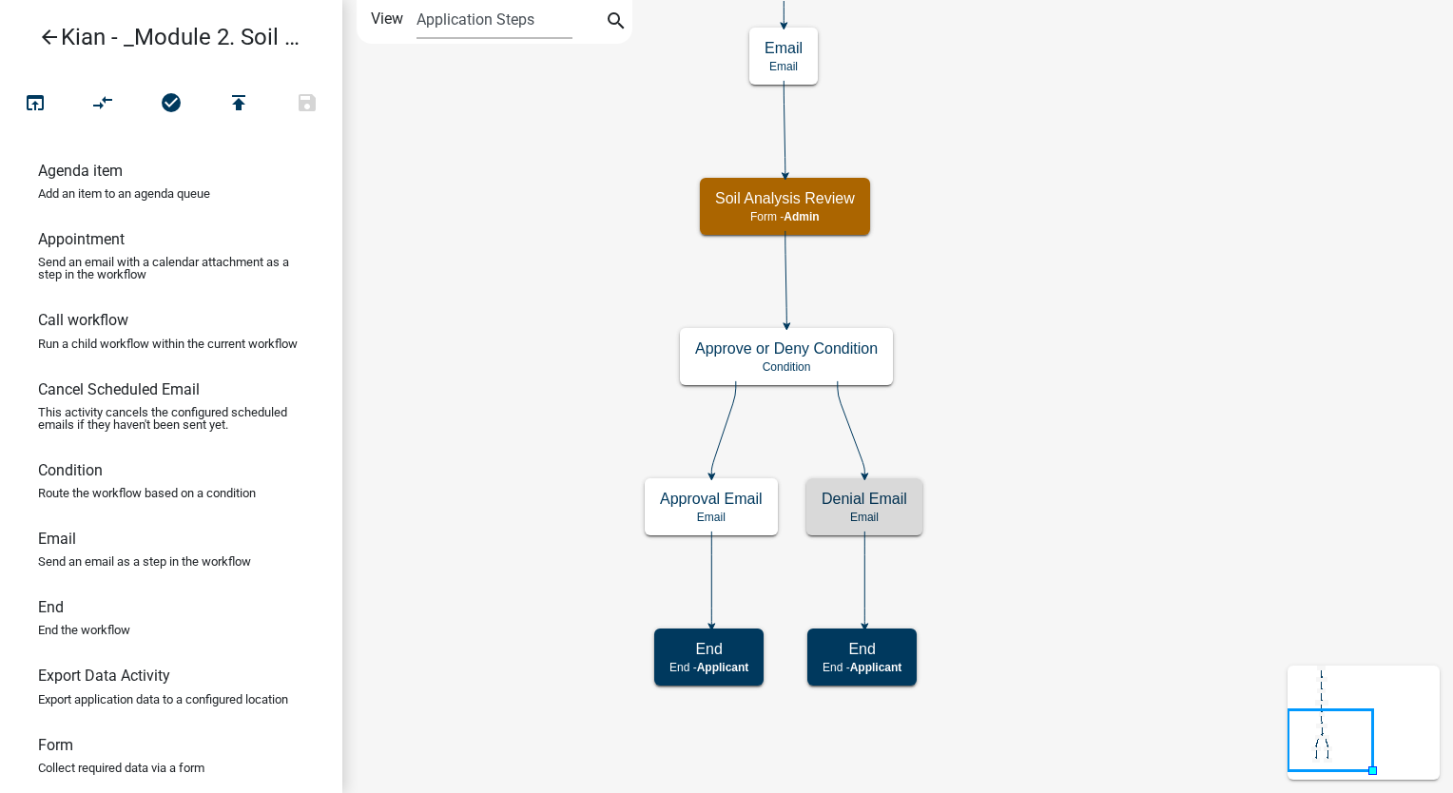
click at [1221, 214] on icon "Start Start - Applicant Parcel search Parcel search - Applicant Require User Re…" at bounding box center [897, 396] width 1109 height 791
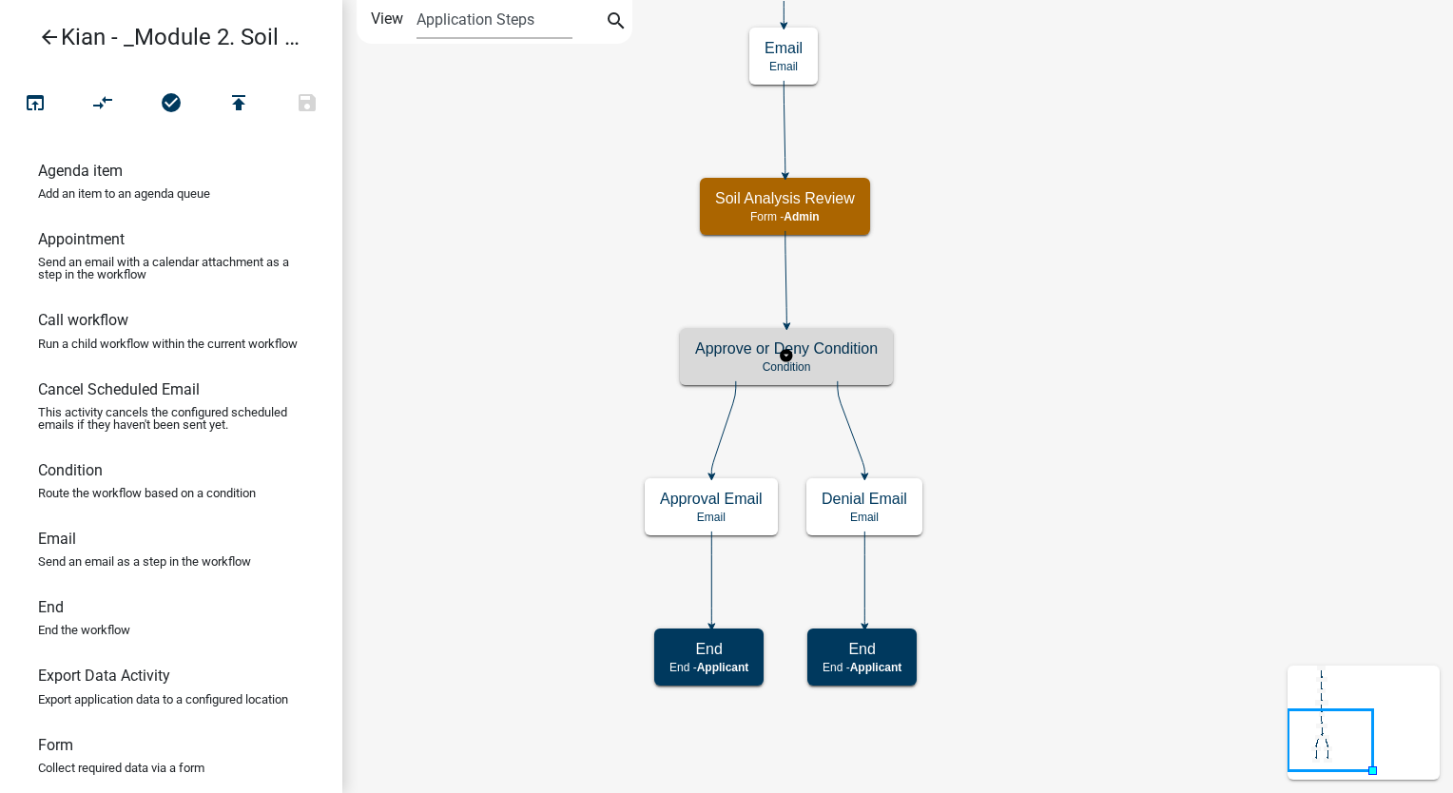
click at [827, 374] on div "Approve or Deny Condition Condition" at bounding box center [786, 356] width 213 height 57
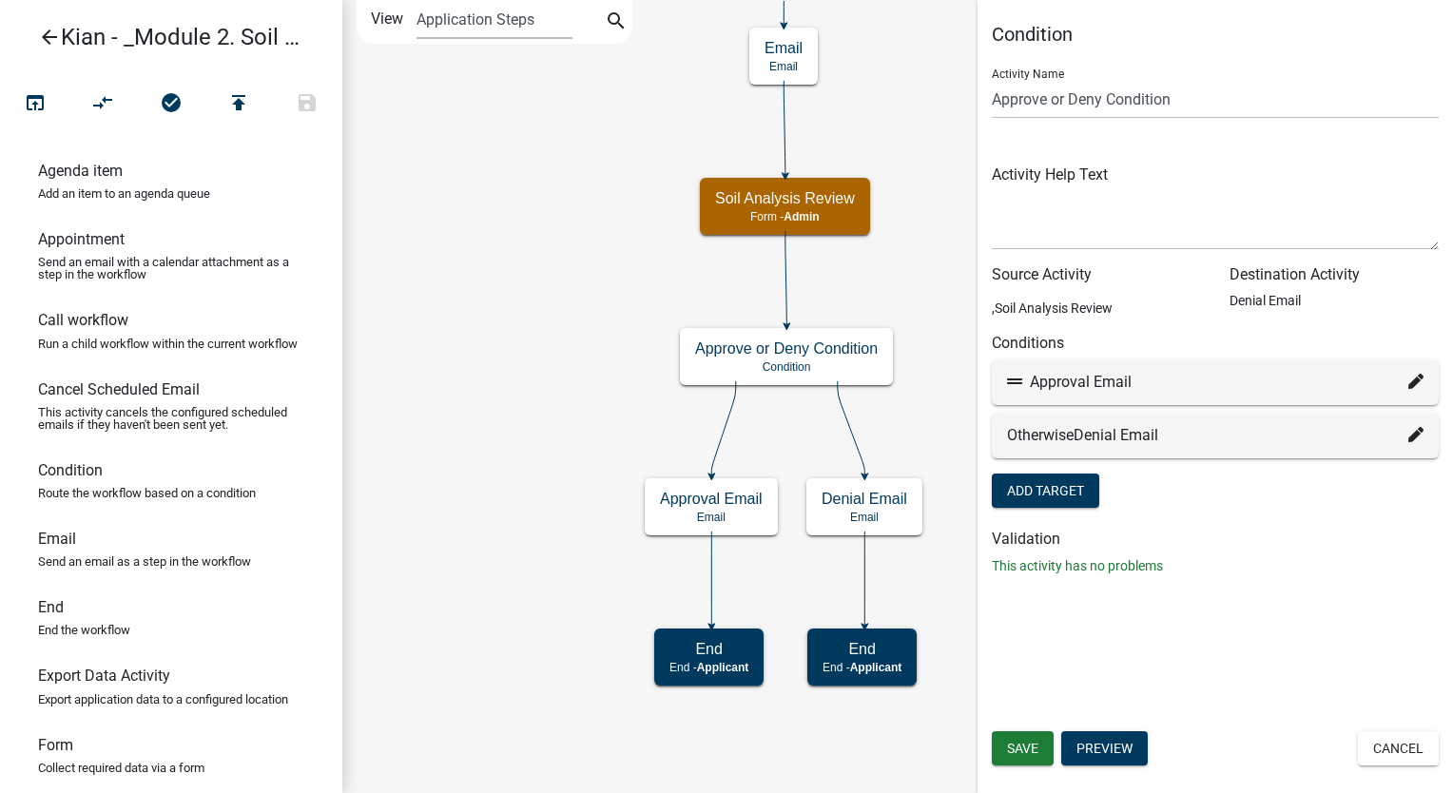
click at [1195, 76] on div "Activity Name Approve or Deny Condition" at bounding box center [1215, 86] width 447 height 66
click at [1195, 85] on input "Approve or Deny Condition" at bounding box center [1215, 99] width 447 height 39
click at [1185, 509] on form "Activity Name Approve or Deny Condition Activity Help Text Source Activity ,Soi…" at bounding box center [1215, 282] width 447 height 459
click at [1083, 488] on button "Add Target" at bounding box center [1045, 491] width 107 height 34
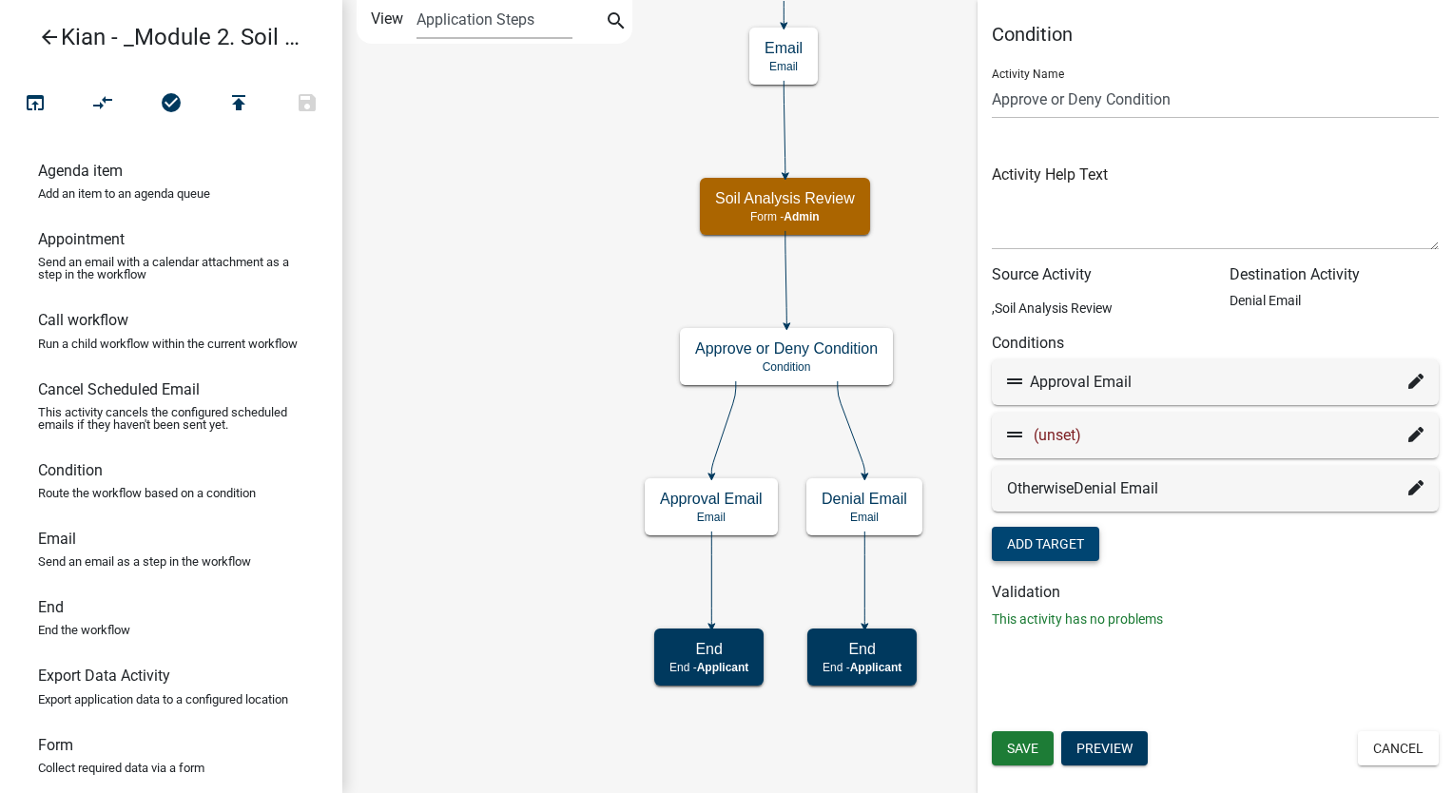
click at [1413, 437] on icon at bounding box center [1416, 434] width 15 height 15
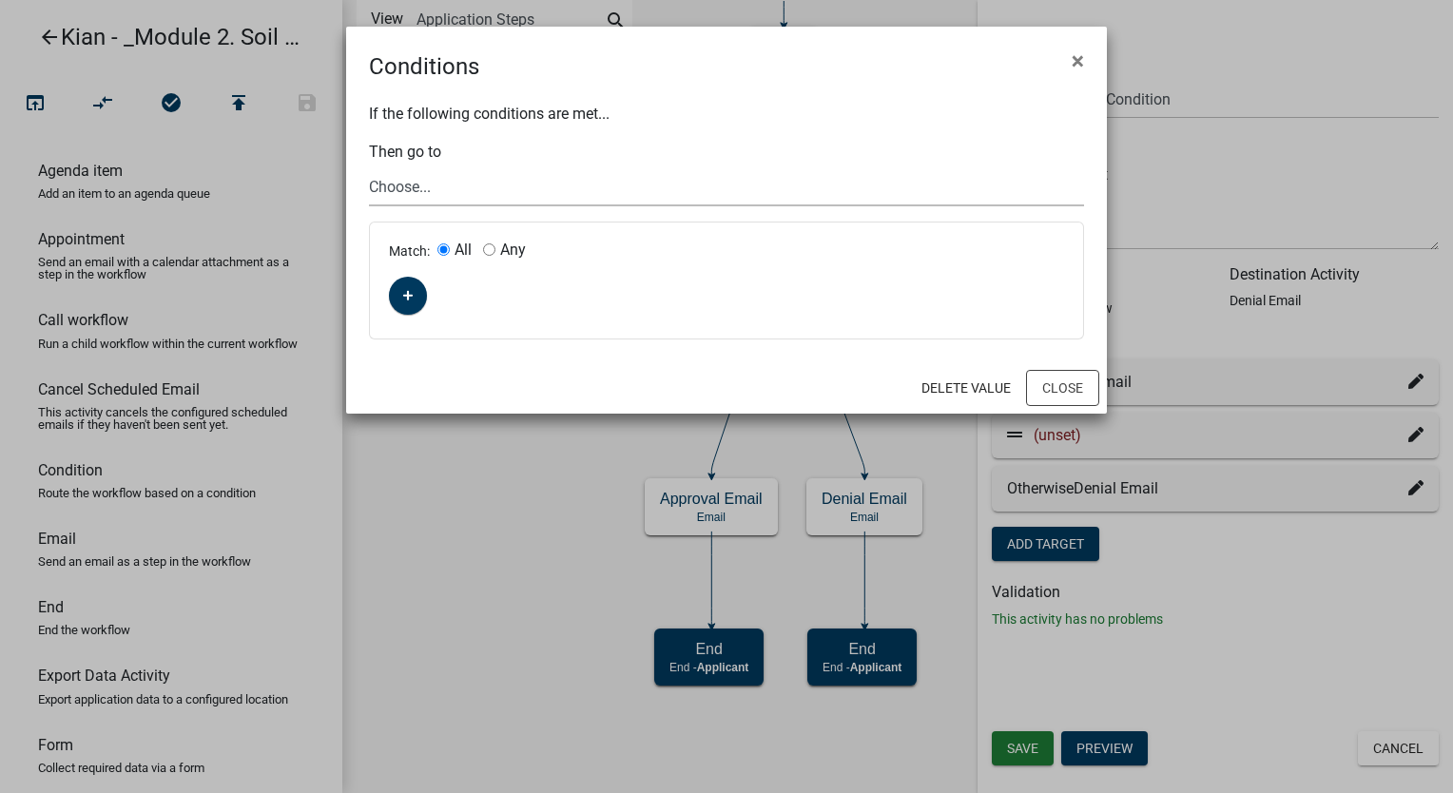
click at [514, 185] on select "Choose... Start Parcel search Require User Soil Analysis Information Email Appr…" at bounding box center [726, 186] width 715 height 39
select select "4: 184d379b-cdd1-40ae-977c-3d0fefd381b8"
click at [369, 167] on select "Choose... Start Parcel search Require User Soil Analysis Information Email Appr…" at bounding box center [726, 186] width 715 height 39
click at [533, 196] on select "Choose... Start Parcel search Require User Soil Analysis Information Email Appr…" at bounding box center [726, 186] width 715 height 39
click at [369, 167] on select "Choose... Start Parcel search Require User Soil Analysis Information Email Appr…" at bounding box center [726, 186] width 715 height 39
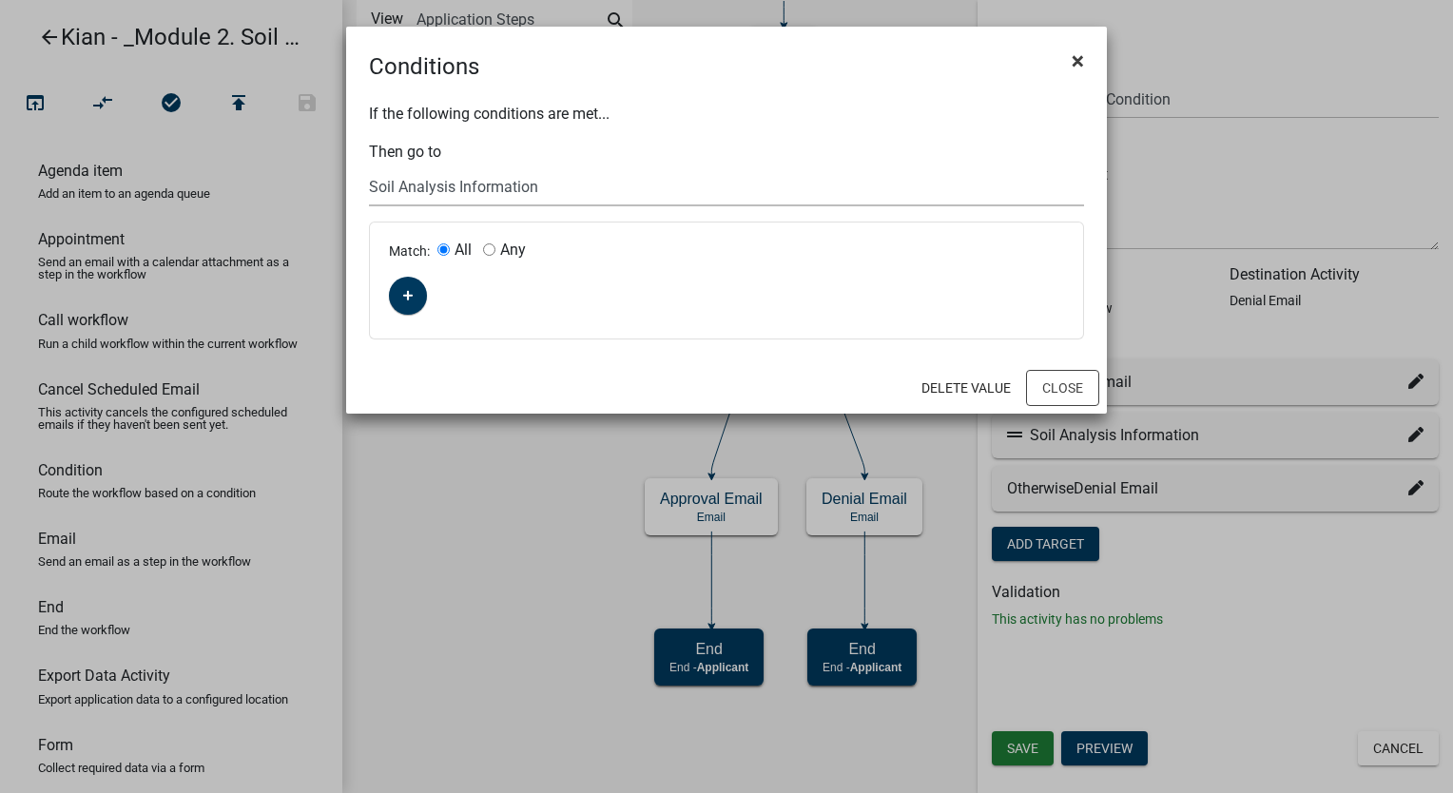
click at [1075, 63] on span "×" at bounding box center [1078, 61] width 12 height 27
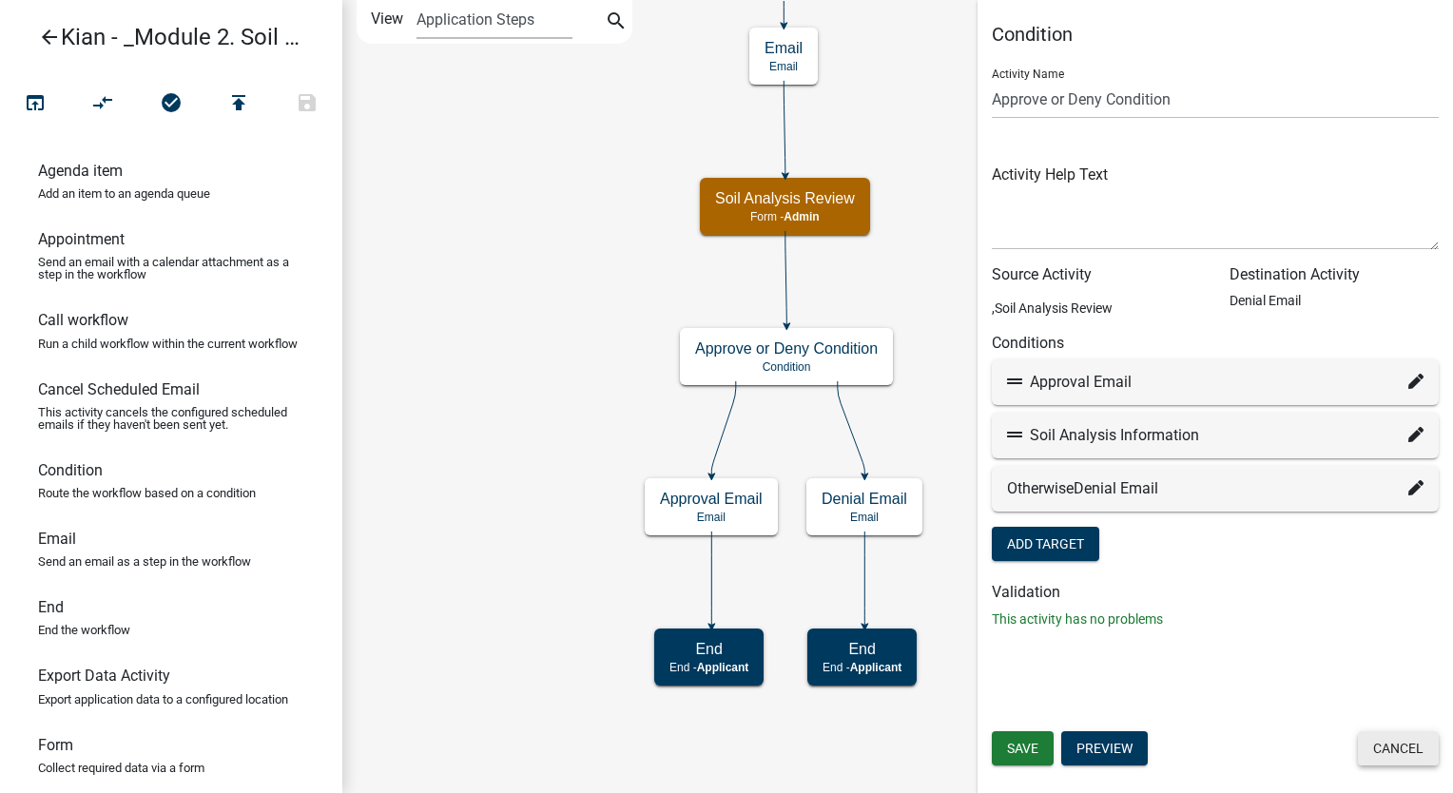
click at [1370, 738] on button "Cancel" at bounding box center [1398, 748] width 81 height 34
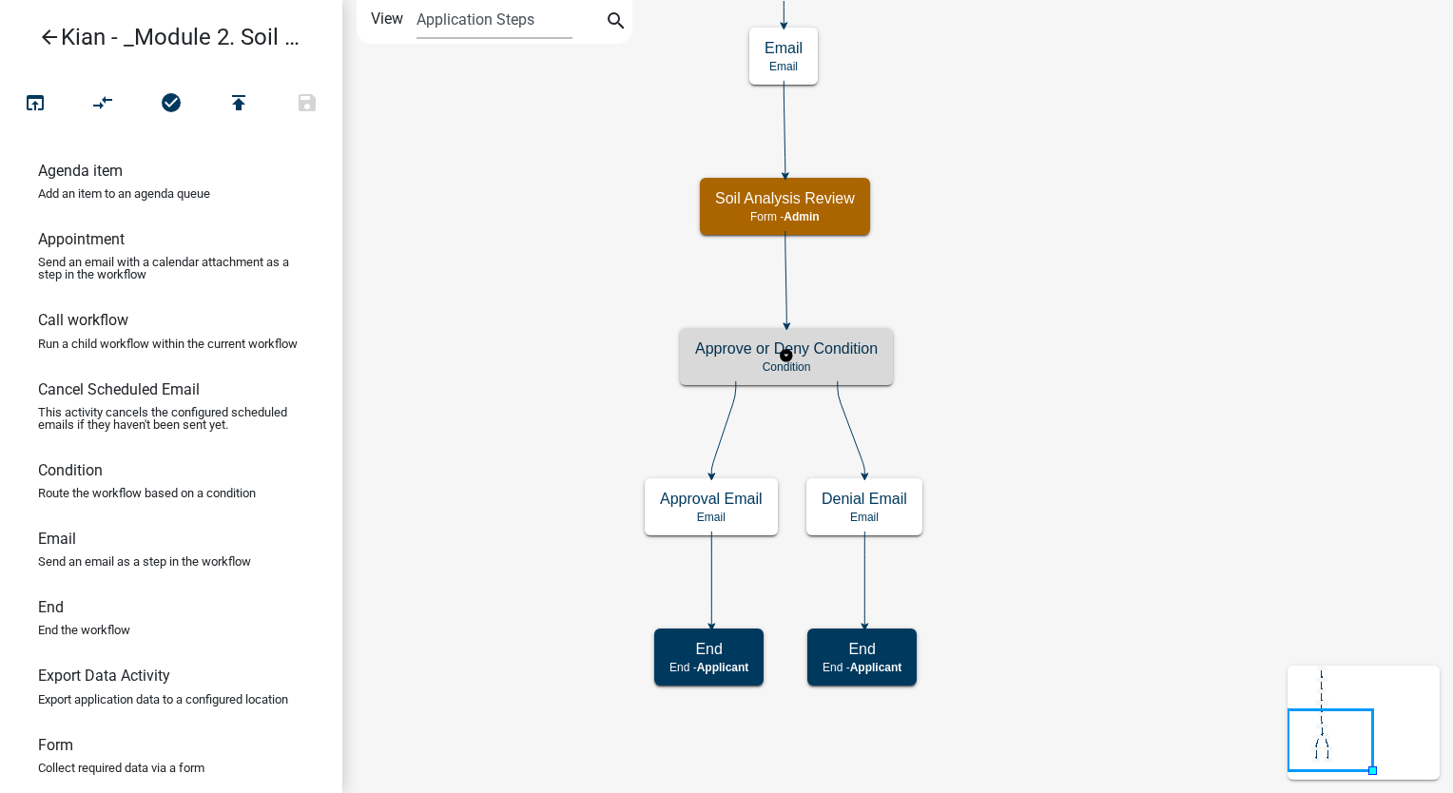
click at [848, 371] on p "Condition" at bounding box center [786, 366] width 183 height 13
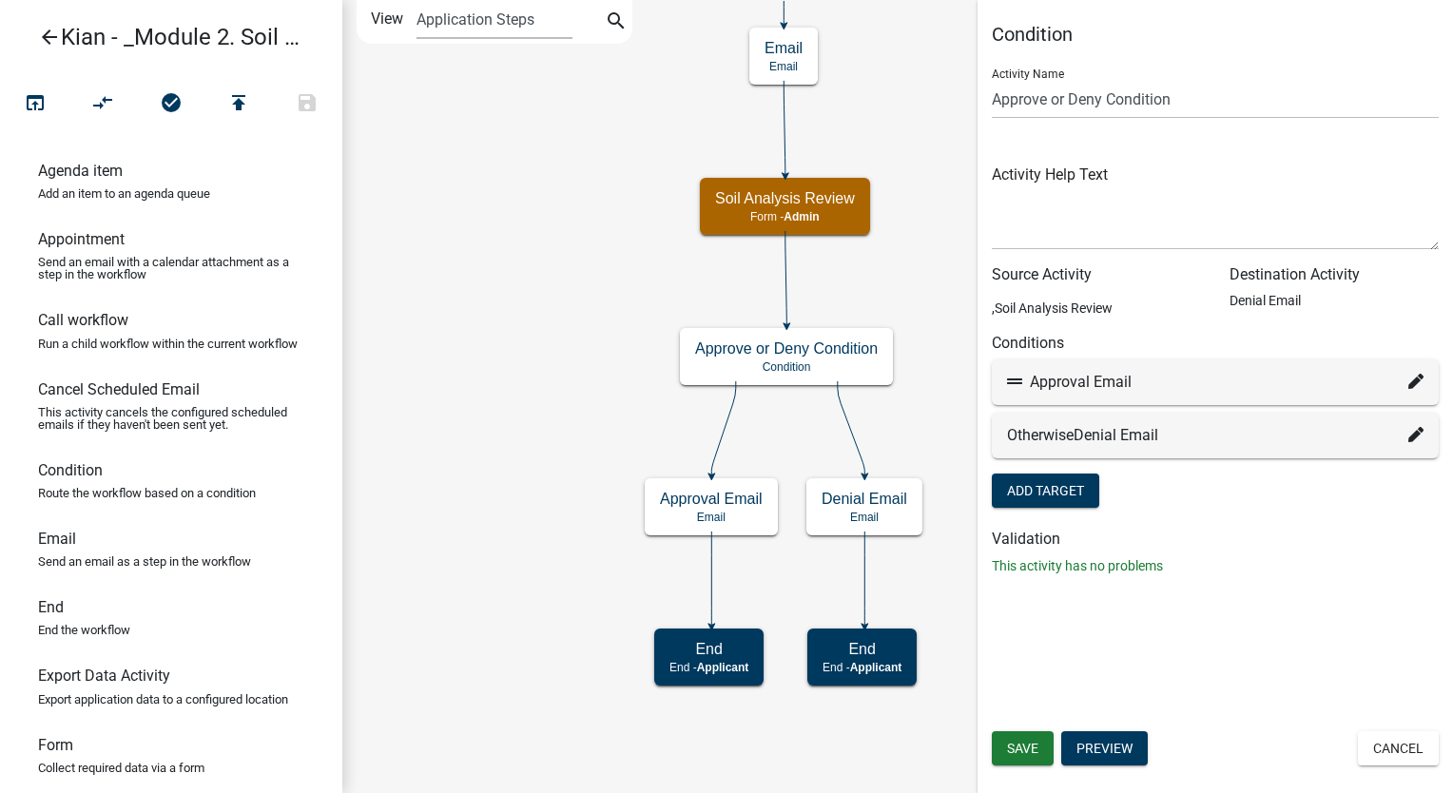
click at [1272, 318] on div "Destination Activity Denial Email" at bounding box center [1334, 299] width 238 height 68
click at [1416, 760] on button "Cancel" at bounding box center [1398, 748] width 81 height 34
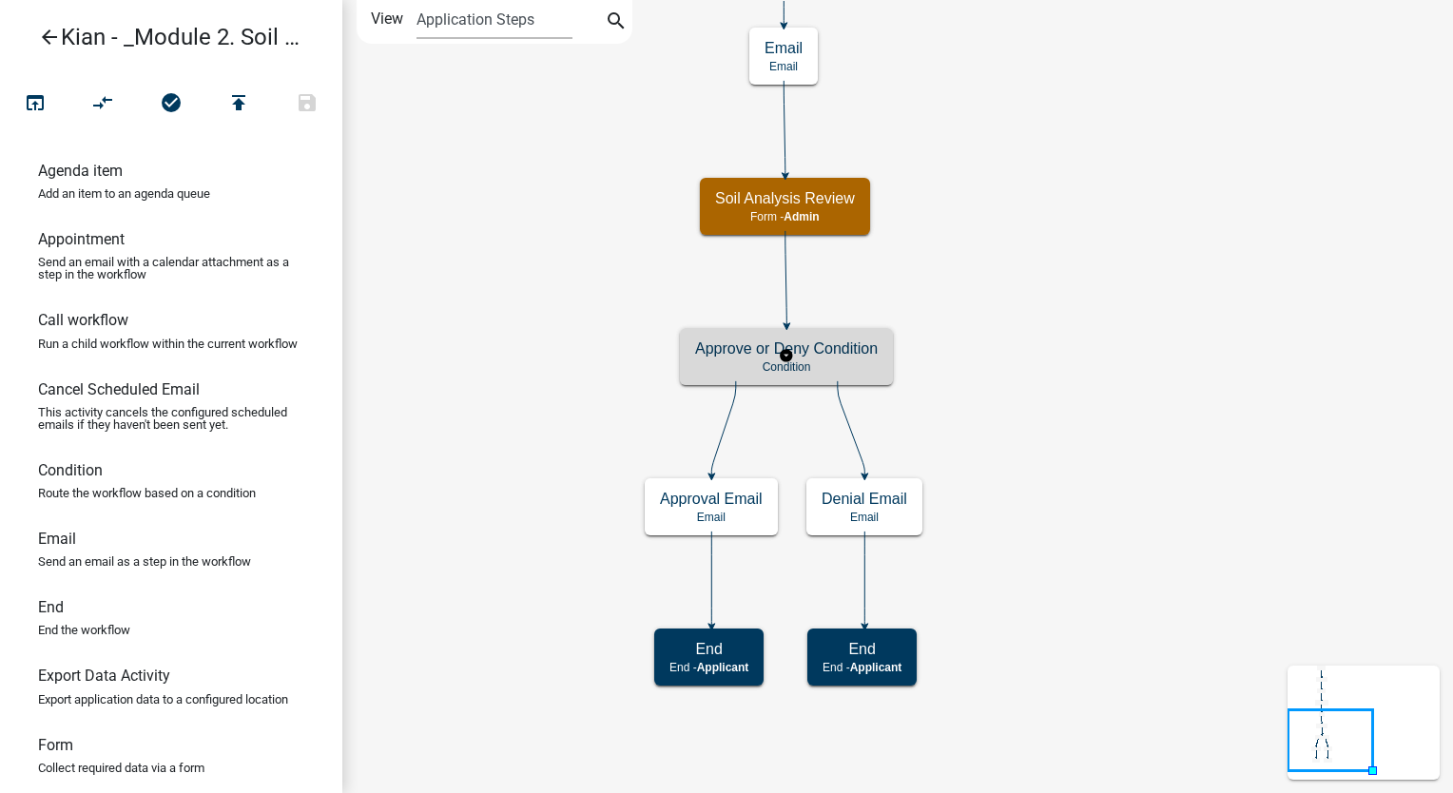
click at [828, 359] on div "Approve or Deny Condition Condition" at bounding box center [786, 356] width 213 height 57
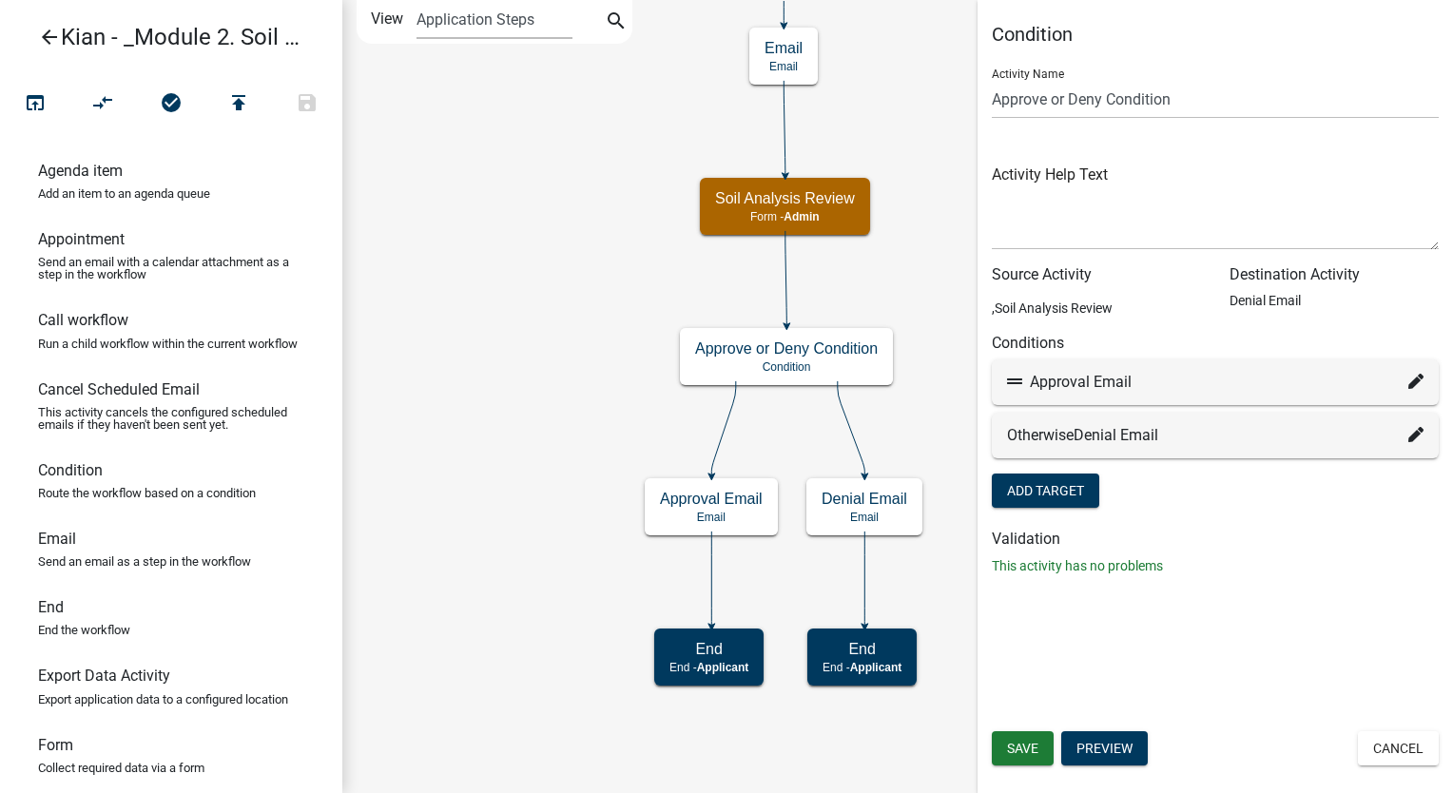
click at [1089, 310] on p ",Soil Analysis Review" at bounding box center [1096, 309] width 209 height 20
click at [1088, 492] on button "Add Target" at bounding box center [1045, 491] width 107 height 34
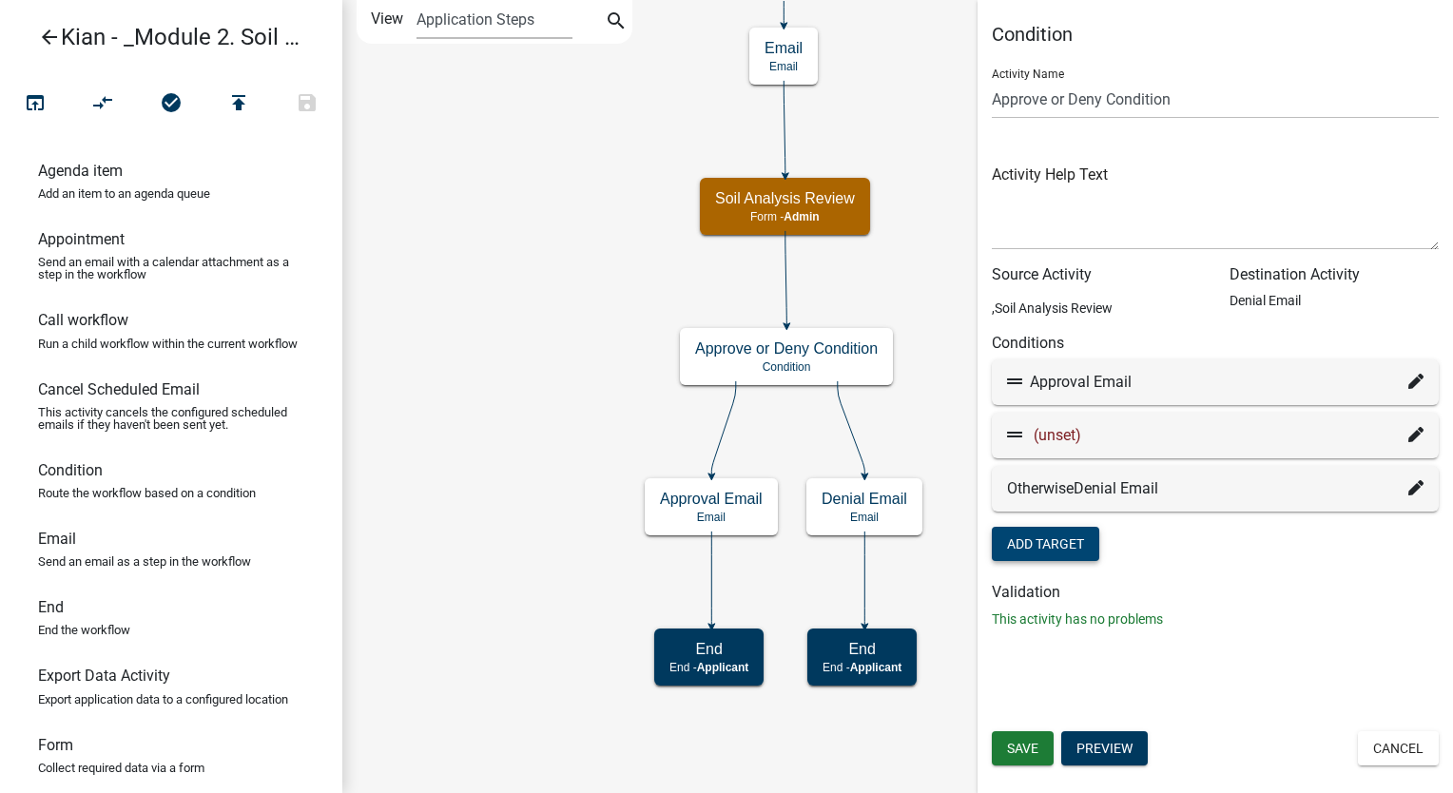
click at [1406, 438] on div "(unset)" at bounding box center [1215, 435] width 417 height 23
click at [1418, 436] on icon at bounding box center [1416, 434] width 15 height 15
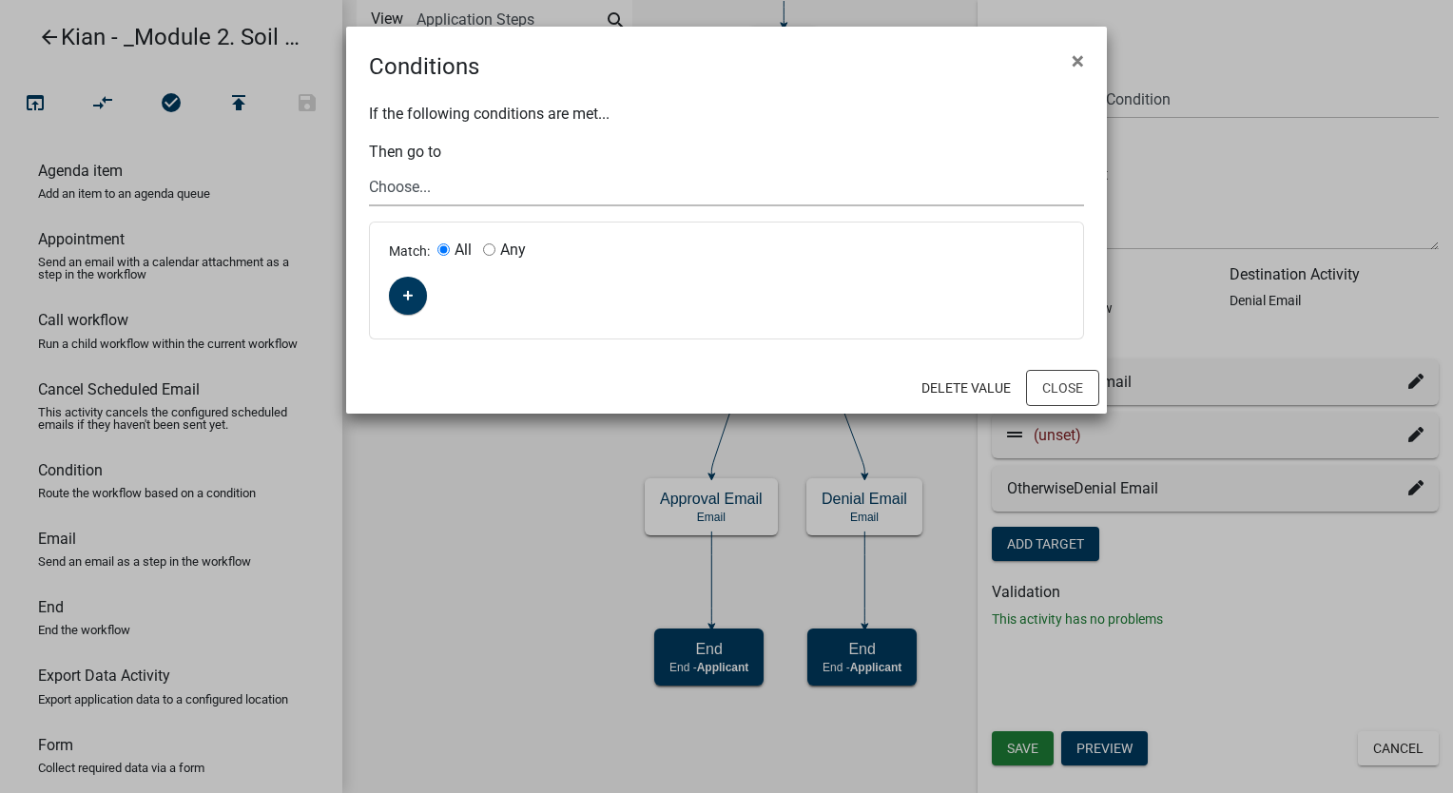
click at [400, 186] on select "Choose... Start Parcel search Require User Soil Analysis Information Email Appr…" at bounding box center [726, 186] width 715 height 39
select select "4: 184d379b-cdd1-40ae-977c-3d0fefd381b8"
click at [369, 167] on select "Choose... Start Parcel search Require User Soil Analysis Information Email Appr…" at bounding box center [726, 186] width 715 height 39
click at [418, 304] on button "button" at bounding box center [408, 296] width 38 height 38
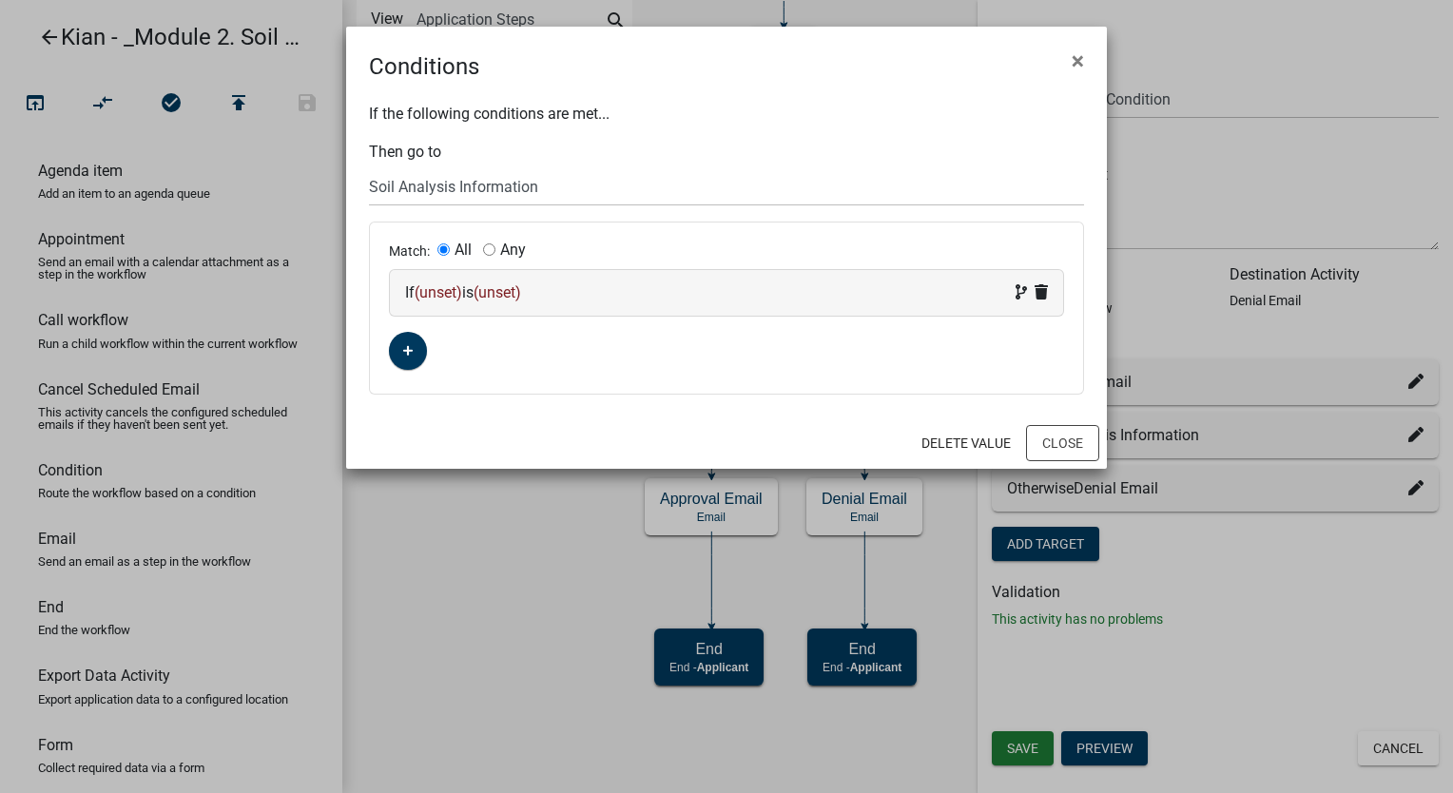
click at [536, 297] on div "If (unset) is (unset)" at bounding box center [726, 293] width 643 height 23
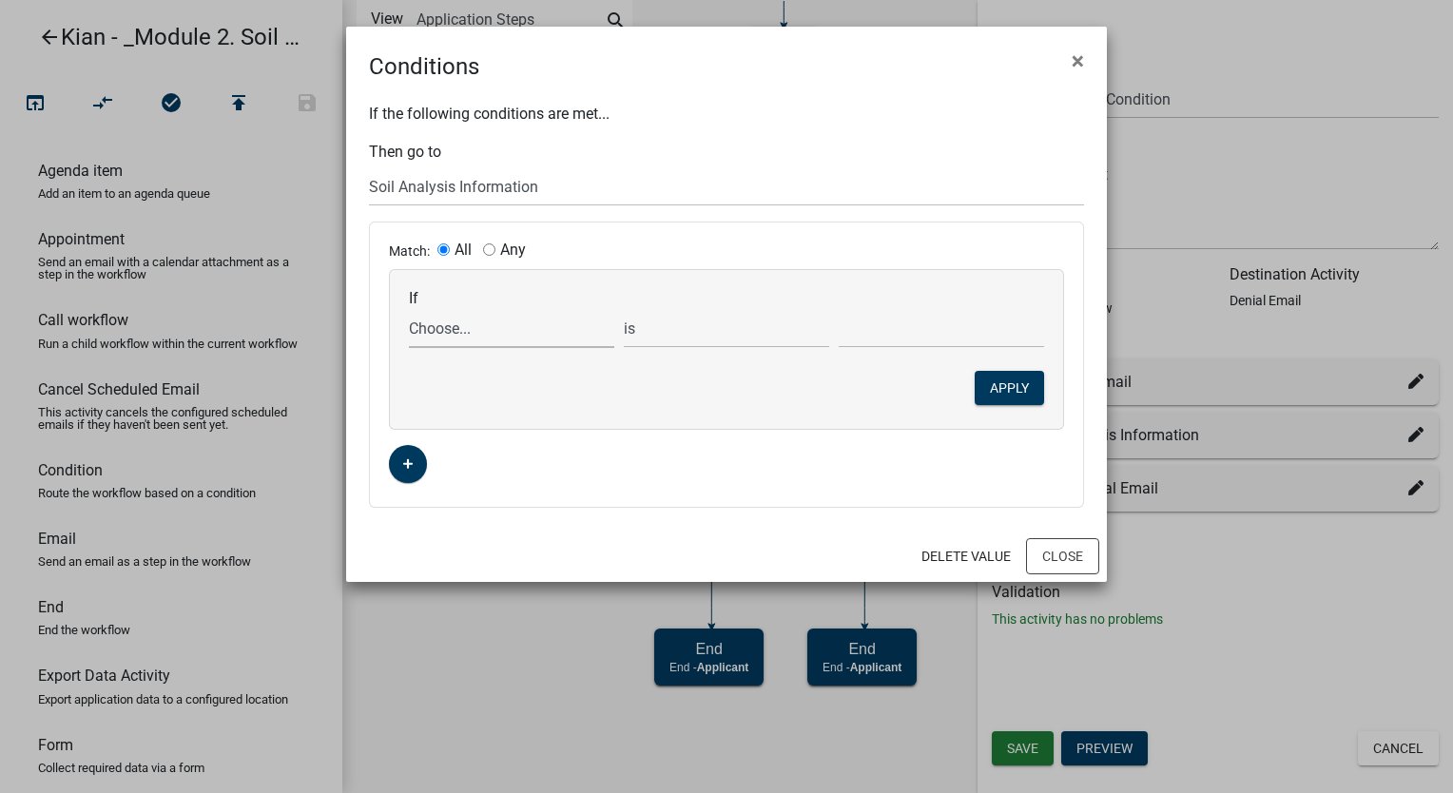
click at [517, 336] on select "Choose... Address ALL_FEE_RECIPIENTS APPLICANT_CITY APPLICANT_EMAIL_ADDRESS APP…" at bounding box center [511, 328] width 205 height 39
click at [686, 332] on select "is is not is greater than is less than exists does not exist contains does not …" at bounding box center [726, 328] width 205 height 39
click at [516, 334] on select "Choose... Address ALL_FEE_RECIPIENTS APPLICANT_CITY APPLICANT_EMAIL_ADDRESS APP…" at bounding box center [511, 328] width 205 height 39
click at [549, 328] on select "Choose... Address ALL_FEE_RECIPIENTS APPLICANT_CITY APPLICANT_EMAIL_ADDRESS APP…" at bounding box center [511, 328] width 205 height 39
click at [409, 309] on select "Choose... Address ALL_FEE_RECIPIENTS APPLICANT_CITY APPLICANT_EMAIL_ADDRESS APP…" at bounding box center [511, 328] width 205 height 39
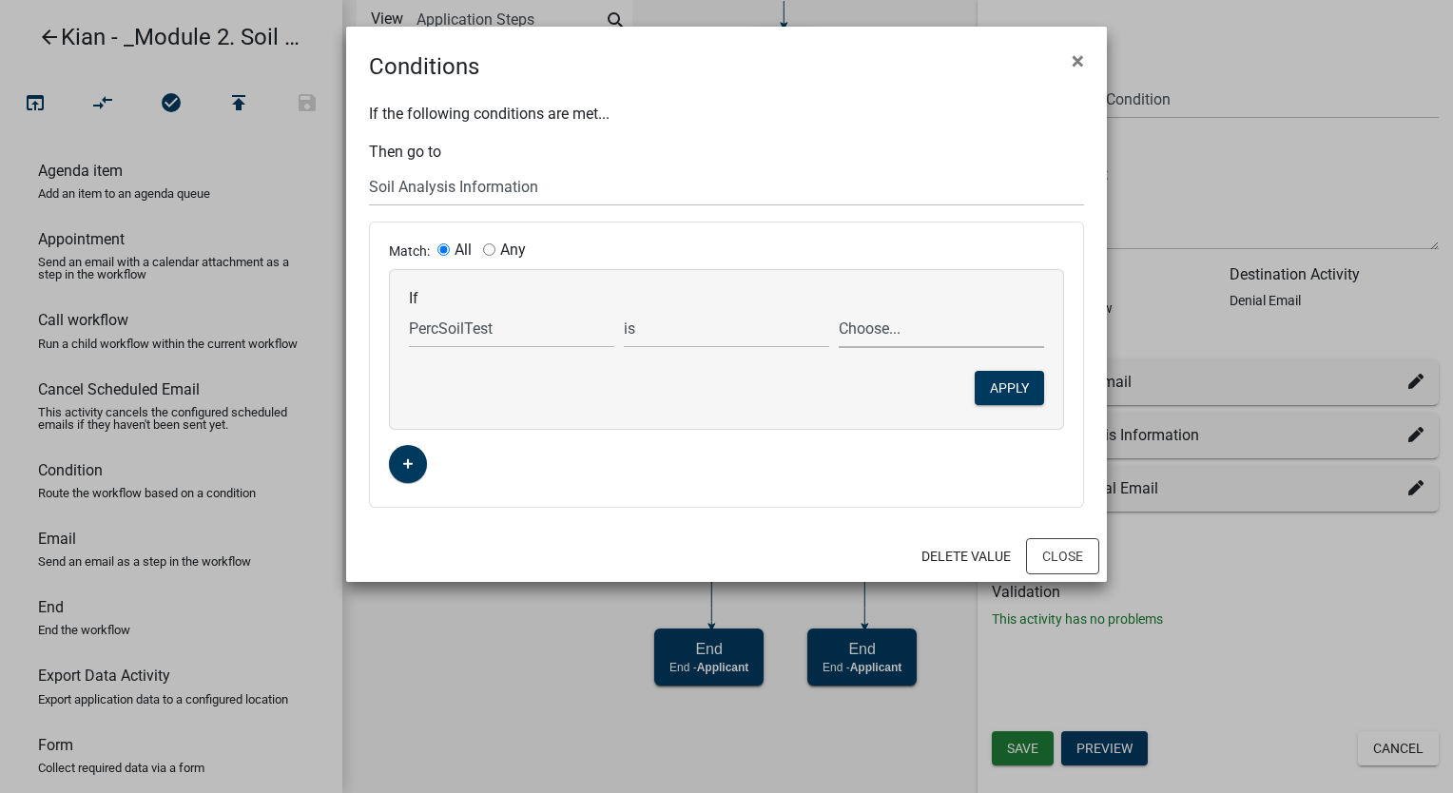
click at [867, 319] on select "Choose... No Yes" at bounding box center [941, 328] width 205 height 39
click at [464, 337] on select "Choose... Address ALL_FEE_RECIPIENTS APPLICANT_CITY APPLICANT_EMAIL_ADDRESS APP…" at bounding box center [511, 328] width 205 height 39
drag, startPoint x: 898, startPoint y: 394, endPoint x: 882, endPoint y: 394, distance: 16.2
click at [898, 394] on div "If Choose... Address ALL_FEE_RECIPIENTS APPLICANT_CITY APPLICANT_EMAIL_ADDRESS …" at bounding box center [726, 349] width 673 height 159
click at [545, 337] on select "Choose... Address ALL_FEE_RECIPIENTS APPLICANT_CITY APPLICANT_EMAIL_ADDRESS APP…" at bounding box center [511, 328] width 205 height 39
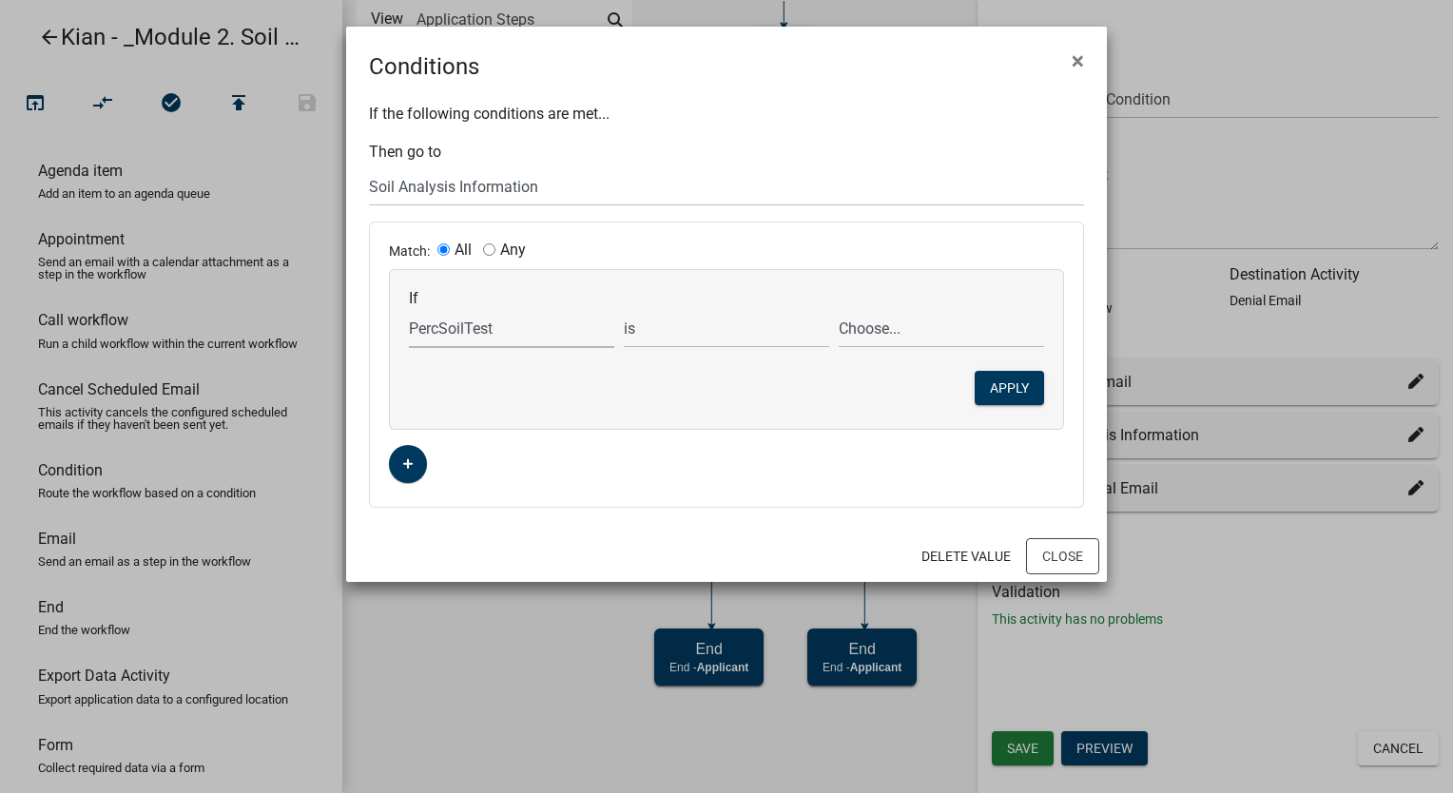
select select "15: Approval"
click at [409, 309] on select "Choose... Address ALL_FEE_RECIPIENTS APPLICANT_CITY APPLICANT_EMAIL_ADDRESS APP…" at bounding box center [511, 328] width 205 height 39
click at [854, 333] on select "Choose... No Yes" at bounding box center [941, 328] width 205 height 39
click at [873, 285] on div "If Choose... Address ALL_FEE_RECIPIENTS APPLICANT_CITY APPLICANT_EMAIL_ADDRESS …" at bounding box center [726, 349] width 673 height 159
click at [879, 89] on div "If the following conditions are met... Then go to Choose... Start Parcel search…" at bounding box center [726, 307] width 761 height 447
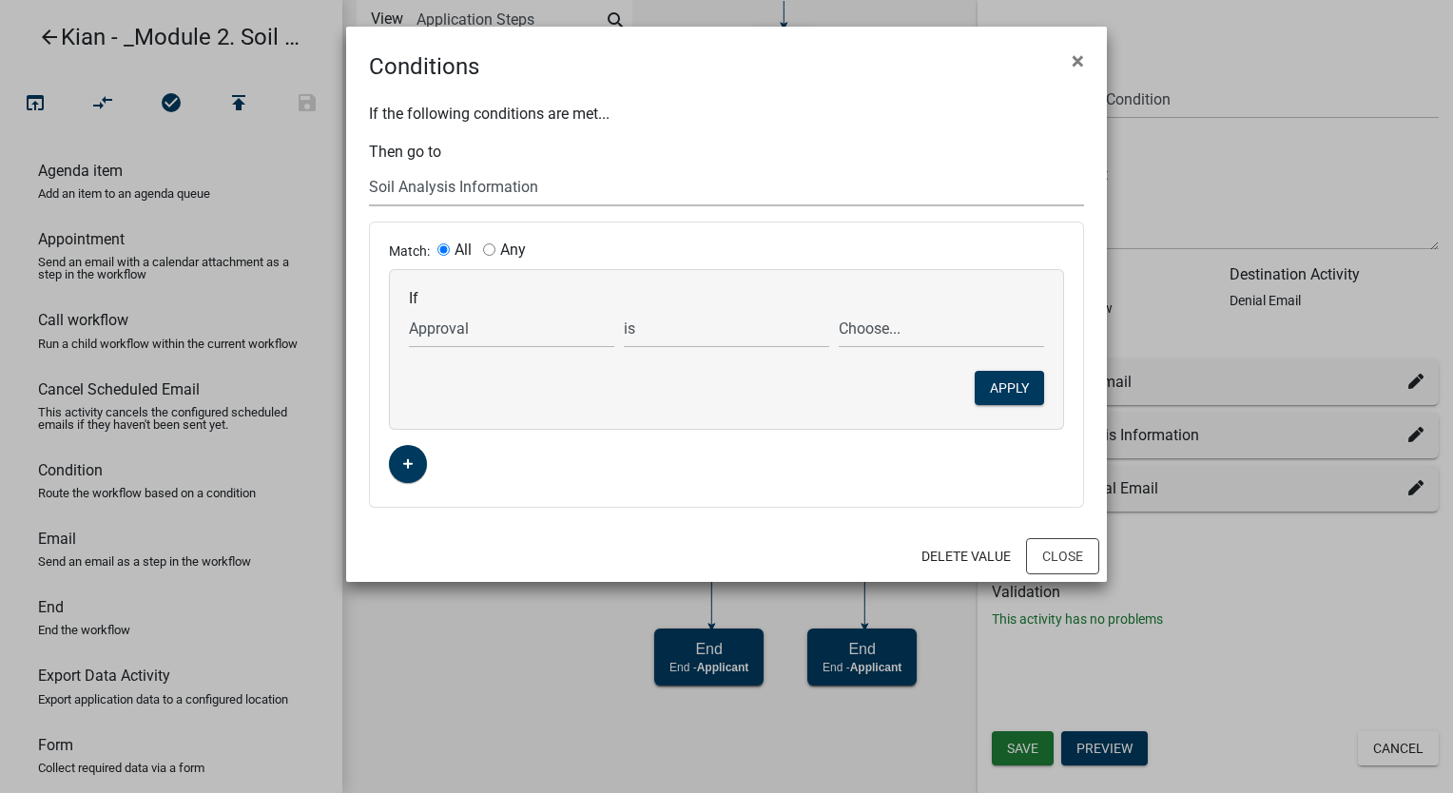
click at [536, 200] on select "Choose... Start Parcel search Require User Soil Analysis Information Email Appr…" at bounding box center [726, 186] width 715 height 39
click at [789, 78] on div "Conditions ×" at bounding box center [726, 55] width 761 height 57
click at [1083, 59] on button "×" at bounding box center [1078, 60] width 43 height 53
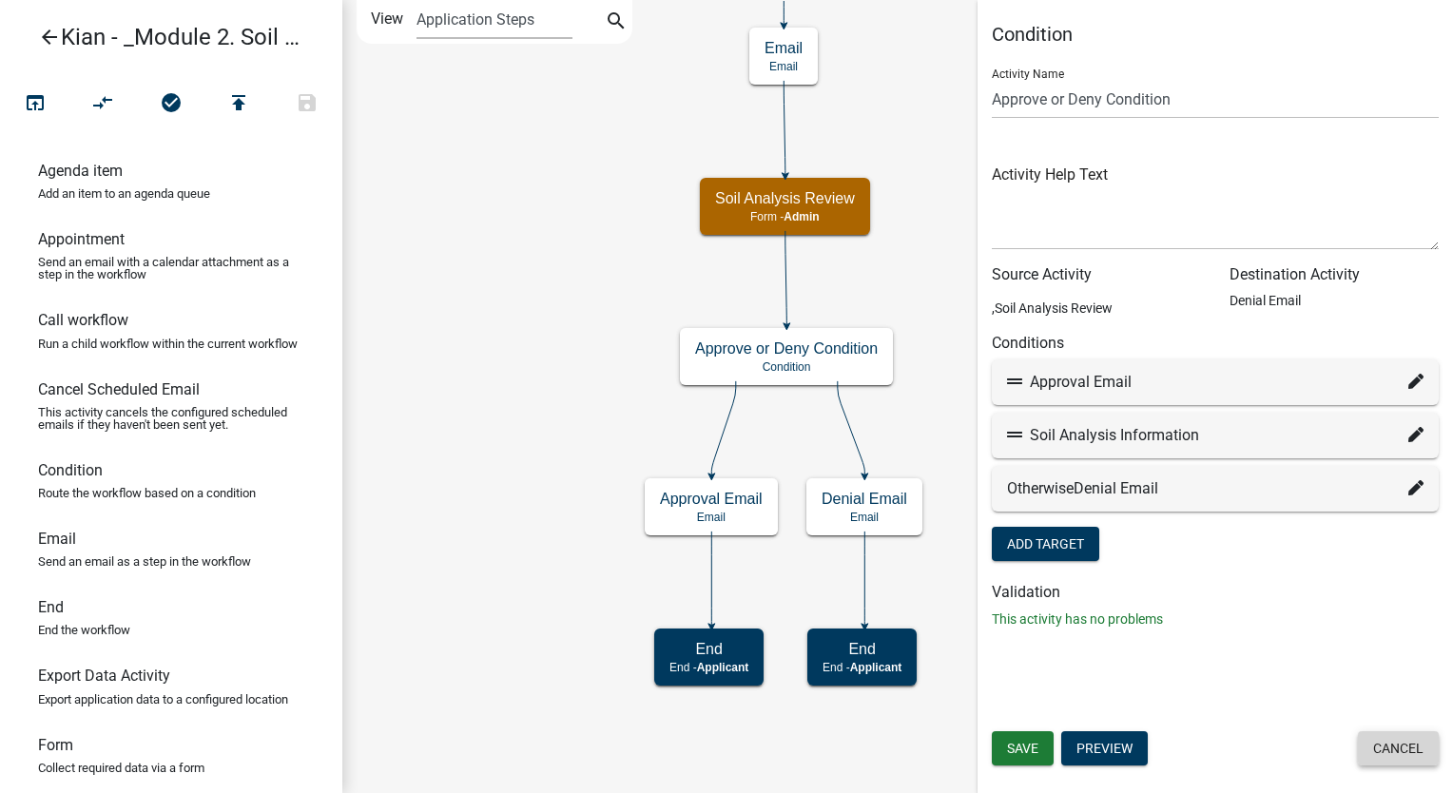
click at [1377, 747] on button "Cancel" at bounding box center [1398, 748] width 81 height 34
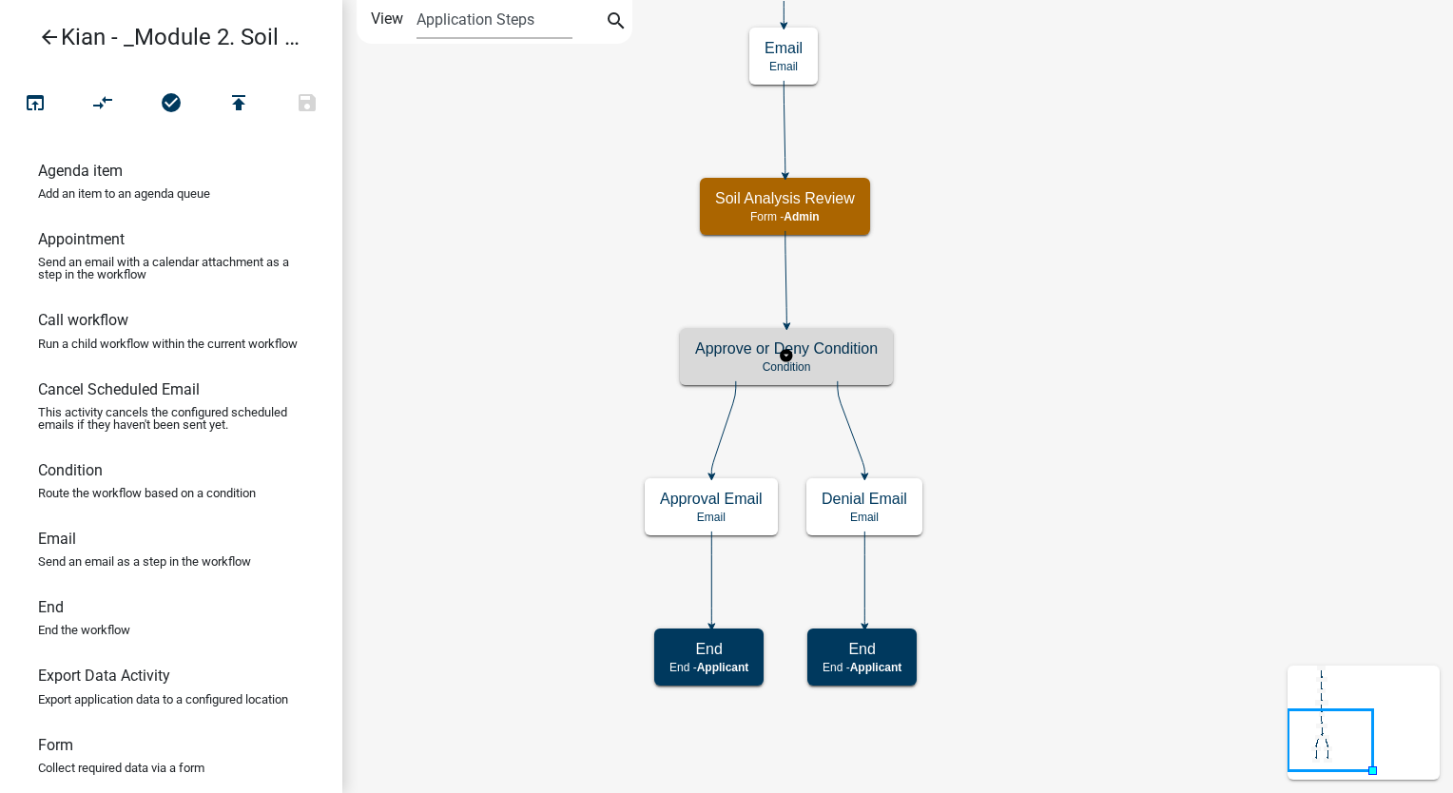
click at [847, 353] on h5 "Approve or Deny Condition" at bounding box center [786, 349] width 183 height 18
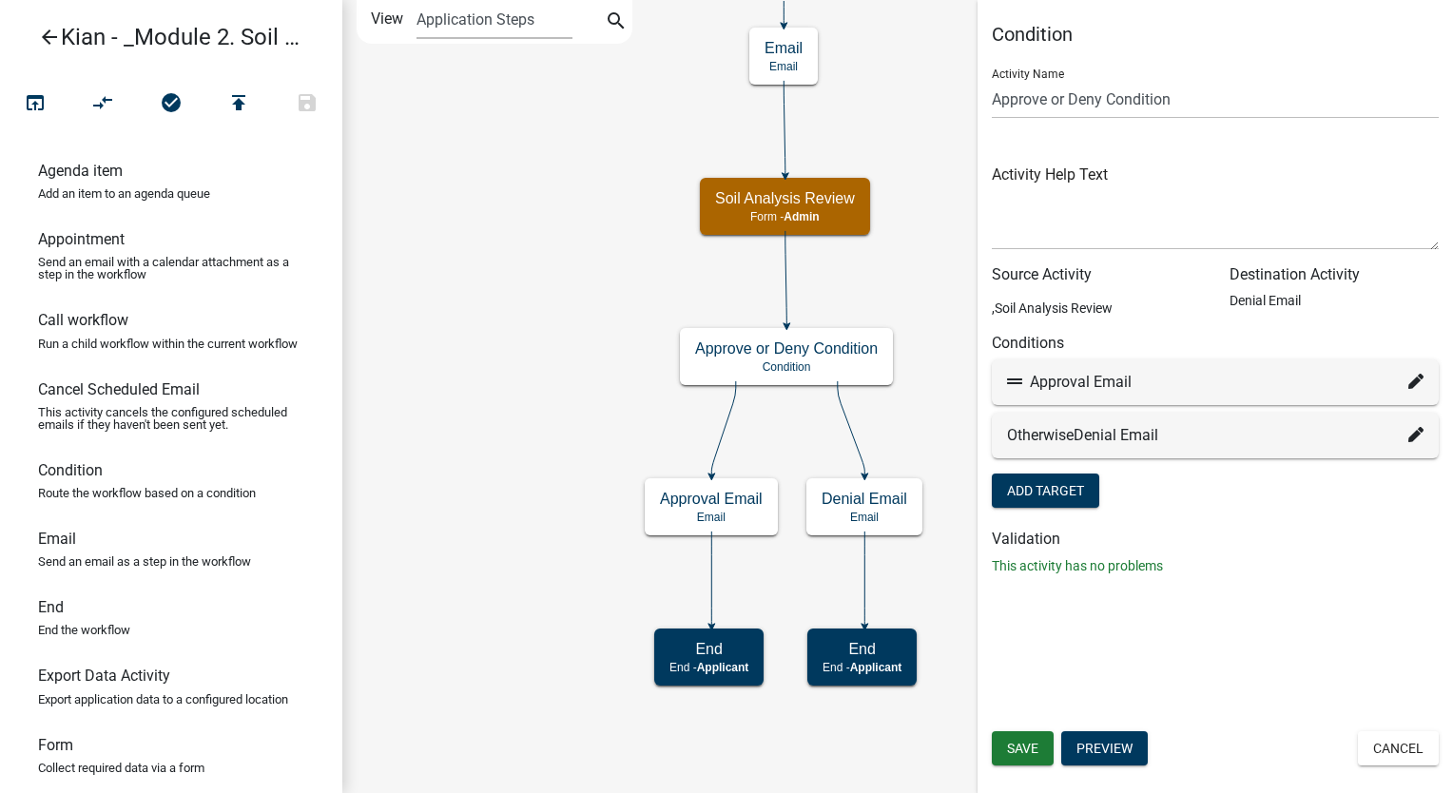
click at [1423, 379] on icon at bounding box center [1416, 381] width 15 height 15
select select "6: 729c35c8-8bea-4f50-ab6c-a7385228e80b"
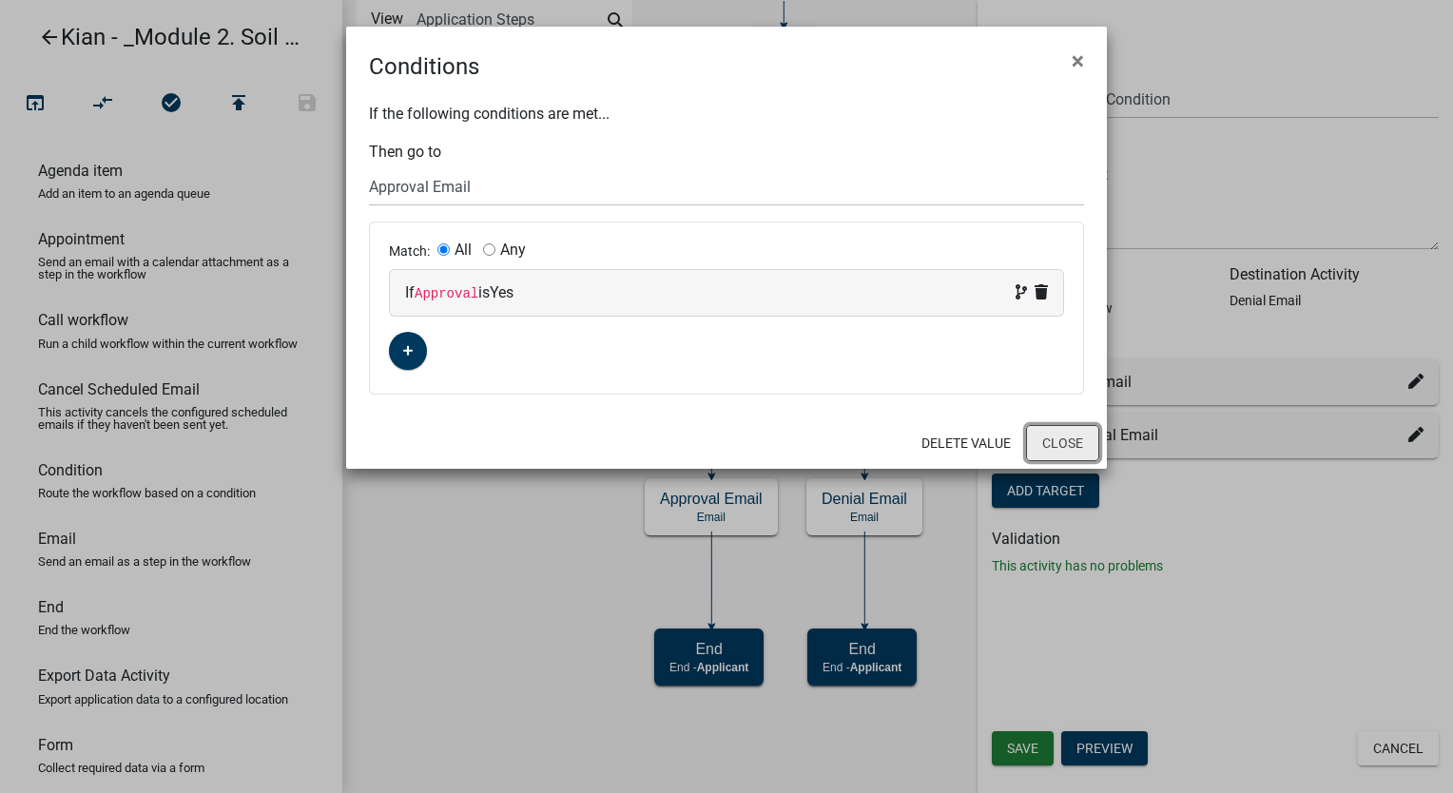
click at [1052, 428] on button "Close" at bounding box center [1062, 443] width 73 height 36
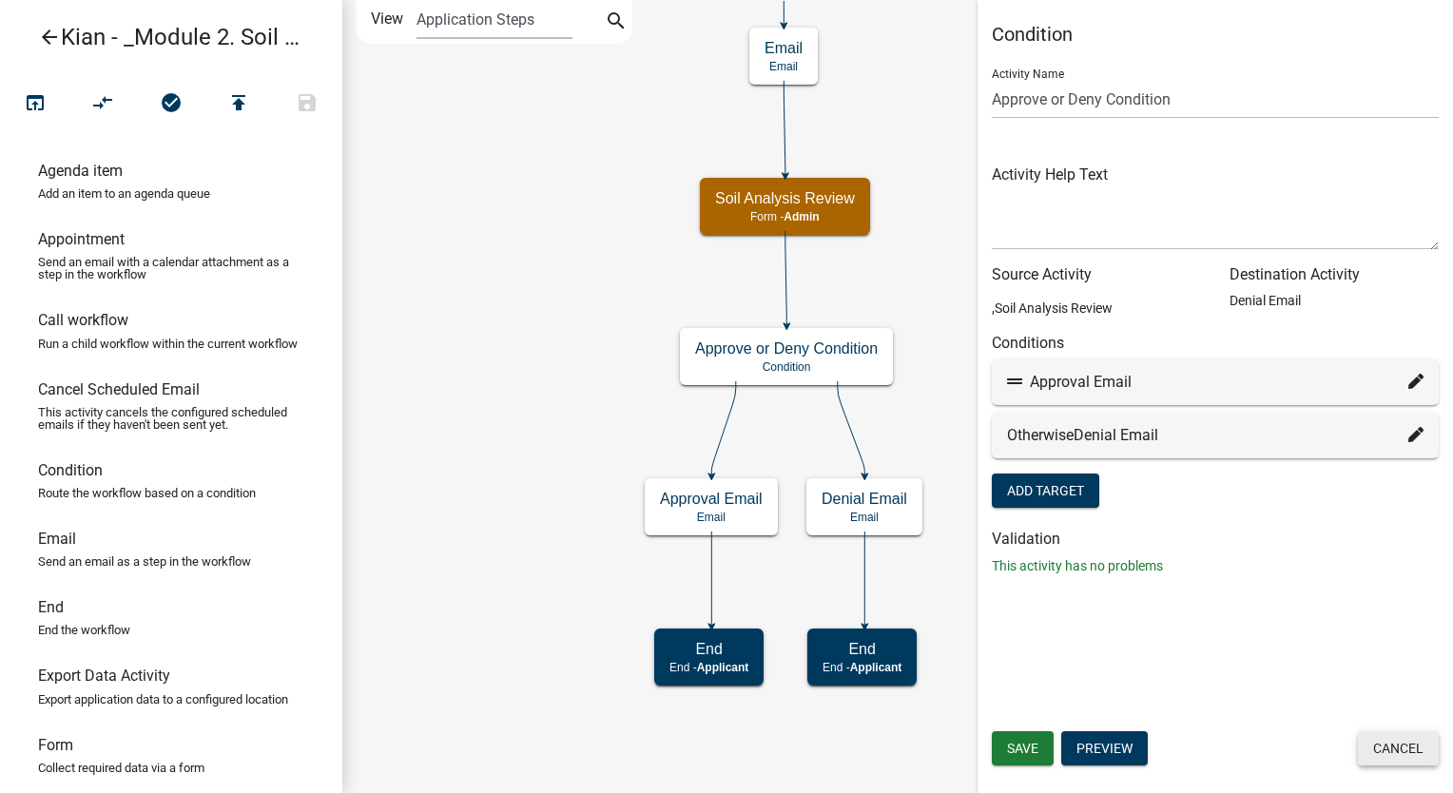
click at [1397, 748] on button "Cancel" at bounding box center [1398, 748] width 81 height 34
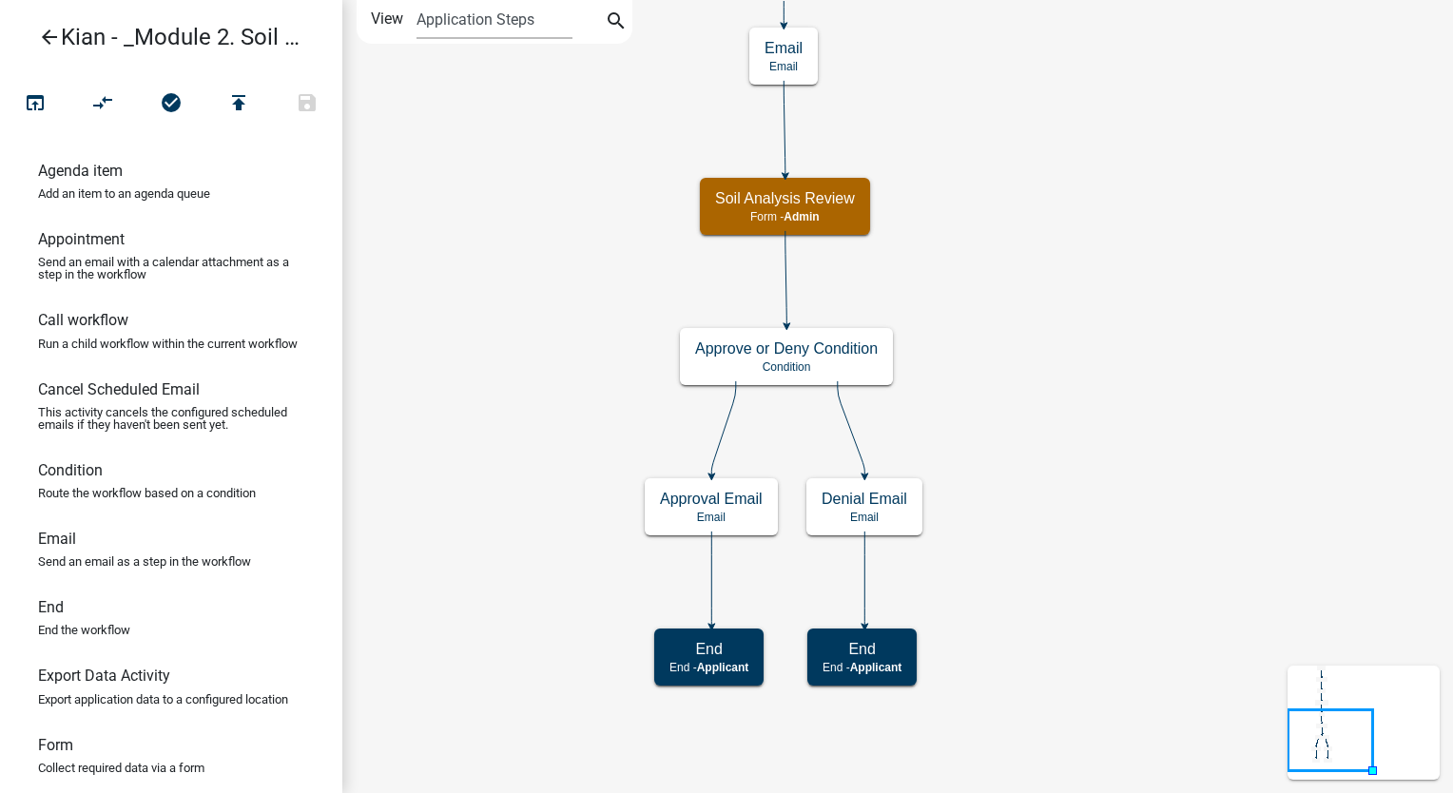
click at [1020, 522] on icon "Start Start - Applicant Parcel search Parcel search - Applicant Require User Re…" at bounding box center [897, 396] width 1109 height 791
click at [750, 675] on div "End End - Applicant" at bounding box center [708, 657] width 109 height 57
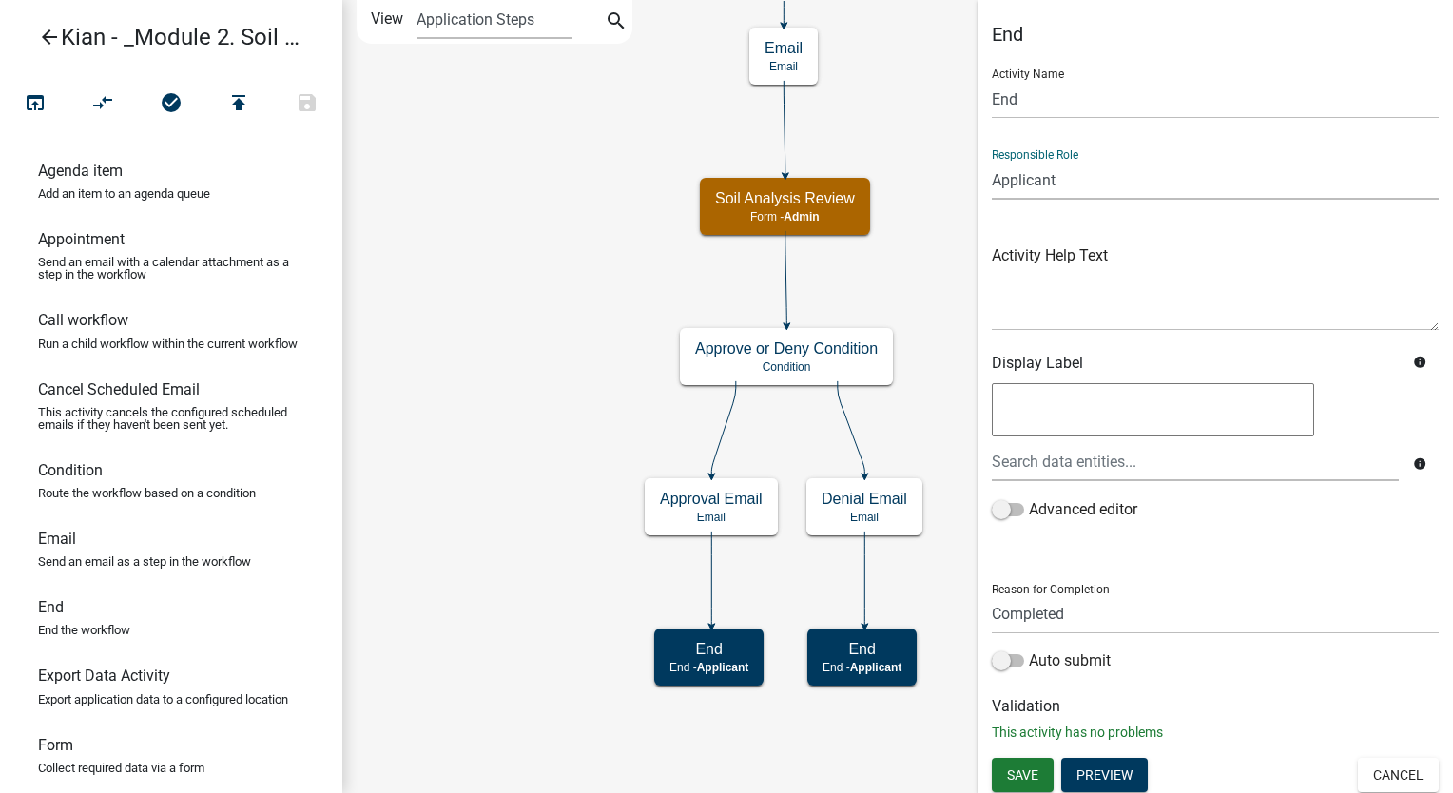
click at [1140, 185] on select "Applicant Kian Engineer Admin" at bounding box center [1215, 180] width 447 height 39
click at [1139, 185] on select "Applicant Kian Engineer Admin" at bounding box center [1215, 180] width 447 height 39
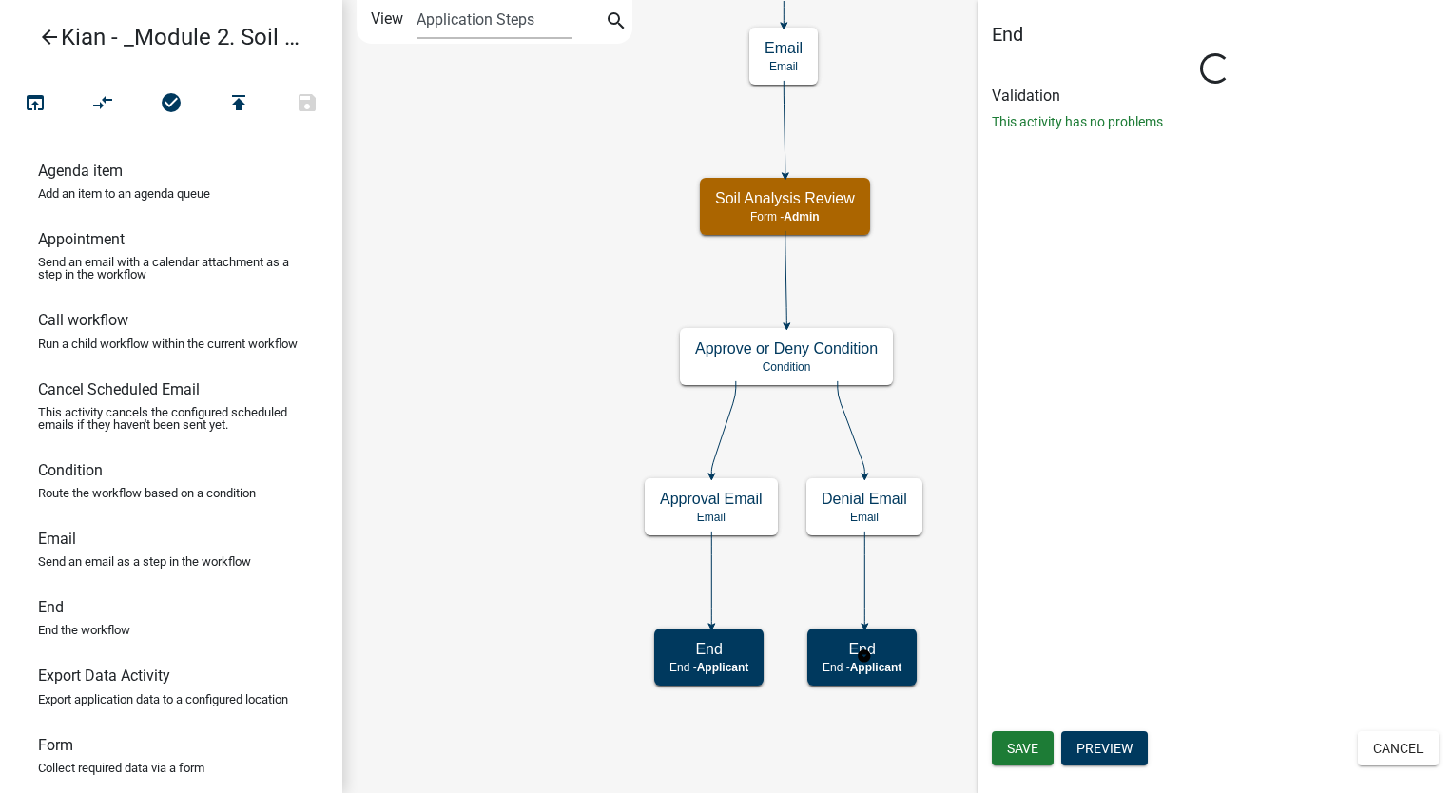
select select "Rejected"
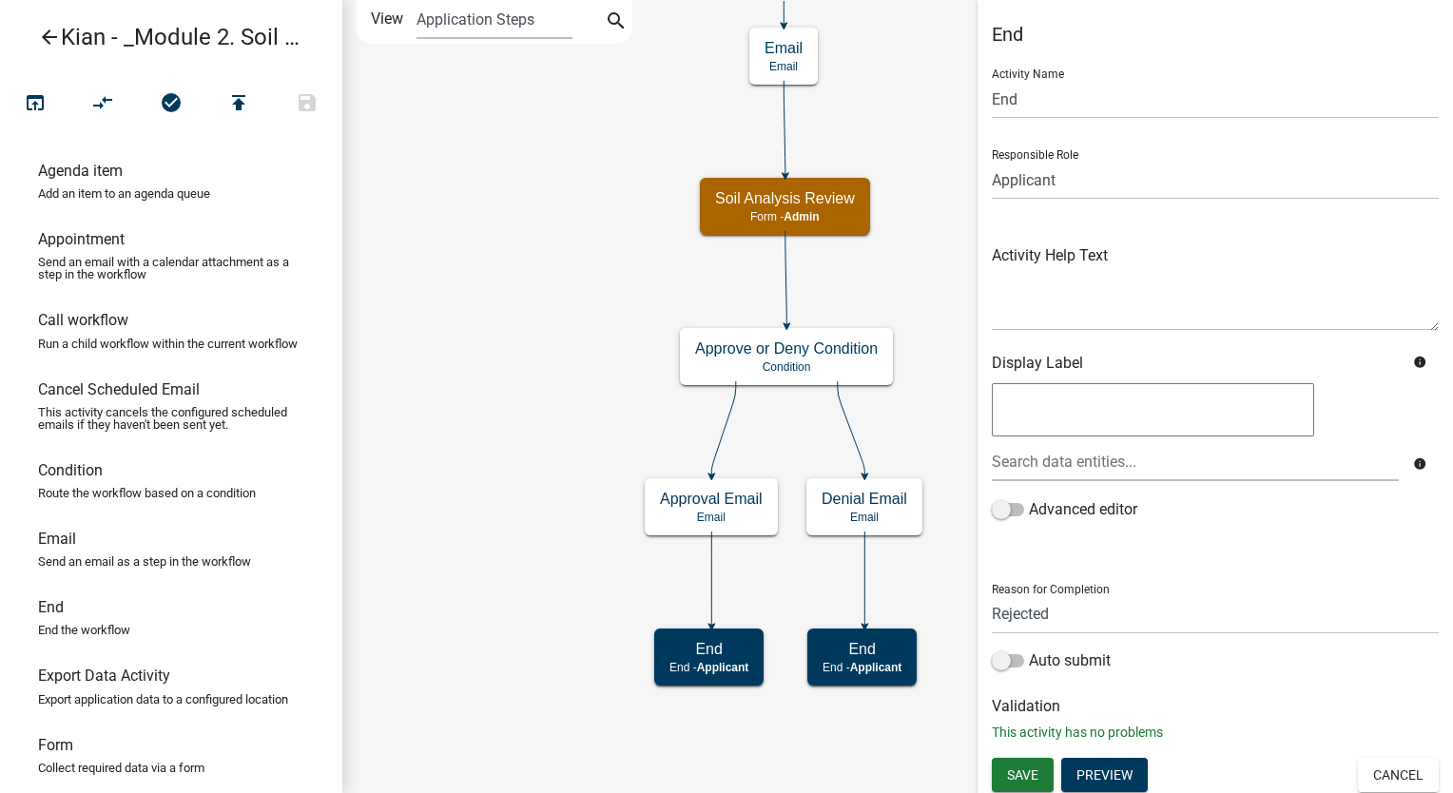
scroll to position [3, 0]
click at [1390, 766] on button "Cancel" at bounding box center [1398, 772] width 81 height 34
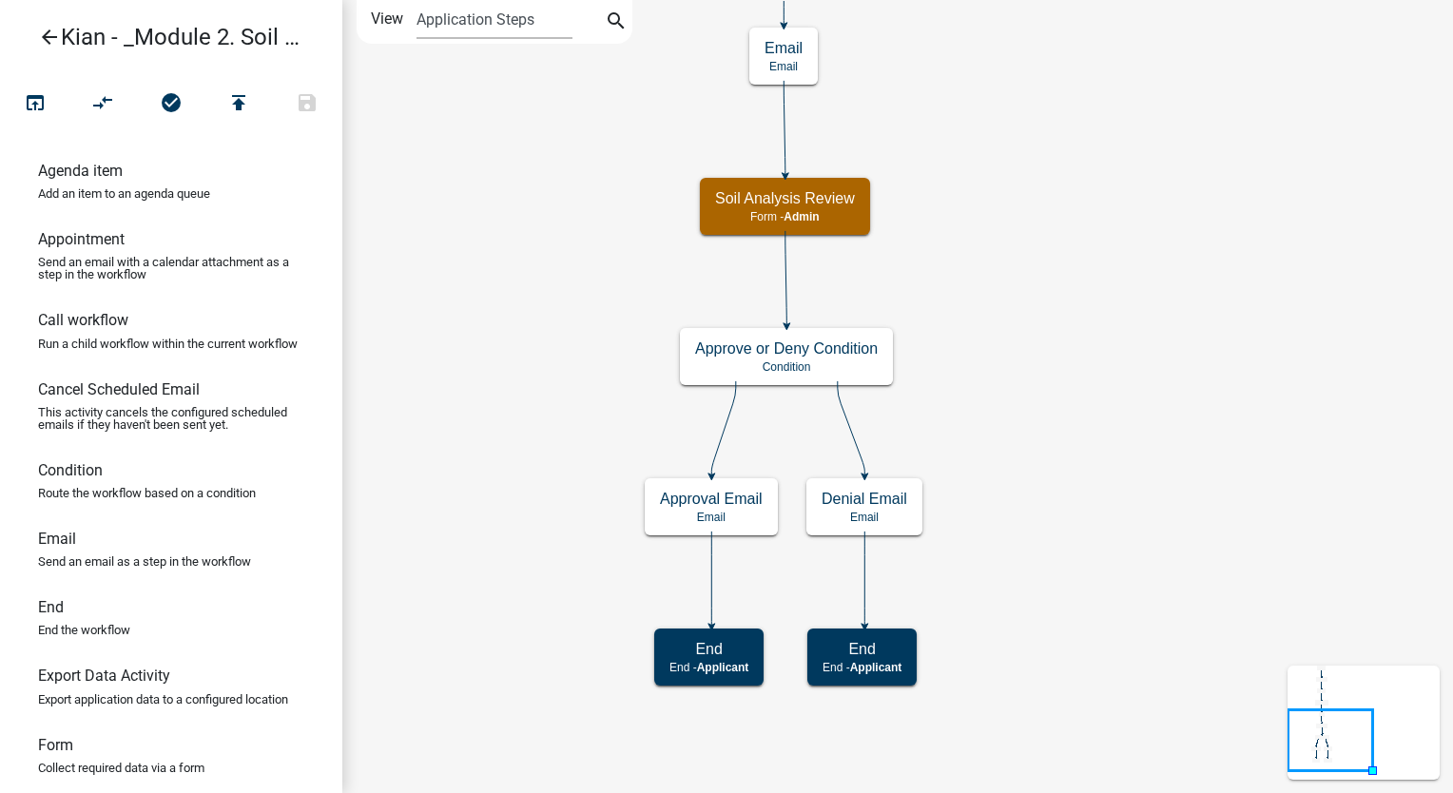
click at [1126, 323] on icon "Start Start - Applicant Parcel search Parcel search - Applicant Require User Re…" at bounding box center [897, 396] width 1109 height 791
click at [49, 105] on button "open_in_browser" at bounding box center [35, 104] width 68 height 41
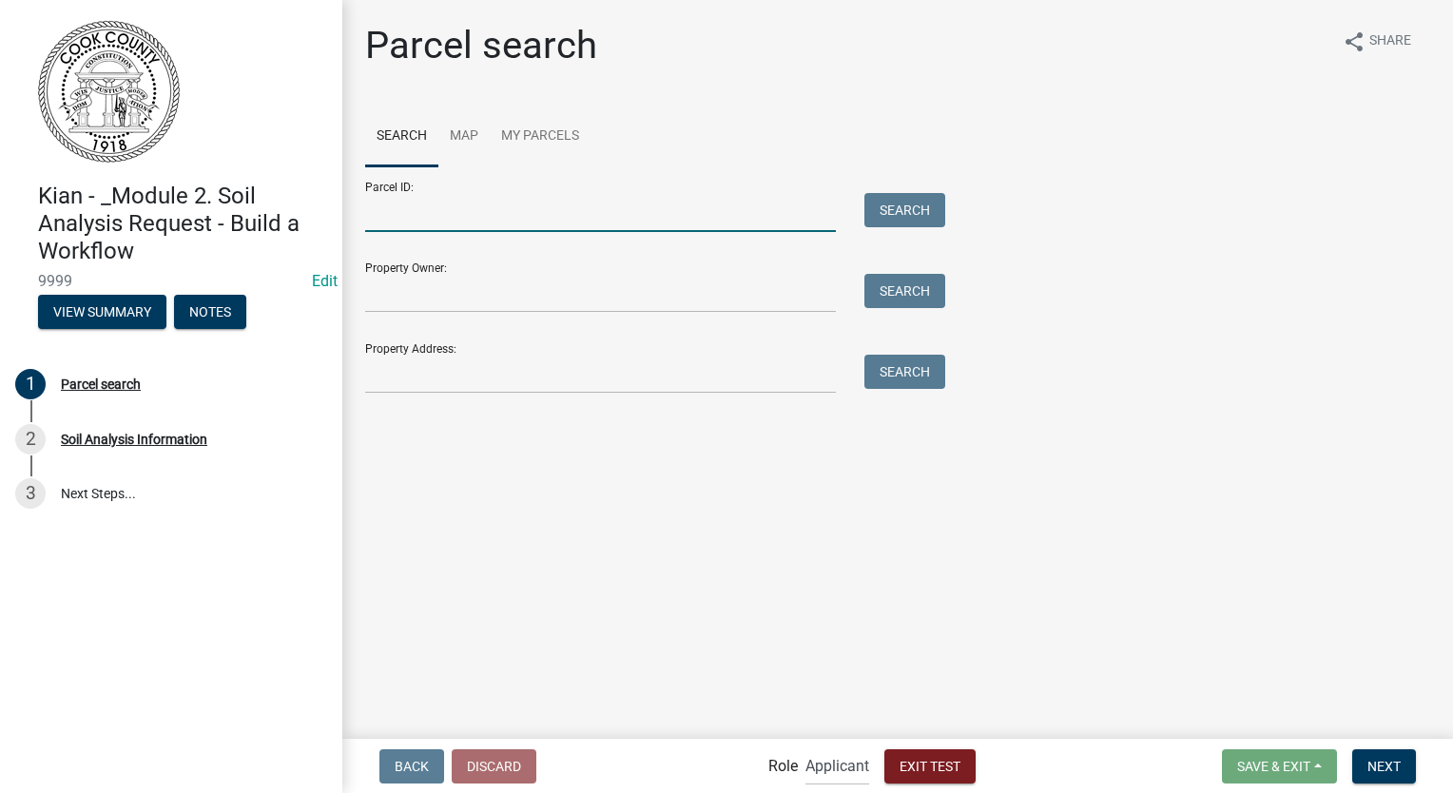
click at [471, 214] on input "Parcel ID:" at bounding box center [600, 212] width 471 height 39
type input "t"
click at [728, 200] on input "Parcel ID:" at bounding box center [600, 212] width 471 height 39
click at [891, 202] on button "Search" at bounding box center [905, 210] width 81 height 34
click at [783, 223] on input "2" at bounding box center [600, 212] width 471 height 39
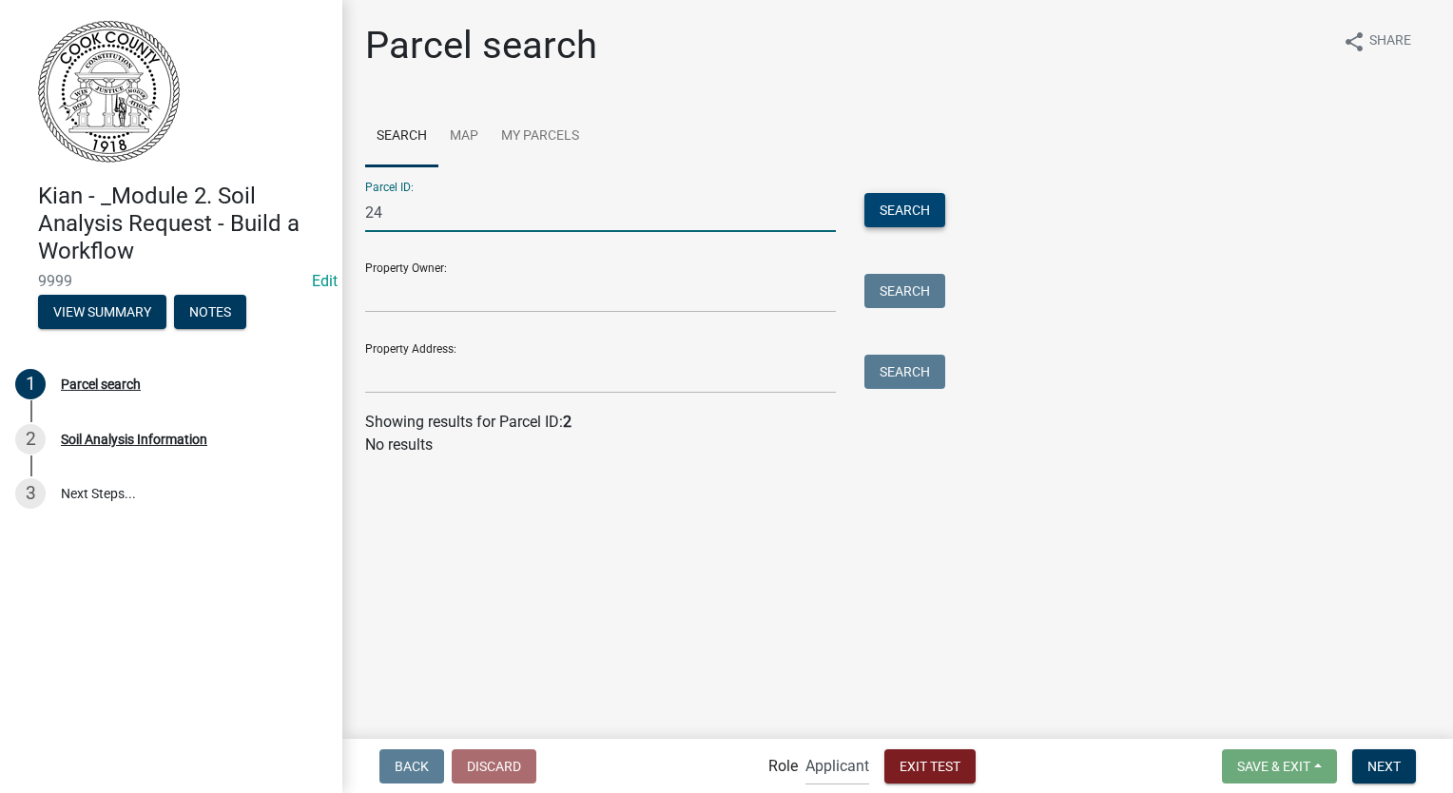
type input "24"
click at [910, 211] on button "Search" at bounding box center [905, 210] width 81 height 34
click at [787, 223] on input "24" at bounding box center [600, 212] width 471 height 39
click at [850, 218] on div "245 Search" at bounding box center [650, 212] width 599 height 39
drag, startPoint x: 850, startPoint y: 218, endPoint x: 876, endPoint y: 208, distance: 27.4
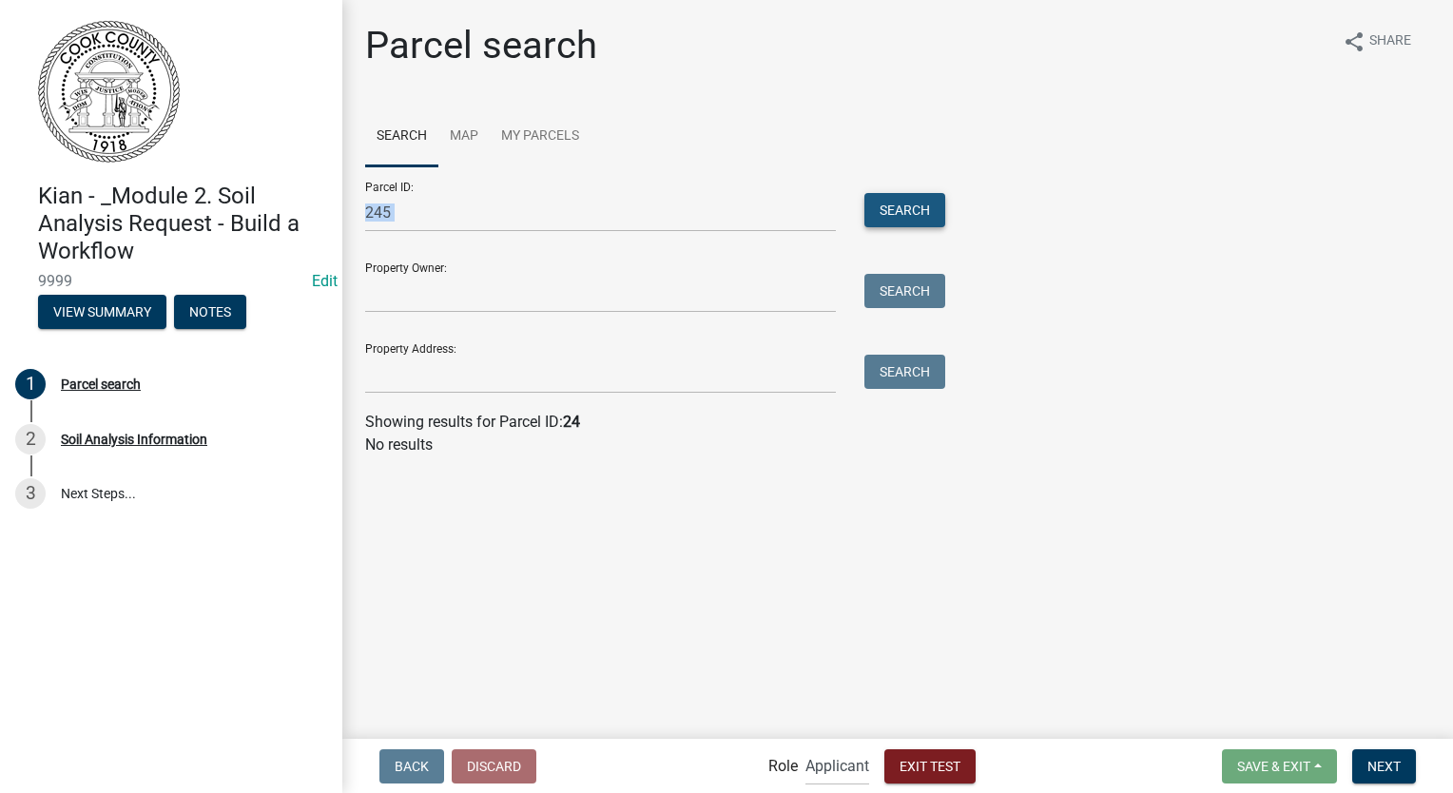
click at [876, 208] on button "Search" at bounding box center [905, 210] width 81 height 34
click at [725, 235] on form "Parcel ID: 245 Search Property Owner: Search Property Address: Search" at bounding box center [650, 279] width 571 height 227
drag, startPoint x: 725, startPoint y: 235, endPoint x: 723, endPoint y: 218, distance: 17.2
click at [723, 219] on input "245" at bounding box center [600, 212] width 471 height 39
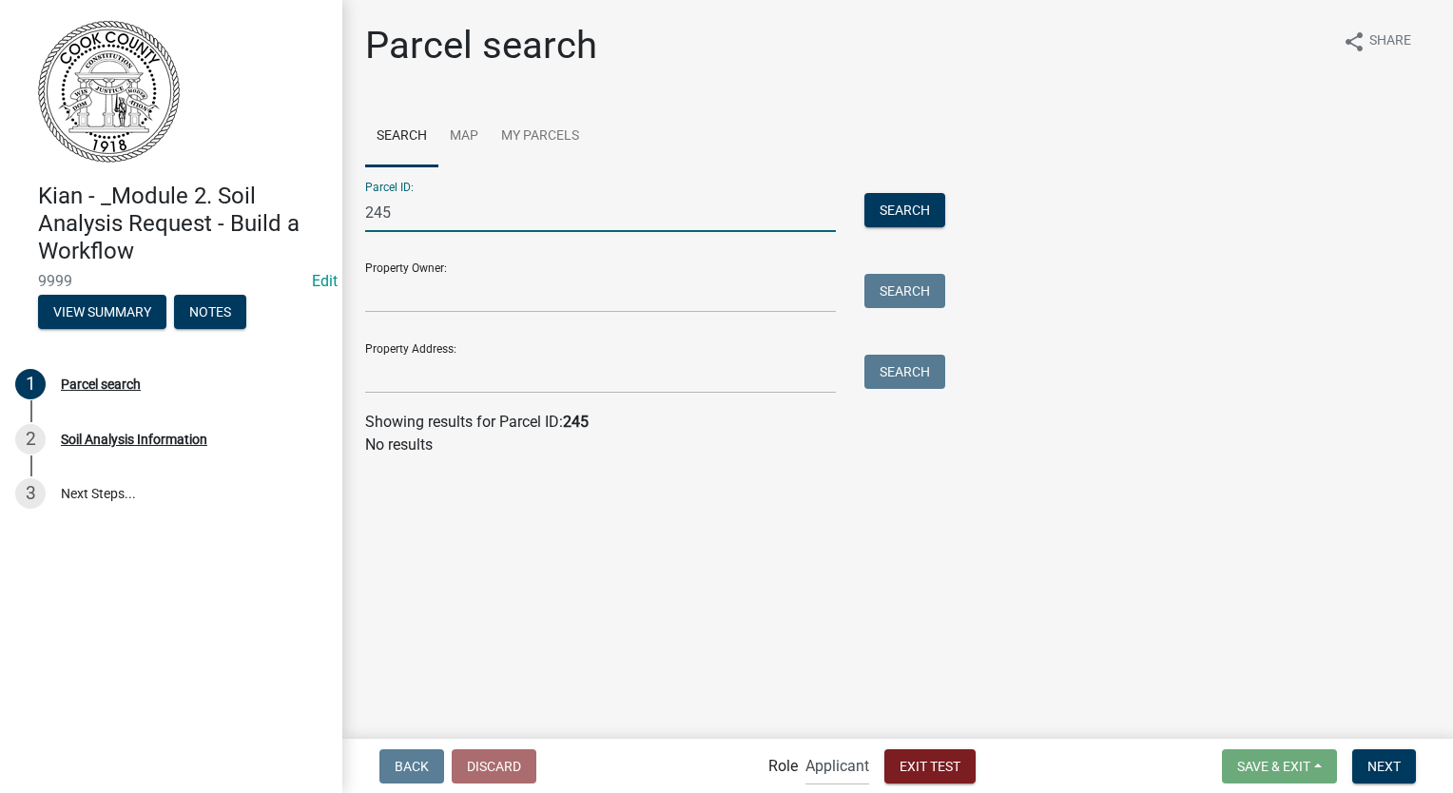
click at [711, 218] on input "245" at bounding box center [600, 212] width 471 height 39
click at [912, 203] on button "Search" at bounding box center [905, 210] width 81 height 34
click at [784, 215] on input "1234" at bounding box center [600, 212] width 471 height 39
type input "12345"
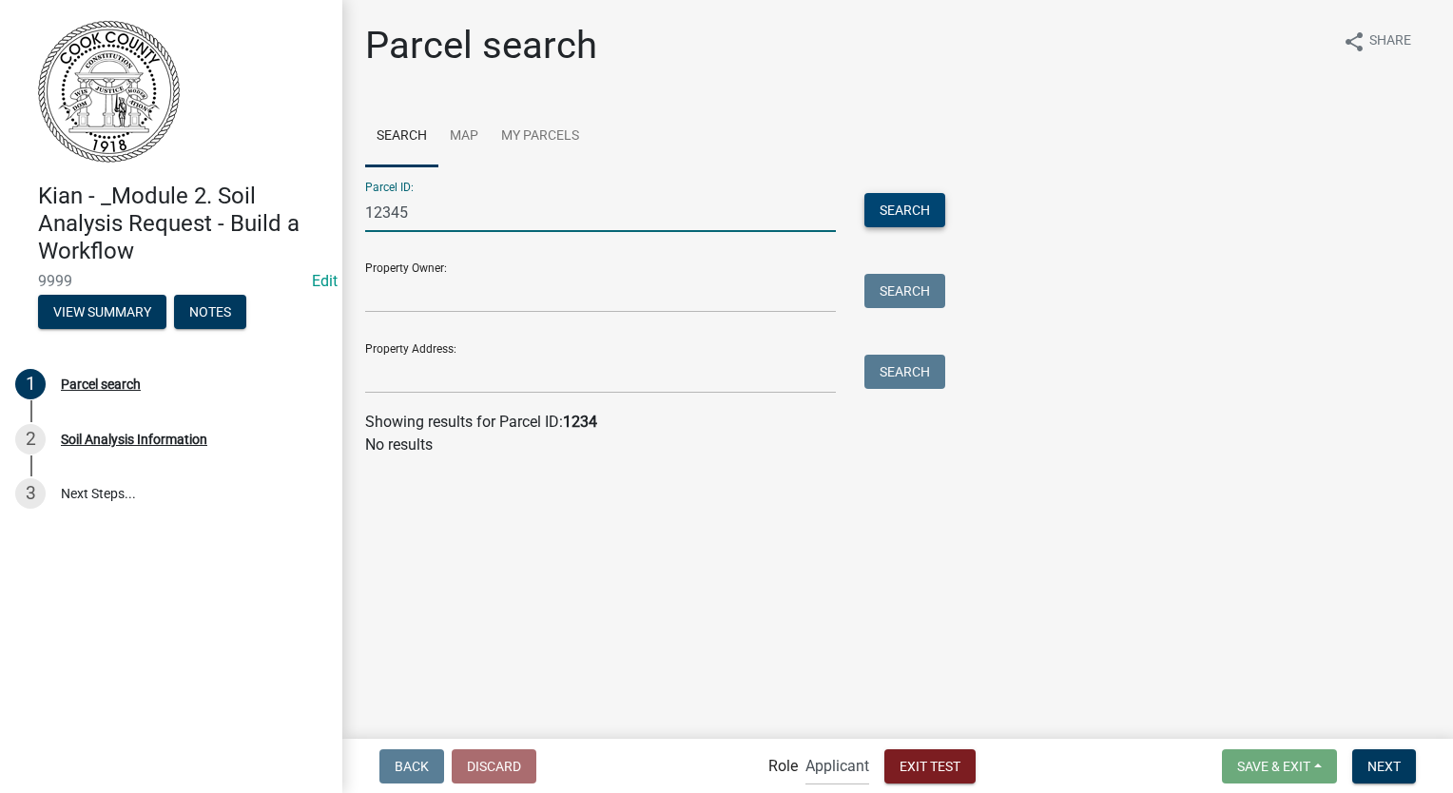
click at [883, 211] on button "Search" at bounding box center [905, 210] width 81 height 34
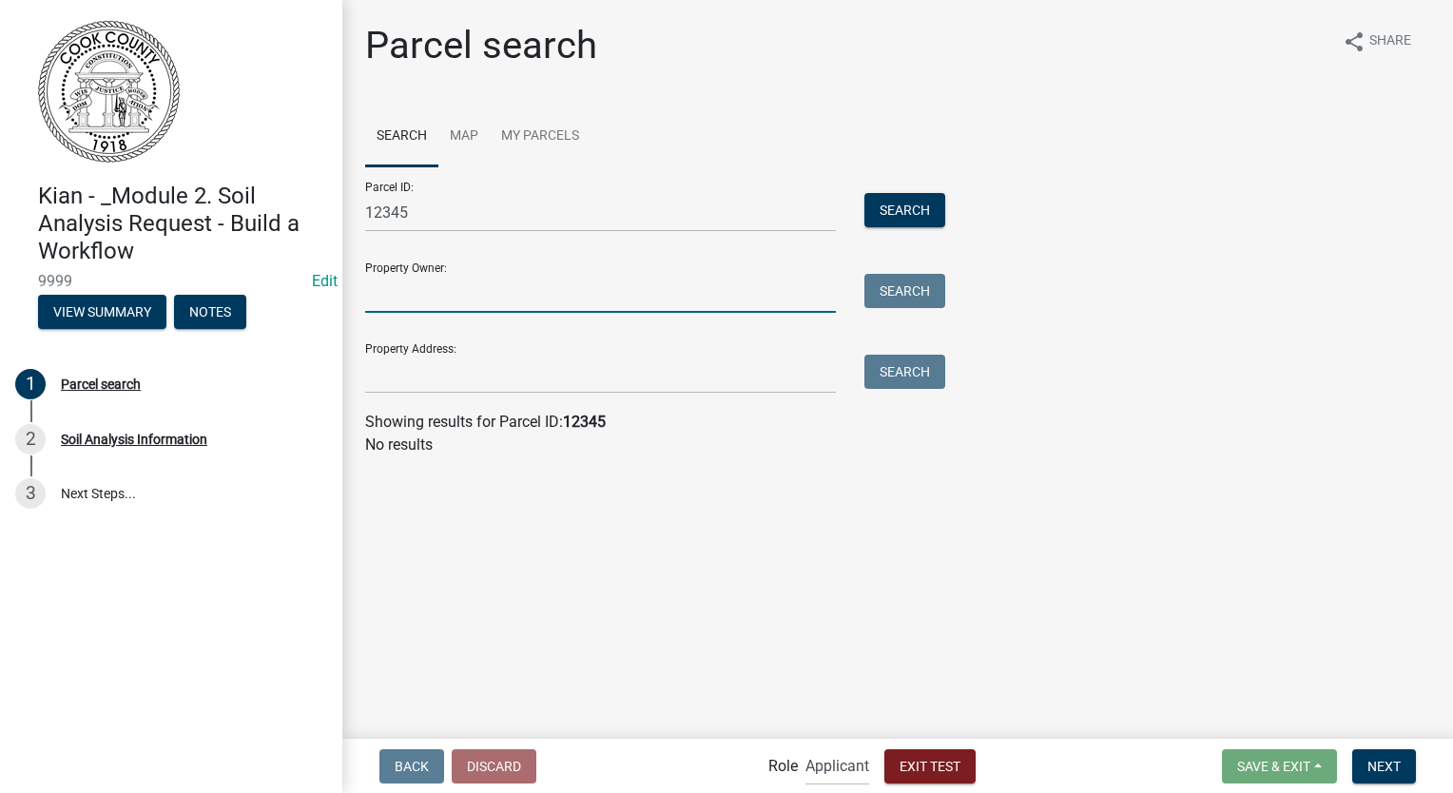
click at [678, 295] on input "Property Owner:" at bounding box center [600, 293] width 471 height 39
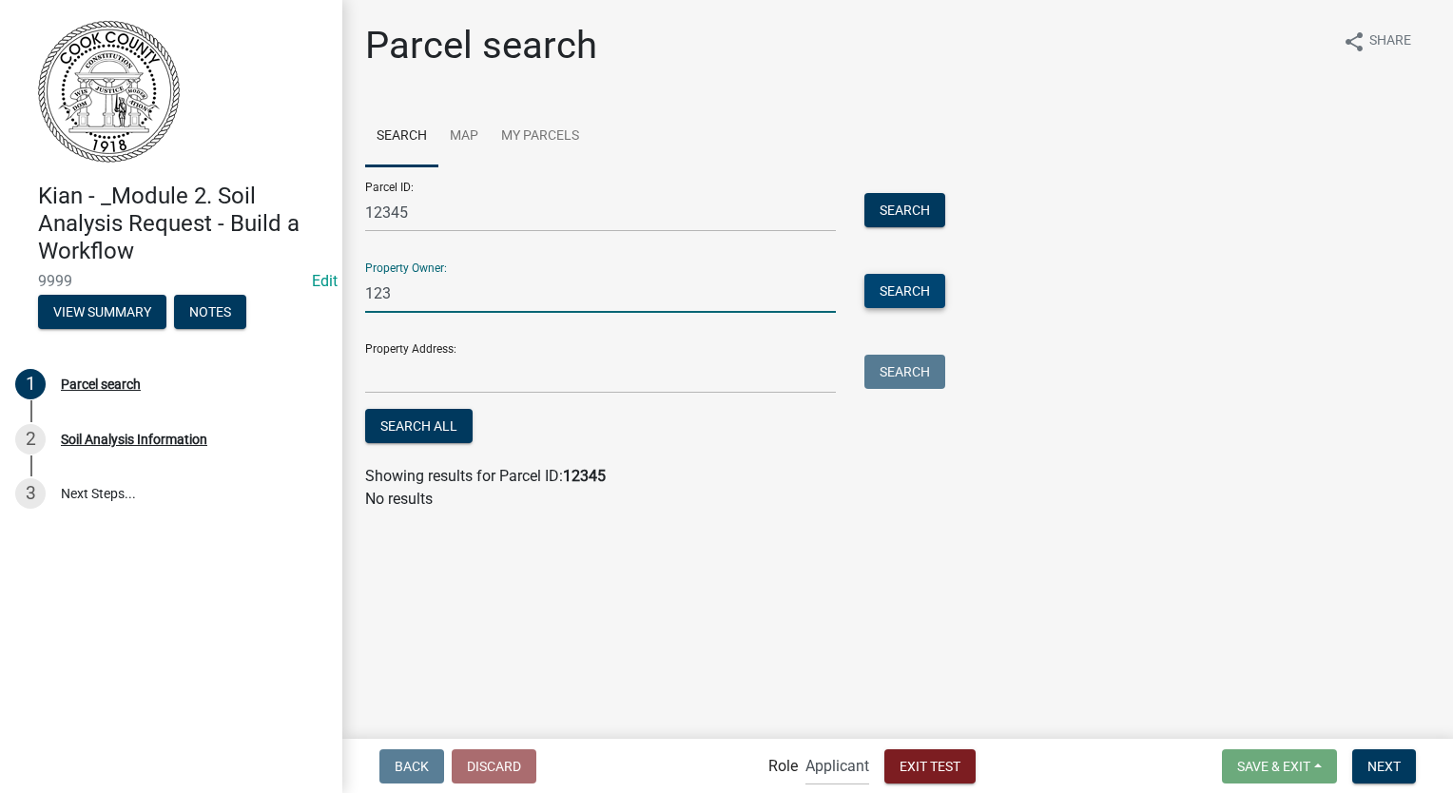
type input "123"
click at [889, 301] on button "Search" at bounding box center [905, 291] width 81 height 34
click at [724, 395] on form "Parcel ID: 12345 Search Property Owner: 123 Search Property Address: Search Sea…" at bounding box center [650, 307] width 571 height 282
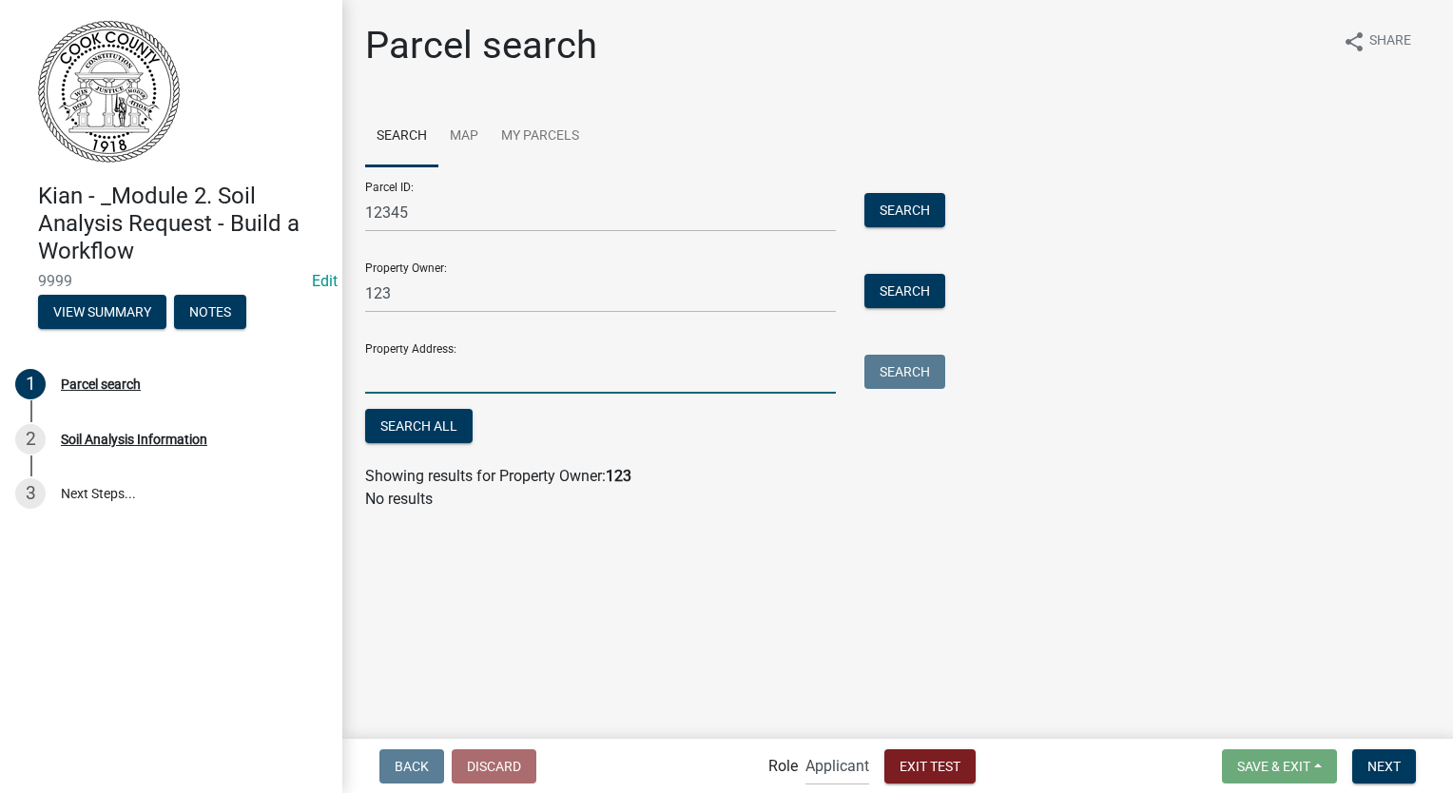
click at [728, 387] on input "Property Address:" at bounding box center [600, 374] width 471 height 39
type input "123"
click at [906, 374] on button "Search" at bounding box center [905, 372] width 81 height 34
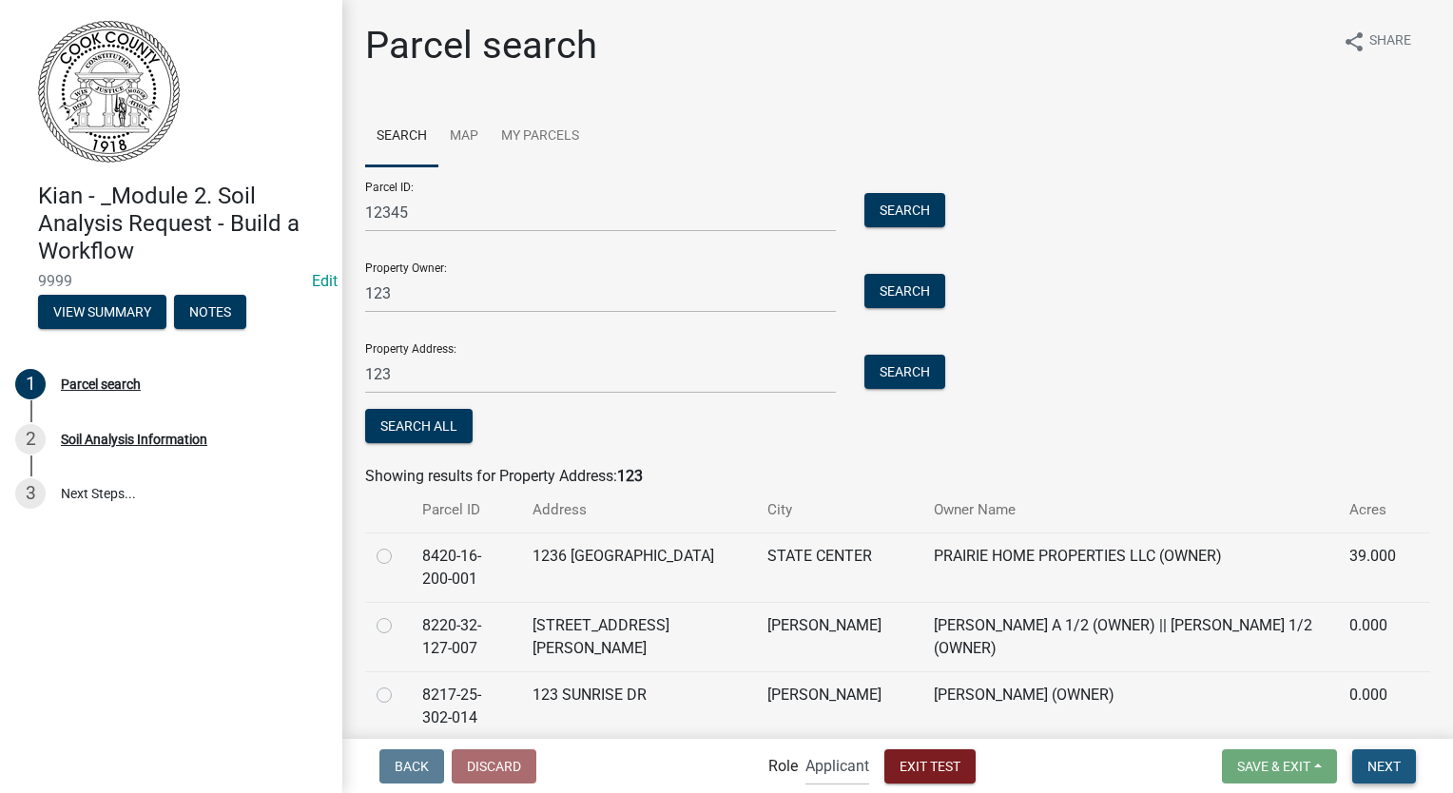
click at [1359, 764] on button "Next" at bounding box center [1384, 766] width 64 height 34
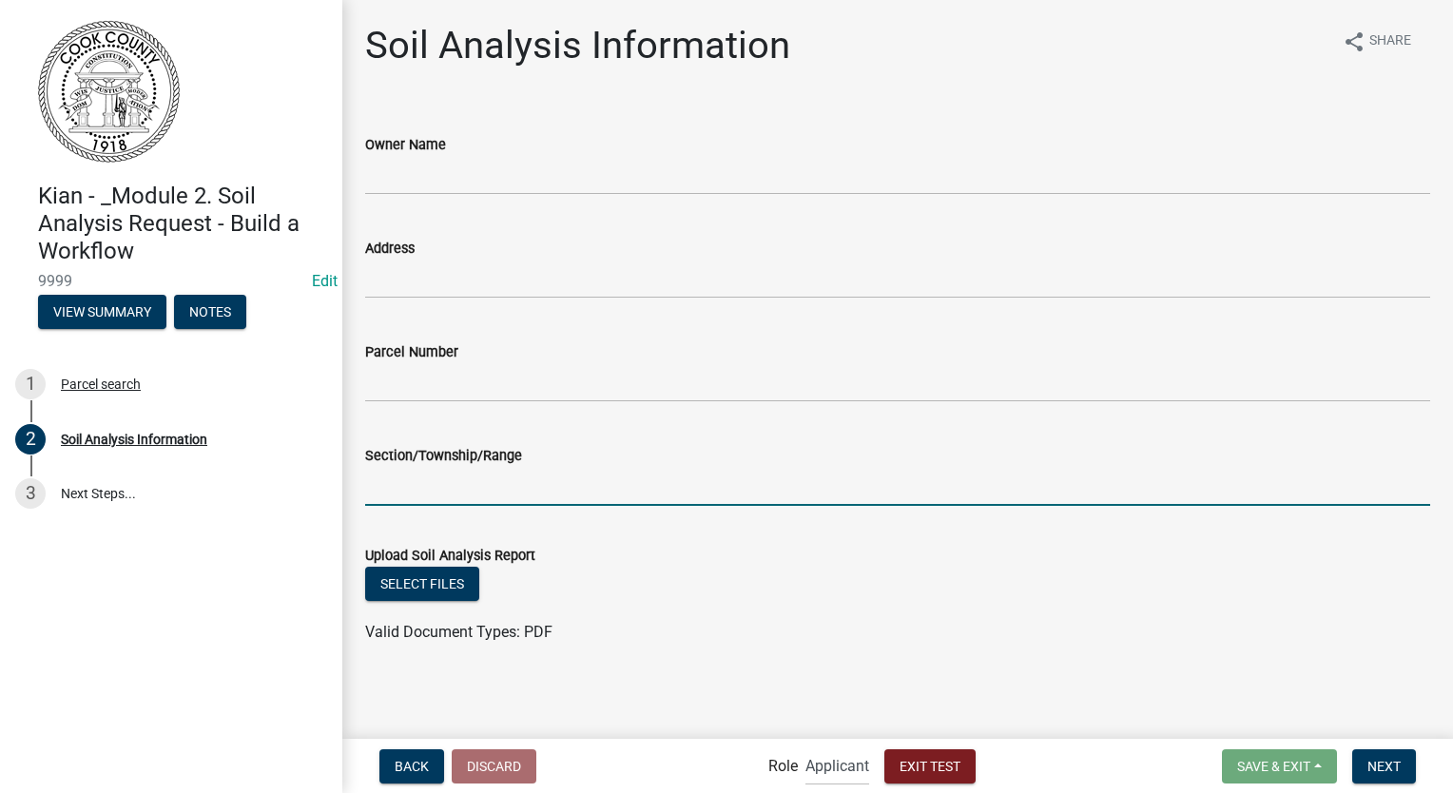
click at [571, 494] on input "Section/Township/Range" at bounding box center [897, 486] width 1065 height 39
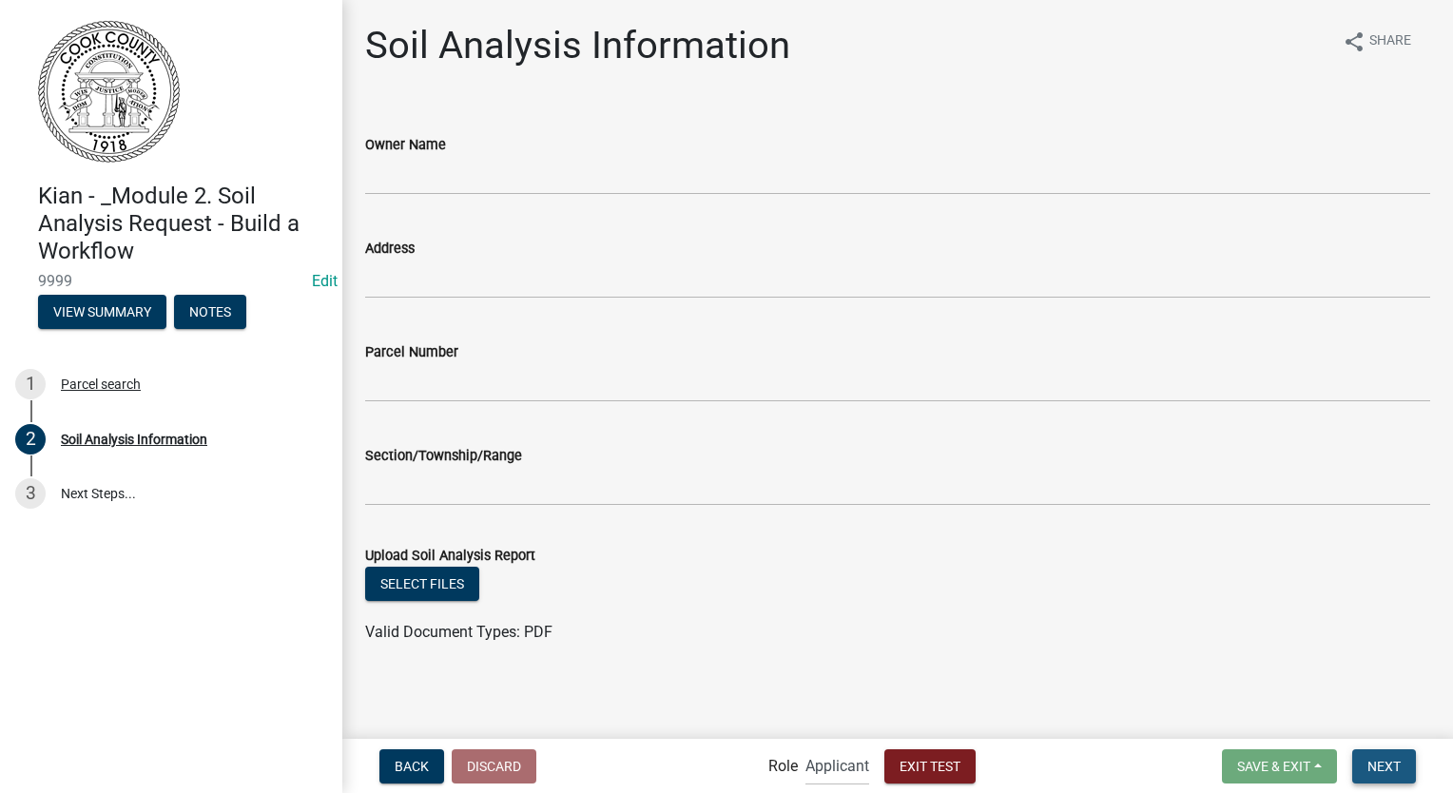
click at [1377, 763] on span "Next" at bounding box center [1384, 765] width 33 height 15
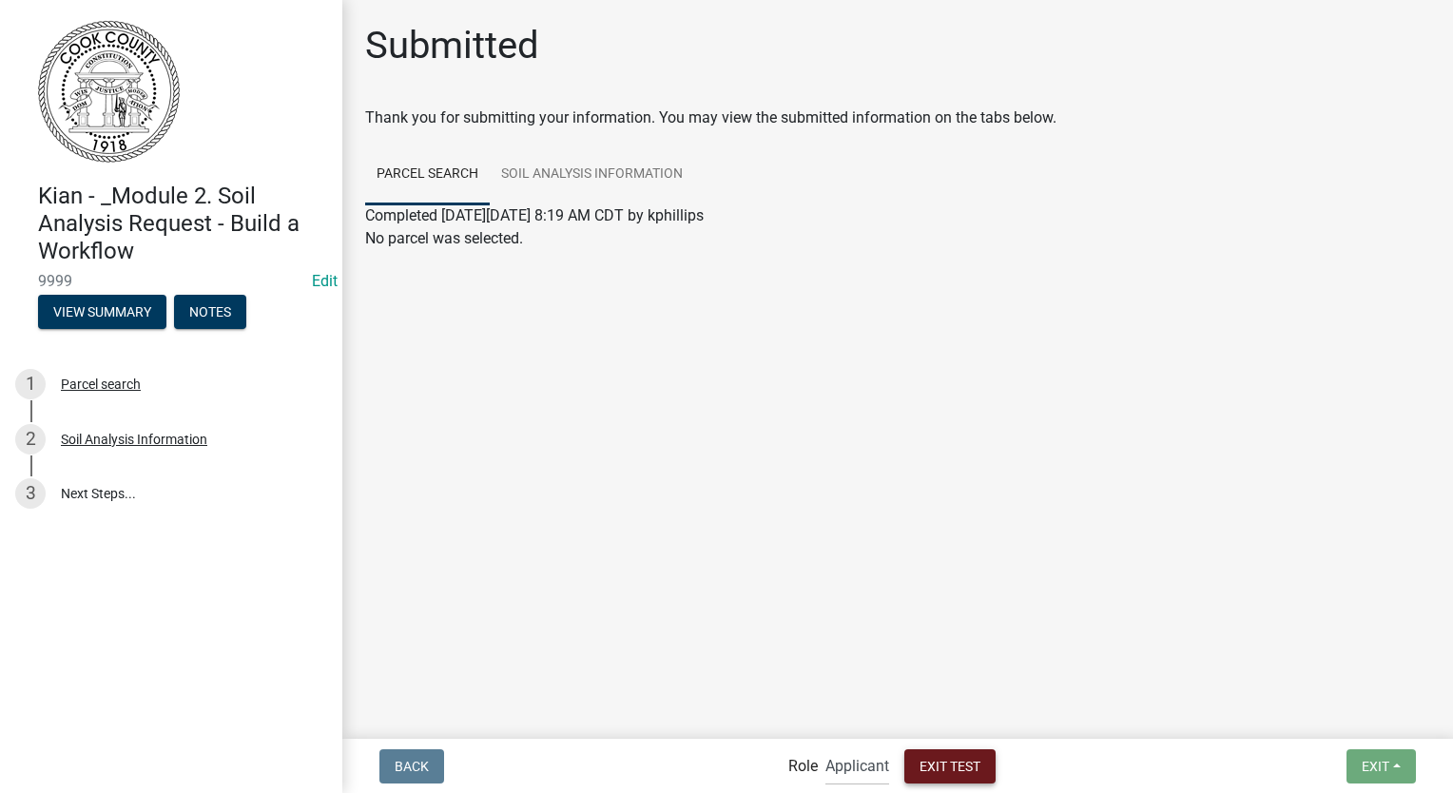
click at [936, 764] on span "Exit Test" at bounding box center [950, 765] width 61 height 15
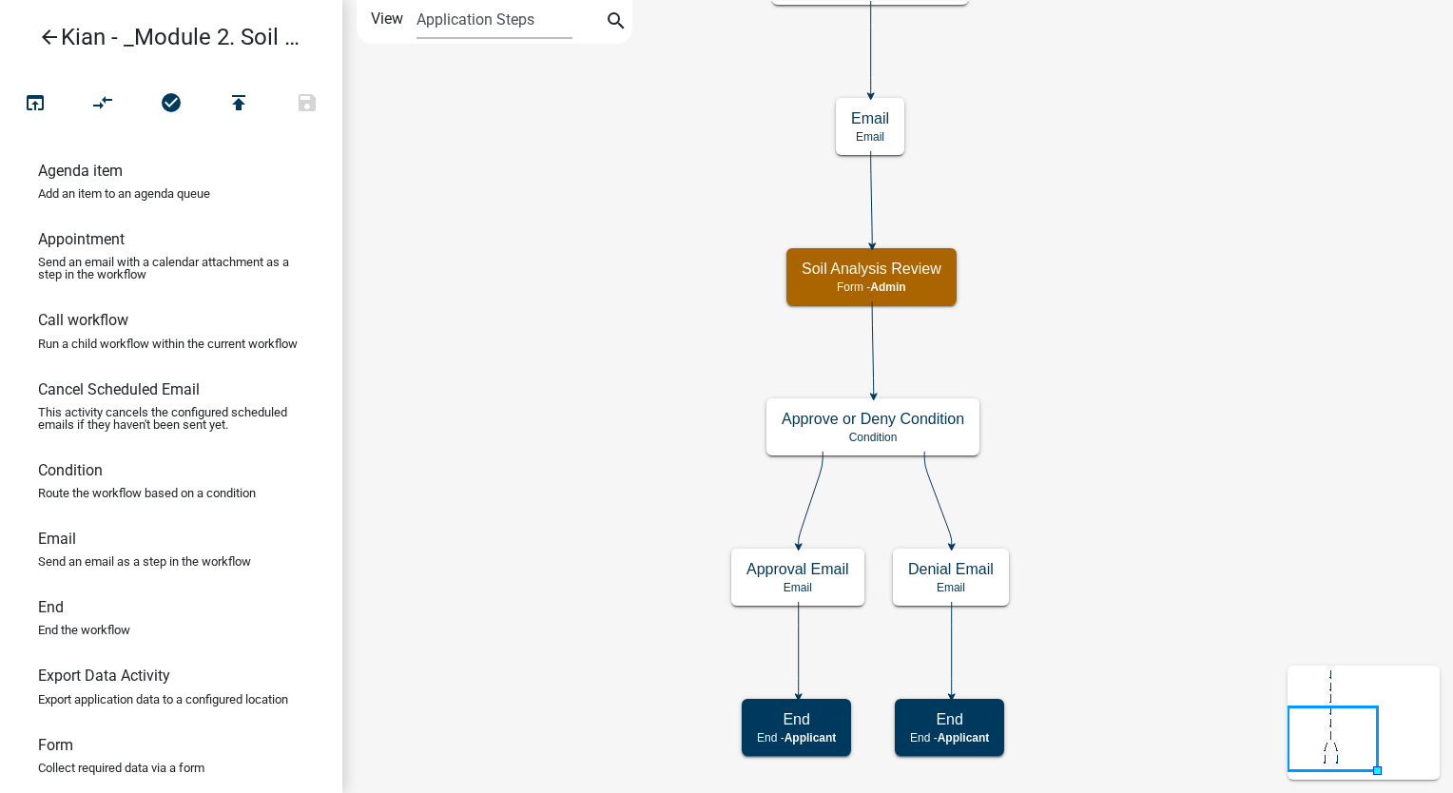
click at [49, 29] on icon "arrow_back" at bounding box center [49, 39] width 23 height 27
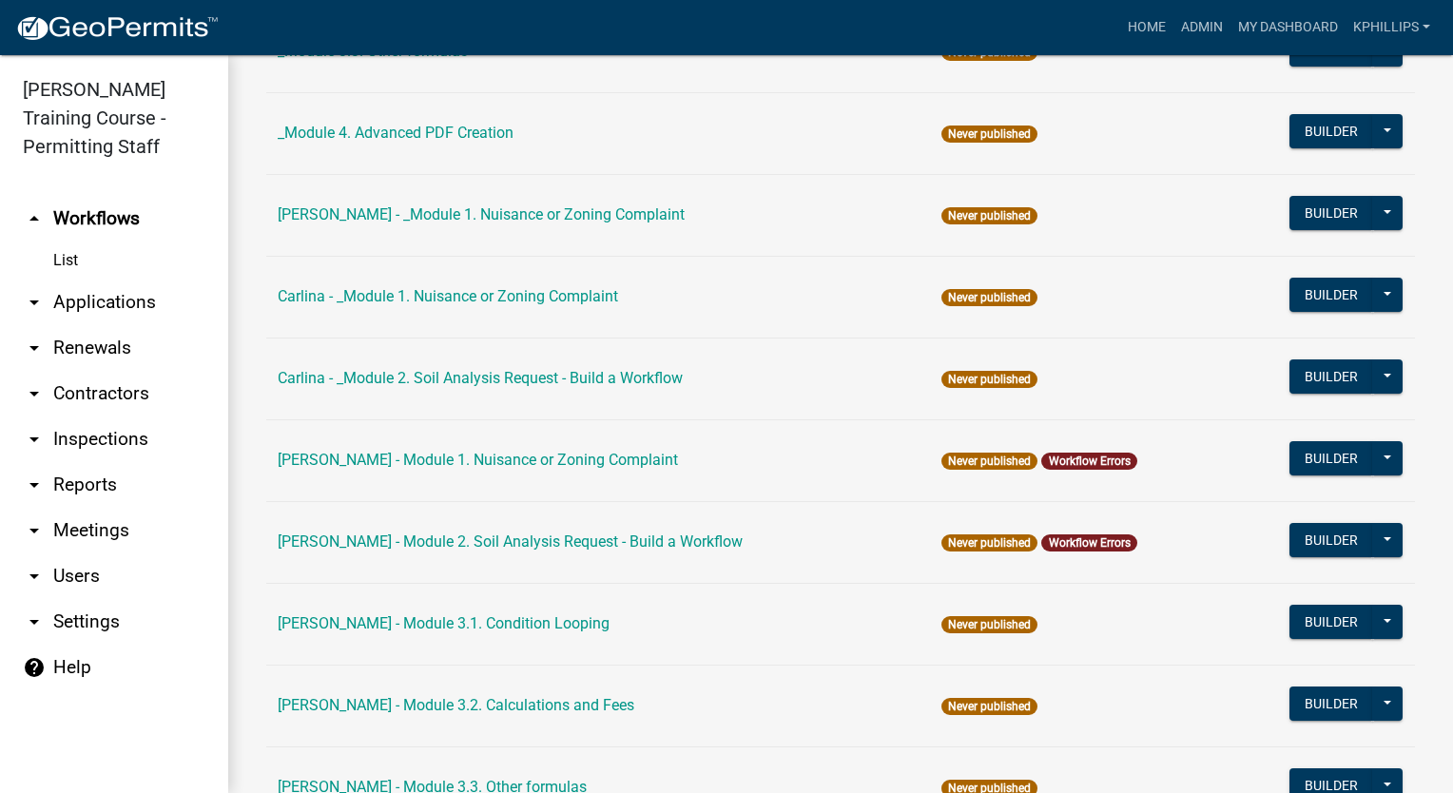
scroll to position [1292, 0]
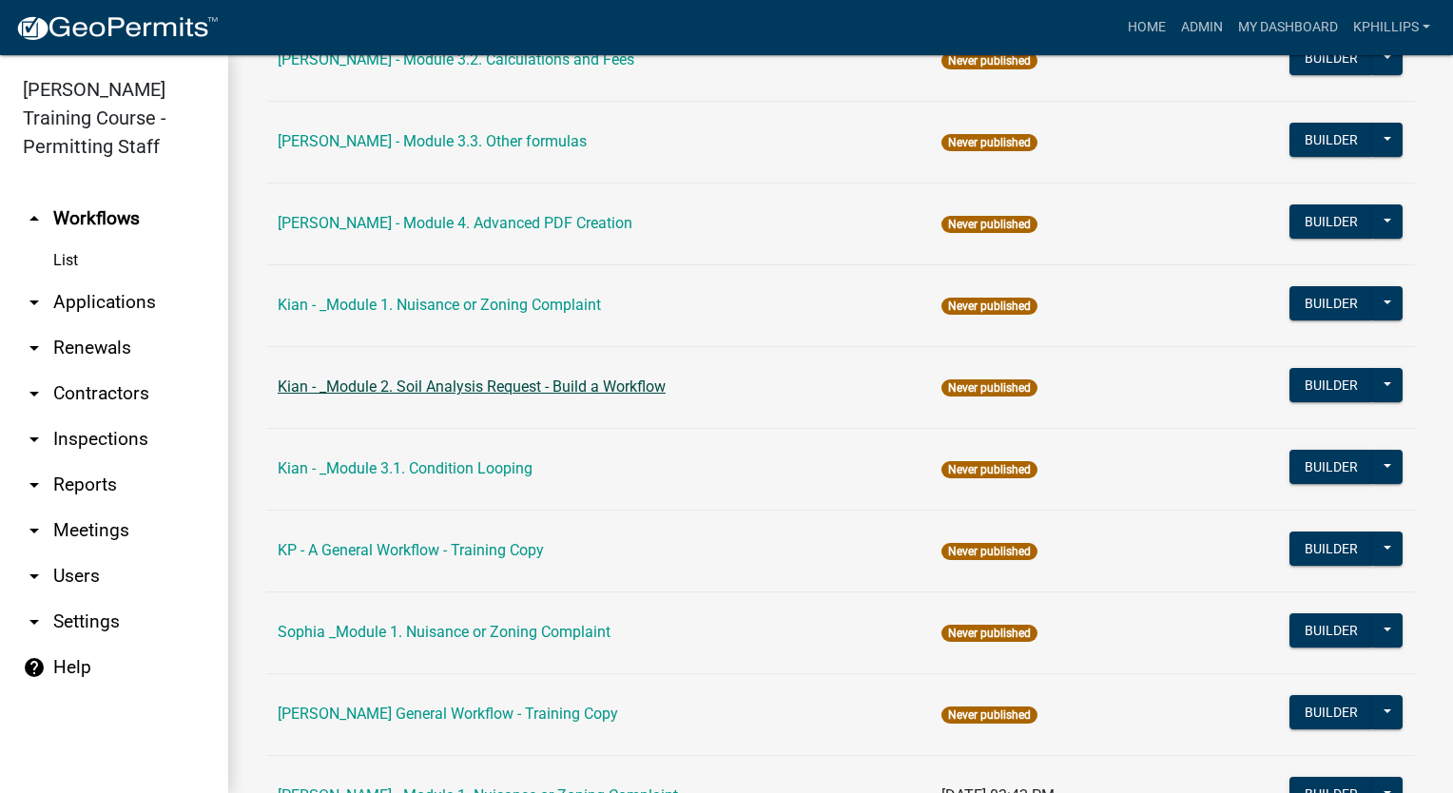
click at [628, 379] on link "Kian - _Module 2. Soil Analysis Request - Build a Workflow" at bounding box center [472, 387] width 388 height 18
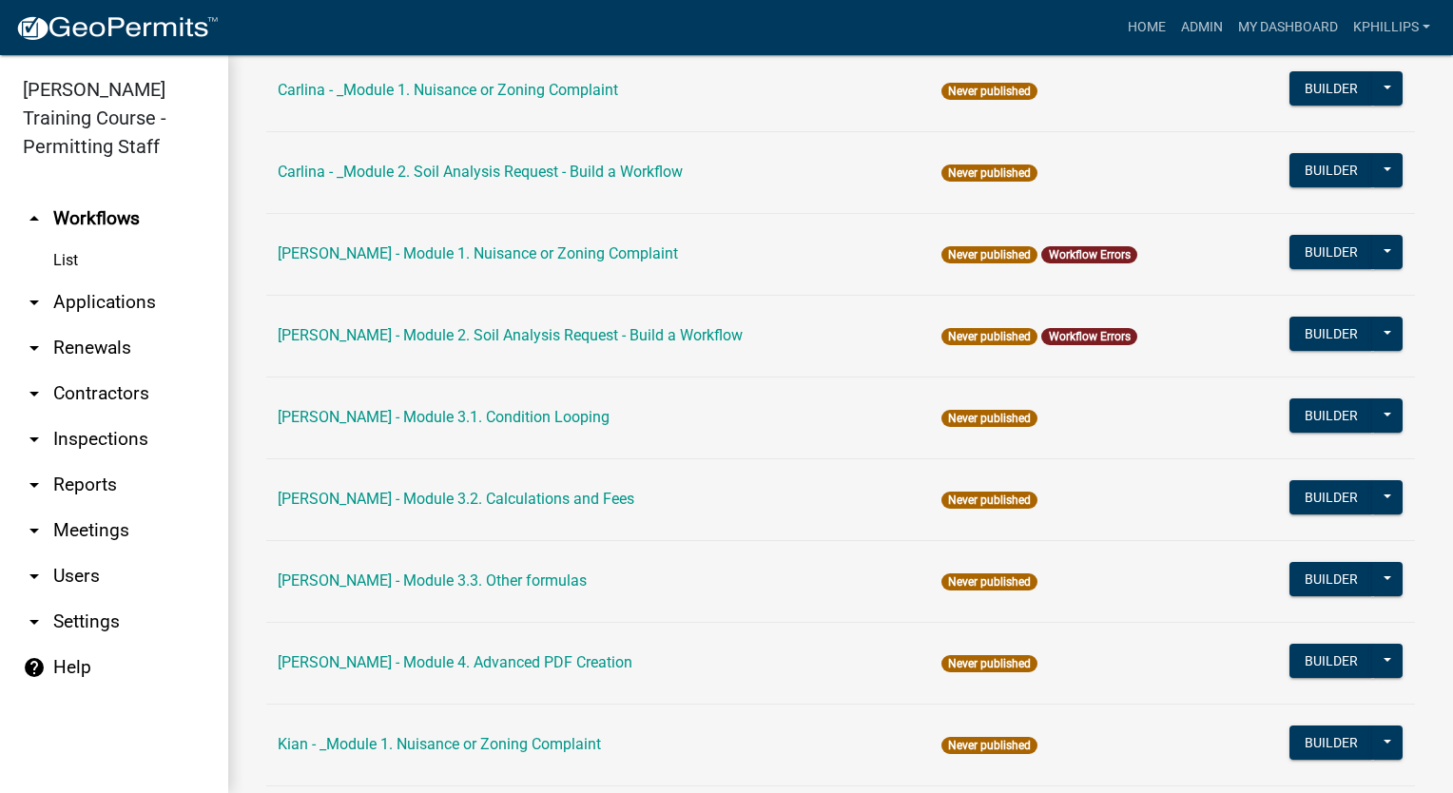
scroll to position [1292, 0]
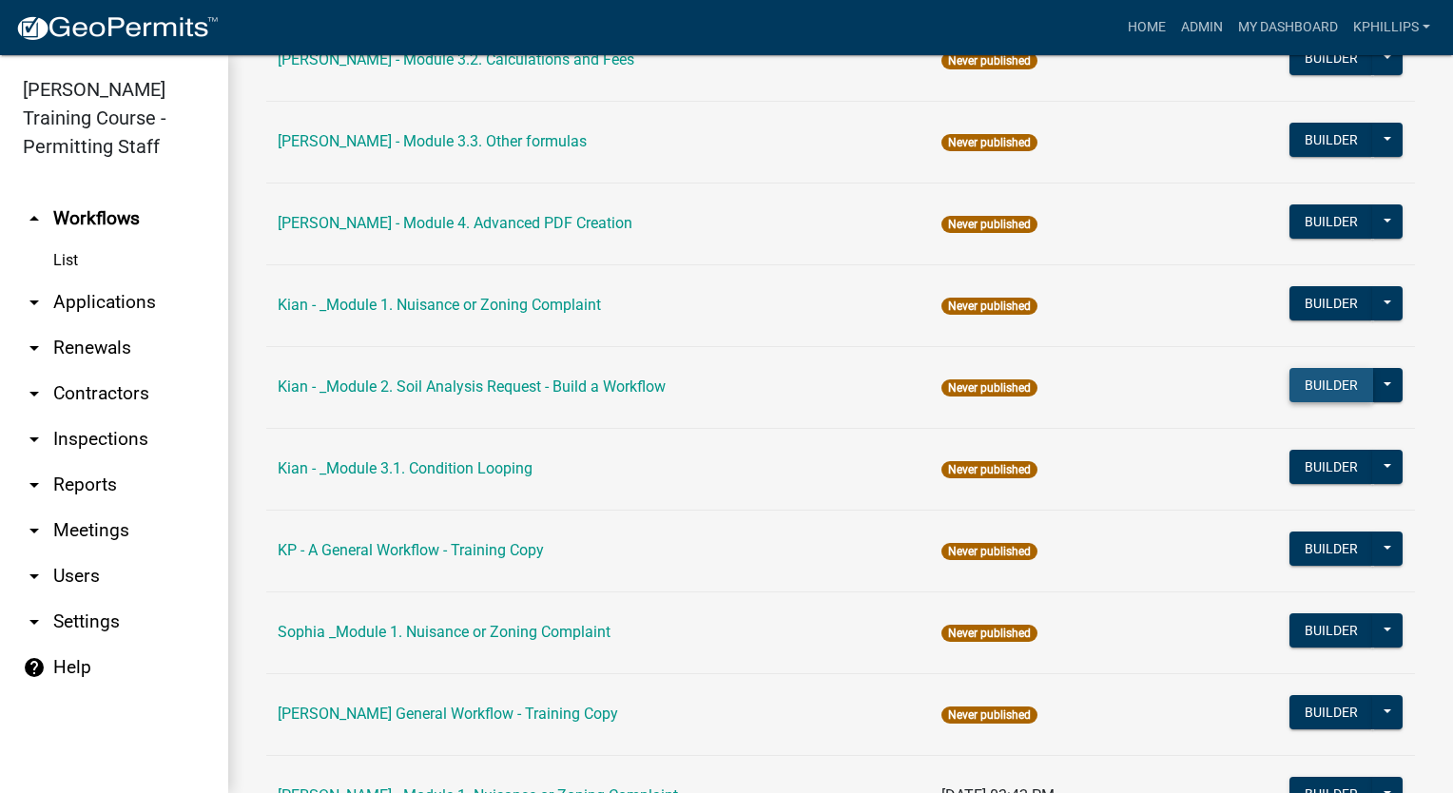
click at [1323, 381] on button "Builder" at bounding box center [1332, 385] width 84 height 34
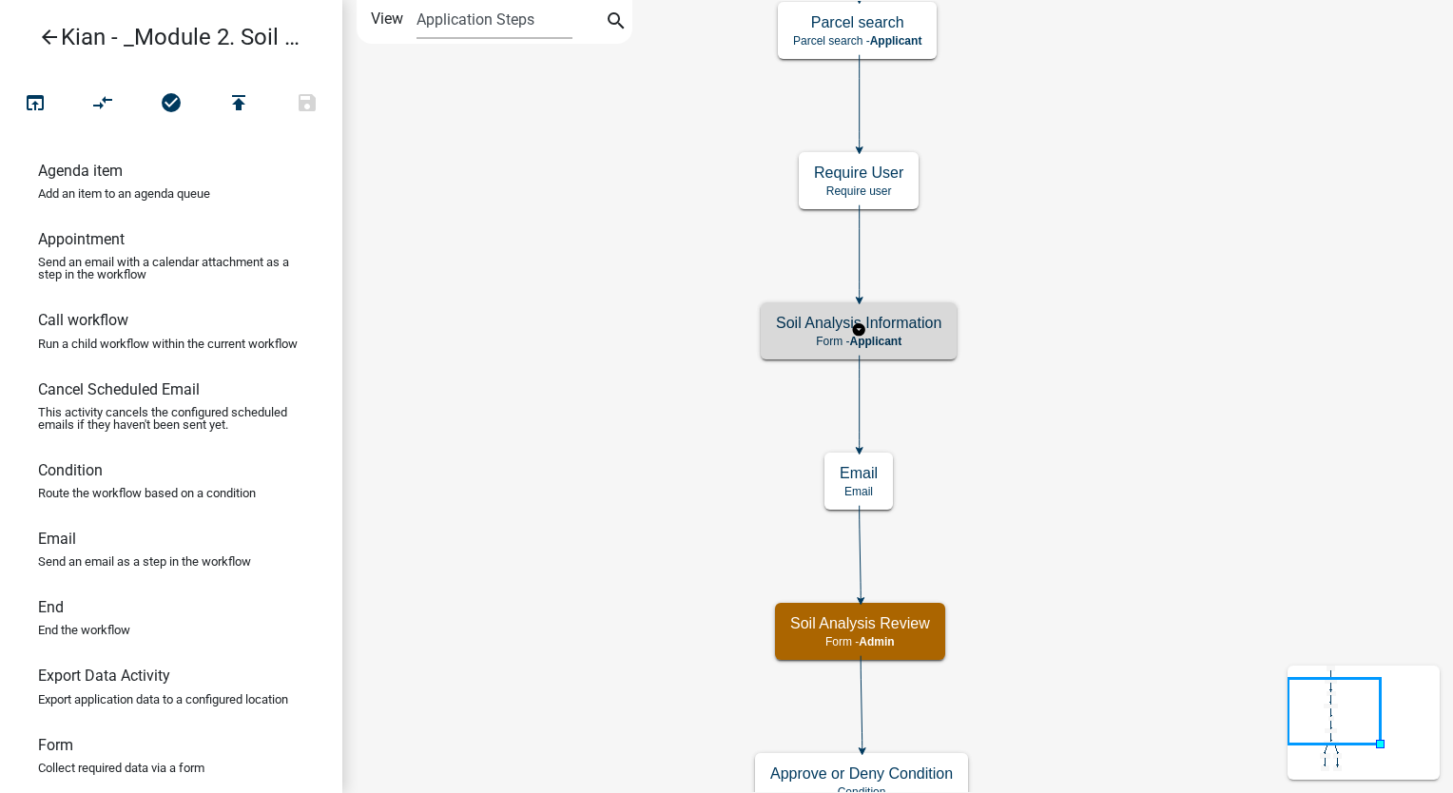
click at [942, 327] on div "Soil Analysis Information Form - Applicant" at bounding box center [859, 330] width 196 height 57
click at [941, 327] on div "Soil Analysis Information Form - Applicant" at bounding box center [859, 330] width 196 height 57
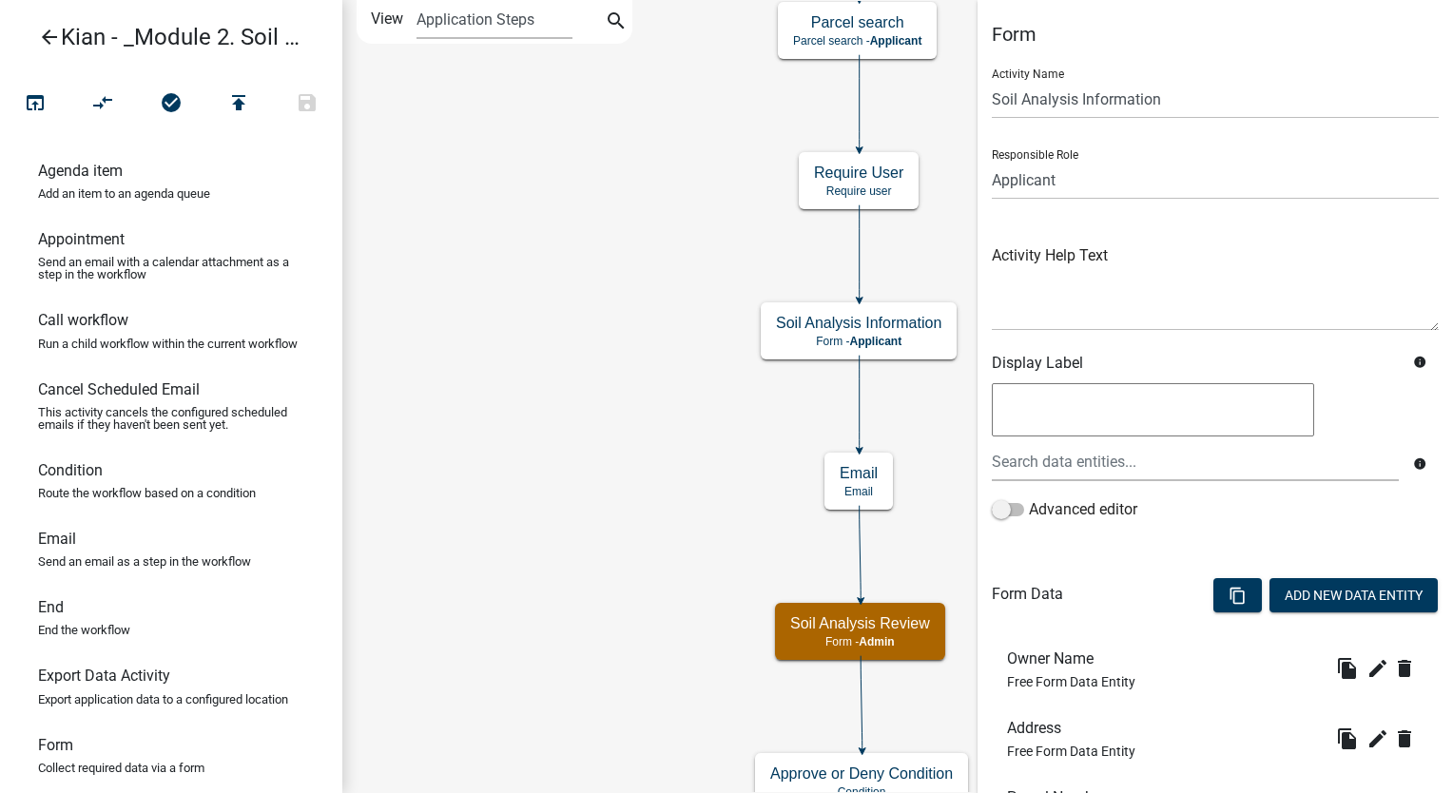
click at [34, 44] on link "arrow_back Kian - _Module 2. Soil Analysis Request - Build a Workflow" at bounding box center [163, 37] width 297 height 44
click at [39, 42] on link "arrow_back Kian - _Module 2. Soil Analysis Request - Build a Workflow" at bounding box center [163, 37] width 297 height 44
click at [50, 38] on icon "arrow_back" at bounding box center [49, 39] width 23 height 27
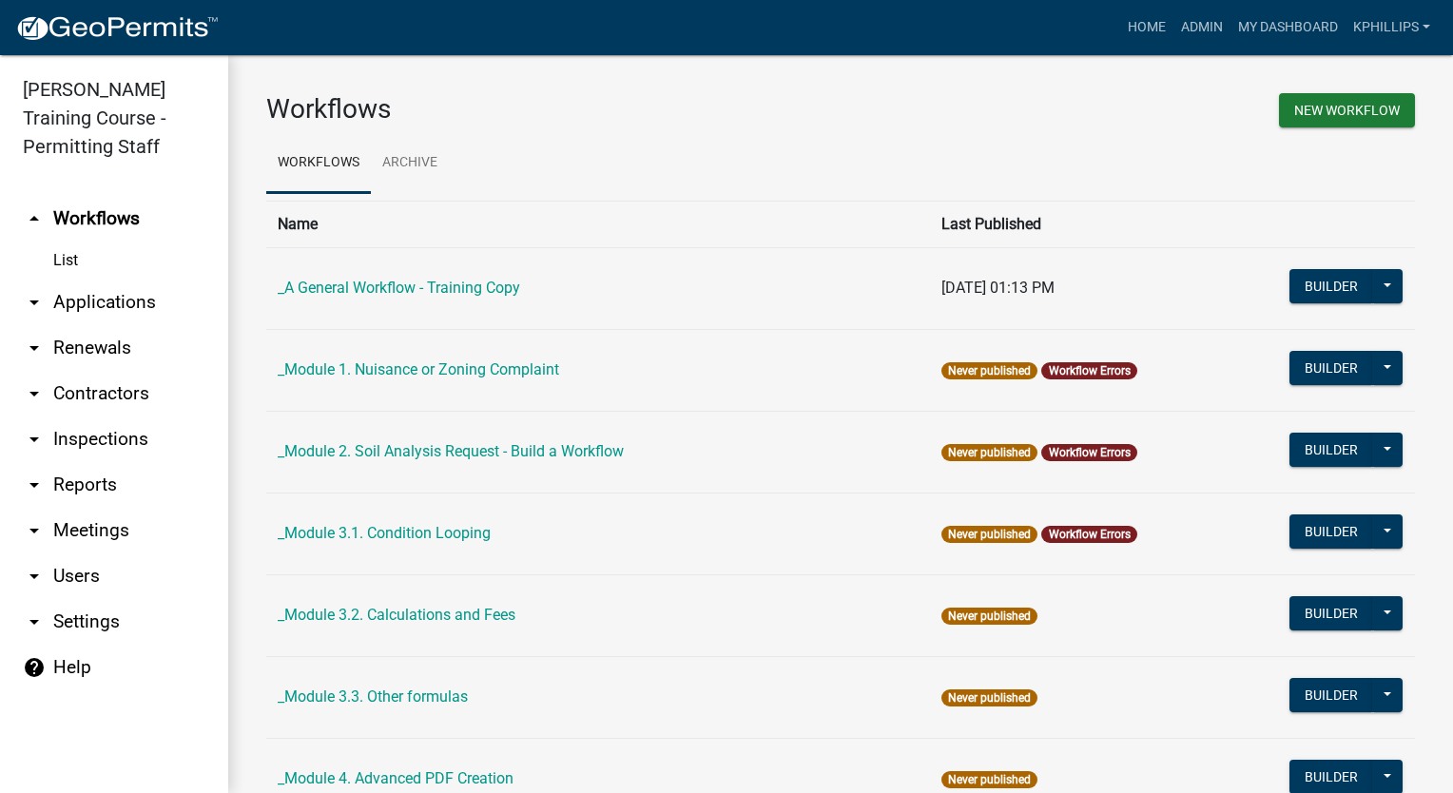
scroll to position [1292, 0]
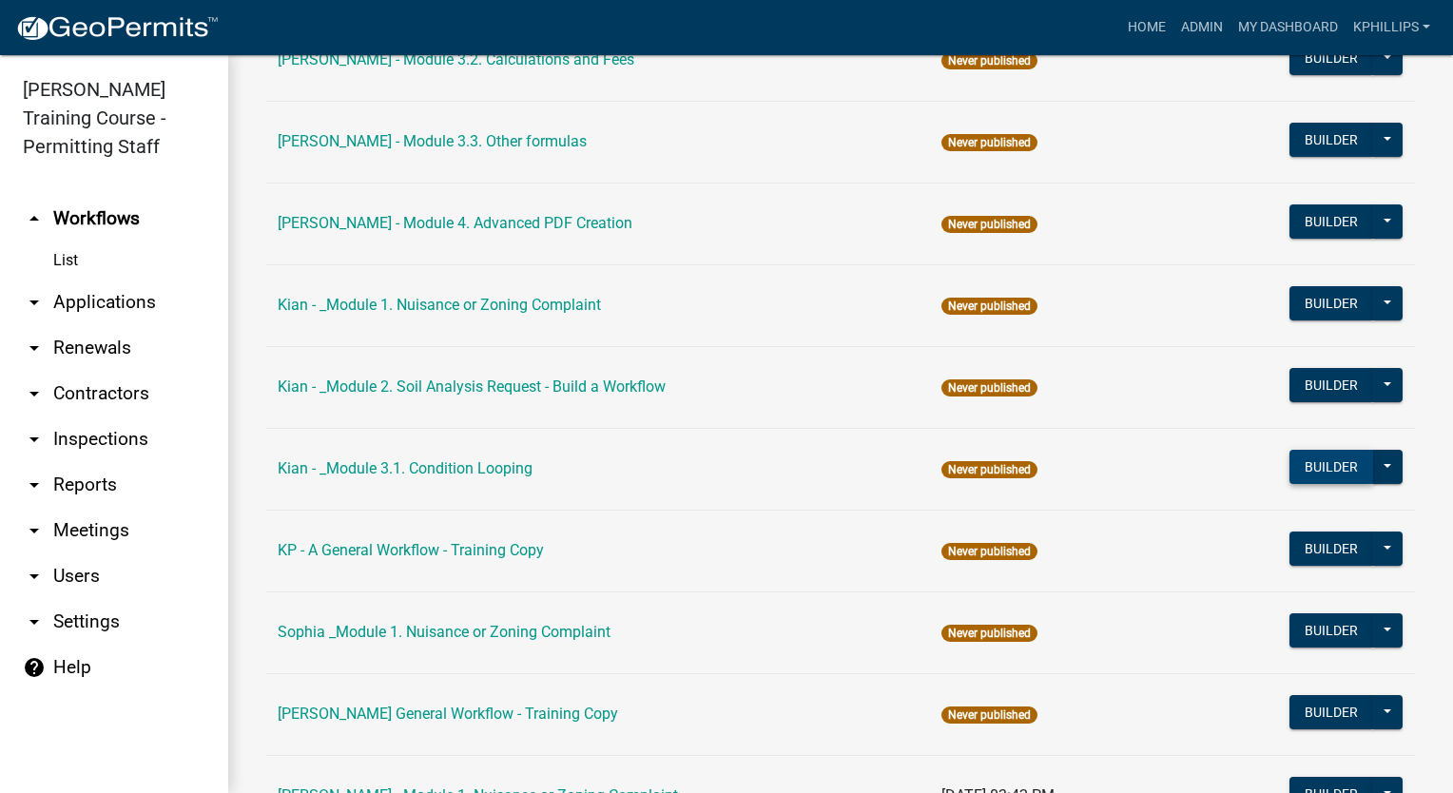
click at [1330, 465] on button "Builder" at bounding box center [1332, 467] width 84 height 34
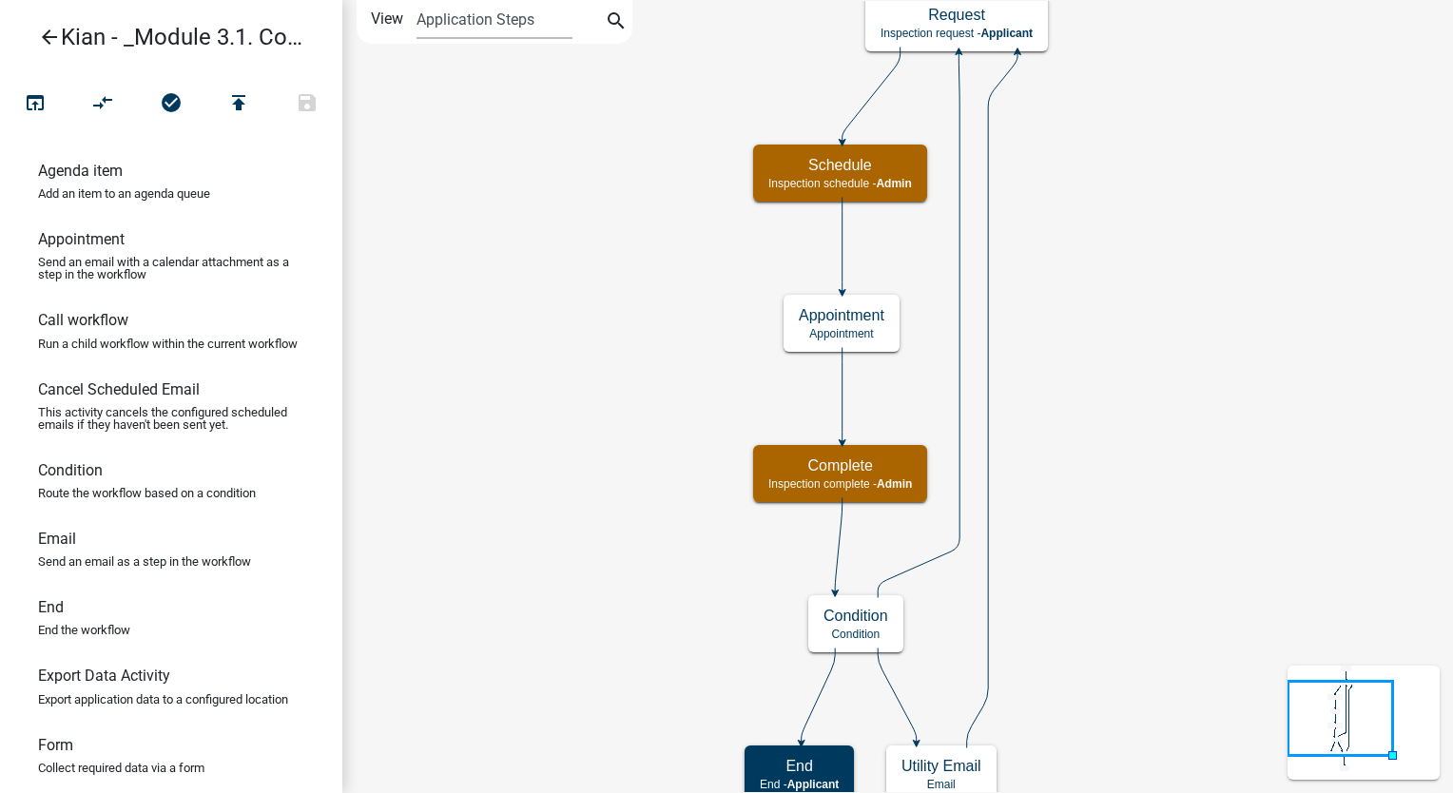
click at [49, 35] on icon "arrow_back" at bounding box center [49, 39] width 23 height 27
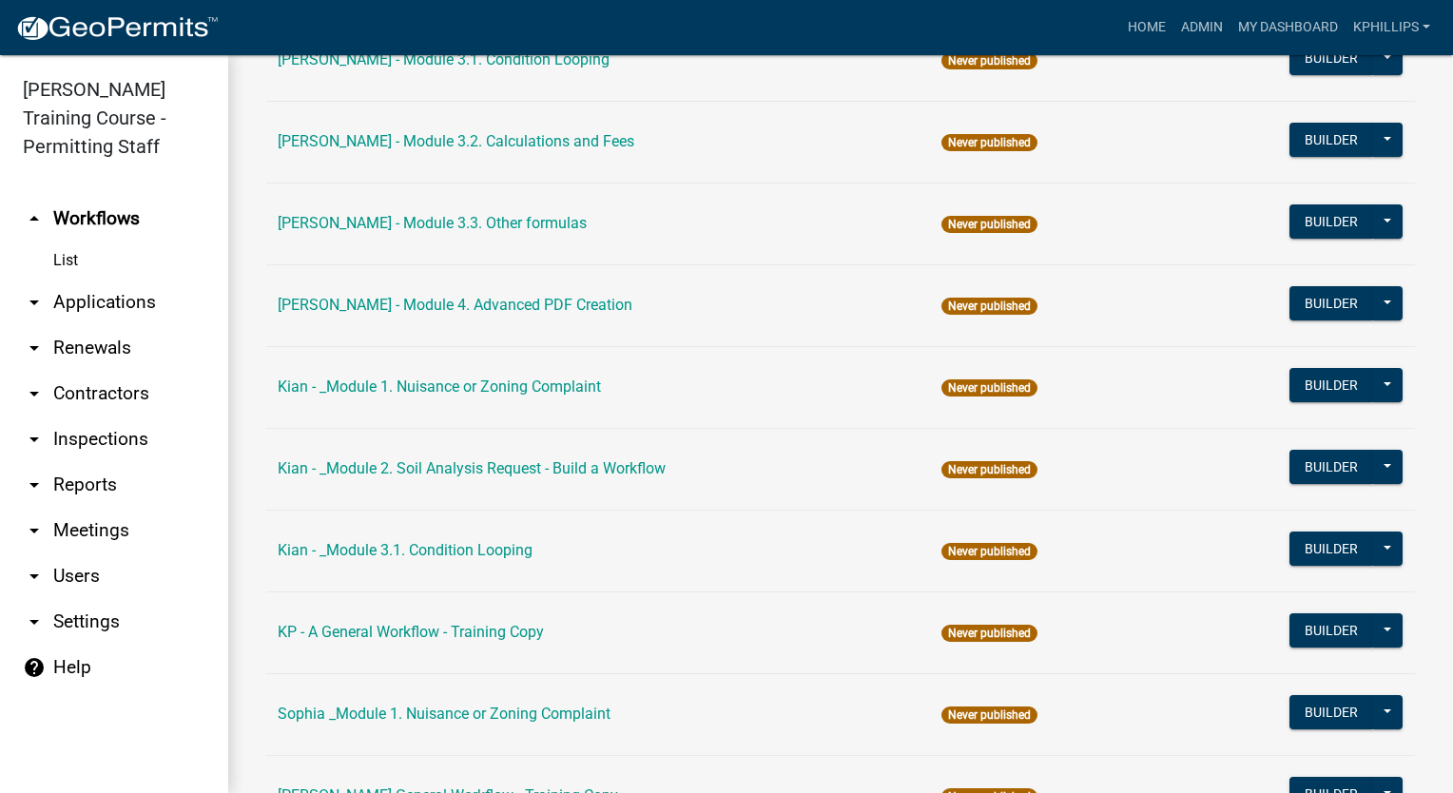
scroll to position [1191, 0]
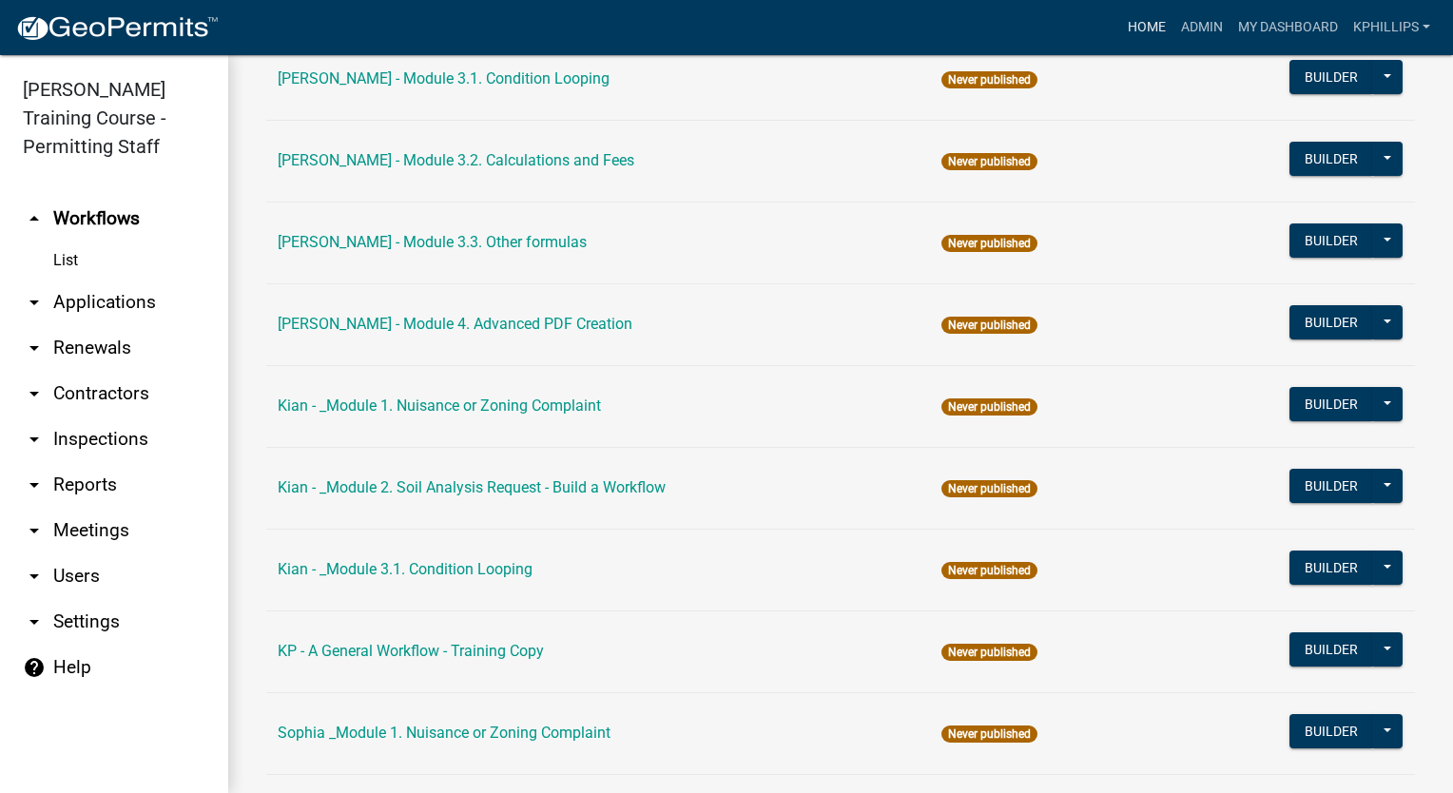
drag, startPoint x: 1103, startPoint y: 63, endPoint x: 1137, endPoint y: 25, distance: 51.2
click at [1103, 63] on td "Never published" at bounding box center [1079, 79] width 298 height 82
click at [484, 565] on link "Kian - _Module 3.1. Condition Looping" at bounding box center [405, 569] width 255 height 18
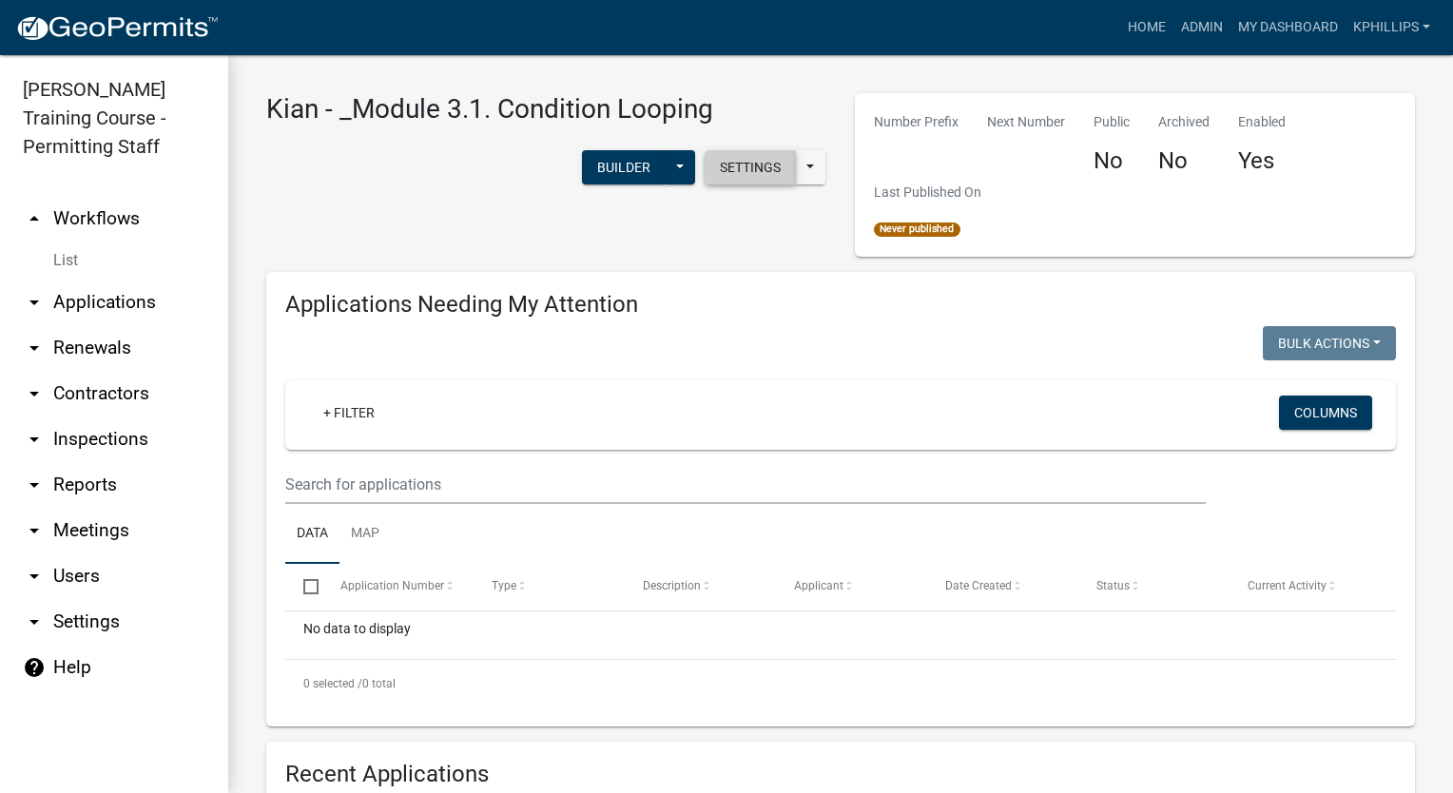
click at [751, 166] on button "Settings" at bounding box center [750, 167] width 91 height 34
select select "1915ea58-7059-4941-9cac-dbbdee29afec"
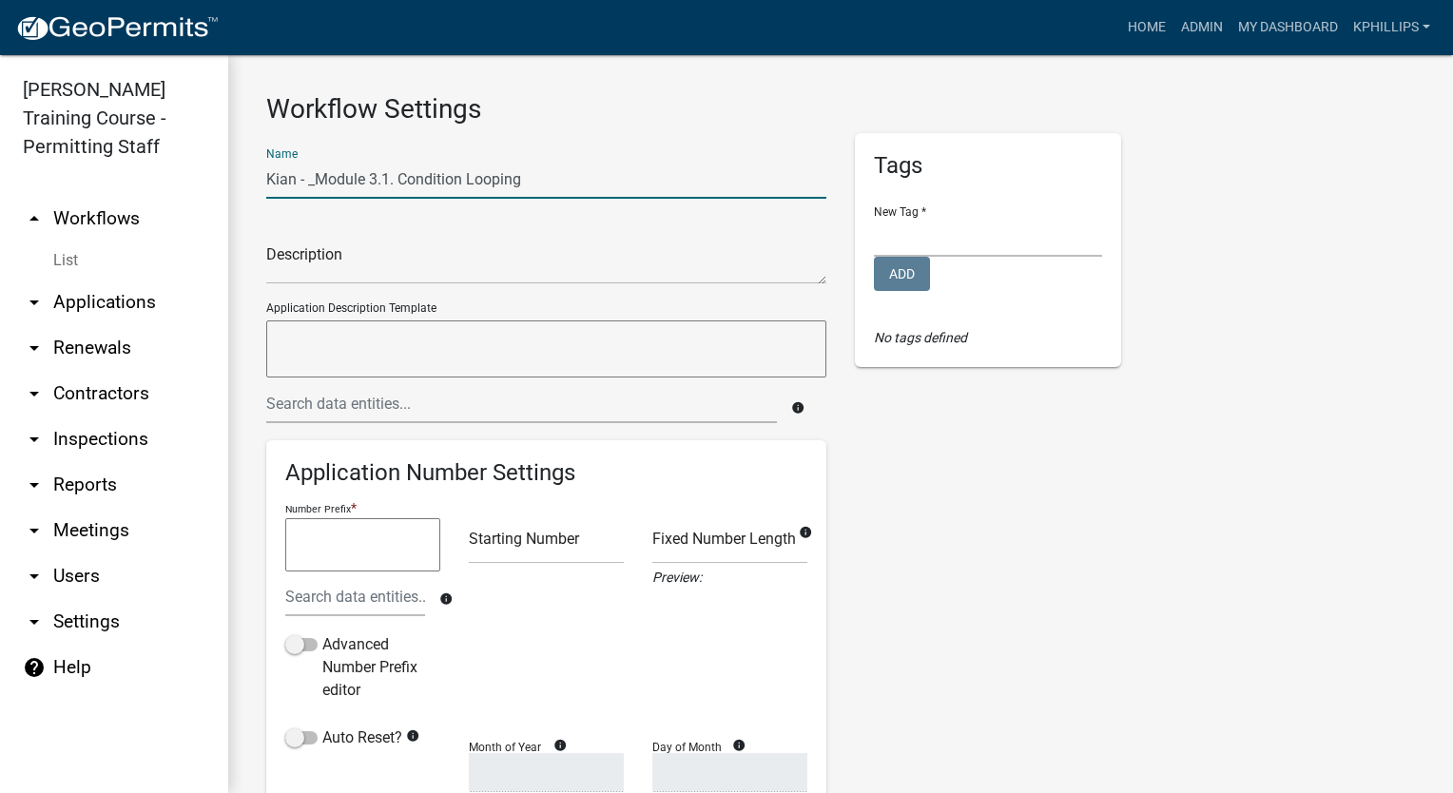
click at [316, 181] on input "Kian - _Module 3.1. Condition Looping" at bounding box center [546, 179] width 560 height 39
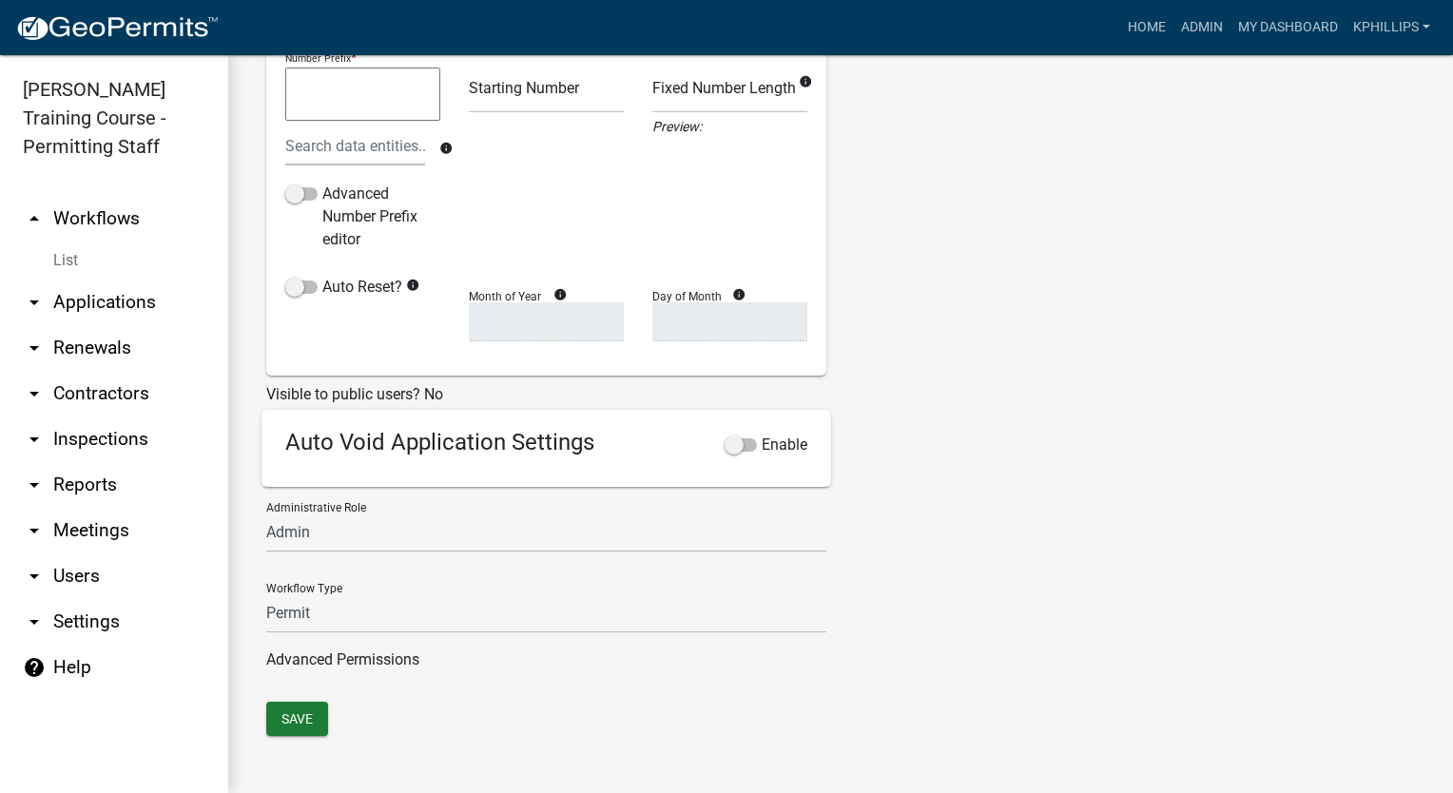
type input "Kian - Module 3.1. Condition Looping"
click at [314, 668] on div "Advanced Permissions" at bounding box center [546, 660] width 560 height 23
click at [313, 709] on button "Save" at bounding box center [297, 719] width 62 height 34
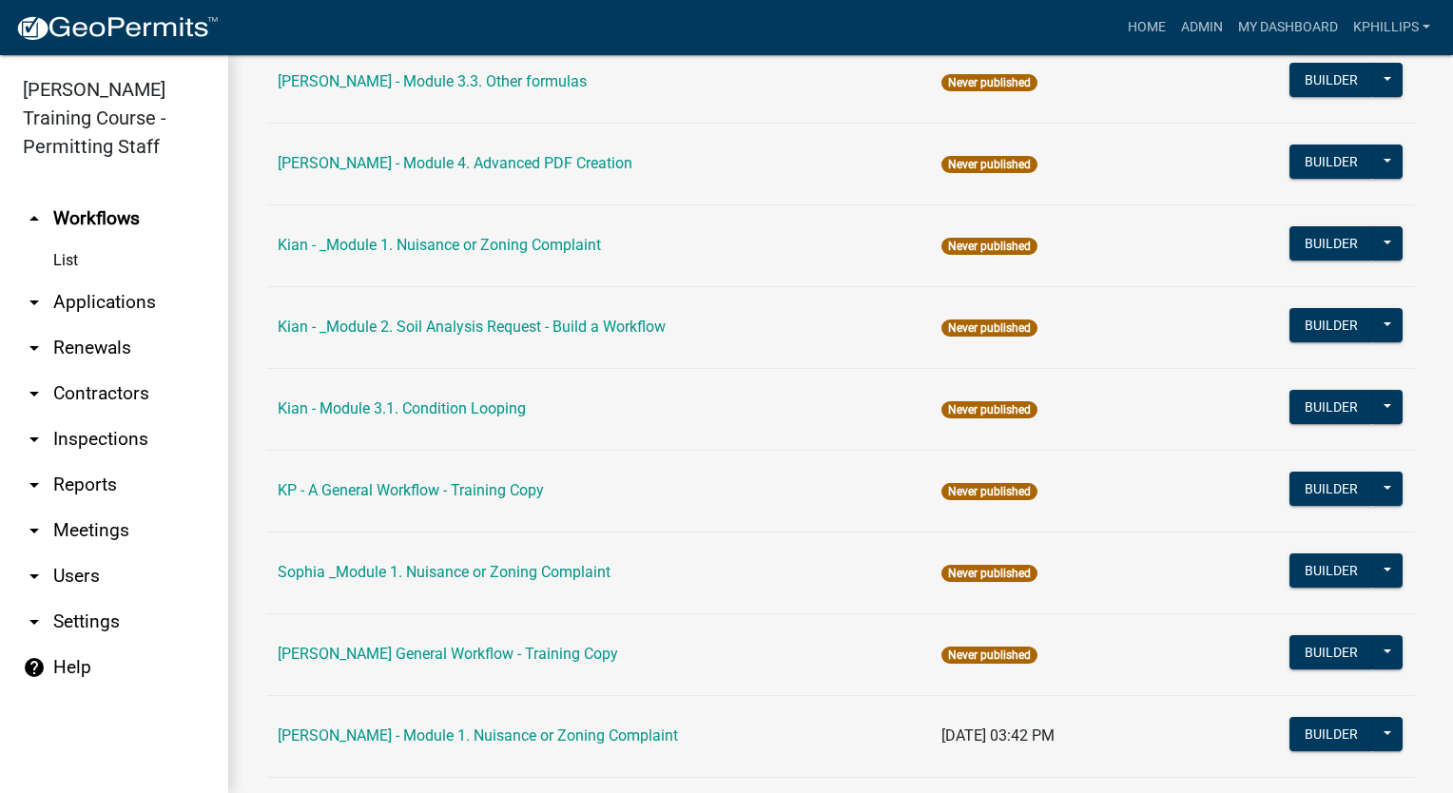
scroll to position [1300, 0]
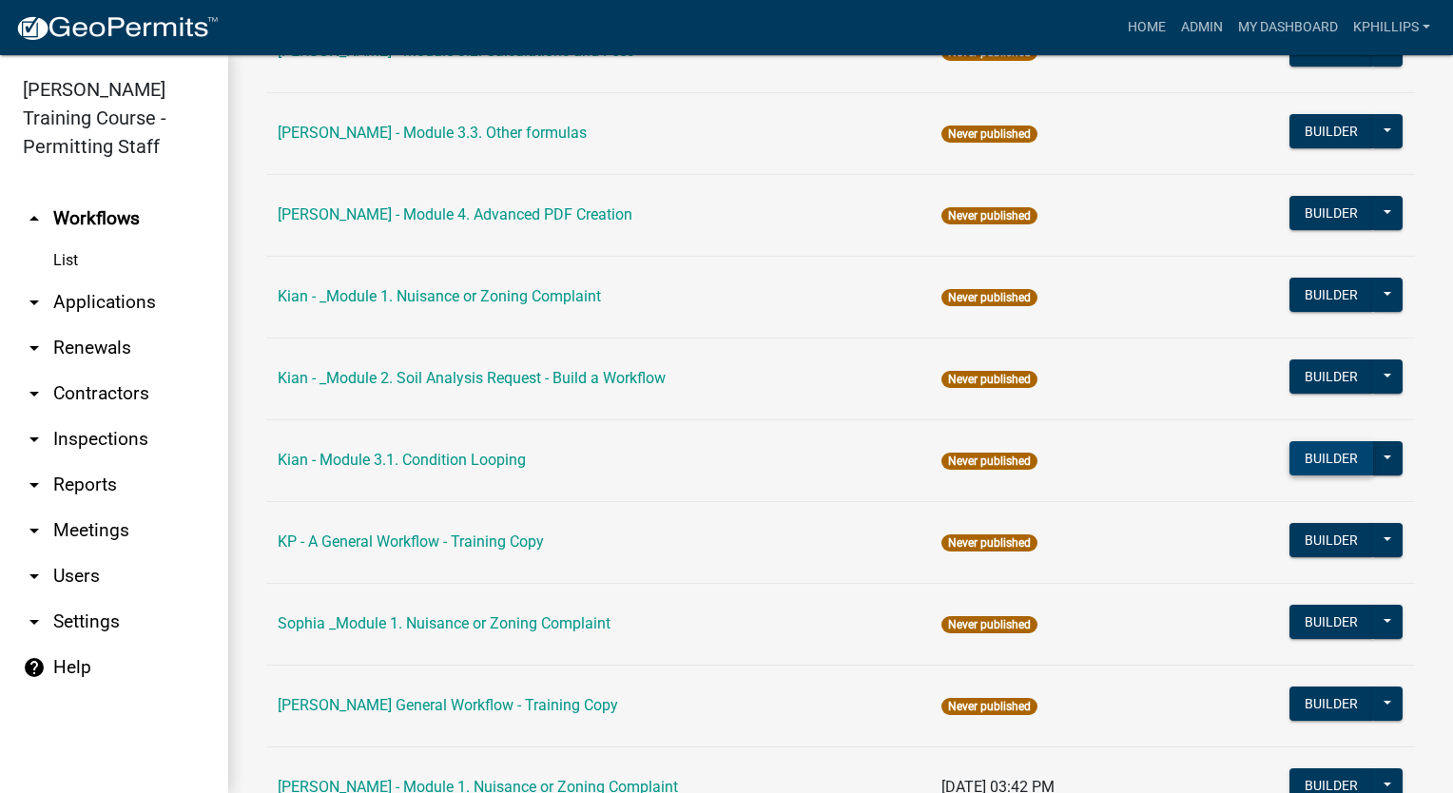
click at [1296, 463] on button "Builder" at bounding box center [1332, 458] width 84 height 34
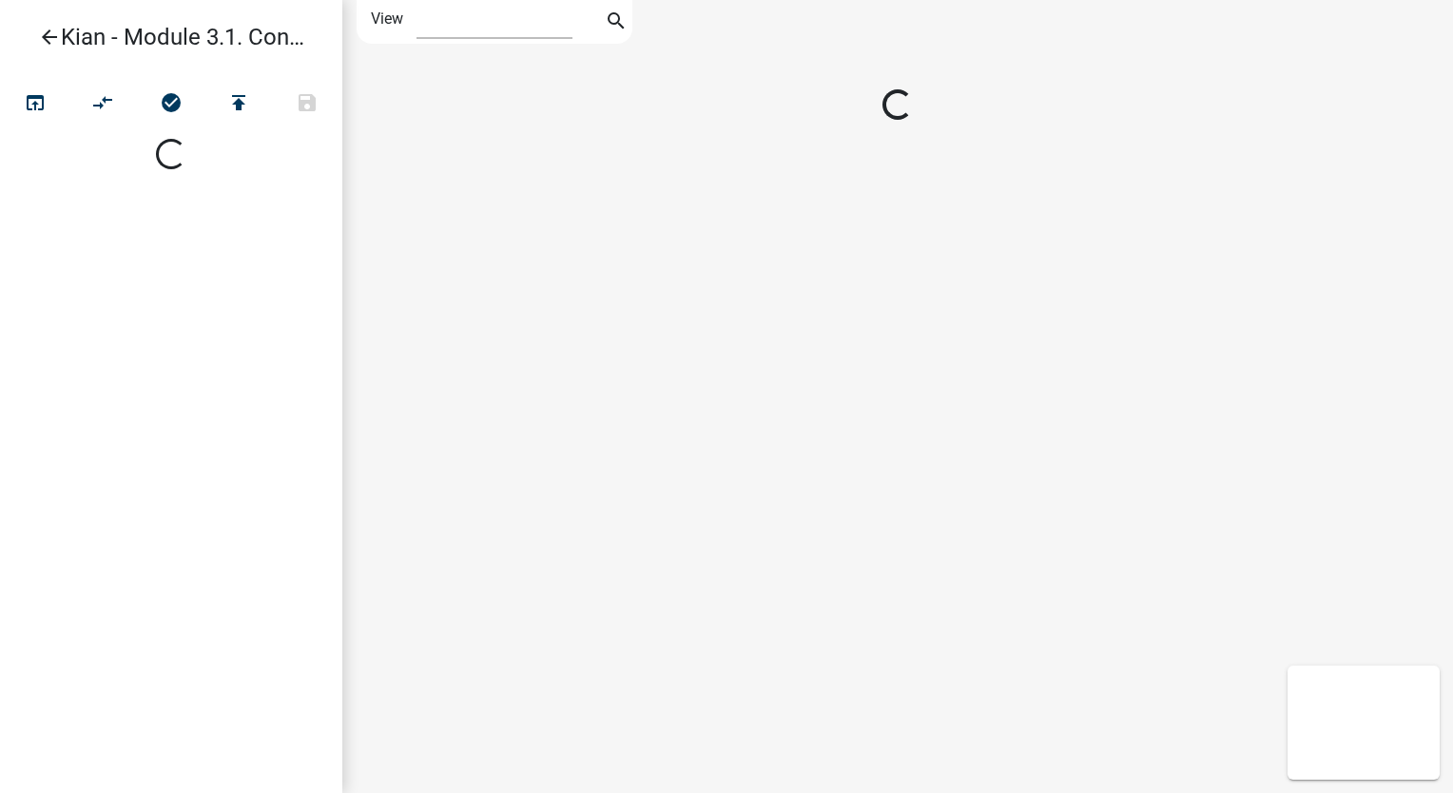
select select "1"
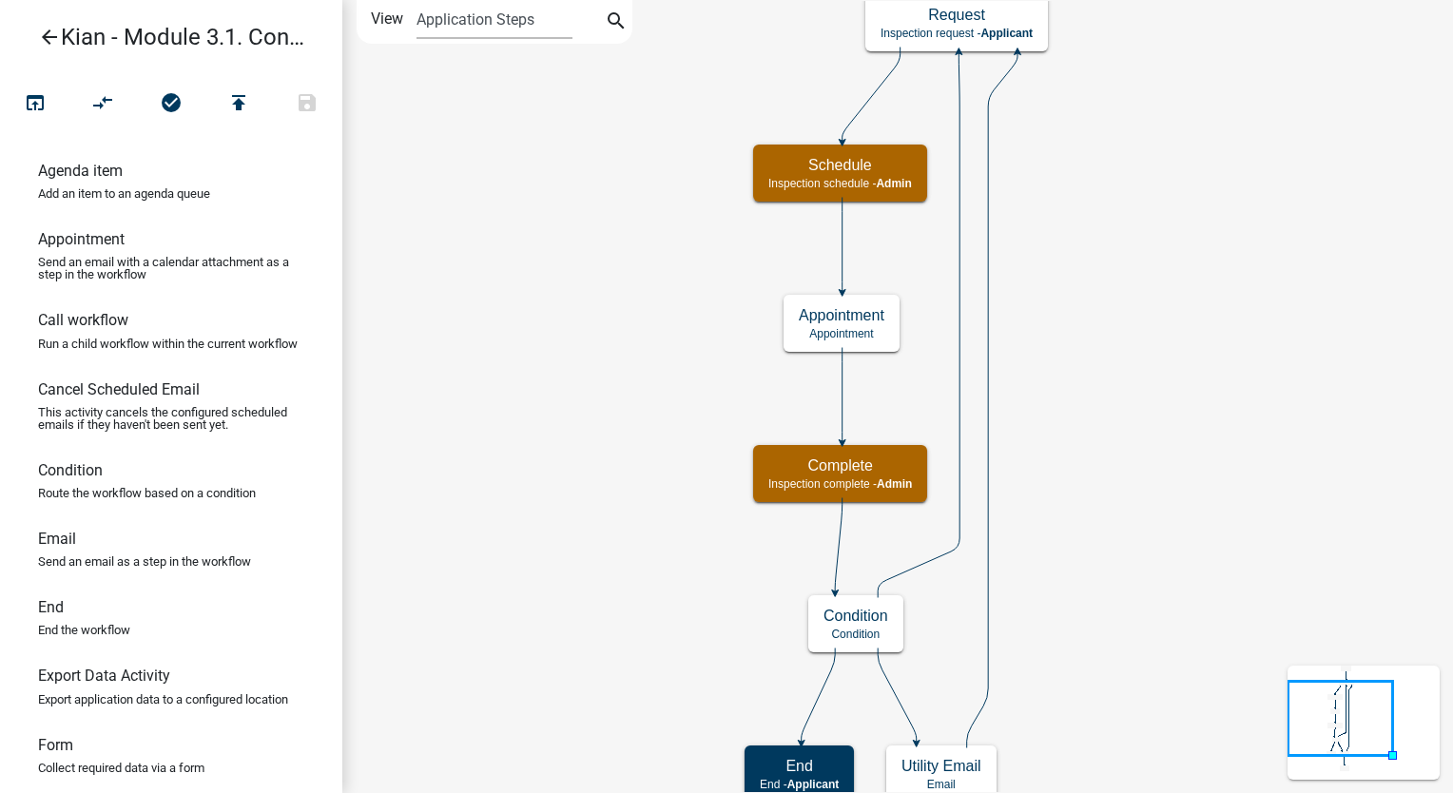
click at [1213, 375] on icon "Start Start - Applicant Request Inspection request - Applicant Schedule Inspect…" at bounding box center [897, 476] width 1109 height 950
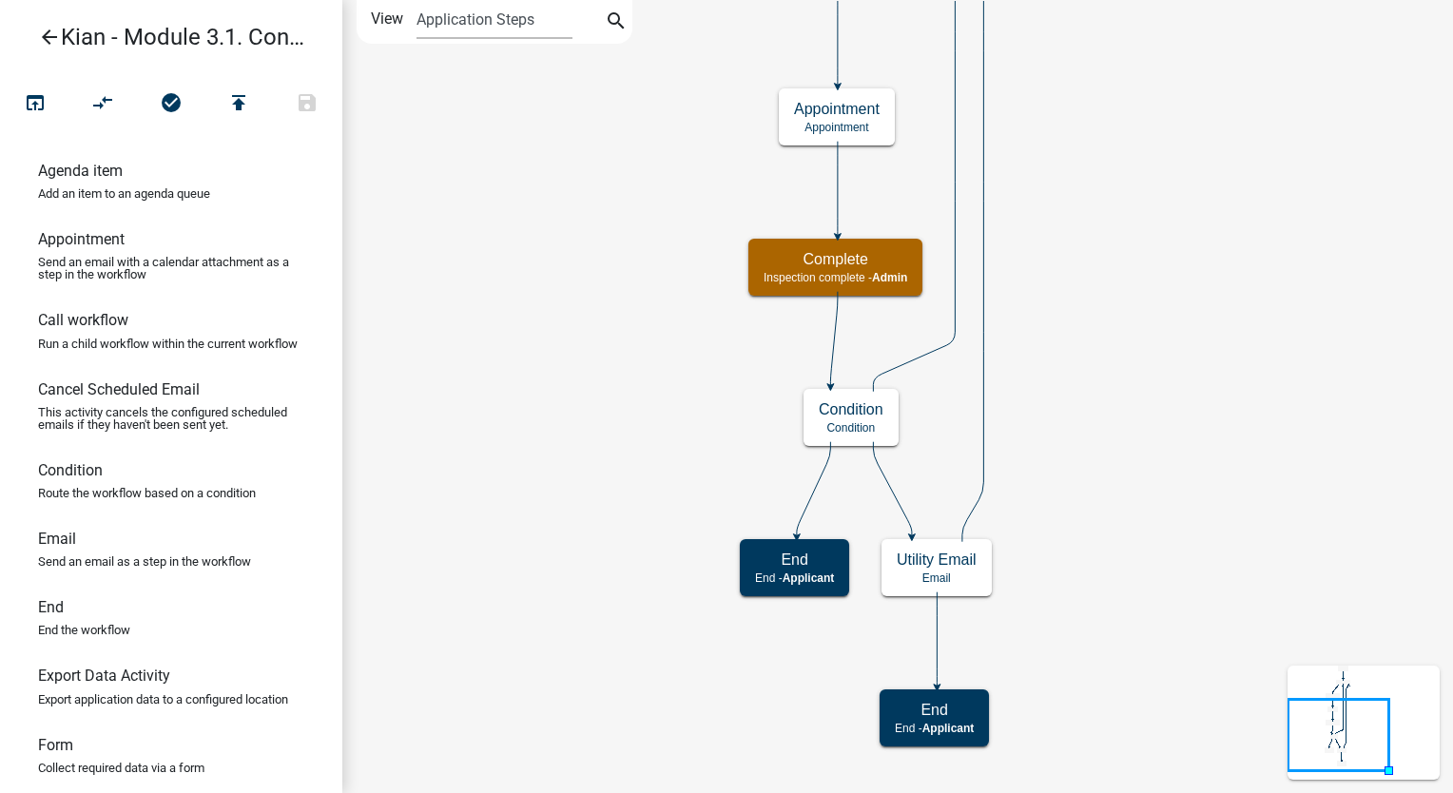
click at [1121, 331] on icon "Start Start - Applicant Request Inspection request - Applicant Schedule Inspect…" at bounding box center [897, 396] width 1109 height 791
click at [848, 401] on h5 "Condition" at bounding box center [851, 409] width 65 height 18
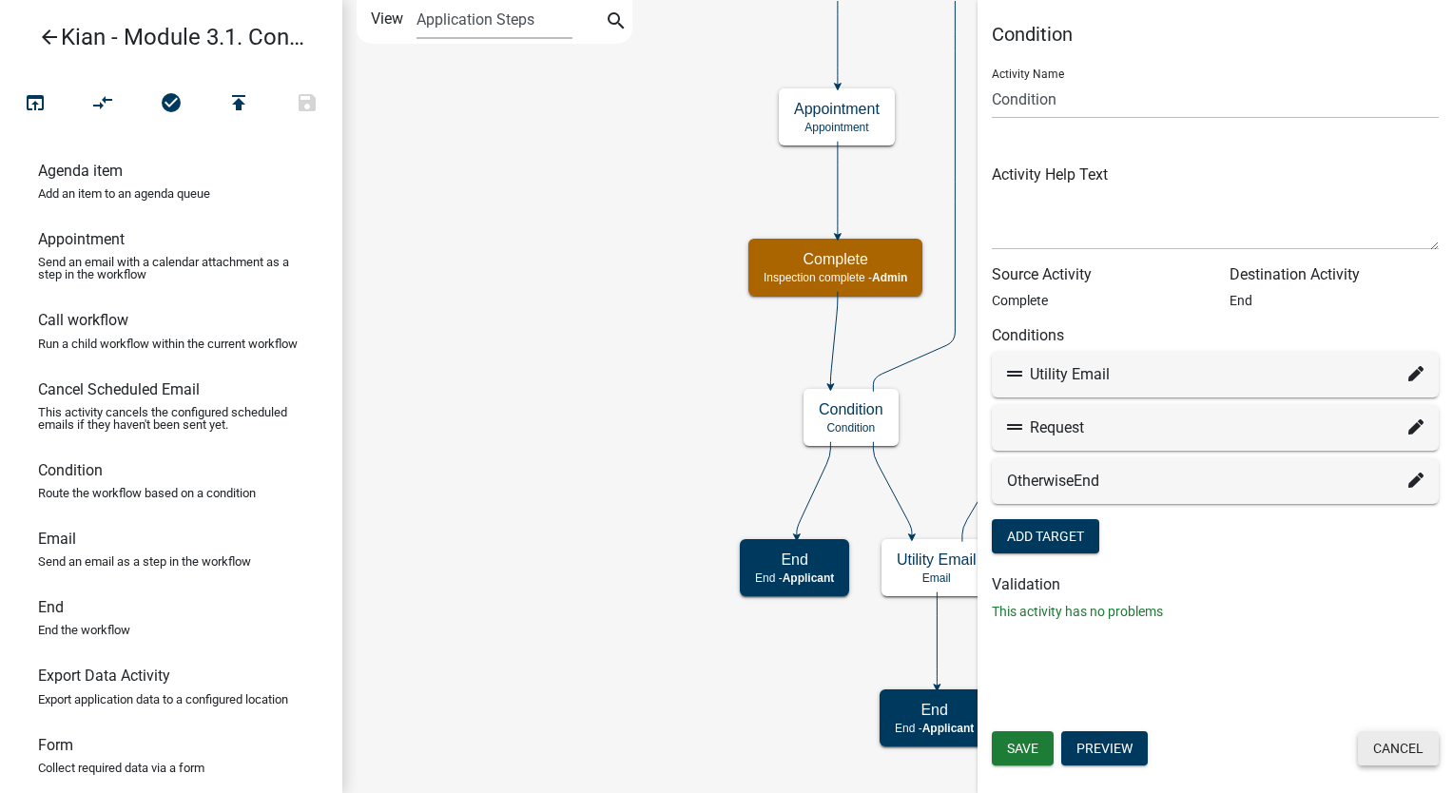
click at [1405, 739] on button "Cancel" at bounding box center [1398, 748] width 81 height 34
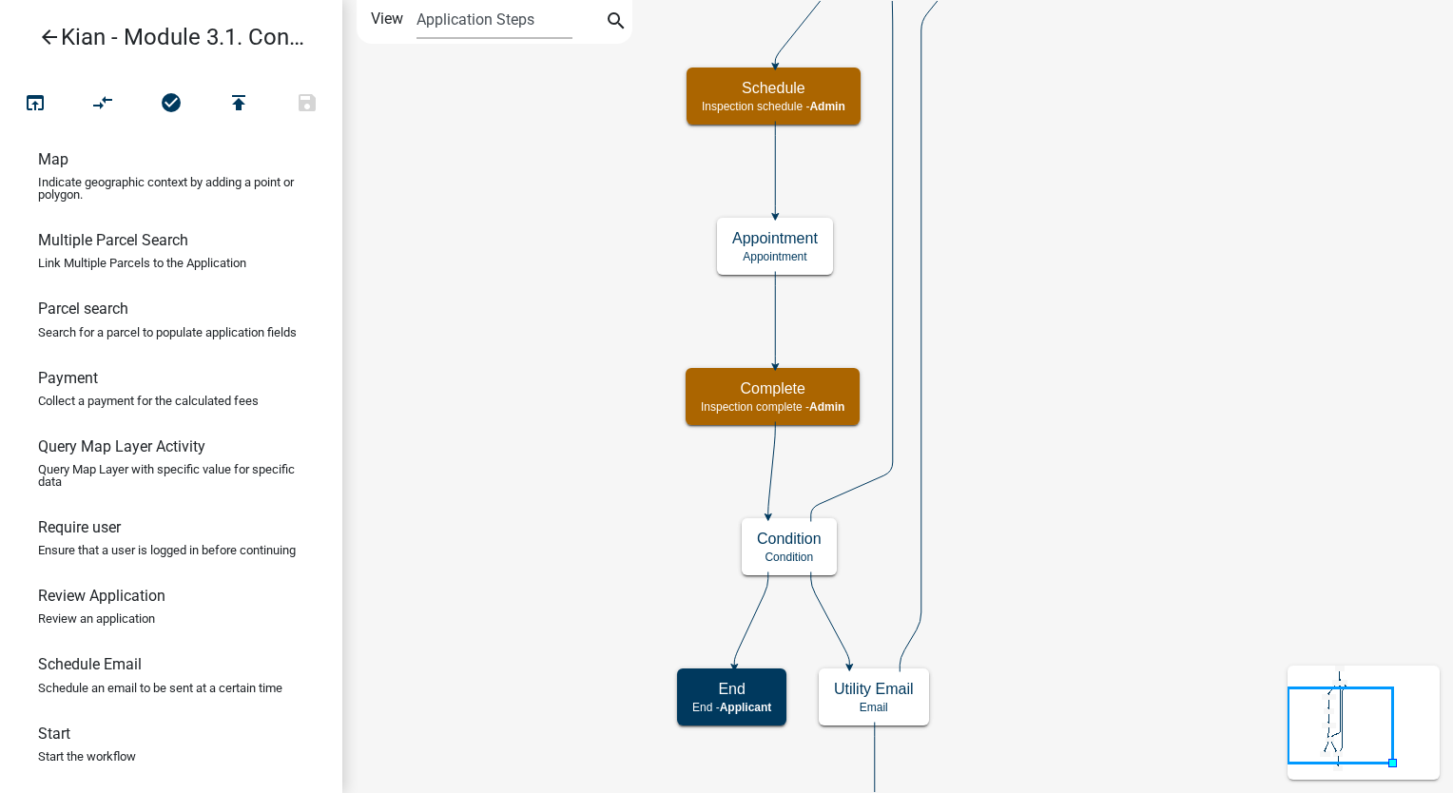
scroll to position [660, 0]
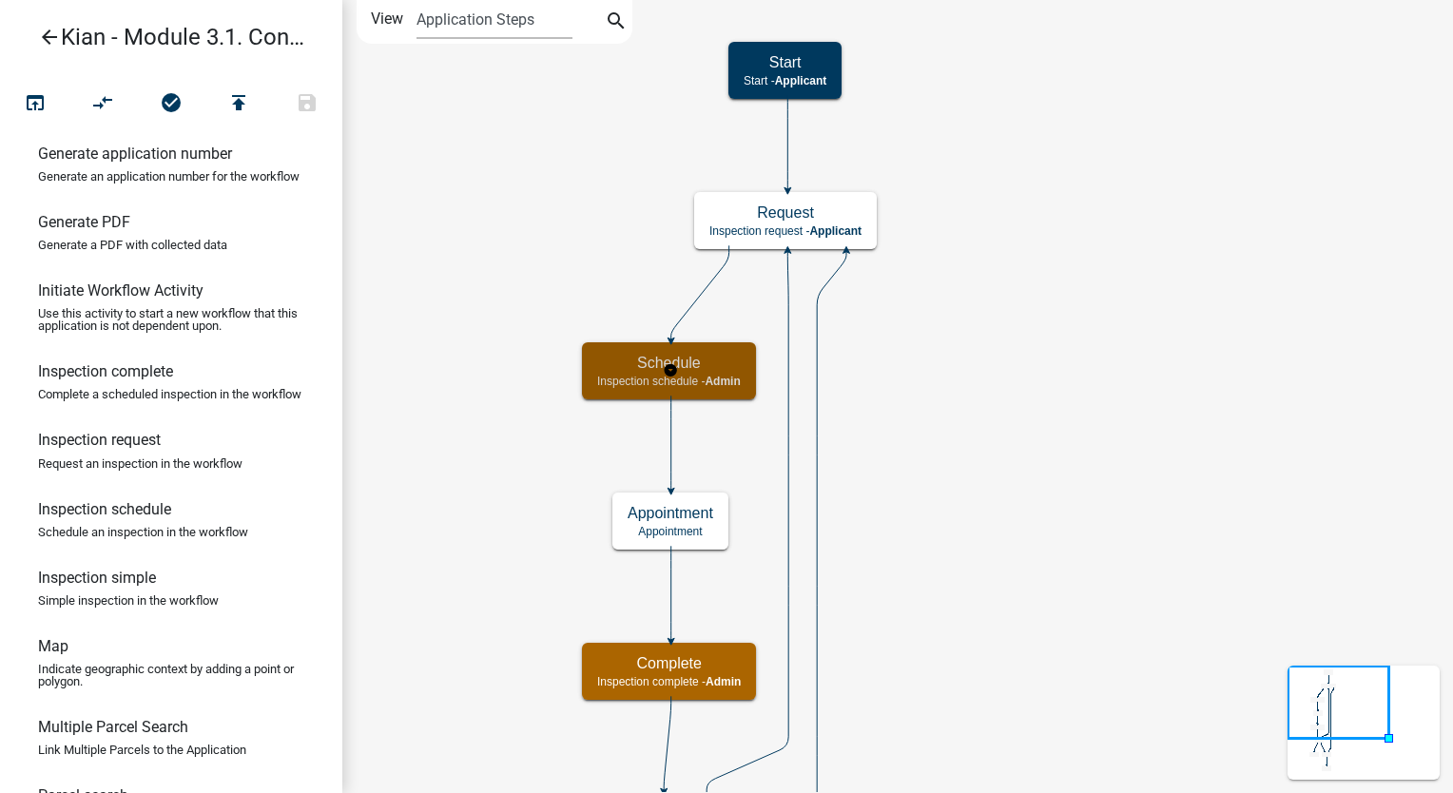
click at [717, 378] on span "Admin" at bounding box center [722, 381] width 35 height 13
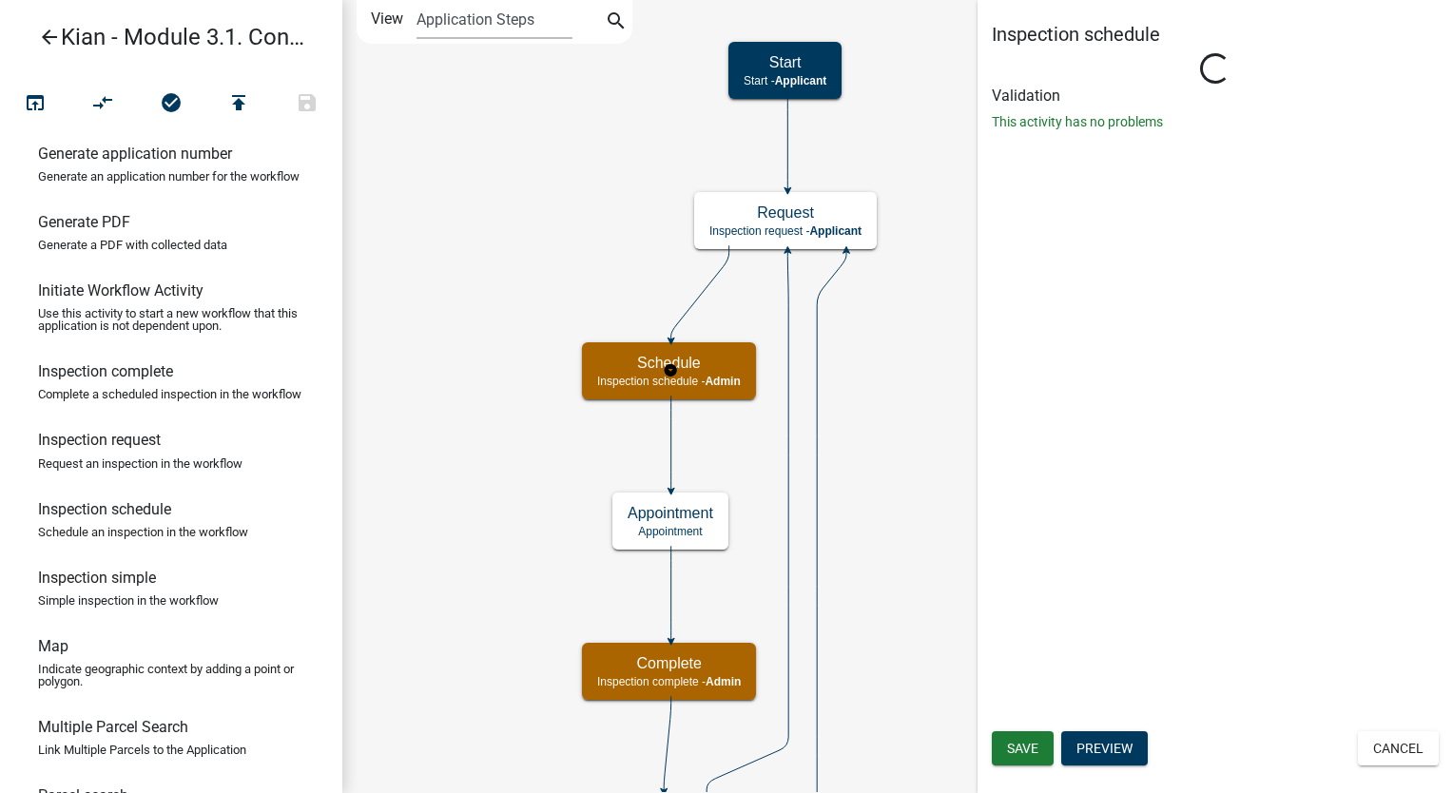
select select "1915EA58-7059-4941-9CAC-DBBDEE29AFEC"
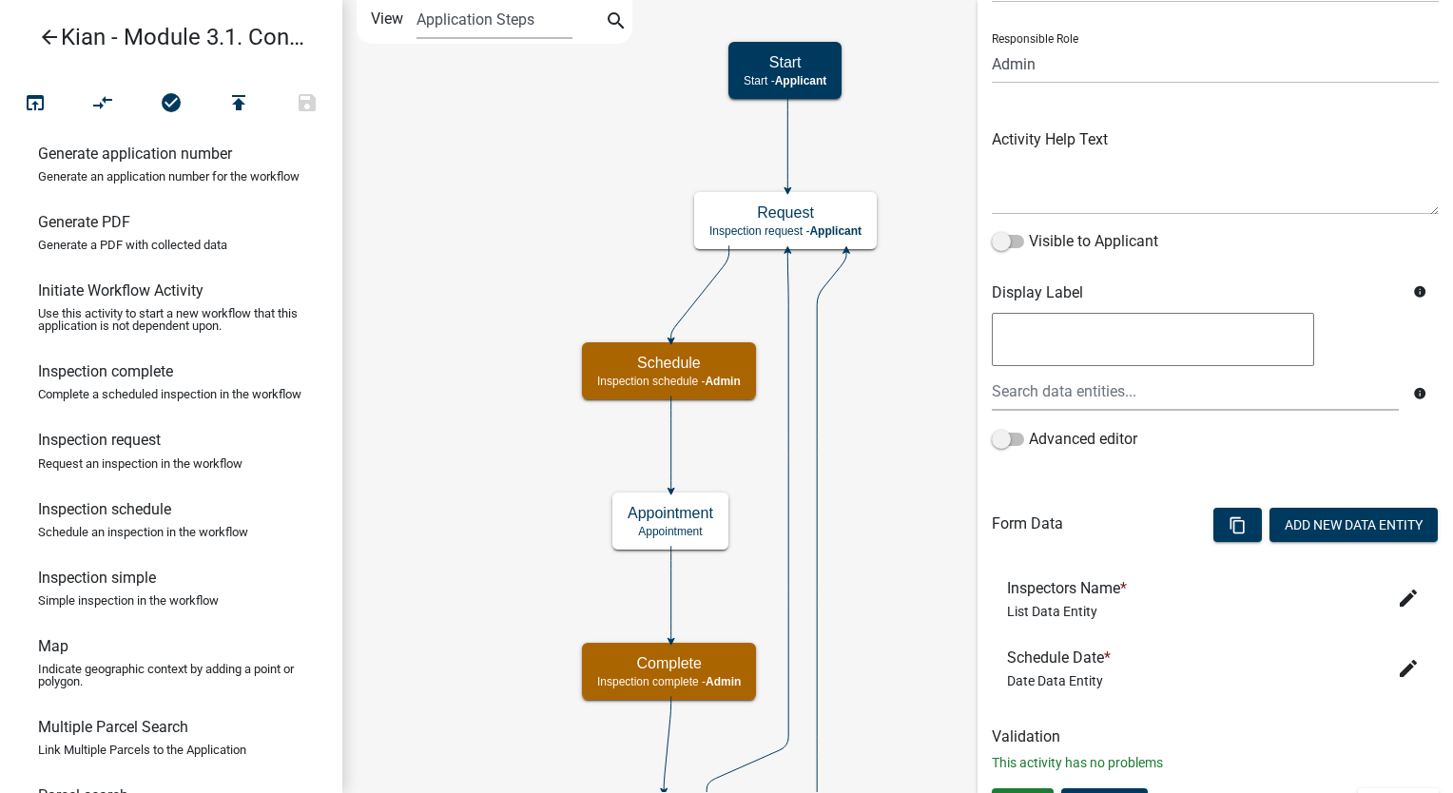
scroll to position [149, 0]
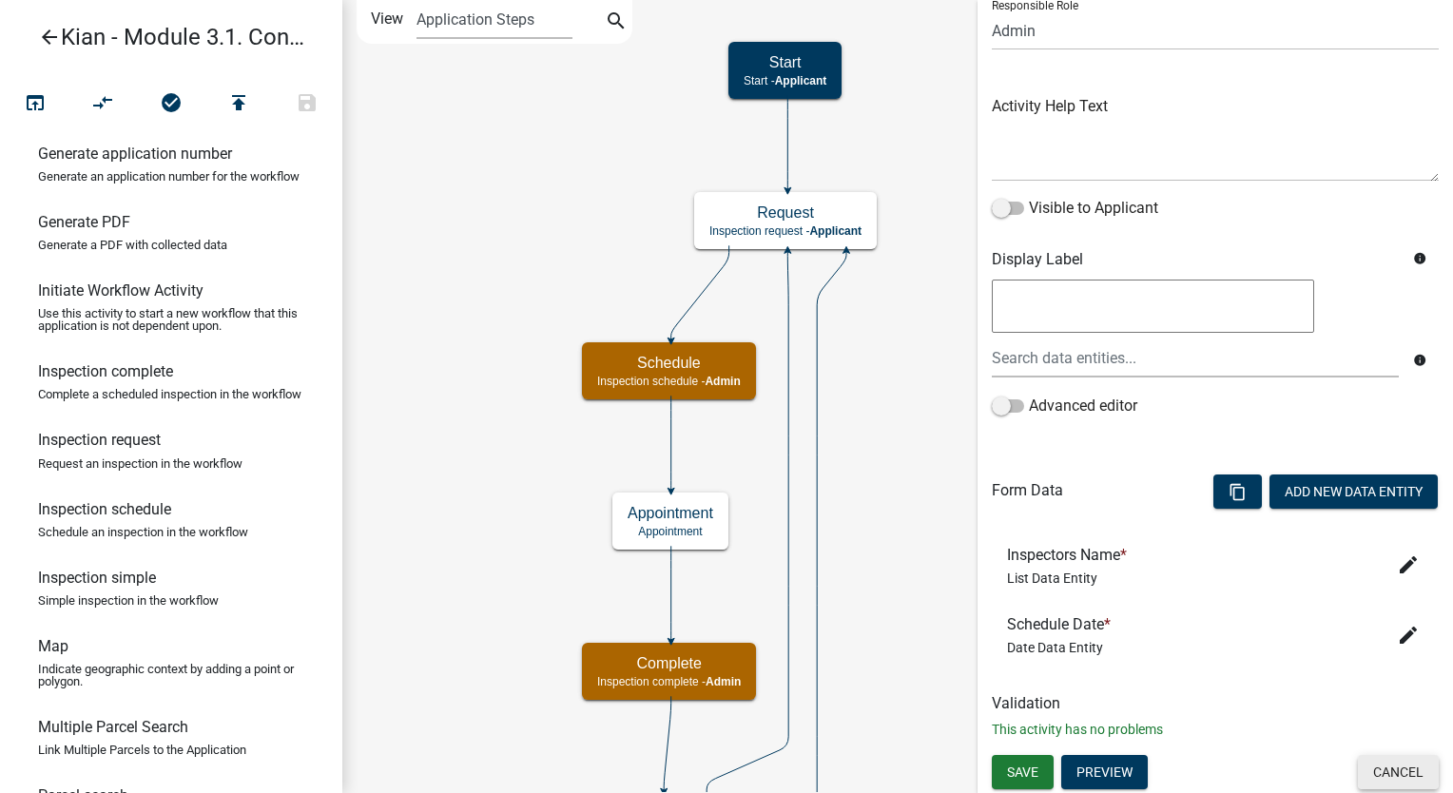
click at [1365, 760] on button "Cancel" at bounding box center [1398, 772] width 81 height 34
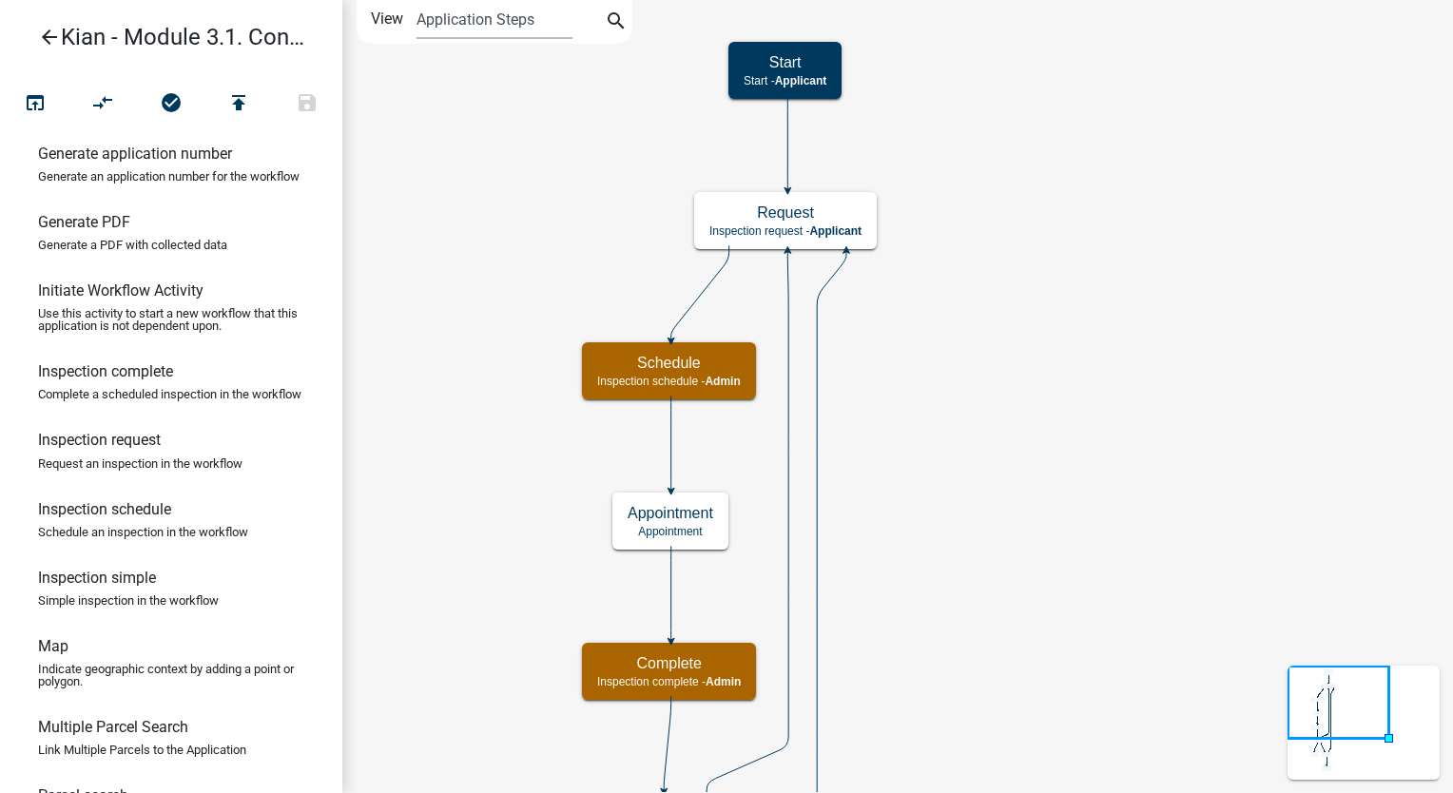
scroll to position [0, 0]
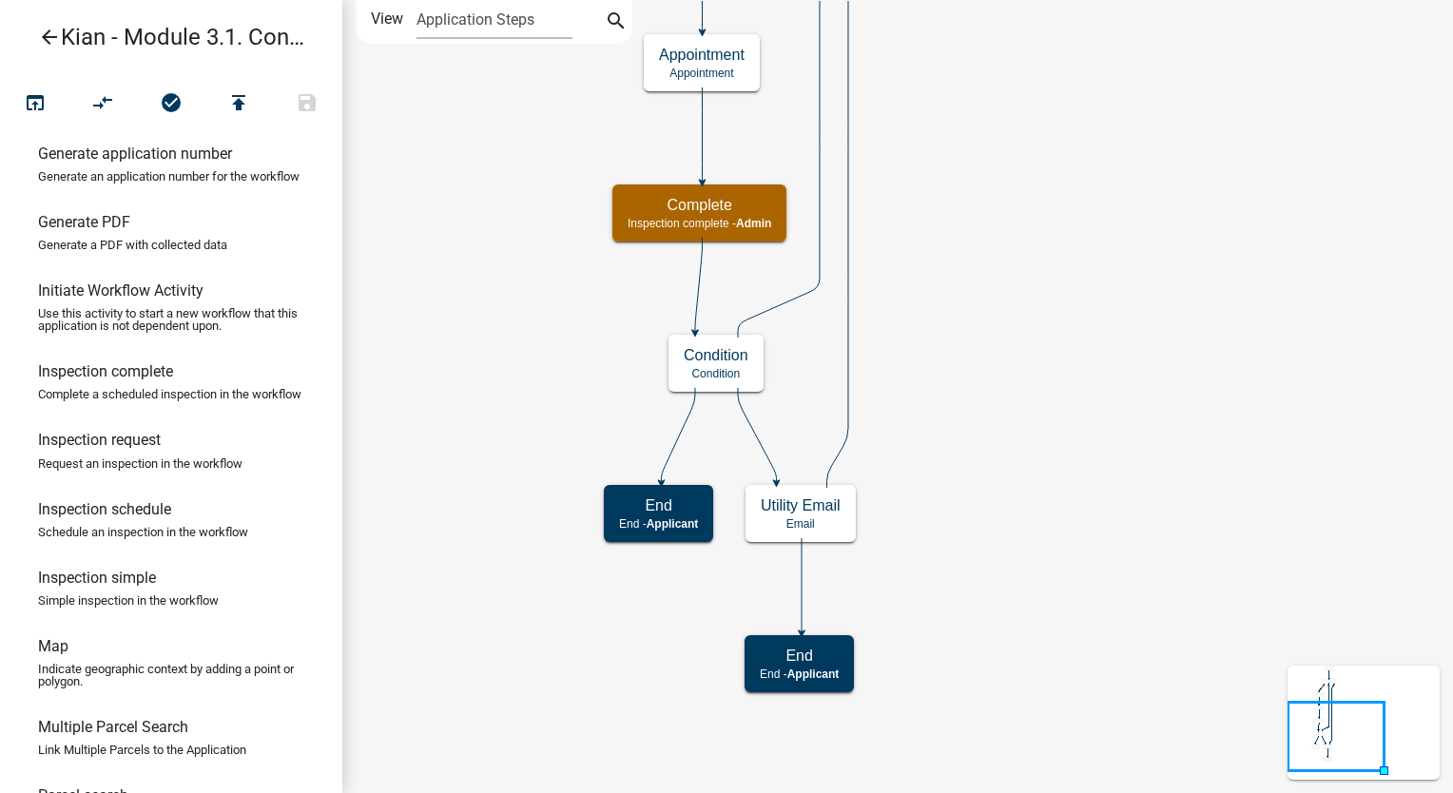
click at [1165, 379] on icon "Start Start - Applicant Request Inspection request - Applicant Schedule Inspect…" at bounding box center [897, 396] width 1109 height 791
click at [731, 381] on div "Condition Condition" at bounding box center [716, 363] width 95 height 57
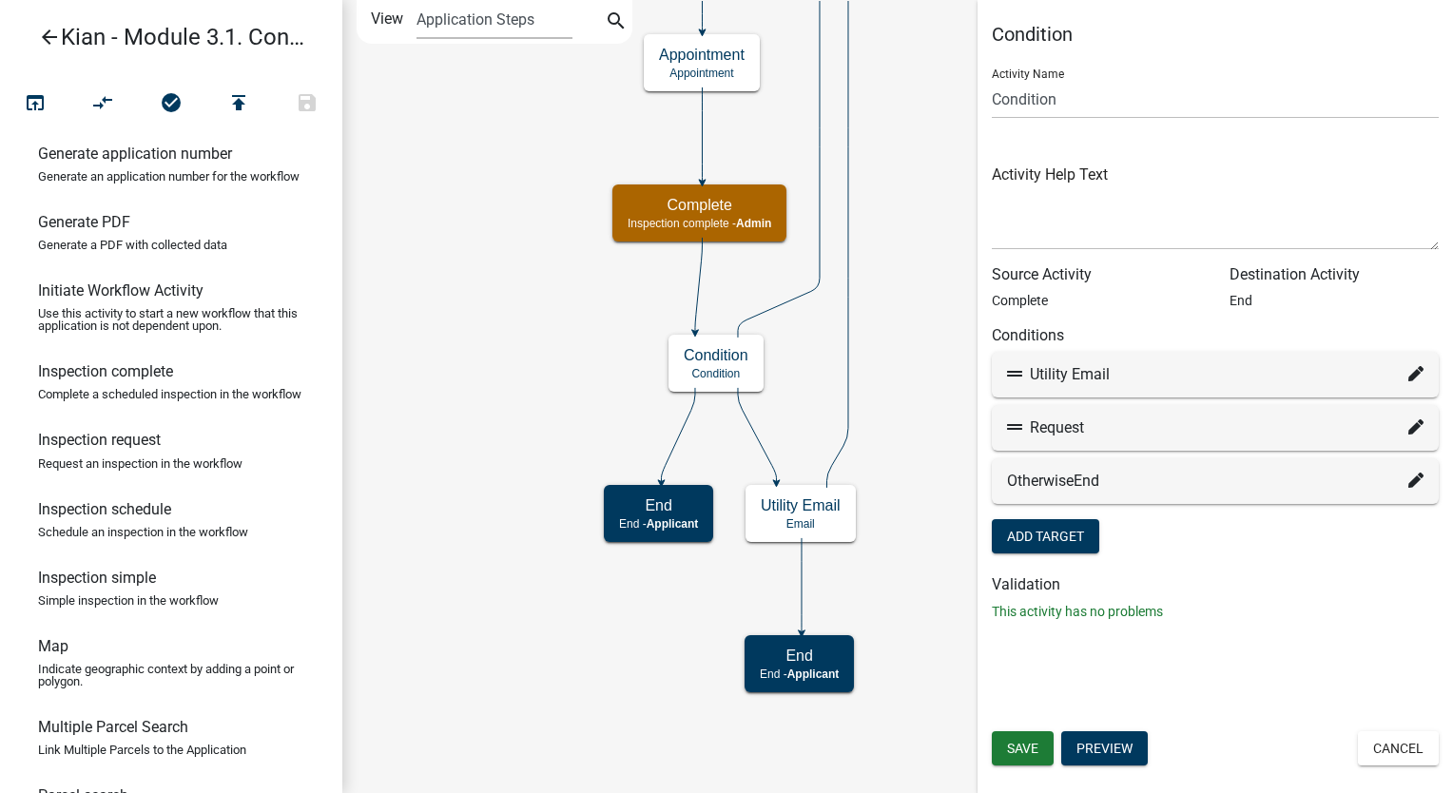
click at [1419, 379] on icon at bounding box center [1416, 373] width 15 height 15
select select "6: 1e55a206-839f-4a31-80ac-c17715006f21"
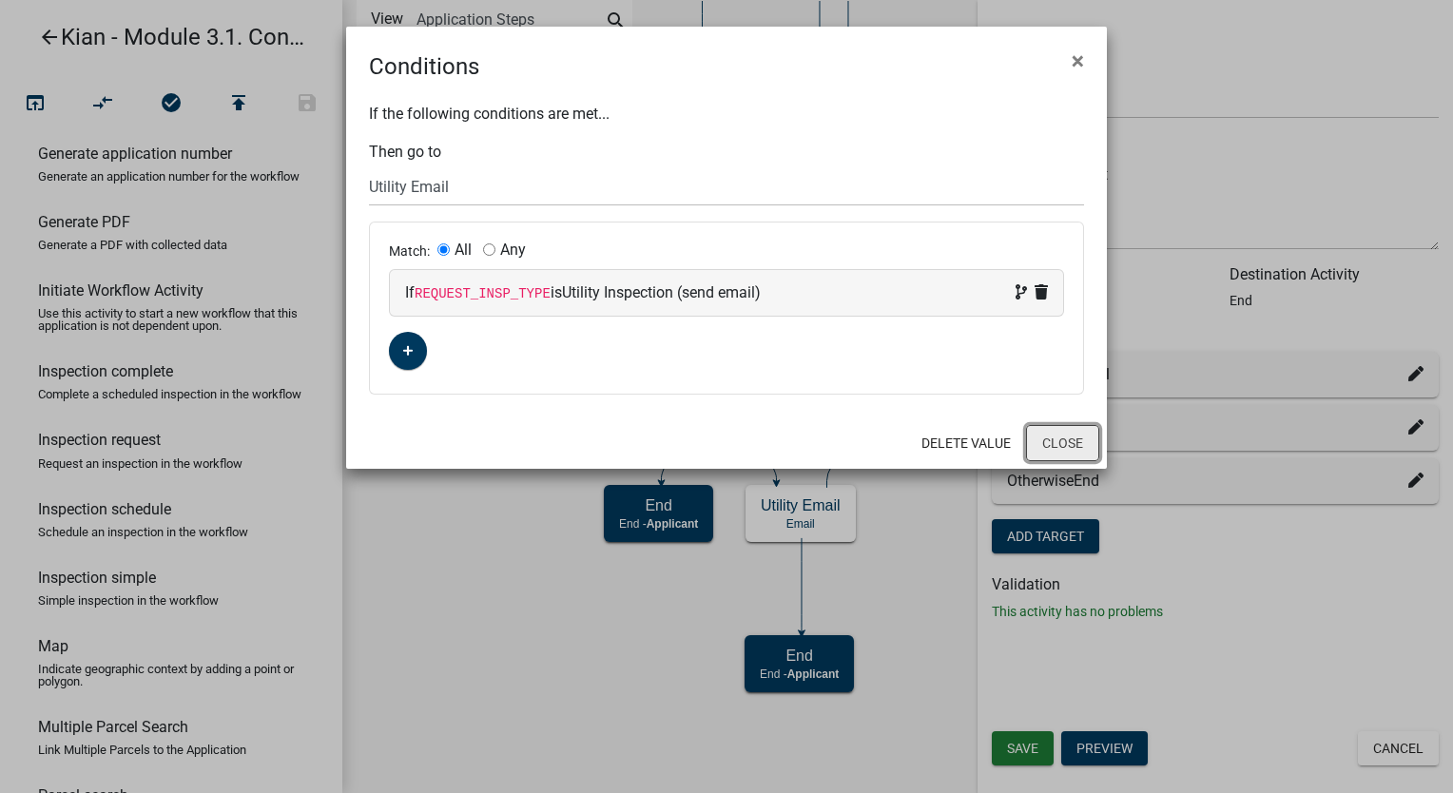
click at [1077, 430] on button "Close" at bounding box center [1062, 443] width 73 height 36
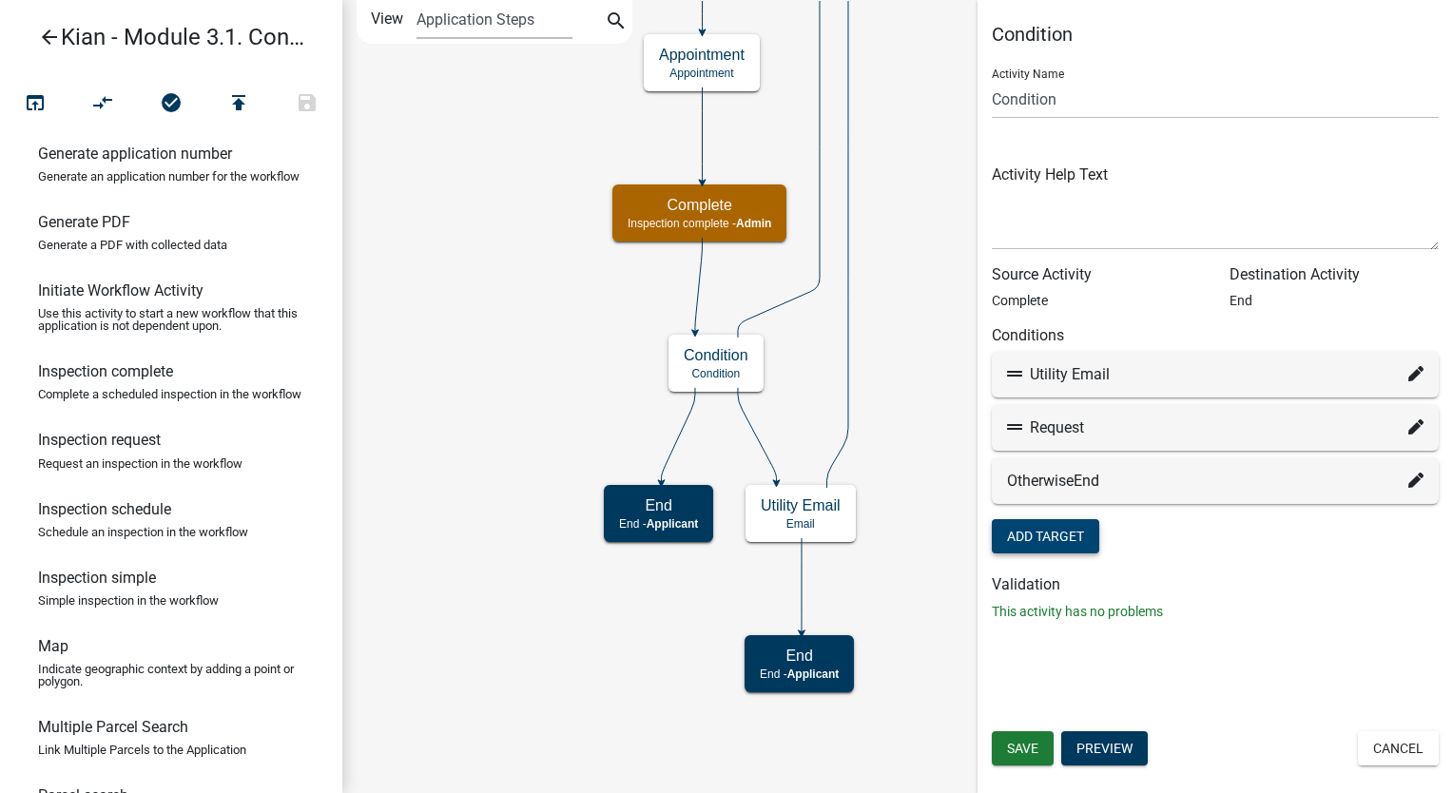
click at [1017, 538] on button "Add Target" at bounding box center [1045, 536] width 107 height 34
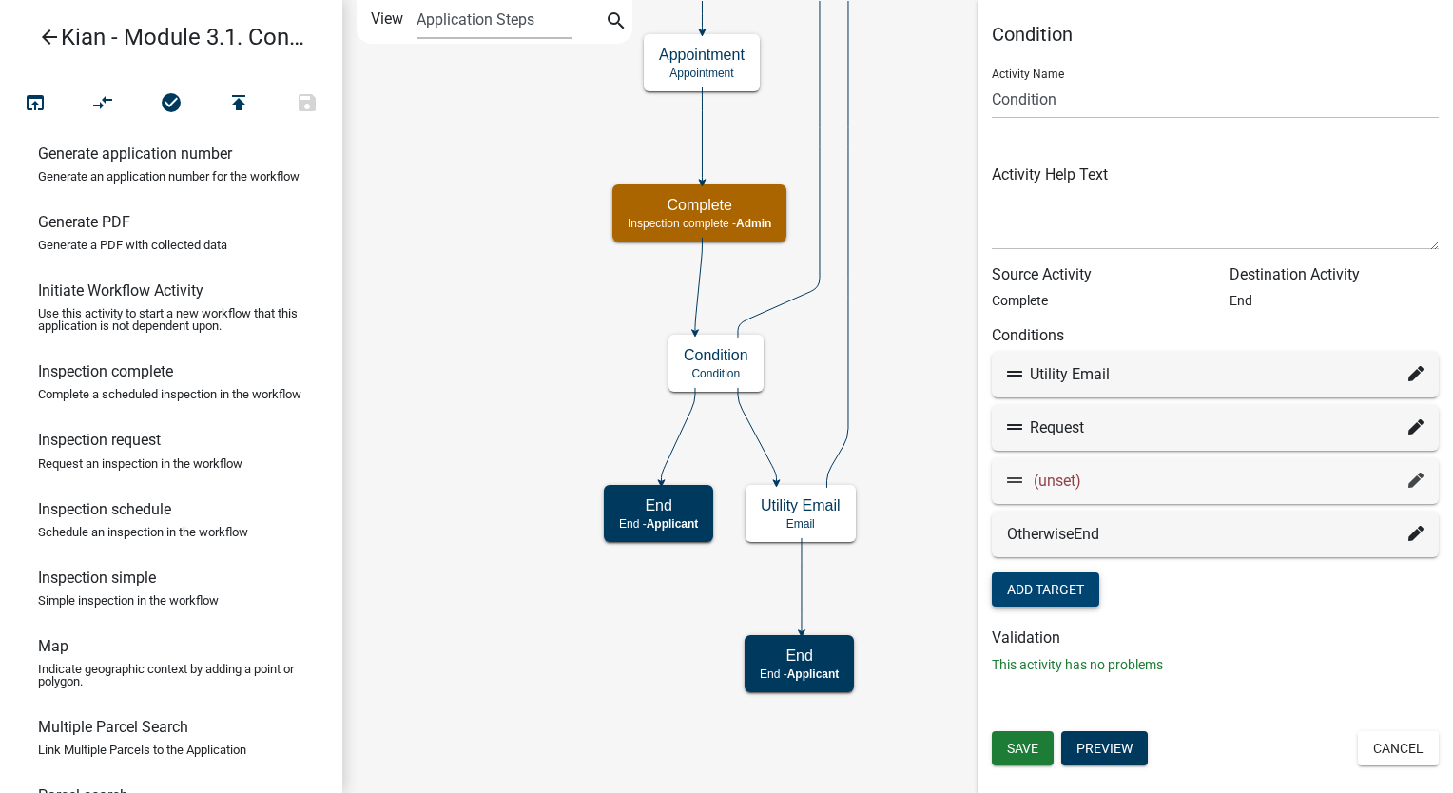
click at [1409, 474] on icon at bounding box center [1416, 480] width 15 height 15
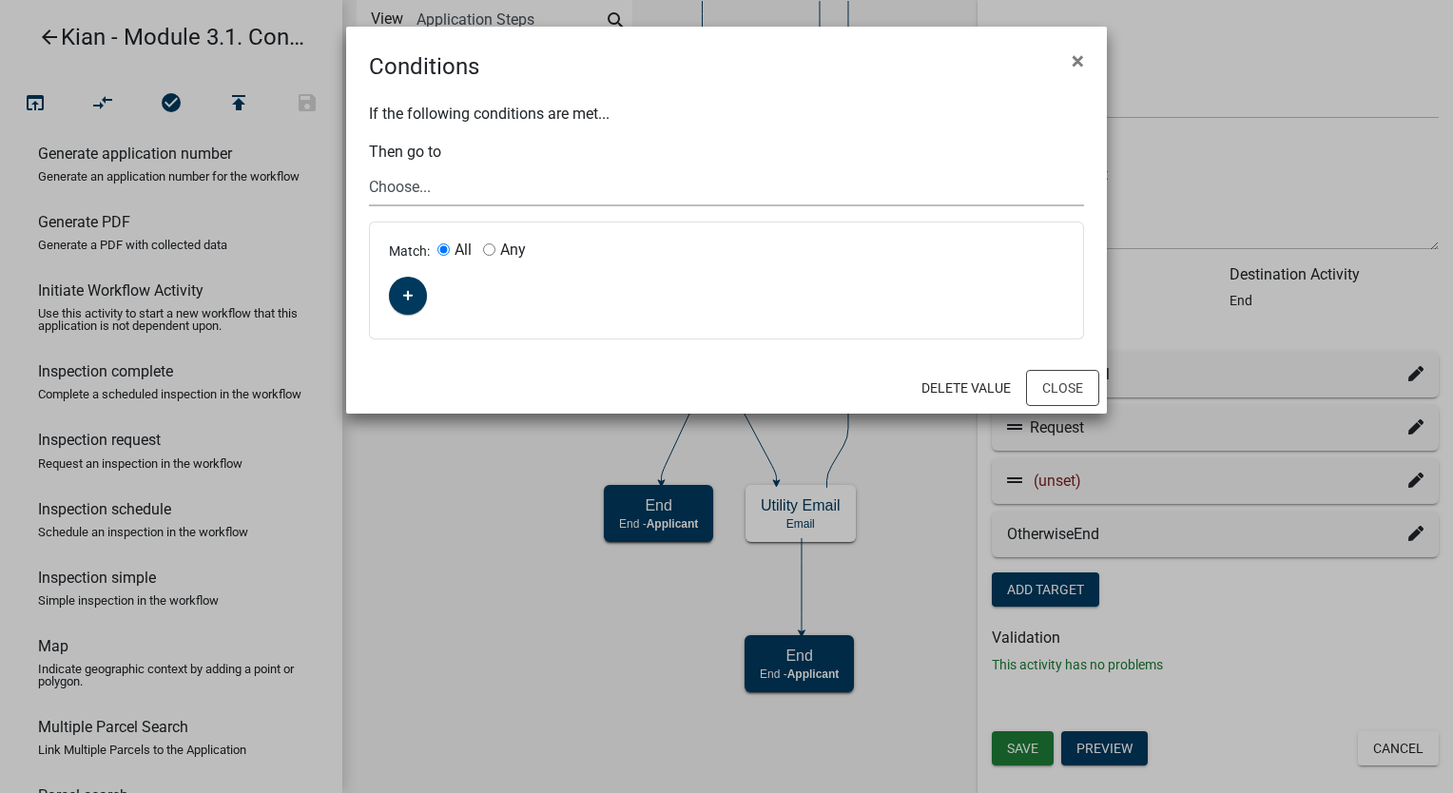
click at [498, 186] on select "Choose... Start Request Schedule End Appointment Utility Email End" at bounding box center [726, 186] width 715 height 39
click at [684, 198] on select "Choose... Start Request Schedule End Appointment Utility Email End" at bounding box center [726, 186] width 715 height 39
click at [761, 84] on div "If the following conditions are met... Then go to Choose... Start Request Sched…" at bounding box center [726, 223] width 761 height 279
click at [1045, 382] on button "Close" at bounding box center [1062, 388] width 73 height 36
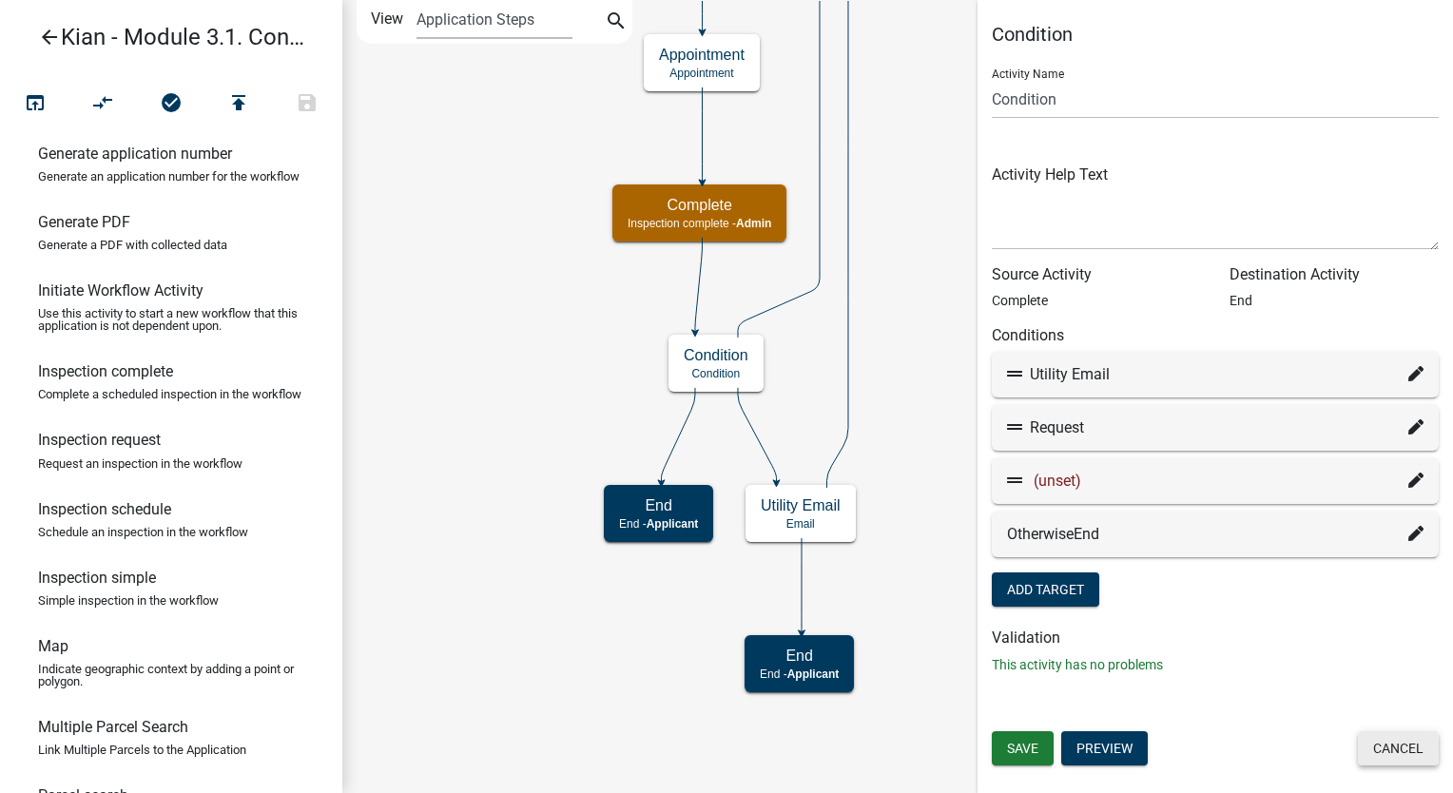
click at [1377, 748] on button "Cancel" at bounding box center [1398, 748] width 81 height 34
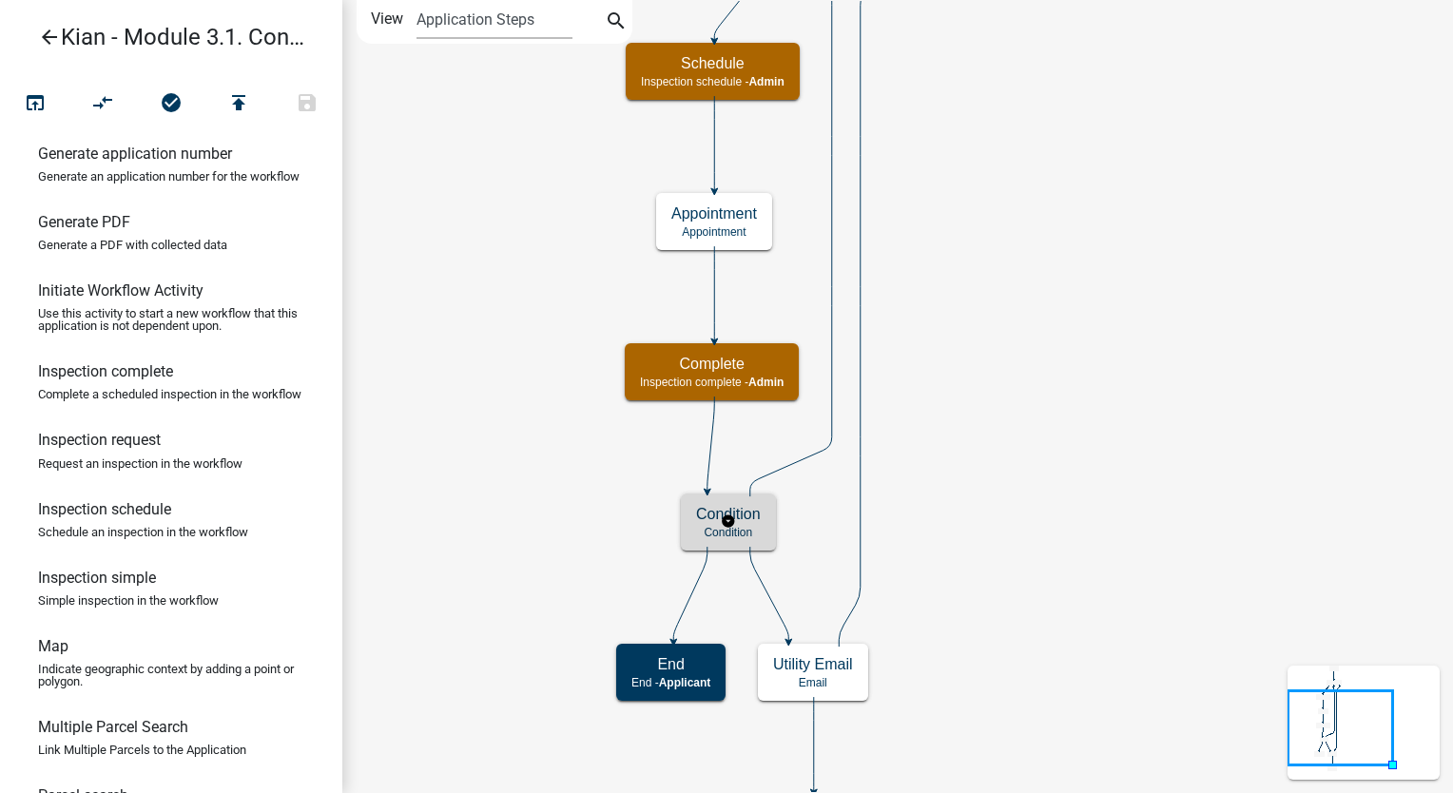
click at [757, 515] on h5 "Condition" at bounding box center [728, 514] width 65 height 18
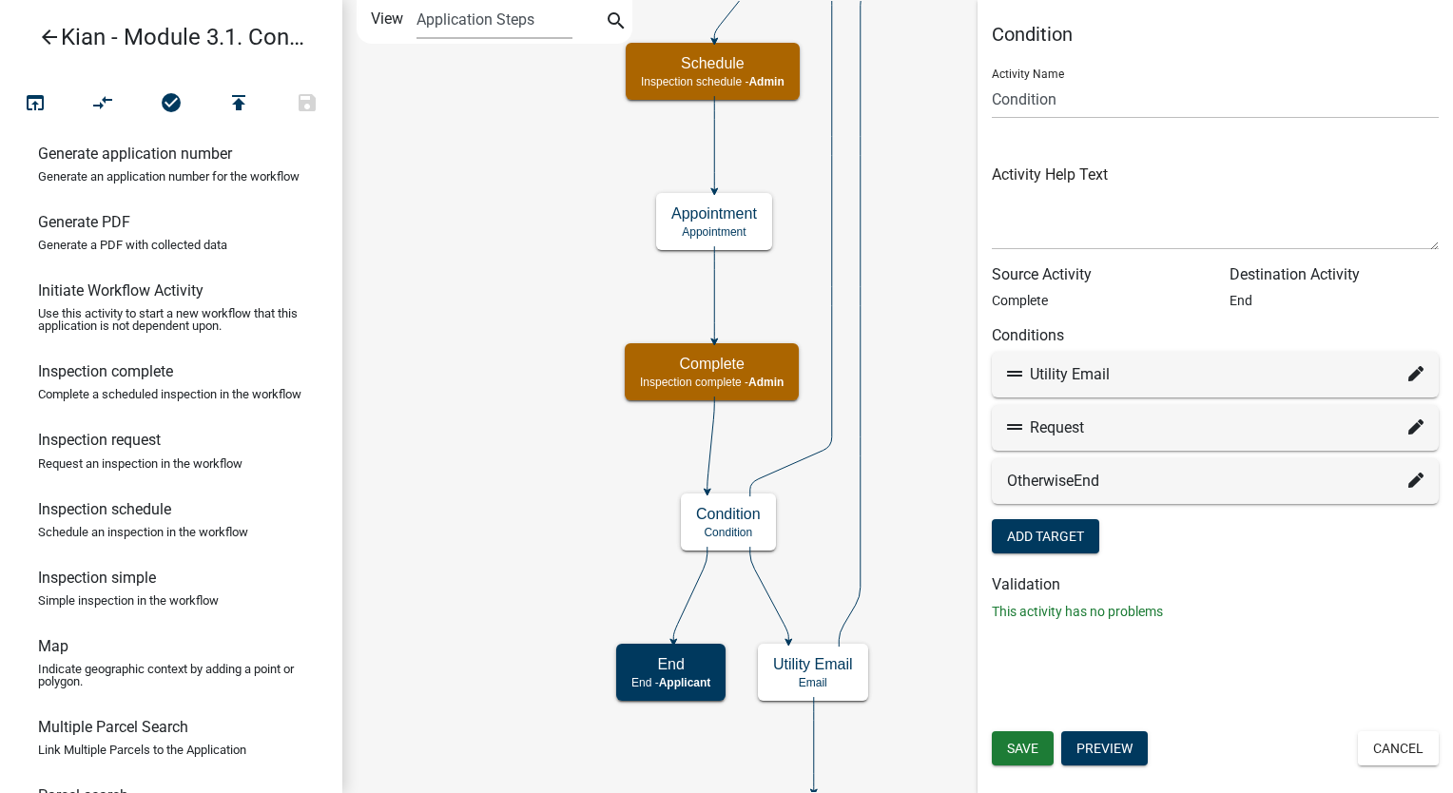
click at [1411, 371] on icon at bounding box center [1416, 373] width 15 height 15
select select "6: 1e55a206-839f-4a31-80ac-c17715006f21"
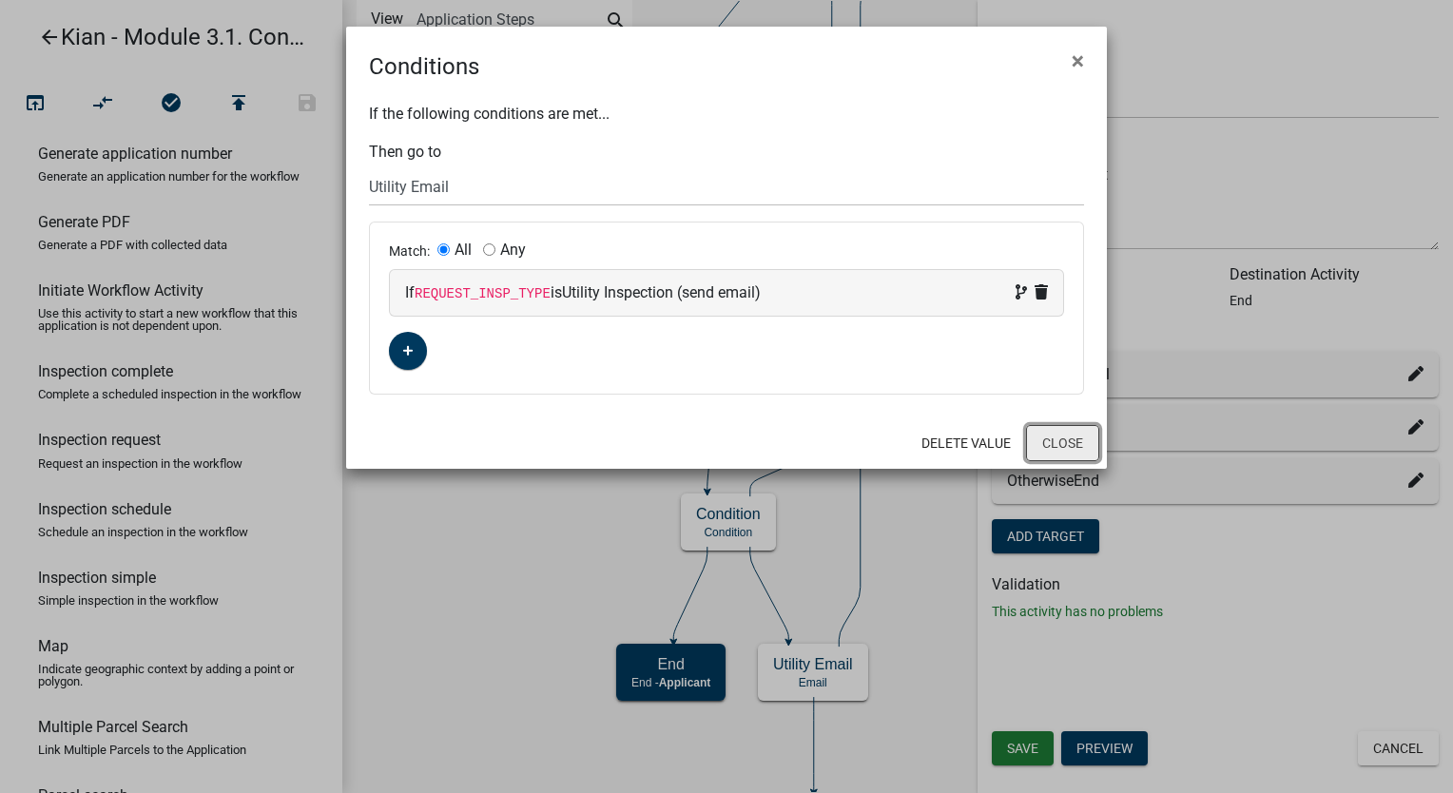
click at [1048, 441] on button "Close" at bounding box center [1062, 443] width 73 height 36
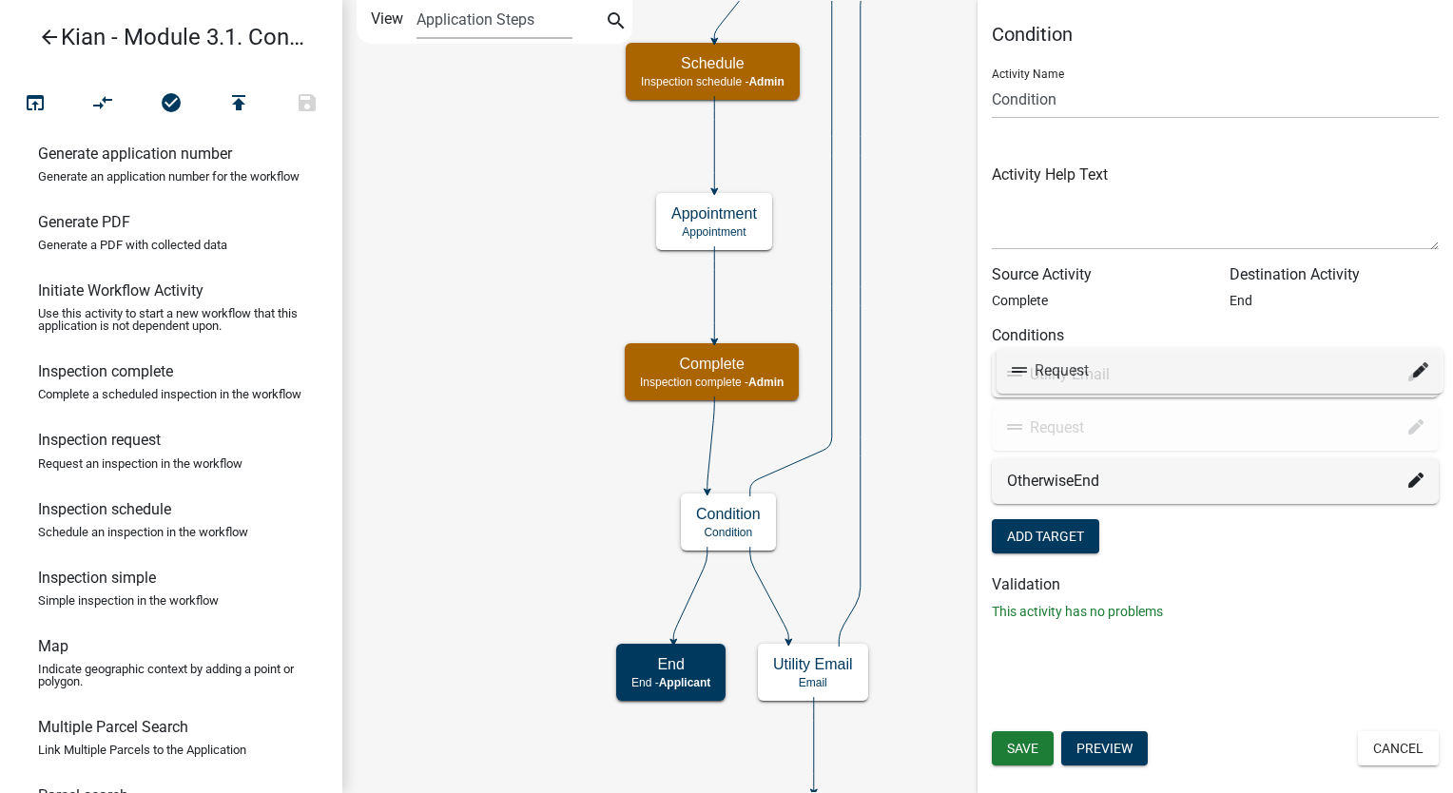
drag, startPoint x: 1008, startPoint y: 436, endPoint x: 1013, endPoint y: 370, distance: 65.8
click at [1425, 376] on div "Request" at bounding box center [1215, 375] width 447 height 46
click at [1402, 364] on div "Request" at bounding box center [1215, 374] width 417 height 23
click at [1418, 374] on icon at bounding box center [1416, 373] width 15 height 15
select select "2: 6b45bc5b-aa5a-4261-9b53-9fe431bba6c8"
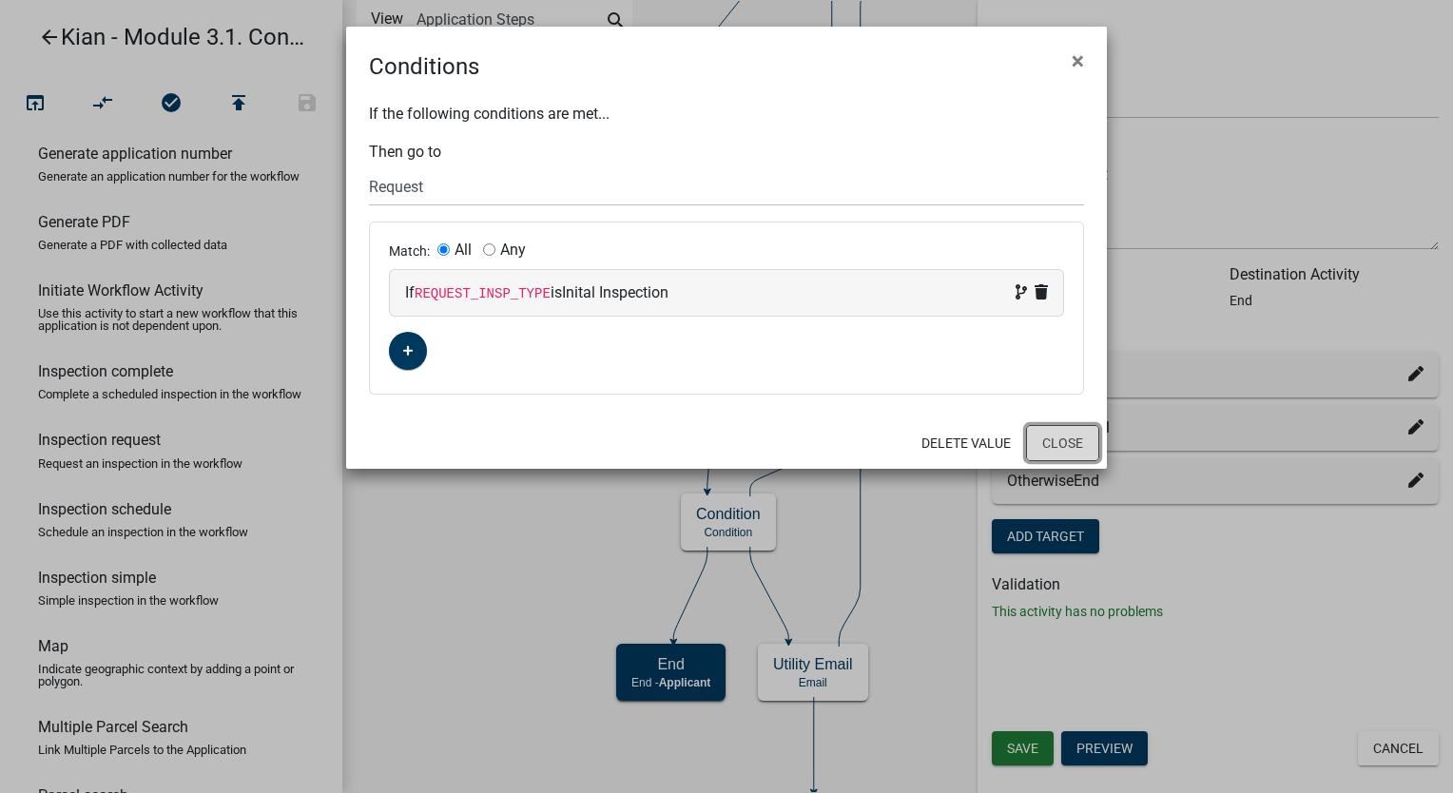
click at [1073, 454] on button "Close" at bounding box center [1062, 443] width 73 height 36
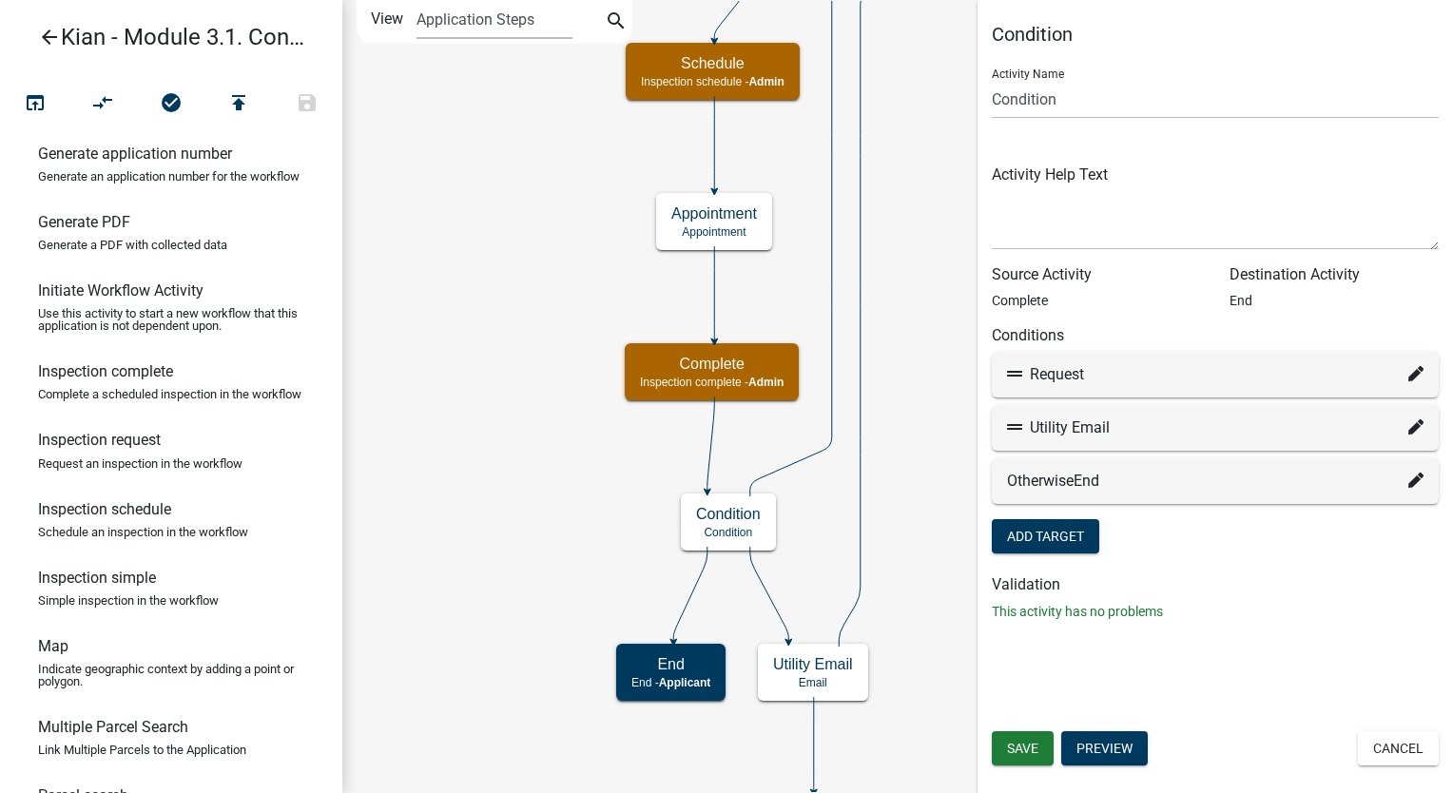
click at [1415, 429] on icon at bounding box center [1416, 426] width 15 height 15
select select "6: 1e55a206-839f-4a31-80ac-c17715006f21"
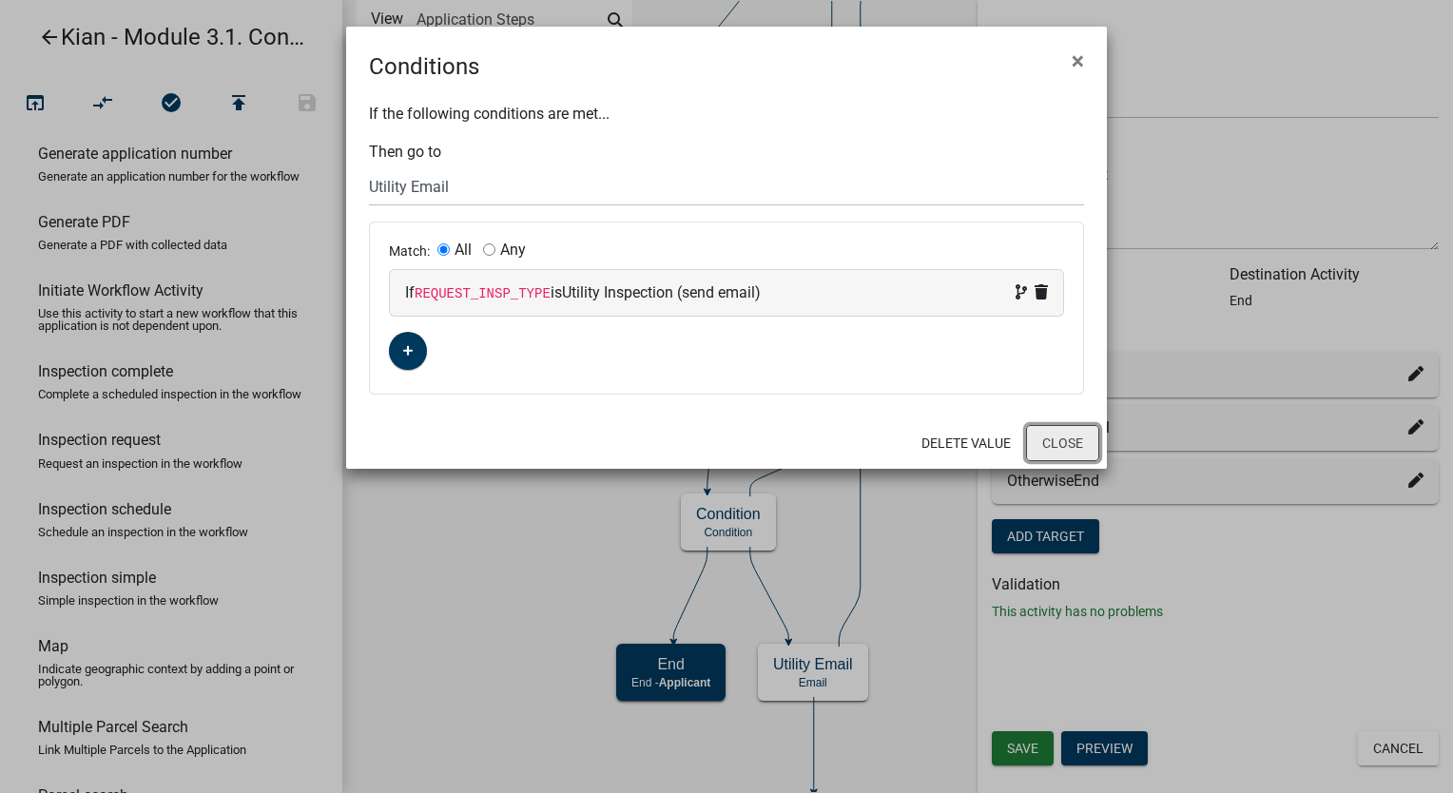
click at [1084, 432] on button "Close" at bounding box center [1062, 443] width 73 height 36
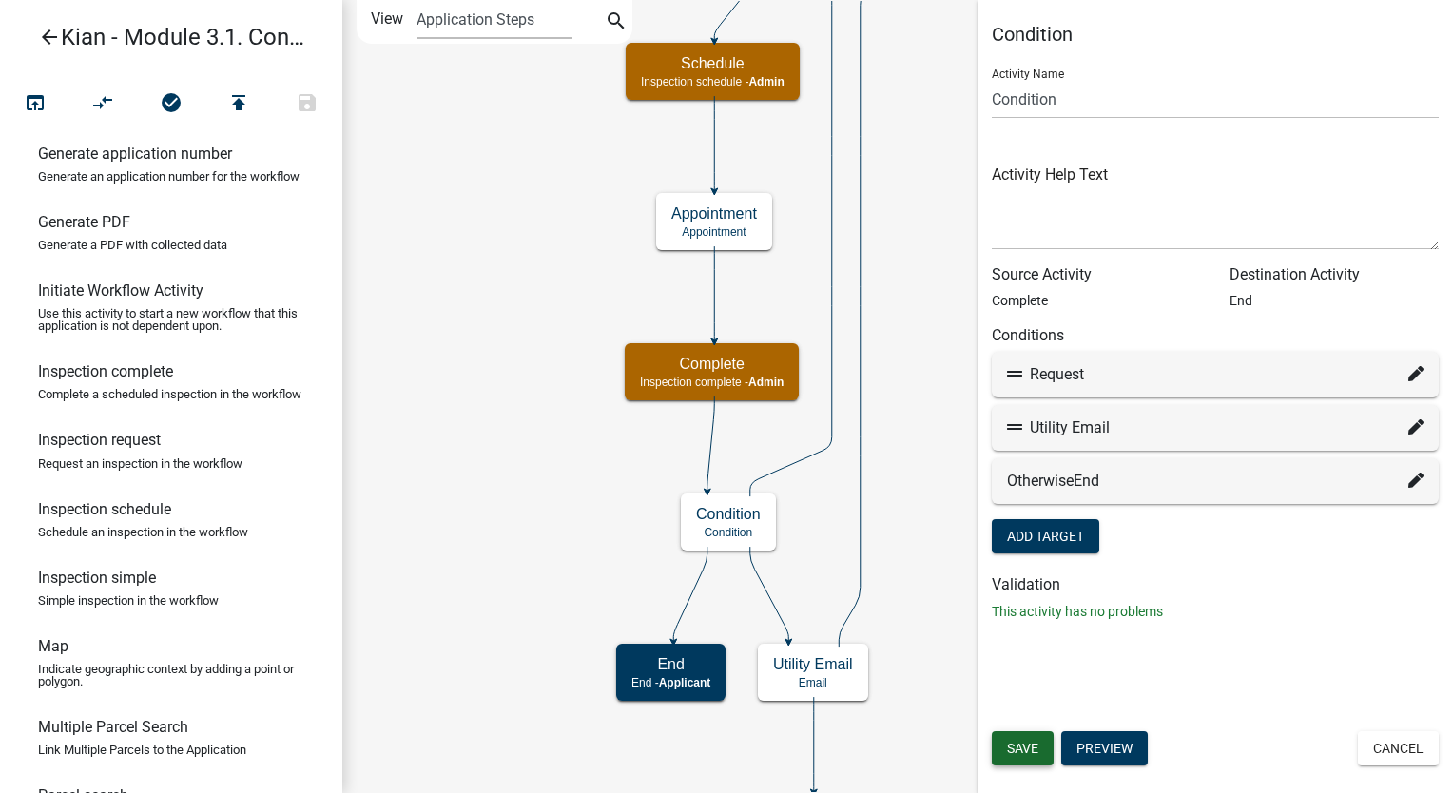
click at [1038, 733] on button "Save" at bounding box center [1023, 748] width 62 height 34
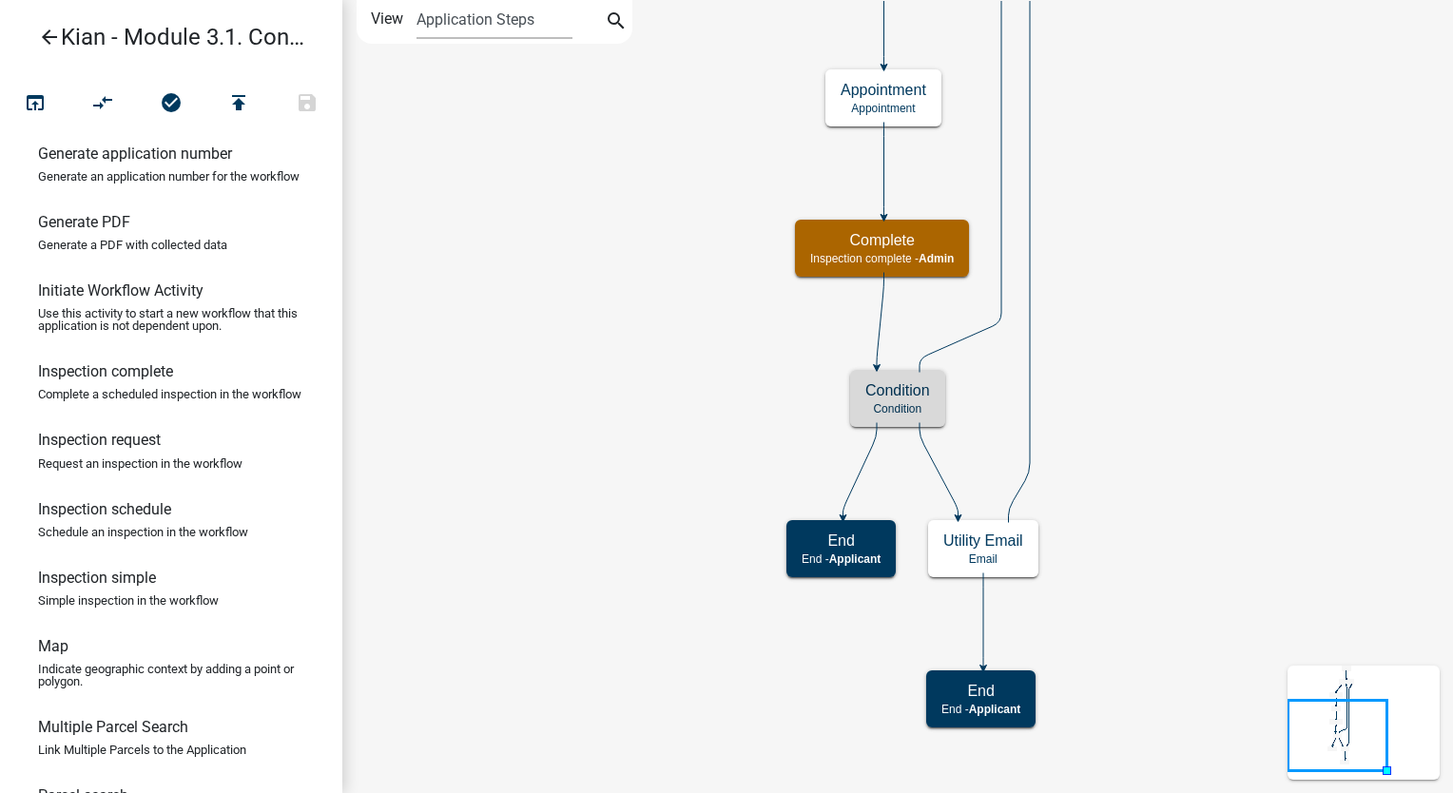
click at [1224, 356] on icon "Start Start - Applicant Request Inspection request - Applicant Schedule Inspect…" at bounding box center [897, 396] width 1109 height 791
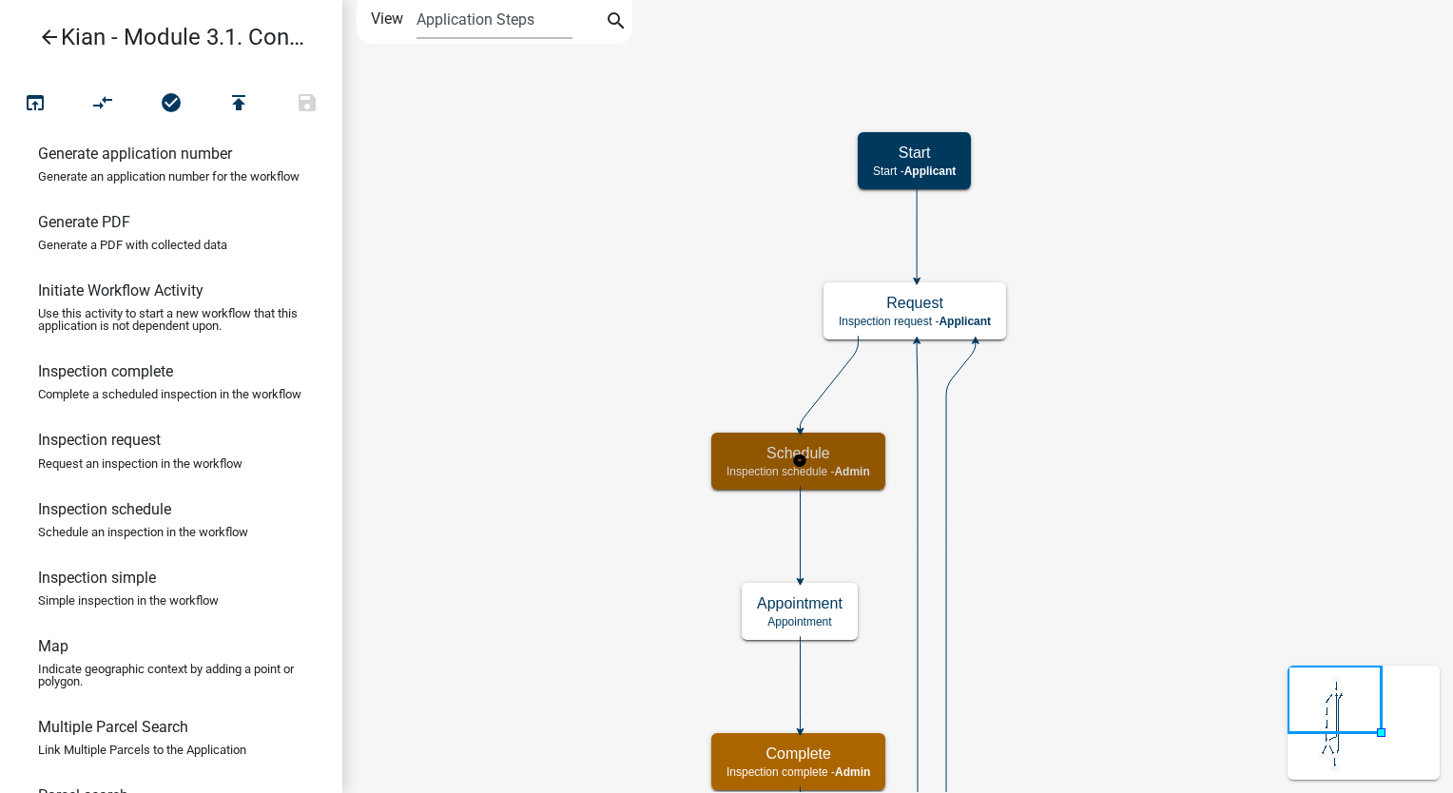
click at [879, 462] on div "Schedule Inspection schedule - Admin" at bounding box center [798, 461] width 174 height 57
select select "1915EA58-7059-4941-9CAC-DBBDEE29AFEC"
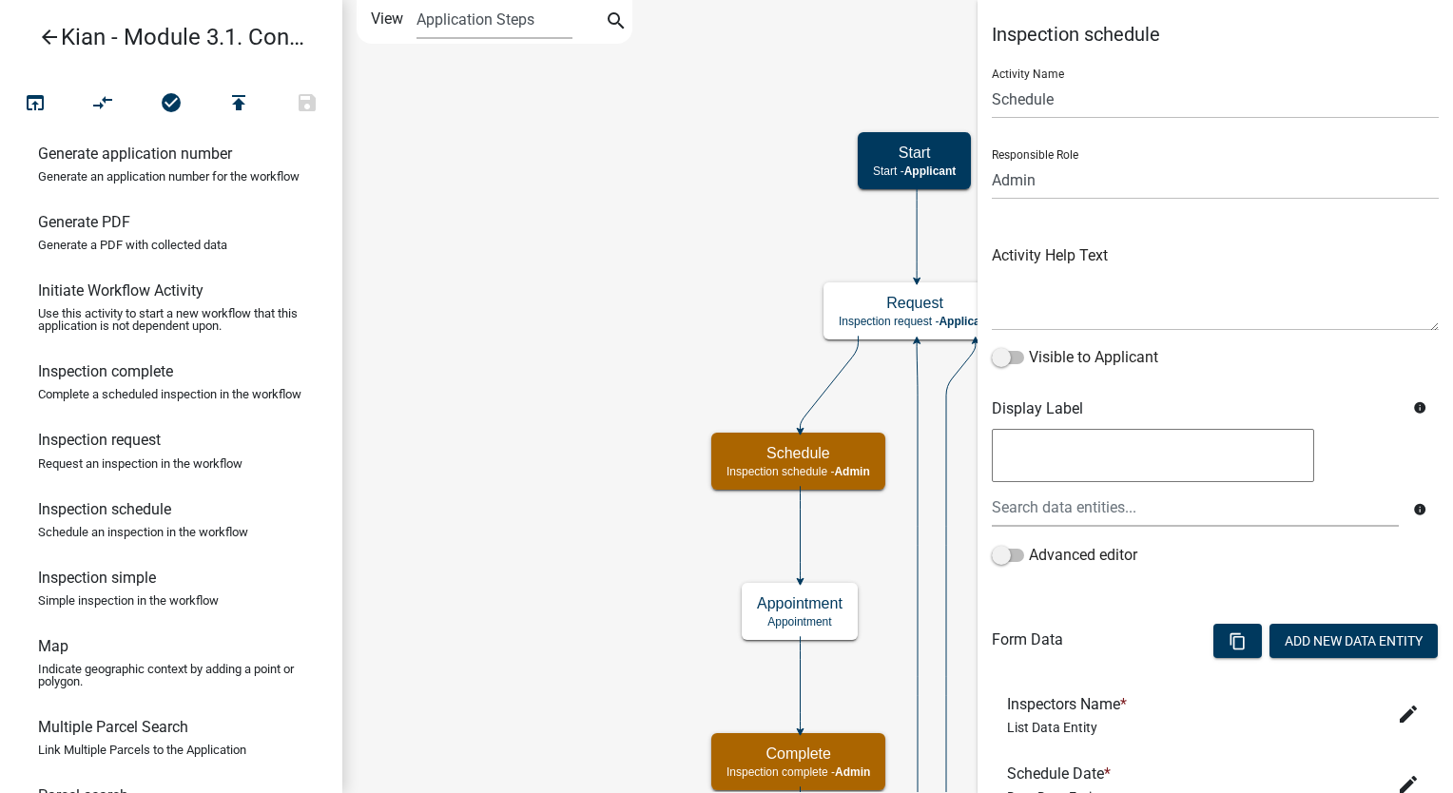
scroll to position [149, 0]
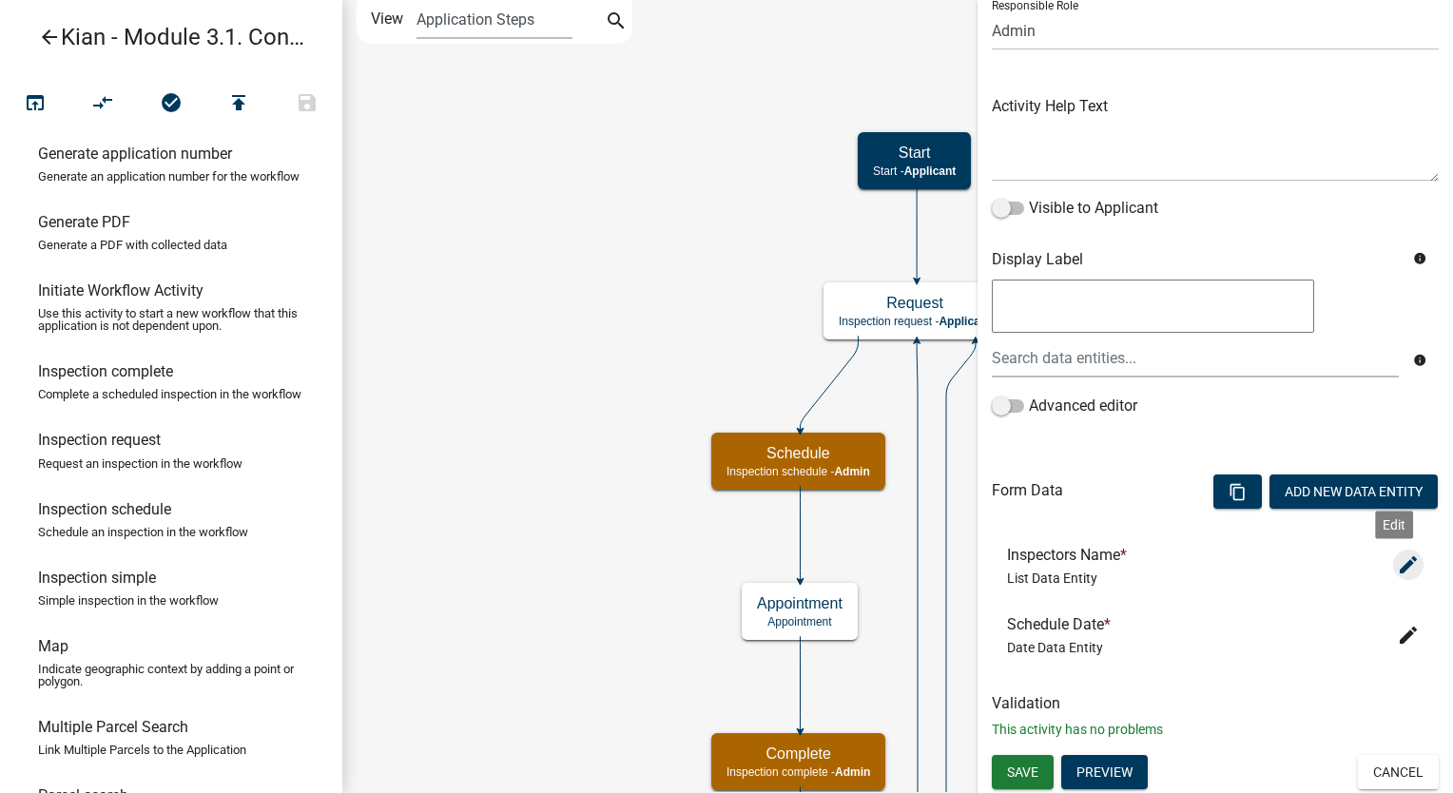
click at [1397, 561] on icon "edit" at bounding box center [1408, 565] width 23 height 23
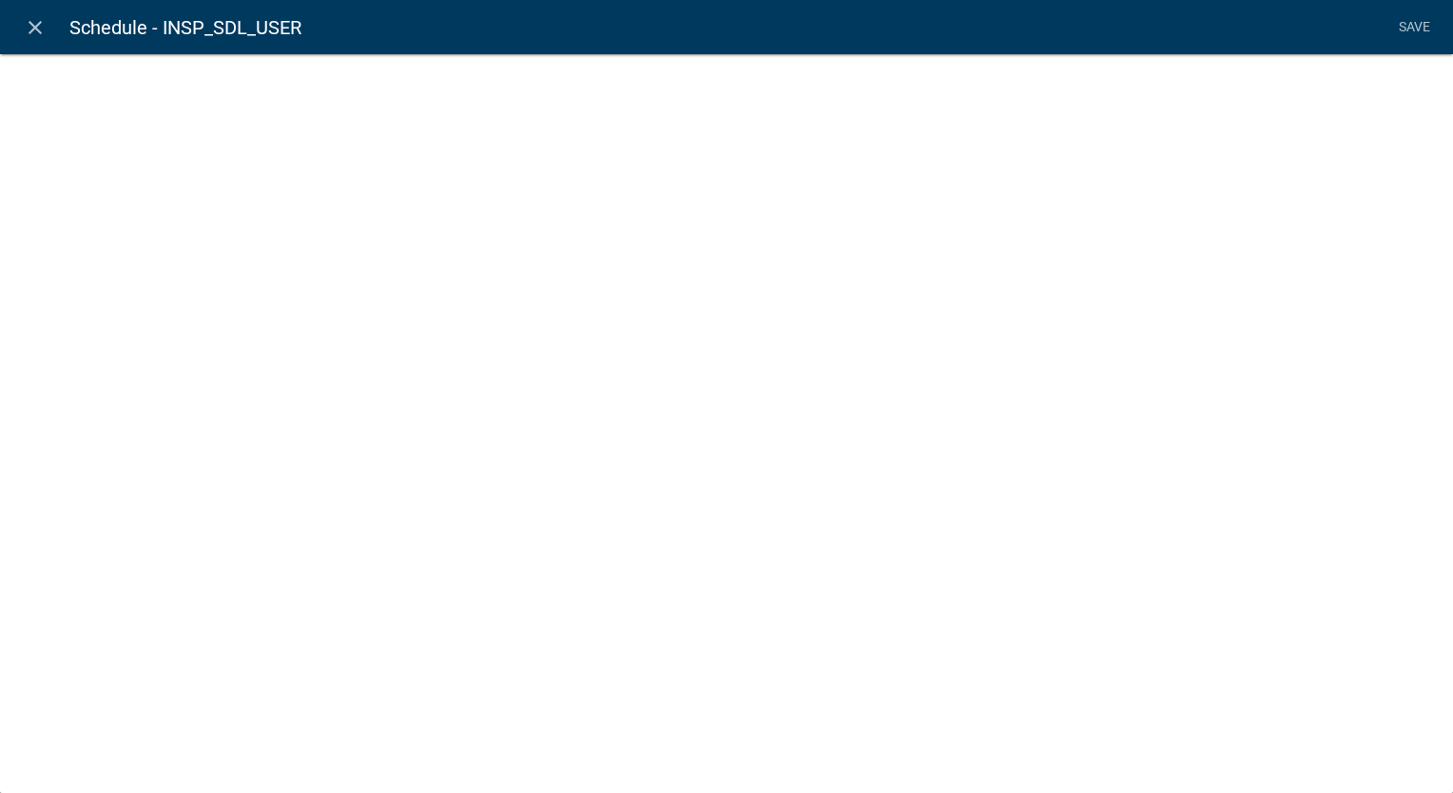
select select "list-data"
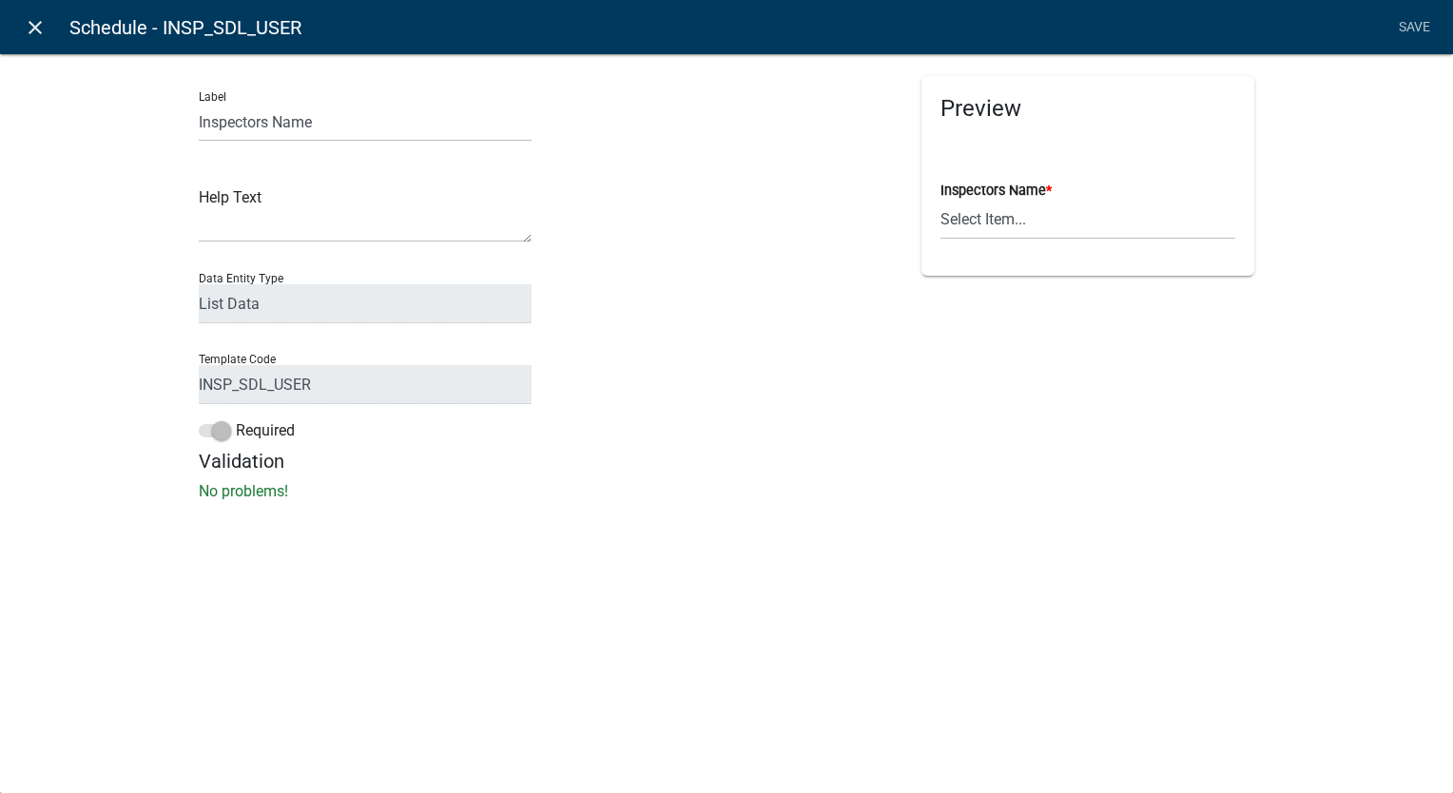
click at [40, 27] on icon "close" at bounding box center [35, 27] width 23 height 23
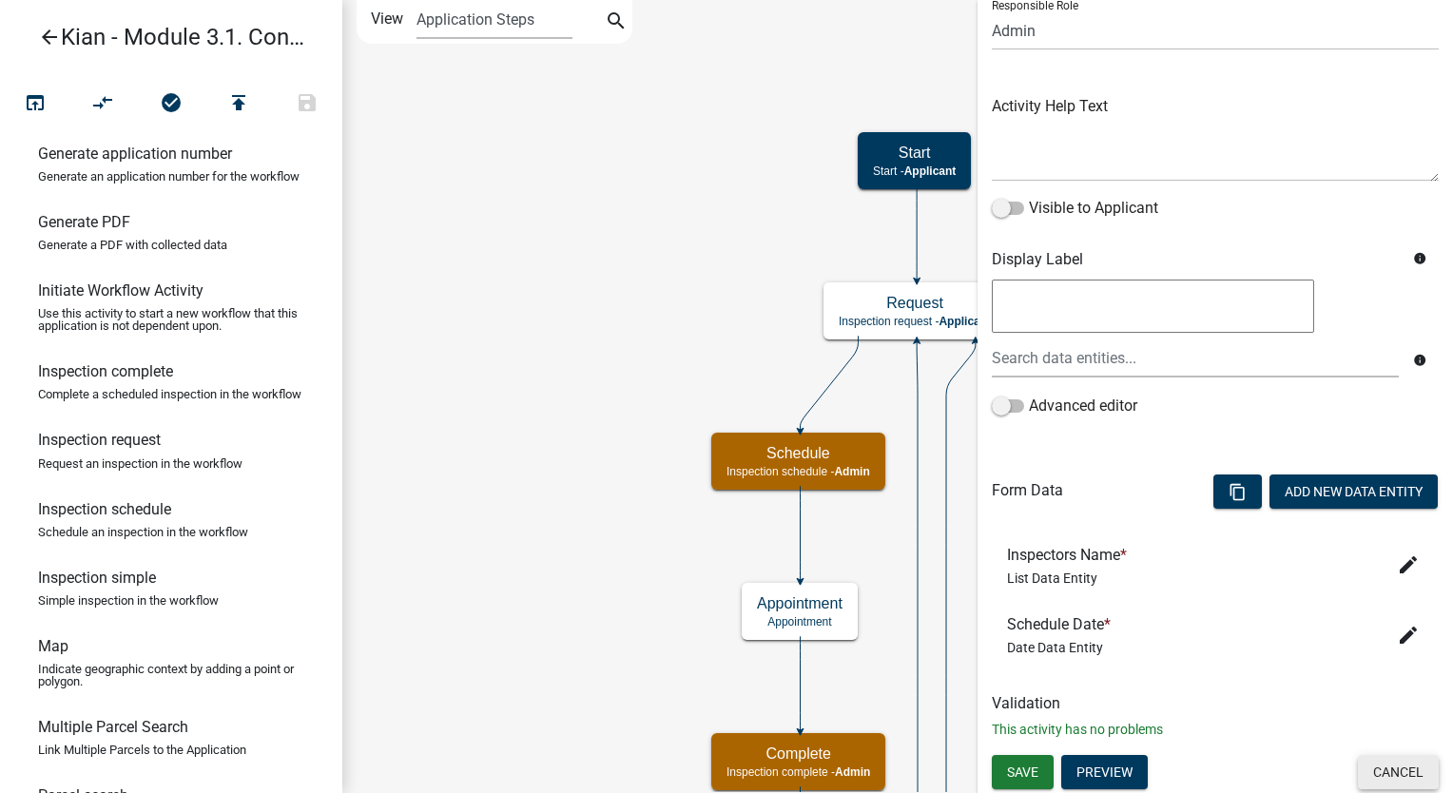
click at [1396, 775] on button "Cancel" at bounding box center [1398, 772] width 81 height 34
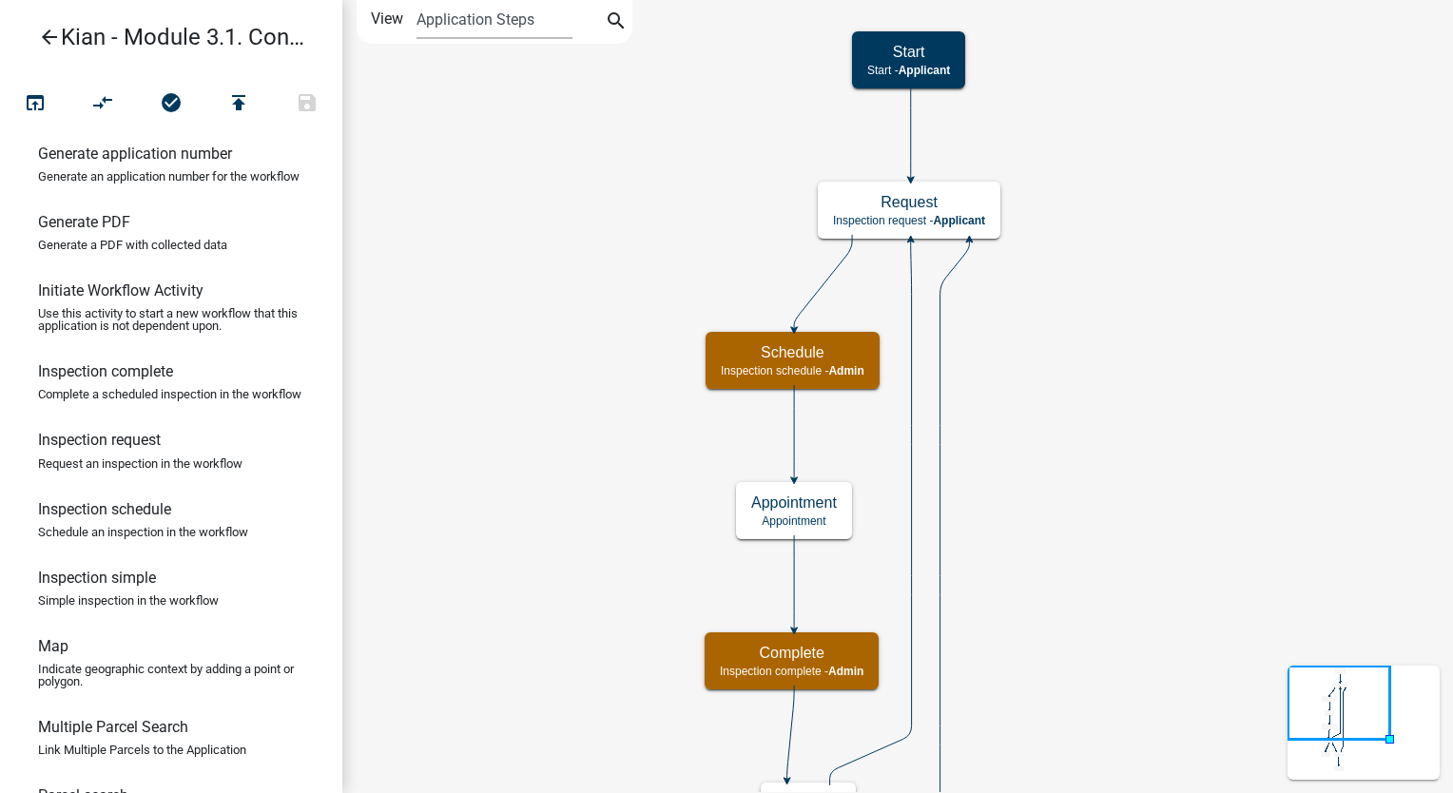
click at [1052, 382] on icon "Start Start - Applicant Request Inspection request - Applicant Schedule Inspect…" at bounding box center [897, 569] width 1109 height 1137
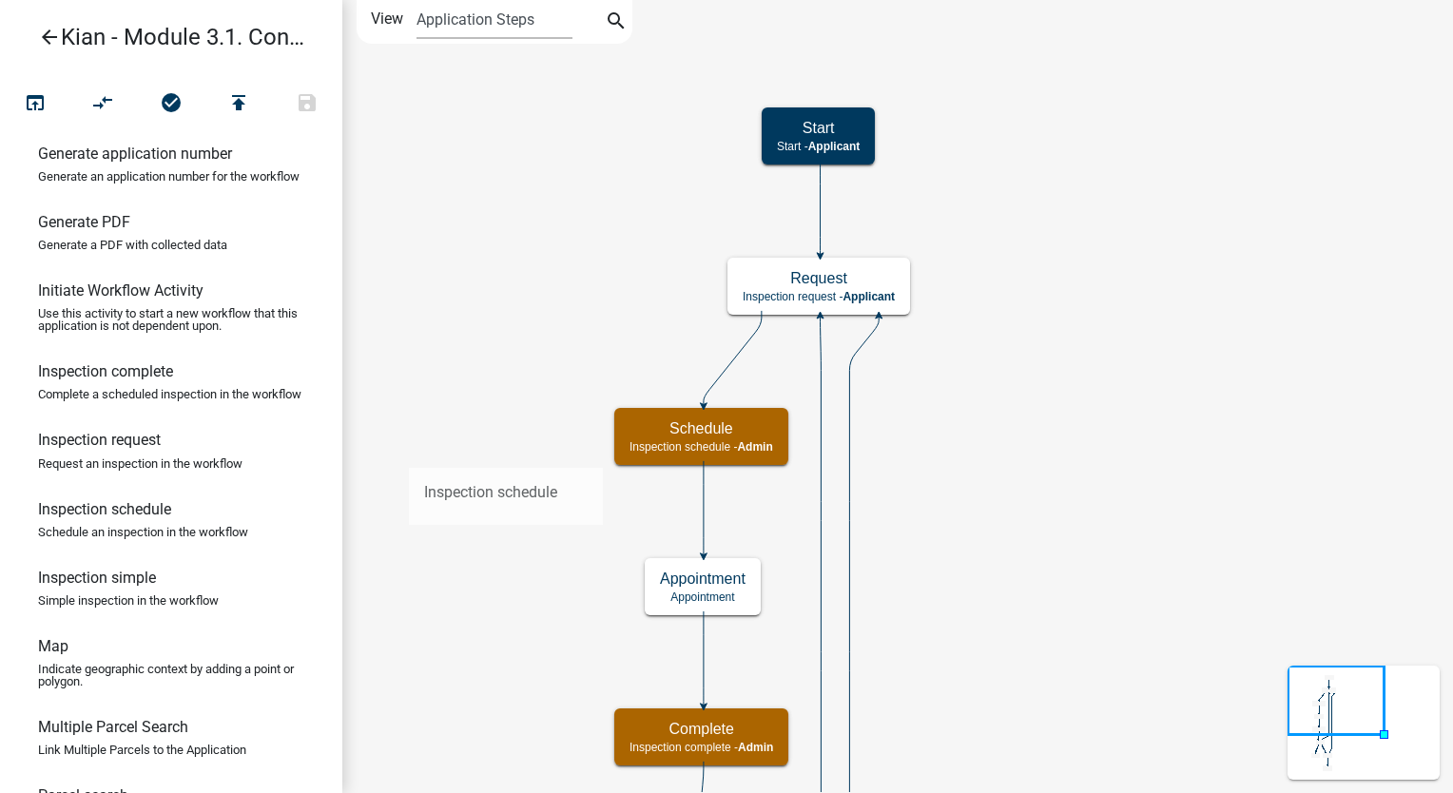
drag, startPoint x: 204, startPoint y: 590, endPoint x: 408, endPoint y: 444, distance: 251.0
click at [408, 444] on div "arrow_back Kian - Module 3.1. Condition Looping open_in_browser compare_arrows …" at bounding box center [726, 396] width 1453 height 793
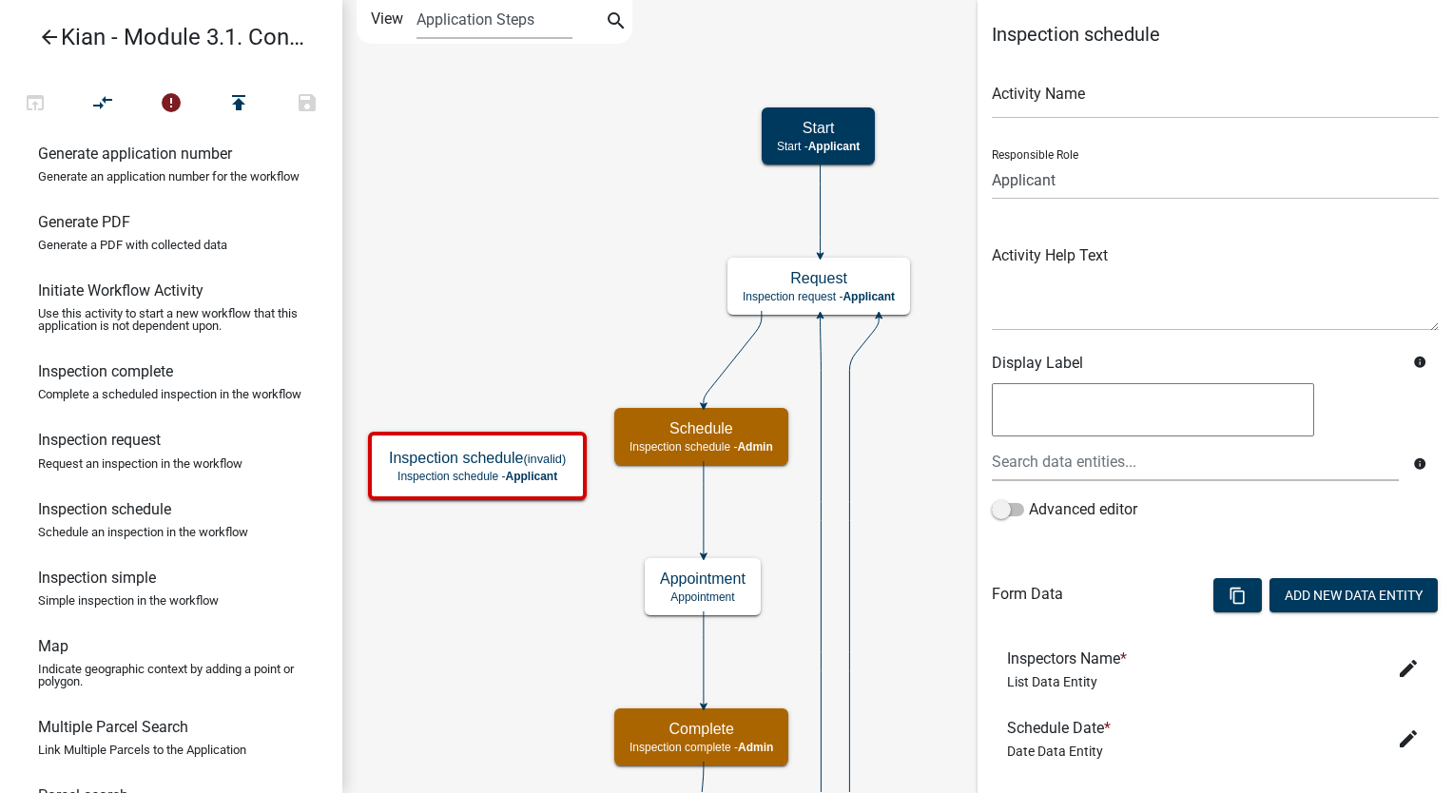
scroll to position [402, 0]
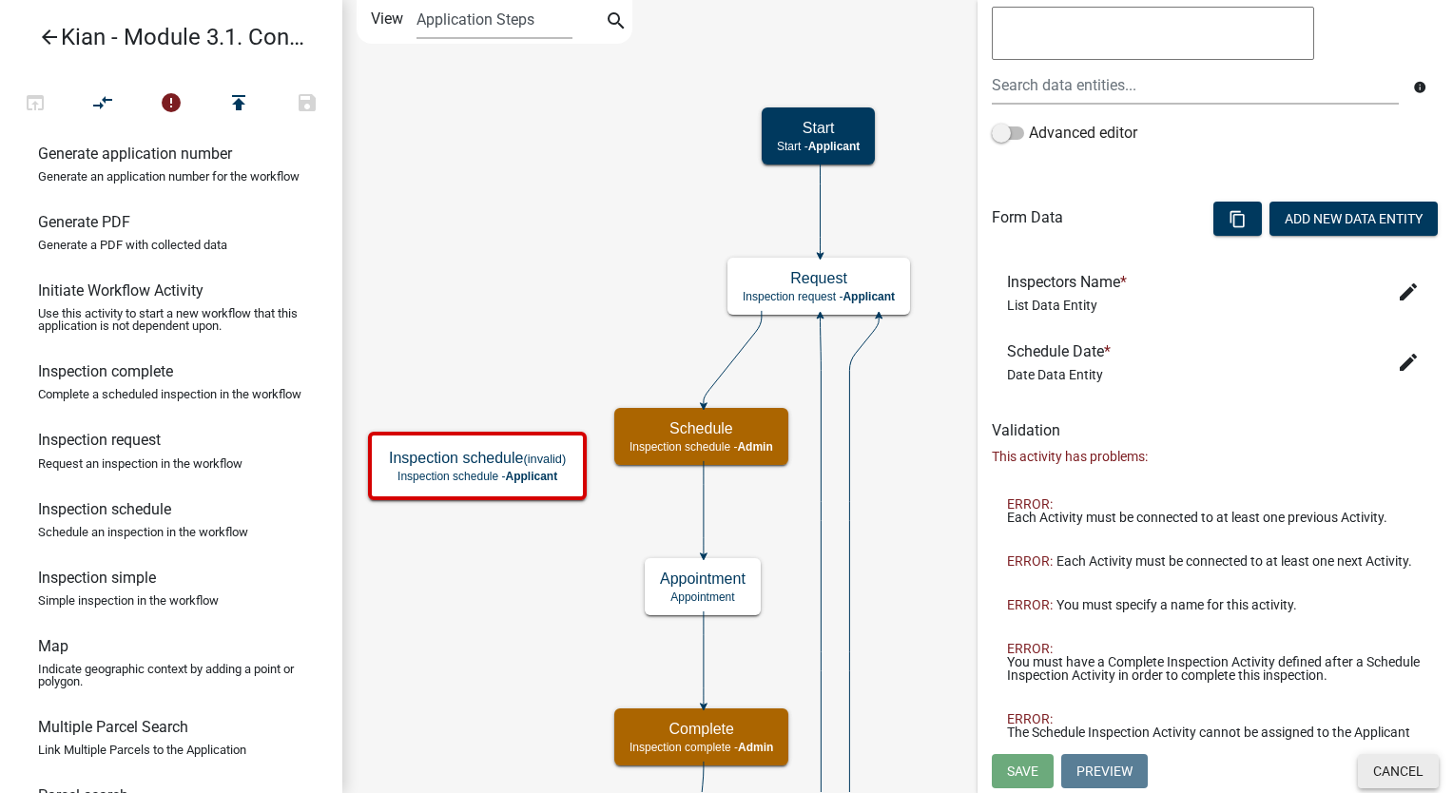
click at [1358, 760] on button "Cancel" at bounding box center [1398, 771] width 81 height 34
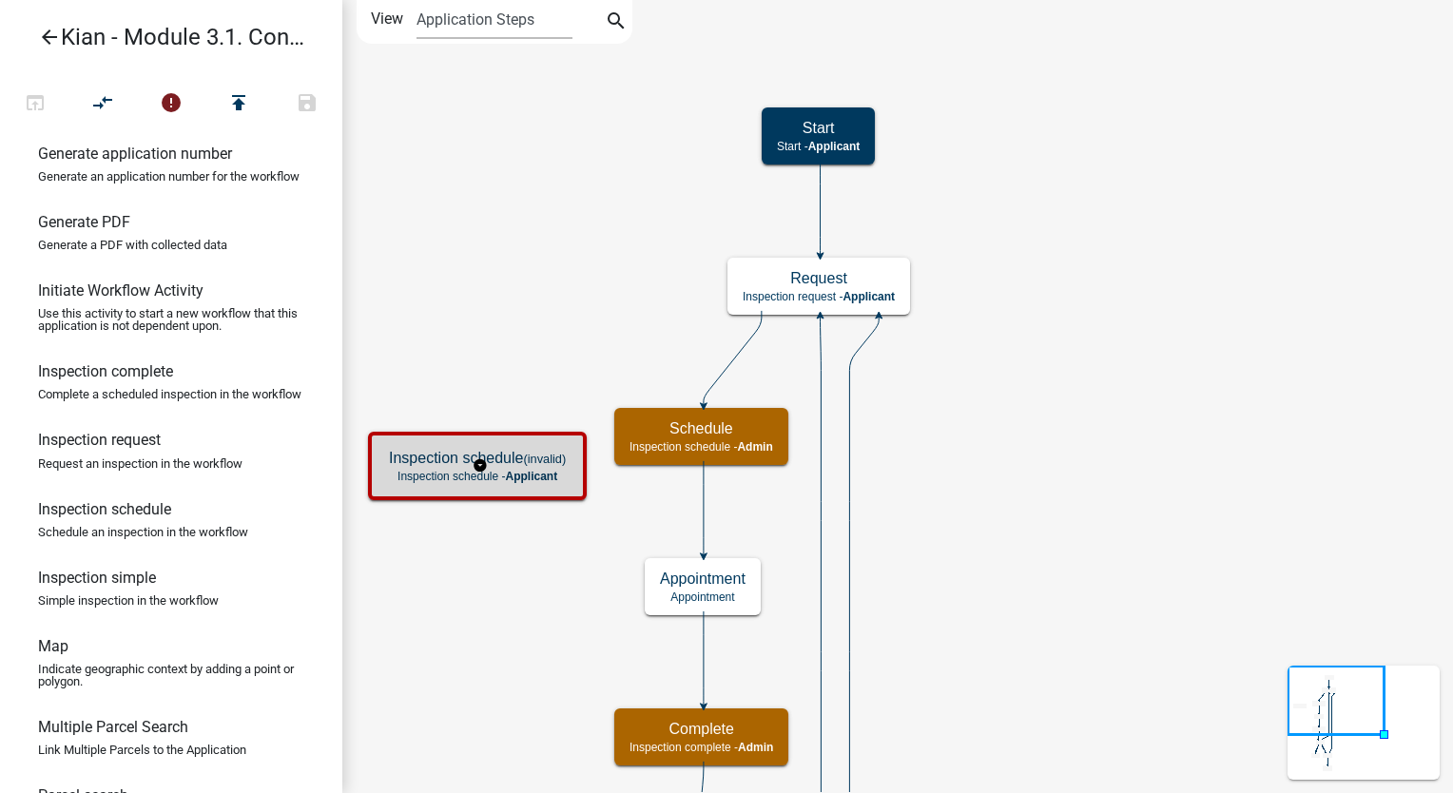
click at [488, 462] on h5 "Inspection schedule (invalid)" at bounding box center [477, 458] width 177 height 18
click at [512, 450] on h5 "Inspection schedule (invalid)" at bounding box center [477, 458] width 177 height 18
click at [996, 367] on icon "Start Start - Applicant Request Inspection request - Applicant Schedule Inspect…" at bounding box center [897, 608] width 1109 height 1214
click at [564, 466] on h5 "Inspection schedule (invalid)" at bounding box center [477, 458] width 177 height 18
click at [564, 465] on h5 "Inspection schedule (invalid)" at bounding box center [477, 458] width 177 height 18
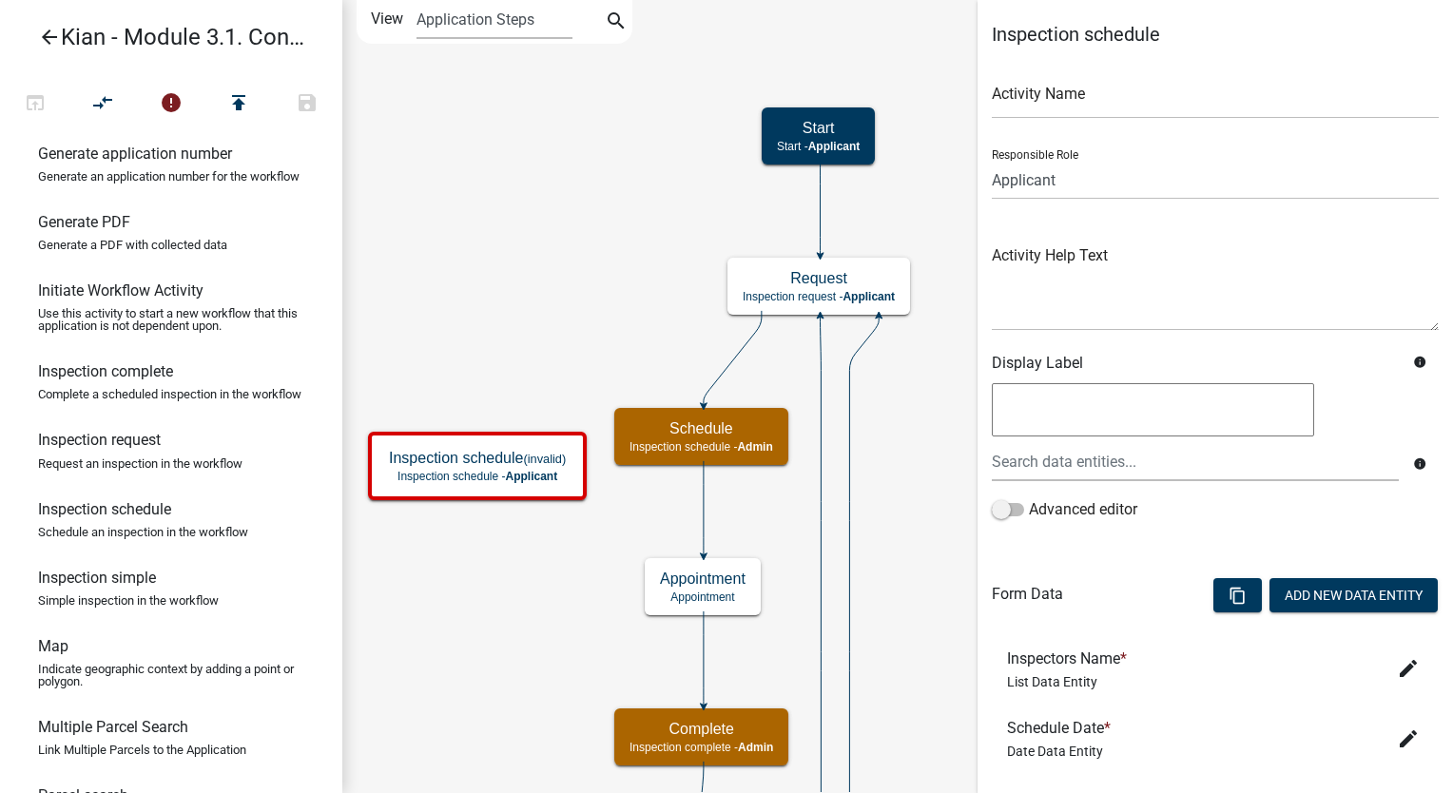
scroll to position [402, 0]
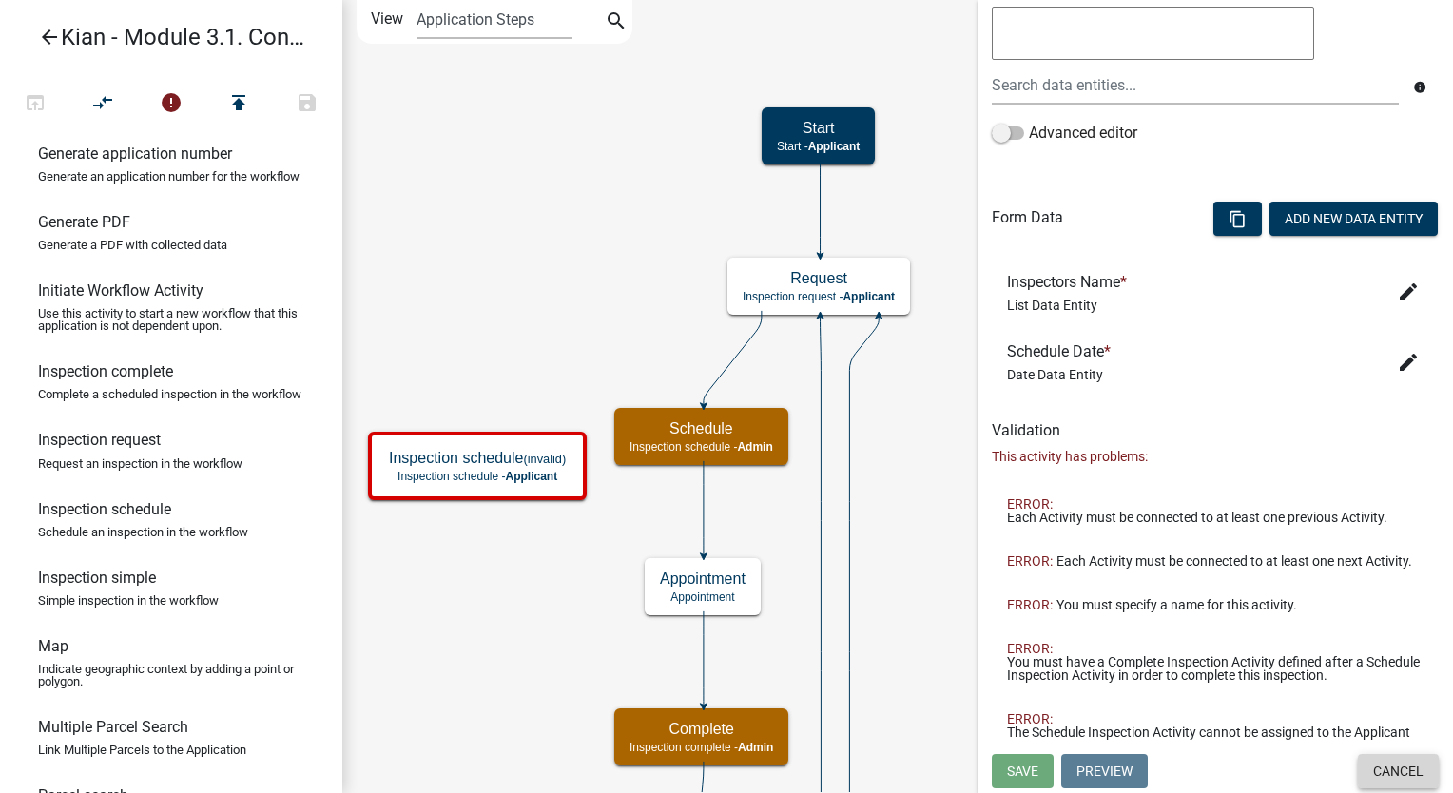
click at [1370, 767] on button "Cancel" at bounding box center [1398, 771] width 81 height 34
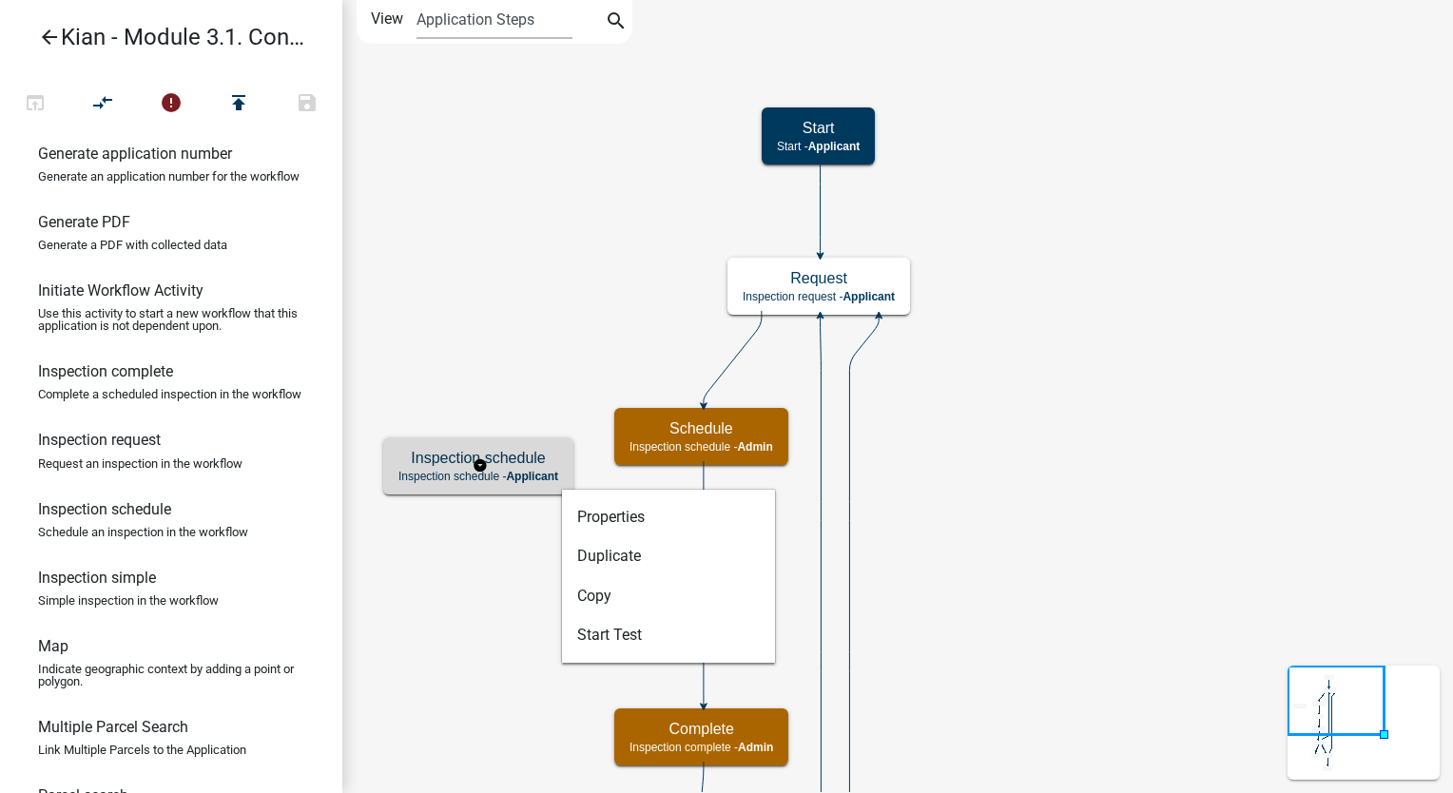
click at [501, 478] on p "Inspection schedule - Applicant" at bounding box center [478, 476] width 160 height 13
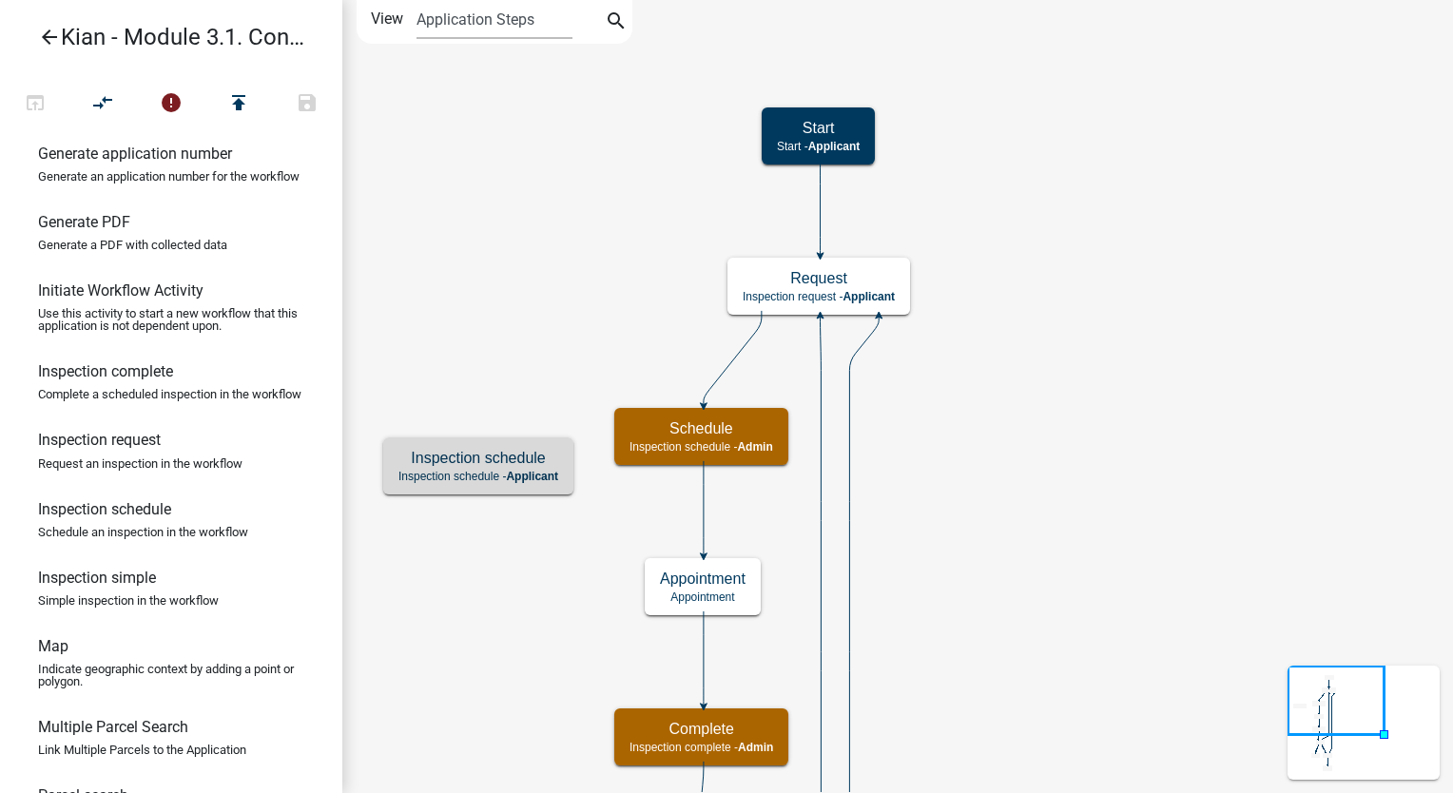
click at [455, 550] on icon "Start Start - Applicant Request Inspection request - Applicant Schedule Inspect…" at bounding box center [897, 608] width 1109 height 1214
click at [64, 30] on link "arrow_back Kian - Module 3.1. Condition Looping" at bounding box center [163, 37] width 297 height 44
click at [50, 32] on icon "arrow_back" at bounding box center [49, 39] width 23 height 27
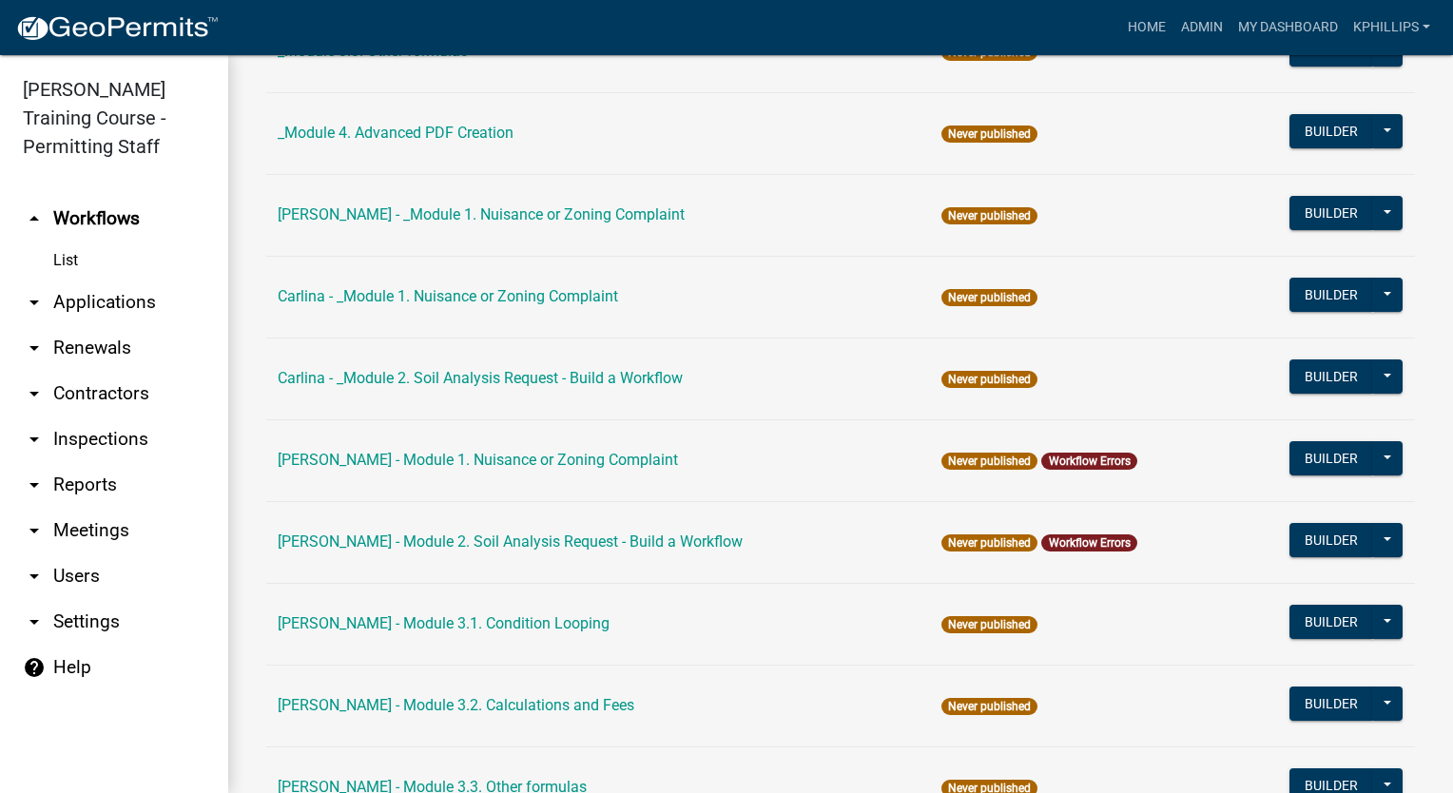
scroll to position [1292, 0]
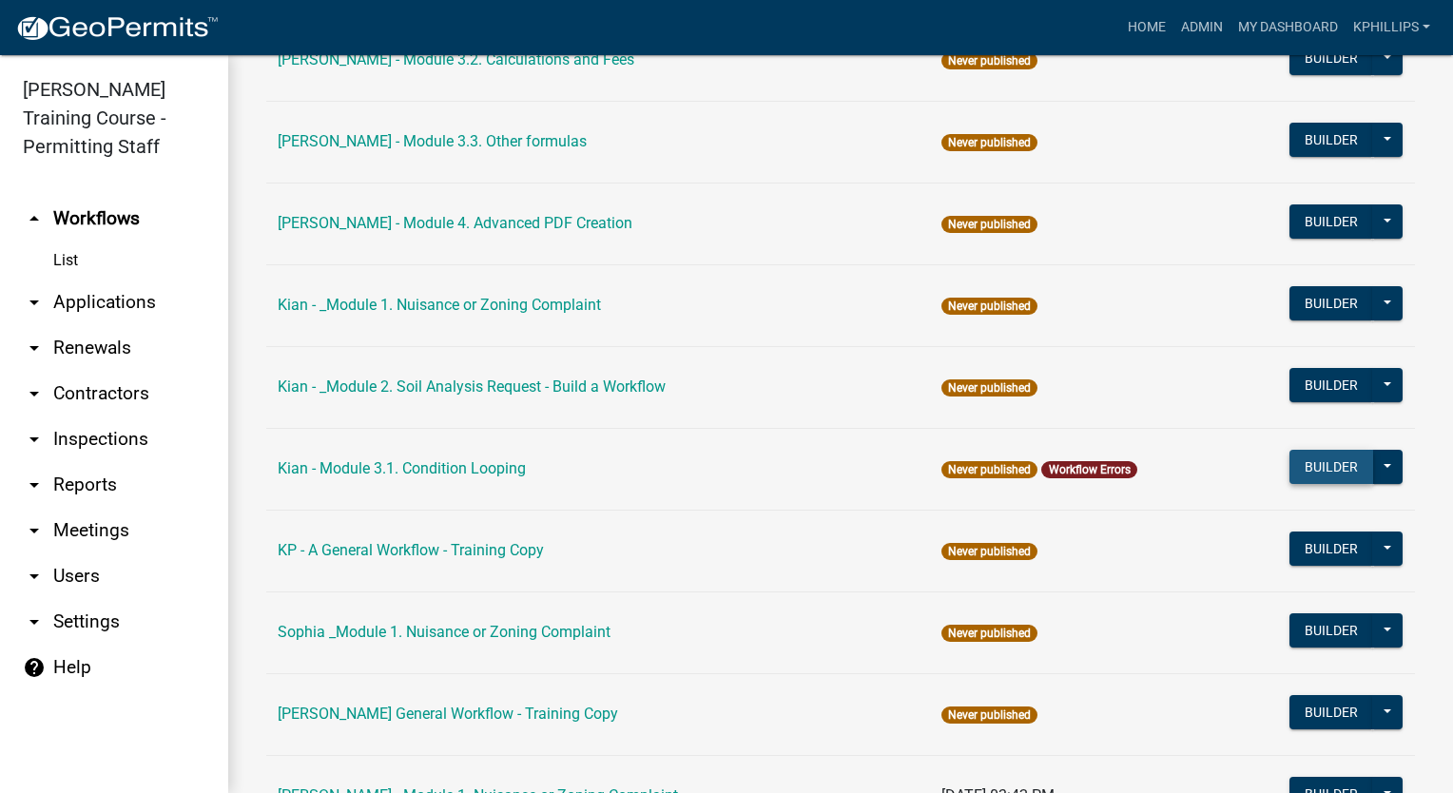
click at [1306, 463] on button "Builder" at bounding box center [1332, 467] width 84 height 34
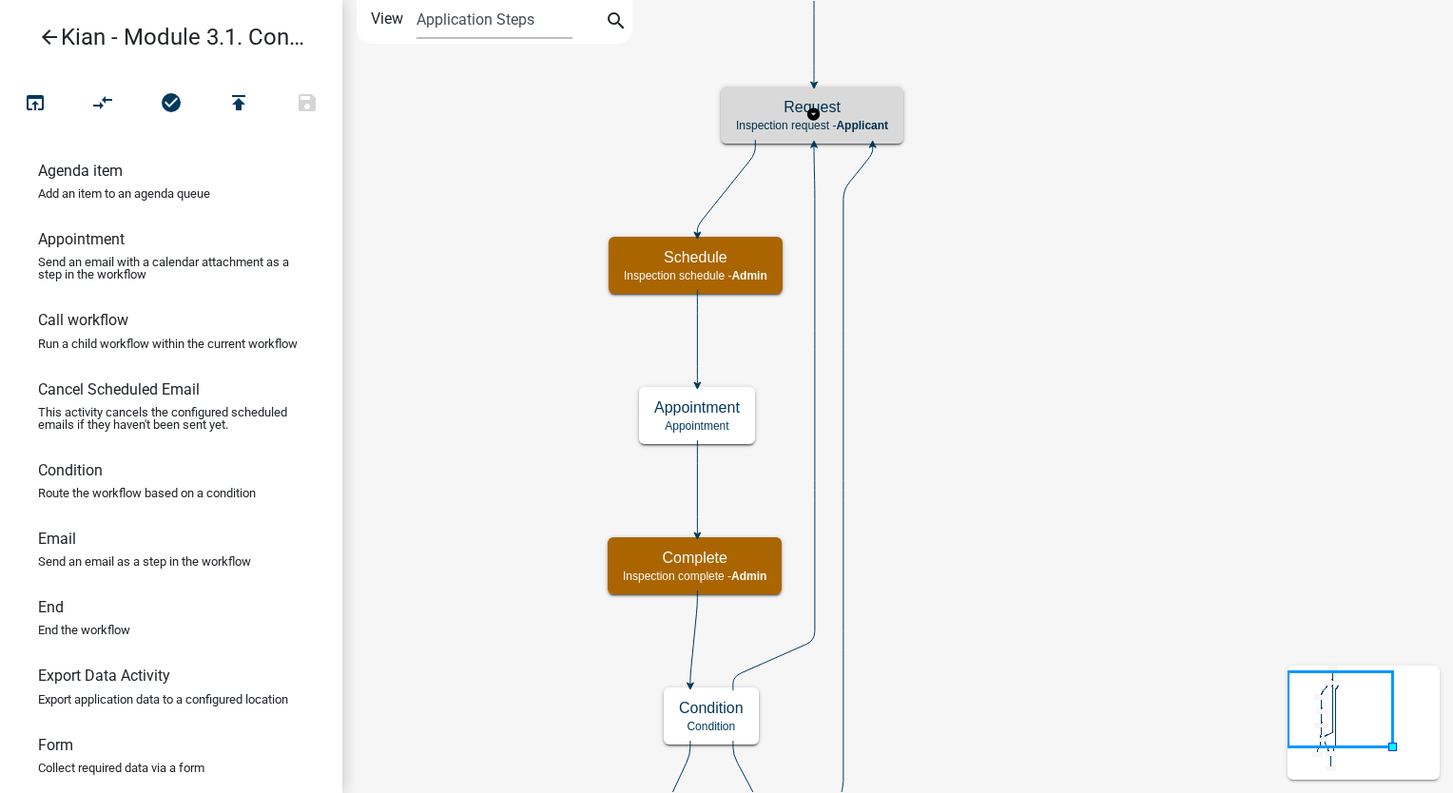
click at [836, 130] on p "Inspection request - Applicant" at bounding box center [812, 125] width 152 height 13
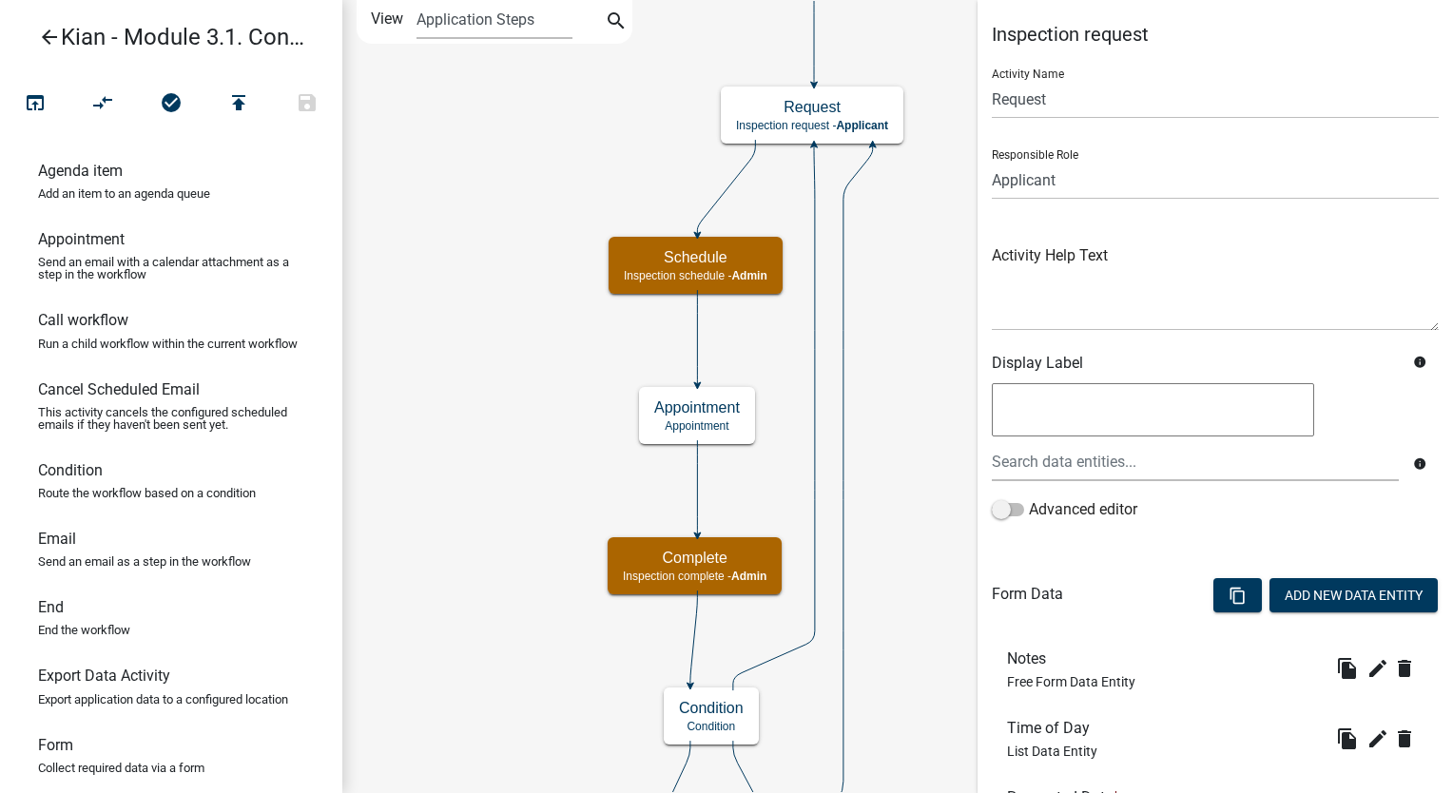
scroll to position [452, 0]
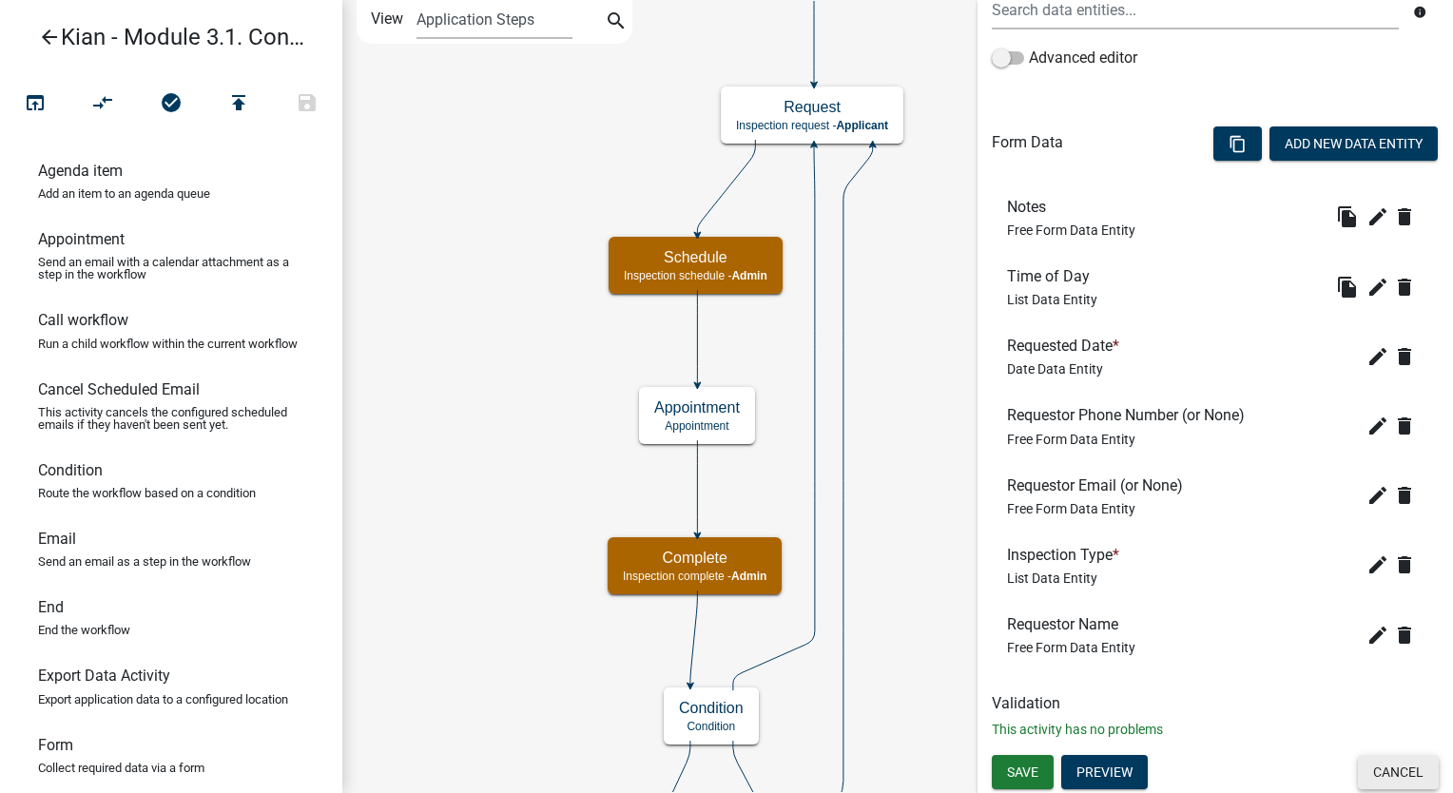
click at [1358, 770] on button "Cancel" at bounding box center [1398, 772] width 81 height 34
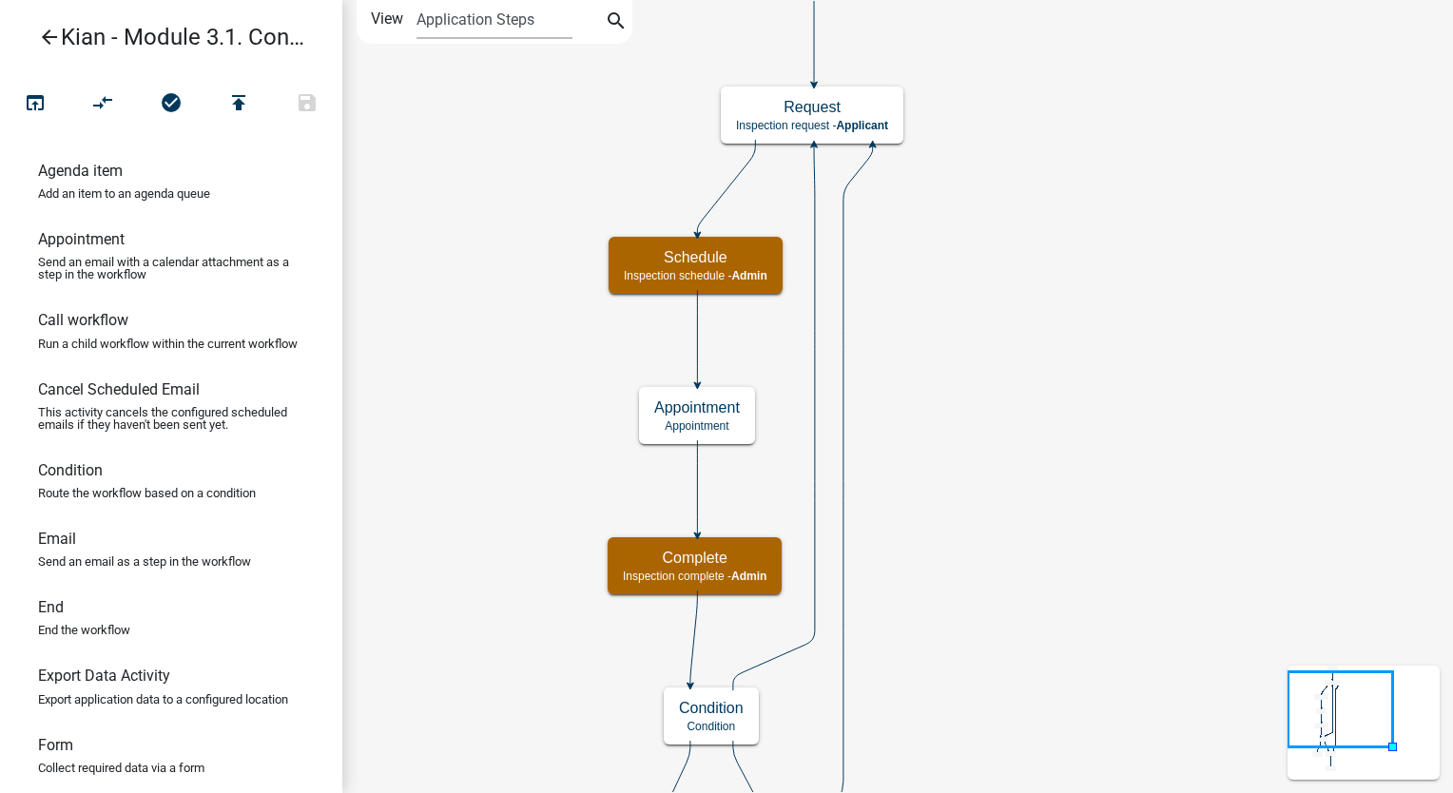
scroll to position [0, 0]
click at [727, 277] on p "Inspection schedule - Admin" at bounding box center [696, 275] width 144 height 13
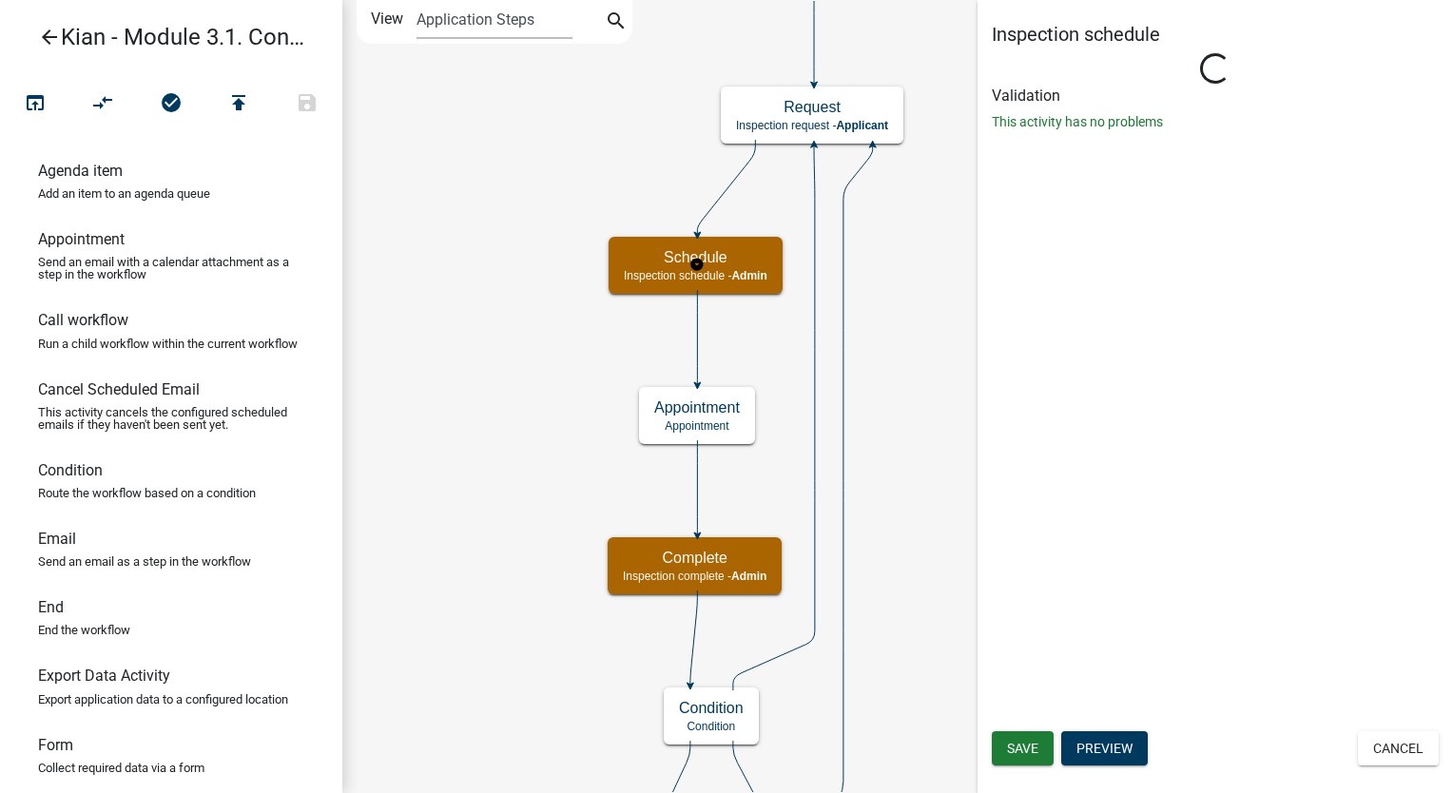
select select "1915EA58-7059-4941-9CAC-DBBDEE29AFEC"
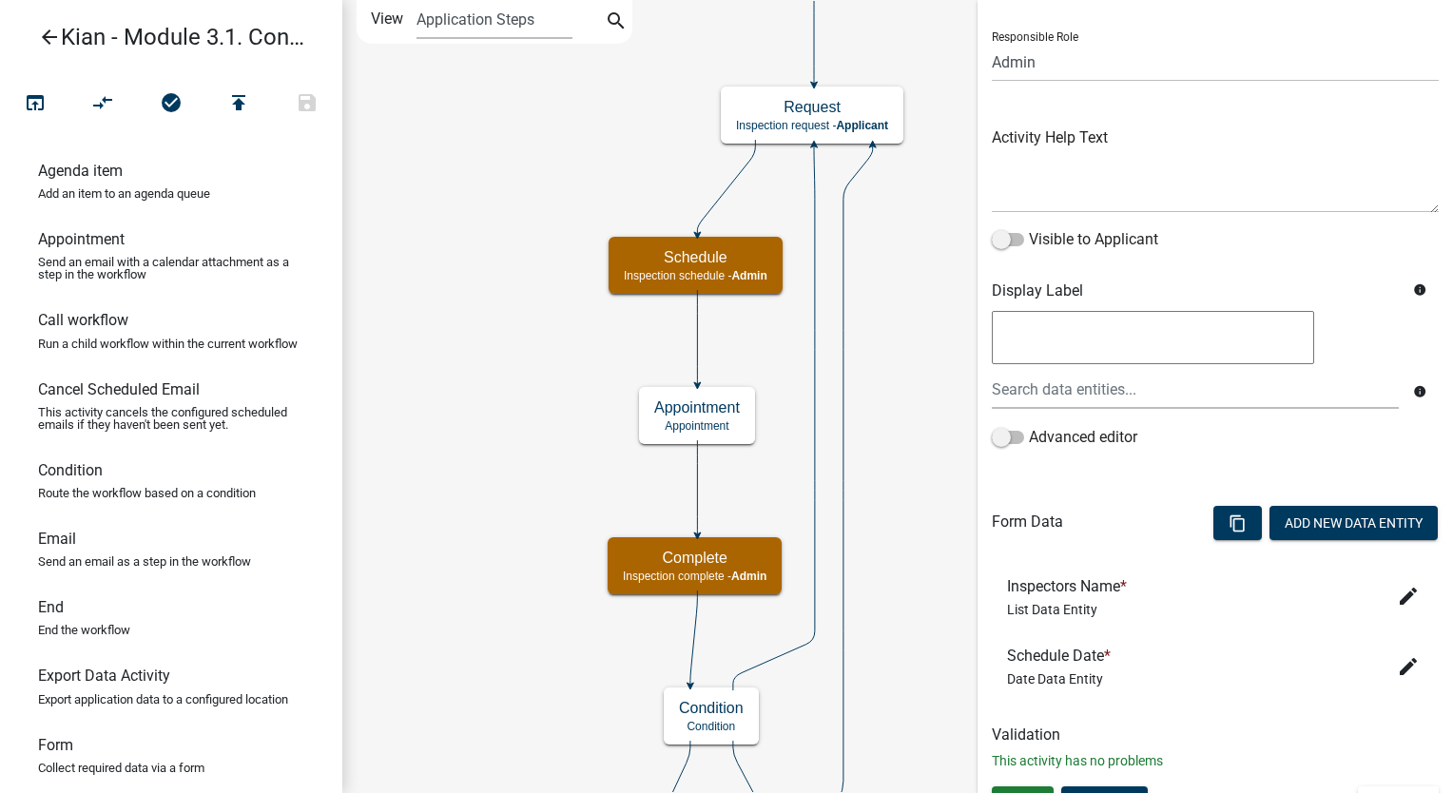
scroll to position [149, 0]
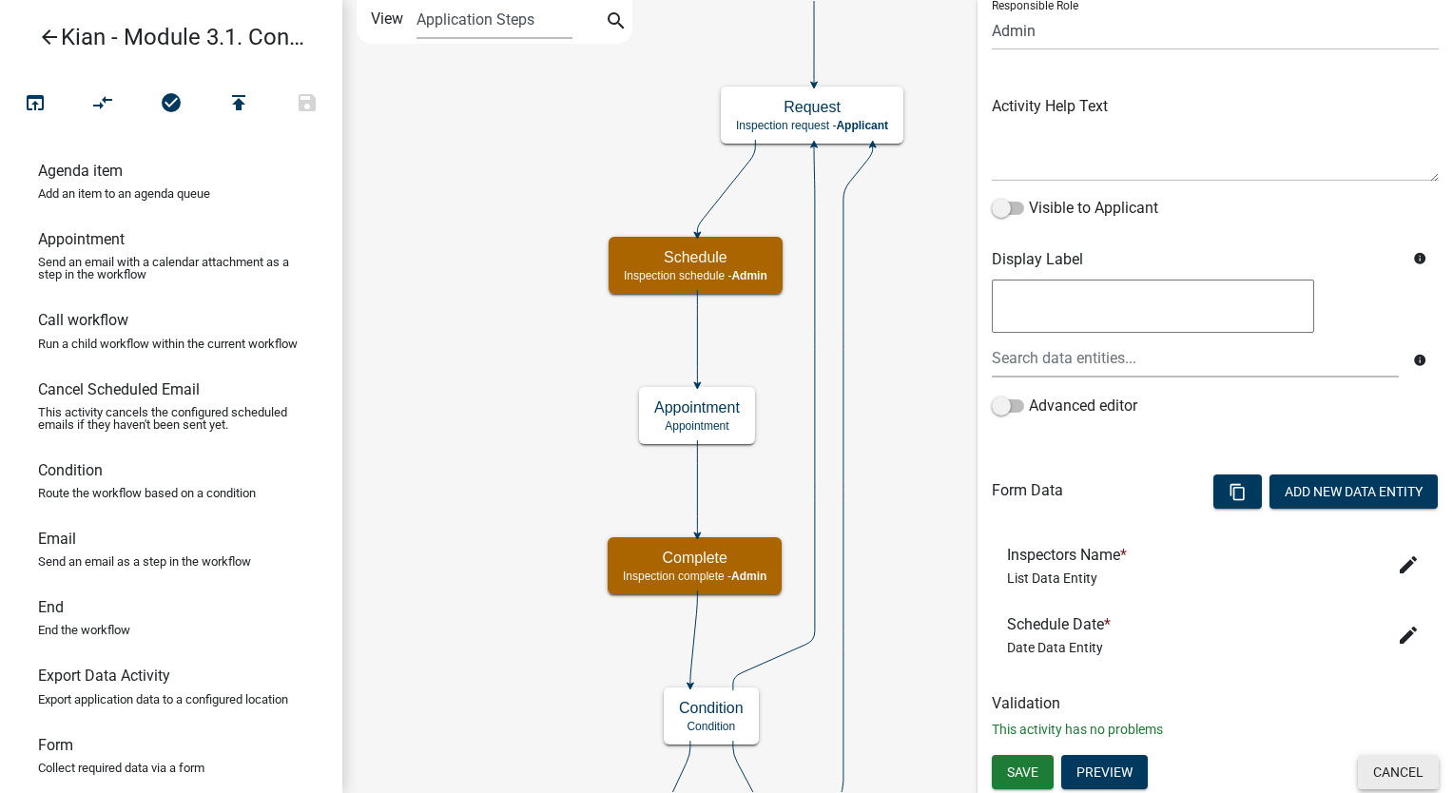
click at [1398, 765] on button "Cancel" at bounding box center [1398, 772] width 81 height 34
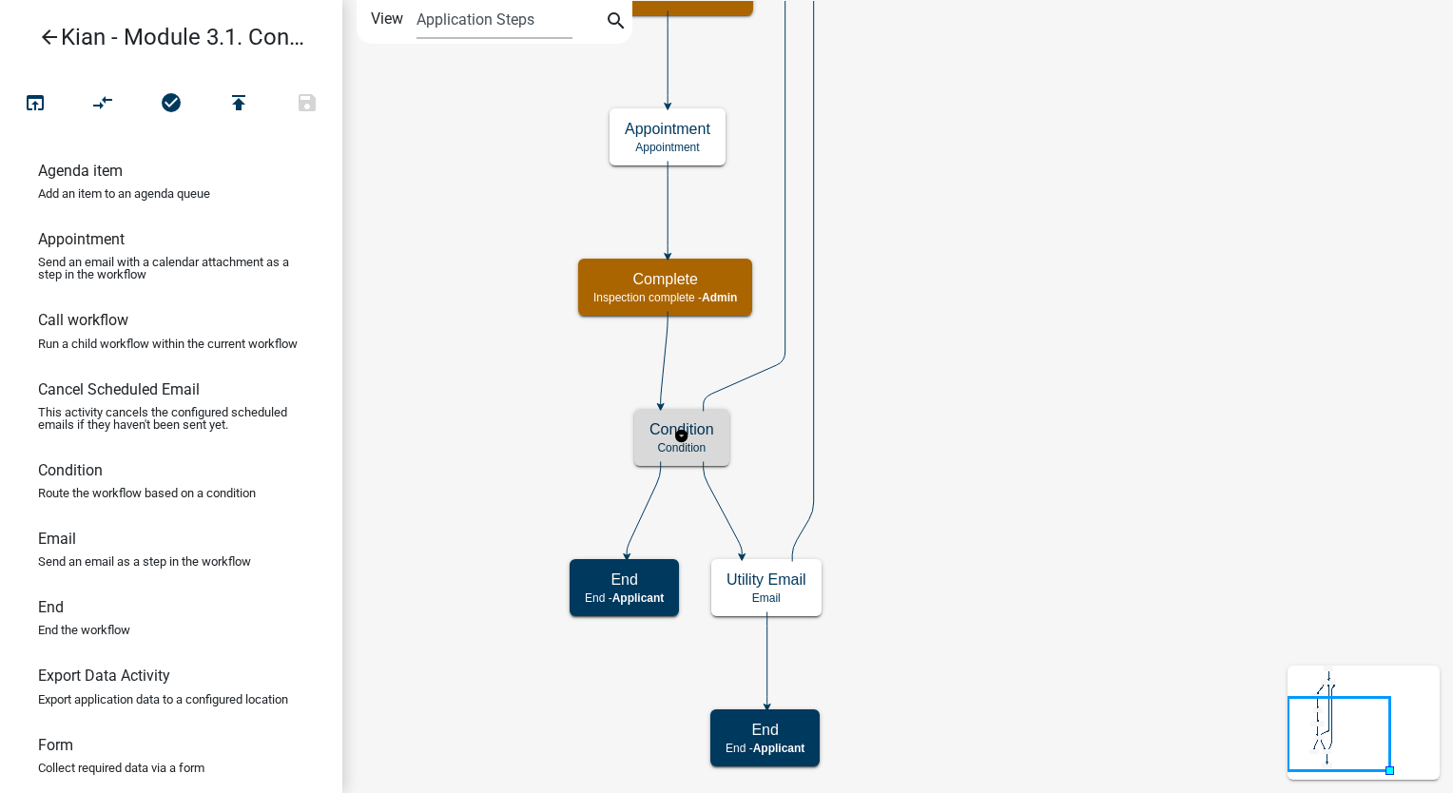
click at [678, 455] on div "Condition Condition" at bounding box center [681, 437] width 95 height 57
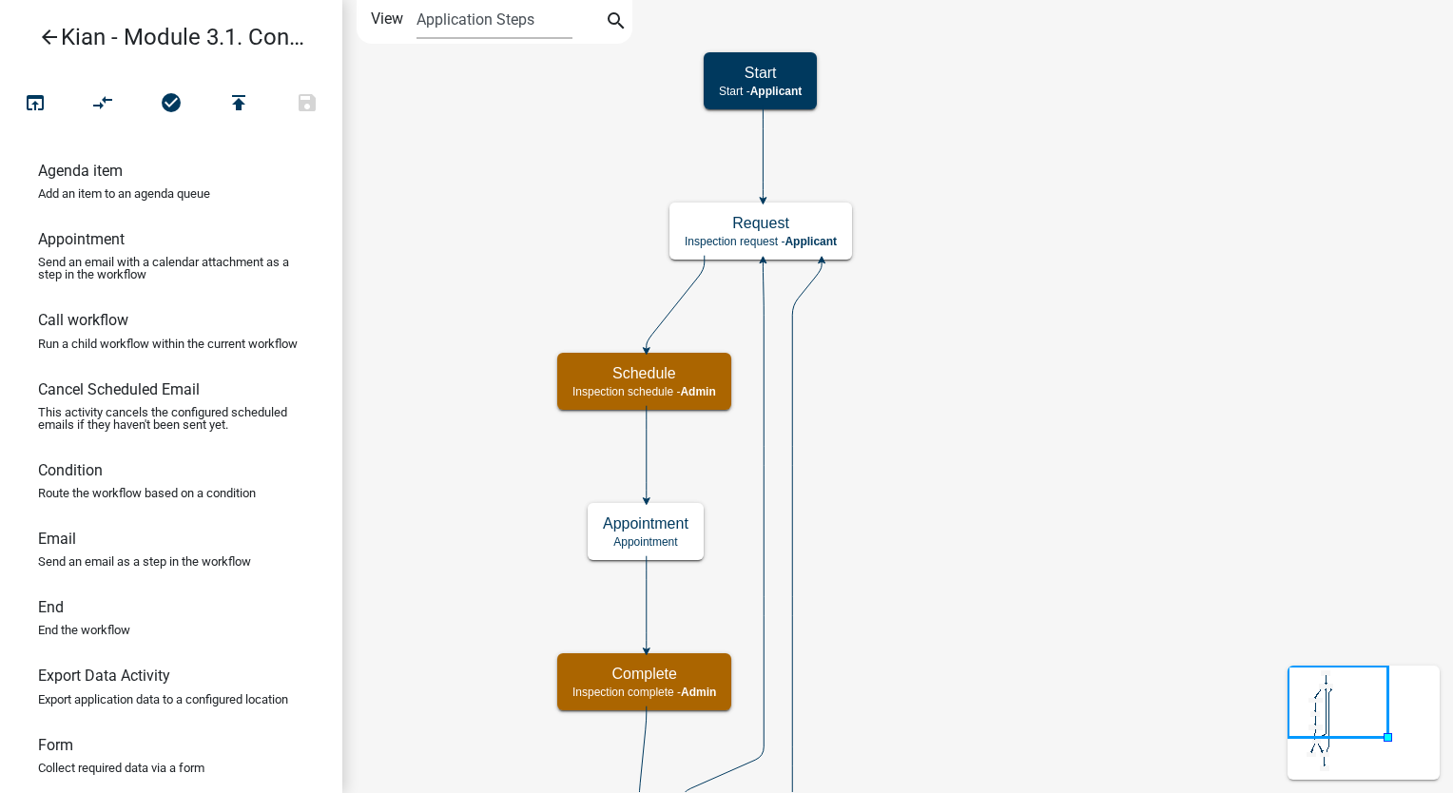
click at [945, 341] on icon "Start Start - Applicant Request Inspection request - Applicant Schedule Inspect…" at bounding box center [897, 580] width 1109 height 1158
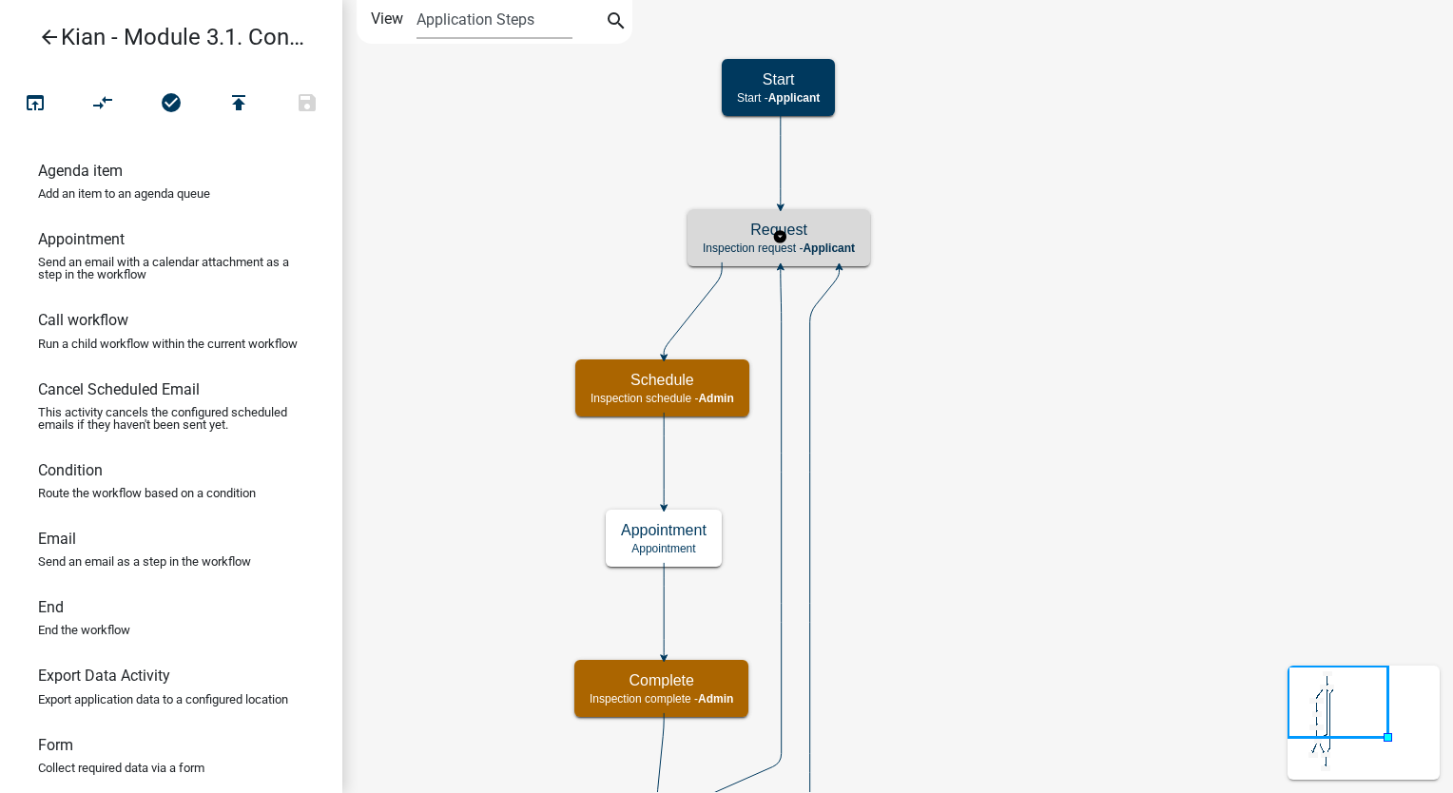
click at [826, 232] on h5 "Request" at bounding box center [779, 230] width 152 height 18
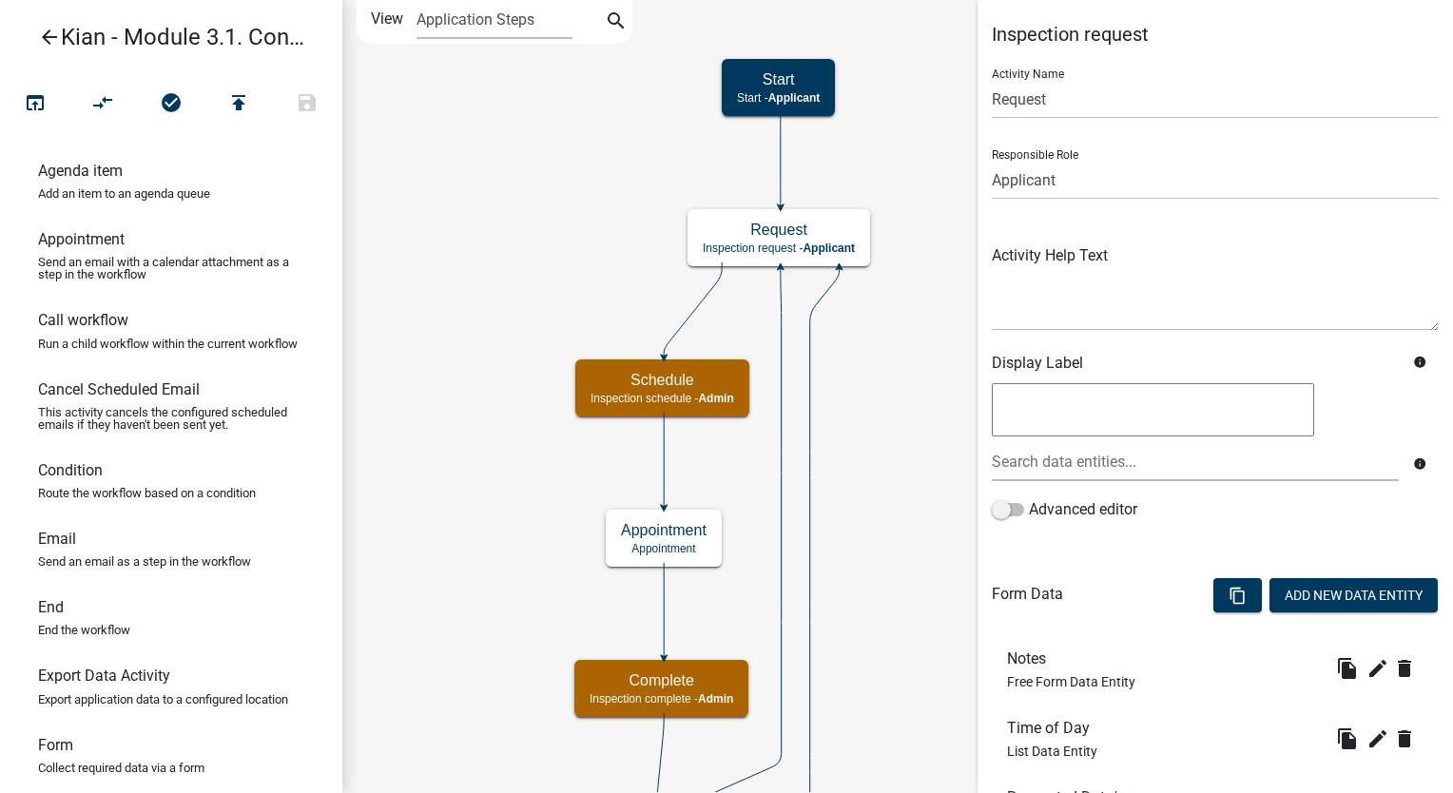
scroll to position [452, 0]
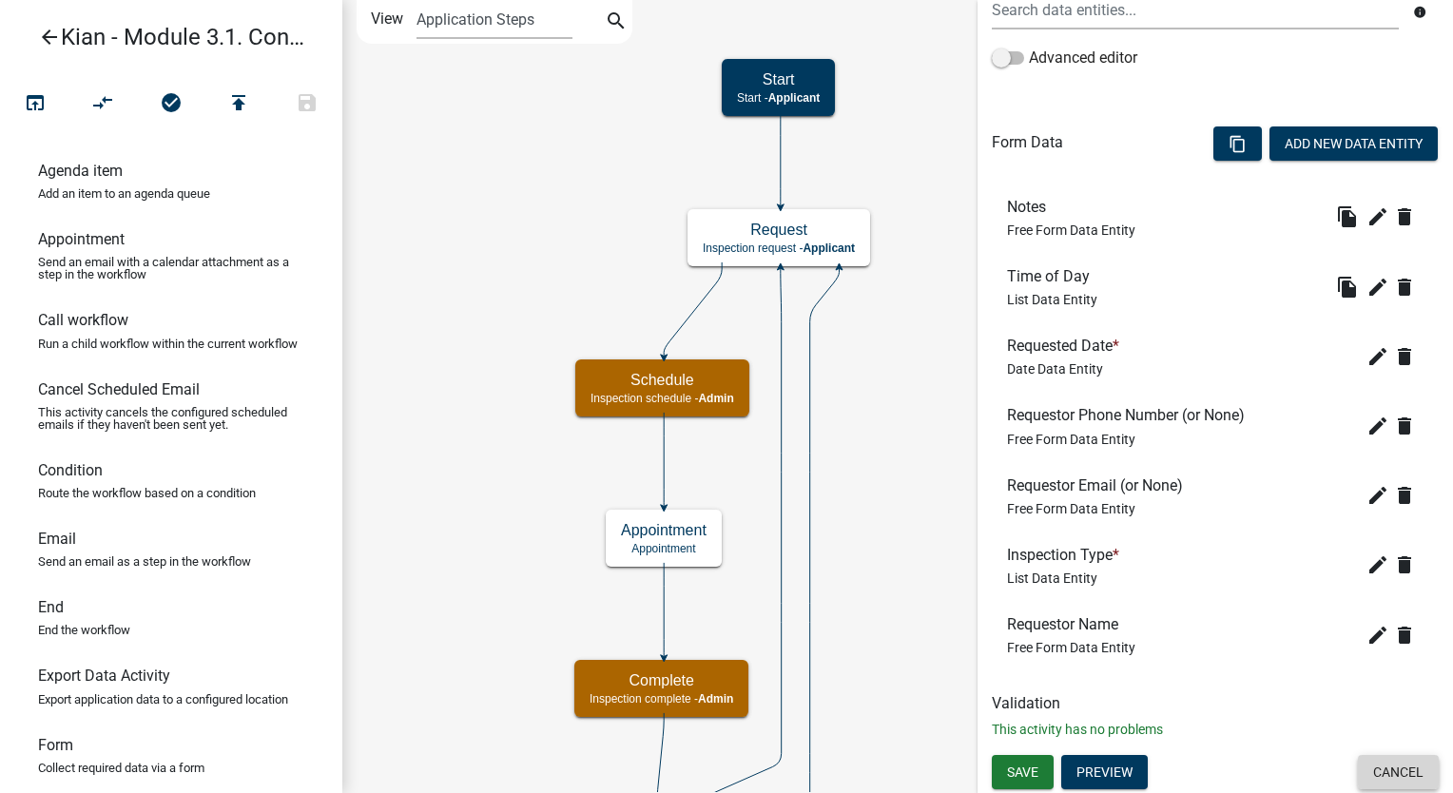
click at [1389, 768] on button "Cancel" at bounding box center [1398, 772] width 81 height 34
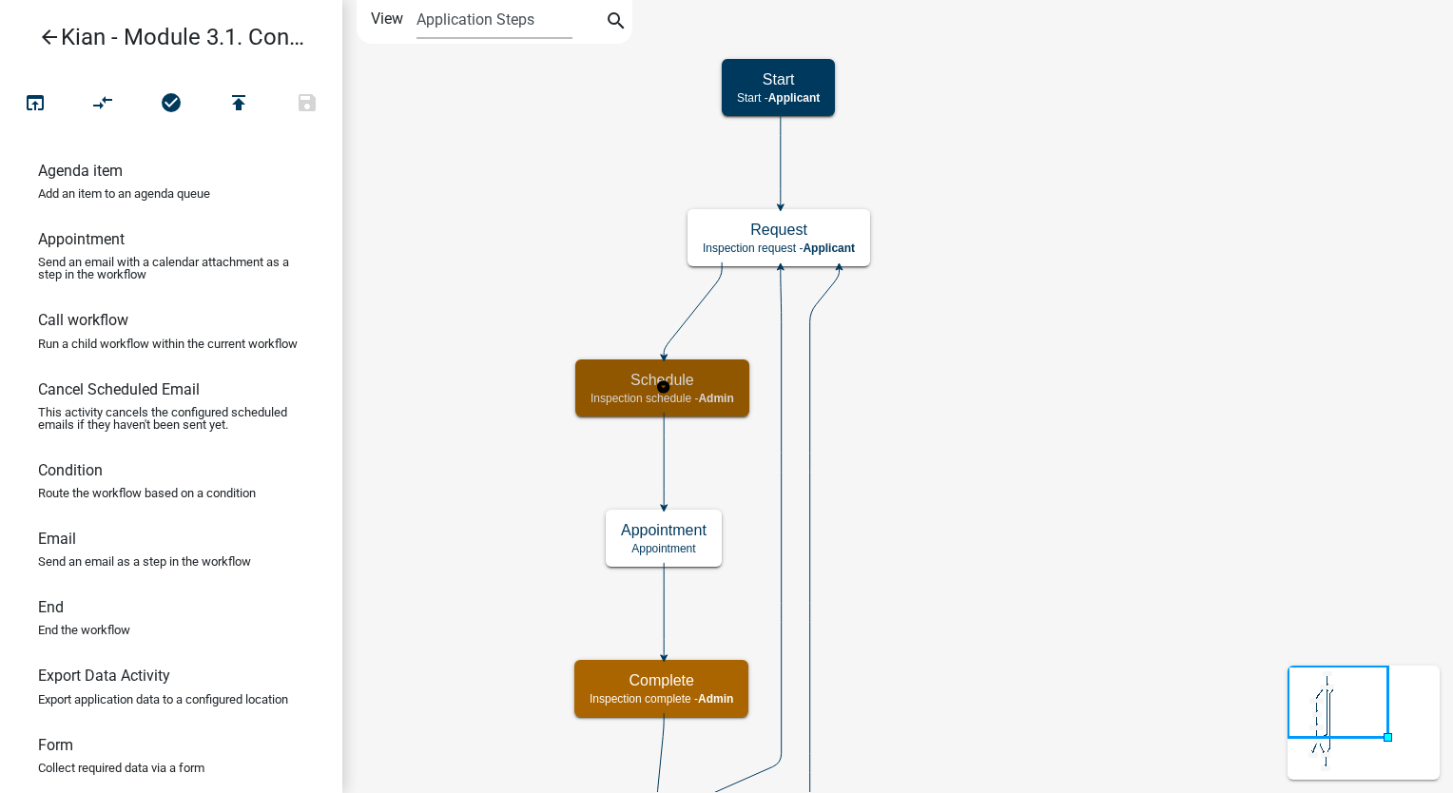
click at [719, 382] on h5 "Schedule" at bounding box center [663, 380] width 144 height 18
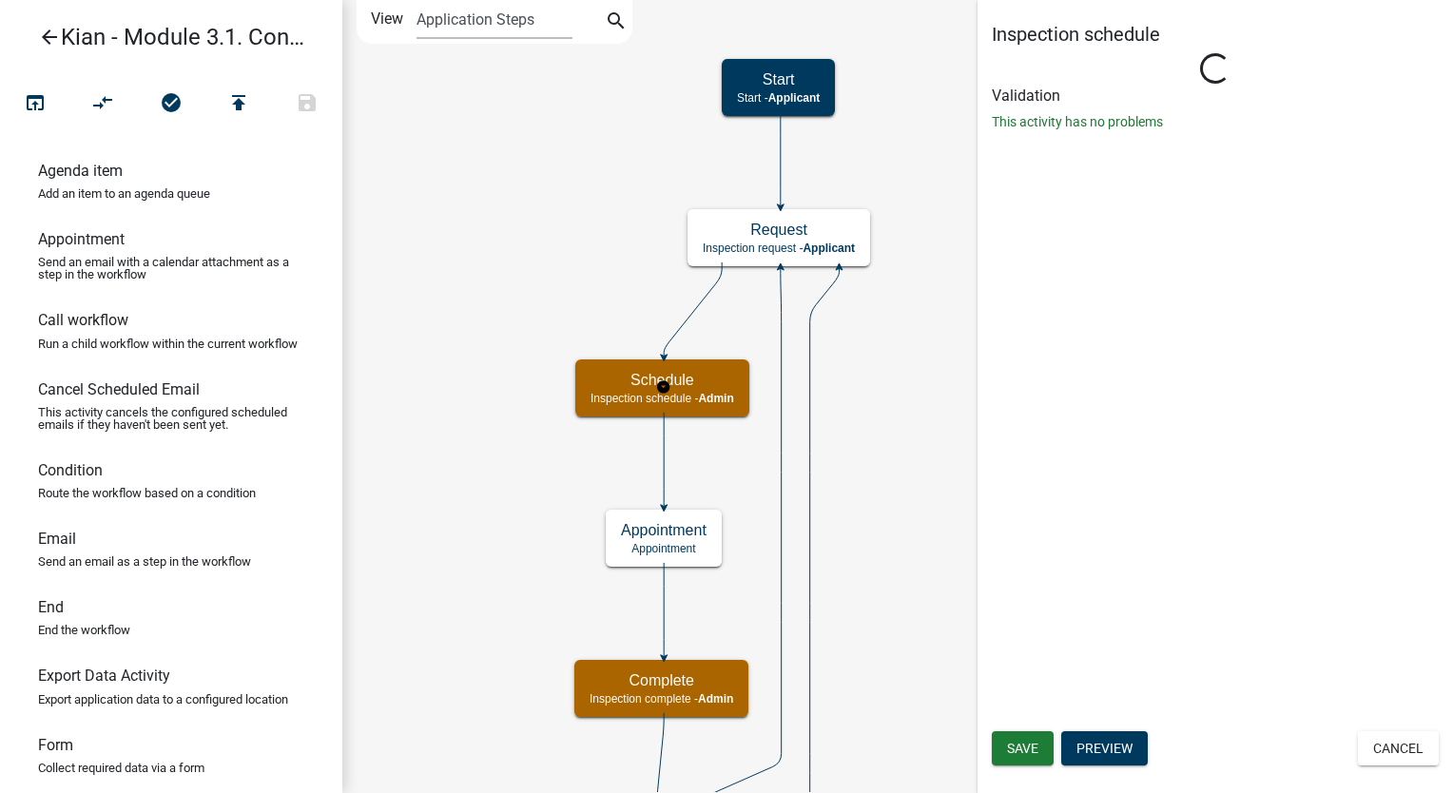
select select "1915EA58-7059-4941-9CAC-DBBDEE29AFEC"
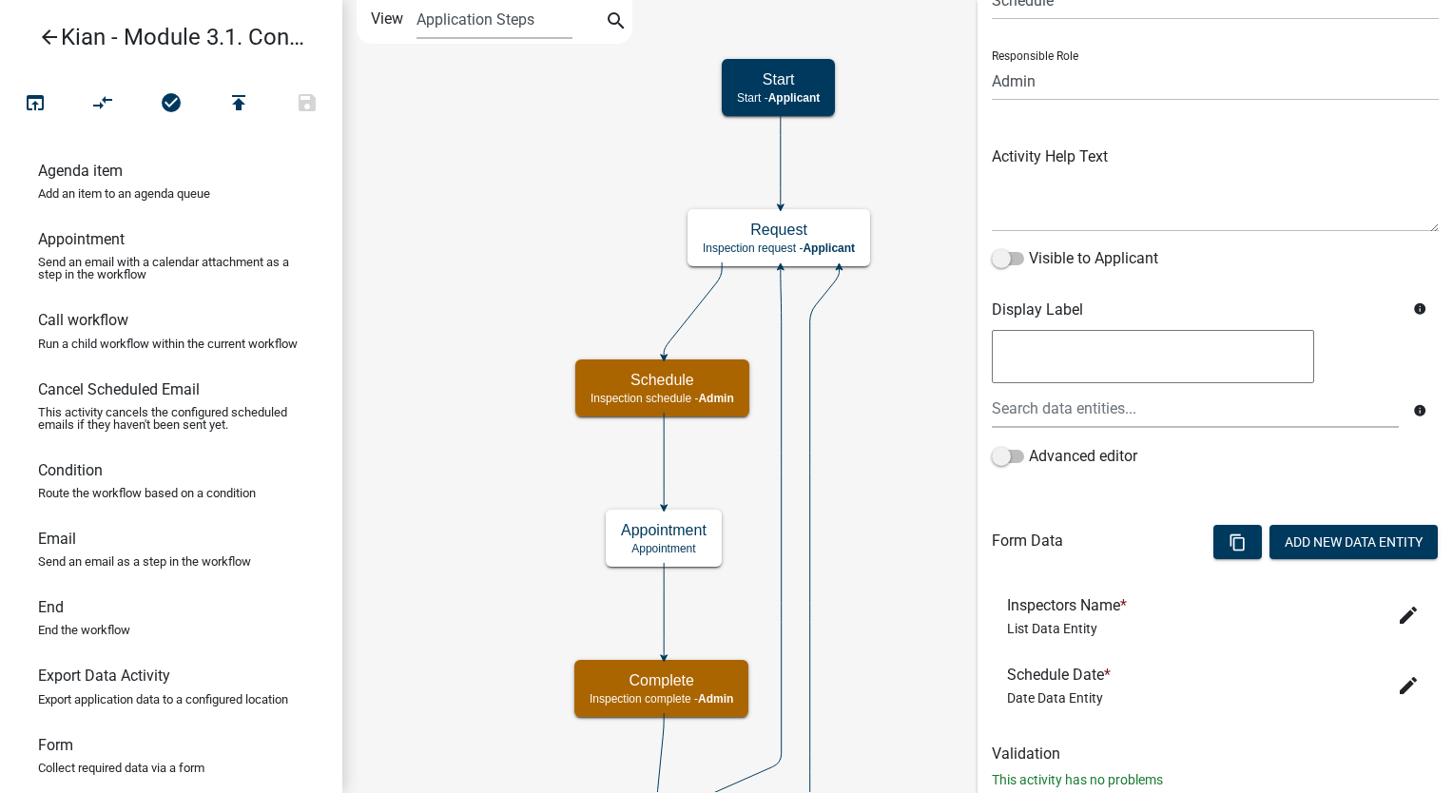
scroll to position [149, 0]
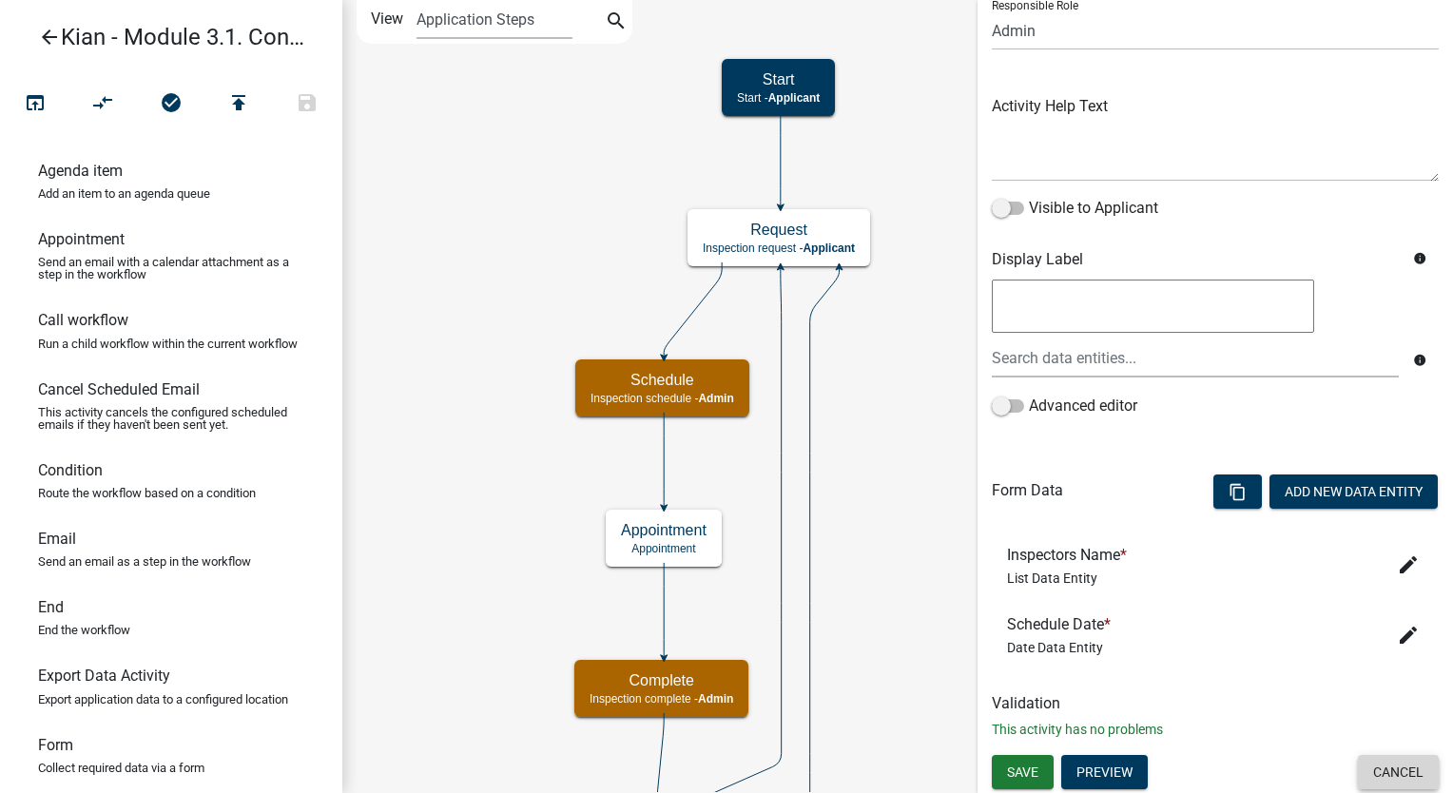
click at [1362, 766] on button "Cancel" at bounding box center [1398, 772] width 81 height 34
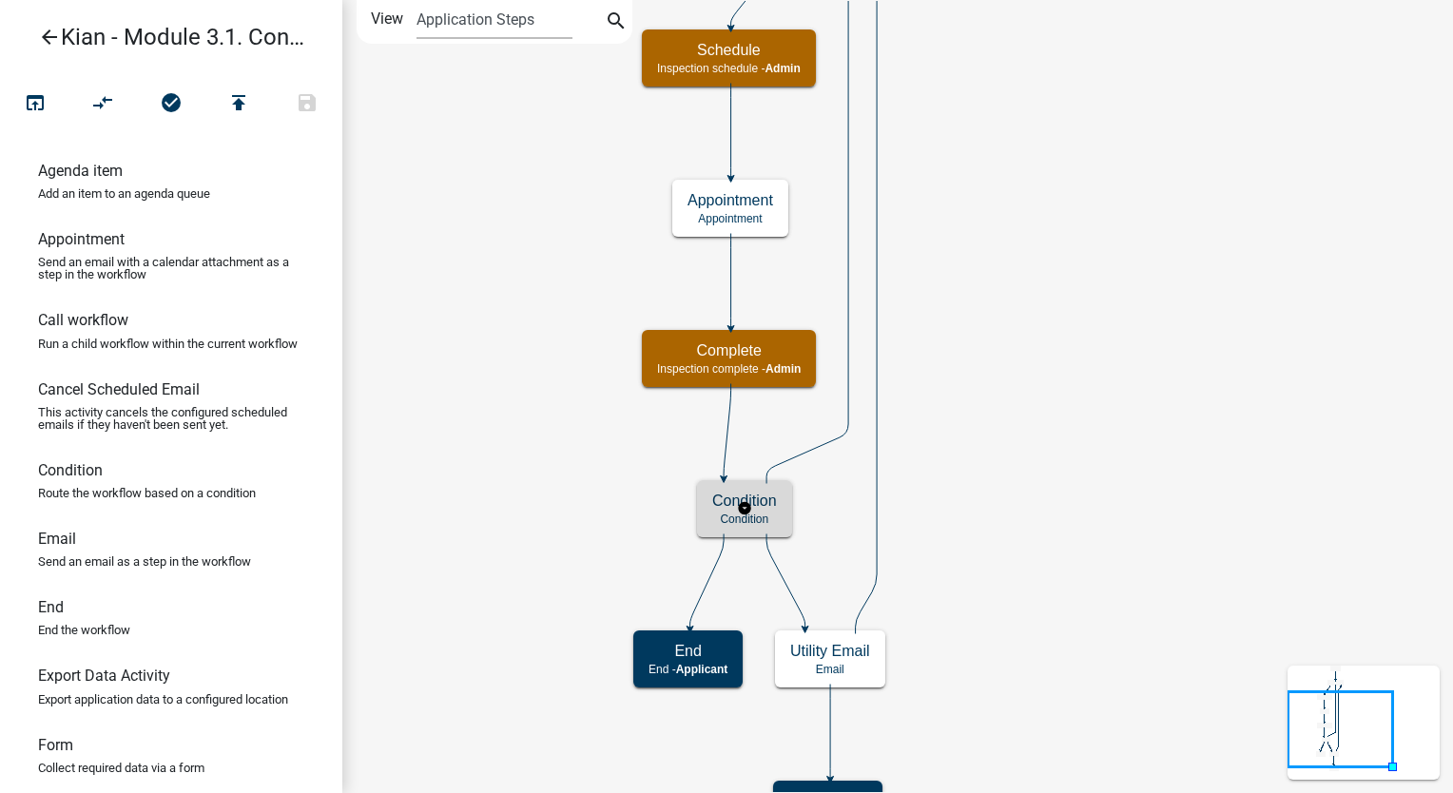
click at [768, 519] on p "Condition" at bounding box center [744, 519] width 65 height 13
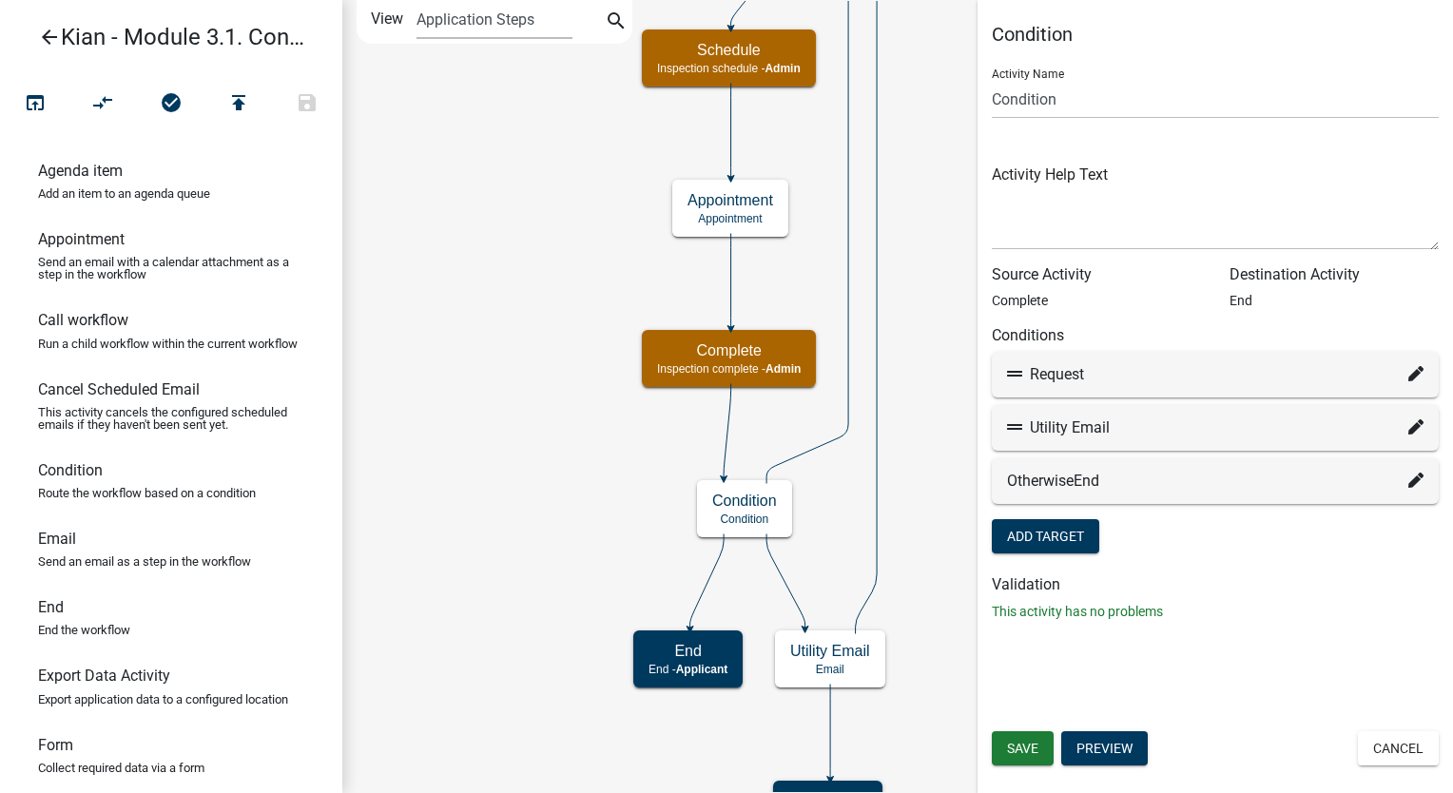
click at [1412, 375] on icon at bounding box center [1416, 373] width 15 height 15
select select "2: 6b45bc5b-aa5a-4261-9b53-9fe431bba6c8"
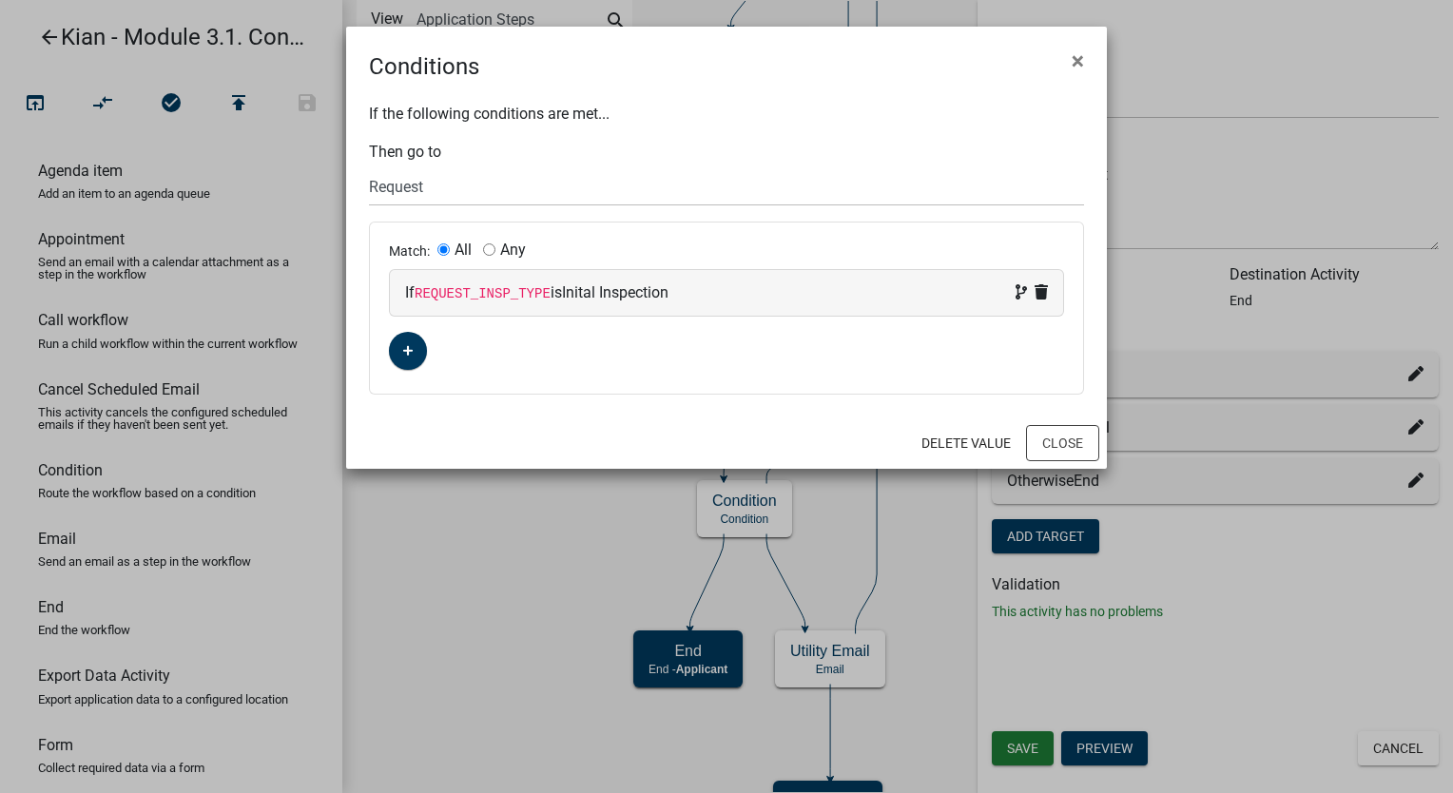
click at [841, 290] on div "If REQUEST_INSP_TYPE is Inital Inspection" at bounding box center [726, 293] width 643 height 23
select select "23: REQUEST_INSP_TYPE"
select select "1: Inital Inspection"
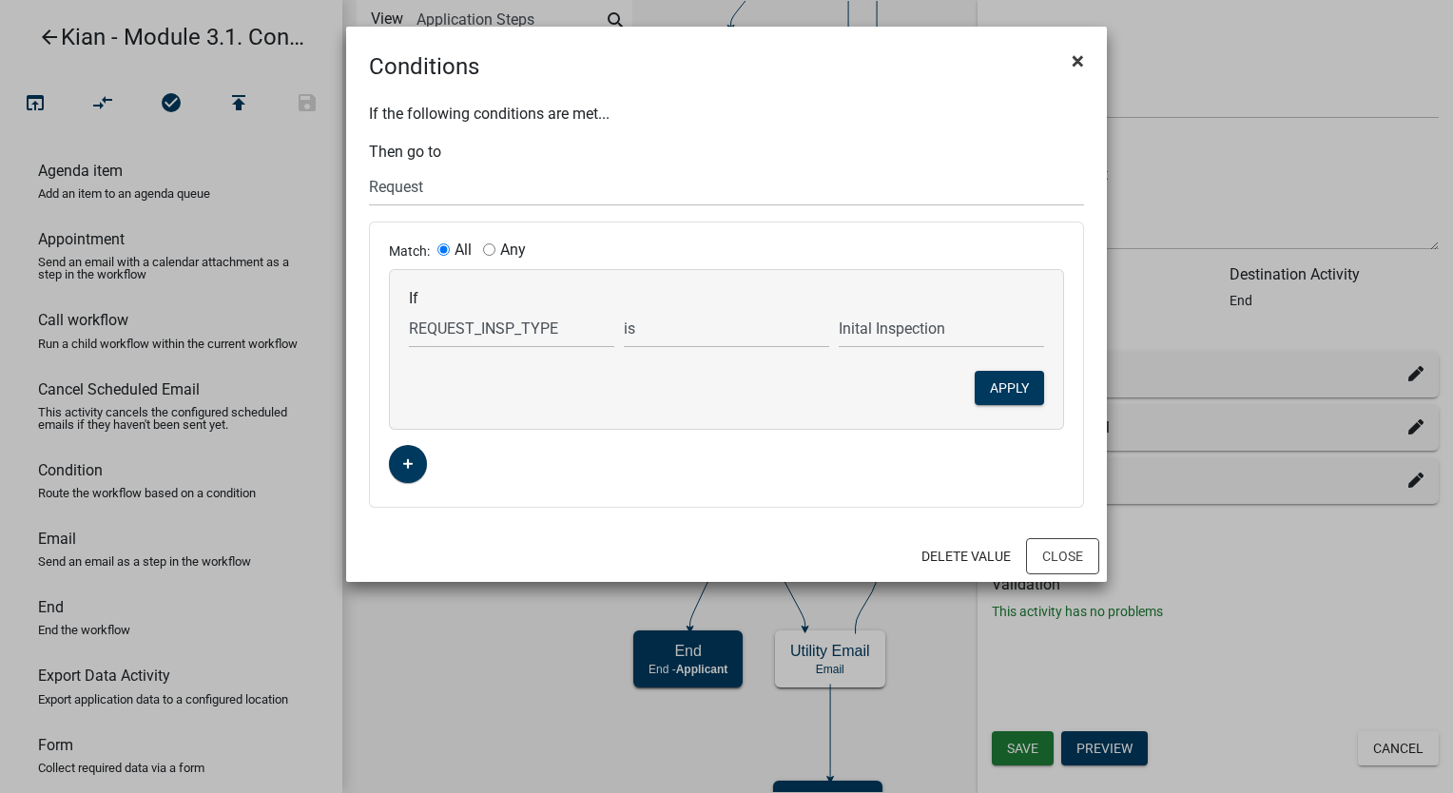
click at [1087, 63] on button "×" at bounding box center [1078, 60] width 43 height 53
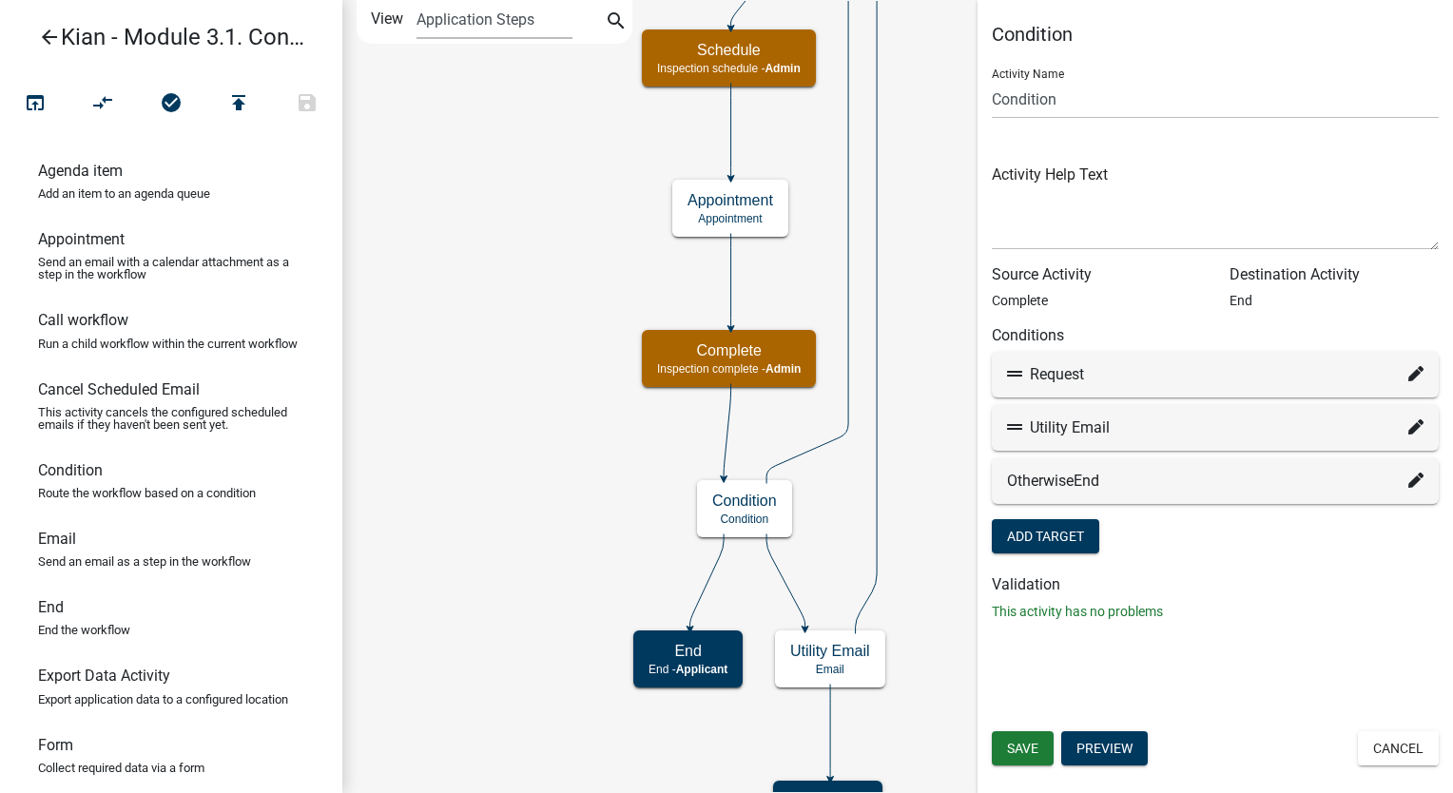
click at [1441, 752] on div "Save Preview Cancel" at bounding box center [1216, 750] width 476 height 39
click at [1375, 744] on button "Cancel" at bounding box center [1398, 748] width 81 height 34
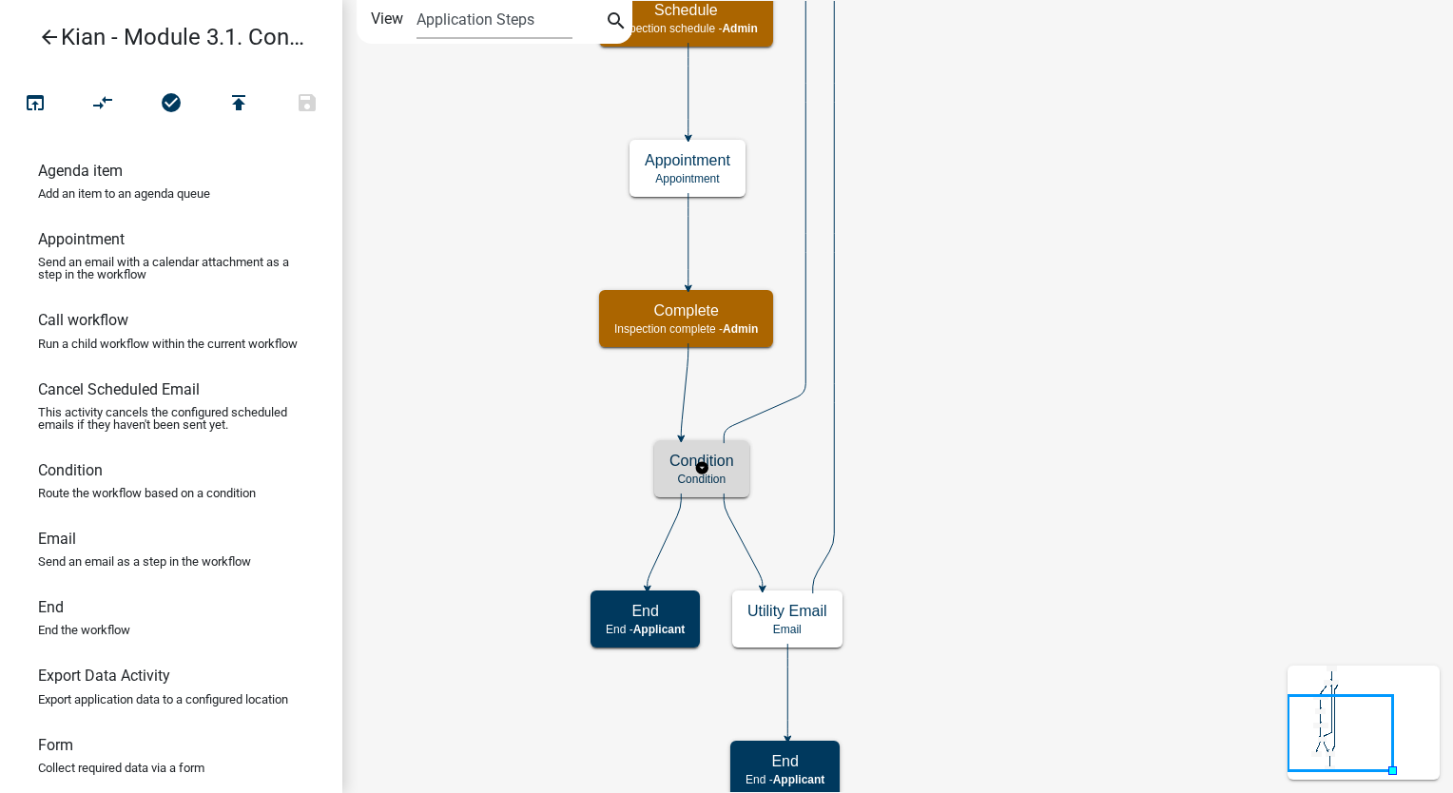
click at [727, 489] on div "Condition Condition" at bounding box center [701, 468] width 95 height 57
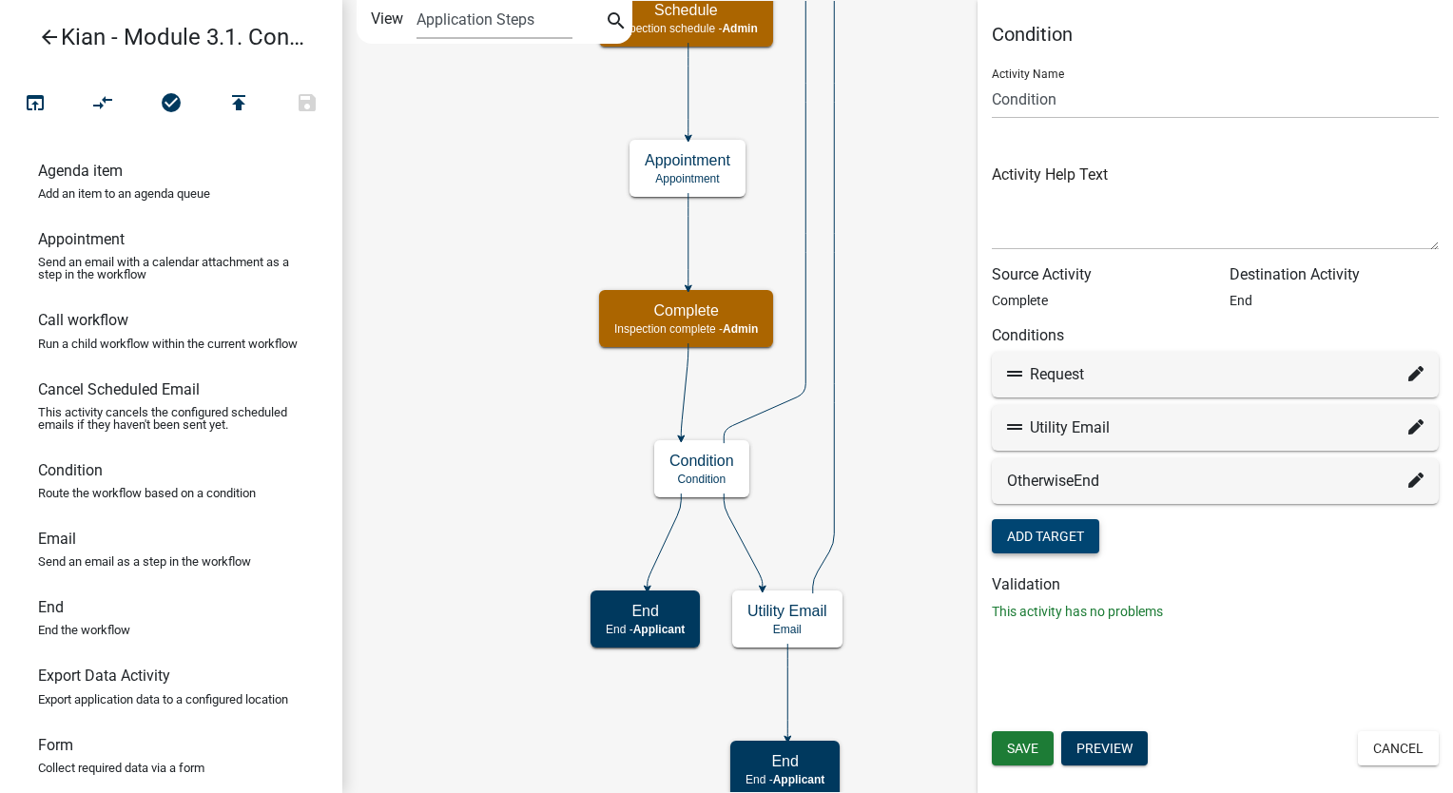
click at [1073, 534] on button "Add Target" at bounding box center [1045, 536] width 107 height 34
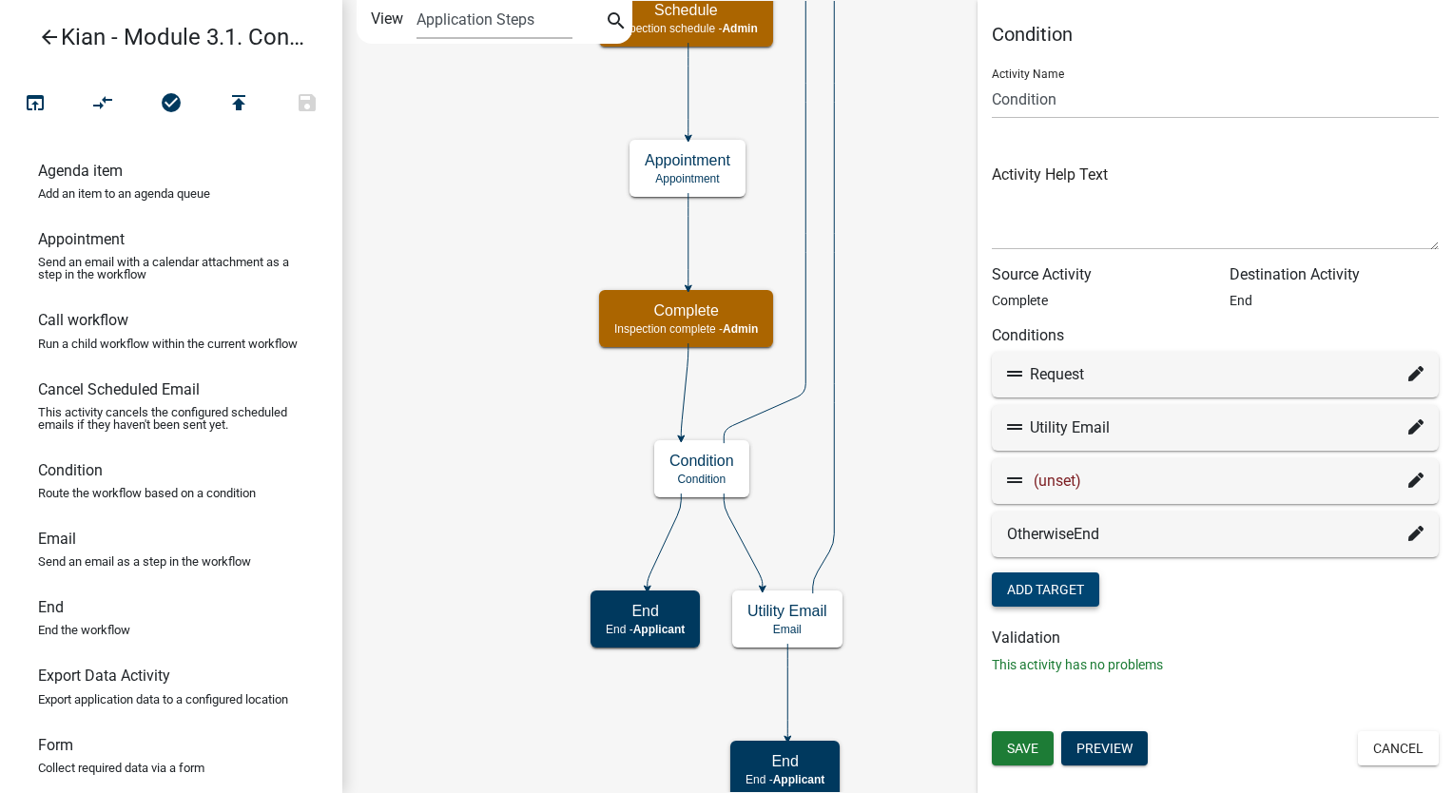
click at [1416, 476] on icon at bounding box center [1416, 480] width 15 height 15
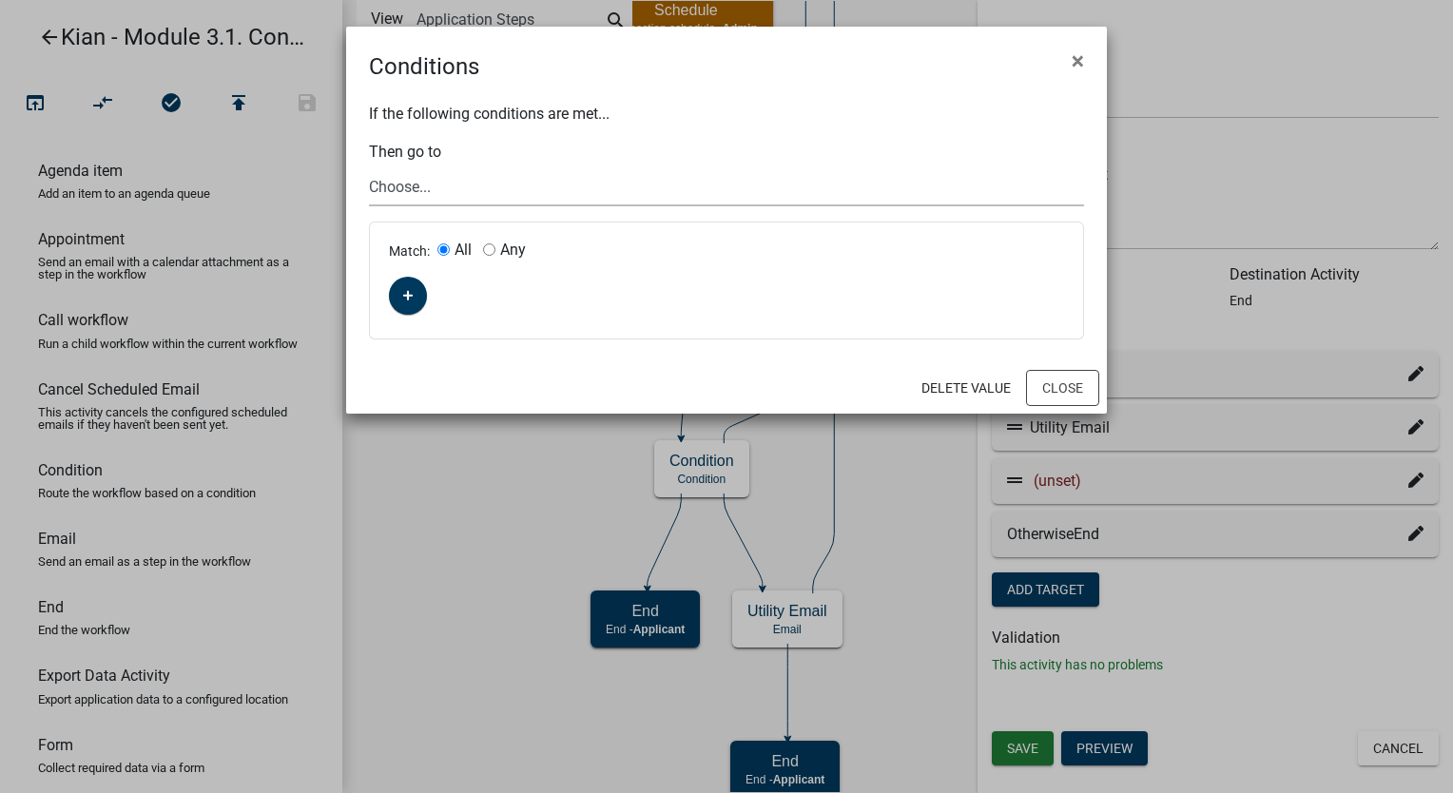
click at [439, 196] on select "Choose... Start Request Schedule End Appointment Utility Email End" at bounding box center [726, 186] width 715 height 39
click at [1084, 57] on button "×" at bounding box center [1078, 60] width 43 height 53
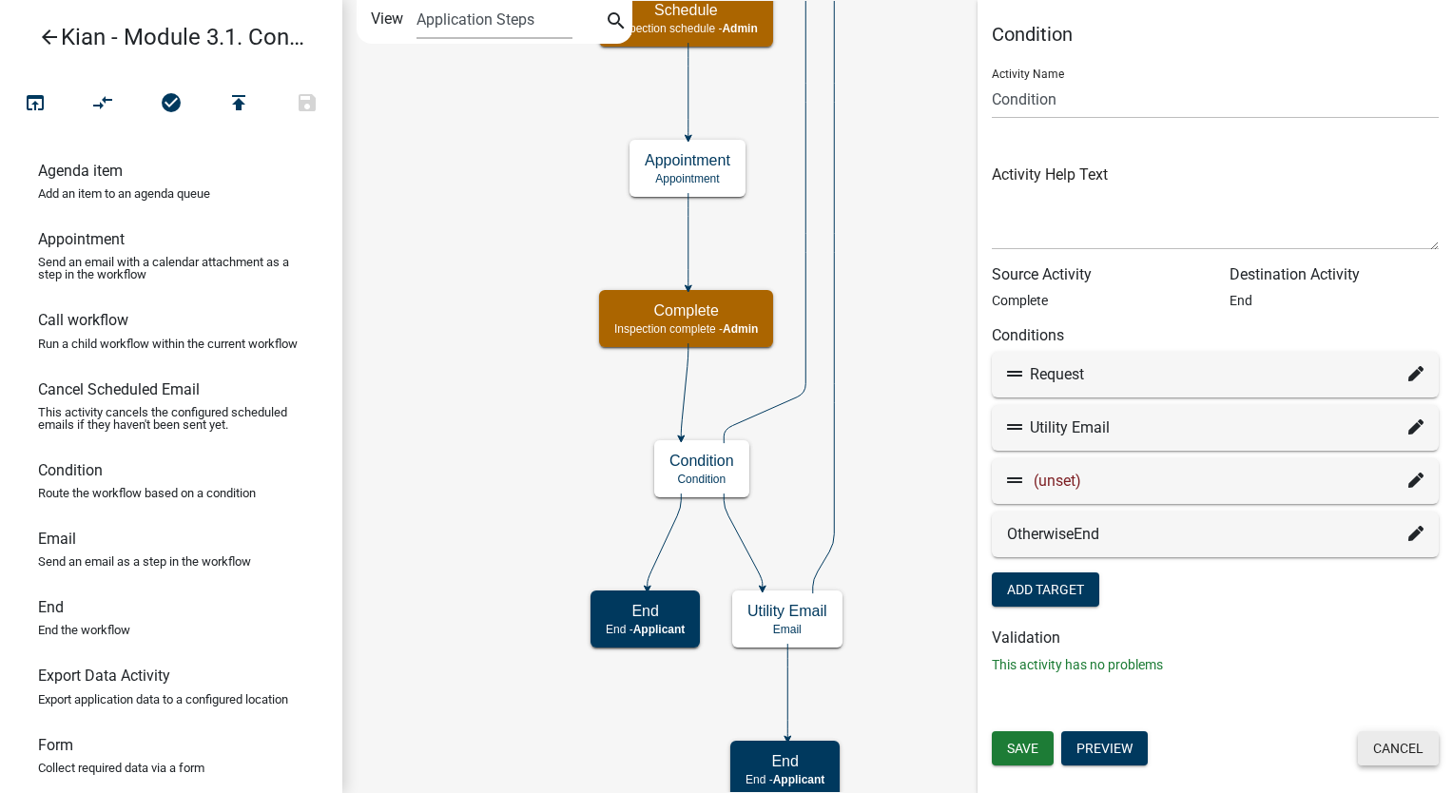
click at [1435, 757] on button "Cancel" at bounding box center [1398, 748] width 81 height 34
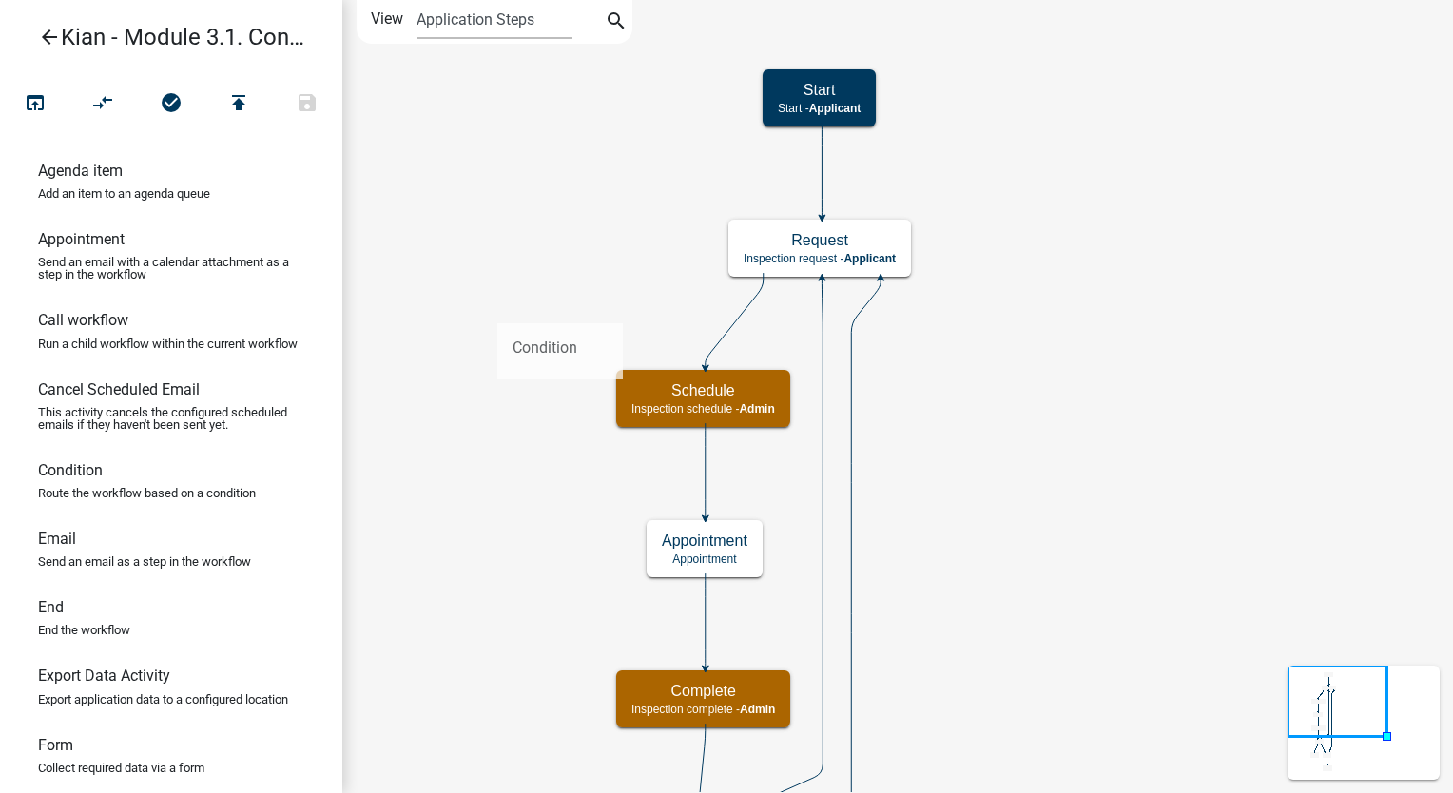
drag, startPoint x: 131, startPoint y: 513, endPoint x: 577, endPoint y: 272, distance: 506.8
click at [577, 272] on div "arrow_back Kian - Module 3.1. Condition Looping open_in_browser compare_arrows …" at bounding box center [726, 396] width 1453 height 793
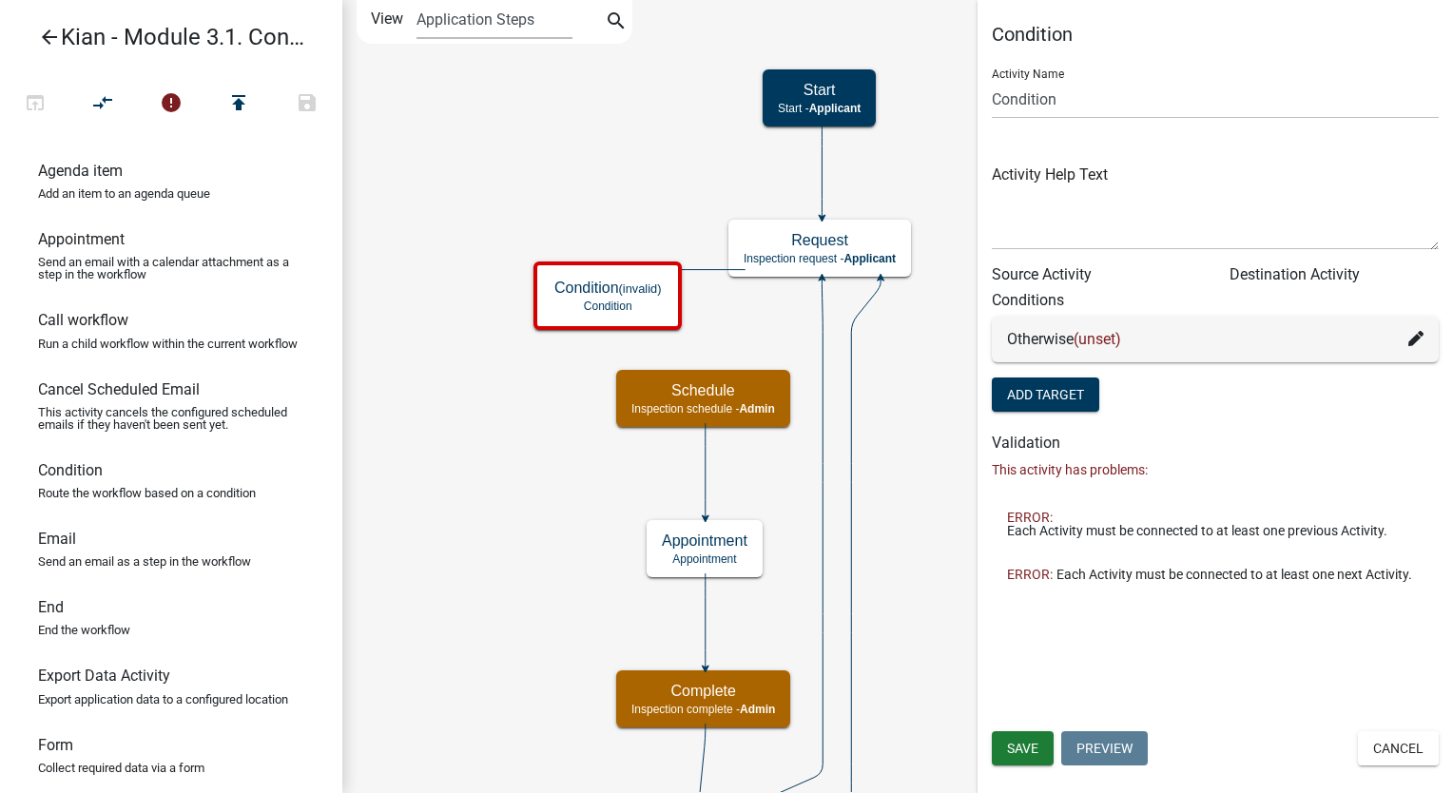
click at [1411, 338] on icon at bounding box center [1416, 338] width 15 height 15
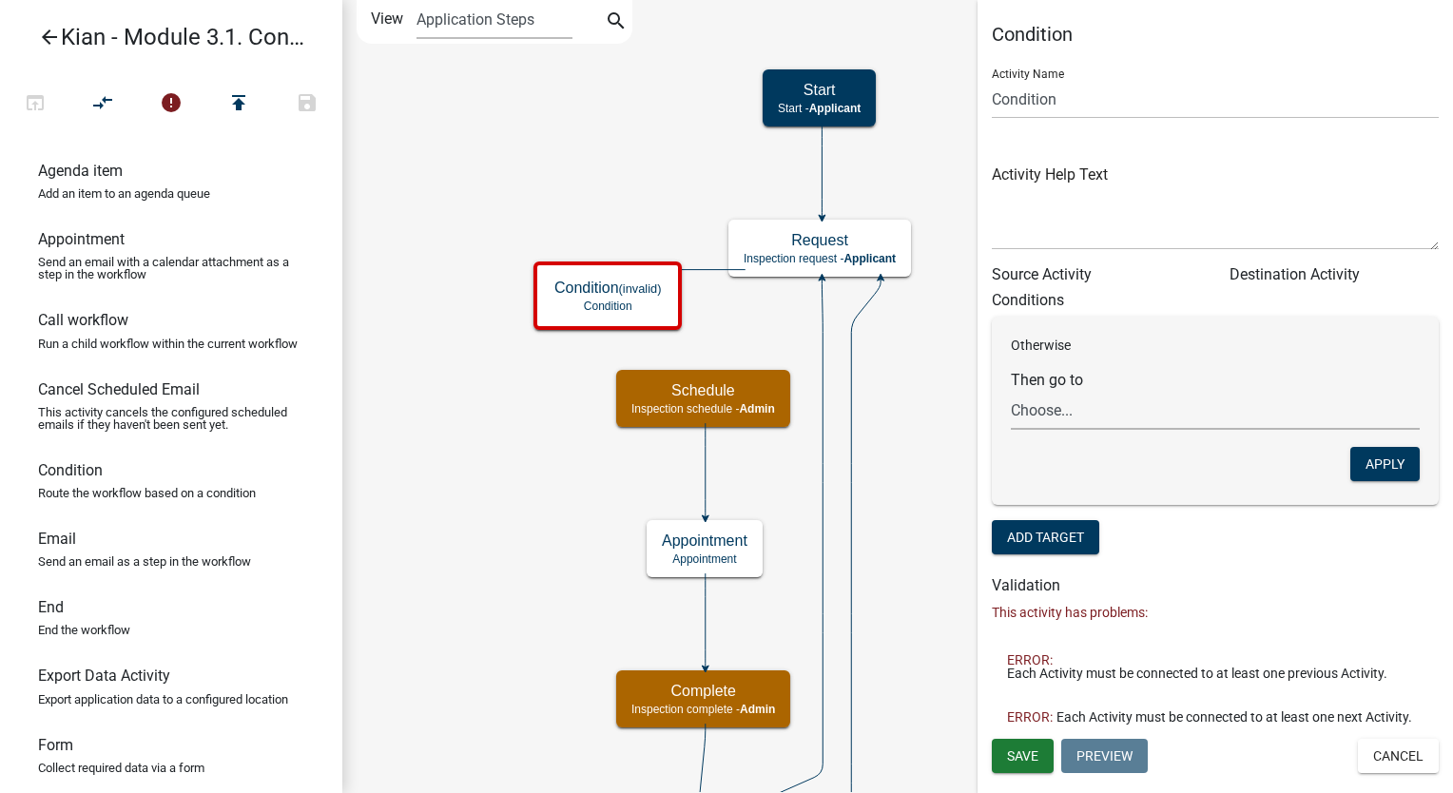
click at [1146, 416] on select "Choose... Start Request Schedule Complete End Appointment Condition Utility Ema…" at bounding box center [1215, 410] width 409 height 39
select select "2: 6b45bc5b-aa5a-4261-9b53-9fe431bba6c8"
click at [1011, 391] on select "Choose... Start Request Schedule Complete End Appointment Condition Utility Ema…" at bounding box center [1215, 410] width 409 height 39
click at [1366, 461] on button "Apply" at bounding box center [1385, 464] width 69 height 34
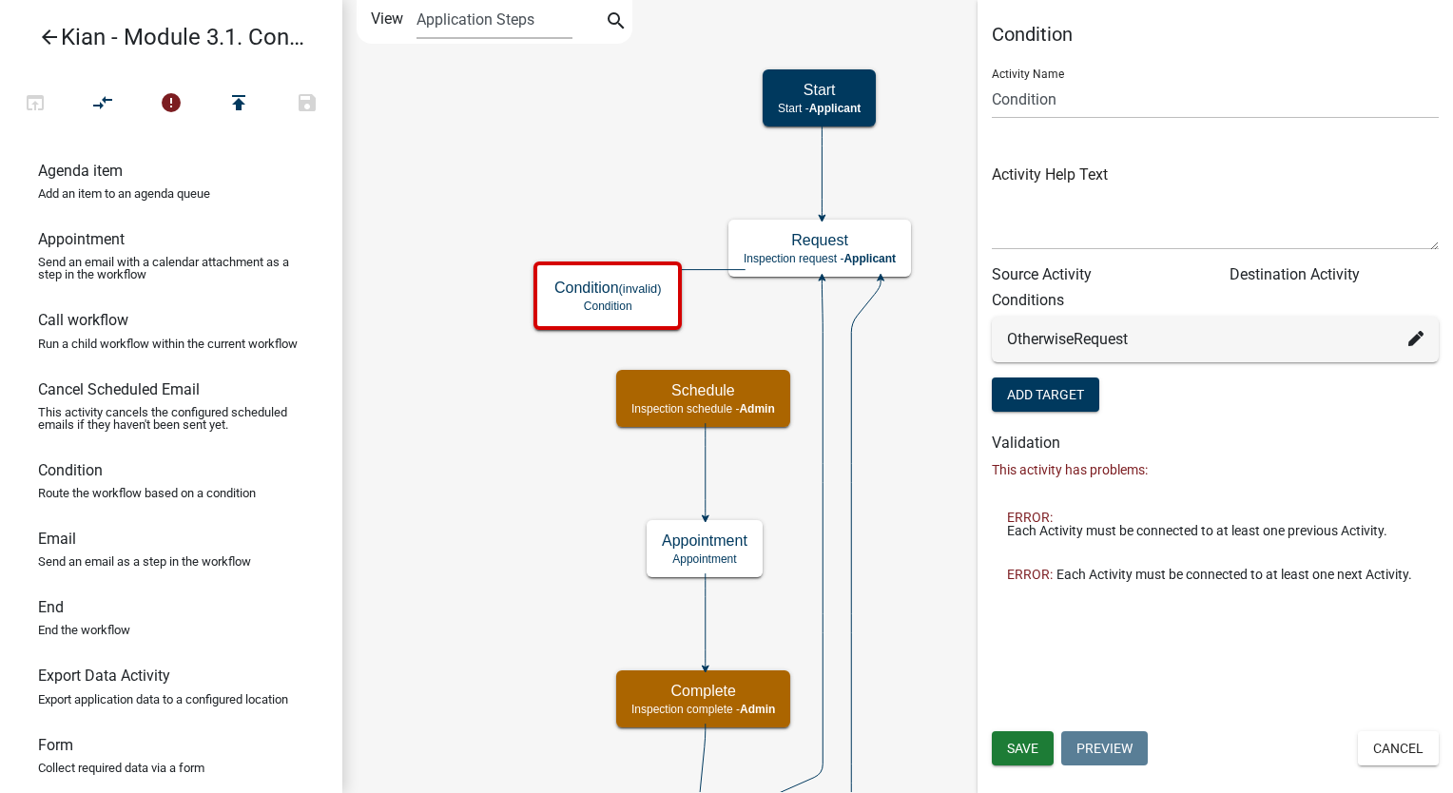
click at [1417, 349] on fa-icon at bounding box center [1416, 339] width 15 height 23
select select "2: 6b45bc5b-aa5a-4261-9b53-9fe431bba6c8"
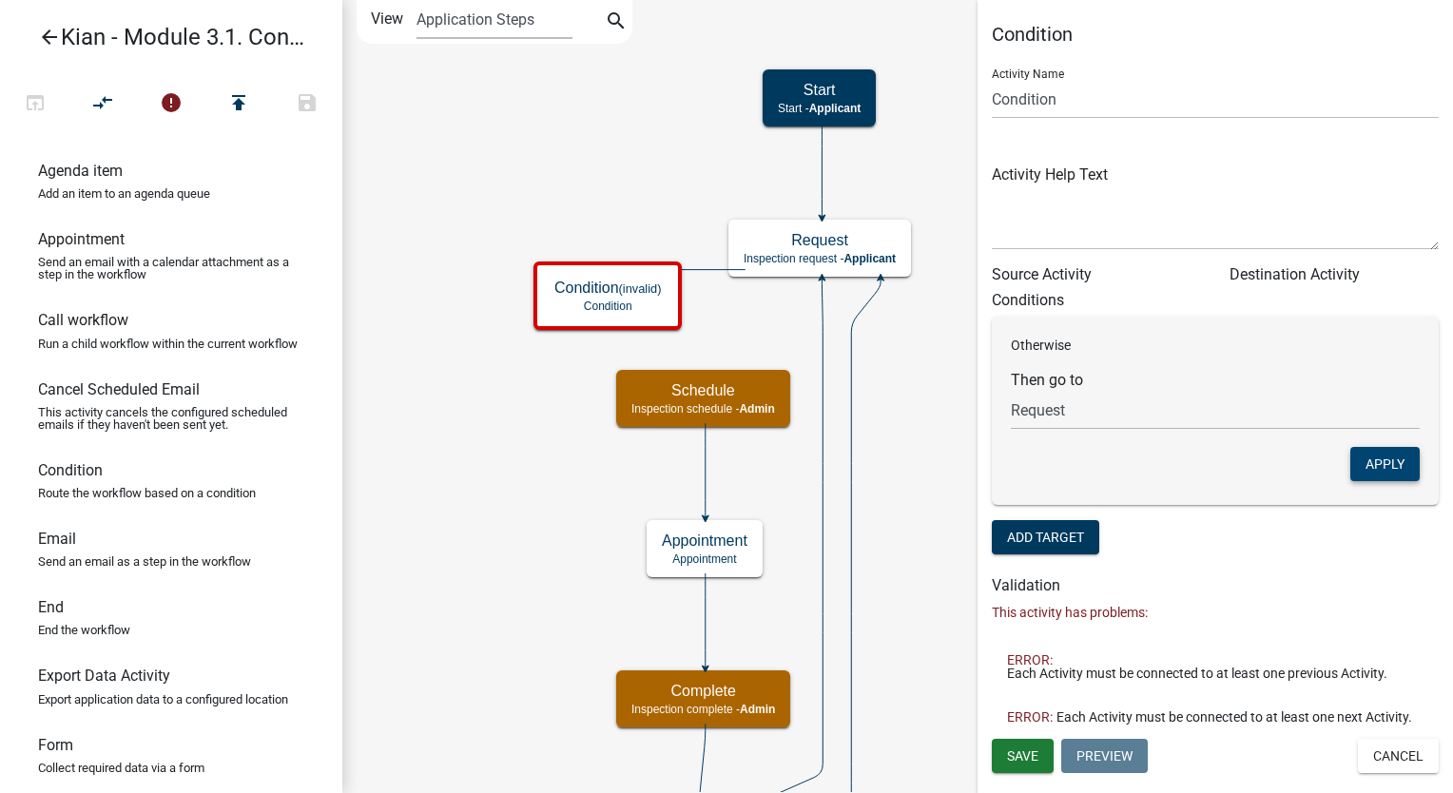
click at [1391, 467] on button "Apply" at bounding box center [1385, 464] width 69 height 34
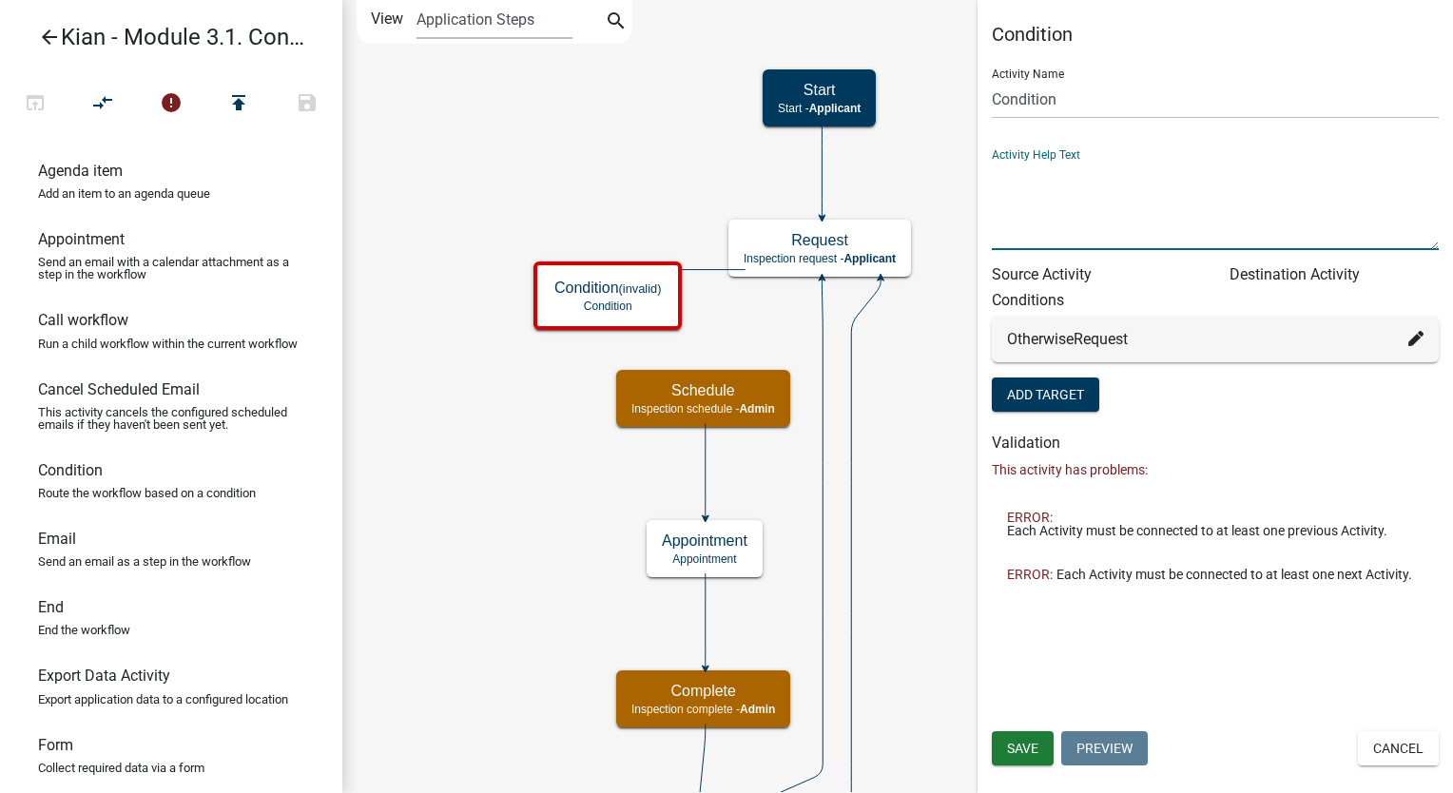
click at [1131, 243] on textarea at bounding box center [1215, 205] width 447 height 89
click at [1392, 747] on button "Cancel" at bounding box center [1398, 748] width 81 height 34
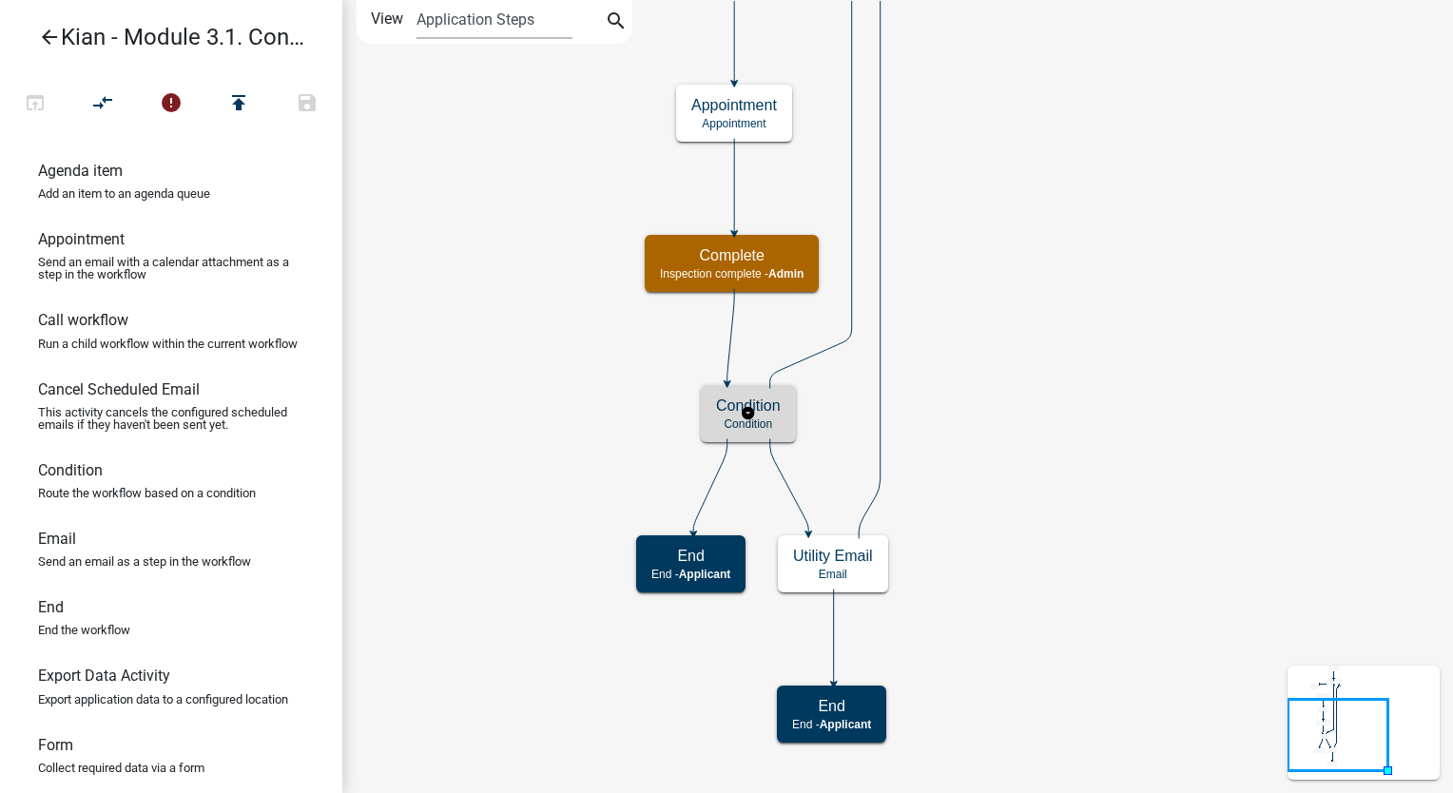
click at [764, 424] on p "Condition" at bounding box center [748, 424] width 65 height 13
click at [765, 424] on p "Condition" at bounding box center [748, 424] width 65 height 13
click at [765, 425] on p "Condition" at bounding box center [748, 424] width 65 height 13
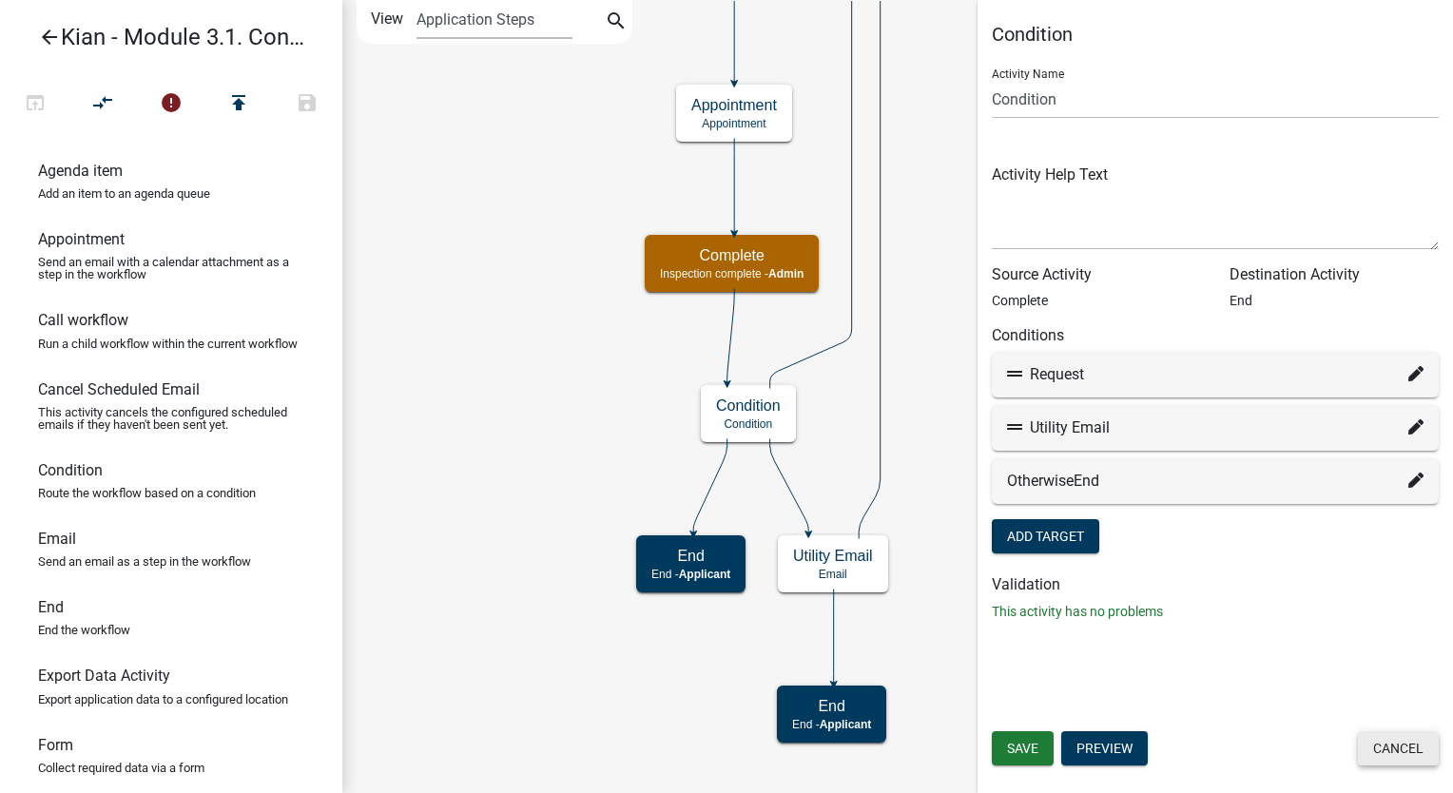
click at [1398, 745] on button "Cancel" at bounding box center [1398, 748] width 81 height 34
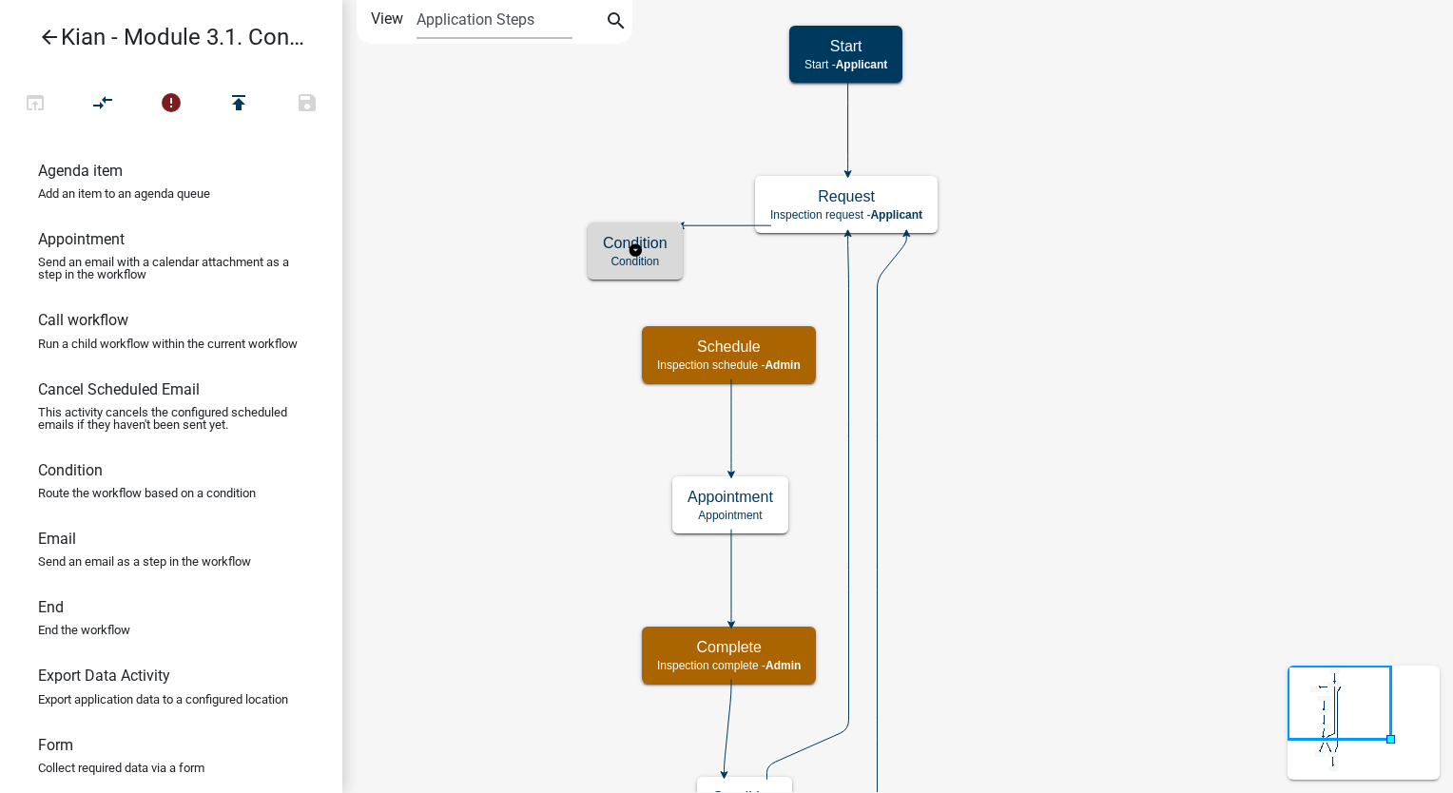
click at [648, 255] on p "Condition" at bounding box center [635, 261] width 65 height 13
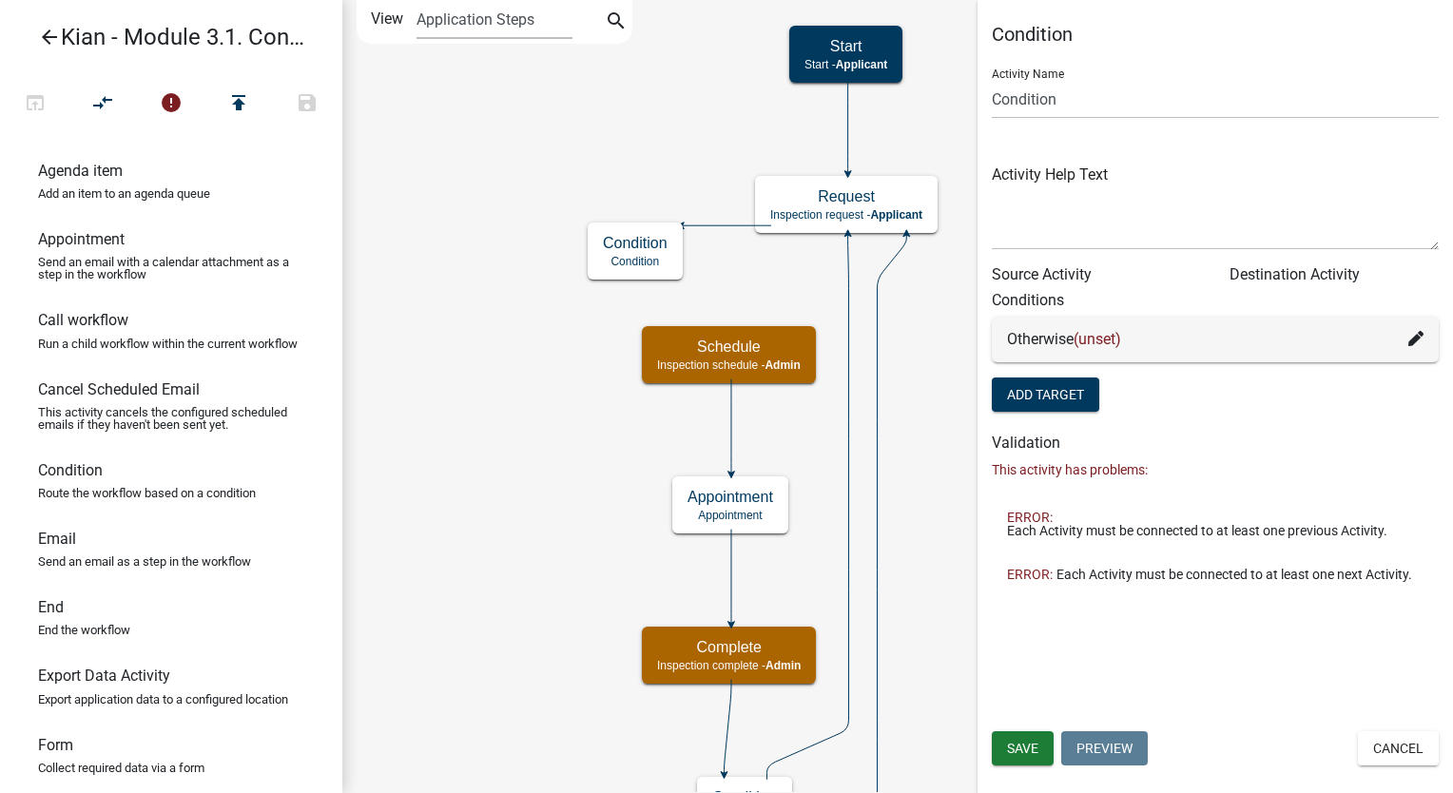
click at [1409, 346] on icon at bounding box center [1416, 338] width 15 height 15
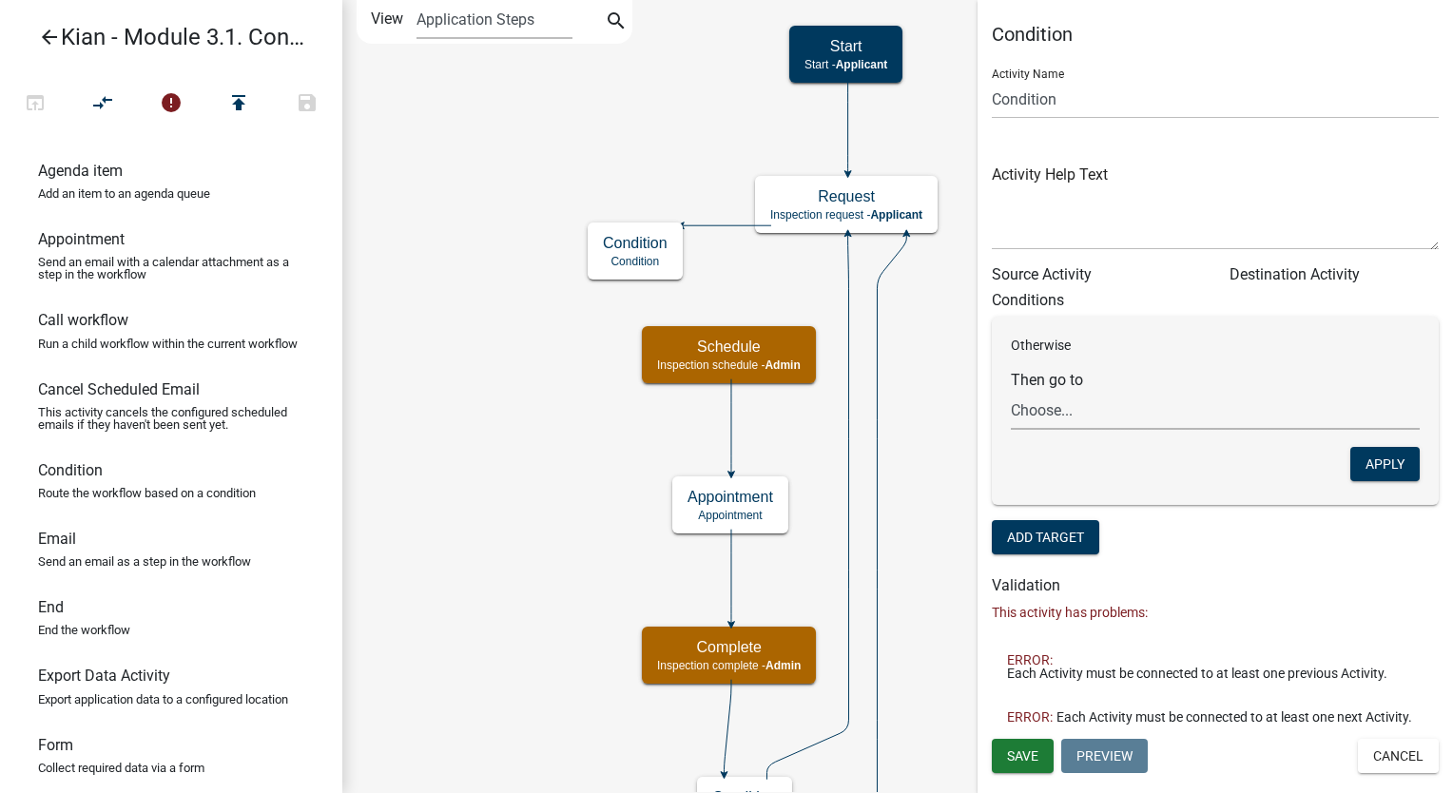
click at [1134, 415] on select "Choose... Start Request Schedule Complete End Appointment Condition Utility Ema…" at bounding box center [1215, 410] width 409 height 39
select select "2: 6b45bc5b-aa5a-4261-9b53-9fe431bba6c8"
click at [1011, 391] on select "Choose... Start Request Schedule Complete End Appointment Condition Utility Ema…" at bounding box center [1215, 410] width 409 height 39
click at [1382, 470] on button "Apply" at bounding box center [1385, 464] width 69 height 34
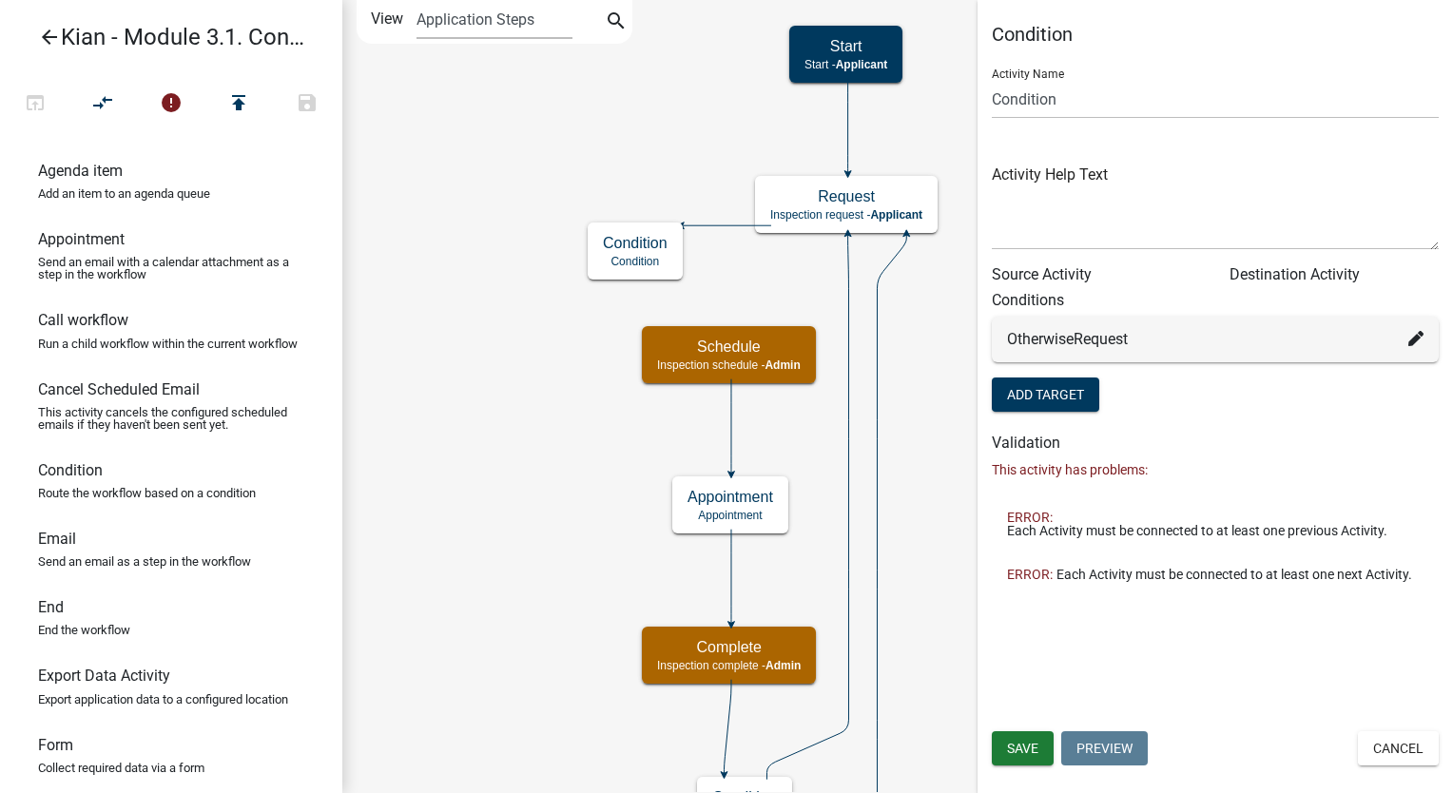
drag, startPoint x: 1138, startPoint y: 344, endPoint x: 1220, endPoint y: 345, distance: 81.8
click at [1220, 345] on div "Otherwise Request" at bounding box center [1215, 339] width 417 height 23
click at [1021, 408] on button "Add Target" at bounding box center [1045, 395] width 107 height 34
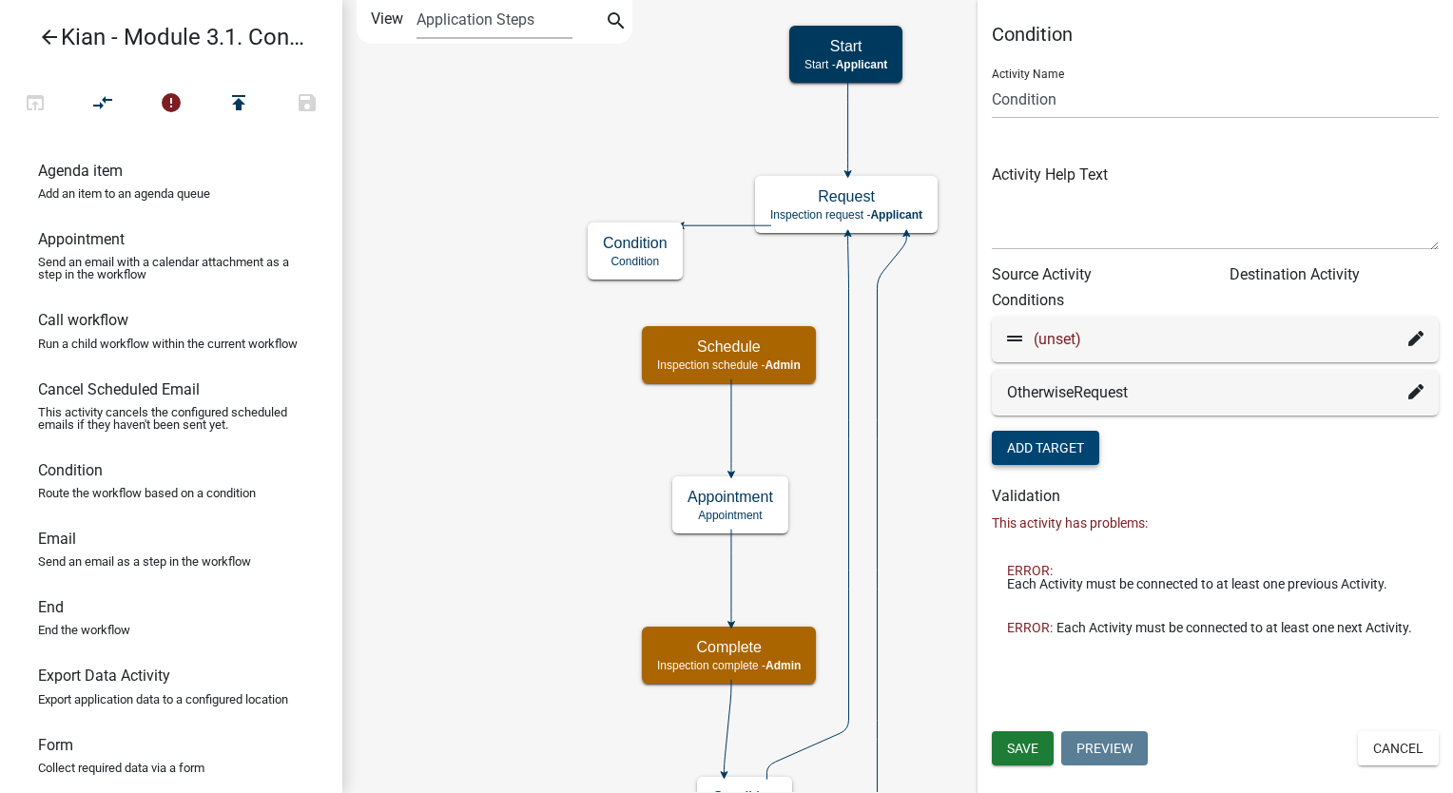
click at [1421, 336] on icon at bounding box center [1416, 338] width 15 height 15
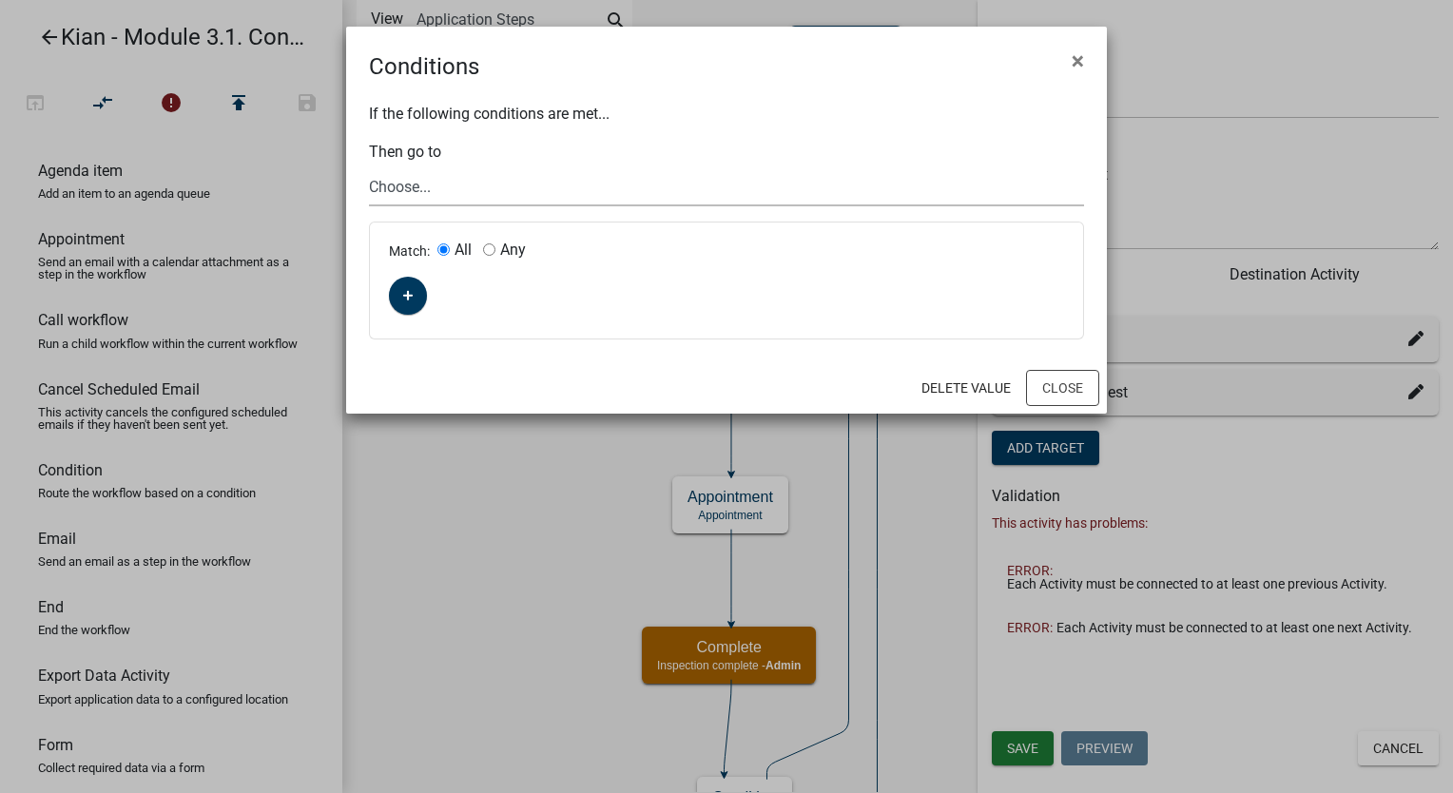
click at [502, 183] on select "Choose... Start Request Schedule Complete End Appointment Condition Utility Ema…" at bounding box center [726, 186] width 715 height 39
click at [369, 167] on select "Choose... Start Request Schedule Complete End Appointment Condition Utility Ema…" at bounding box center [726, 186] width 715 height 39
click at [422, 290] on button "button" at bounding box center [408, 296] width 38 height 38
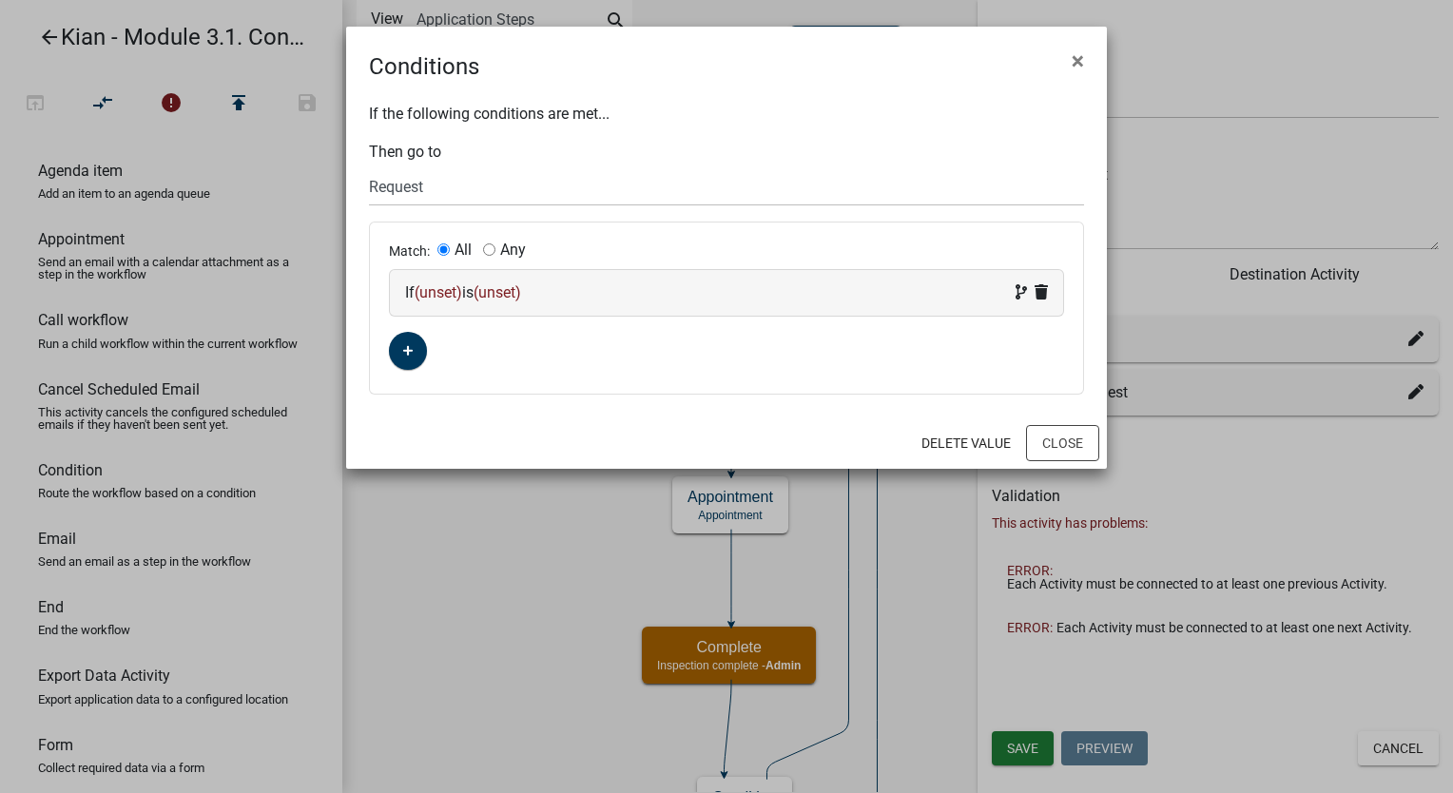
click at [925, 295] on div "If (unset) is (unset) Add to group" at bounding box center [726, 293] width 643 height 23
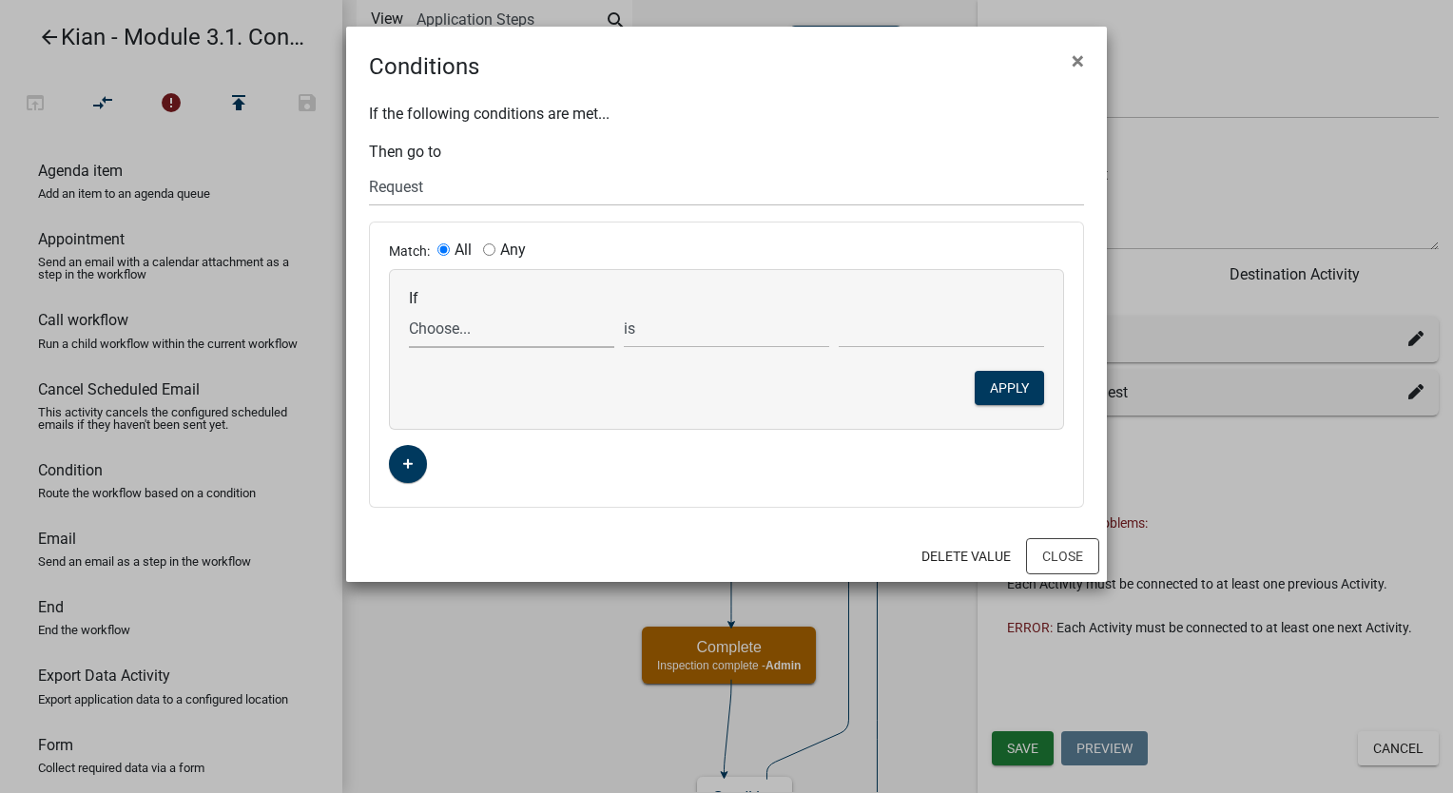
click at [546, 321] on select "Choose... ALL_FEE_RECIPIENTS APPLICATION_ID APPLICATION_NUMBER APPLICATION_STAT…" at bounding box center [511, 328] width 205 height 39
click at [574, 326] on select "Choose... ALL_FEE_RECIPIENTS APPLICATION_ID APPLICATION_NUMBER APPLICATION_STAT…" at bounding box center [511, 328] width 205 height 39
click at [539, 333] on select "Choose... ALL_FEE_RECIPIENTS APPLICATION_ID APPLICATION_NUMBER APPLICATION_STAT…" at bounding box center [511, 328] width 205 height 39
click at [554, 270] on div "If Choose... ALL_FEE_RECIPIENTS APPLICATION_ID APPLICATION_NUMBER APPLICATION_S…" at bounding box center [726, 349] width 673 height 159
click at [589, 179] on select "Choose... Start Request Schedule Complete End Appointment Condition Utility Ema…" at bounding box center [726, 186] width 715 height 39
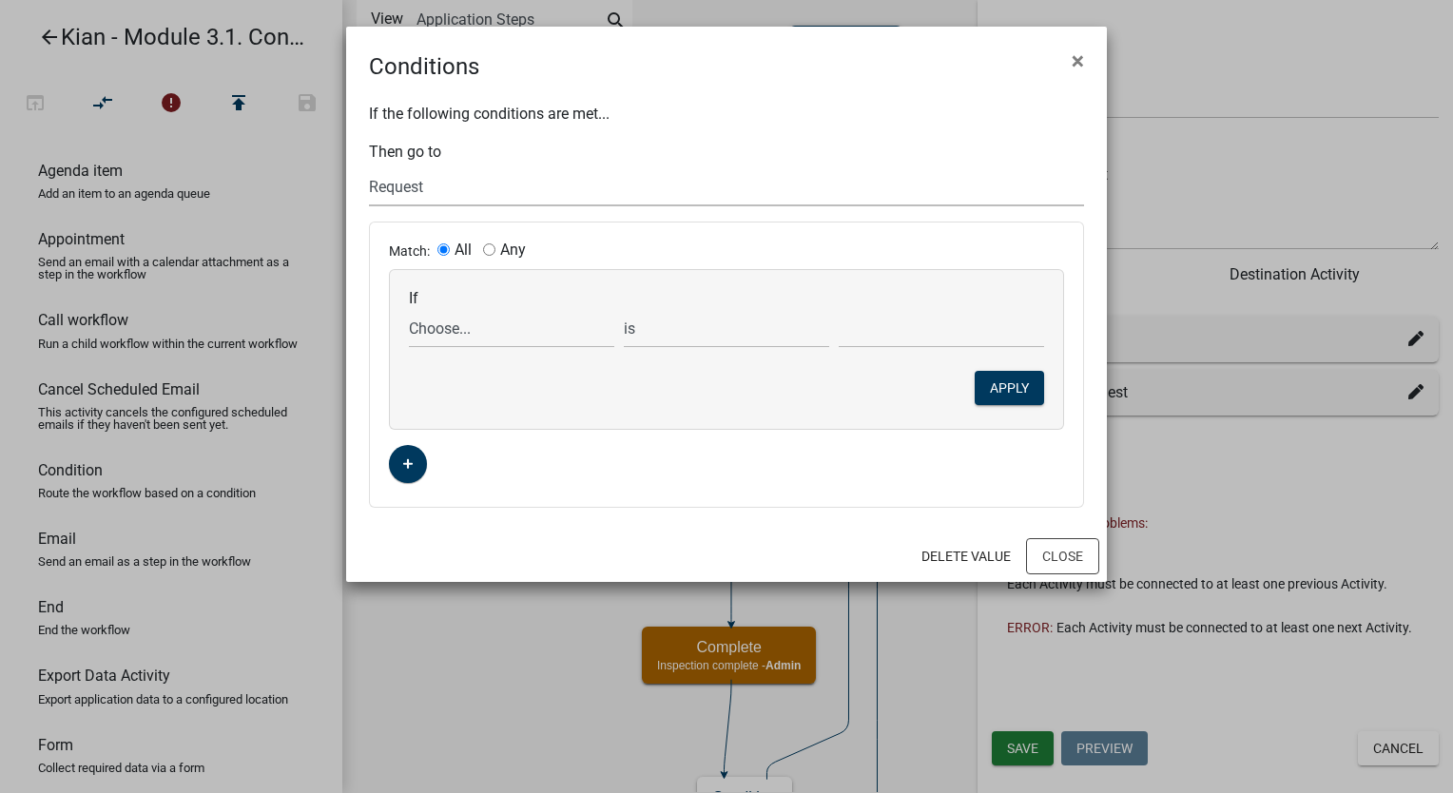
select select "3: edfb2843-4ba4-4206-a12a-dc86a7a82474"
click at [369, 167] on select "Choose... Start Request Schedule Complete End Appointment Condition Utility Ema…" at bounding box center [726, 186] width 715 height 39
click at [510, 325] on select "Choose... ALL_FEE_RECIPIENTS APPLICATION_ID APPLICATION_NUMBER APPLICATION_STAT…" at bounding box center [511, 328] width 205 height 39
click at [599, 193] on select "Choose... Start Request Schedule Complete End Appointment Condition Utility Ema…" at bounding box center [726, 186] width 715 height 39
click at [1054, 554] on button "Close" at bounding box center [1062, 556] width 73 height 36
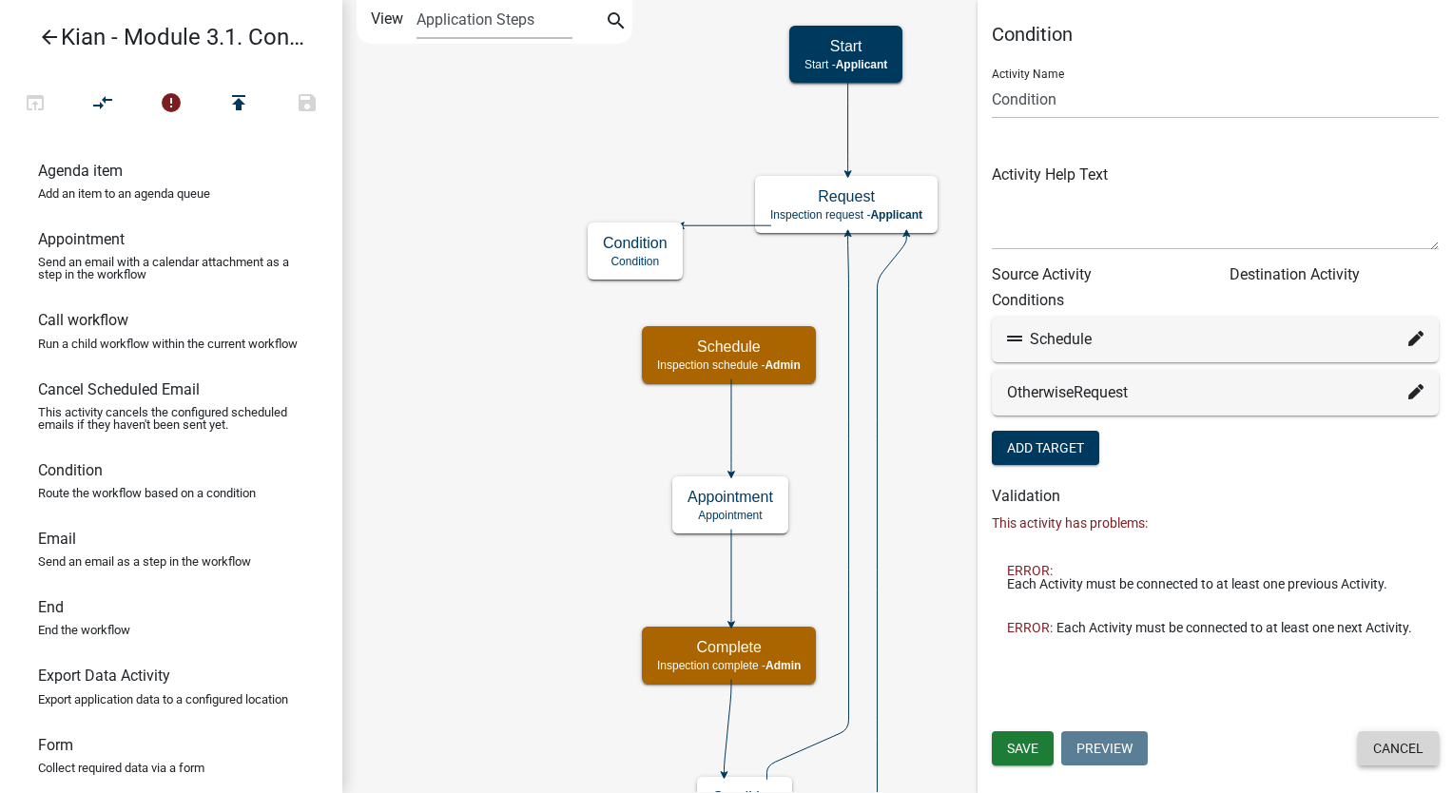
click at [1414, 751] on button "Cancel" at bounding box center [1398, 748] width 81 height 34
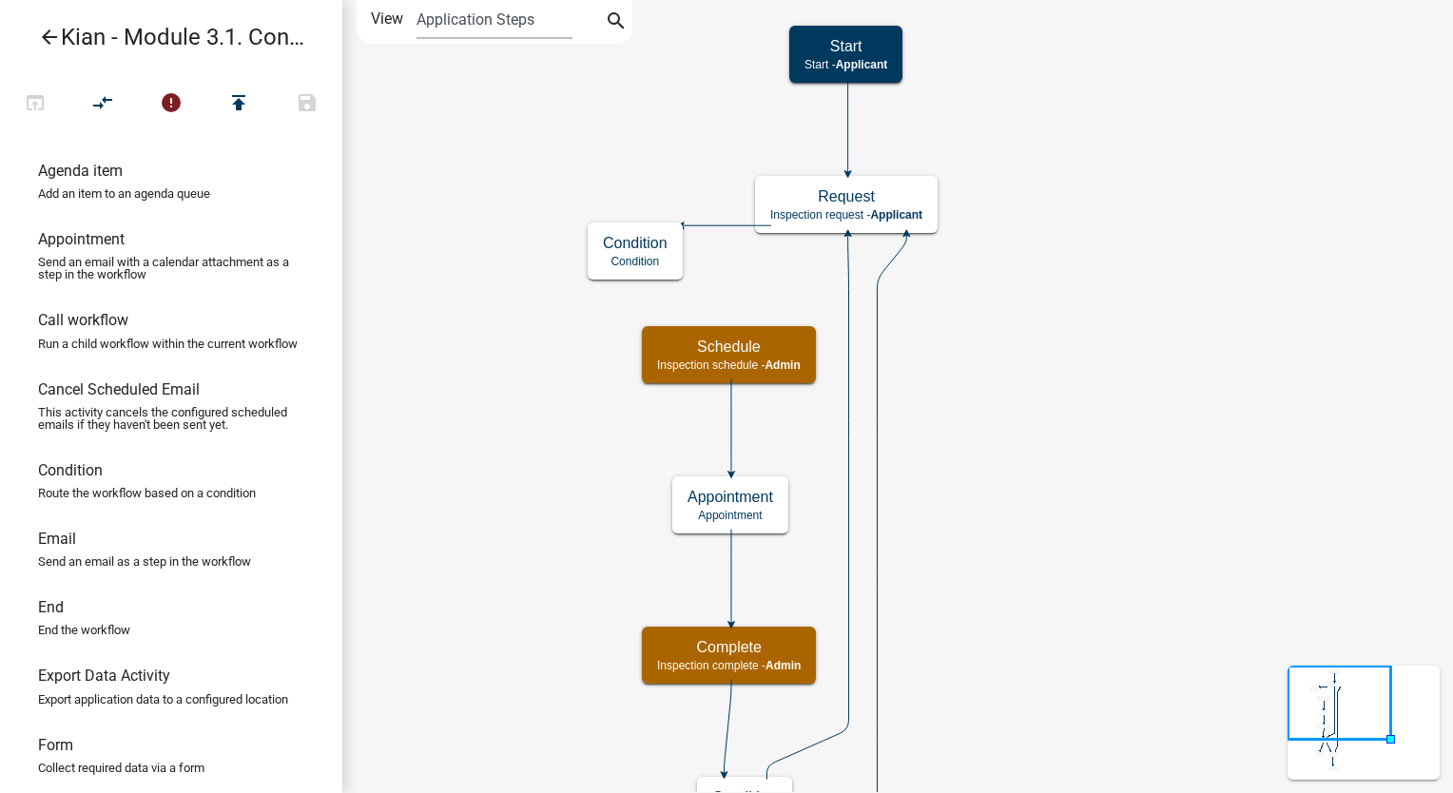
click at [1160, 381] on icon "Start Start - Applicant Request Inspection request - Applicant Schedule Inspect…" at bounding box center [897, 567] width 1109 height 1132
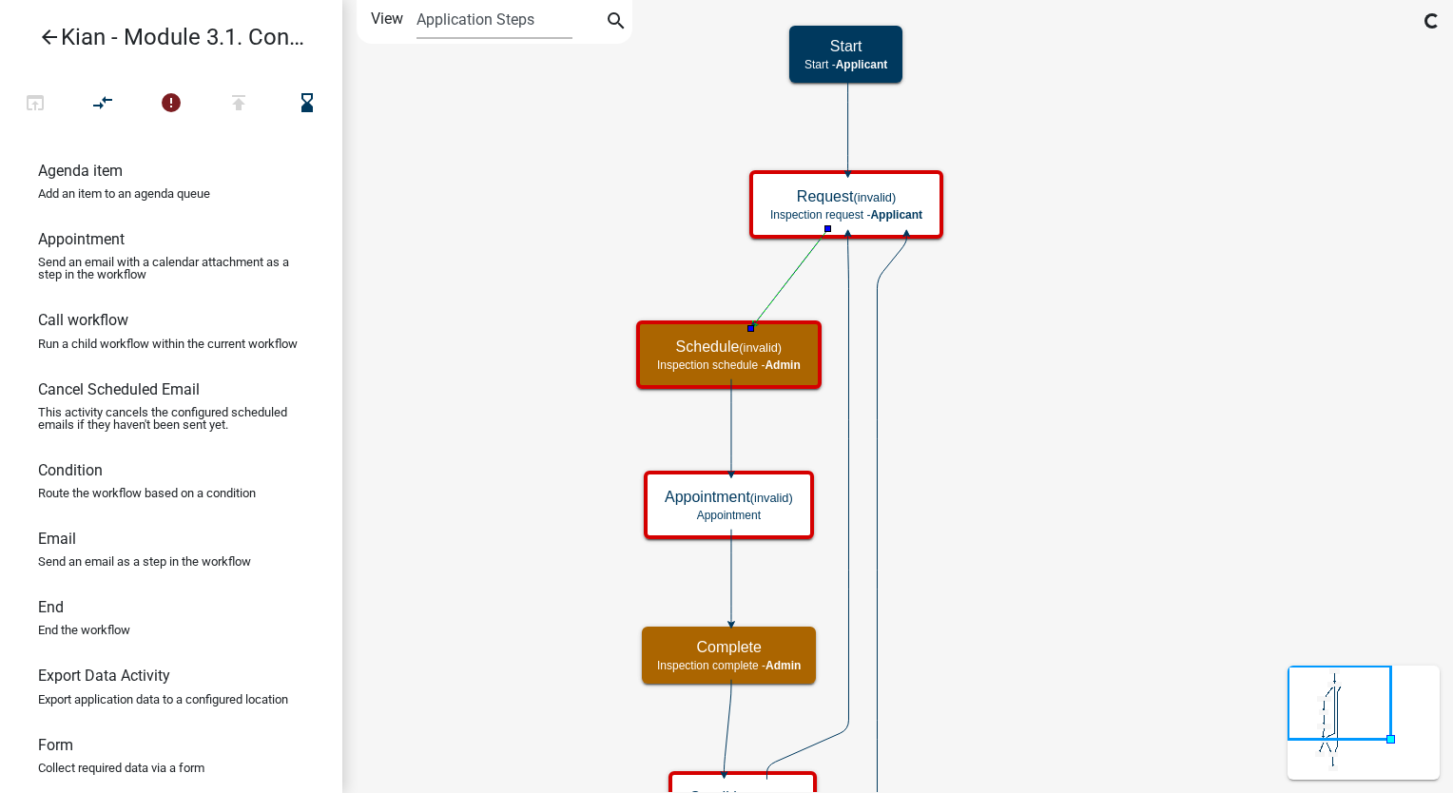
click at [1075, 321] on icon "Start Start - Applicant Request (invalid) Inspection request - Applicant Schedu…" at bounding box center [897, 567] width 1109 height 1132
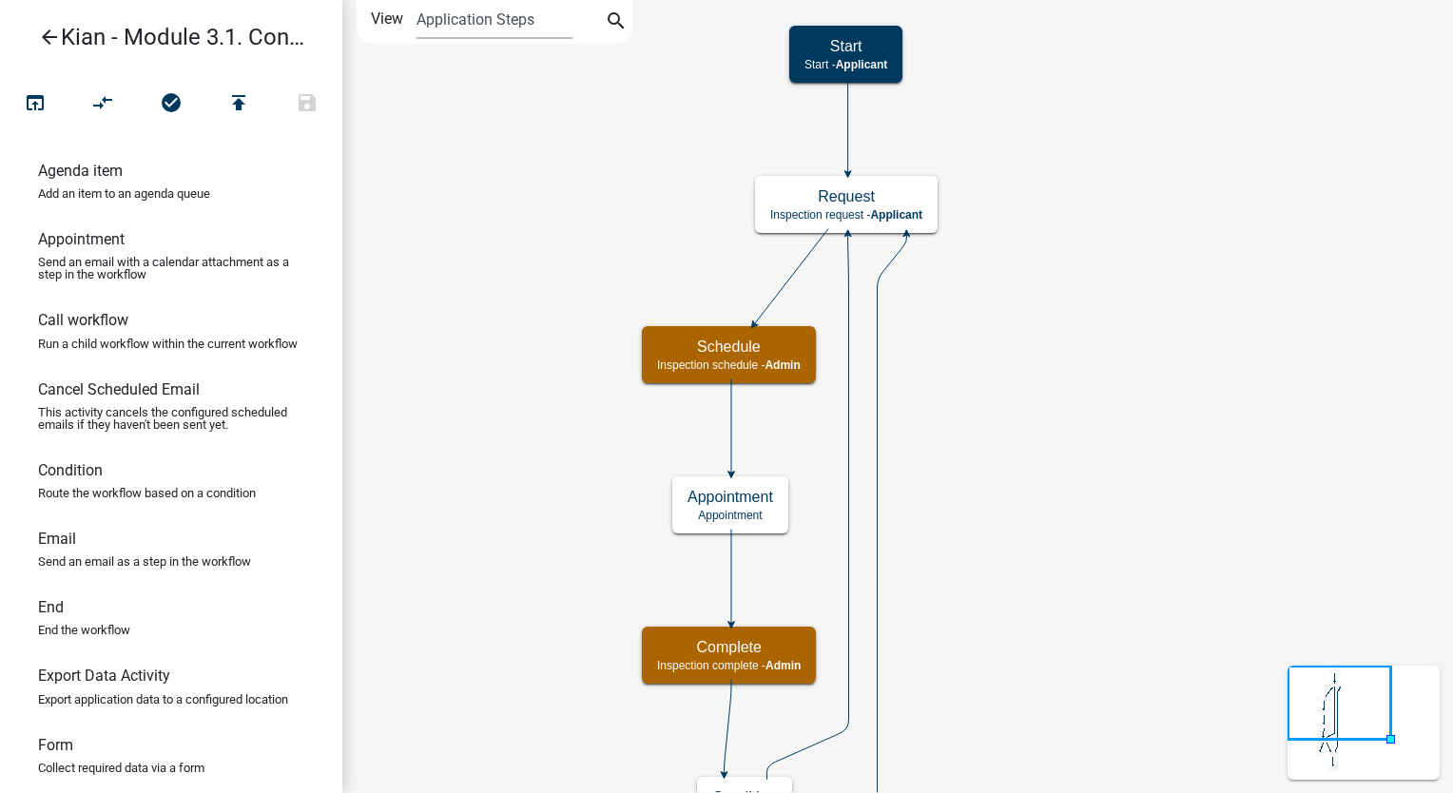
click at [39, 44] on icon "arrow_back" at bounding box center [49, 39] width 23 height 27
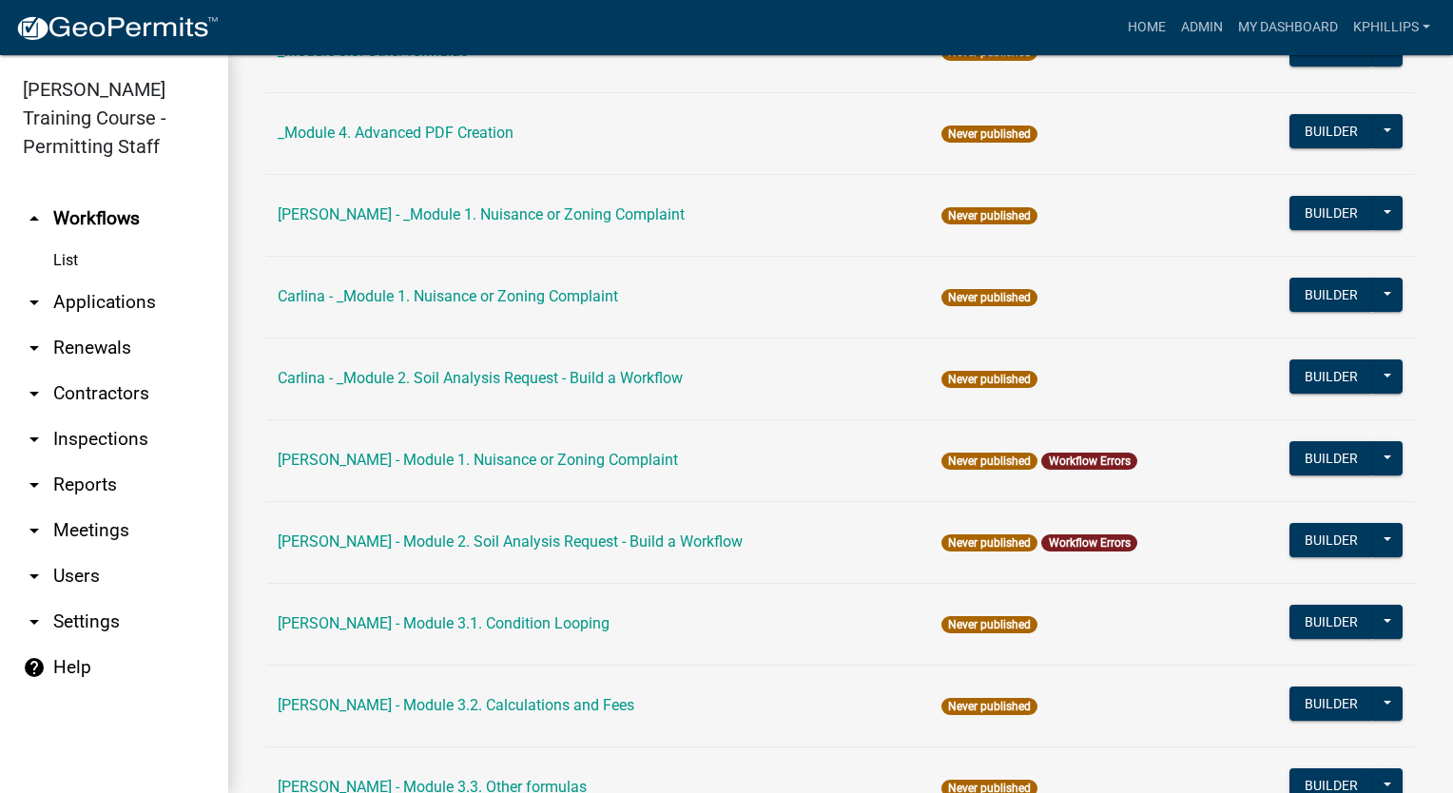
scroll to position [1292, 0]
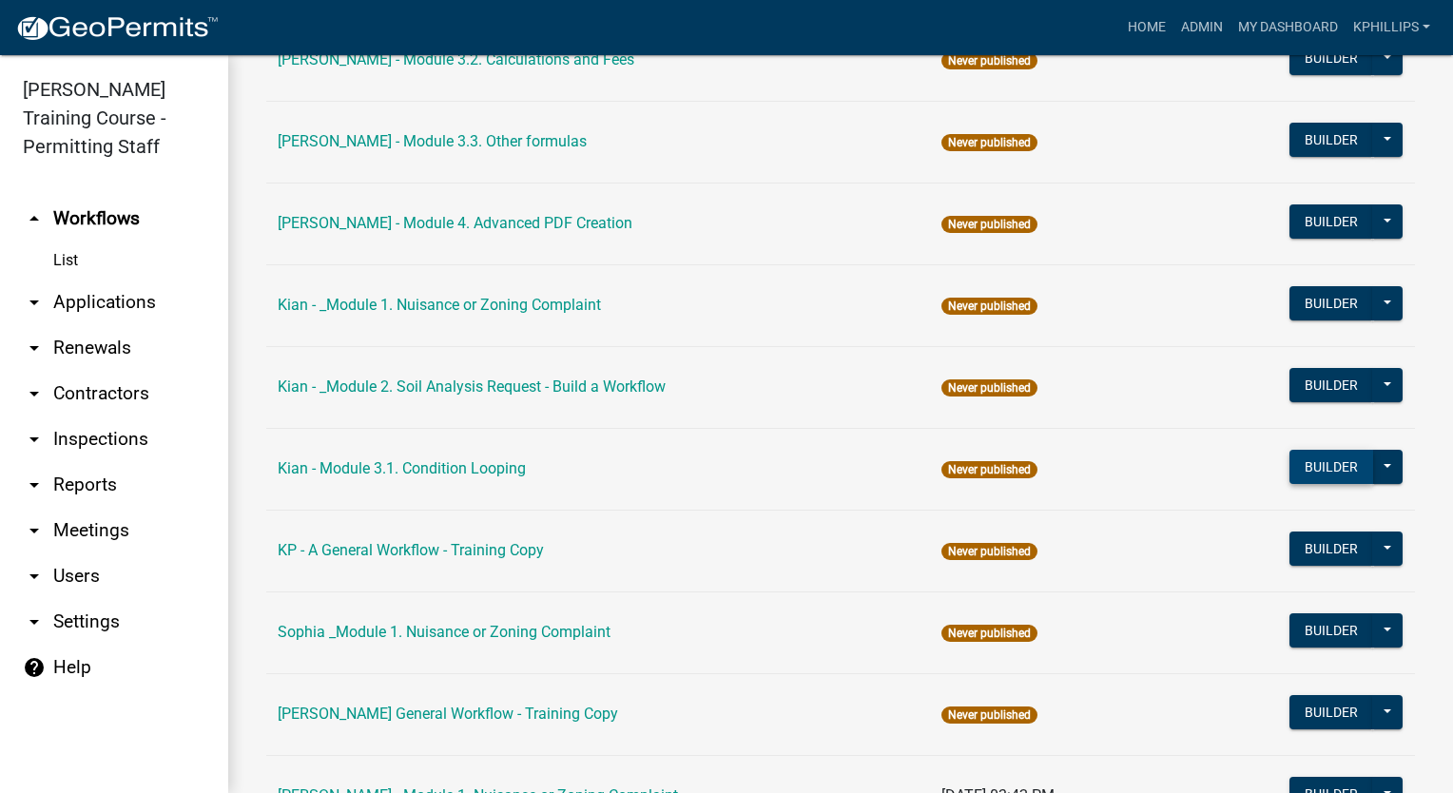
click at [1314, 476] on button "Builder" at bounding box center [1332, 467] width 84 height 34
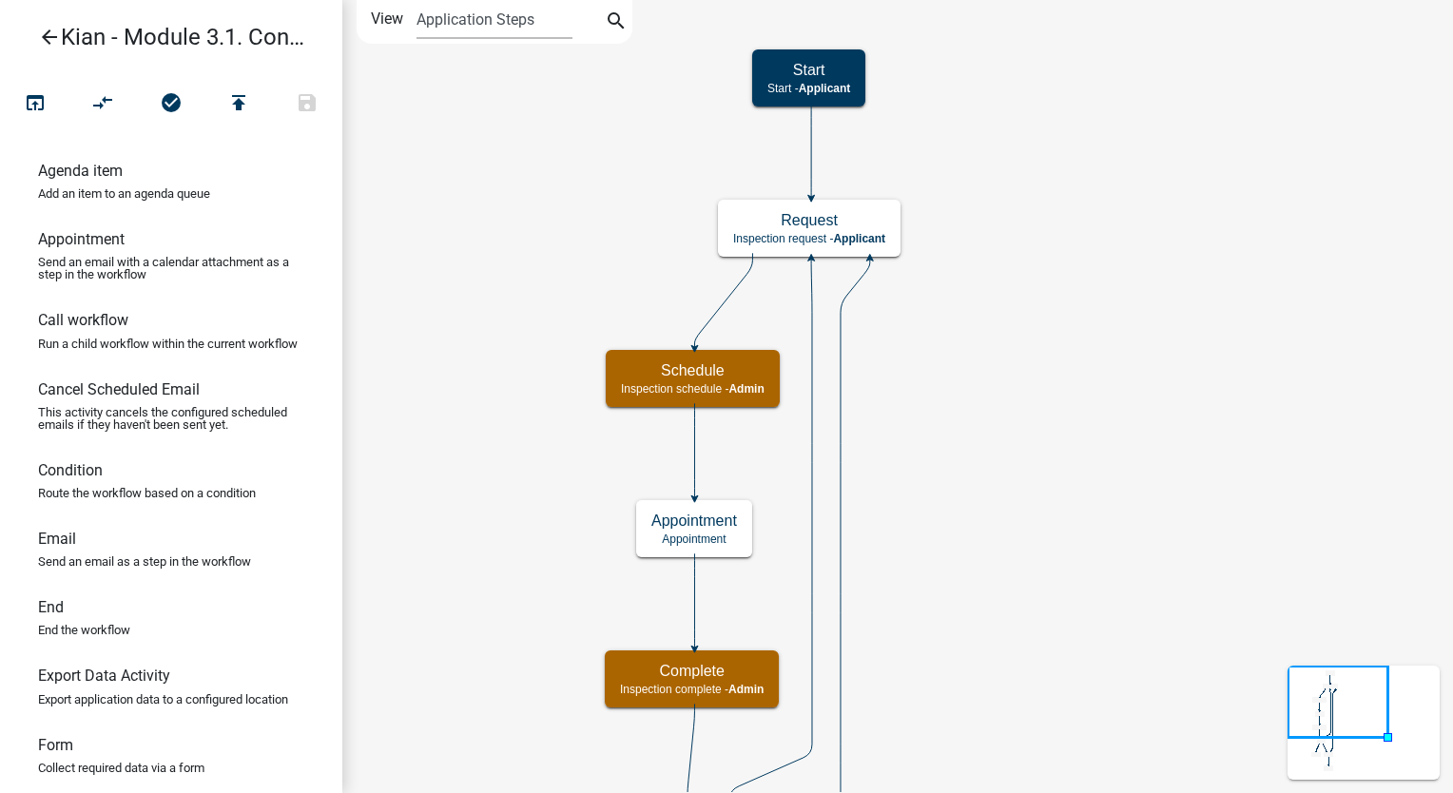
click at [989, 123] on icon "Start Start - Applicant Request Inspection request - Applicant Schedule Inspect…" at bounding box center [897, 579] width 1109 height 1156
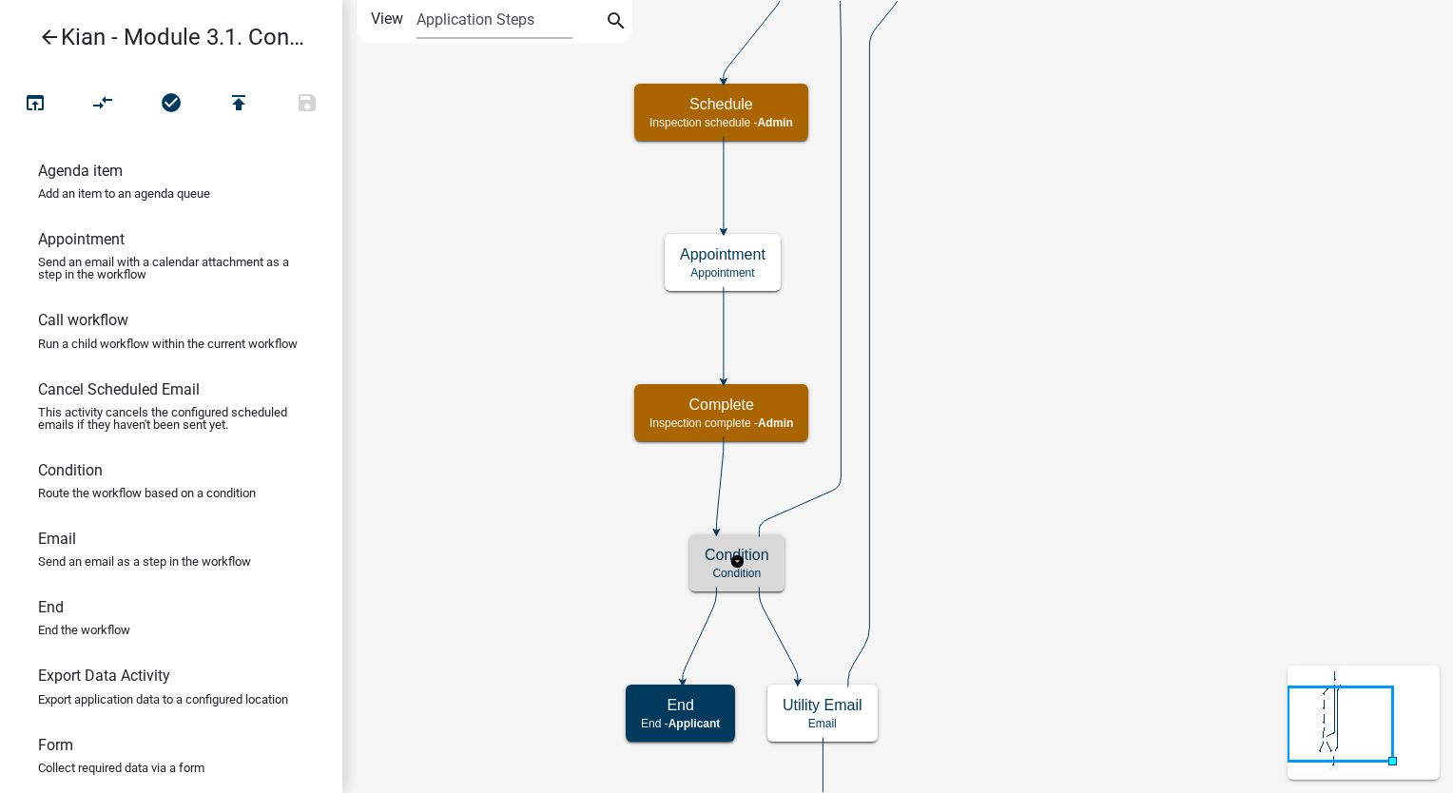
click at [761, 558] on h5 "Condition" at bounding box center [737, 555] width 65 height 18
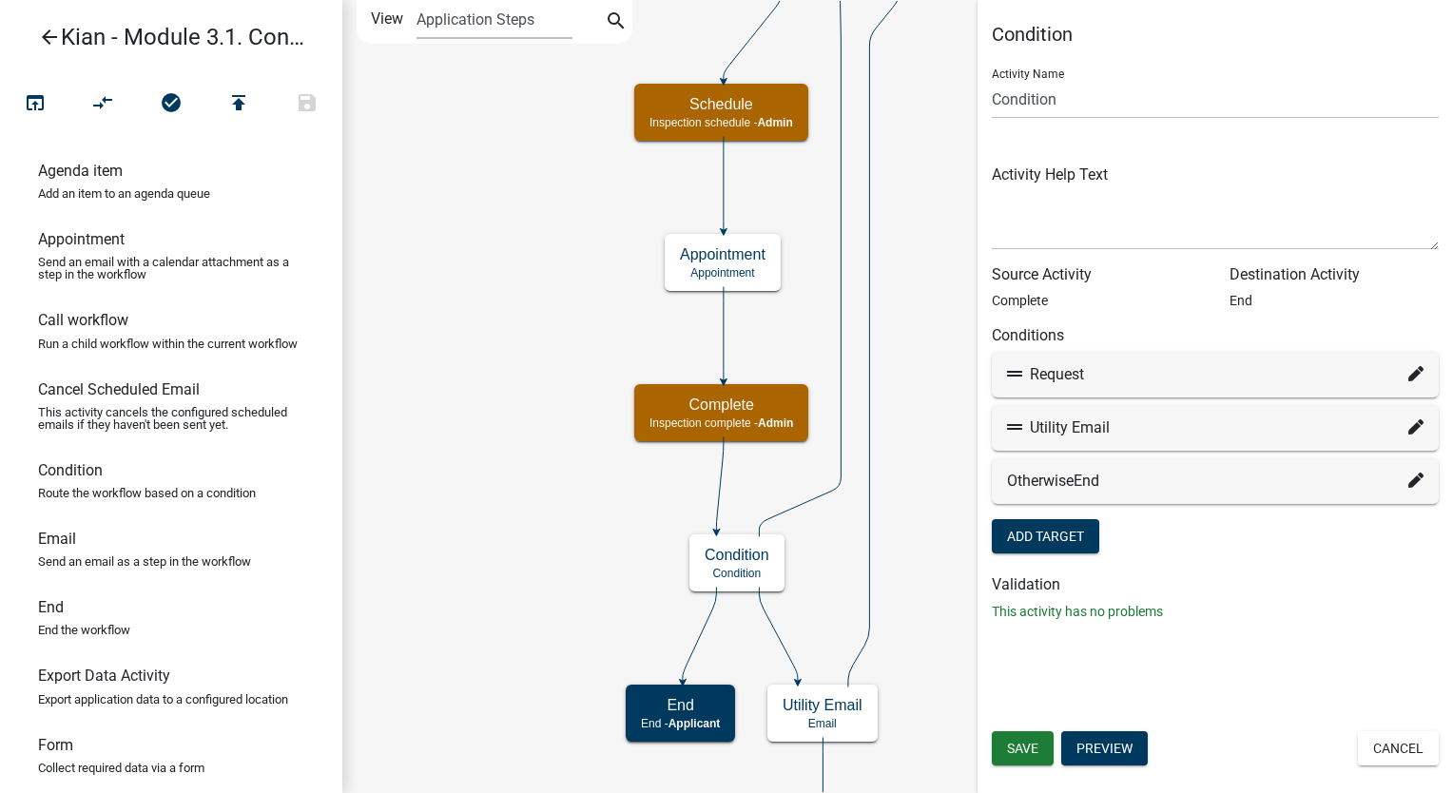
click at [1416, 386] on fa-icon at bounding box center [1416, 374] width 15 height 23
select select "2: 6b45bc5b-aa5a-4261-9b53-9fe431bba6c8"
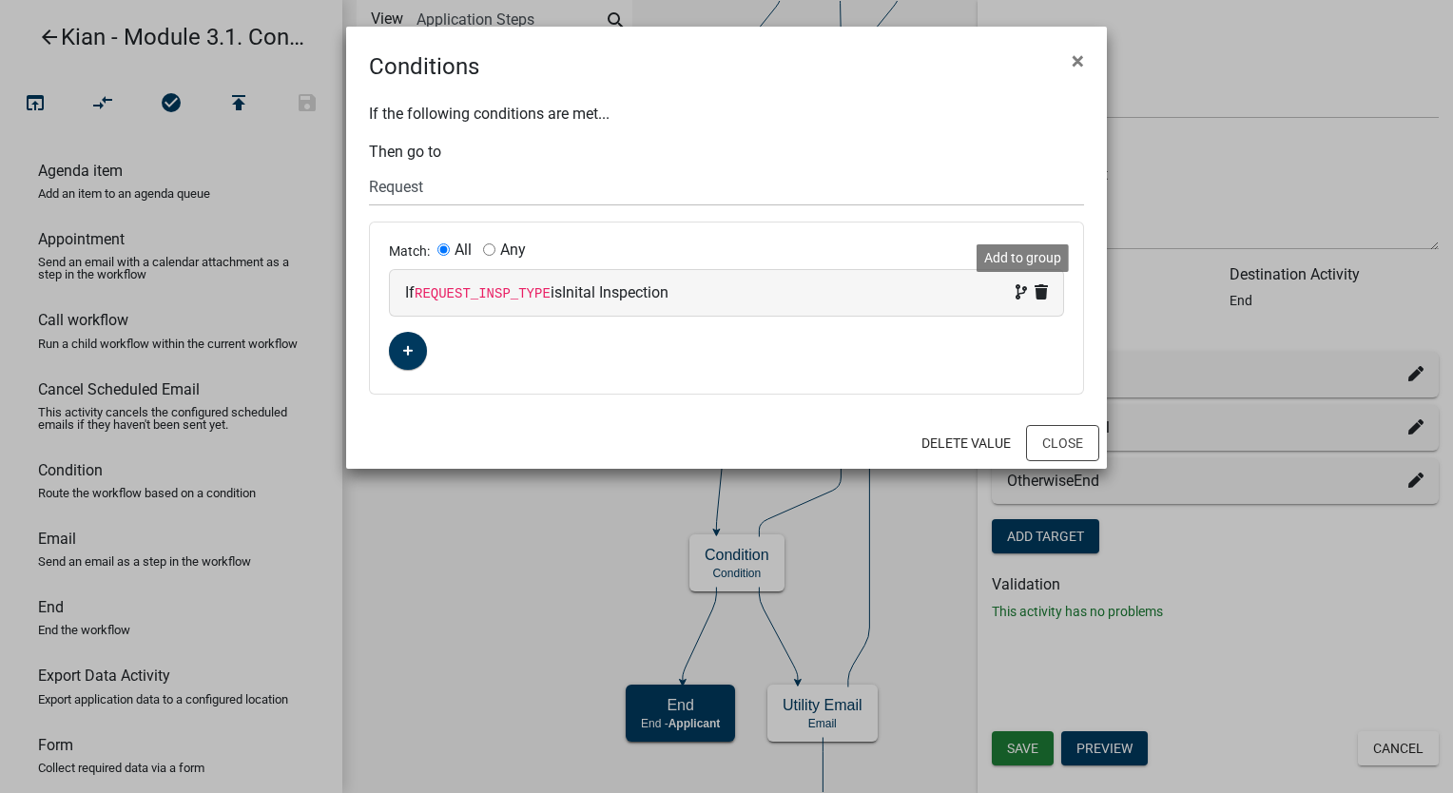
click at [1016, 297] on icon at bounding box center [1021, 291] width 11 height 15
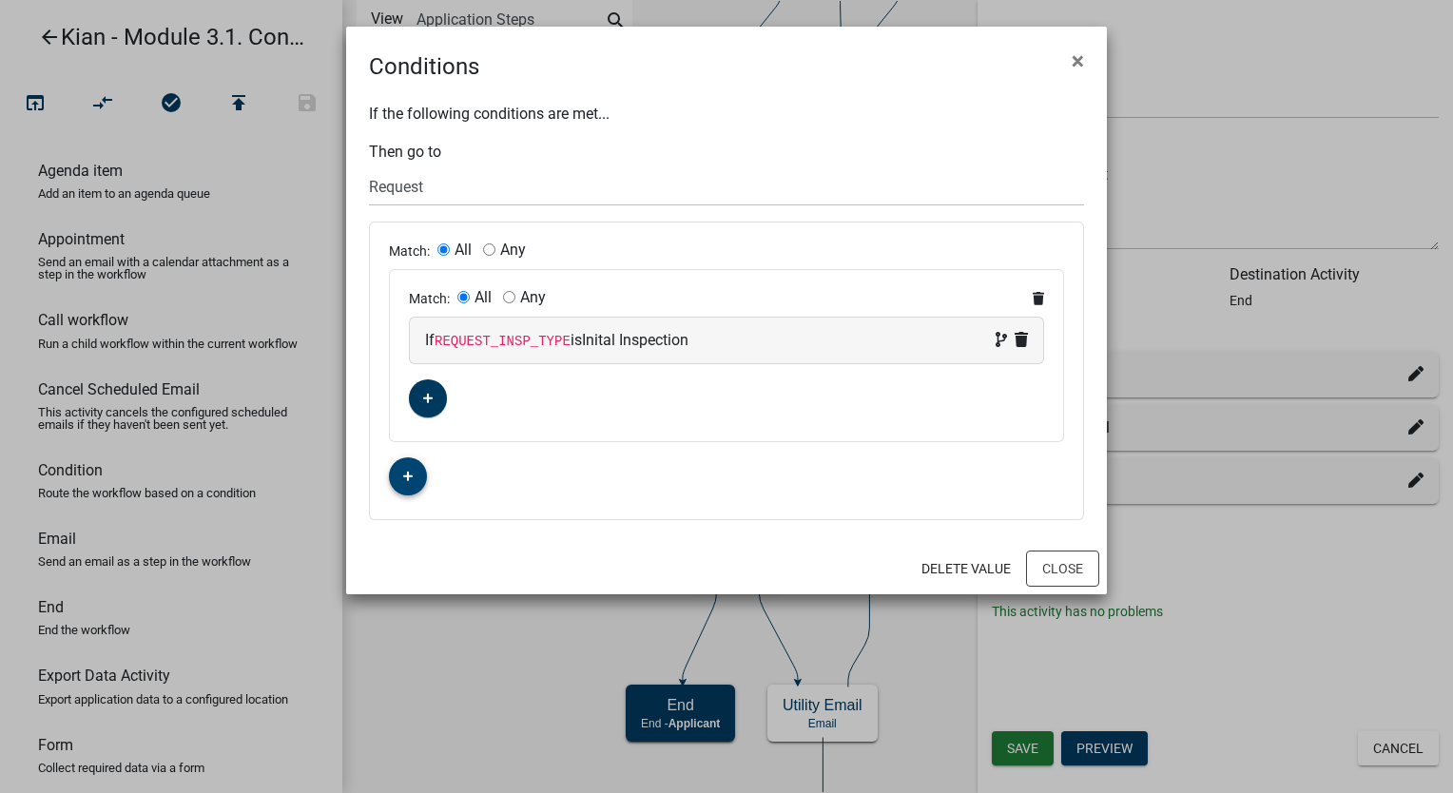
click at [409, 479] on icon "button" at bounding box center [408, 476] width 10 height 11
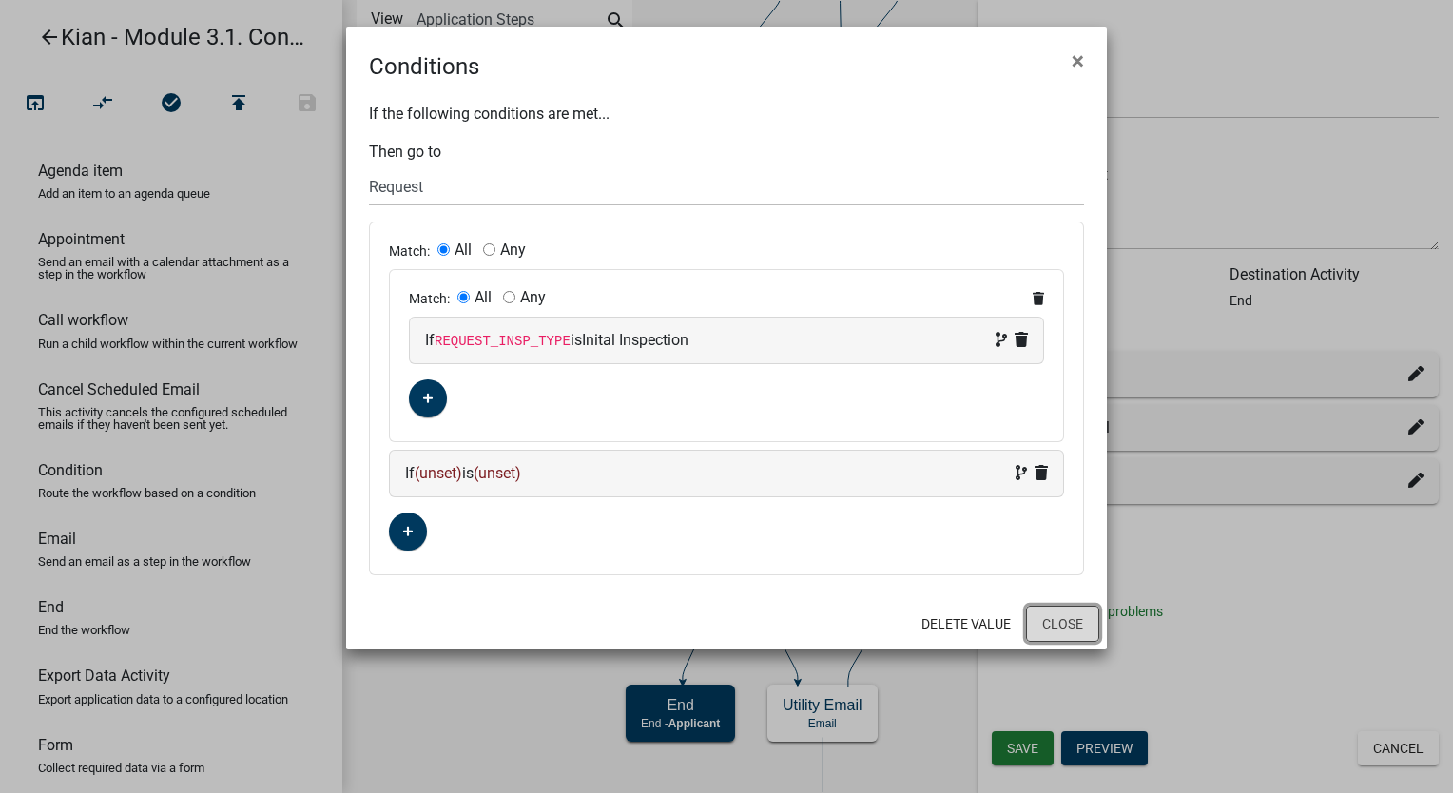
click at [1078, 628] on button "Close" at bounding box center [1062, 624] width 73 height 36
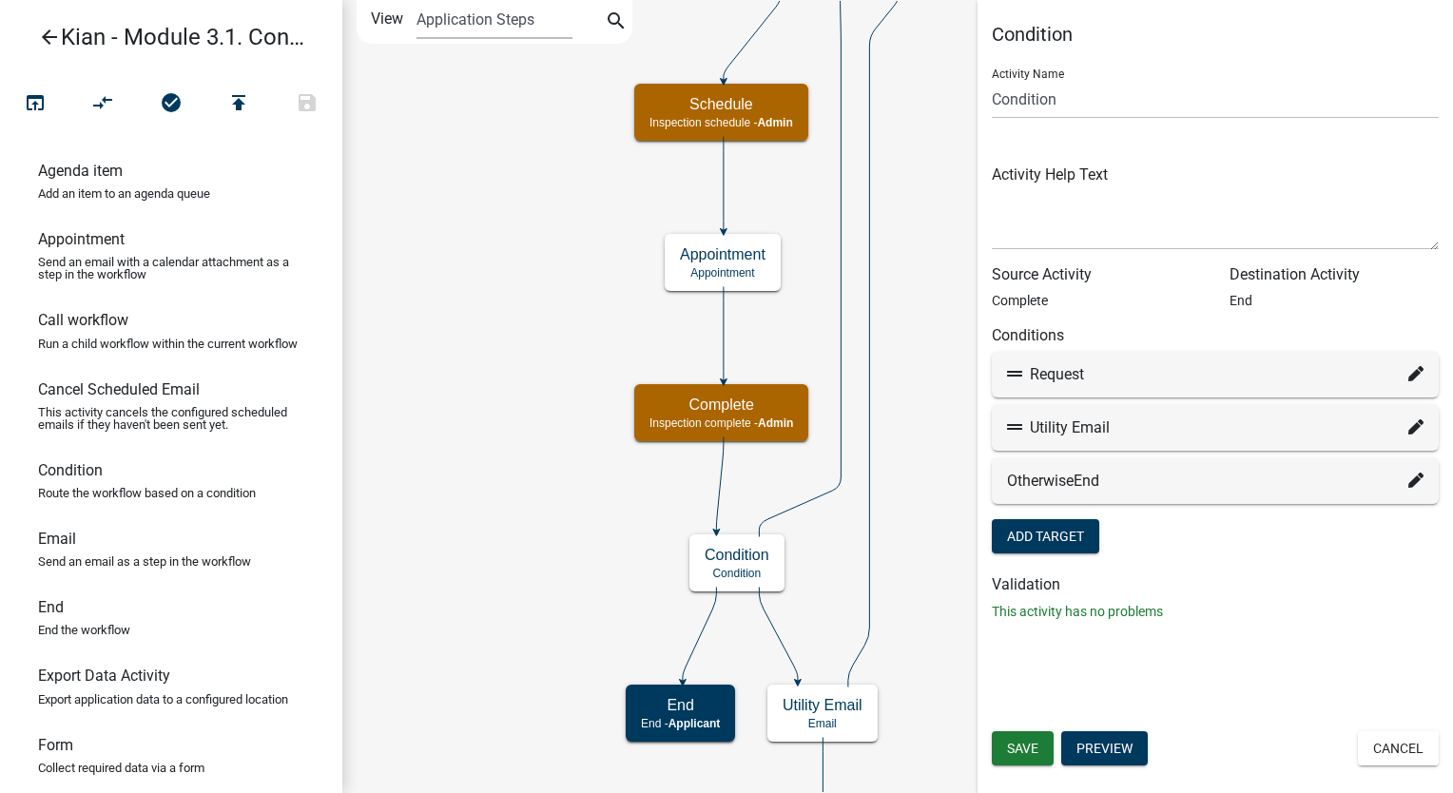
click at [1421, 374] on icon at bounding box center [1416, 373] width 15 height 15
select select "2: 6b45bc5b-aa5a-4261-9b53-9fe431bba6c8"
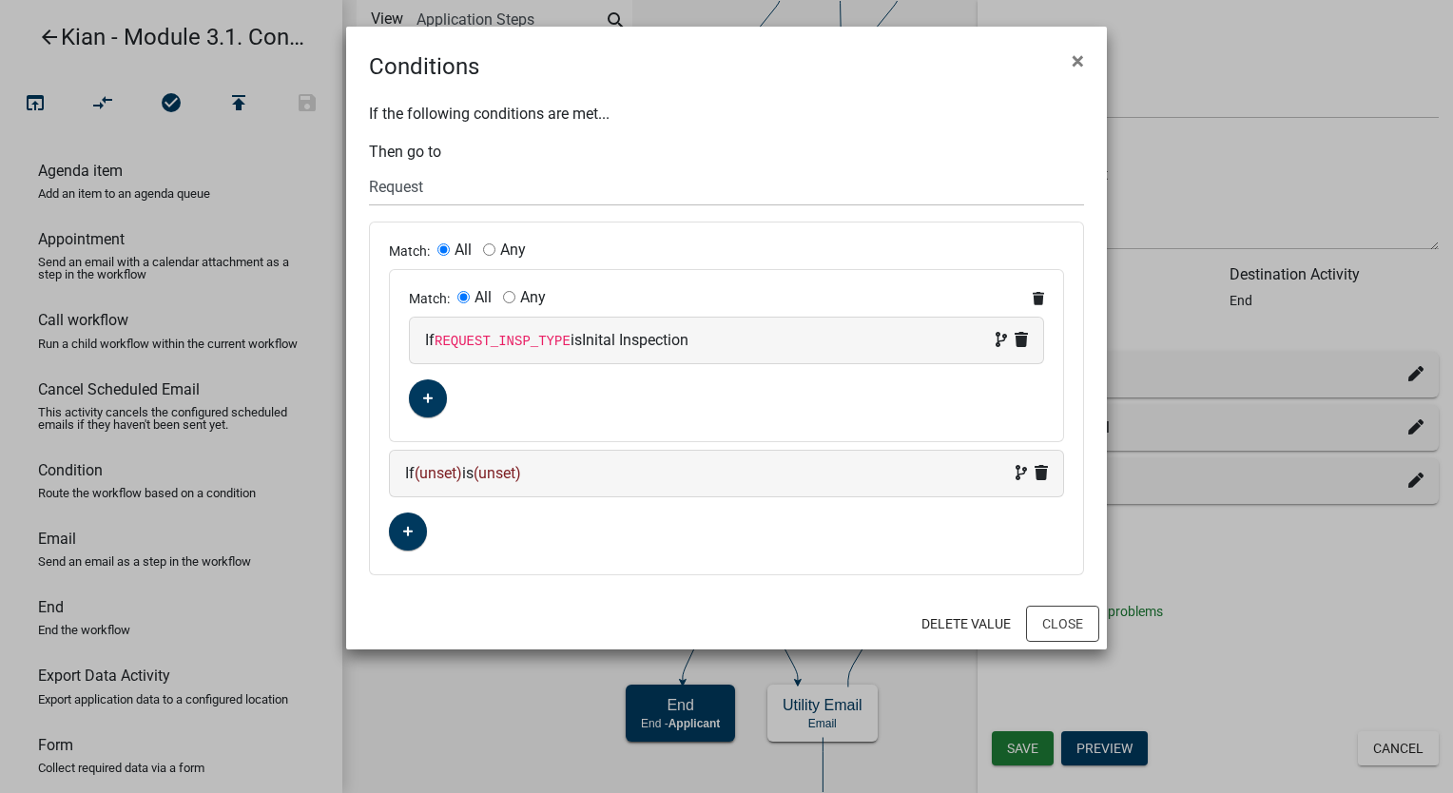
click at [1051, 471] on div "If (unset) is (unset)" at bounding box center [726, 474] width 673 height 46
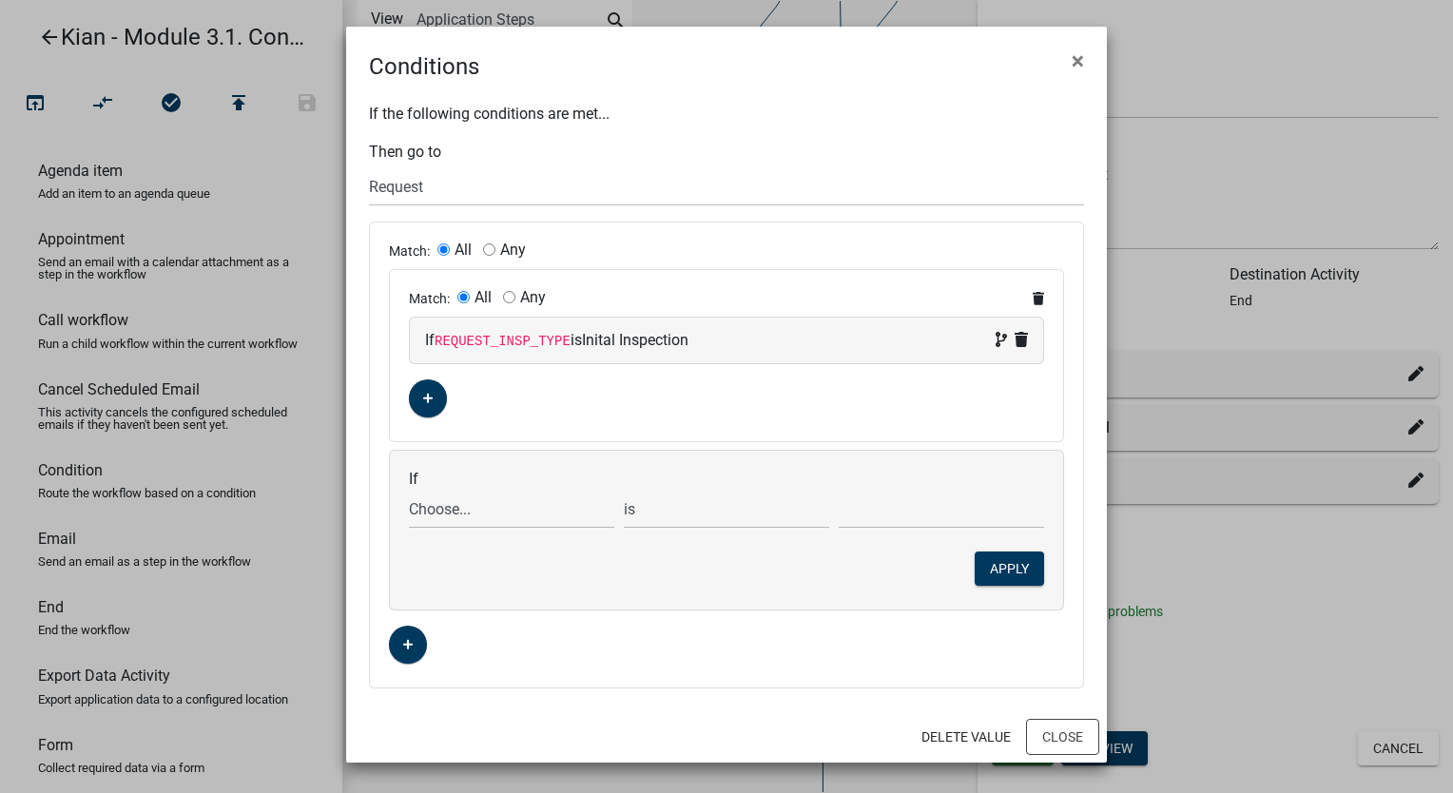
click at [715, 337] on div "If REQUEST_INSP_TYPE is Inital Inspection" at bounding box center [726, 340] width 603 height 23
select select "23: REQUEST_INSP_TYPE"
select select "1: Inital Inspection"
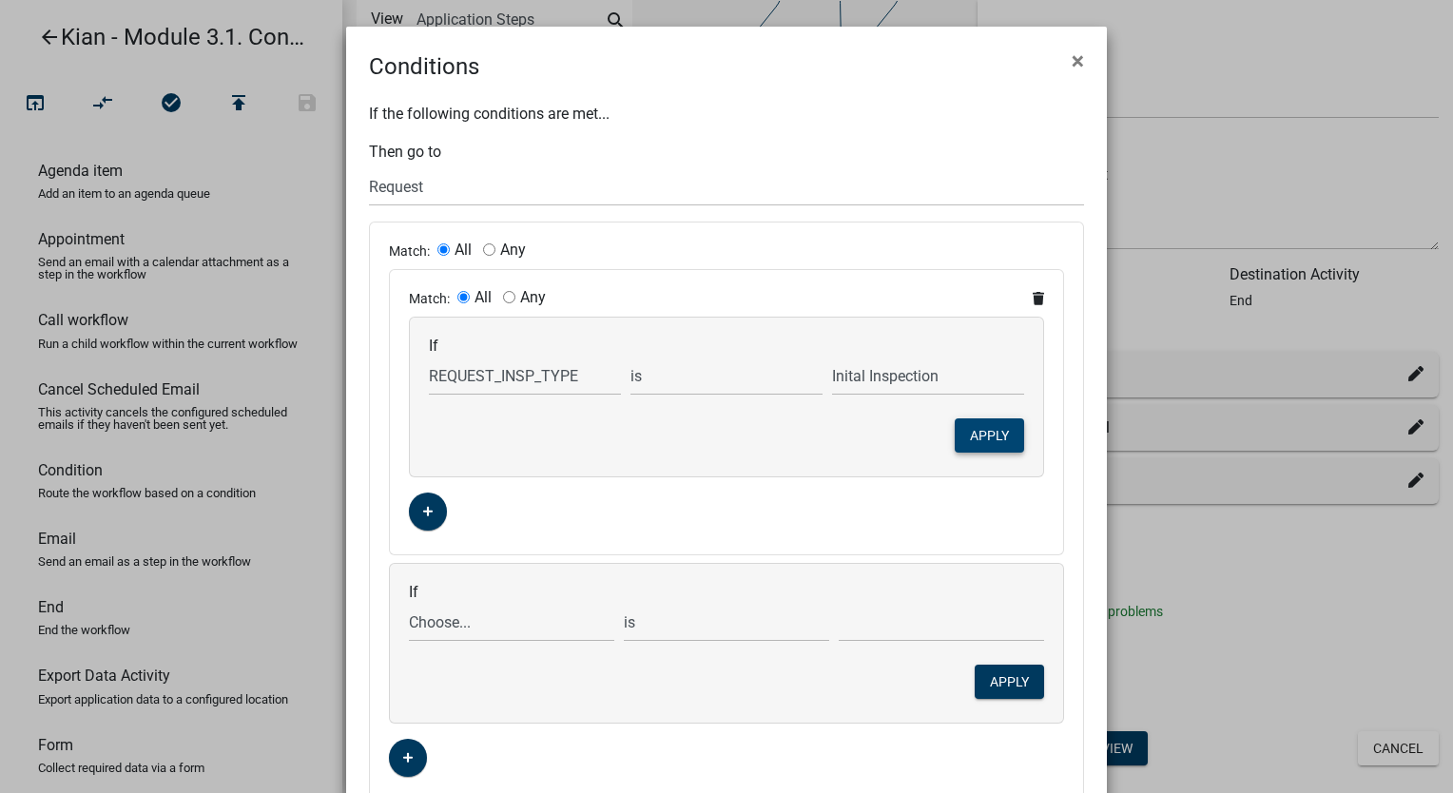
click at [955, 443] on button "Apply" at bounding box center [989, 435] width 69 height 34
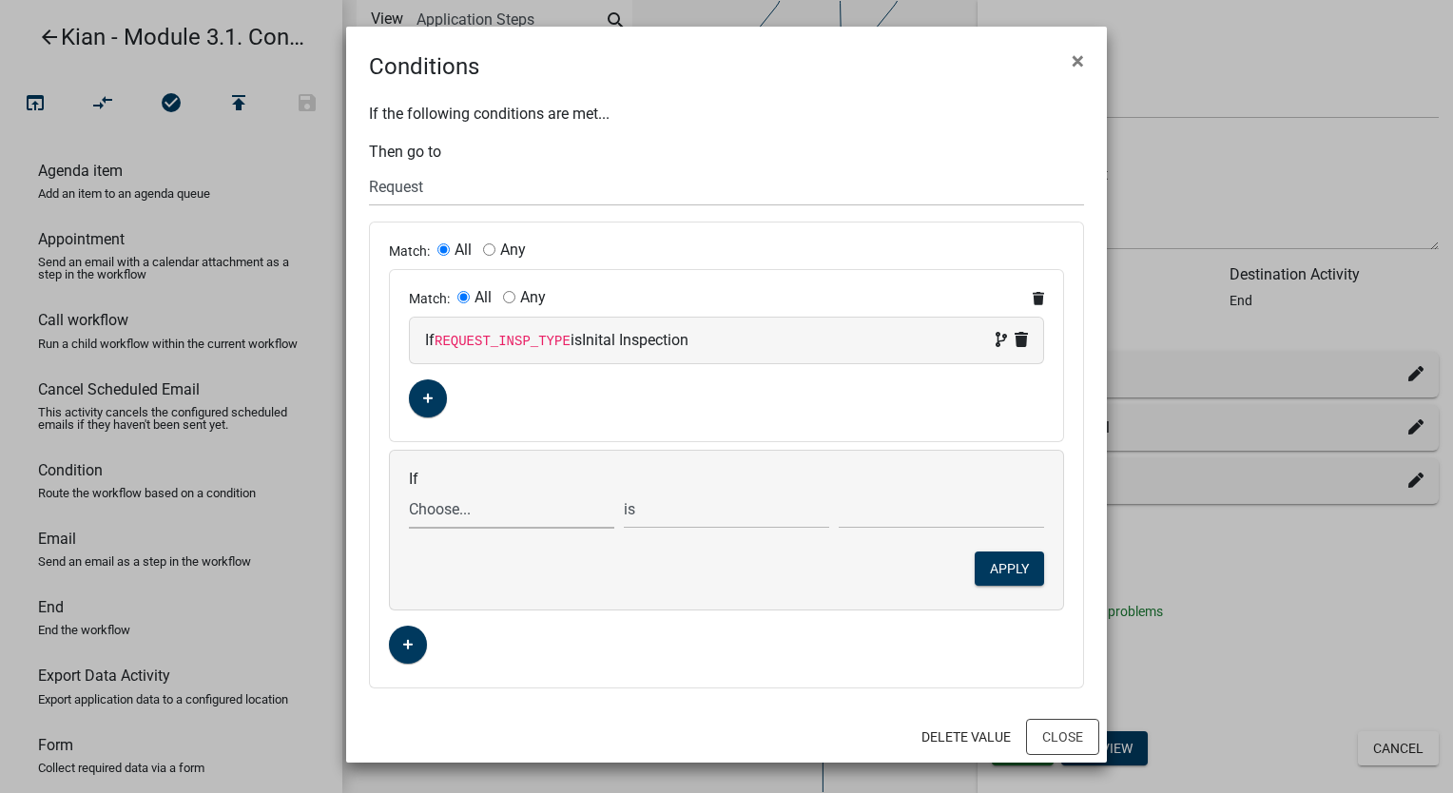
click at [472, 510] on select "Choose... ALL_FEE_RECIPIENTS APPLICATION_ID APPLICATION_NUMBER APPLICATION_STAT…" at bounding box center [511, 509] width 205 height 39
click at [917, 398] on div "Match: All Any If REQUEST_INSP_TYPE is Inital Inspection" at bounding box center [726, 355] width 673 height 171
click at [436, 390] on button "button" at bounding box center [428, 398] width 38 height 38
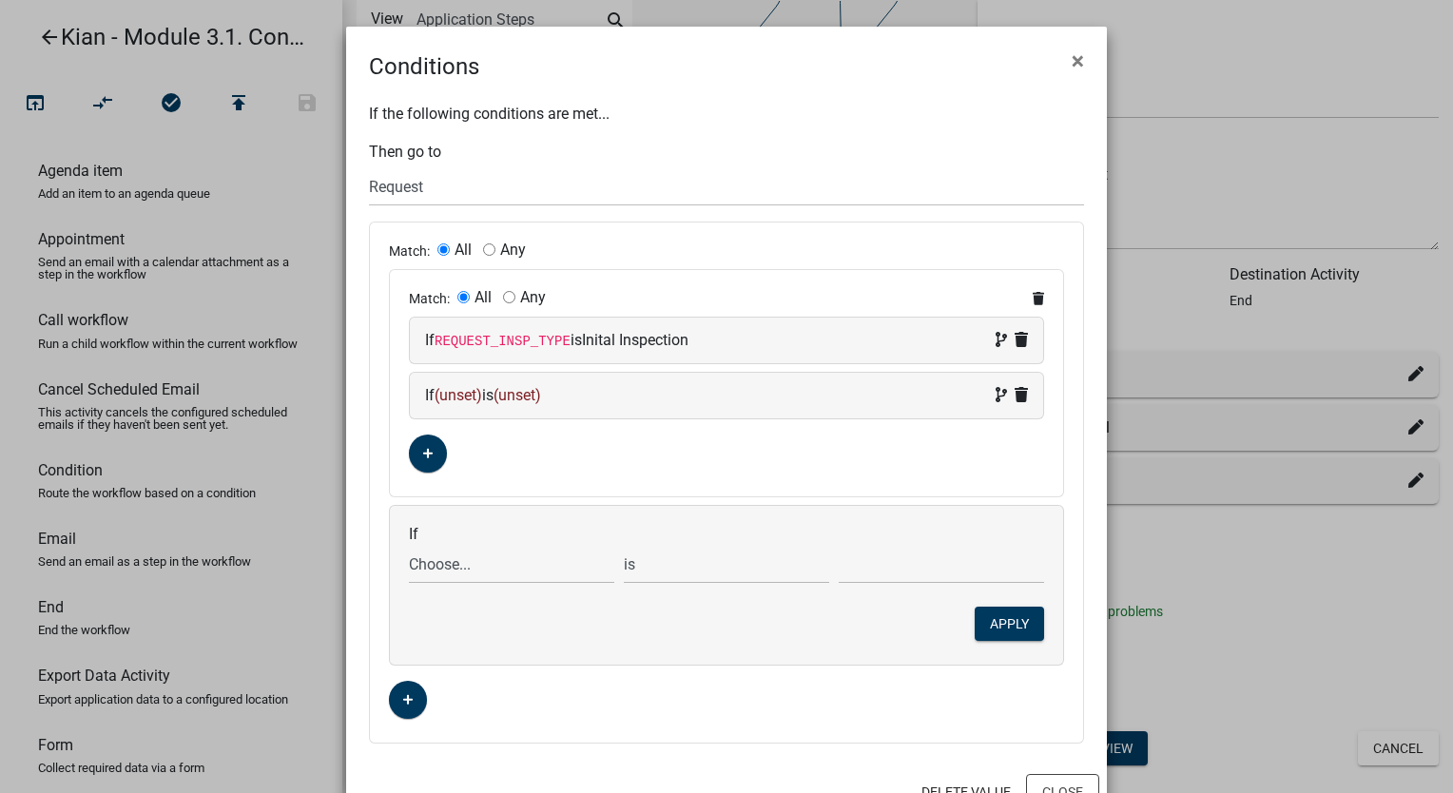
click at [464, 398] on span "(unset)" at bounding box center [459, 395] width 48 height 18
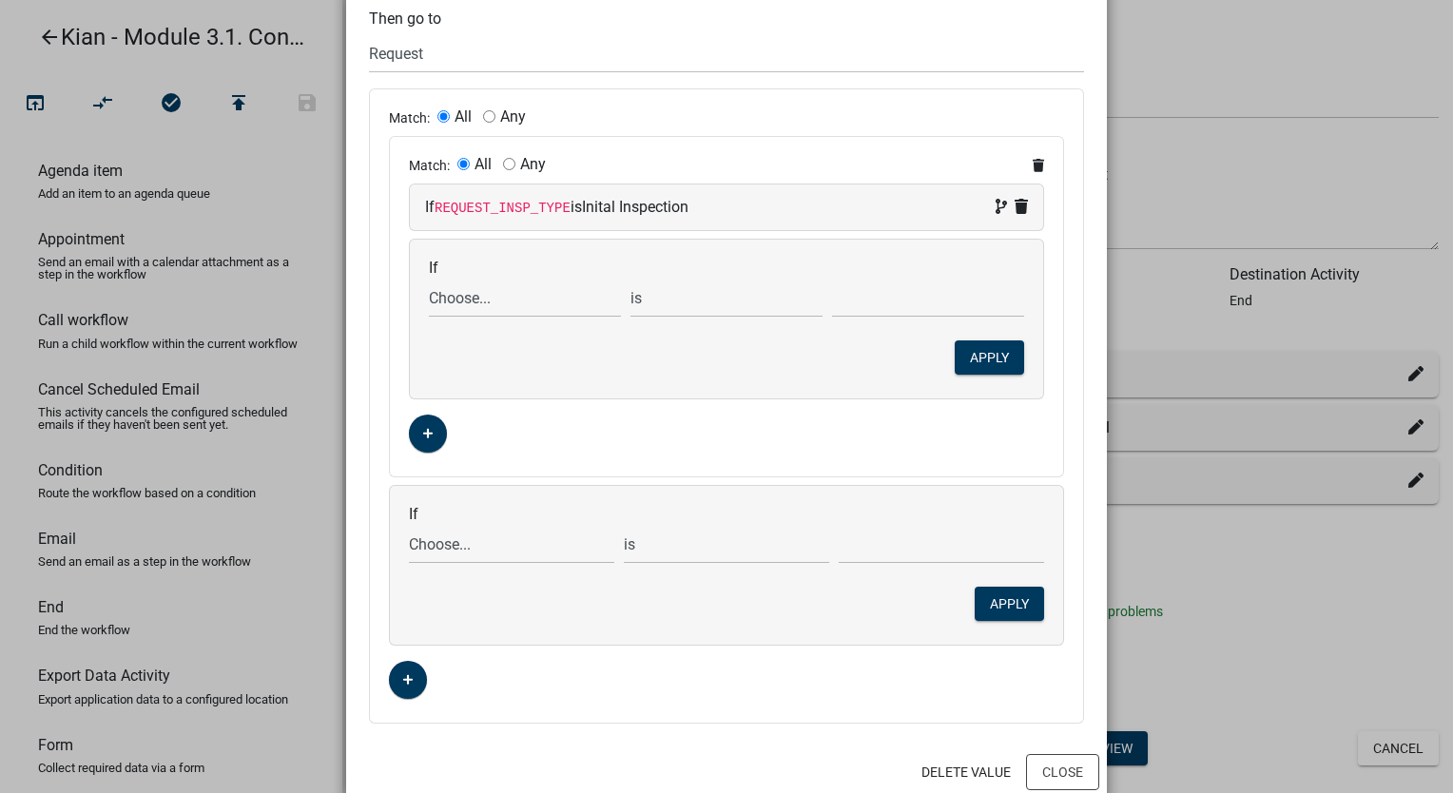
scroll to position [162, 0]
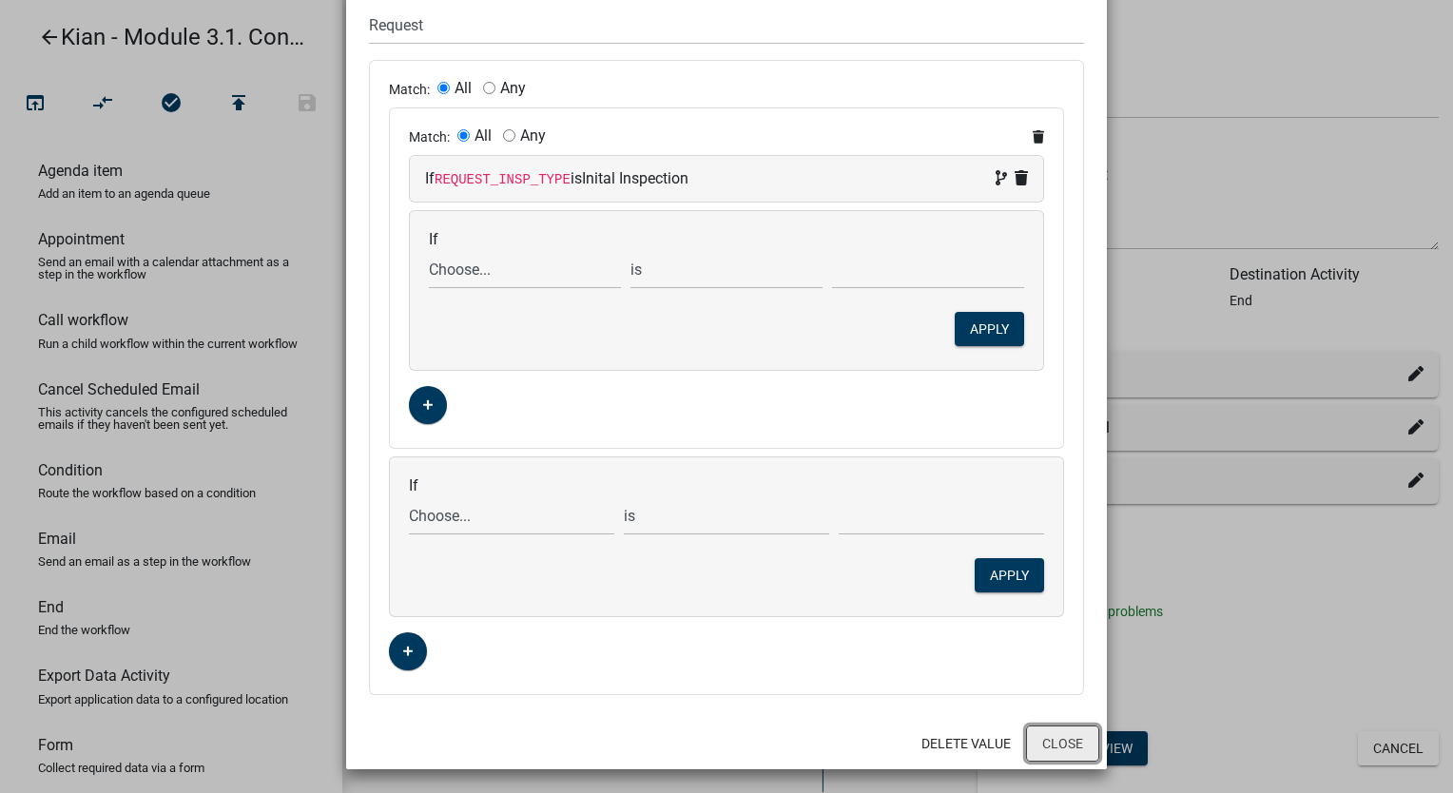
click at [1067, 758] on button "Close" at bounding box center [1062, 744] width 73 height 36
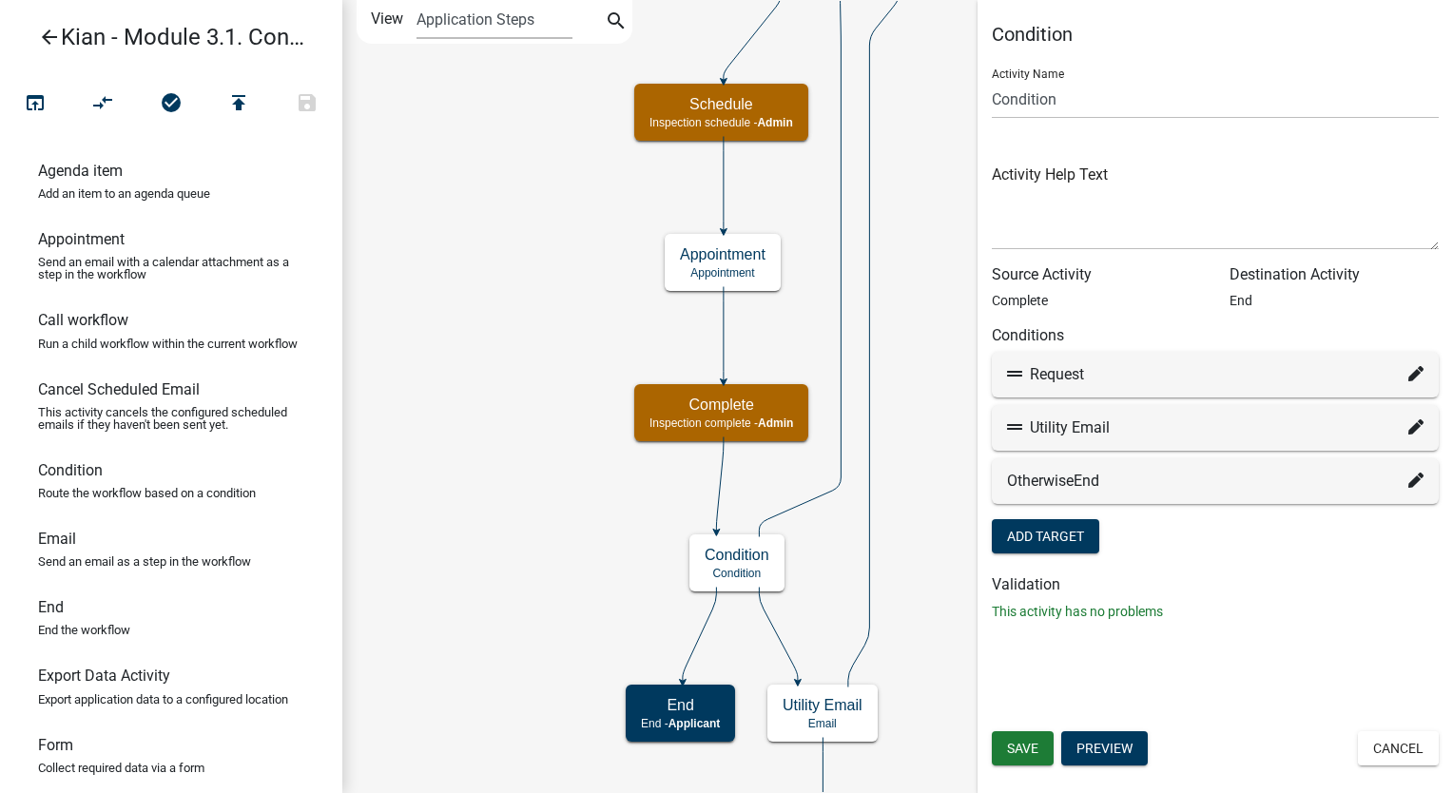
click at [1413, 381] on icon at bounding box center [1416, 373] width 15 height 15
select select "2: 6b45bc5b-aa5a-4261-9b53-9fe431bba6c8"
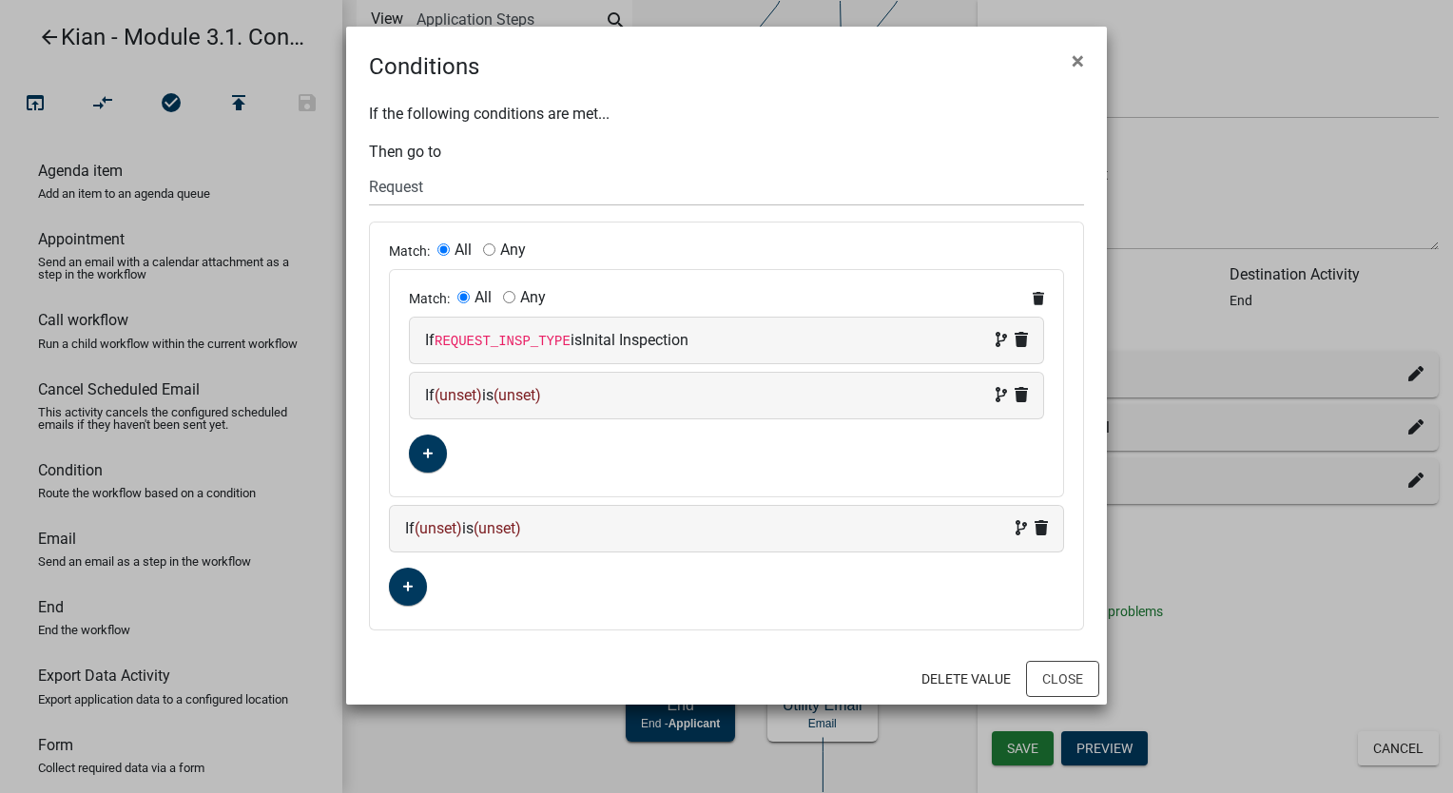
click at [1048, 528] on div "If (unset) is (unset)" at bounding box center [726, 529] width 673 height 46
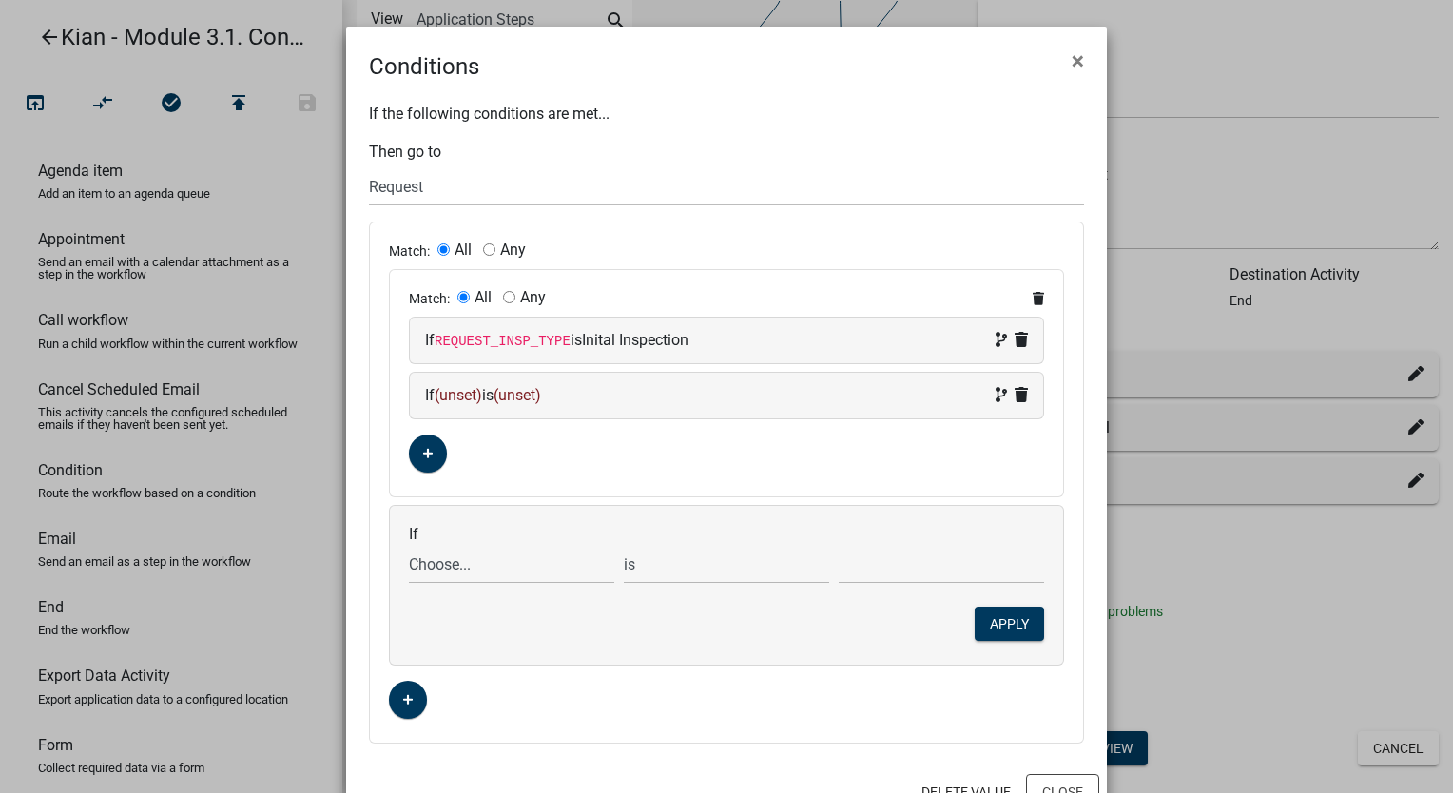
click at [1020, 398] on div "If (unset) is (unset)" at bounding box center [726, 396] width 633 height 46
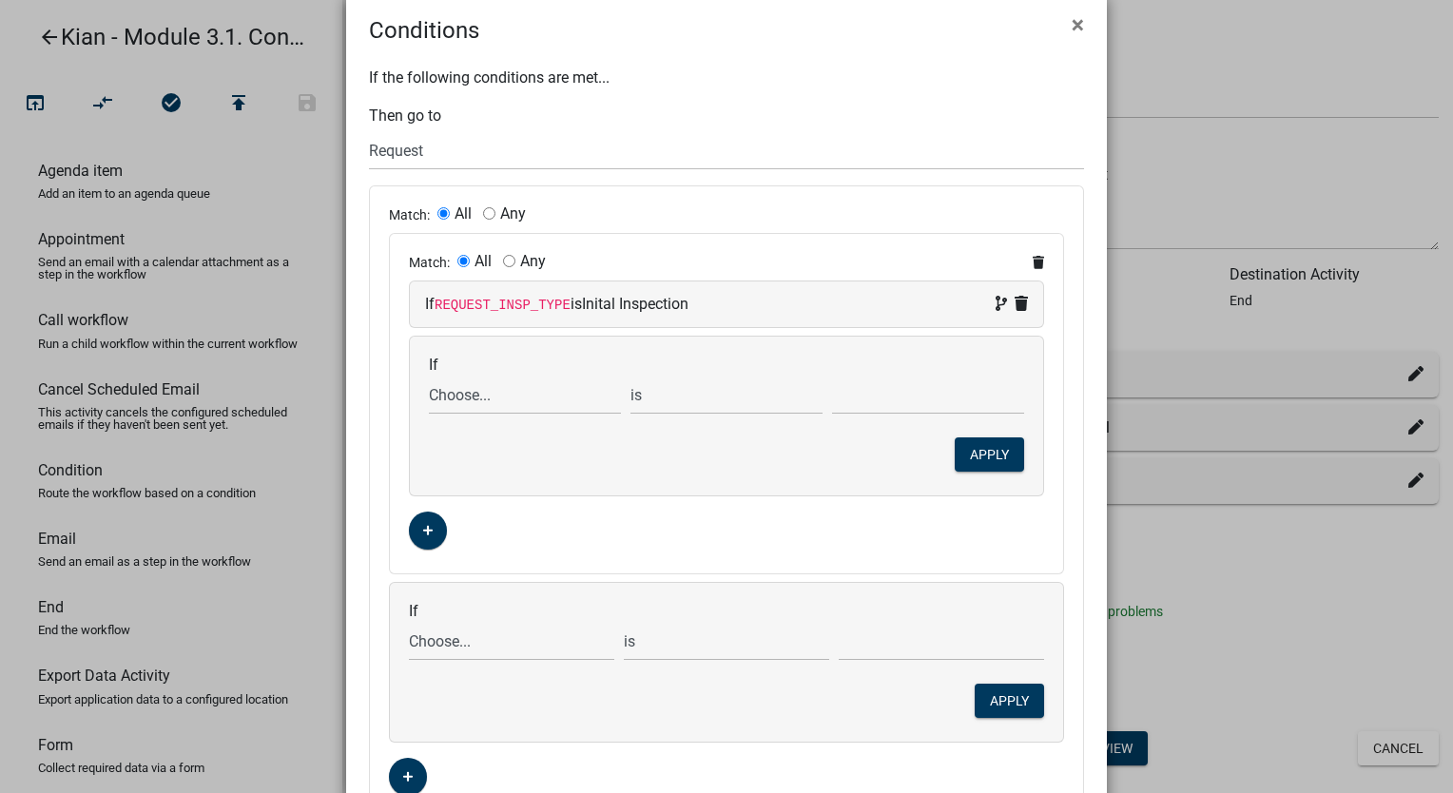
scroll to position [0, 0]
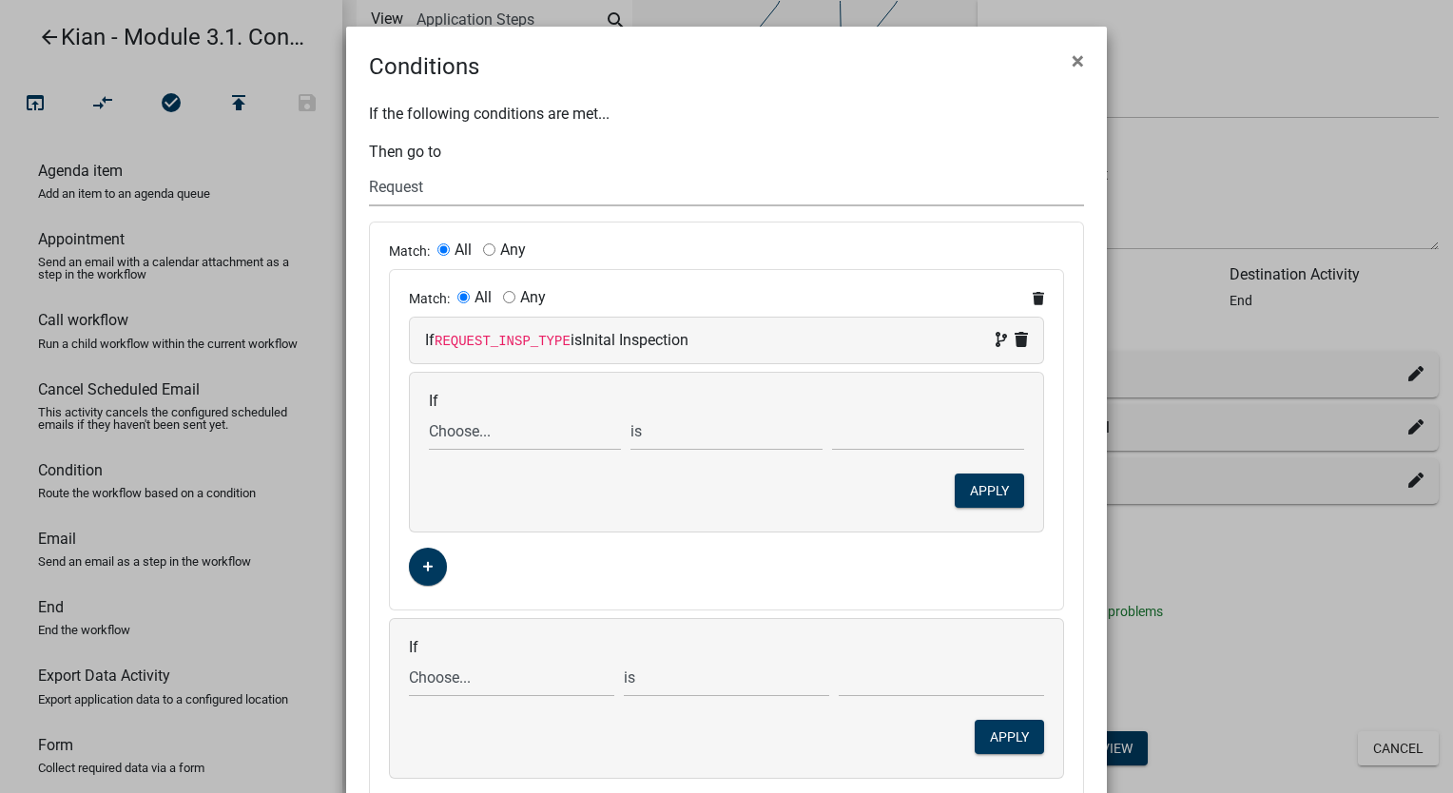
click at [464, 189] on select "Choose... Start Request Schedule End Appointment Utility Email End" at bounding box center [726, 186] width 715 height 39
click at [651, 54] on div "Conditions ×" at bounding box center [726, 55] width 761 height 57
click at [1077, 71] on button "×" at bounding box center [1078, 60] width 43 height 53
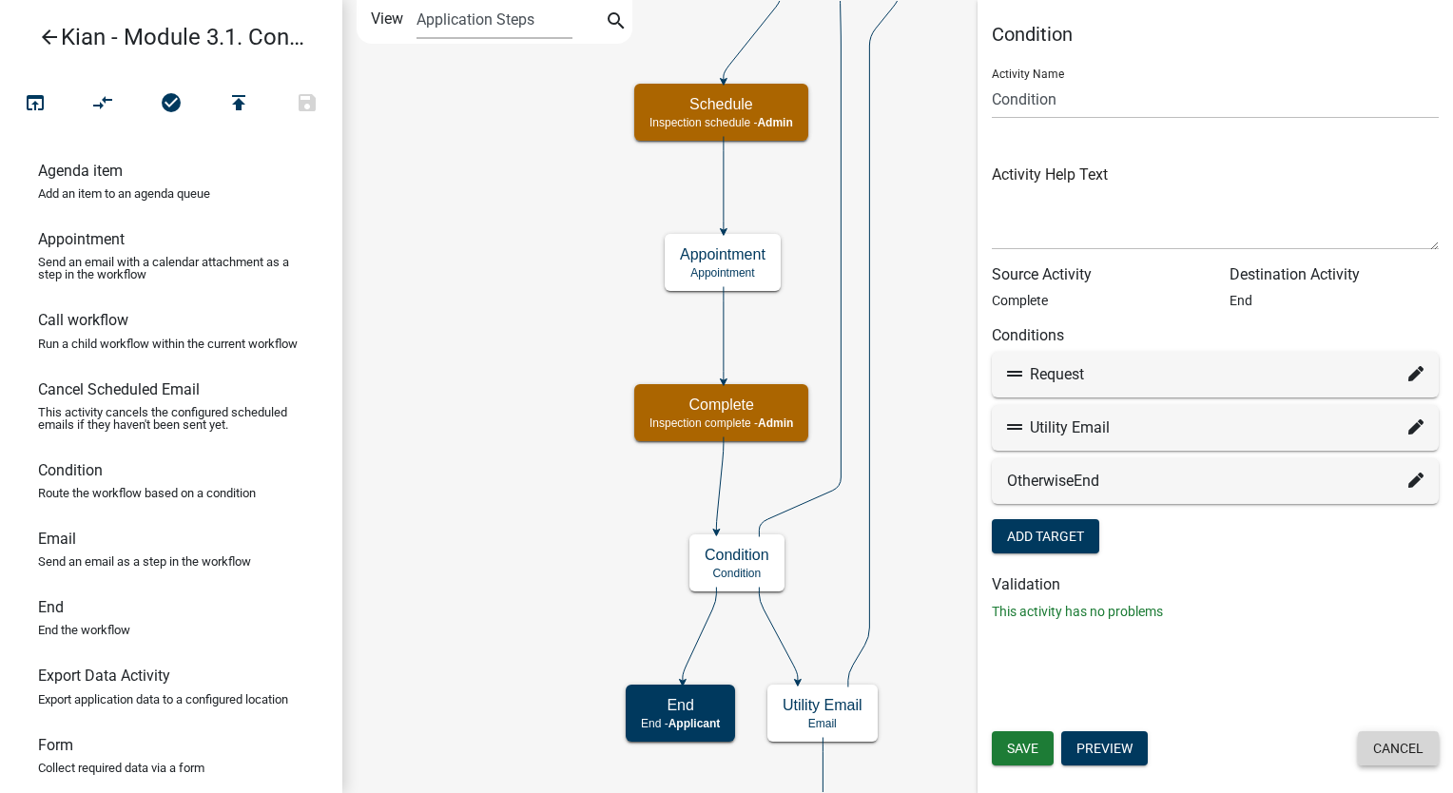
click at [1389, 759] on button "Cancel" at bounding box center [1398, 748] width 81 height 34
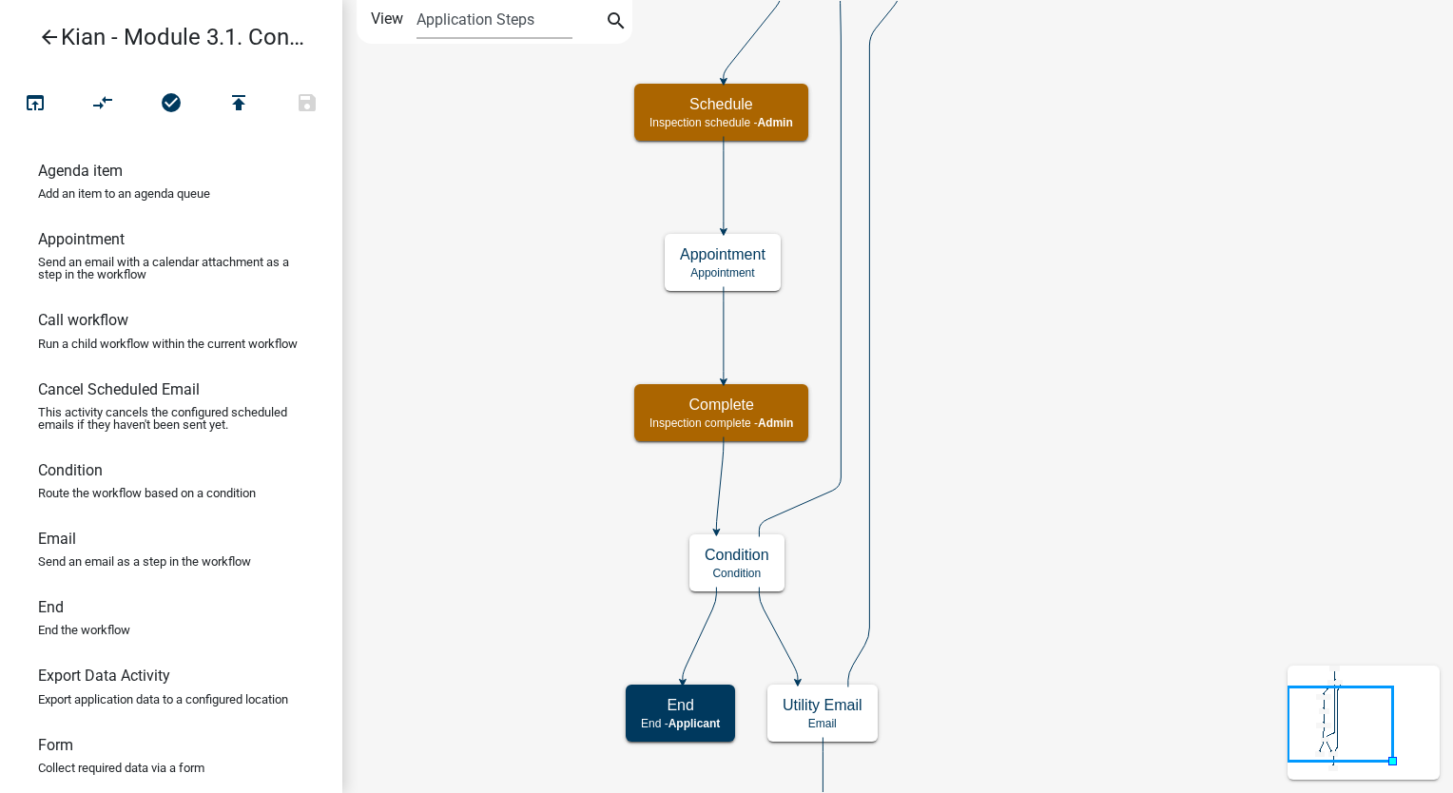
click at [38, 33] on icon "arrow_back" at bounding box center [49, 39] width 23 height 27
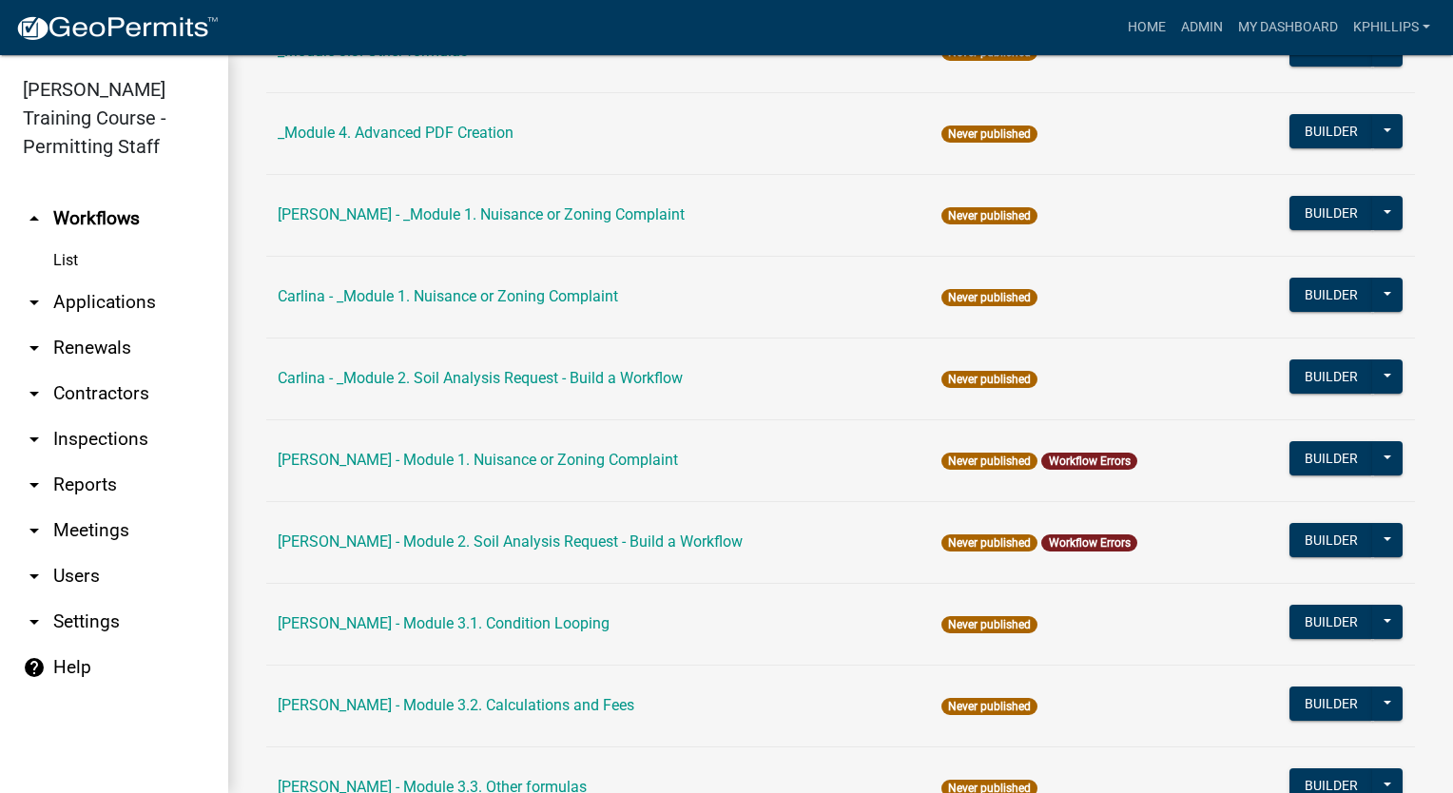
scroll to position [1292, 0]
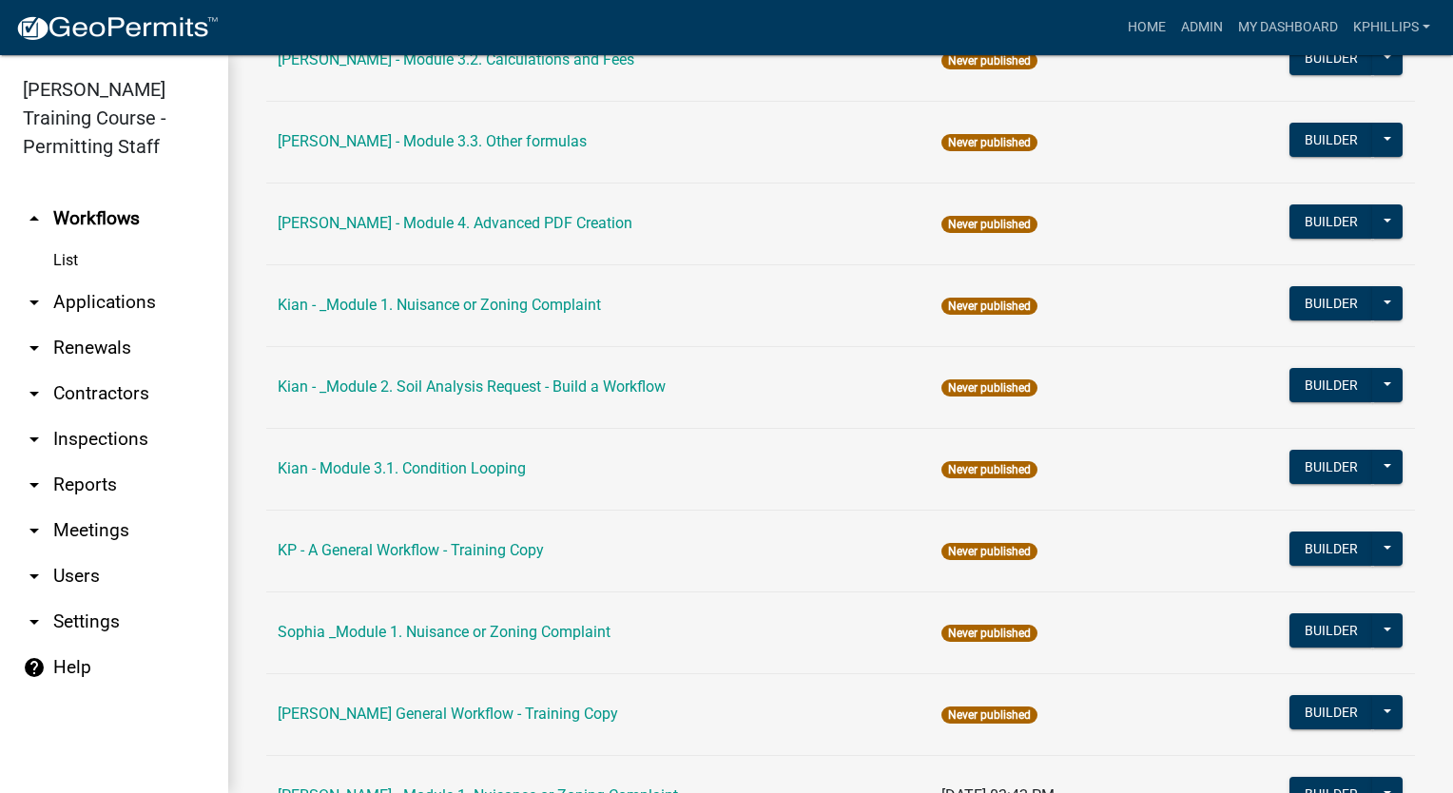
click at [535, 385] on link "Kian - _Module 2. Soil Analysis Request - Build a Workflow" at bounding box center [472, 387] width 388 height 18
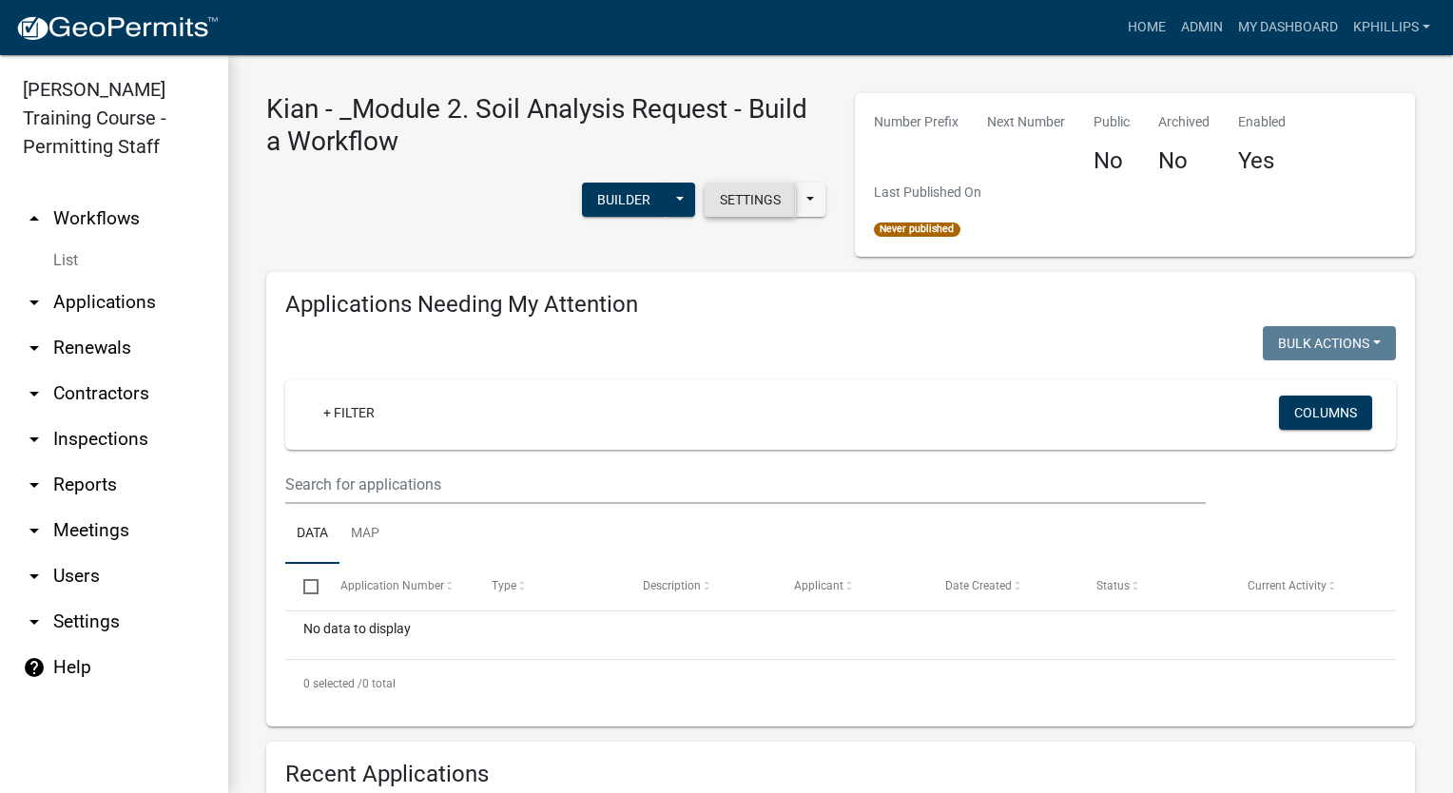
click at [753, 207] on button "Settings" at bounding box center [750, 200] width 91 height 34
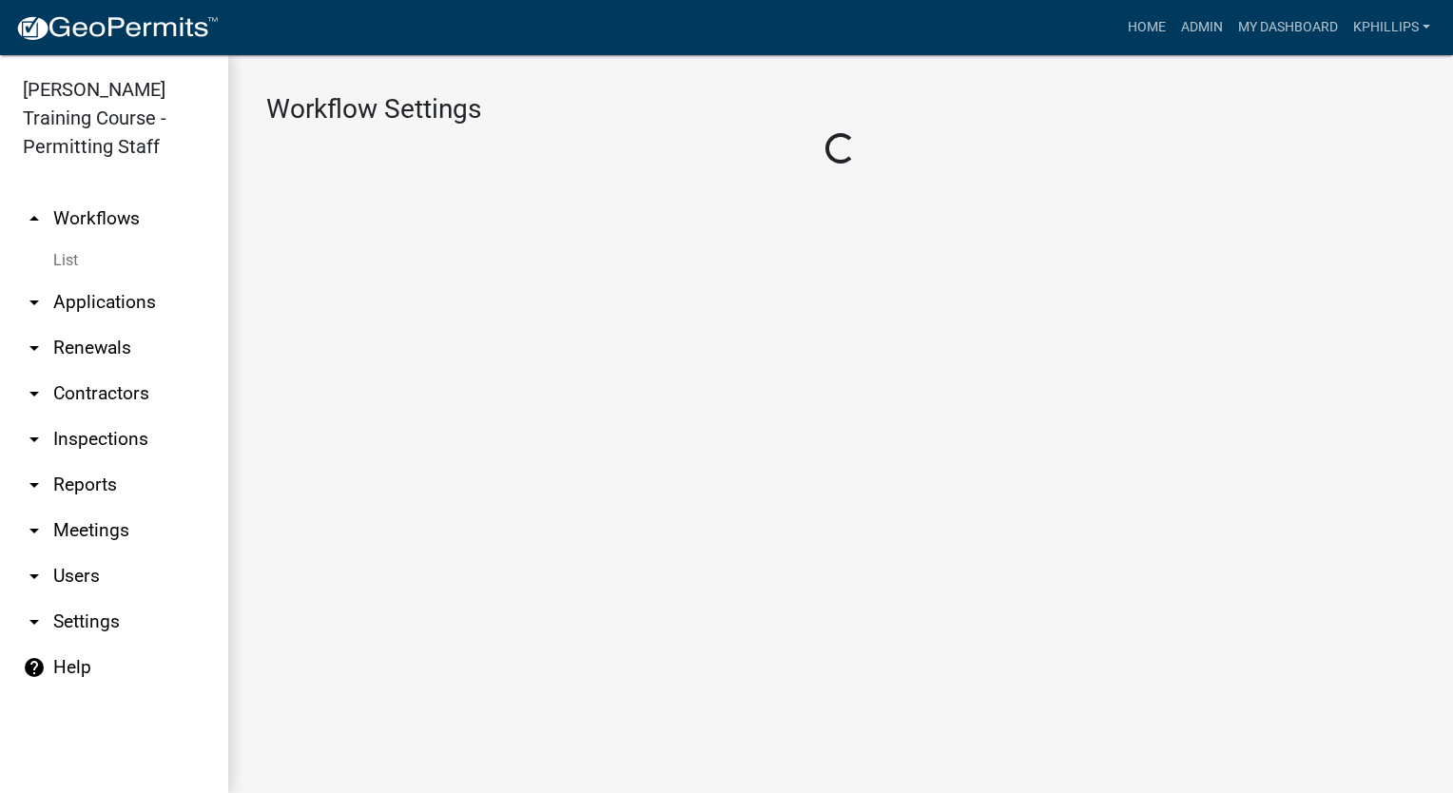
select select "1915ea58-7059-4941-9cac-dbbdee29afec"
select select "3"
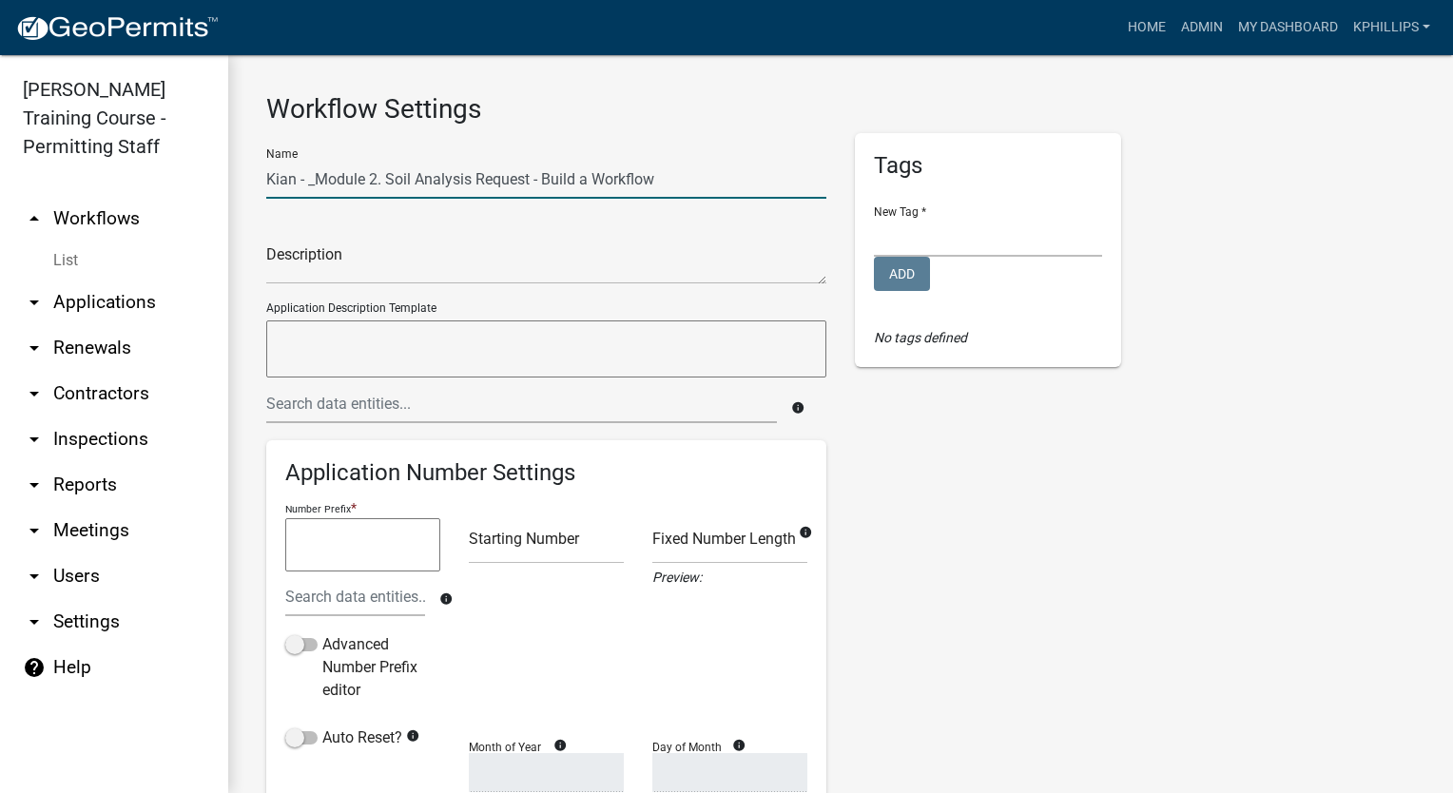
click at [316, 185] on input "Kian - _Module 2. Soil Analysis Request - Build a Workflow" at bounding box center [546, 179] width 560 height 39
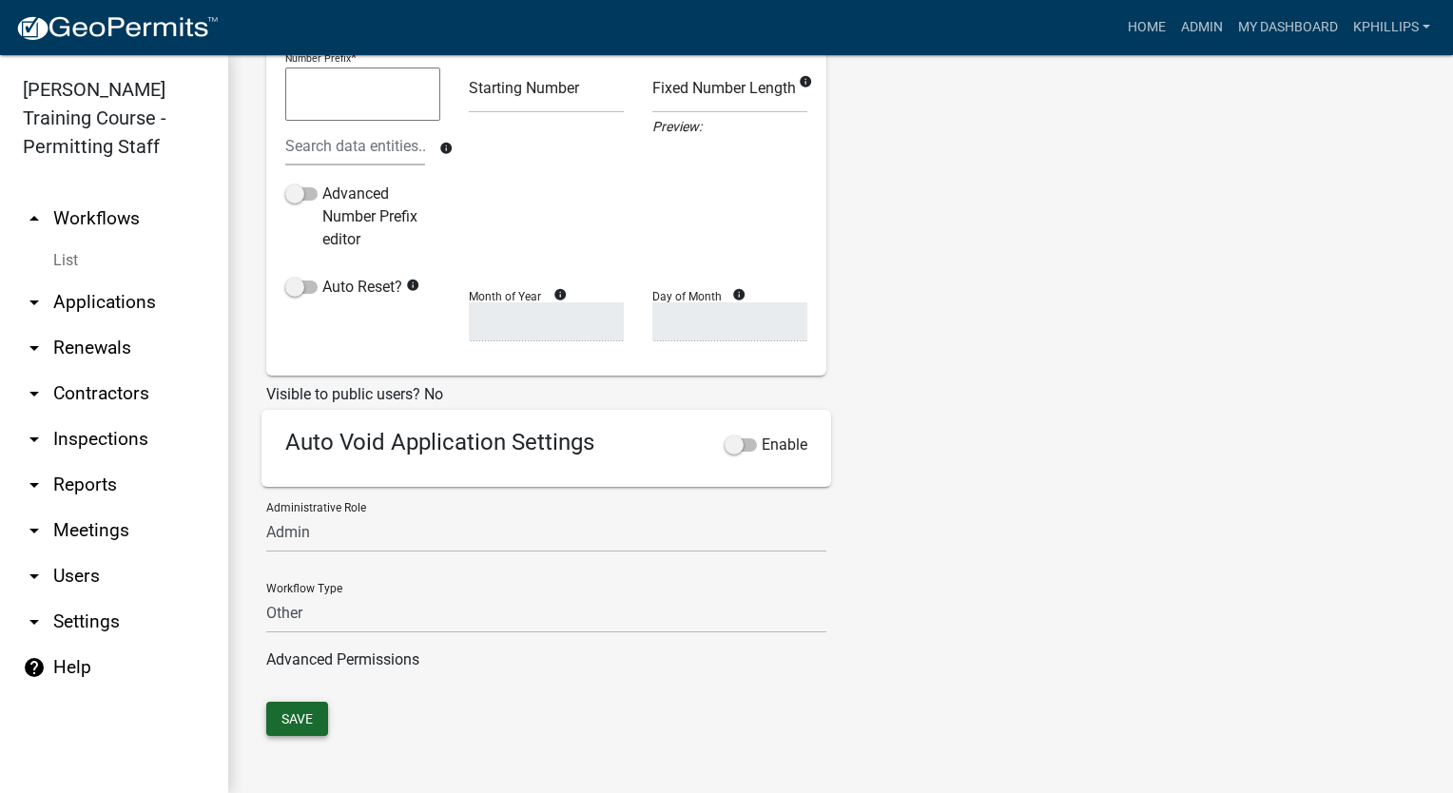
type input "Kian - Module 2. Soil Analysis Request - Build a Workflow"
click at [285, 723] on button "Save" at bounding box center [297, 719] width 62 height 34
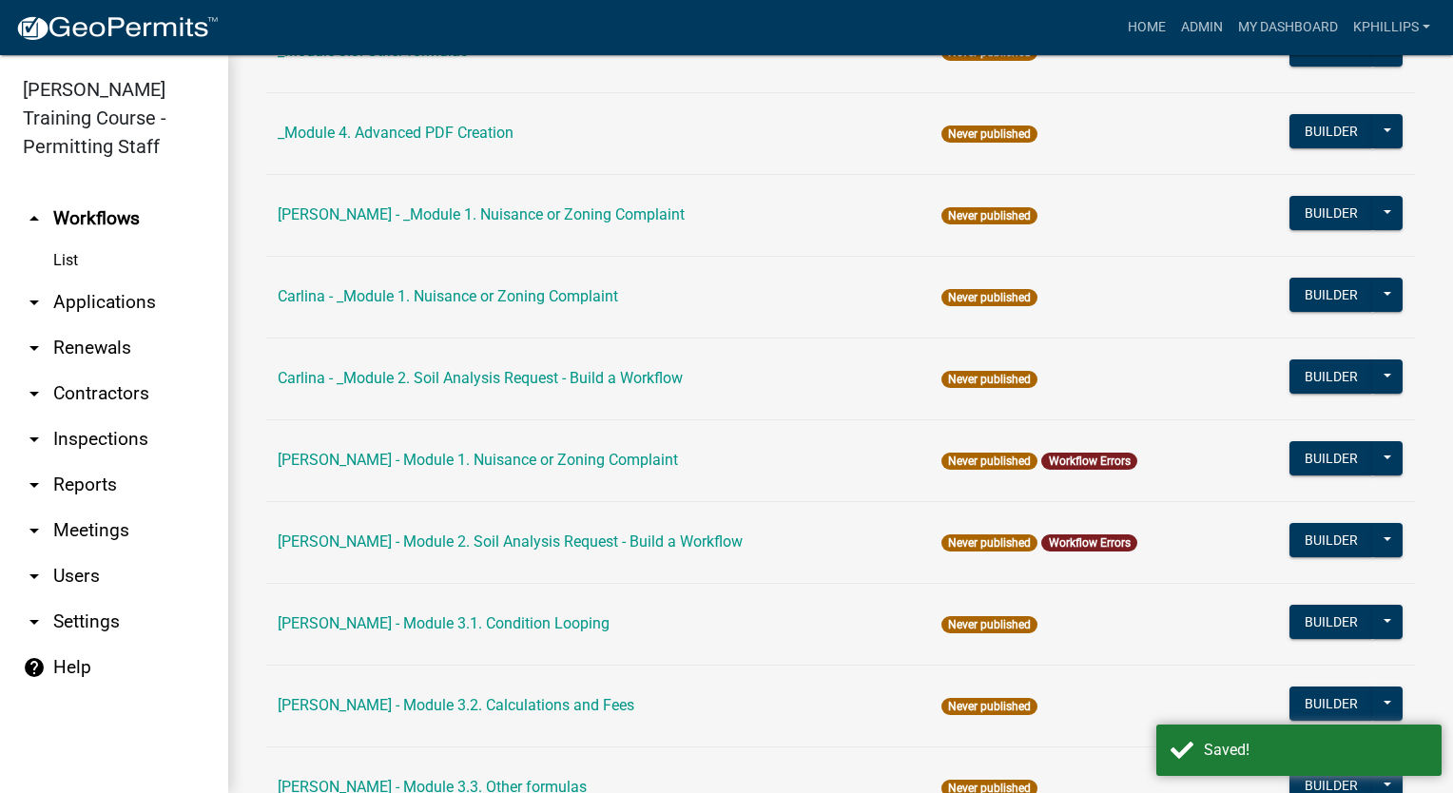
scroll to position [1292, 0]
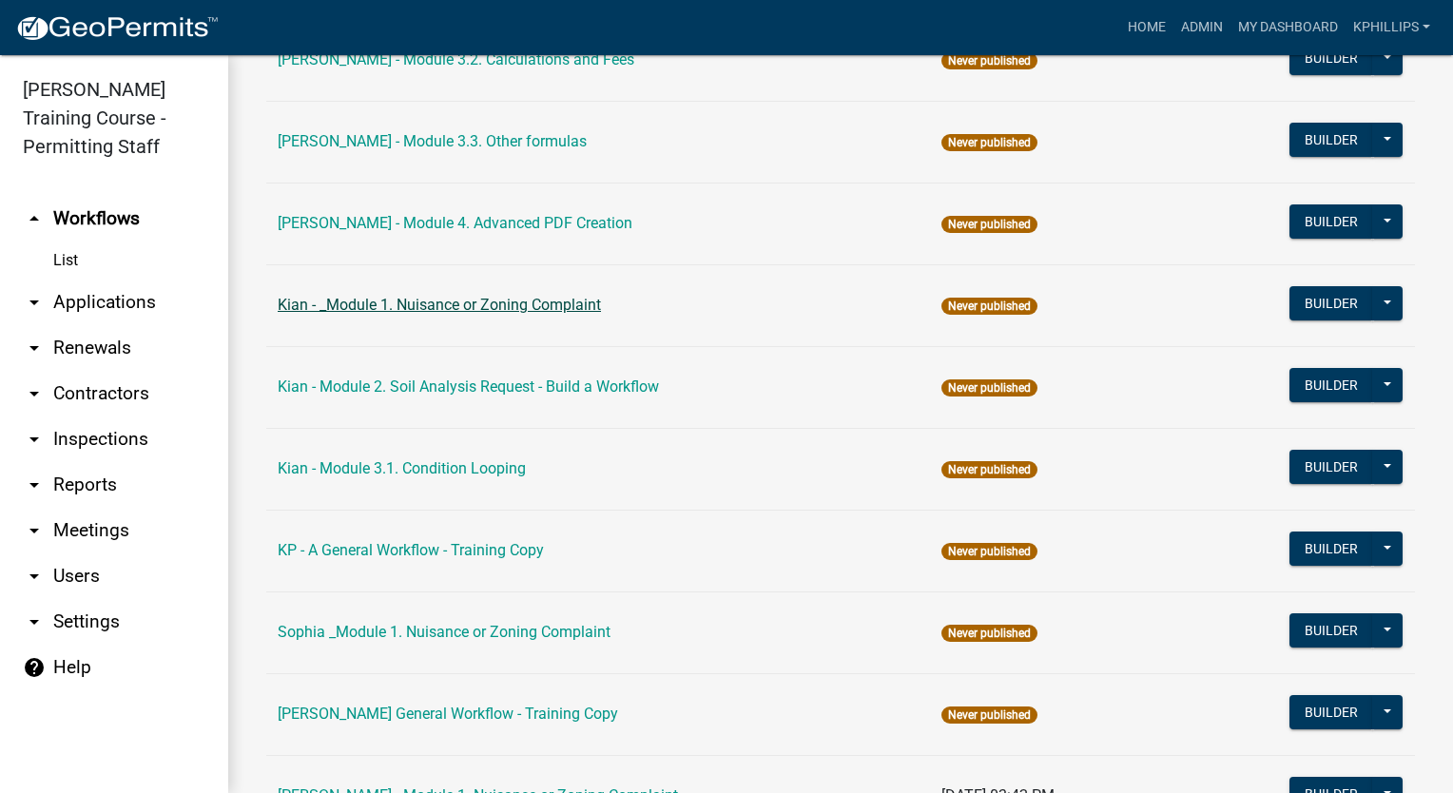
click at [426, 310] on td "Kian - _Module 1. Nuisance or Zoning Complaint" at bounding box center [598, 305] width 664 height 82
click at [430, 305] on link "Kian - _Module 1. Nuisance or Zoning Complaint" at bounding box center [439, 305] width 323 height 18
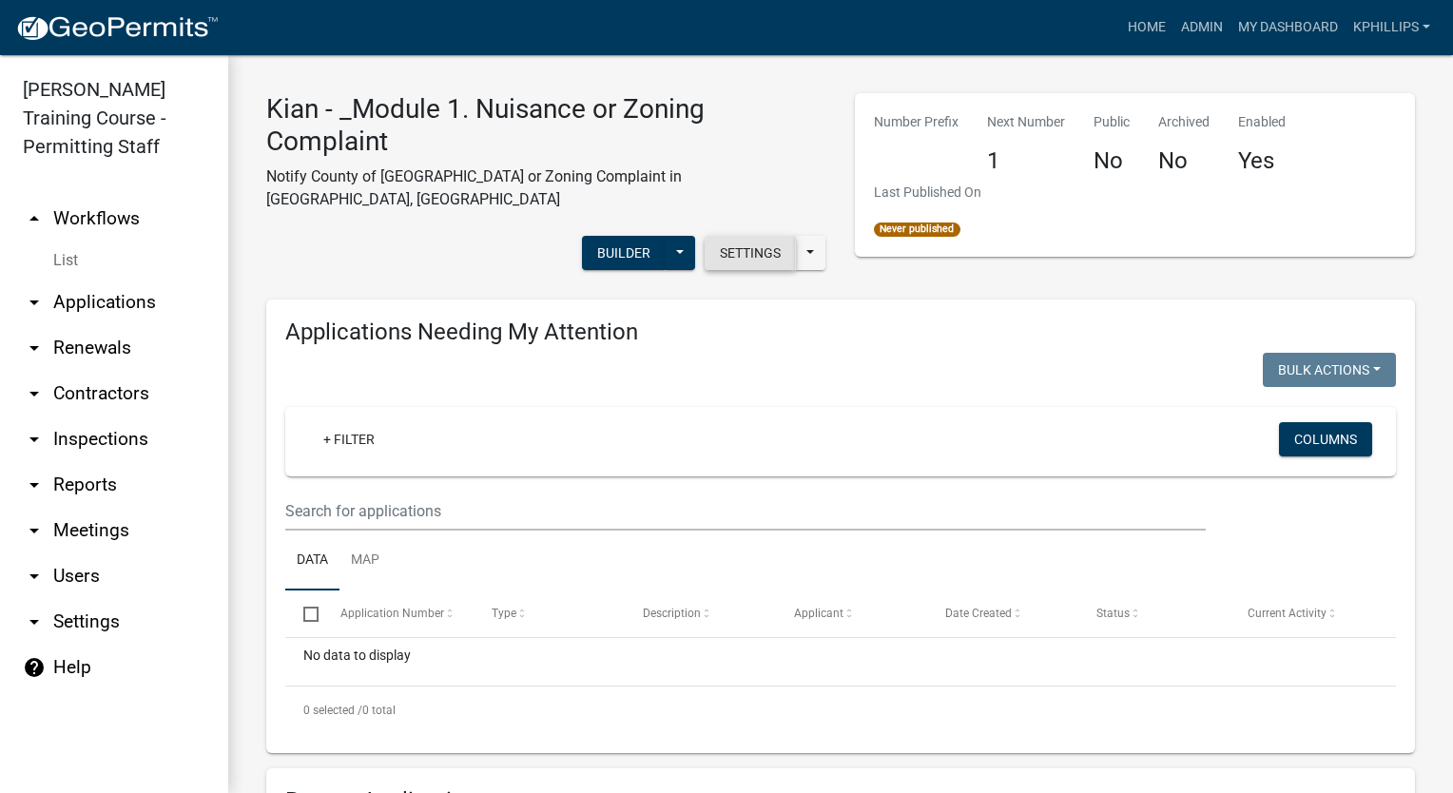
click at [745, 236] on button "Settings" at bounding box center [750, 253] width 91 height 34
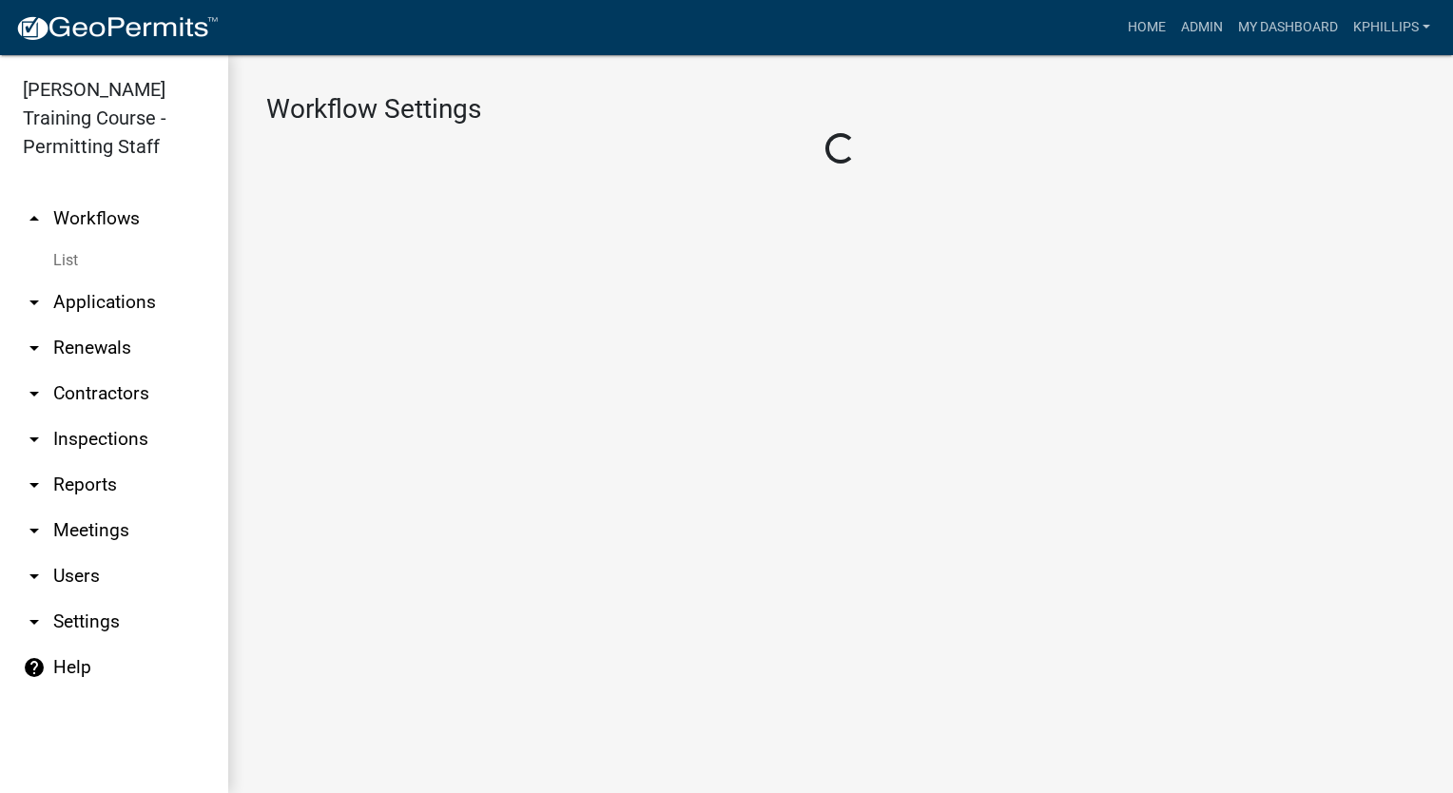
select select "1915ea58-7059-4941-9cac-dbbdee29afec"
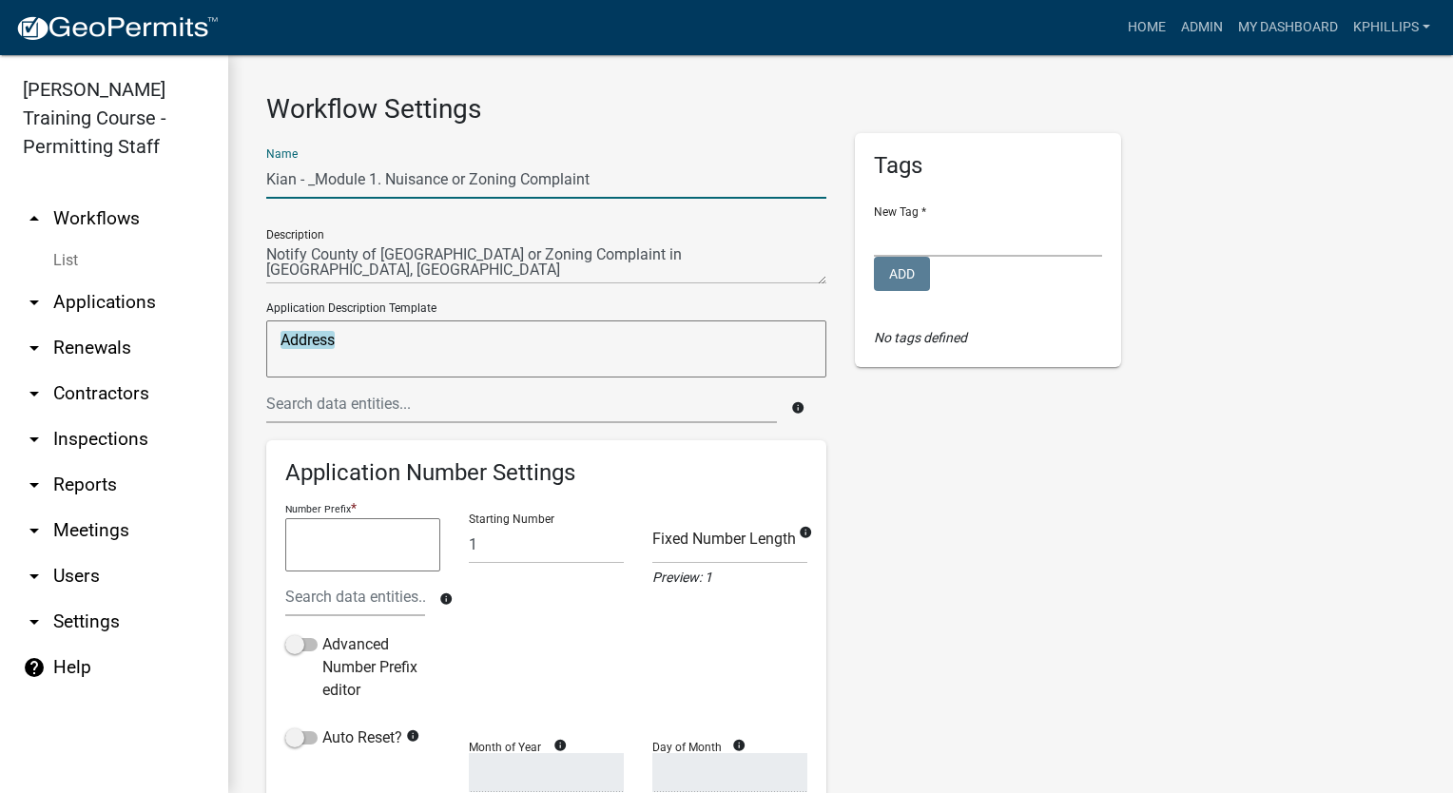
click at [316, 182] on input "Kian - _Module 1. Nuisance or Zoning Complaint" at bounding box center [546, 179] width 560 height 39
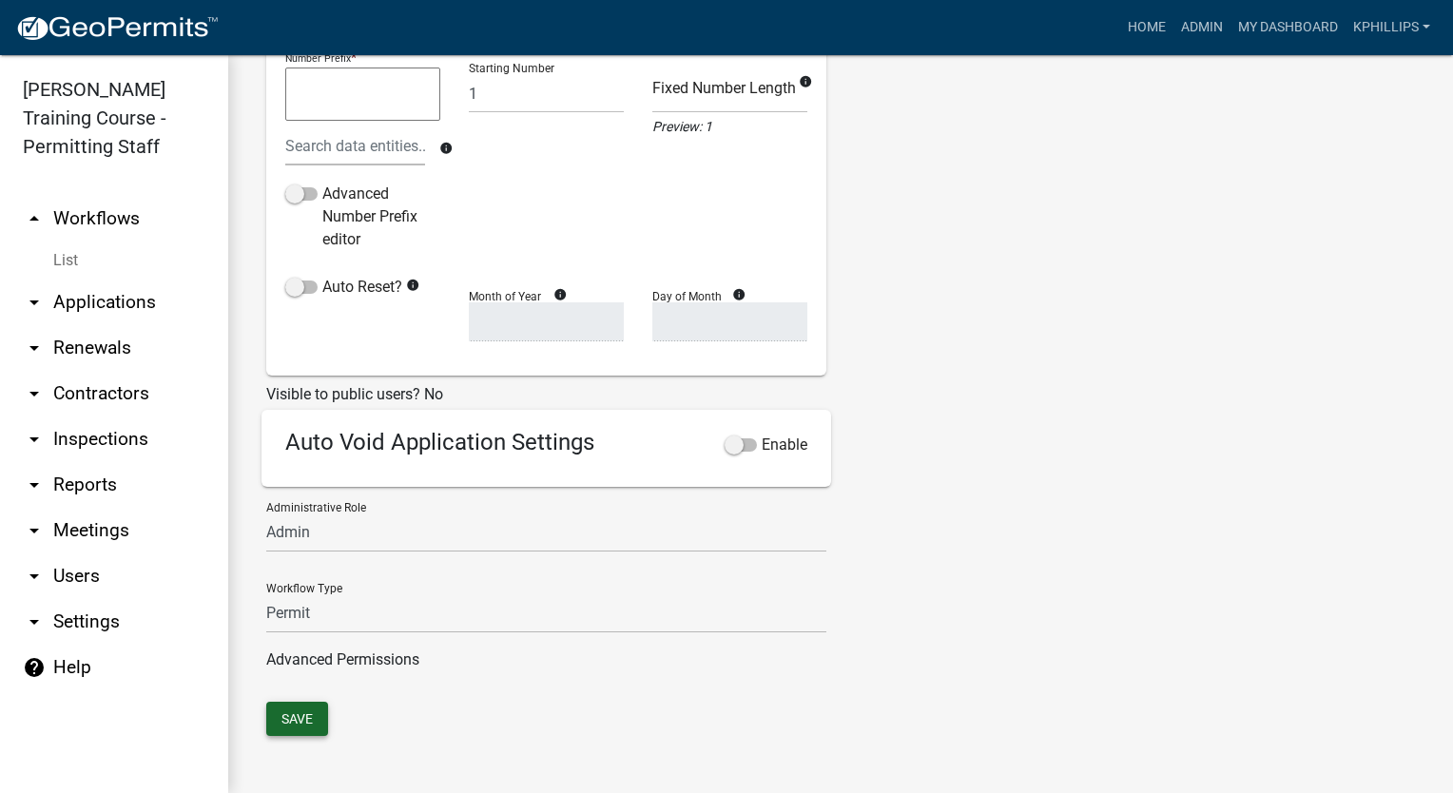
type input "Kian - Module 1. Nuisance or Zoning Complaint"
click at [291, 706] on button "Save" at bounding box center [297, 719] width 62 height 34
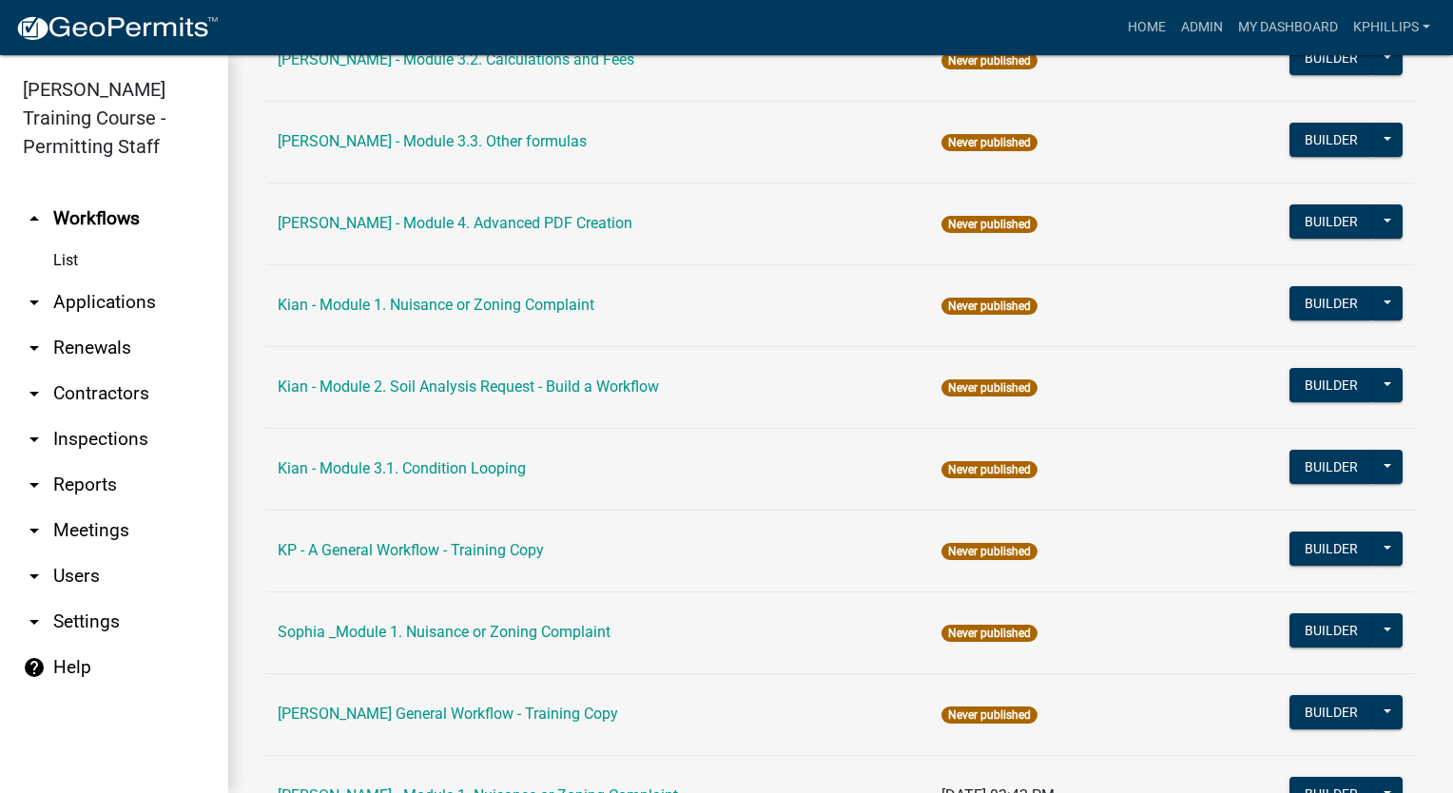
scroll to position [1628, 0]
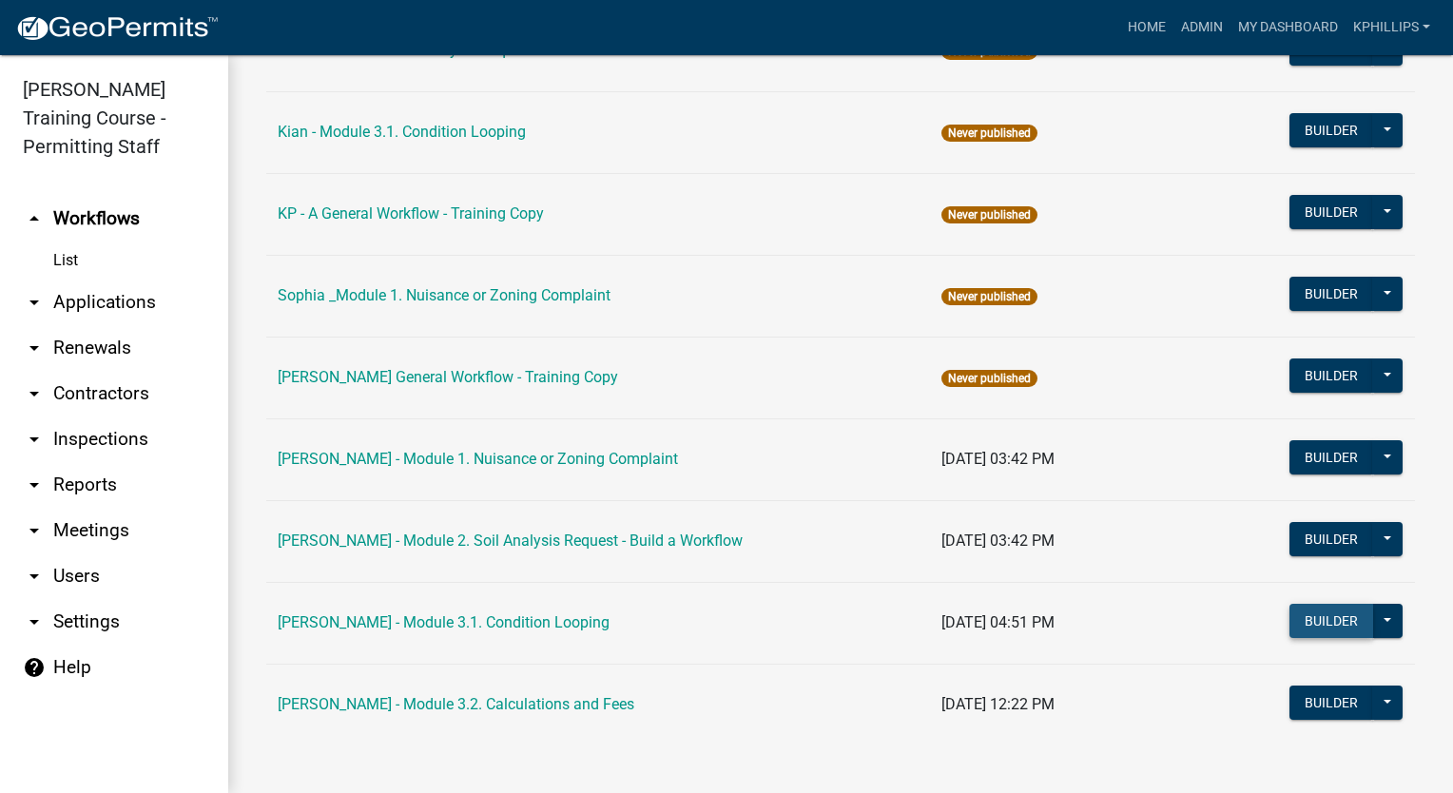
click at [1331, 607] on button "Builder" at bounding box center [1332, 621] width 84 height 34
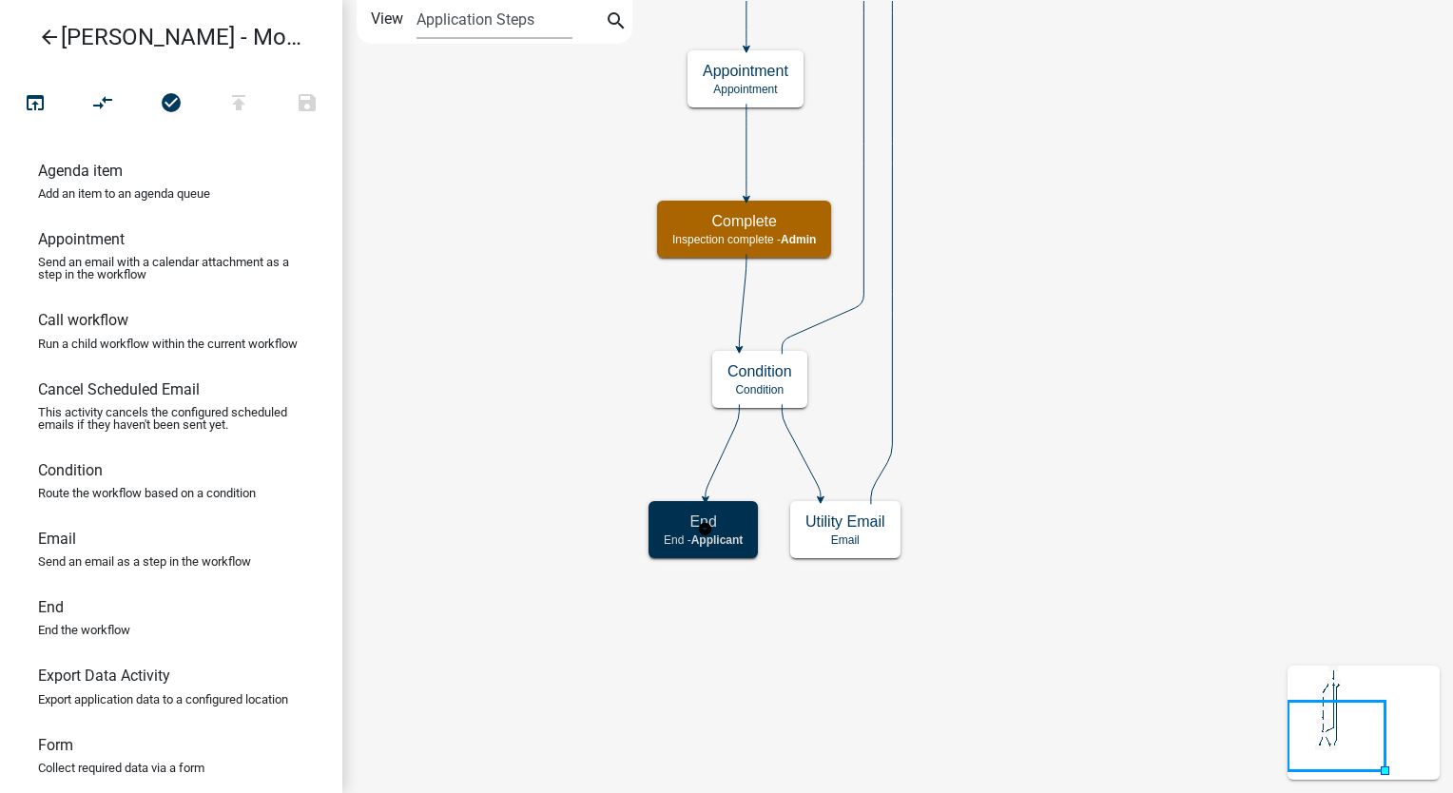
click at [728, 531] on div "End End - Applicant" at bounding box center [703, 529] width 109 height 57
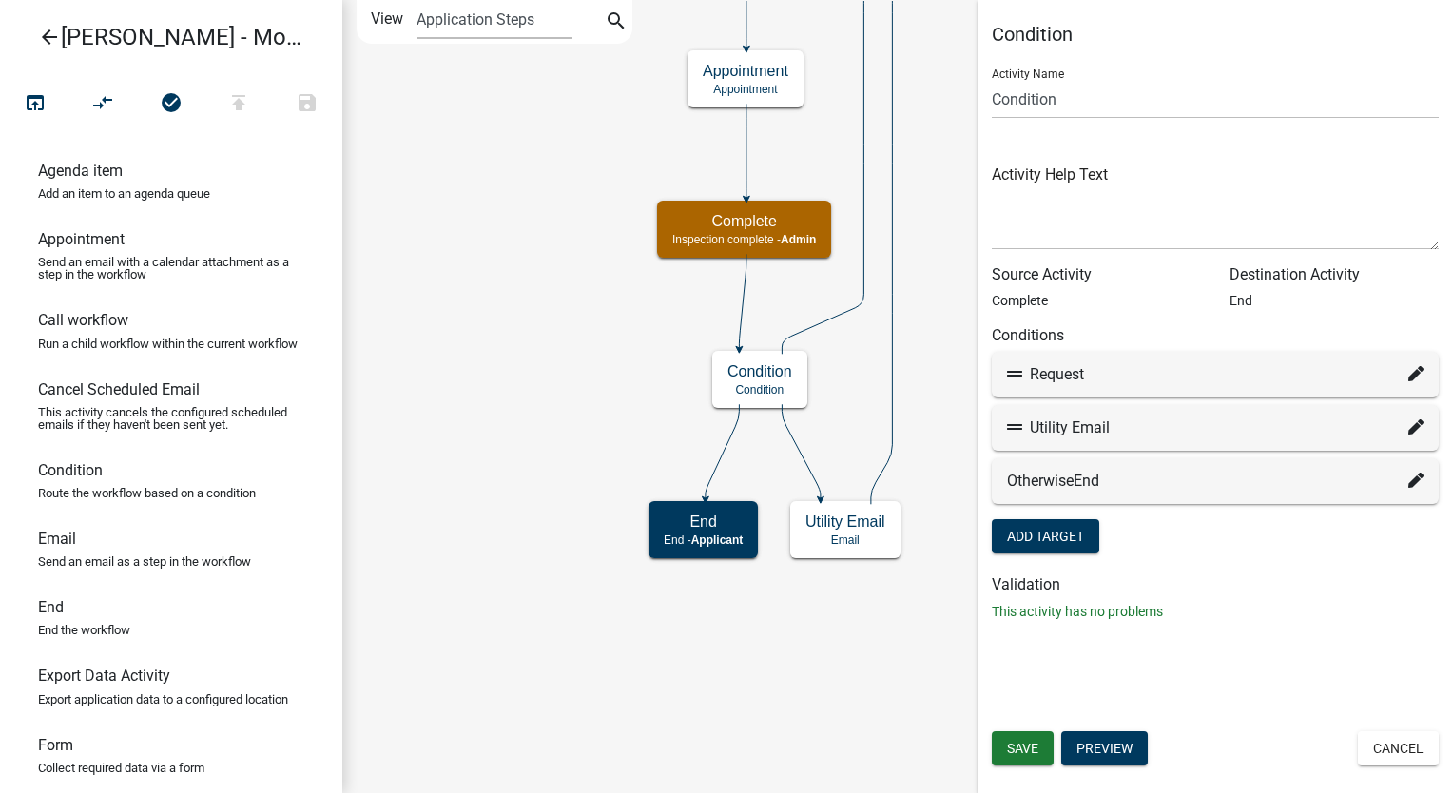
click at [1424, 372] on div "Request" at bounding box center [1215, 375] width 447 height 46
click at [1416, 373] on icon at bounding box center [1416, 373] width 15 height 15
select select "2: 6b45bc5b-aa5a-4261-9b53-9fe431bba6c8"
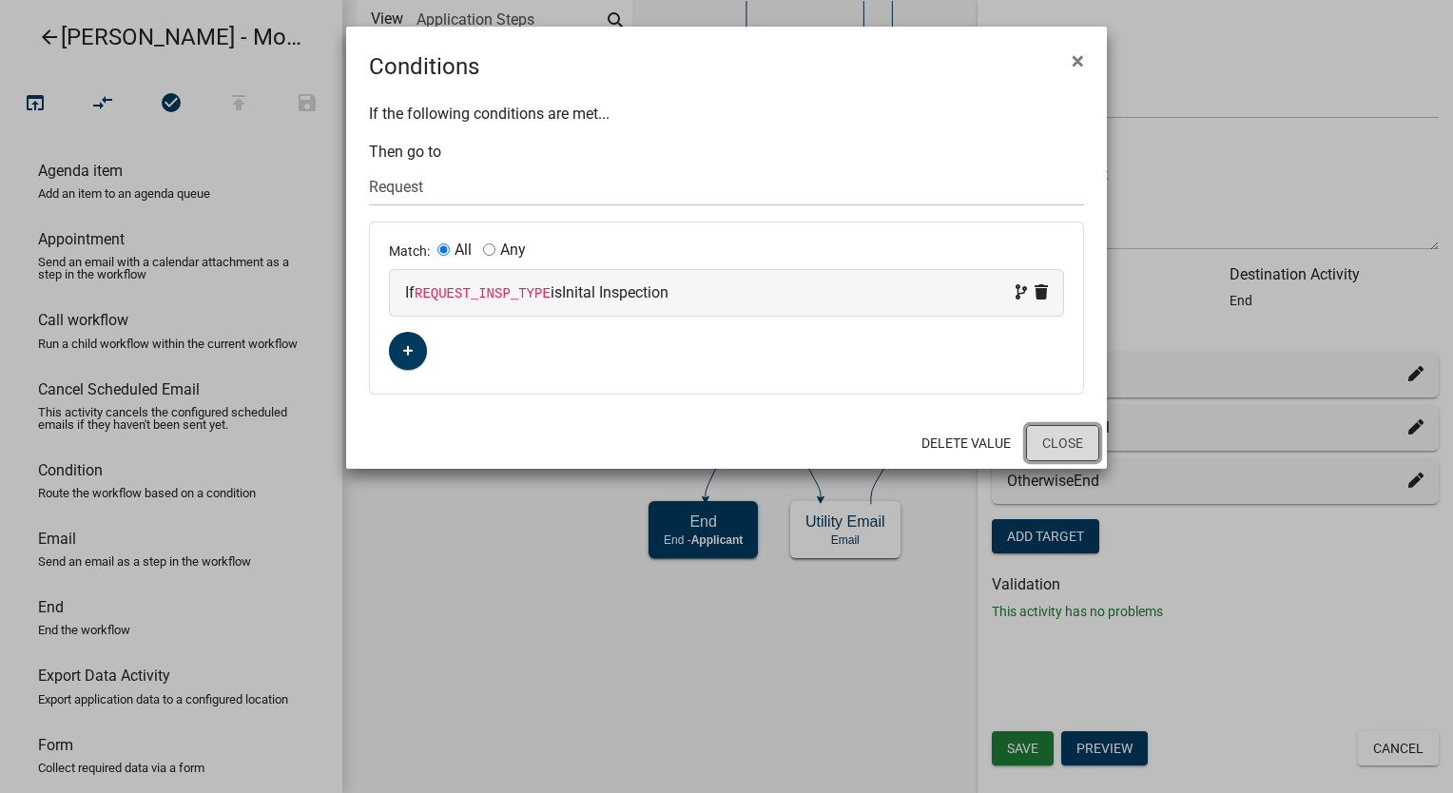
click at [1060, 442] on button "Close" at bounding box center [1062, 443] width 73 height 36
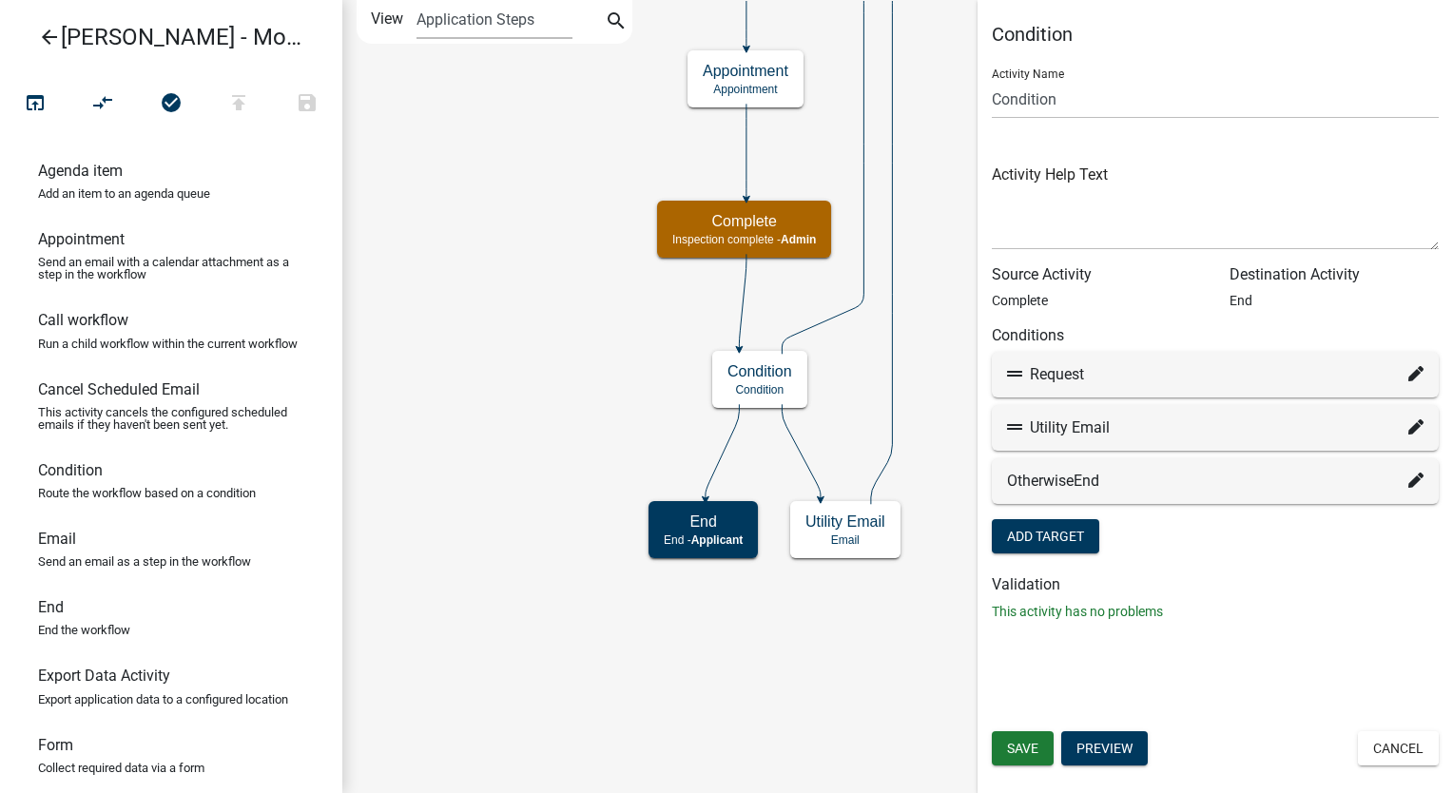
click at [1419, 430] on icon at bounding box center [1416, 426] width 15 height 15
select select "6: 1e55a206-839f-4a31-80ac-c17715006f21"
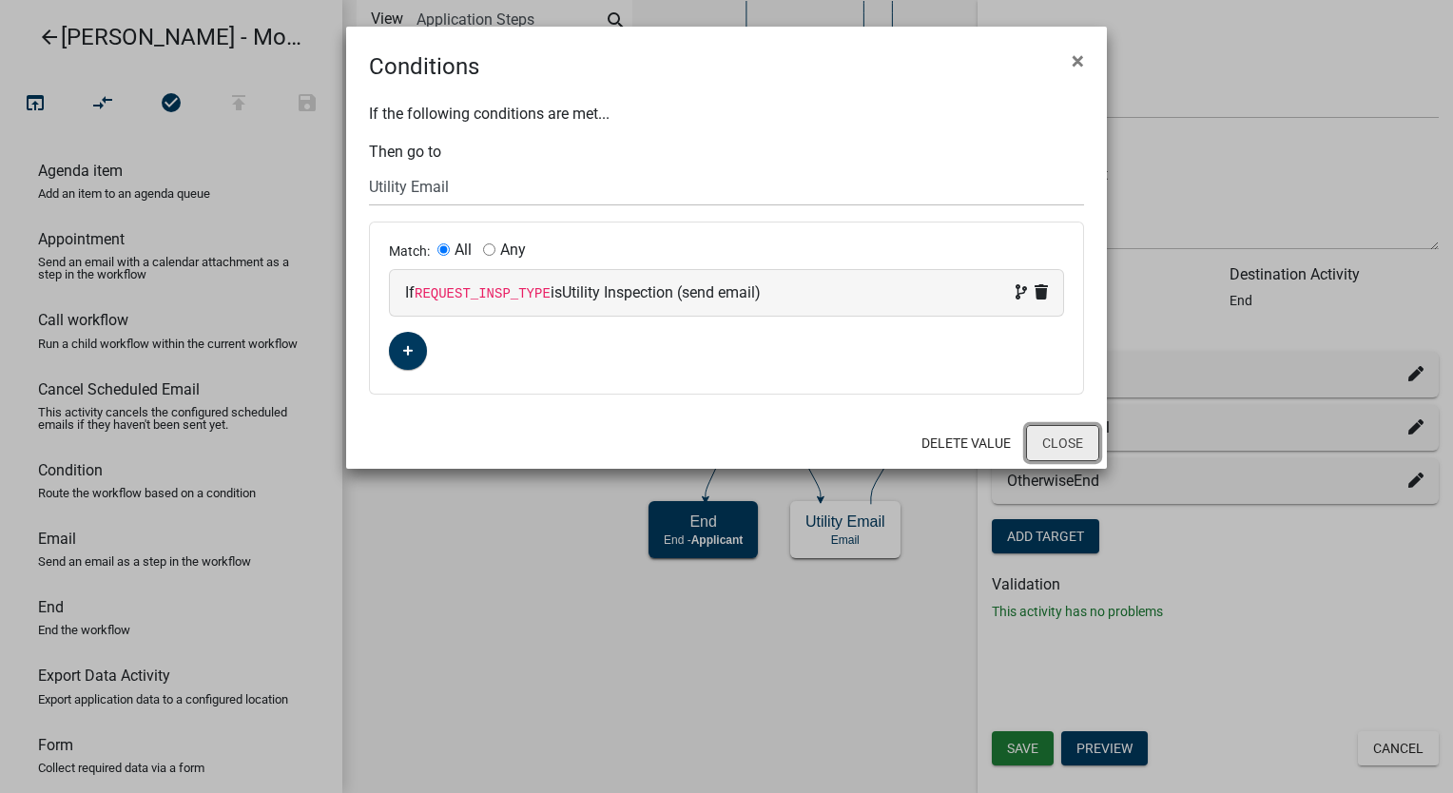
click at [1088, 425] on button "Close" at bounding box center [1062, 443] width 73 height 36
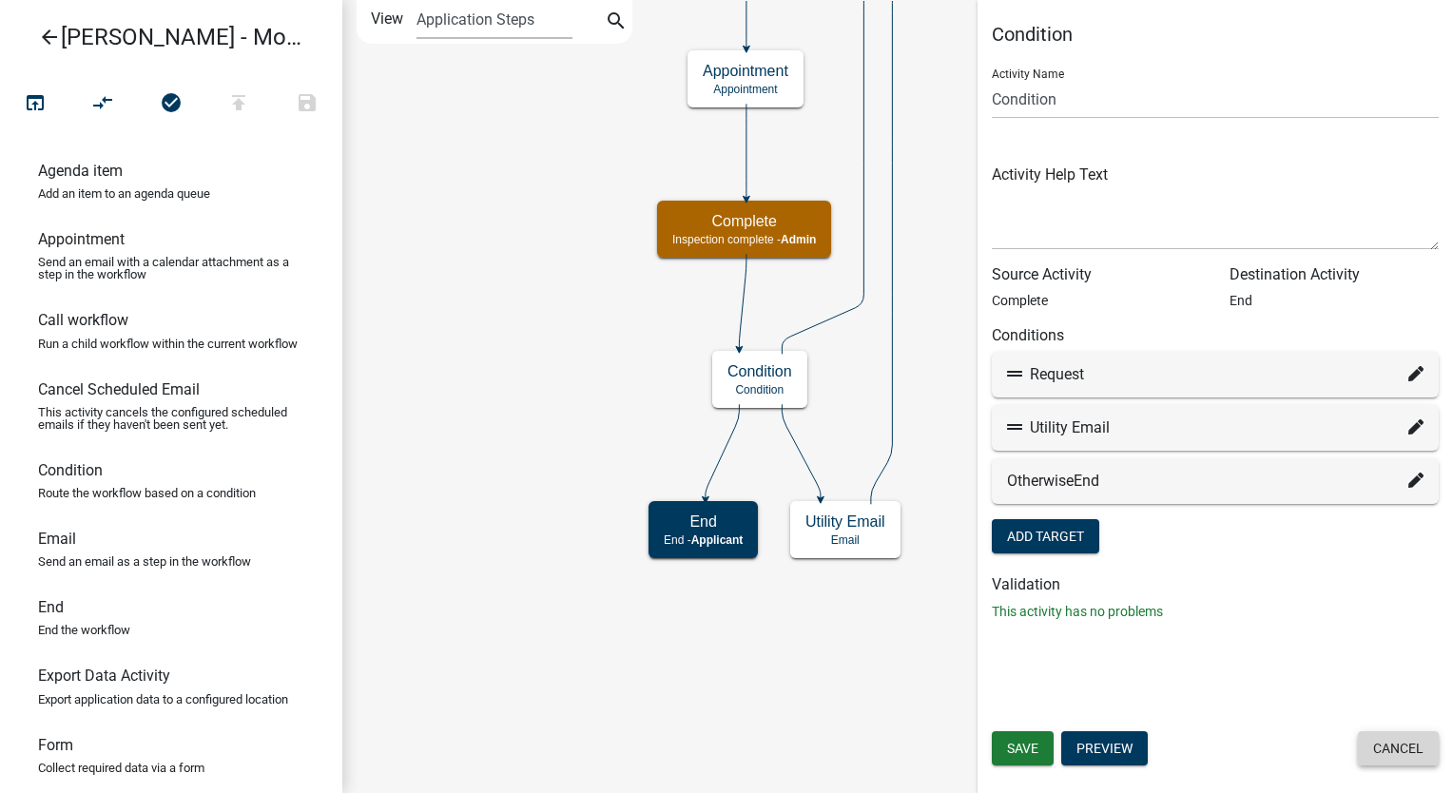
click at [1381, 740] on button "Cancel" at bounding box center [1398, 748] width 81 height 34
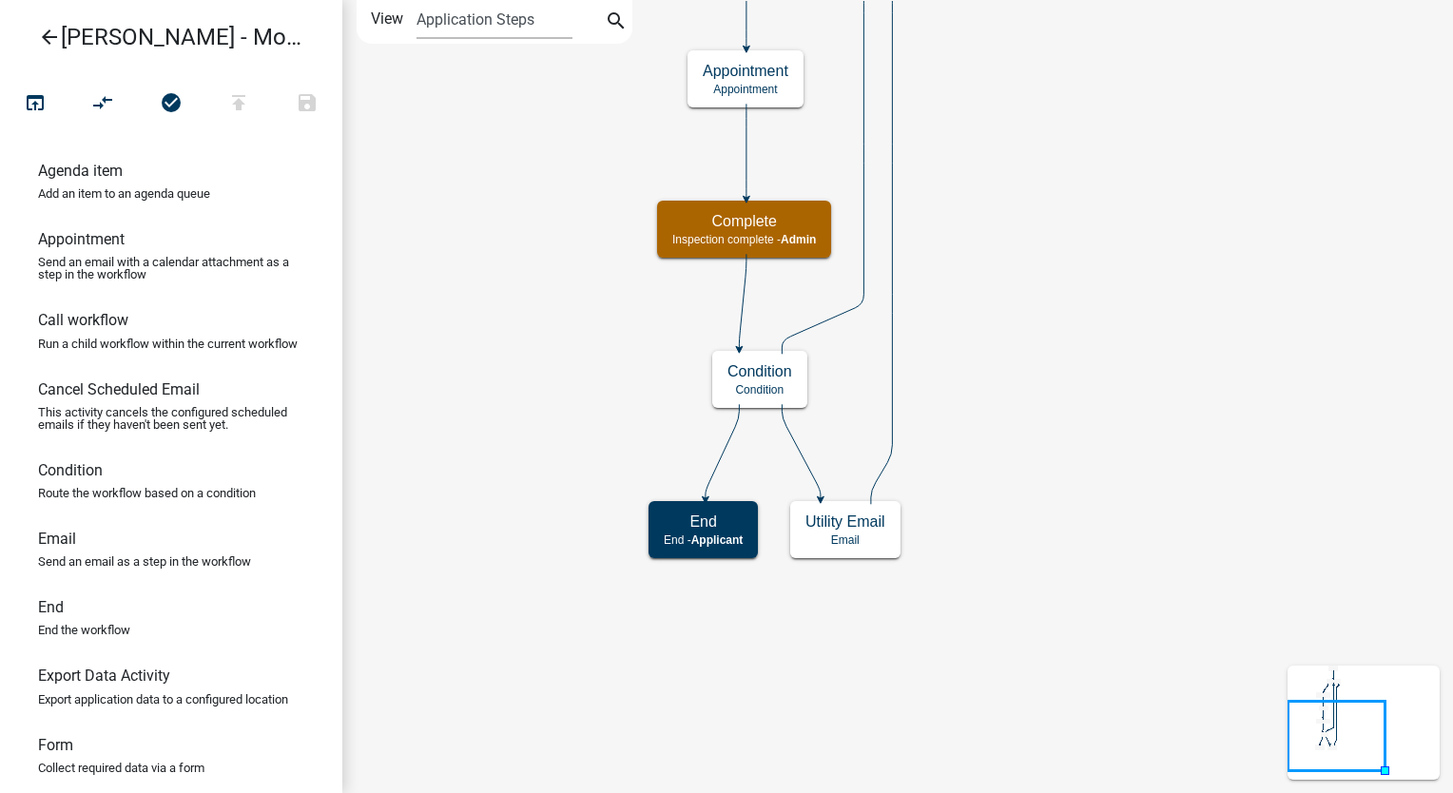
click at [45, 42] on icon "arrow_back" at bounding box center [49, 39] width 23 height 27
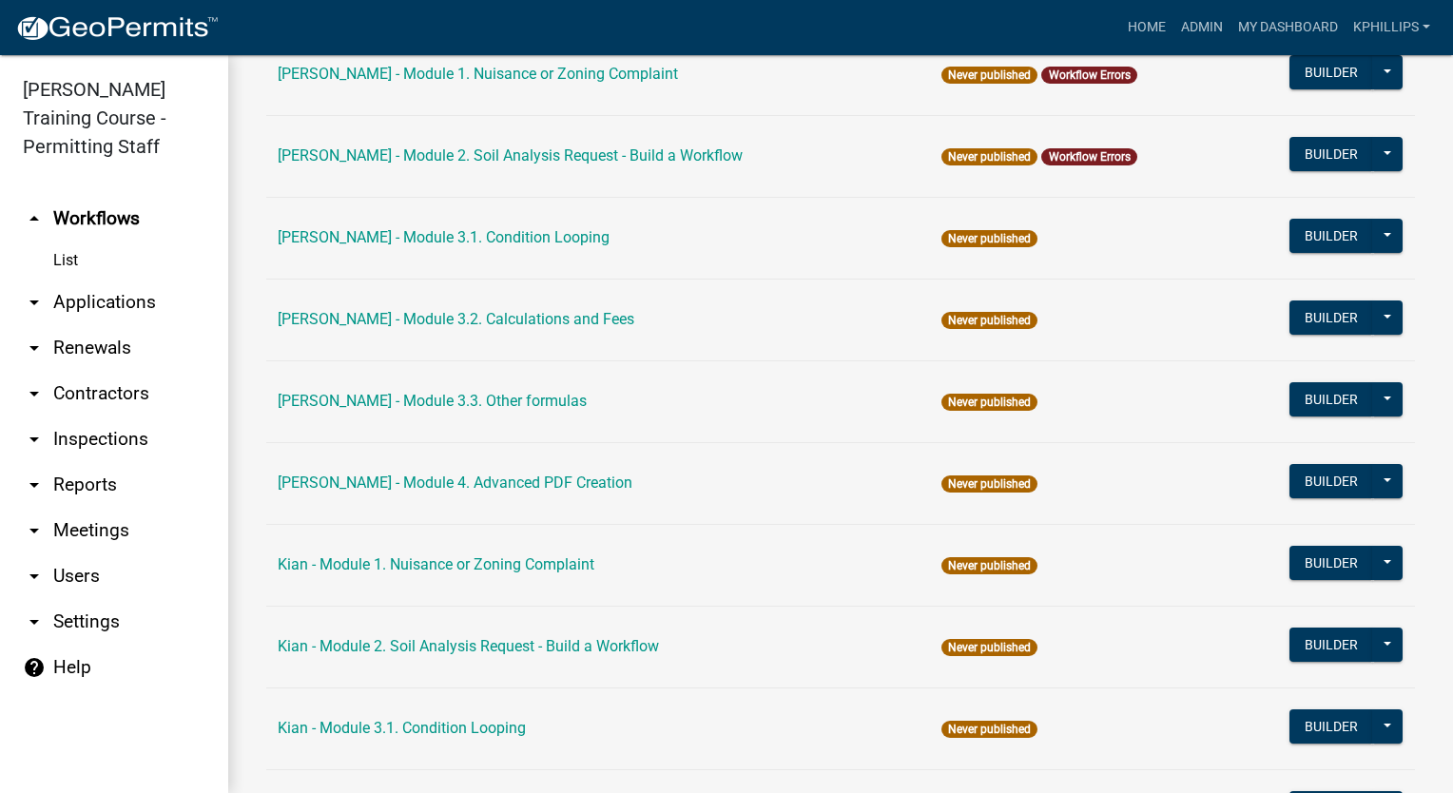
scroll to position [1292, 0]
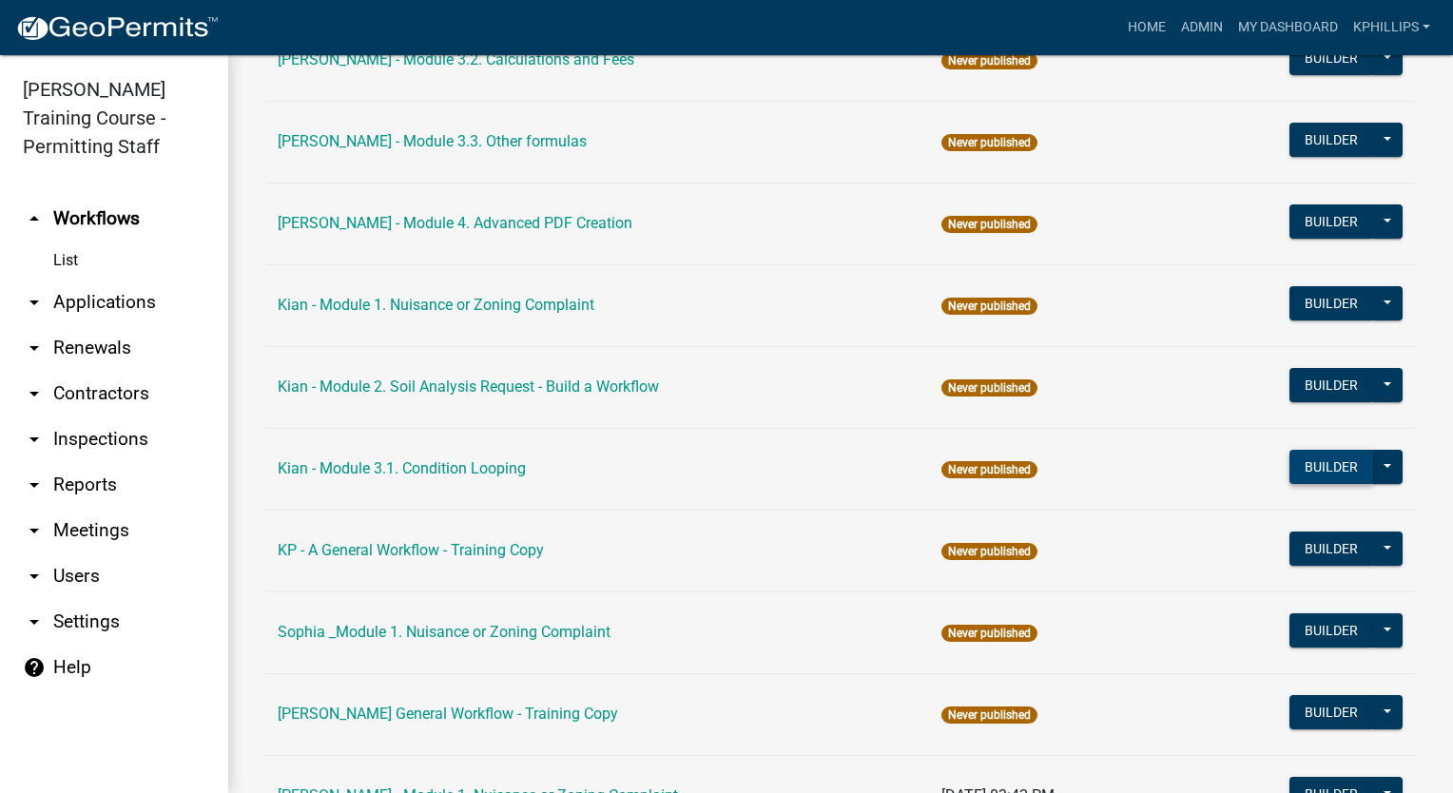
click at [1293, 459] on button "Builder" at bounding box center [1332, 467] width 84 height 34
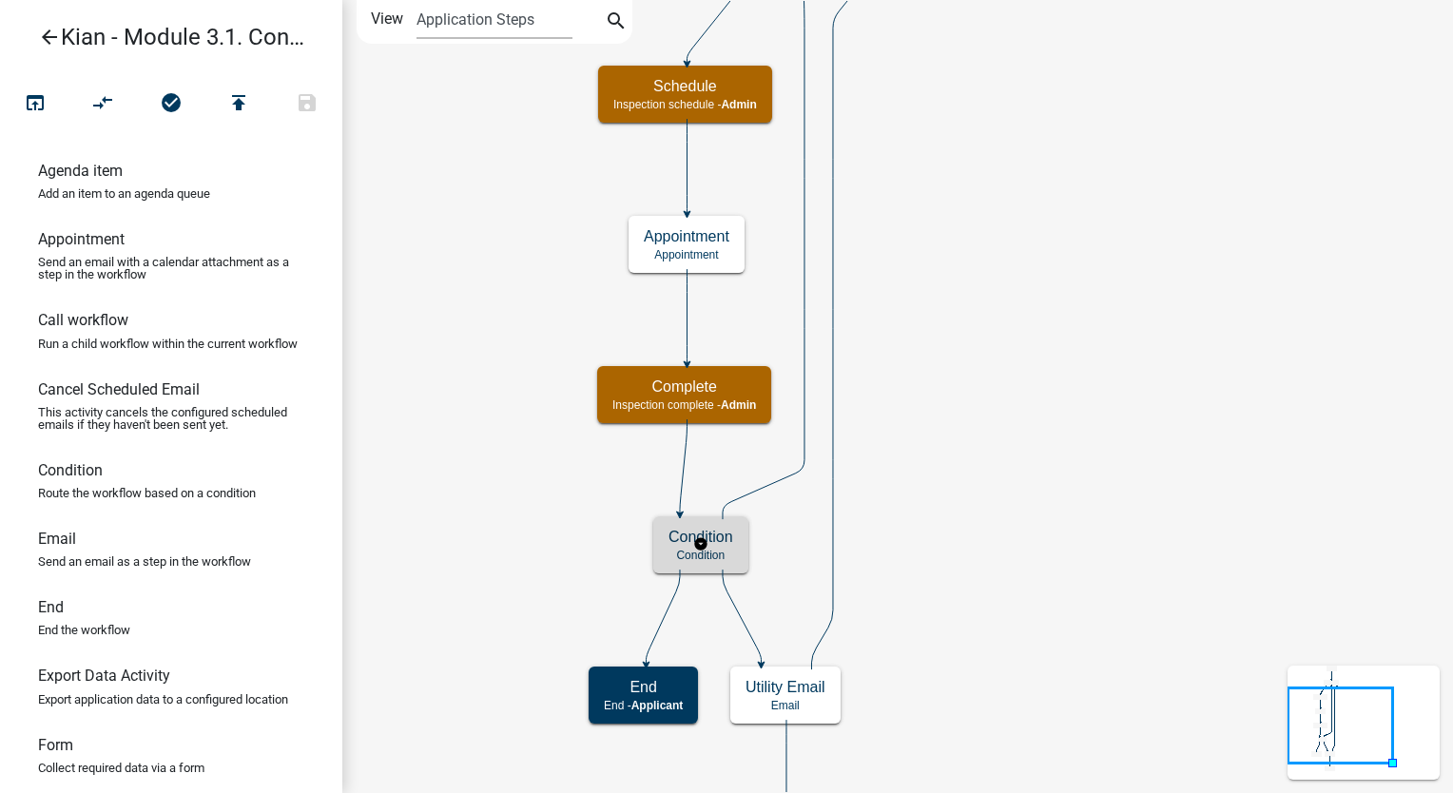
click at [721, 544] on h5 "Condition" at bounding box center [701, 537] width 65 height 18
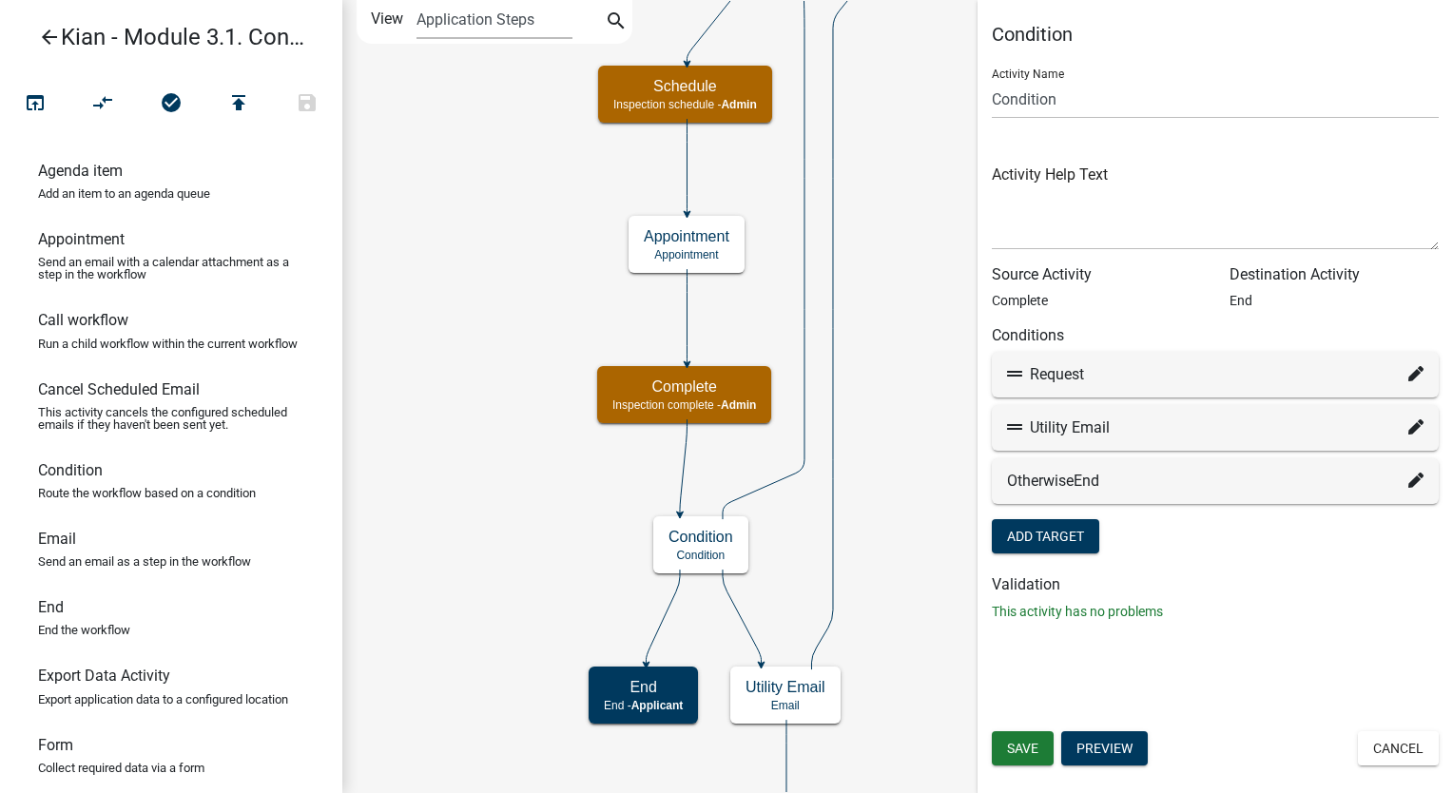
click at [1410, 373] on icon at bounding box center [1416, 373] width 15 height 15
select select "2: 6b45bc5b-aa5a-4261-9b53-9fe431bba6c8"
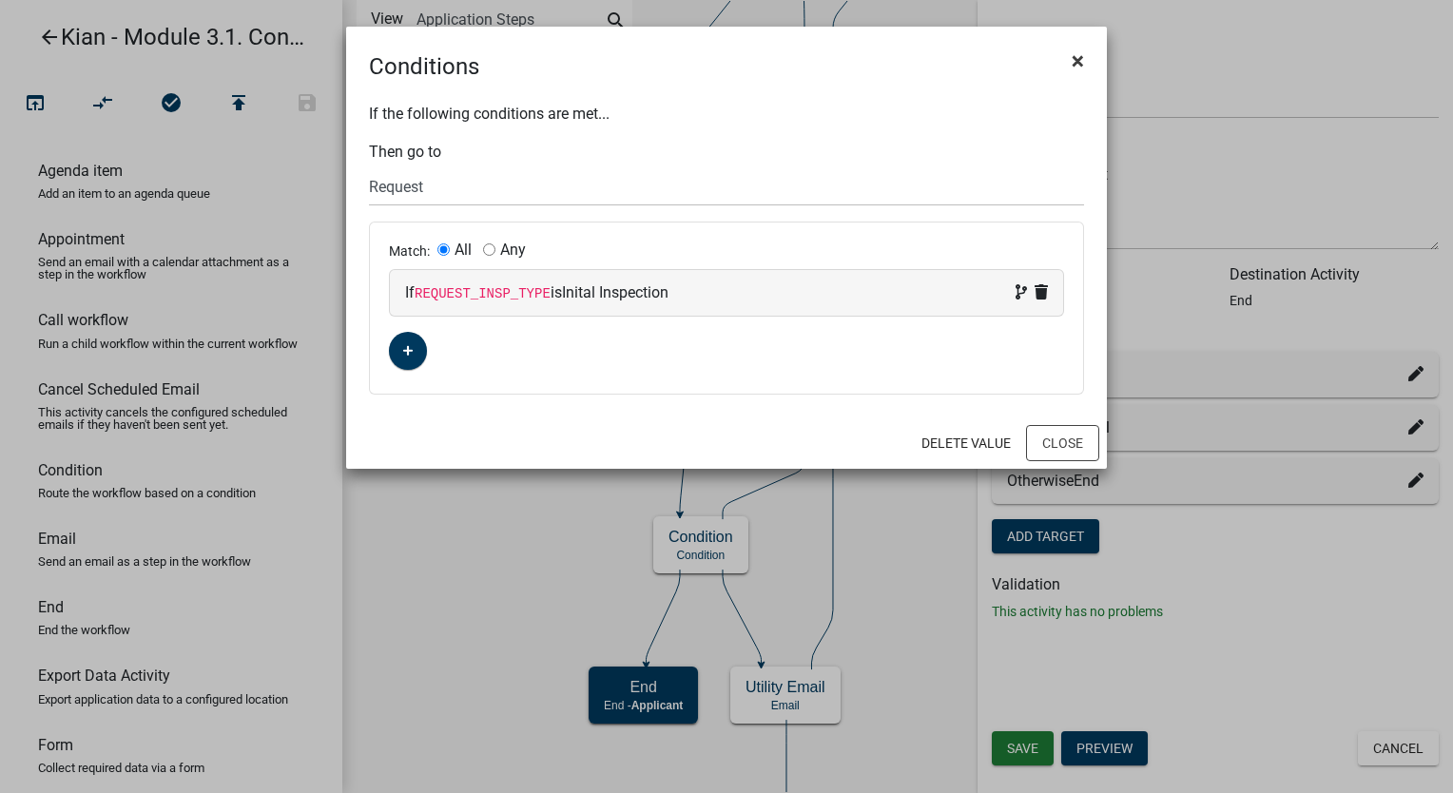
click at [1082, 68] on span "×" at bounding box center [1078, 61] width 12 height 27
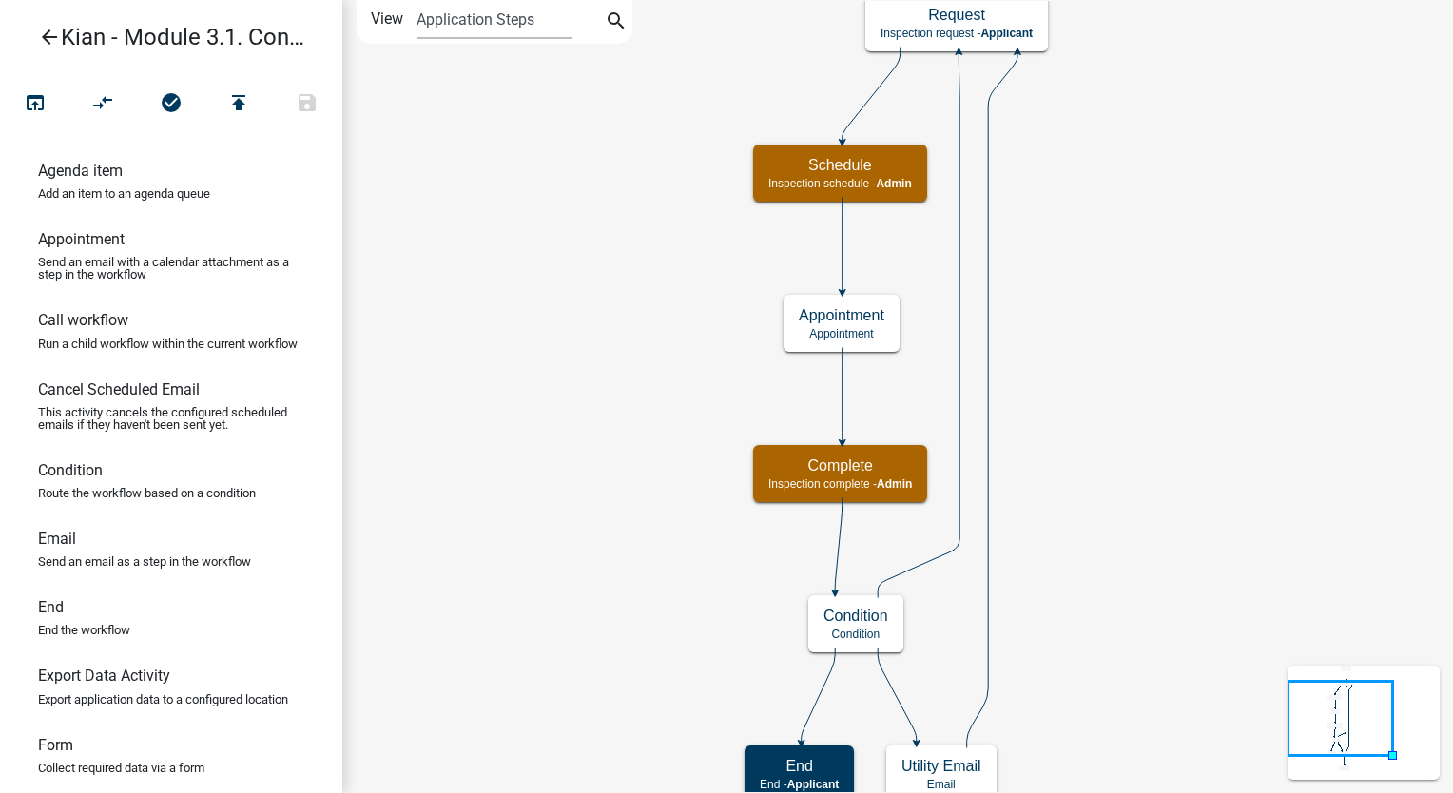
click at [43, 44] on icon "arrow_back" at bounding box center [49, 39] width 23 height 27
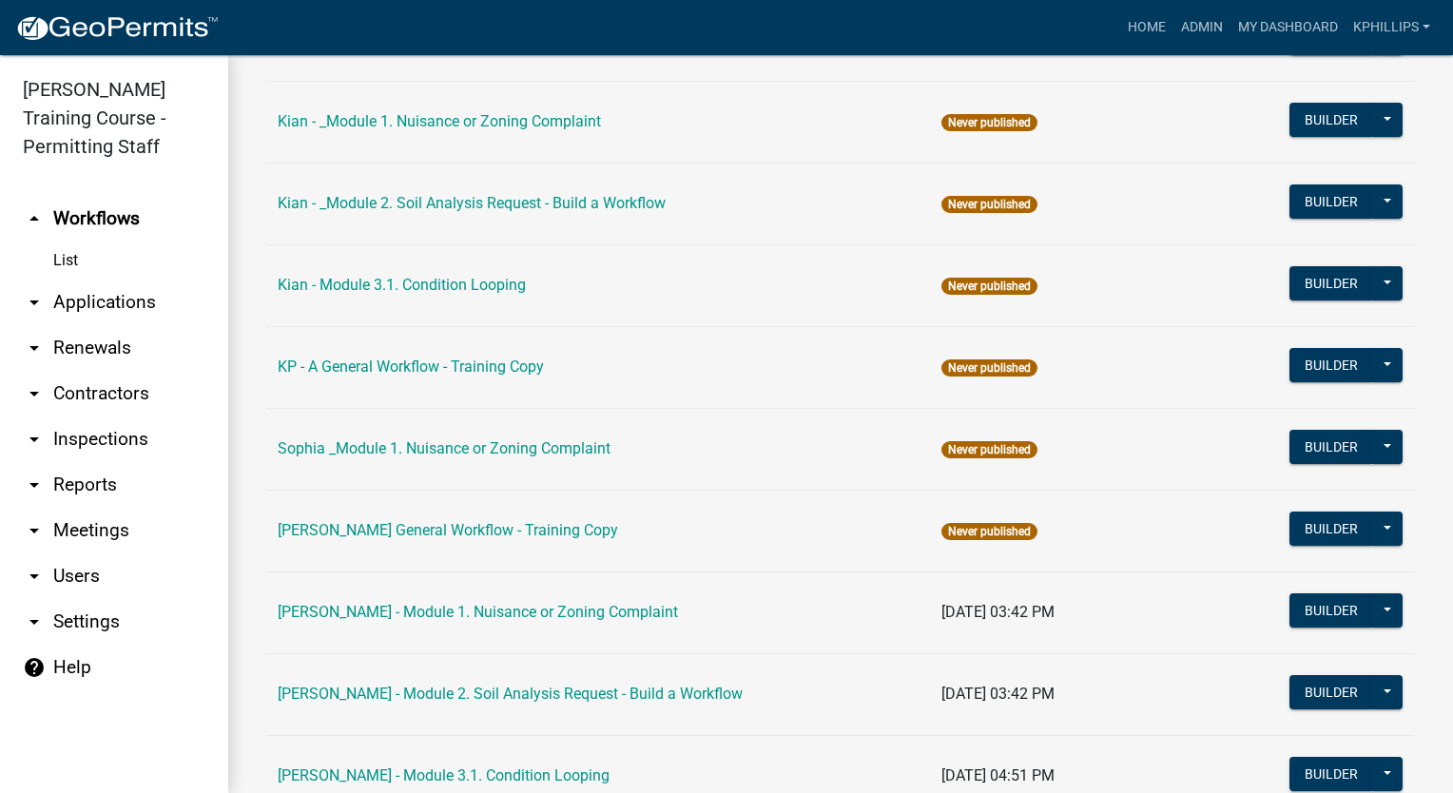
scroll to position [1628, 0]
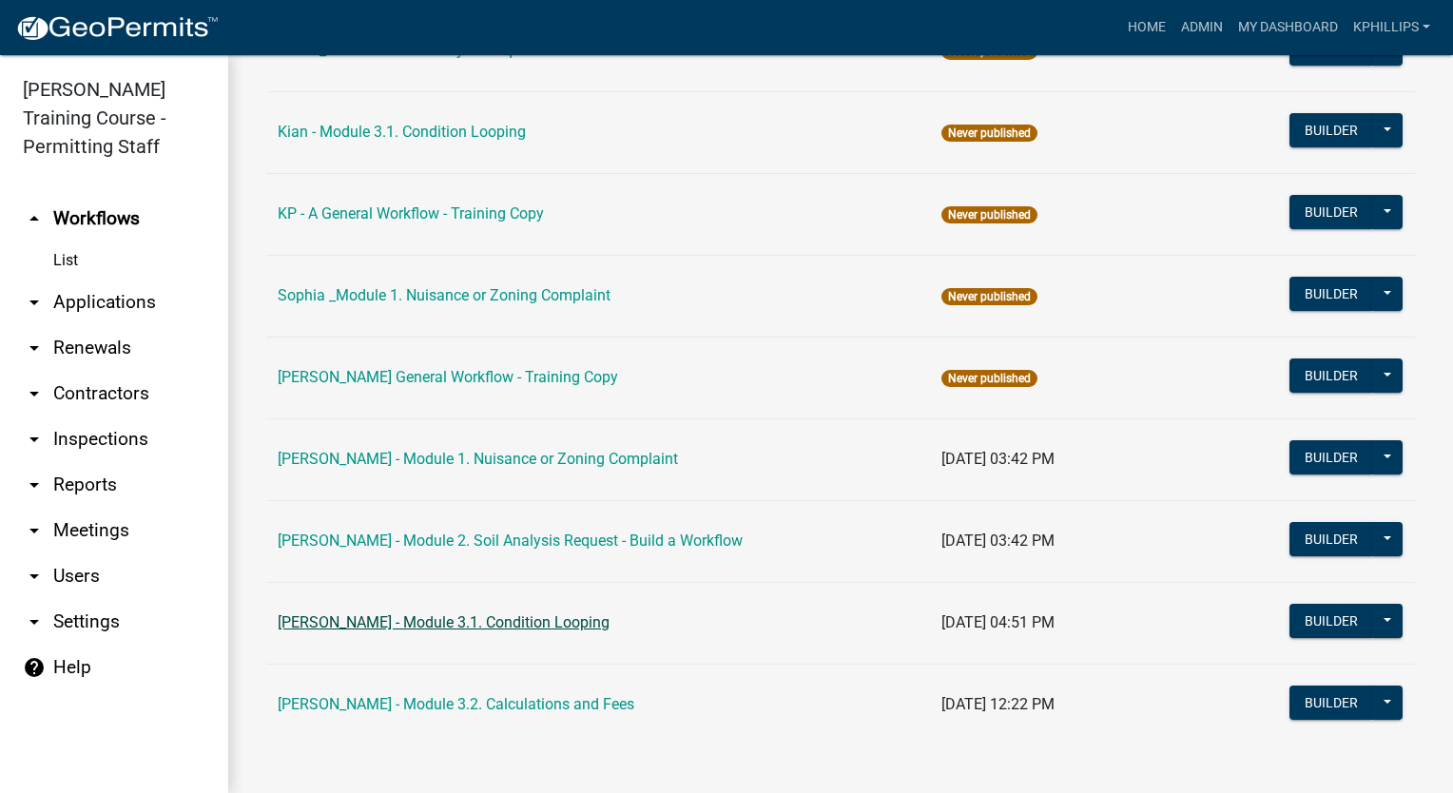
click at [436, 623] on link "[PERSON_NAME] - Module 3.1. Condition Looping" at bounding box center [444, 622] width 332 height 18
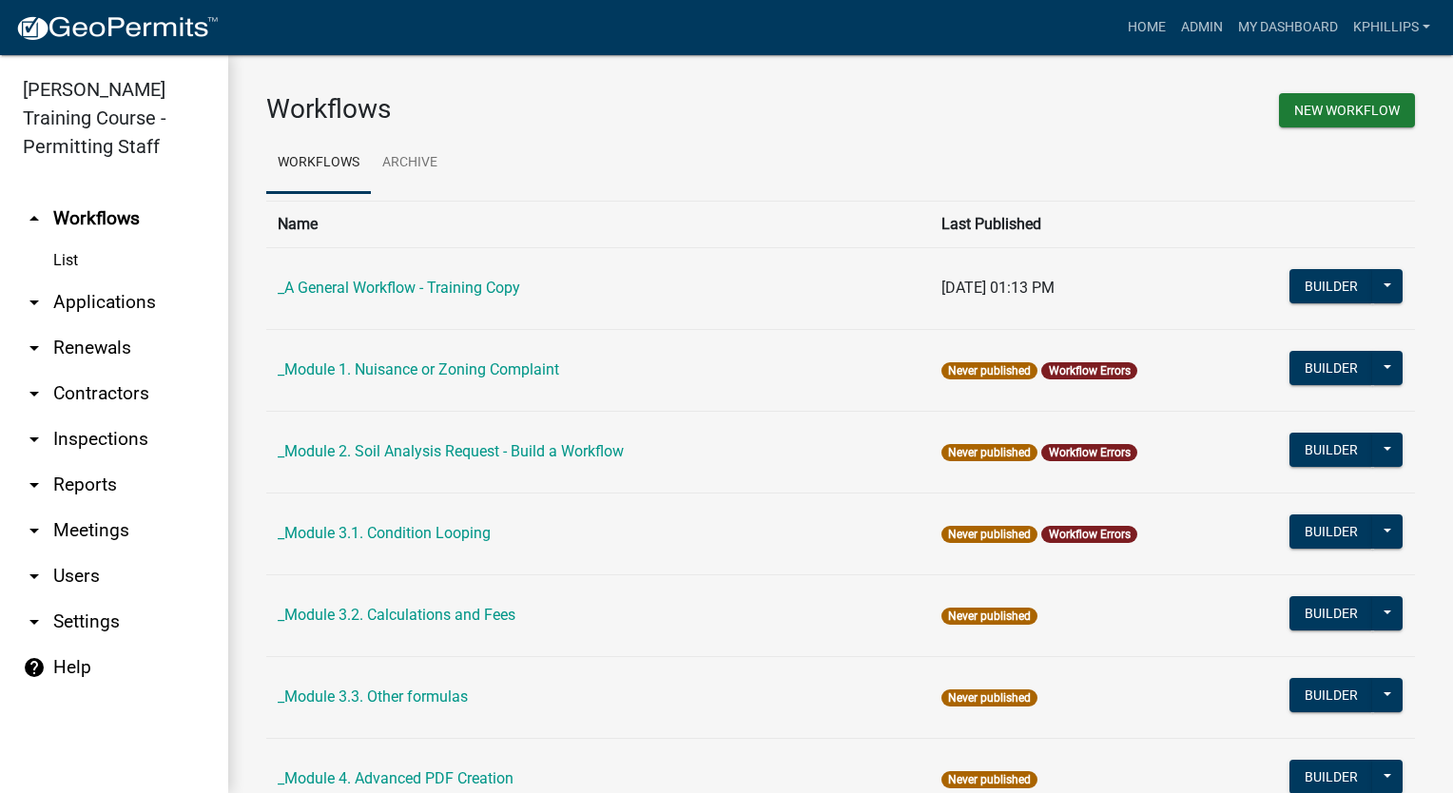
scroll to position [1628, 0]
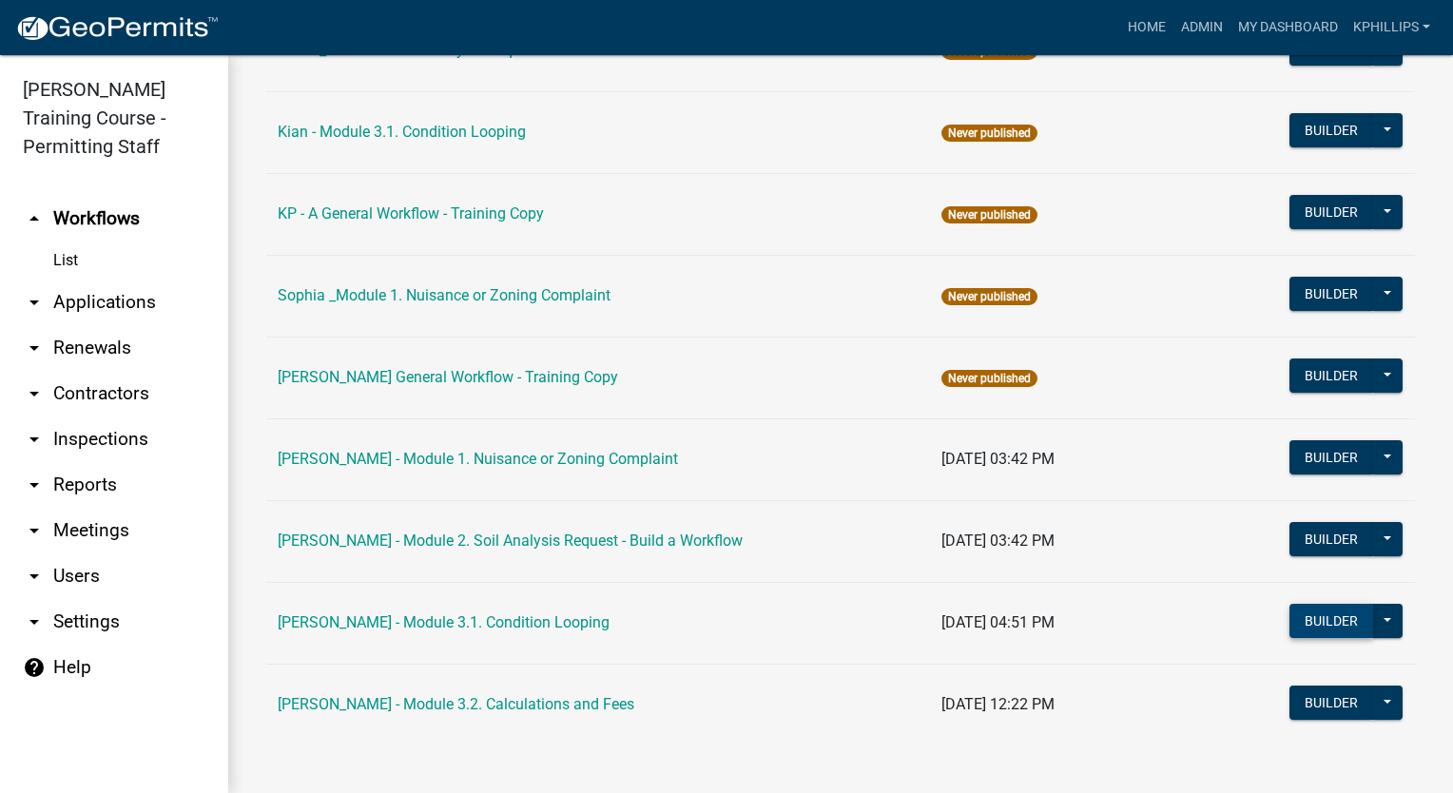
click at [1290, 619] on button "Builder" at bounding box center [1332, 621] width 84 height 34
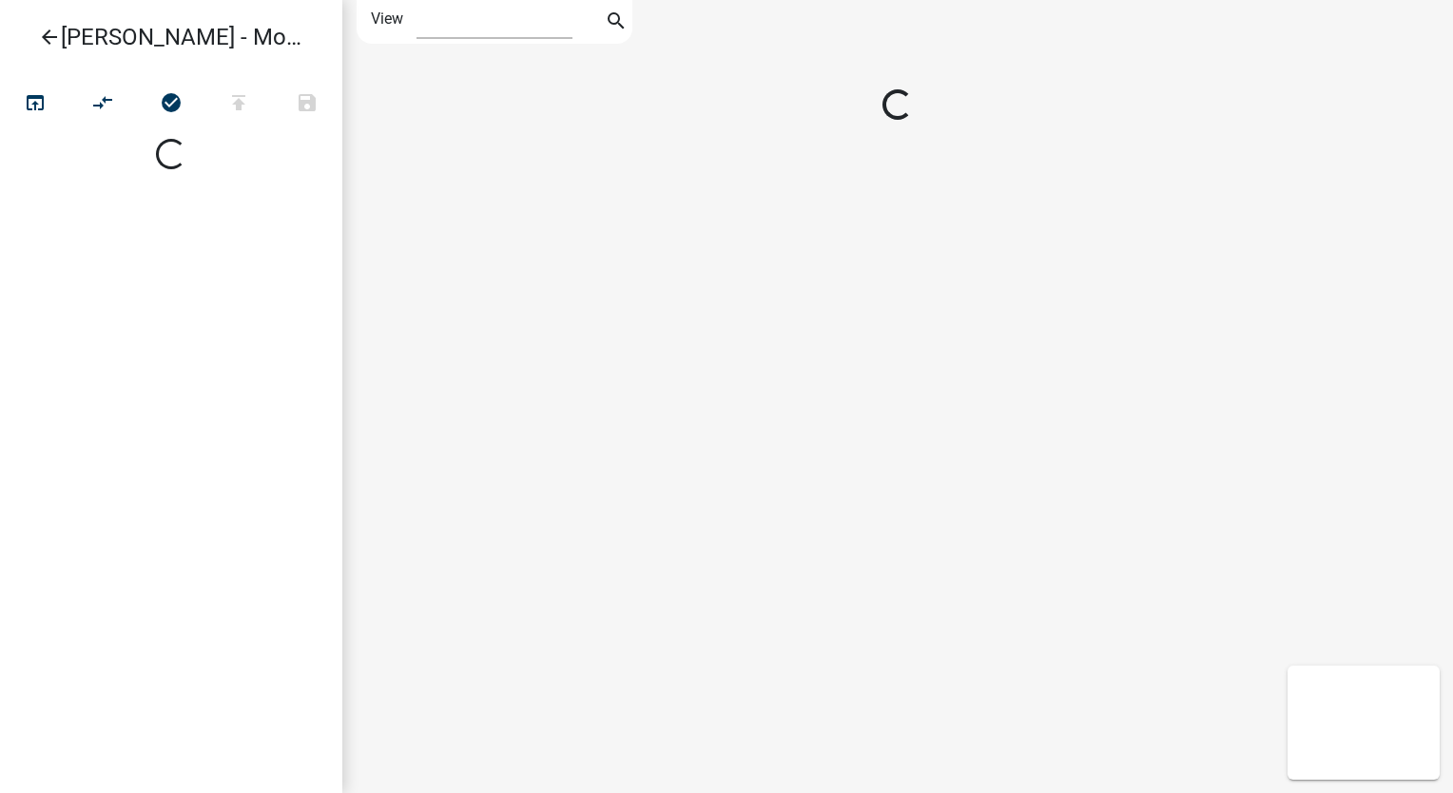
select select "1"
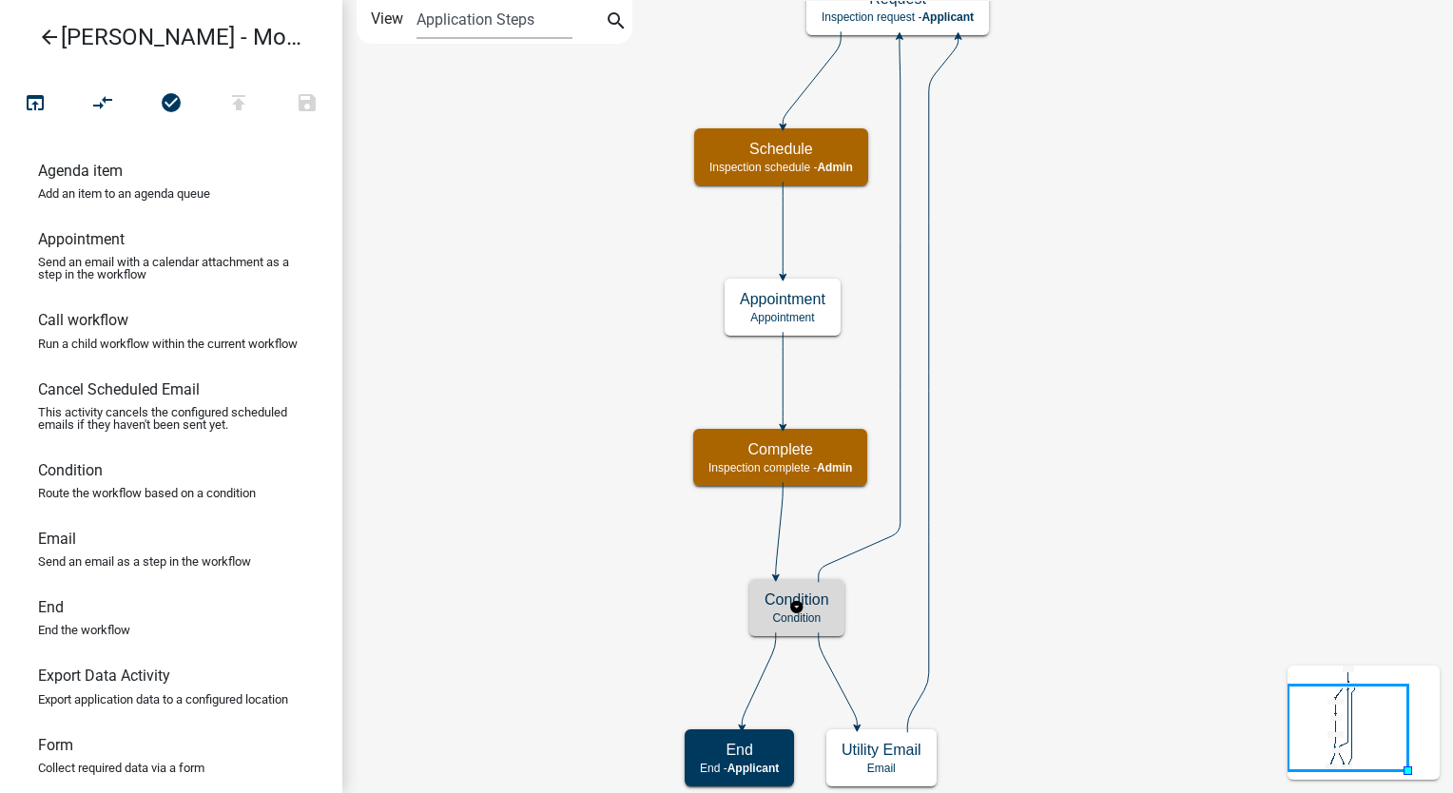
click at [759, 592] on div "Condition Condition" at bounding box center [796, 607] width 95 height 57
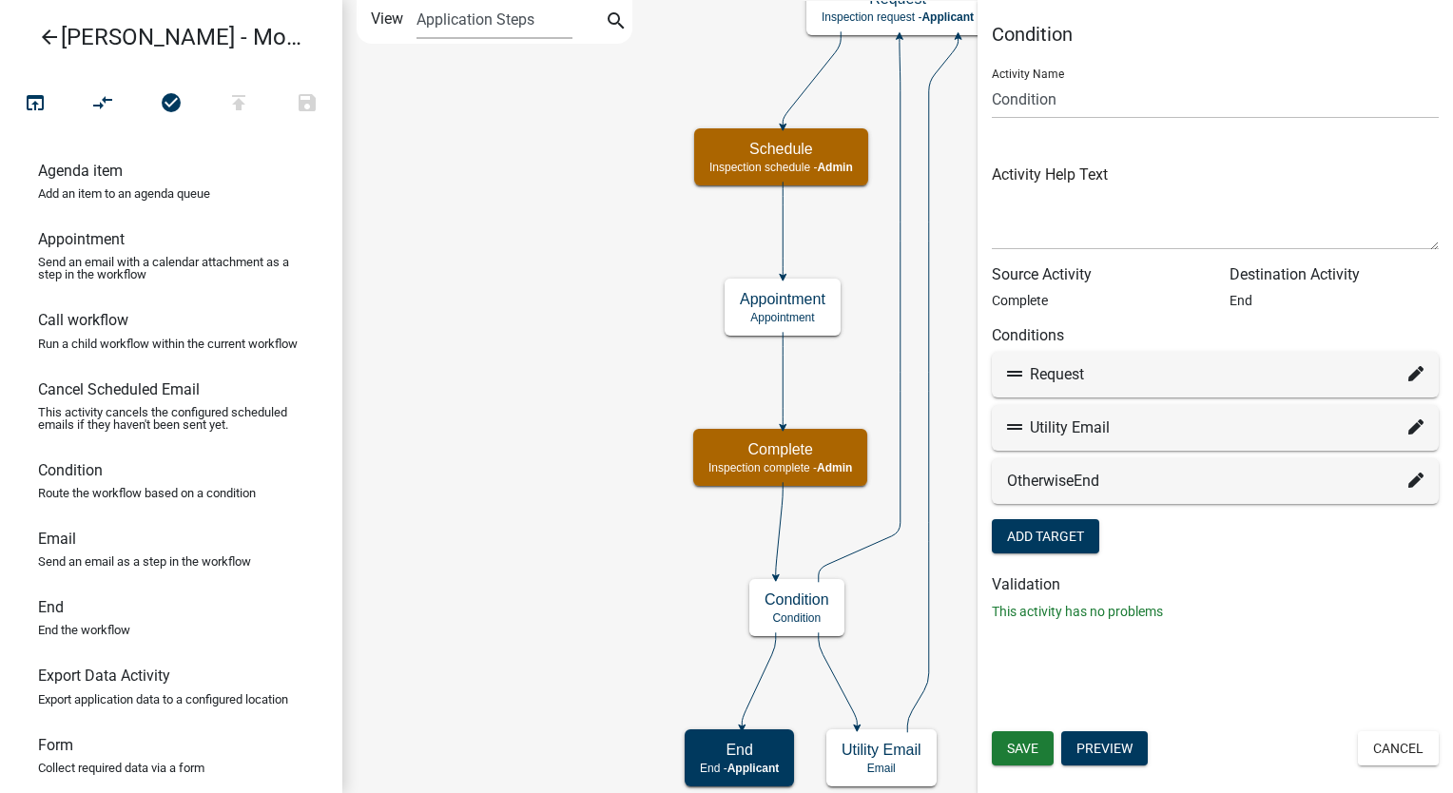
click at [1410, 374] on icon at bounding box center [1416, 373] width 15 height 15
select select "2: 6b45bc5b-aa5a-4261-9b53-9fe431bba6c8"
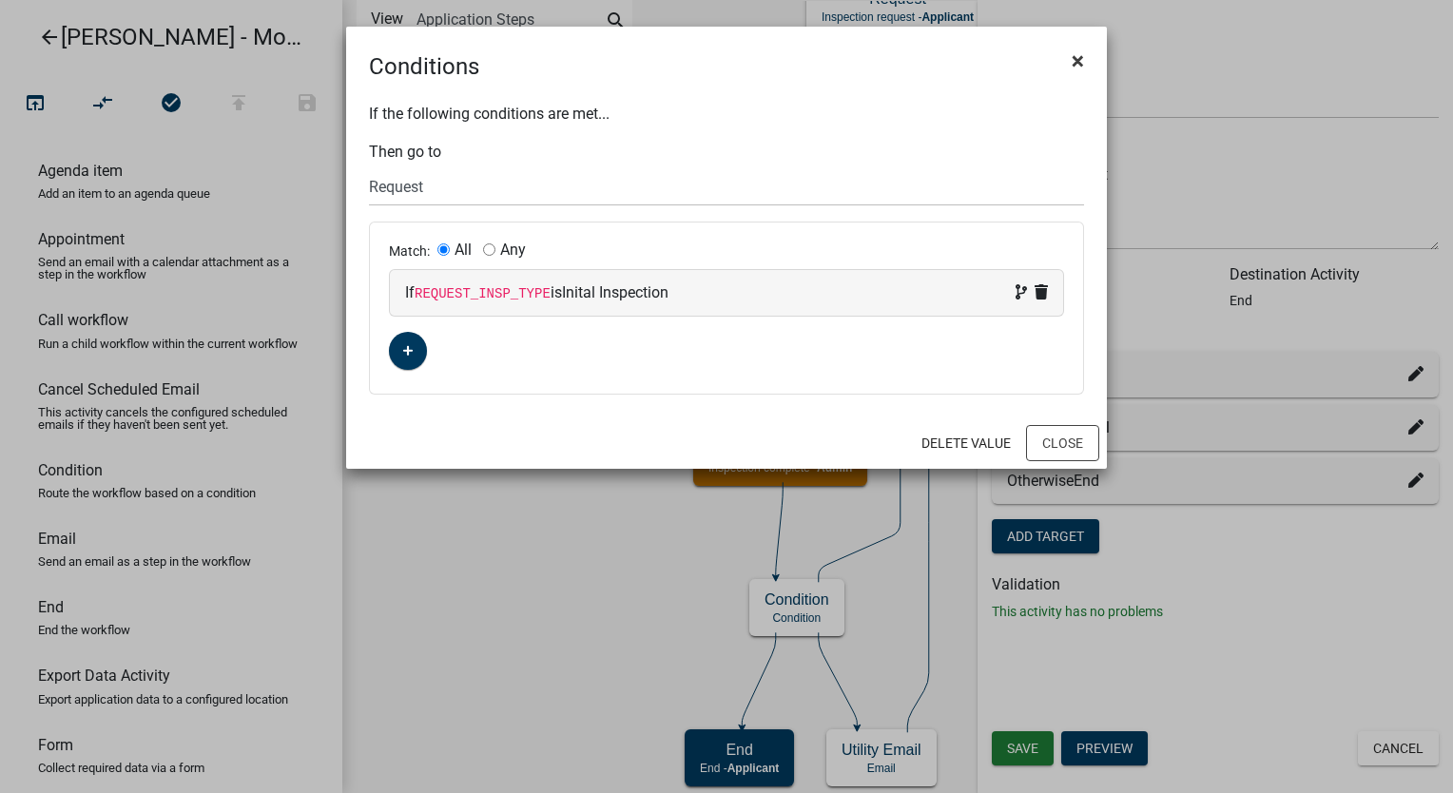
click at [1080, 55] on span "×" at bounding box center [1078, 61] width 12 height 27
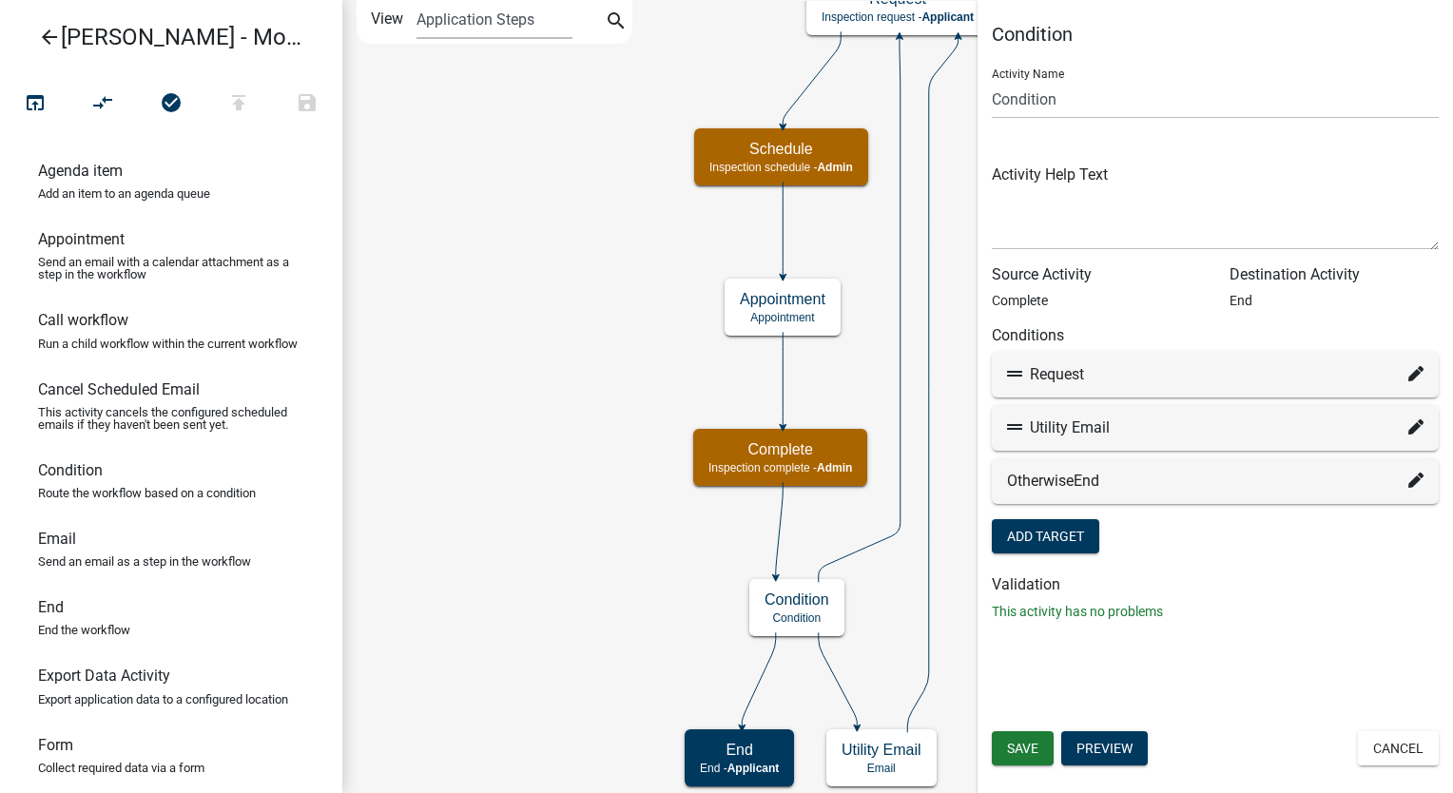
click at [1414, 429] on icon at bounding box center [1416, 426] width 15 height 15
select select "6: 1e55a206-839f-4a31-80ac-c17715006f21"
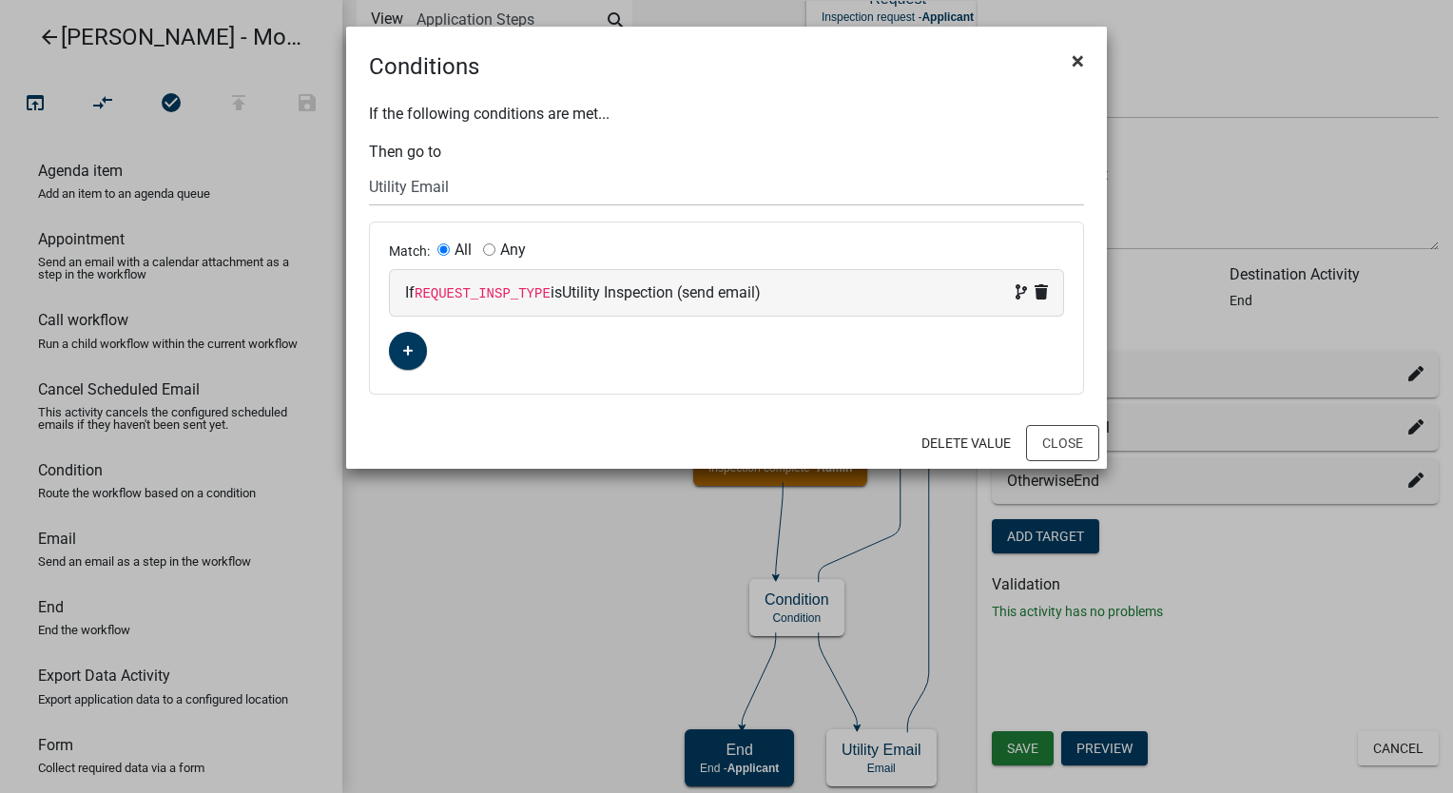
click at [1073, 63] on span "×" at bounding box center [1078, 61] width 12 height 27
